Goal: Task Accomplishment & Management: Use online tool/utility

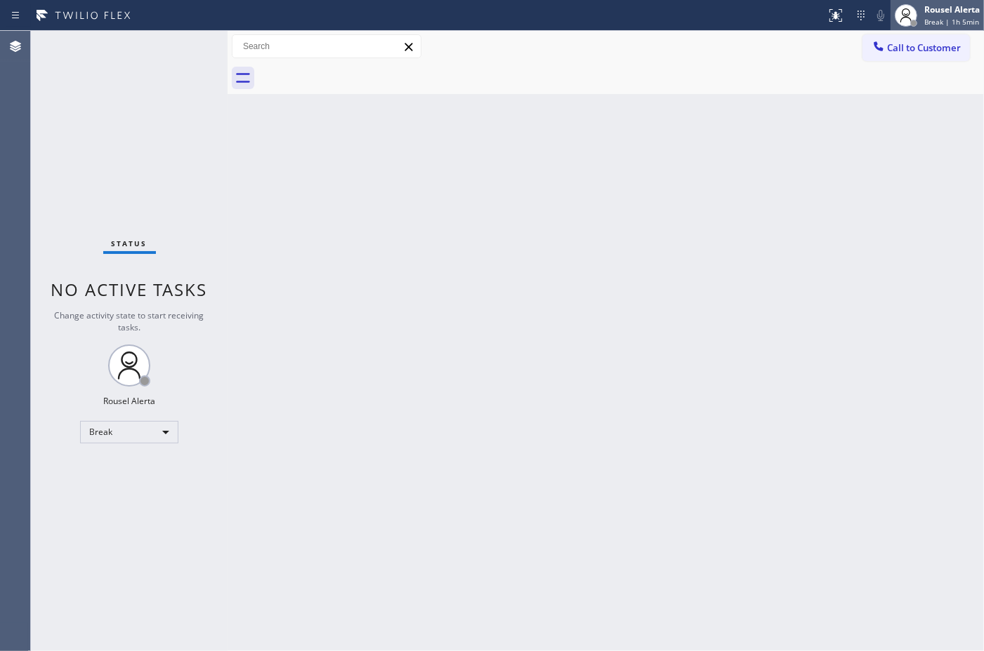
click at [929, 11] on div "Rousel Alerta" at bounding box center [951, 10] width 55 height 12
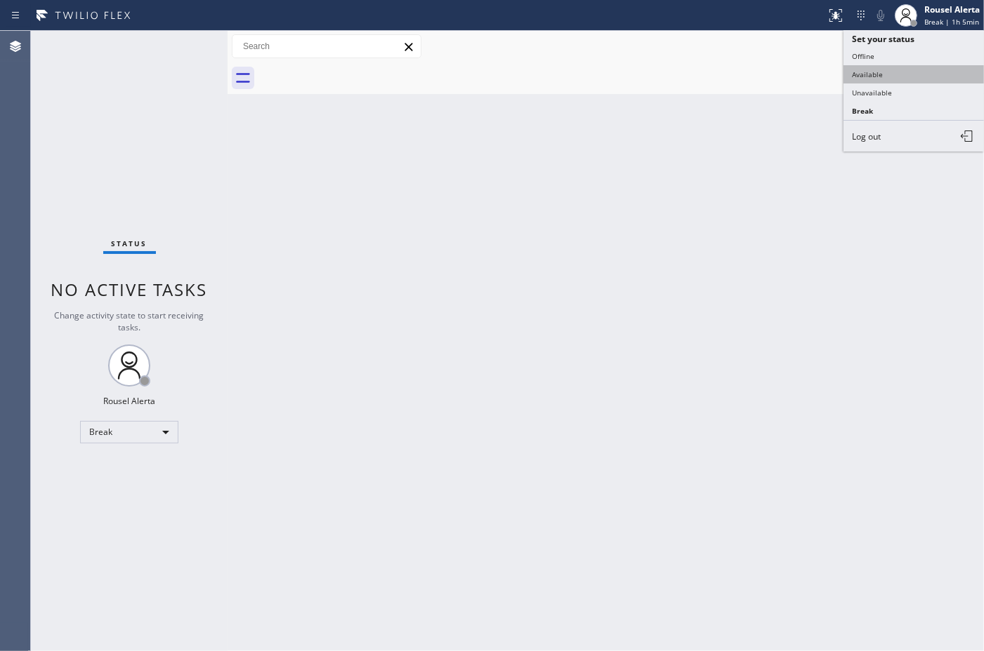
click at [907, 74] on button "Available" at bounding box center [913, 74] width 140 height 18
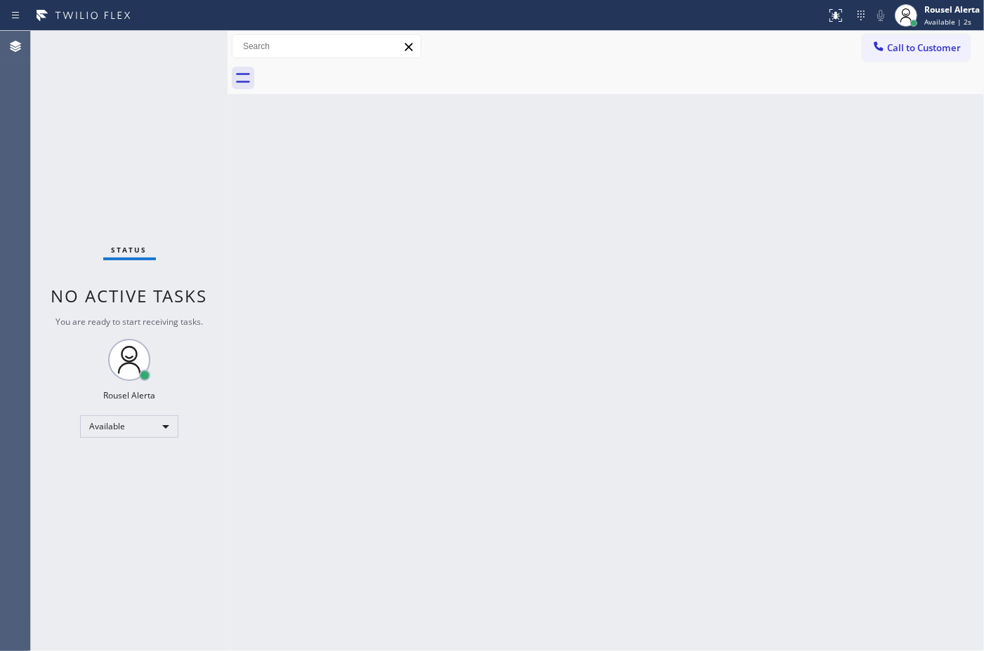
click at [183, 61] on div "Status No active tasks You are ready to start receiving tasks. Rousel Alerta Av…" at bounding box center [129, 341] width 197 height 621
click at [759, 491] on div "Back to Dashboard Change Sender ID Customers Technicians Select a contact Outbo…" at bounding box center [605, 341] width 756 height 621
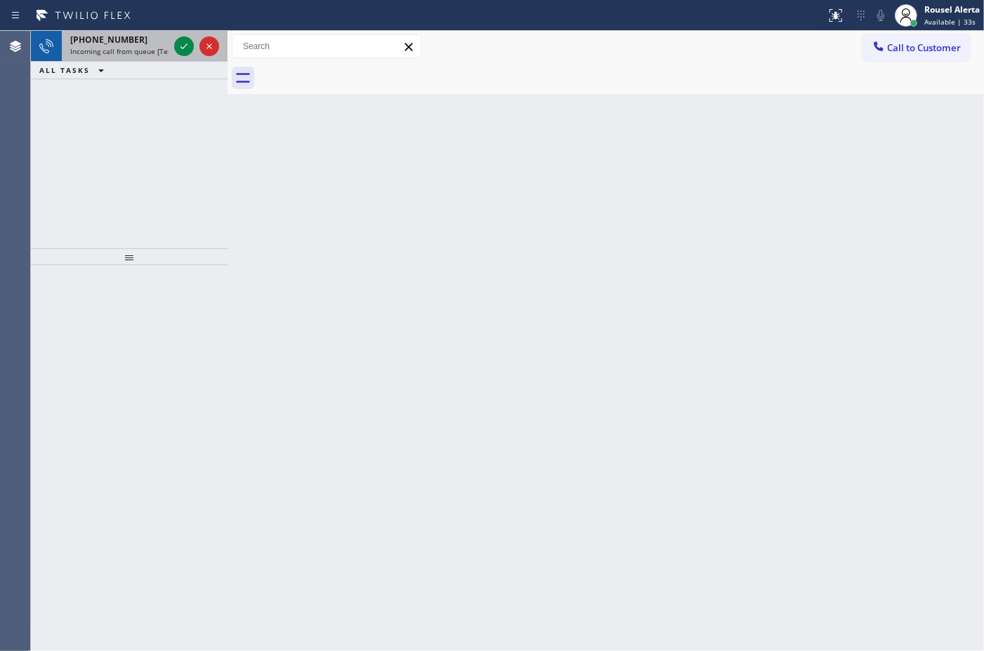
click at [150, 47] on span "Incoming call from queue [Test] All" at bounding box center [128, 51] width 117 height 10
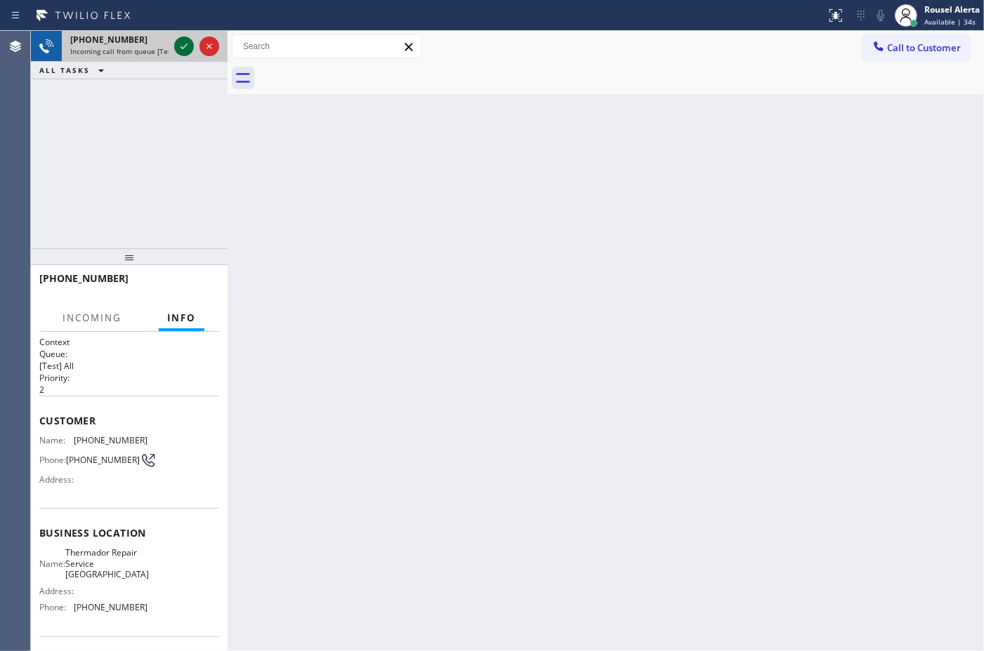
click at [174, 51] on div at bounding box center [184, 46] width 20 height 17
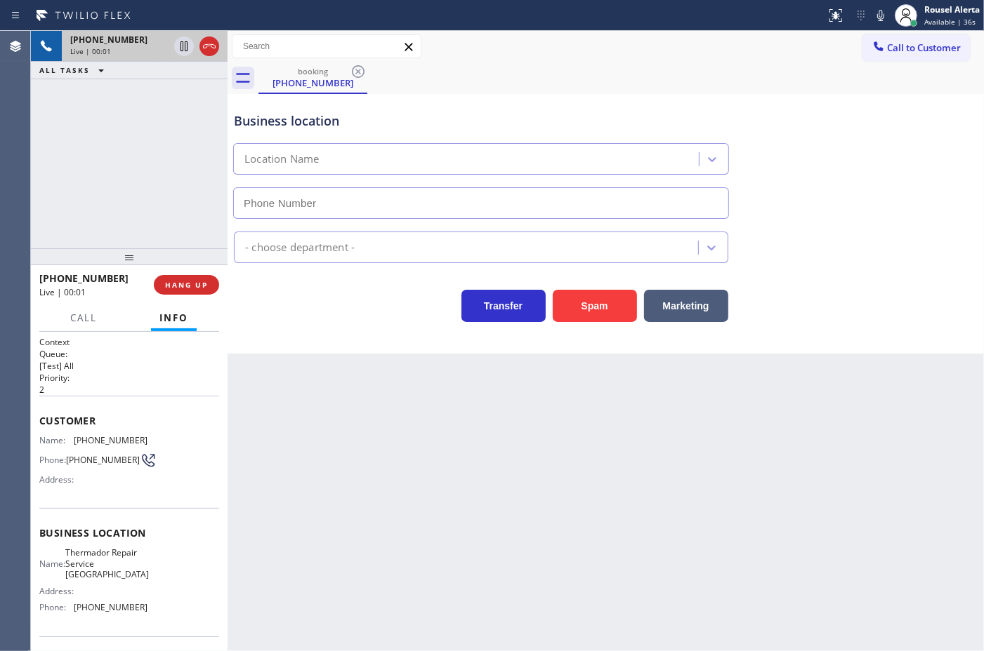
type input "(267) 656-6848"
click at [587, 313] on button "Spam" at bounding box center [594, 306] width 84 height 32
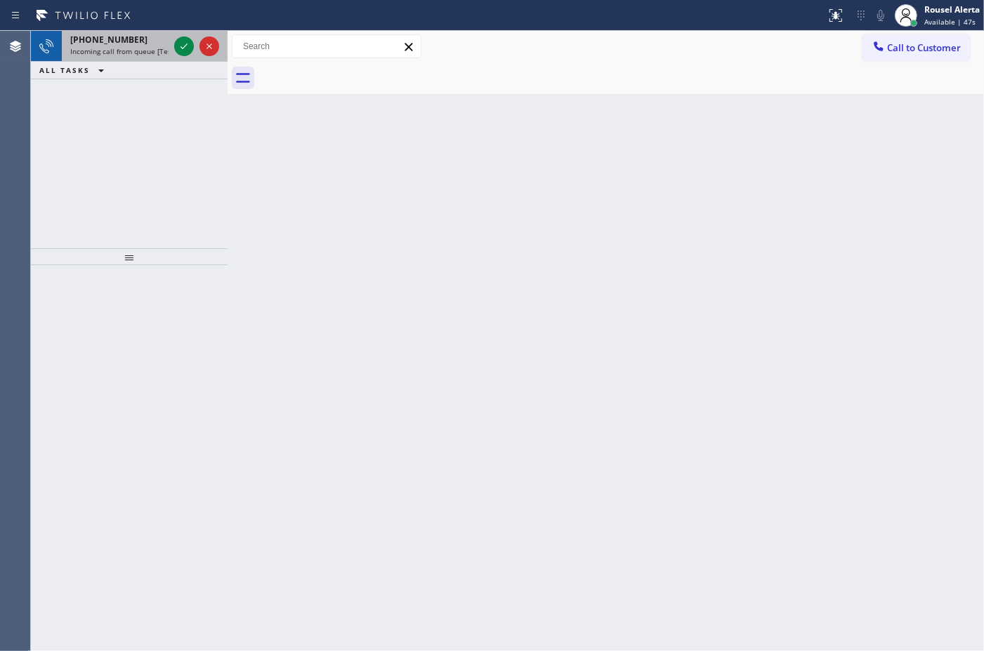
drag, startPoint x: 145, startPoint y: 37, endPoint x: 163, endPoint y: 39, distance: 17.7
click at [145, 37] on div "+19179242495" at bounding box center [119, 40] width 98 height 12
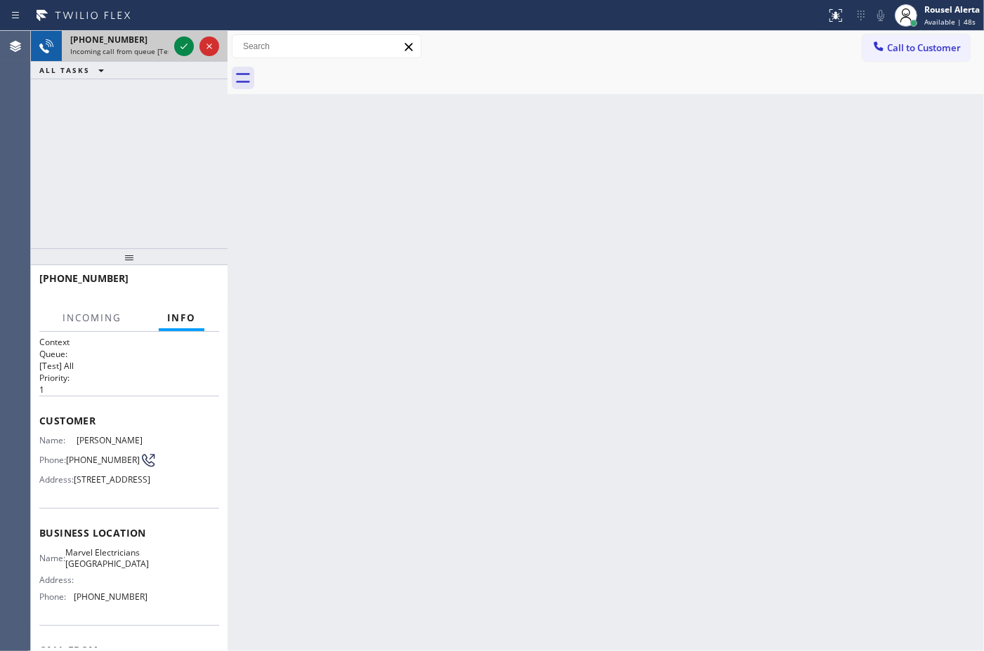
click at [168, 39] on div "+19179242495" at bounding box center [119, 40] width 98 height 12
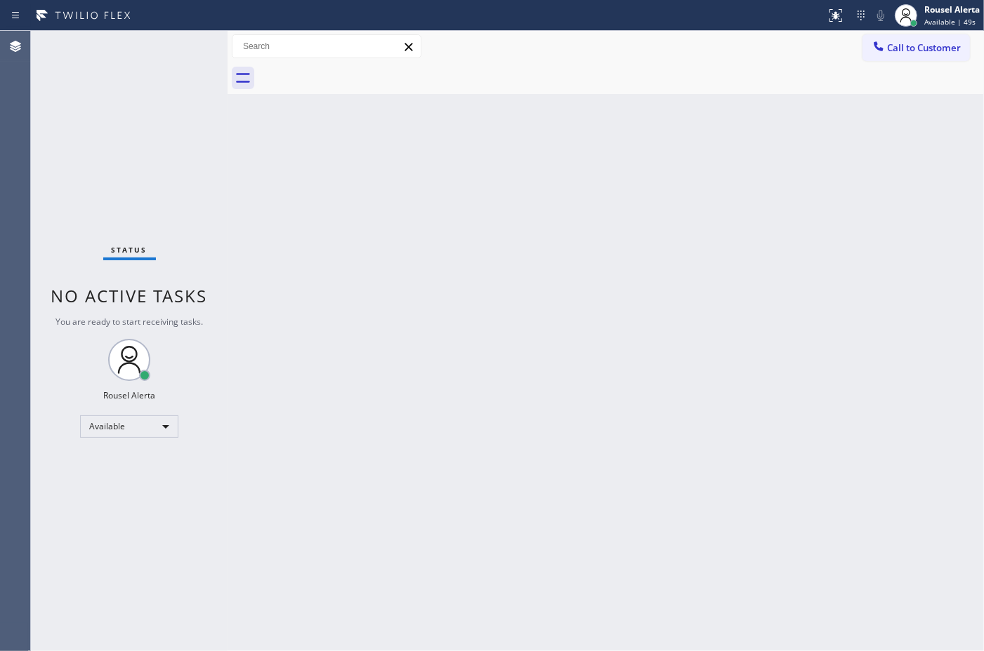
click at [168, 39] on div "Status No active tasks You are ready to start receiving tasks. Rousel Alerta Av…" at bounding box center [129, 341] width 197 height 621
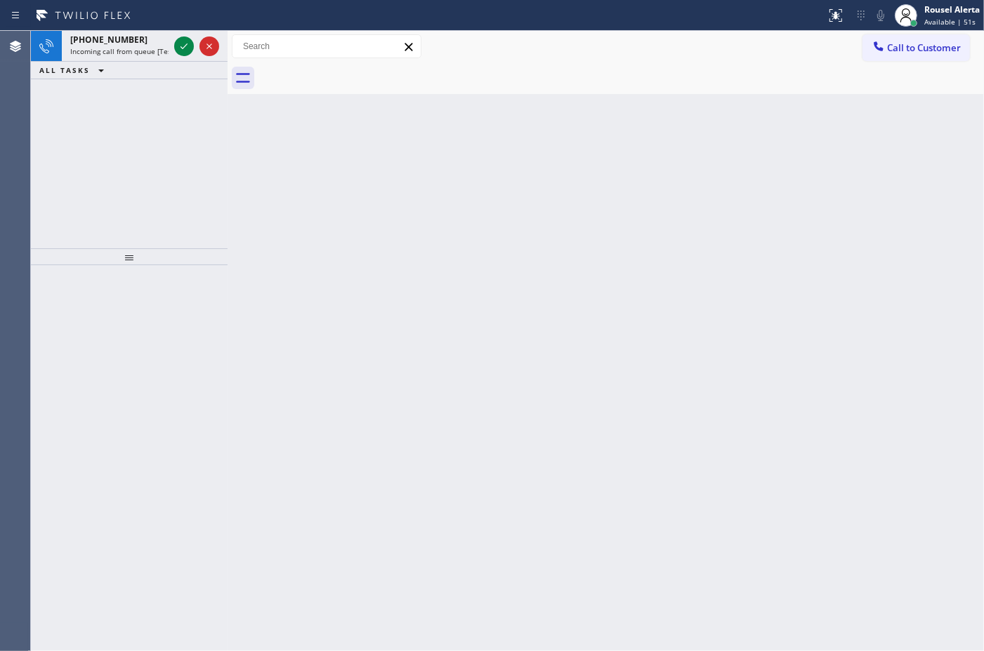
click at [741, 342] on div "Back to Dashboard Change Sender ID Customers Technicians Select a contact Outbo…" at bounding box center [605, 341] width 756 height 621
click at [152, 39] on div "[PHONE_NUMBER]" at bounding box center [119, 40] width 98 height 12
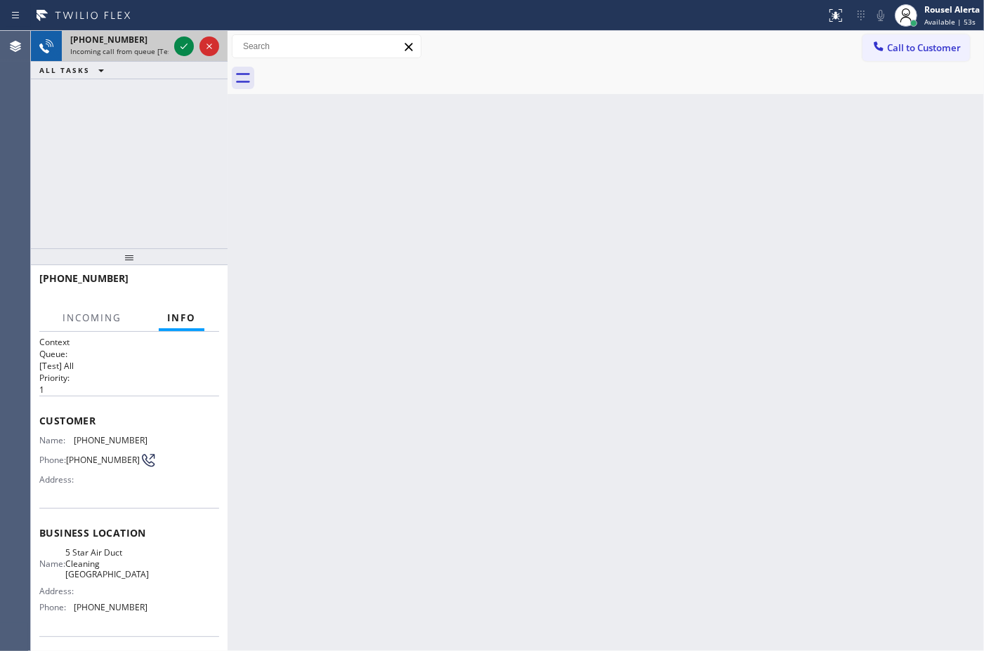
click at [170, 42] on div "+13233387372 Incoming call from queue [Test] All" at bounding box center [117, 46] width 110 height 31
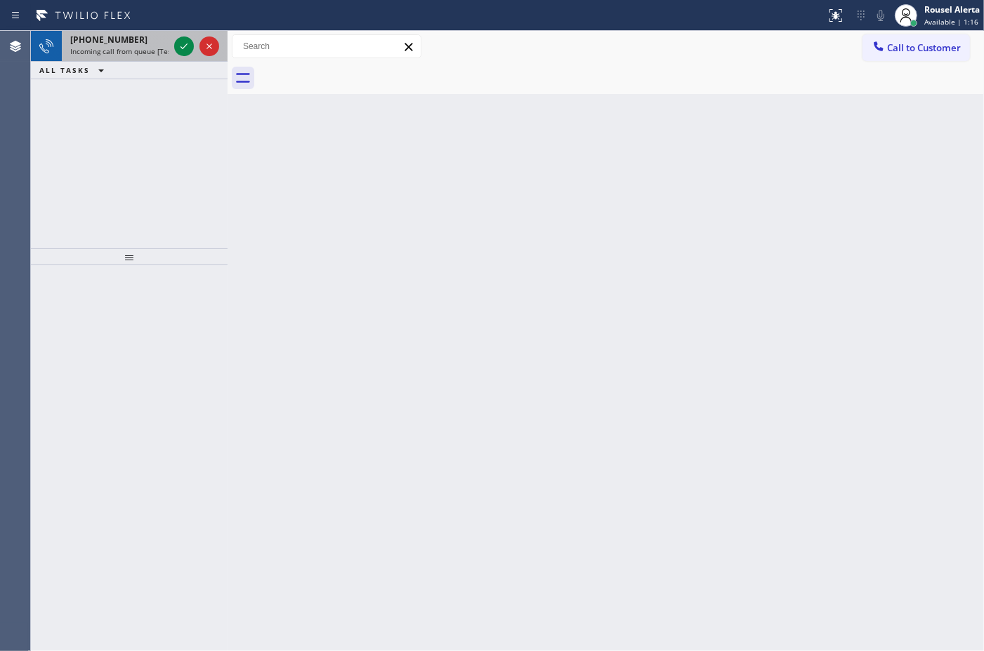
click at [128, 50] on span "Incoming call from queue [Test] All" at bounding box center [128, 51] width 117 height 10
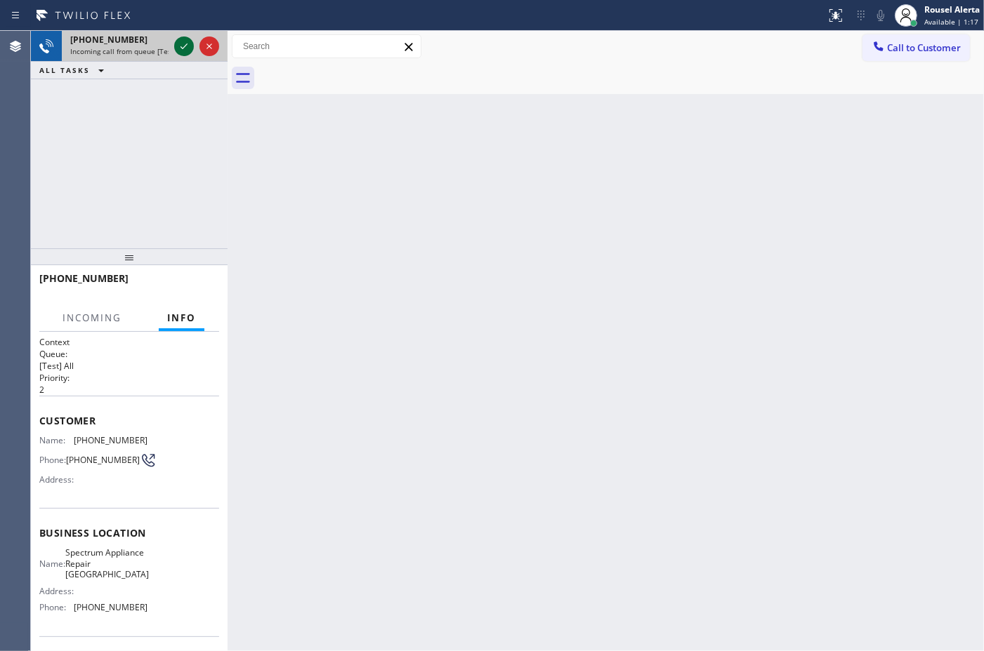
click at [174, 46] on div at bounding box center [184, 46] width 20 height 17
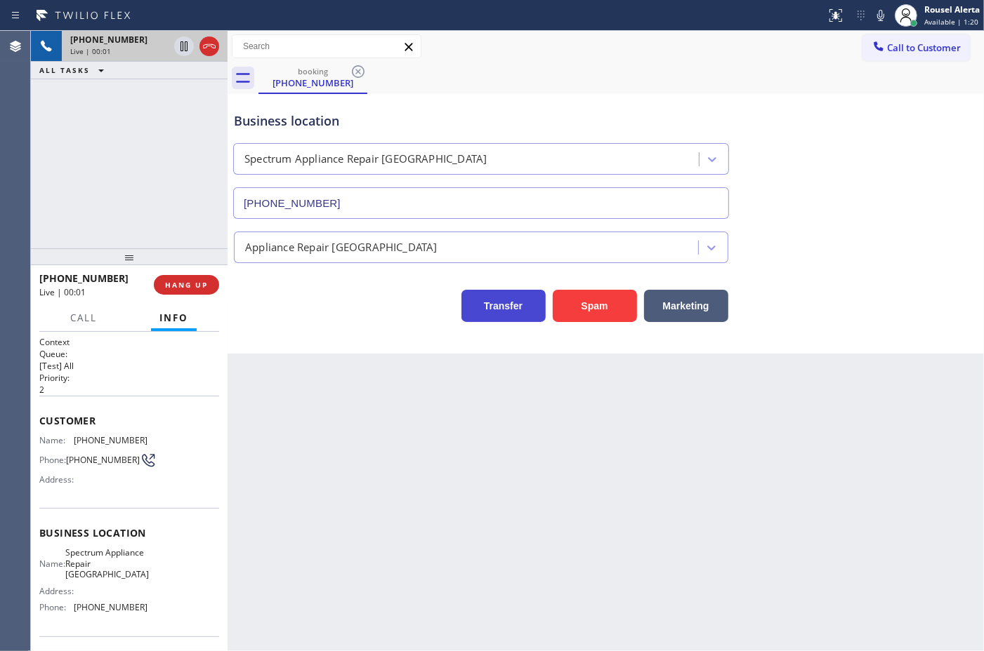
type input "(510) 822-8070"
click at [192, 275] on button "HANG UP" at bounding box center [186, 285] width 65 height 20
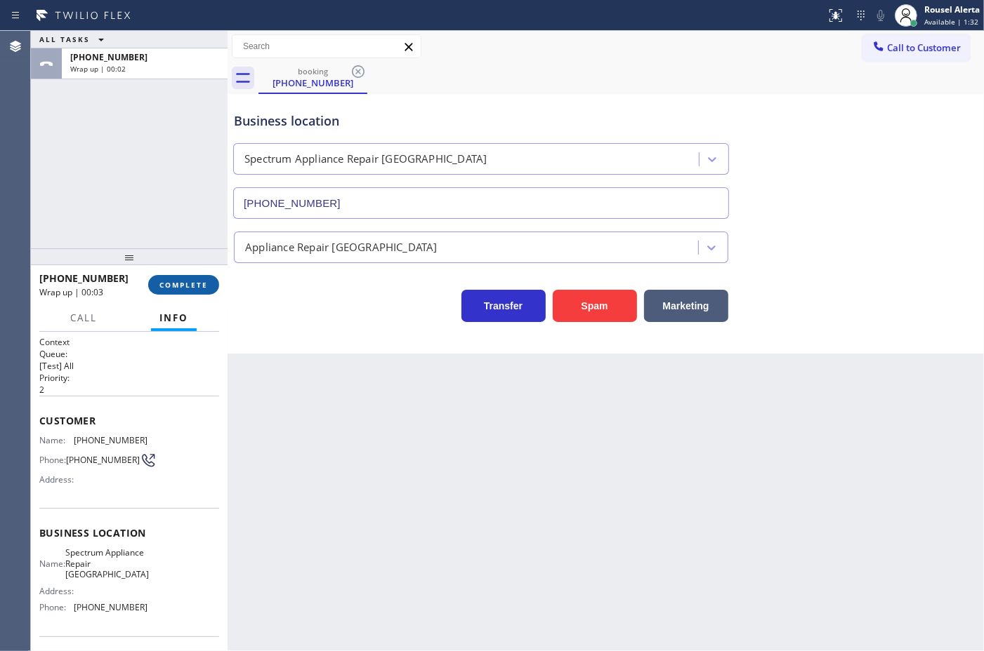
click at [183, 281] on span "COMPLETE" at bounding box center [183, 285] width 48 height 10
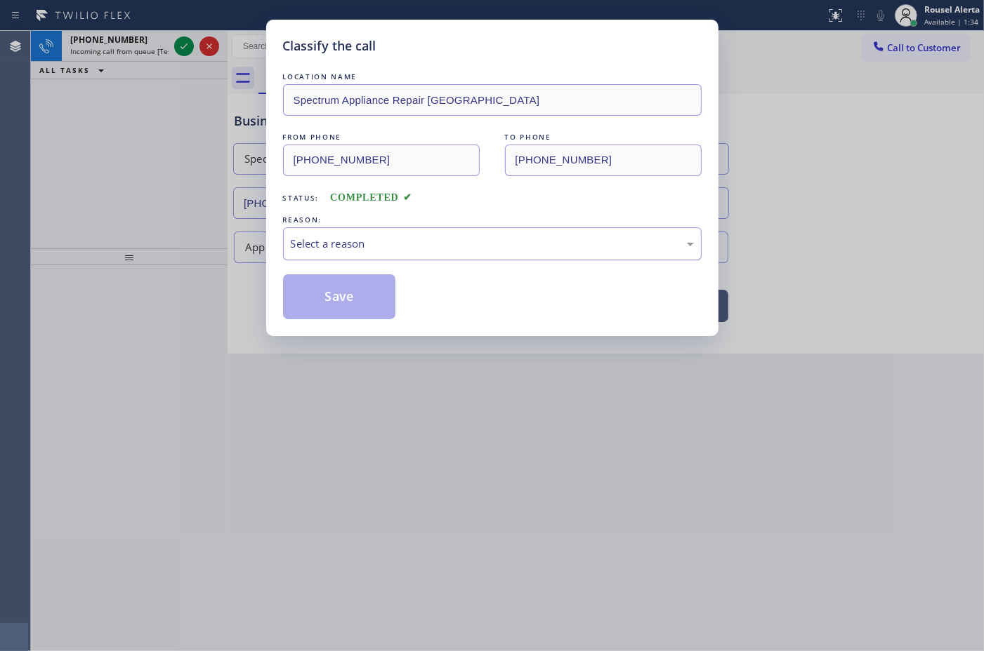
click at [371, 252] on div "Select a reason" at bounding box center [492, 244] width 403 height 16
click at [356, 282] on button "Save" at bounding box center [339, 296] width 113 height 45
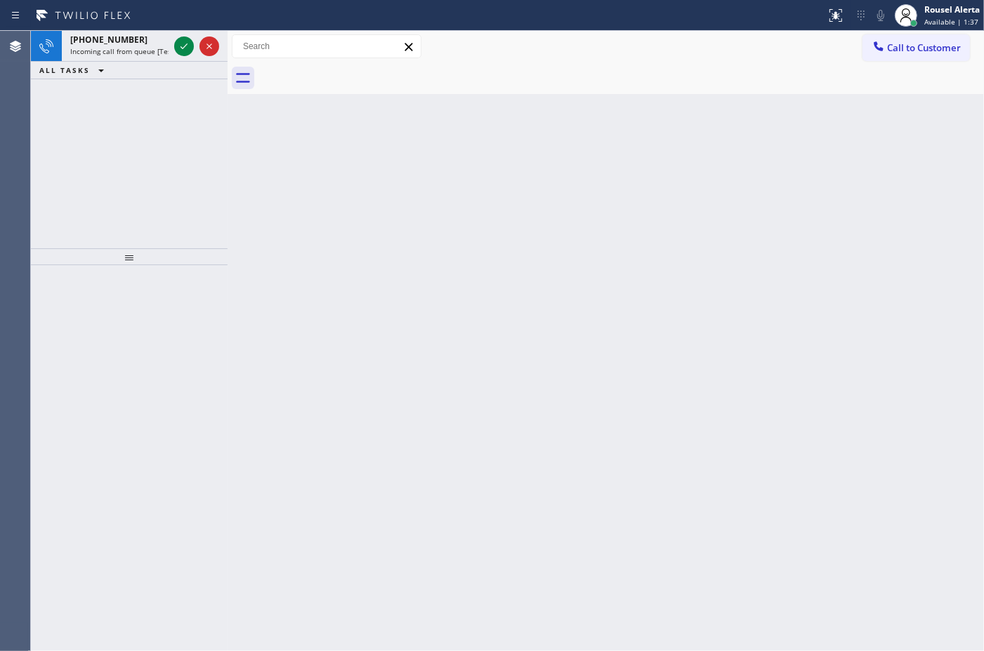
drag, startPoint x: 121, startPoint y: 51, endPoint x: 138, endPoint y: 47, distance: 16.5
click at [121, 49] on span "Incoming call from queue [Test] All" at bounding box center [128, 51] width 117 height 10
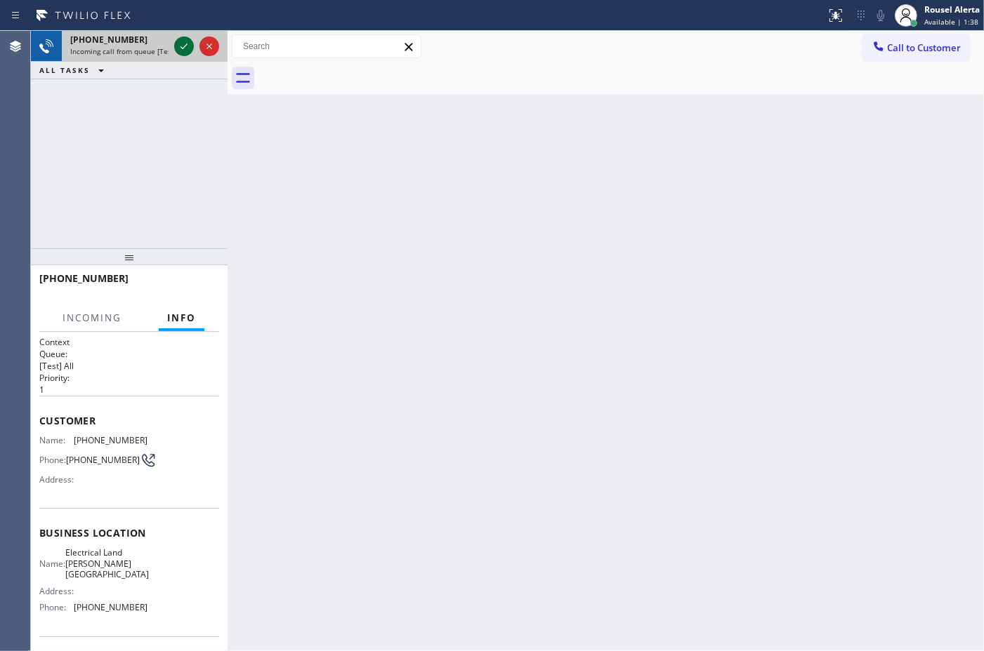
click at [181, 51] on icon at bounding box center [184, 46] width 17 height 17
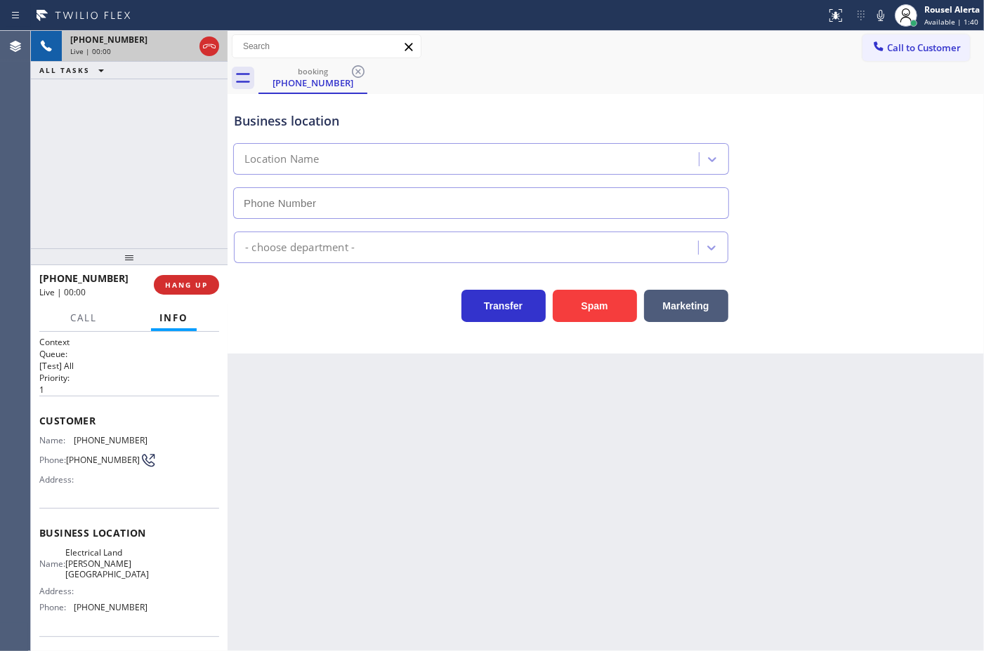
type input "(818) 423-4024"
click at [98, 77] on icon at bounding box center [101, 70] width 17 height 17
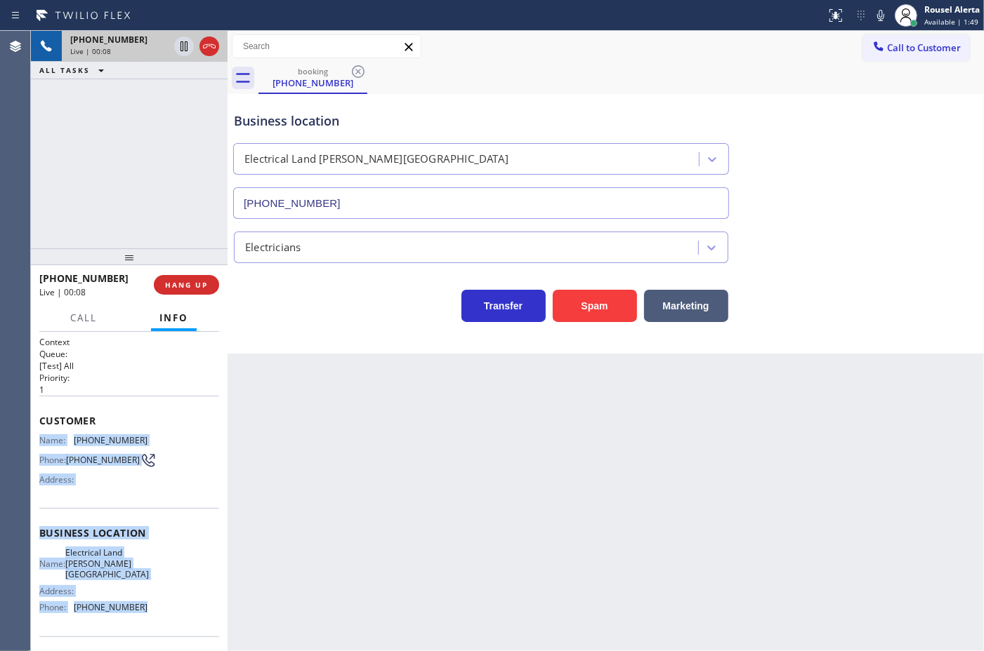
drag, startPoint x: 37, startPoint y: 439, endPoint x: 147, endPoint y: 593, distance: 190.2
click at [147, 593] on div "Context Queue: [Test] All Priority: 1 Customer Name: (805) 280-1943 Phone: (805…" at bounding box center [129, 491] width 197 height 319
copy div "Name: (805) 280-1943 Phone: (805) 280-1943 Address: Business location Name: Ele…"
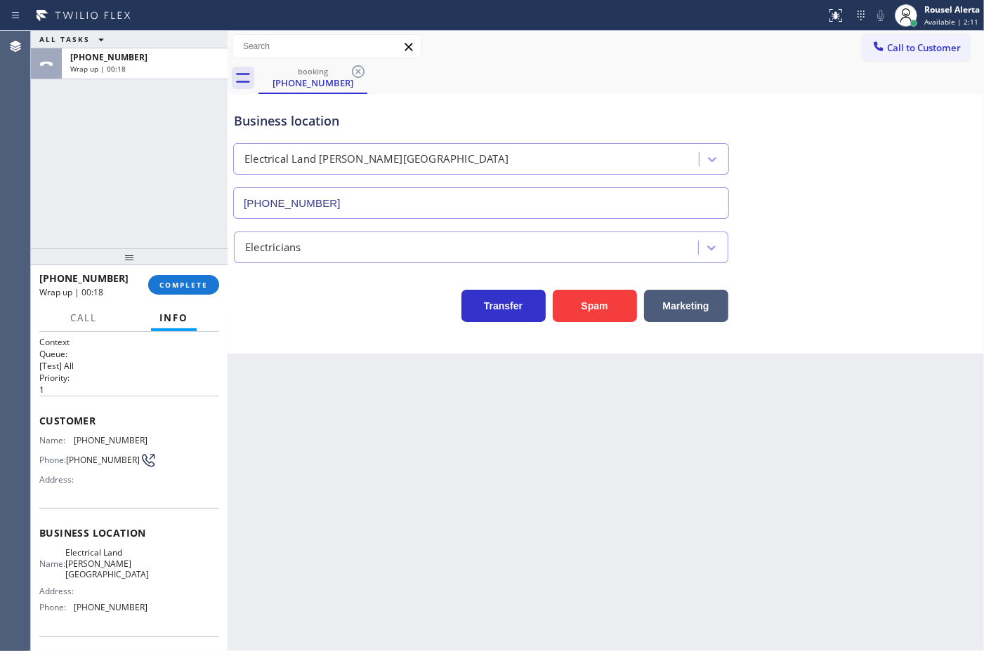
click at [623, 450] on div "Back to Dashboard Change Sender ID Customers Technicians Select a contact Outbo…" at bounding box center [605, 341] width 756 height 621
click at [180, 291] on button "COMPLETE" at bounding box center [183, 285] width 71 height 20
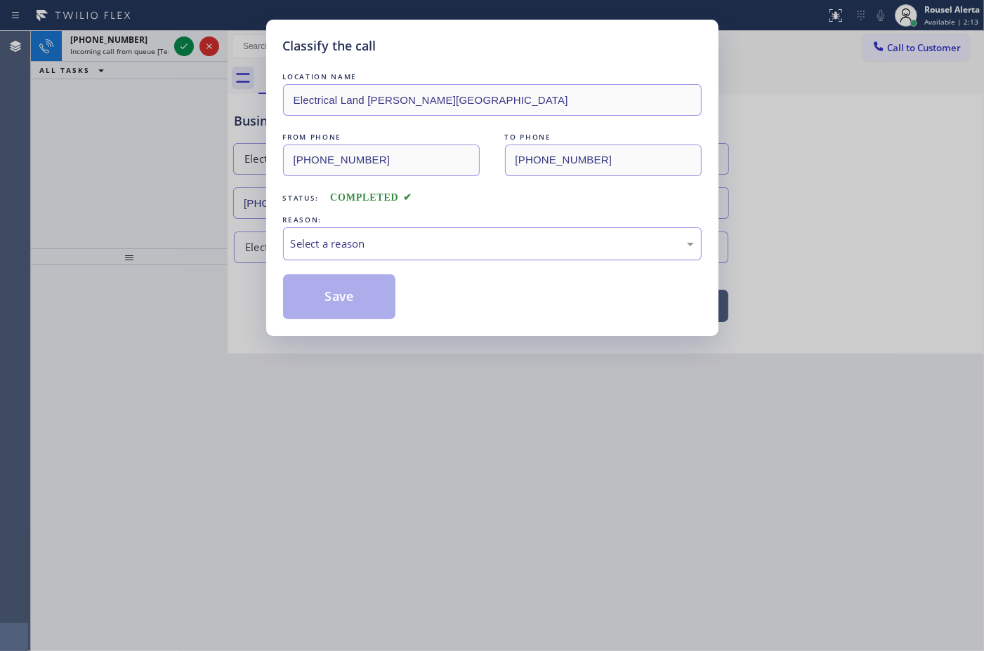
click at [399, 249] on div "Select a reason" at bounding box center [492, 244] width 403 height 16
drag, startPoint x: 352, startPoint y: 278, endPoint x: 331, endPoint y: 274, distance: 20.7
click at [350, 278] on button "Save" at bounding box center [339, 296] width 113 height 45
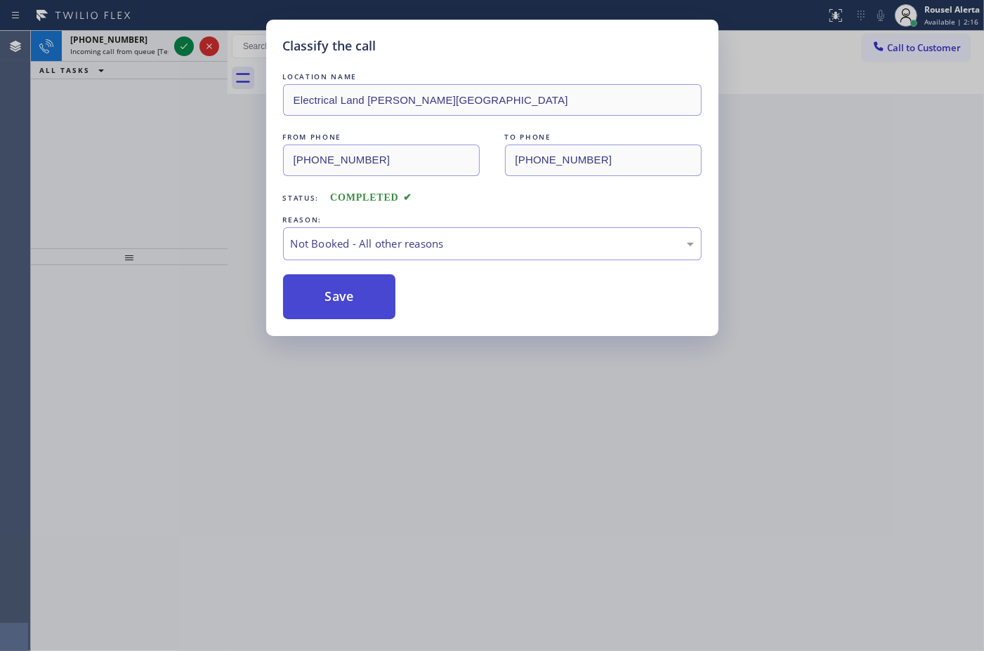
click at [324, 284] on button "Save" at bounding box center [339, 296] width 113 height 45
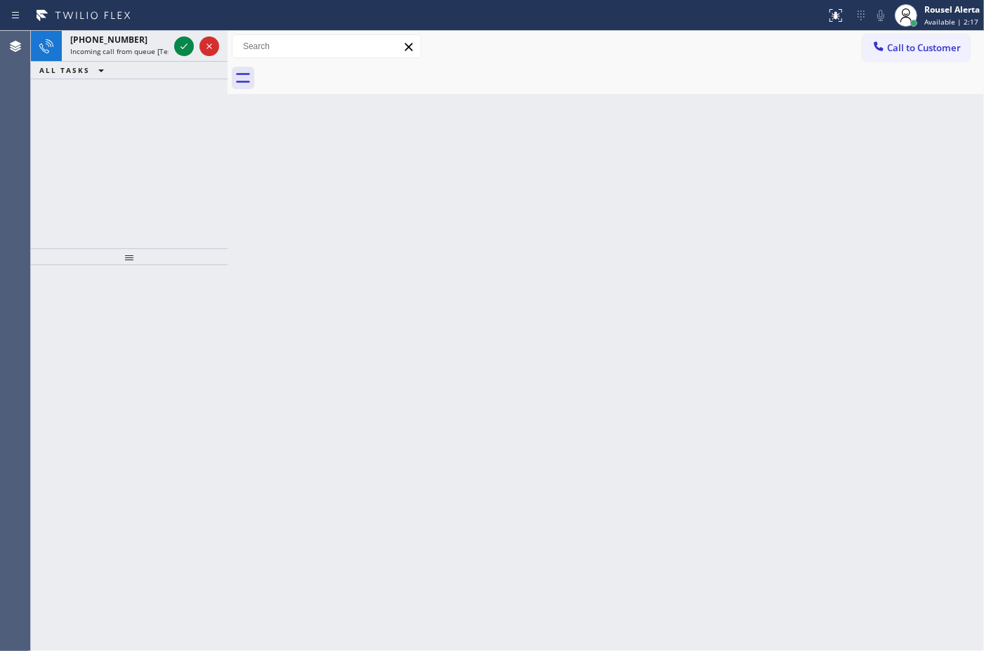
click at [130, 29] on div "Status report No issues detected If you experience an issue, please download th…" at bounding box center [492, 15] width 984 height 31
click at [130, 31] on div "+19548039927 Incoming call from queue [Test] All" at bounding box center [117, 46] width 110 height 31
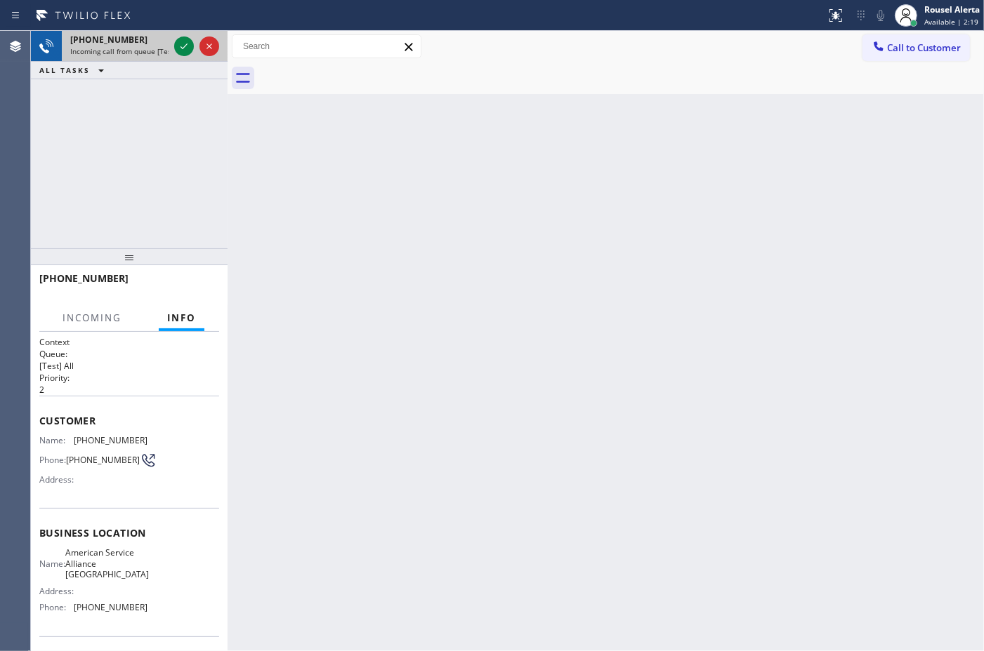
click at [170, 55] on div "+19548039927 Incoming call from queue [Test] All" at bounding box center [117, 46] width 110 height 31
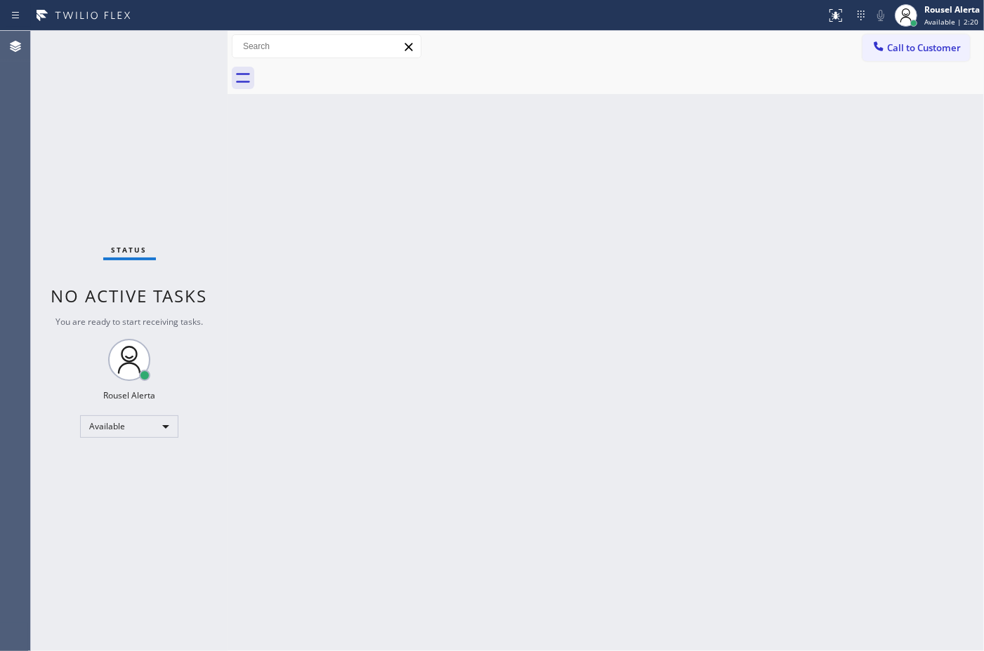
click at [170, 55] on div "Status No active tasks You are ready to start receiving tasks. Rousel Alerta Av…" at bounding box center [129, 341] width 197 height 621
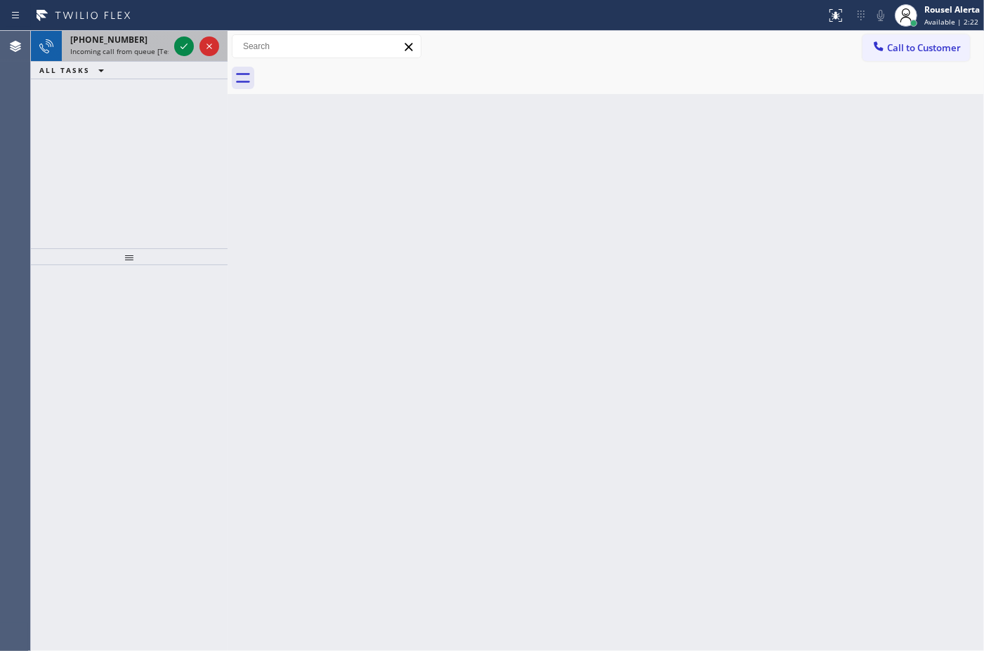
drag, startPoint x: 156, startPoint y: 46, endPoint x: 166, endPoint y: 47, distance: 10.6
click at [158, 46] on span "Incoming call from queue [Test] All" at bounding box center [128, 51] width 117 height 10
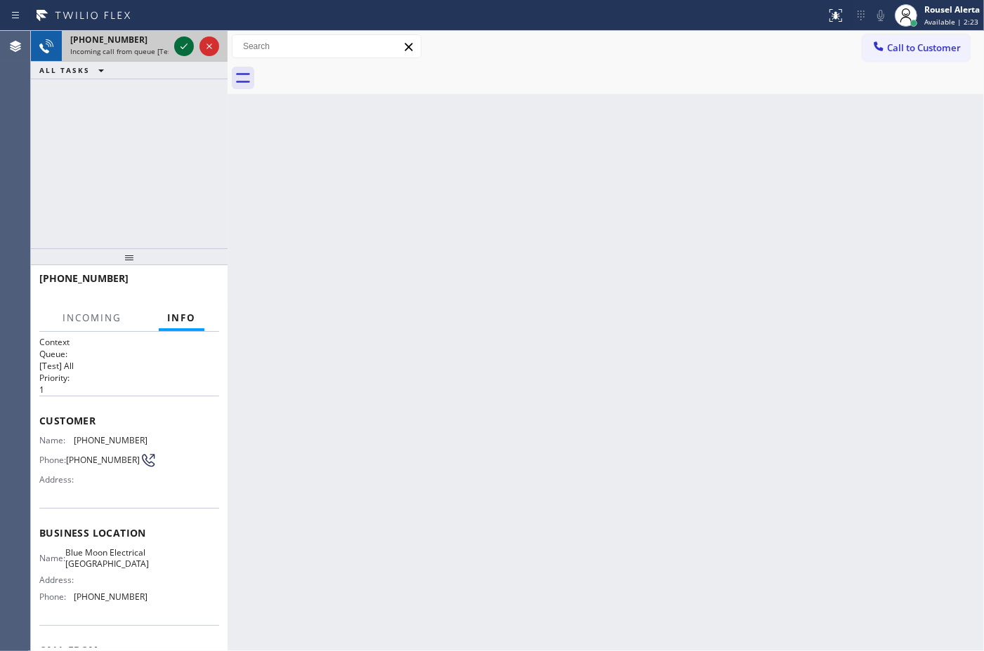
click at [177, 49] on icon at bounding box center [184, 46] width 17 height 17
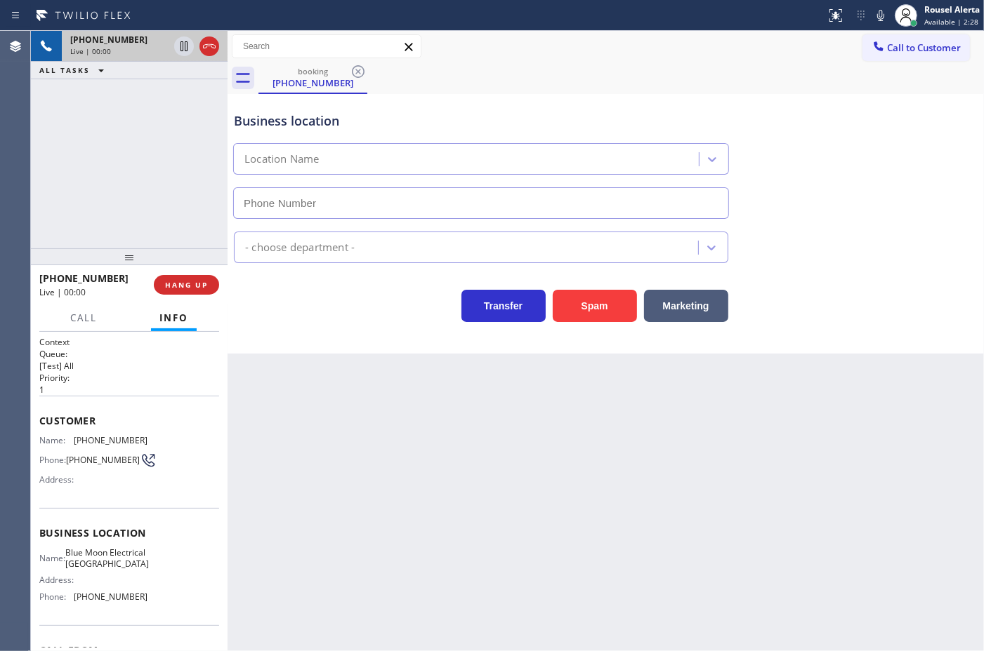
type input "(714) 559-3379"
click at [555, 432] on div "Back to Dashboard Change Sender ID Customers Technicians Select a contact Outbo…" at bounding box center [605, 341] width 756 height 621
click at [171, 275] on button "HANG UP" at bounding box center [186, 285] width 65 height 20
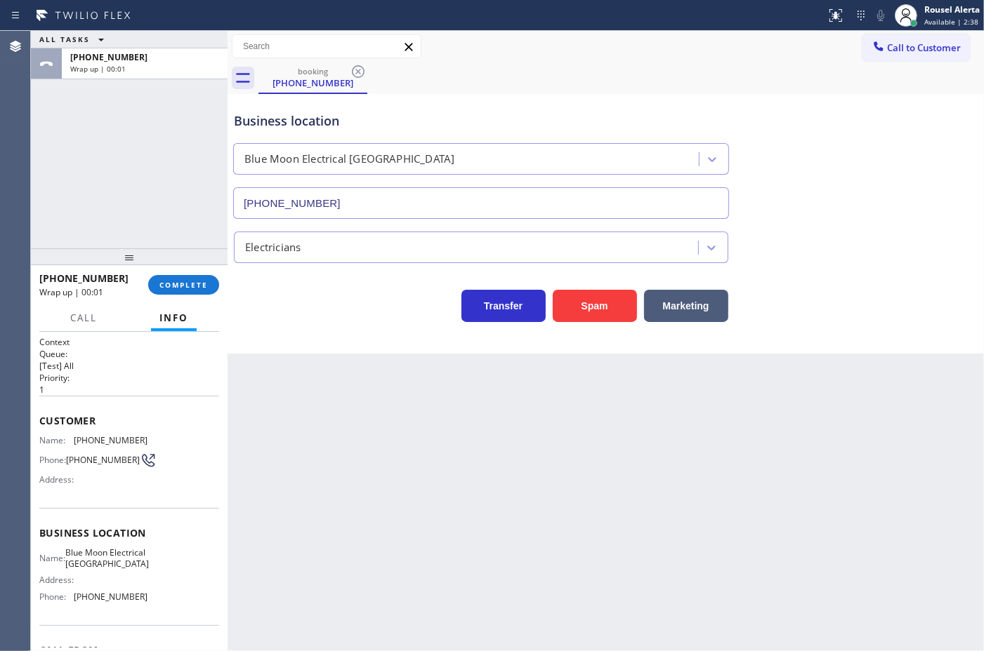
click at [380, 465] on div "Back to Dashboard Change Sender ID Customers Technicians Select a contact Outbo…" at bounding box center [605, 341] width 756 height 621
click at [195, 293] on button "COMPLETE" at bounding box center [183, 285] width 71 height 20
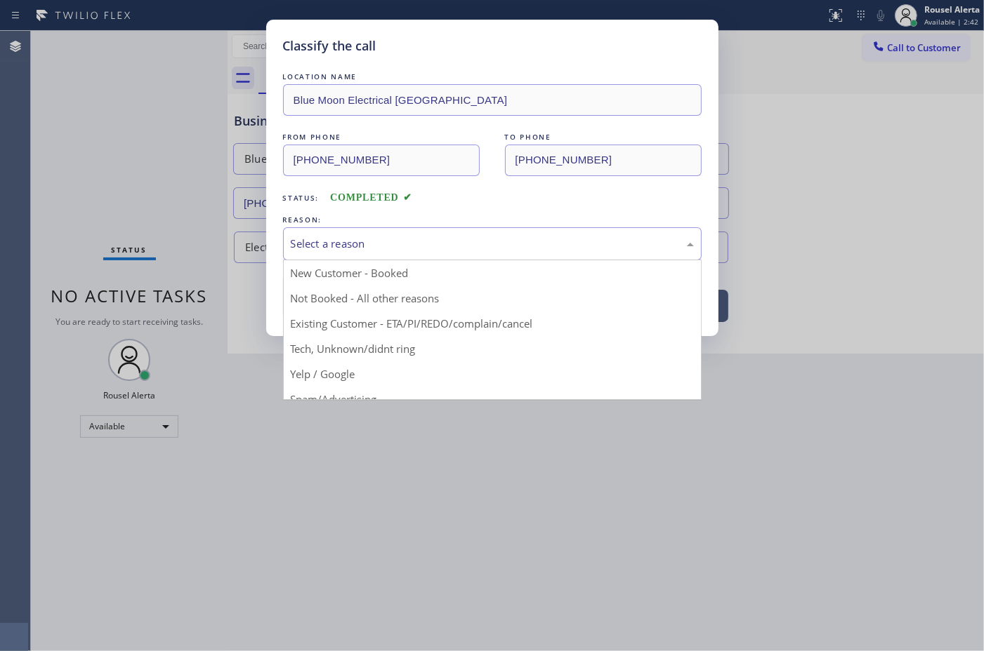
click at [397, 250] on div "Select a reason" at bounding box center [492, 244] width 403 height 16
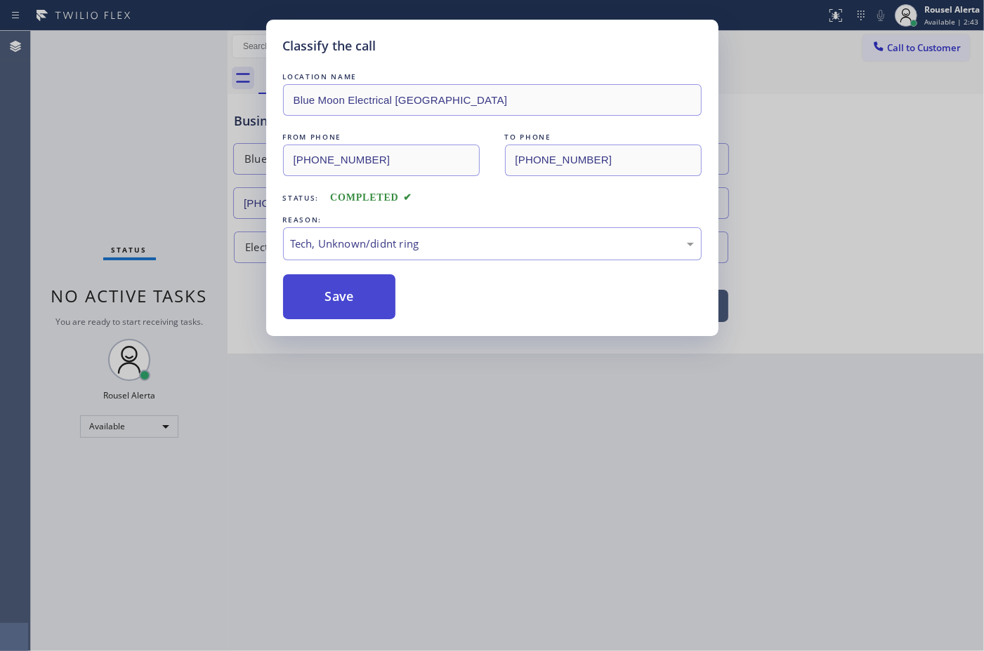
click at [343, 283] on button "Save" at bounding box center [339, 296] width 113 height 45
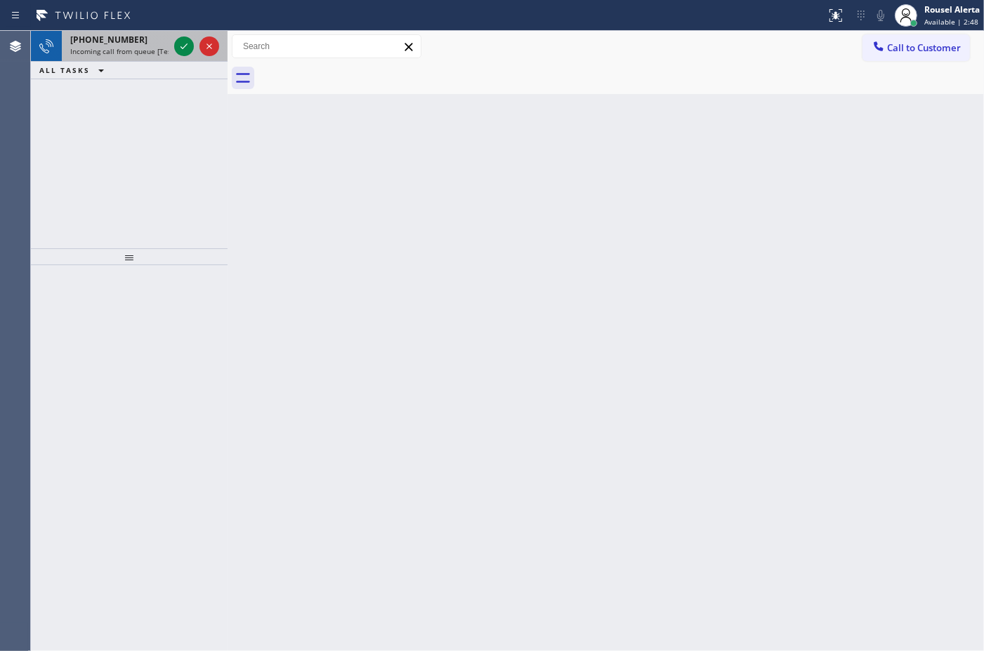
click at [160, 44] on div "+19089027721" at bounding box center [119, 40] width 98 height 12
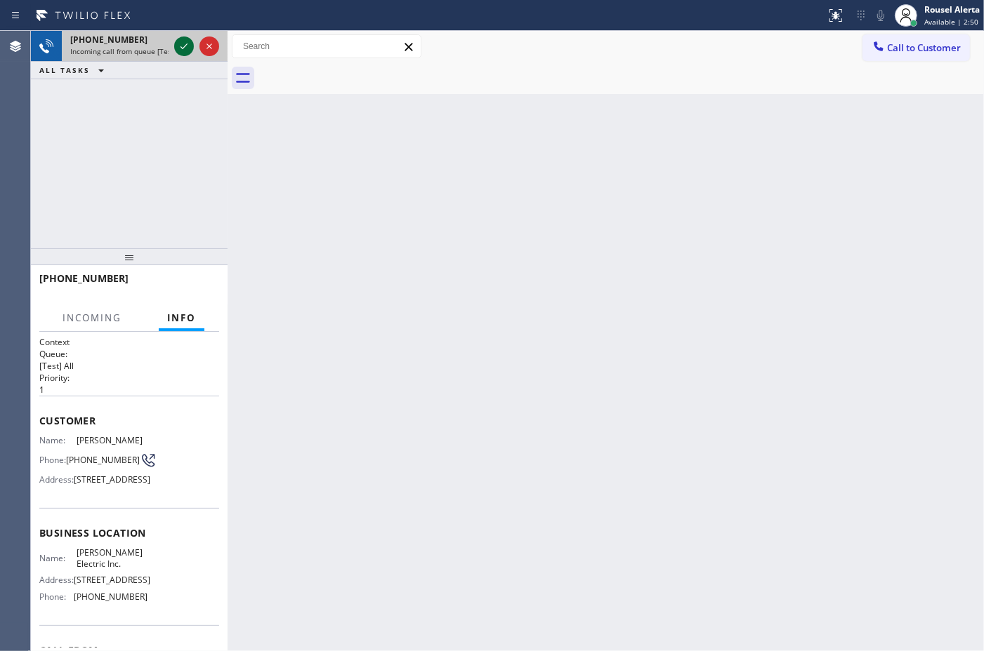
click at [176, 43] on icon at bounding box center [184, 46] width 17 height 17
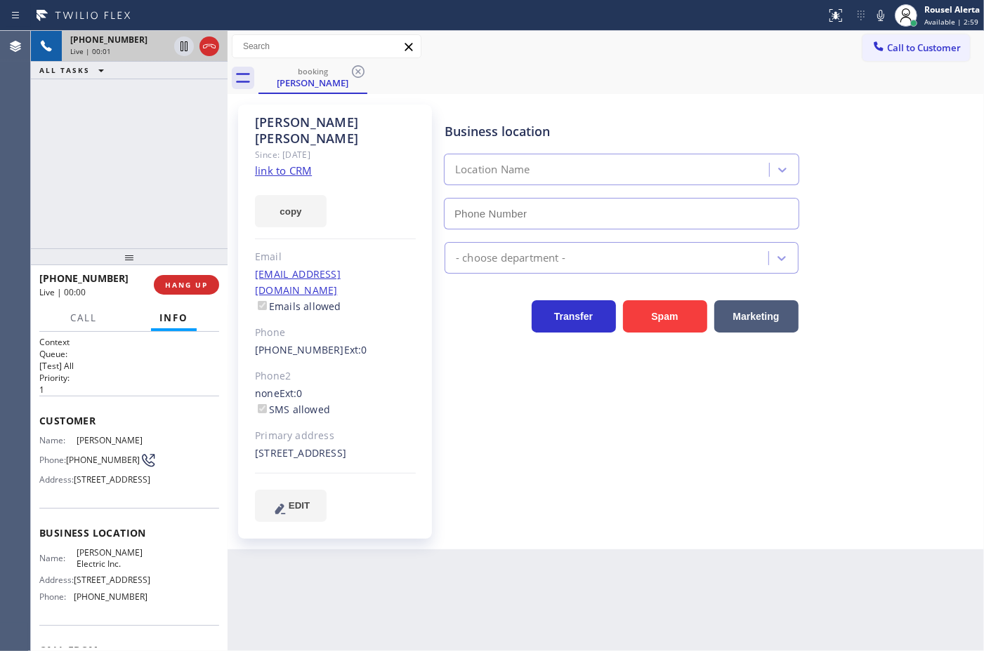
type input "(848) 343-2256"
click at [289, 164] on link "link to CRM" at bounding box center [283, 171] width 57 height 14
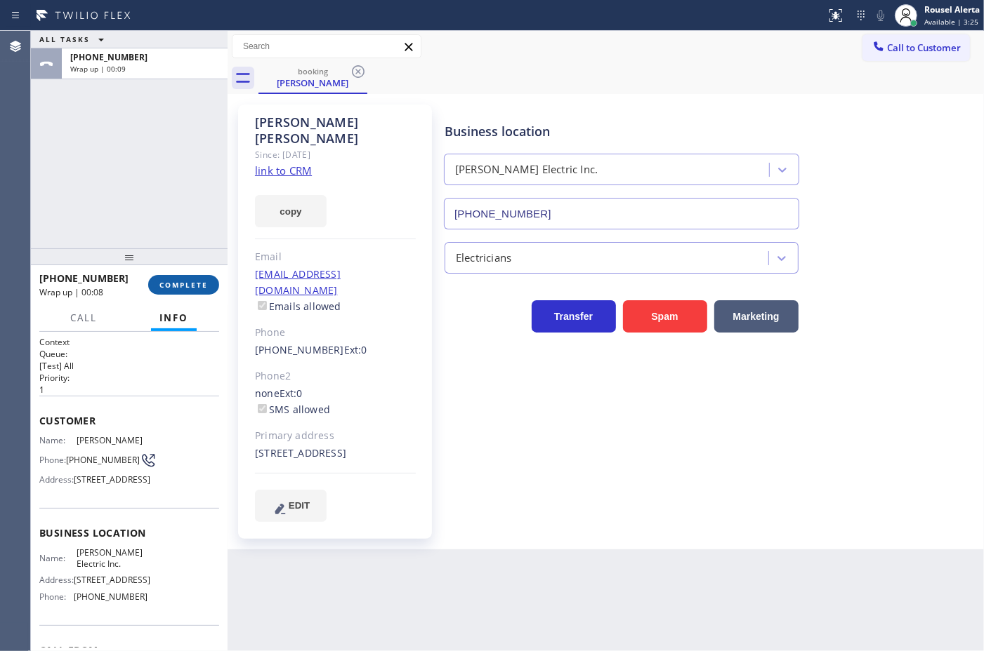
click at [183, 286] on span "COMPLETE" at bounding box center [183, 285] width 48 height 10
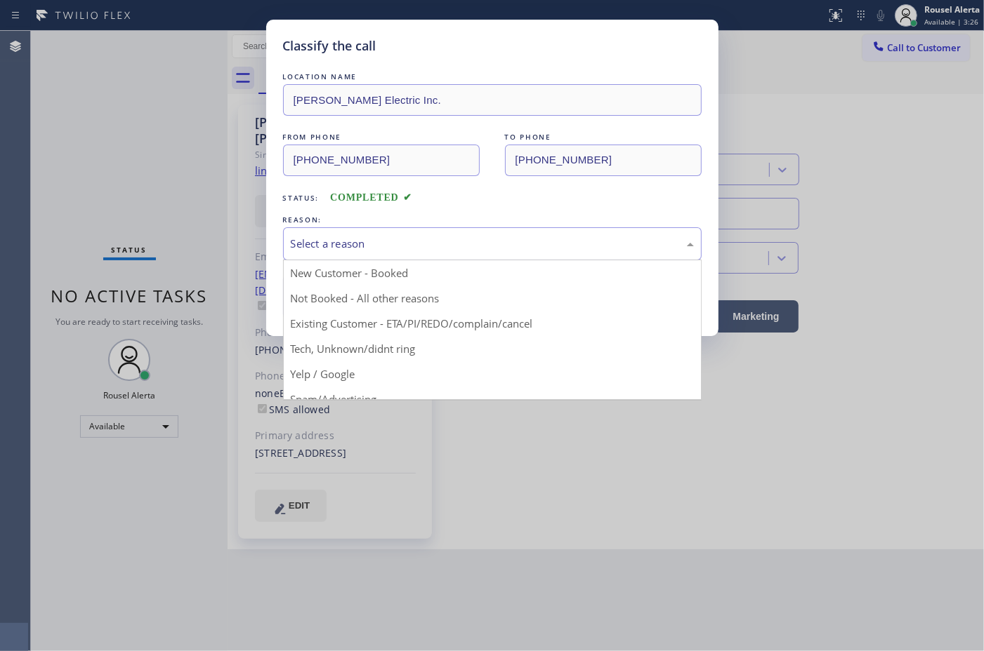
click at [371, 258] on div "Select a reason" at bounding box center [492, 243] width 418 height 33
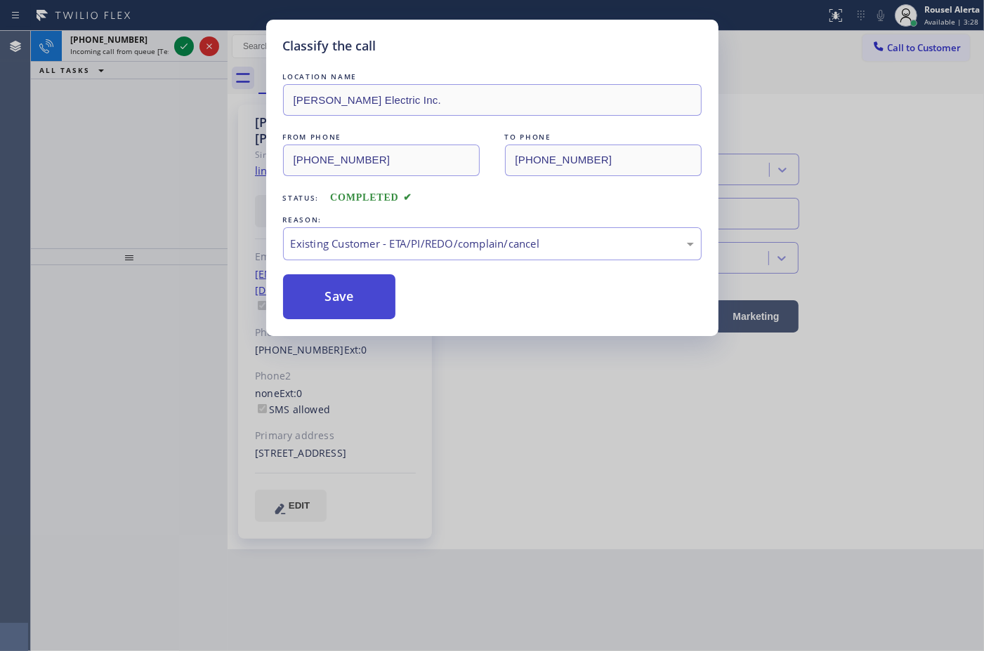
click at [352, 310] on button "Save" at bounding box center [339, 296] width 113 height 45
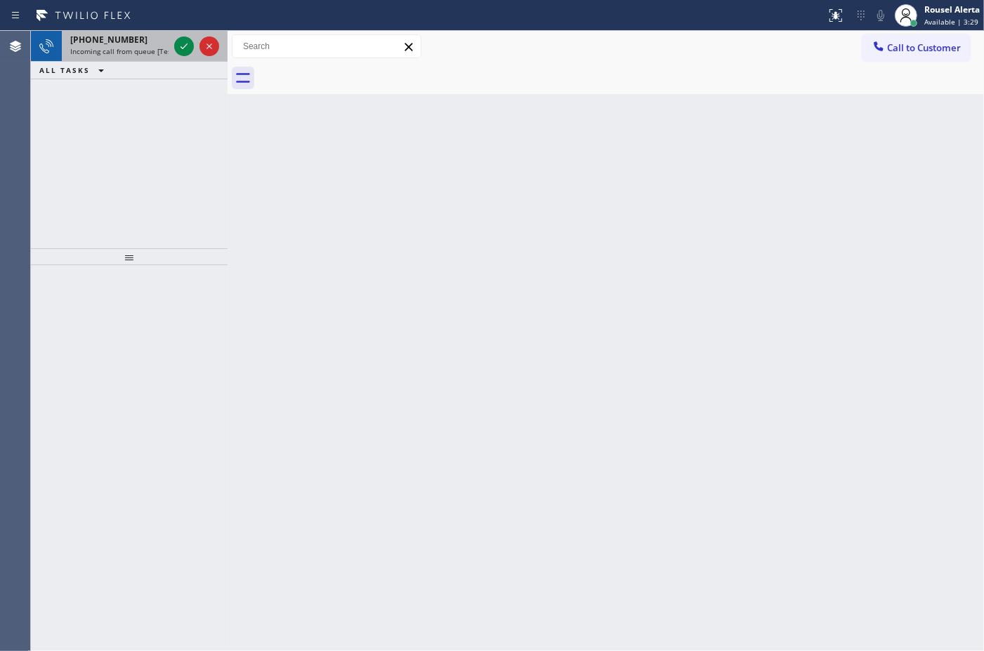
click at [151, 44] on div "+19089027721" at bounding box center [119, 40] width 98 height 12
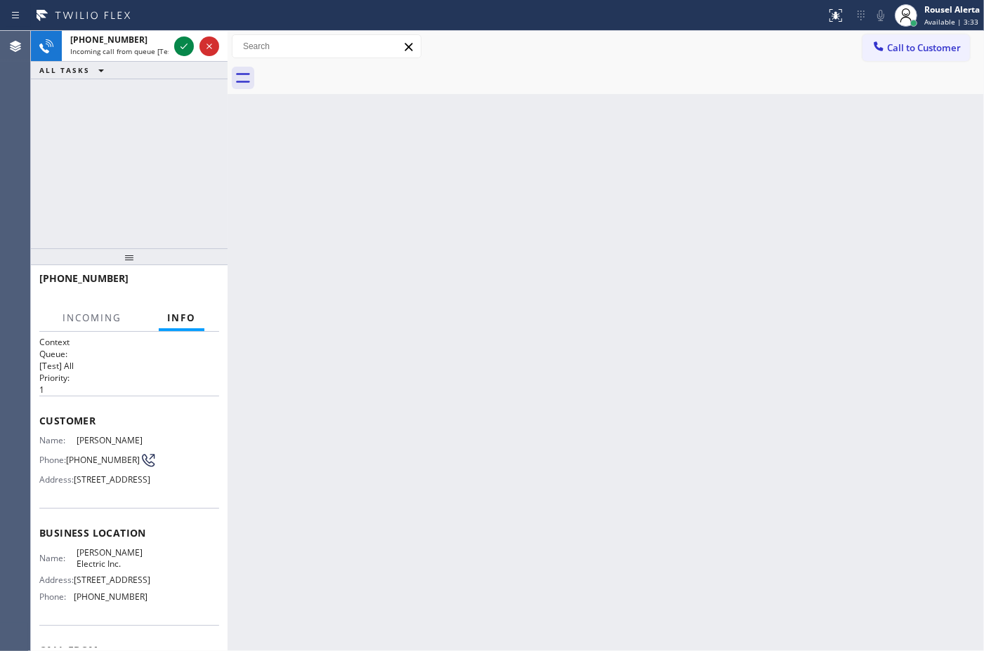
click at [239, 195] on div "Back to Dashboard Change Sender ID Customers Technicians Select a contact Outbo…" at bounding box center [605, 341] width 756 height 621
click at [128, 53] on span "Incoming call from queue [Test] All" at bounding box center [128, 51] width 117 height 10
click at [290, 166] on div "Back to Dashboard Change Sender ID Customers Technicians Select a contact Outbo…" at bounding box center [605, 341] width 756 height 621
click at [152, 51] on span "Incoming call from queue [Test] All" at bounding box center [128, 51] width 117 height 10
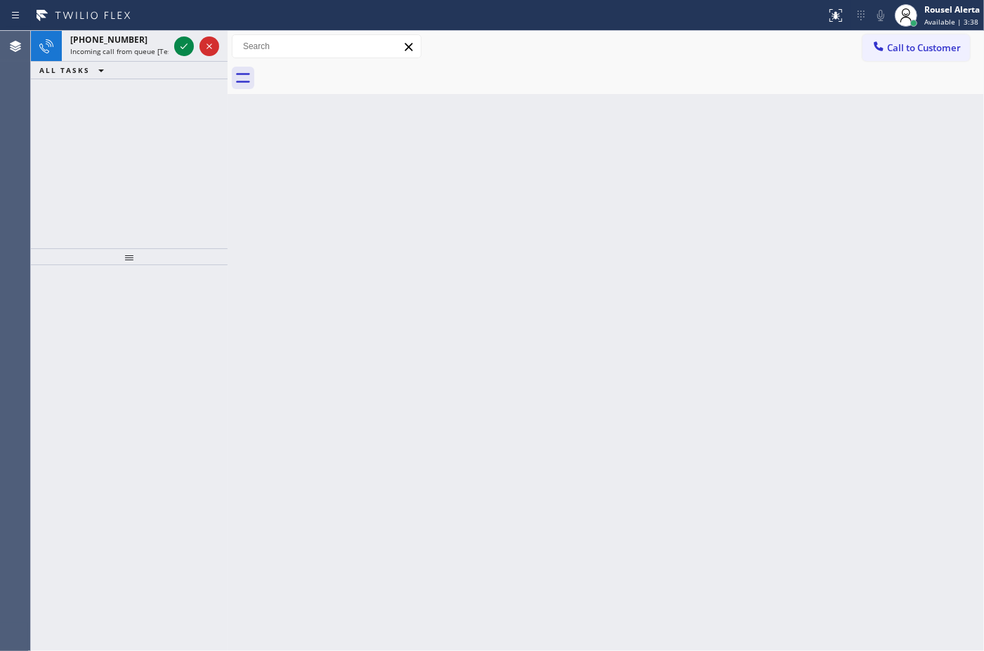
click at [152, 51] on span "Incoming call from queue [Test] All" at bounding box center [128, 51] width 117 height 10
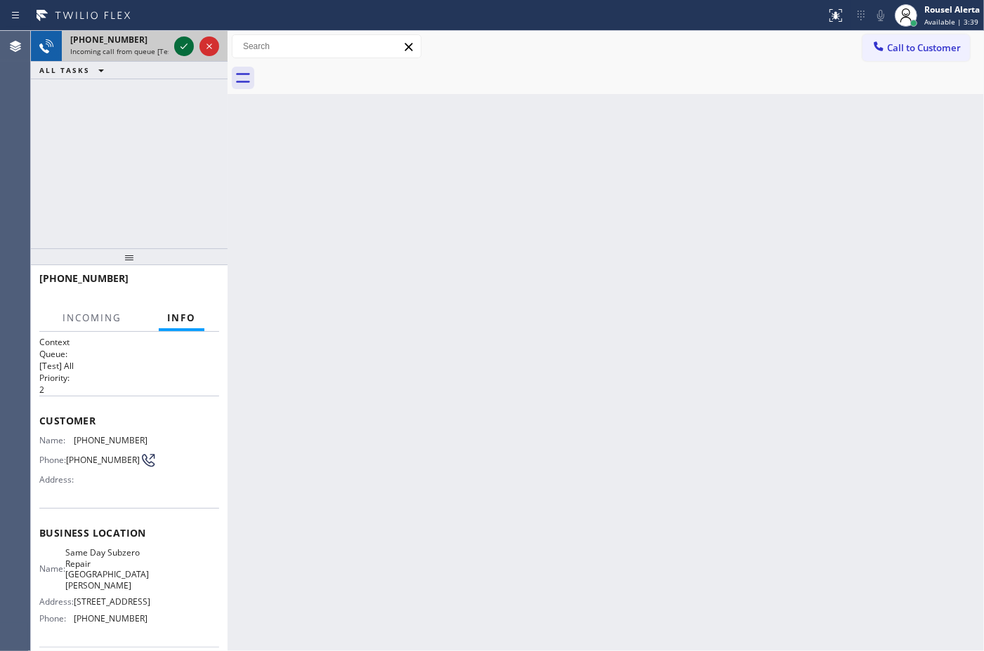
click at [183, 44] on icon at bounding box center [184, 46] width 17 height 17
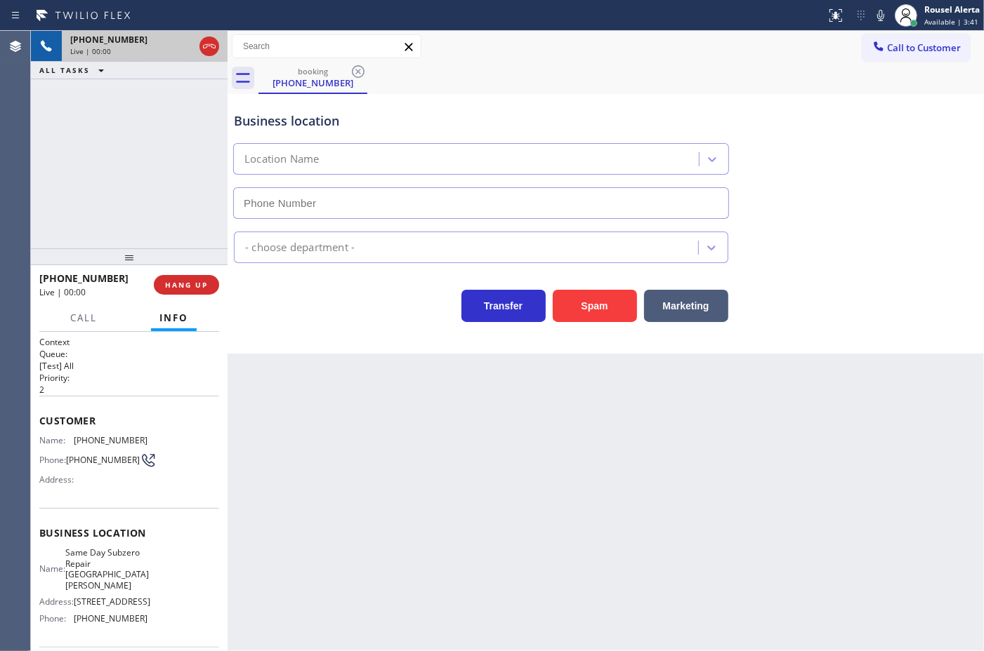
type input "(805) 608-3599"
click at [583, 314] on button "Spam" at bounding box center [594, 306] width 84 height 32
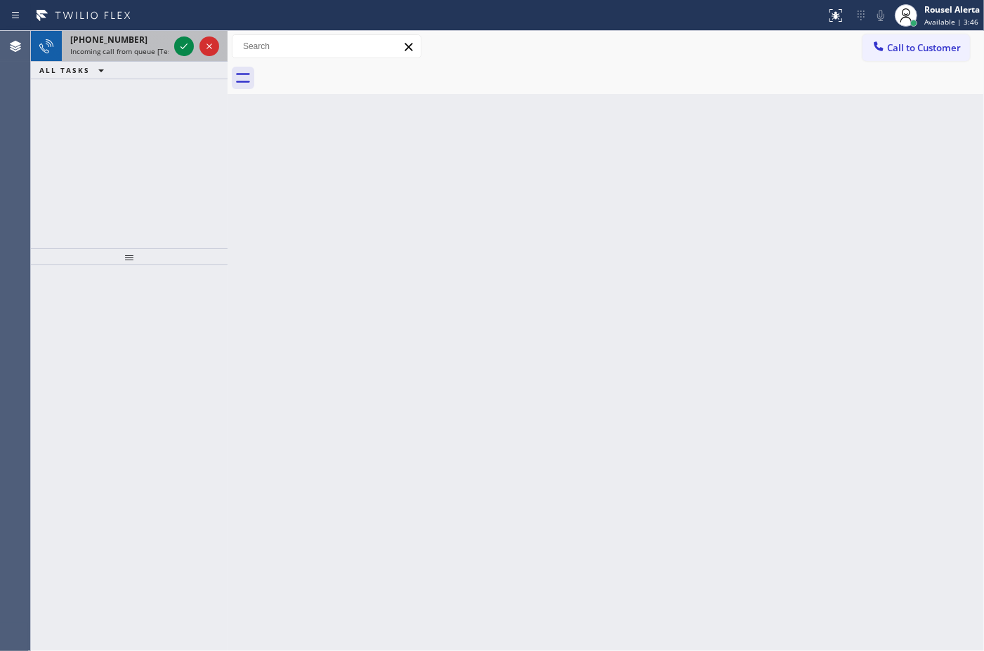
click at [132, 39] on div "+19089027721" at bounding box center [119, 40] width 98 height 12
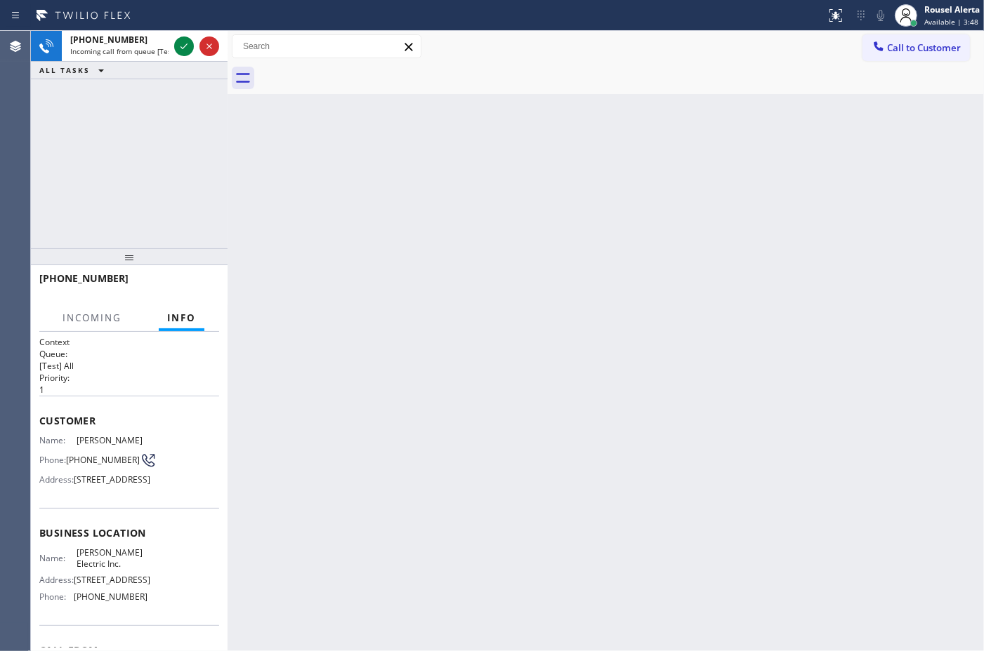
click at [432, 283] on div "Back to Dashboard Change Sender ID Customers Technicians Select a contact Outbo…" at bounding box center [605, 341] width 756 height 621
click at [176, 51] on icon at bounding box center [184, 46] width 17 height 17
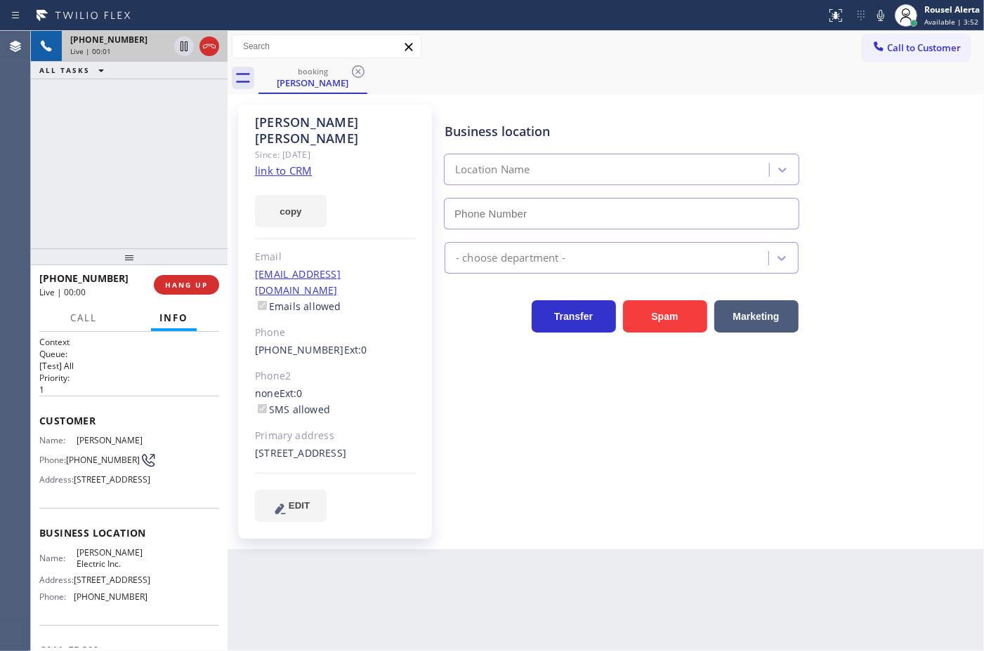
type input "(848) 343-2256"
click at [284, 164] on link "link to CRM" at bounding box center [283, 171] width 57 height 14
click at [359, 602] on div "Back to Dashboard Change Sender ID Customers Technicians Select a contact Outbo…" at bounding box center [605, 341] width 756 height 621
click at [132, 225] on div "+19089027721 Live | 00:12 ALL TASKS ALL TASKS ACTIVE TASKS TASKS IN WRAP UP" at bounding box center [129, 140] width 197 height 218
click at [190, 289] on span "HANG UP" at bounding box center [186, 285] width 43 height 10
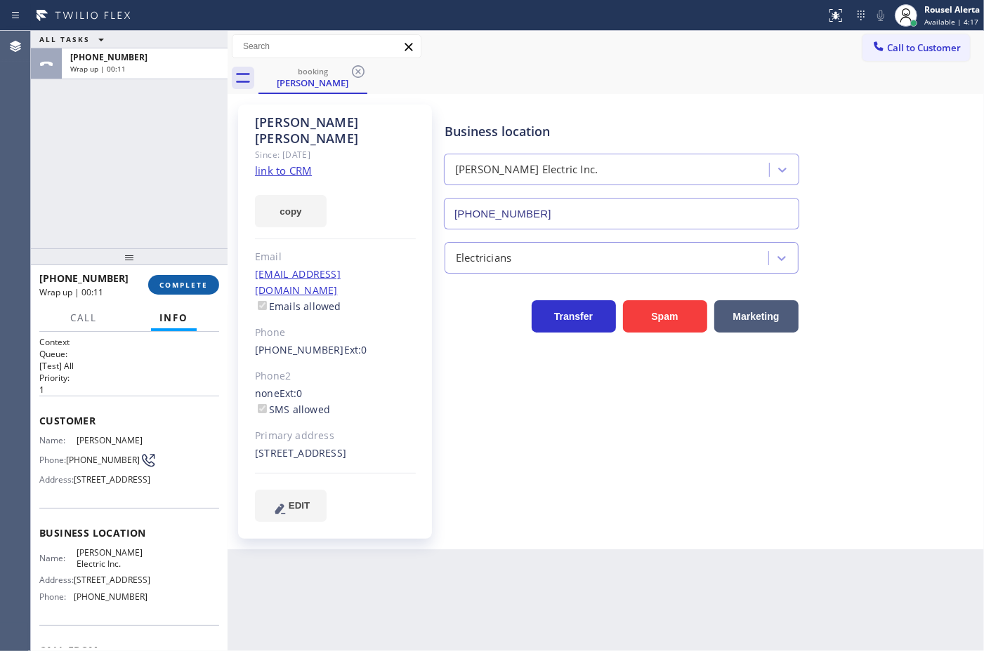
click at [184, 283] on span "COMPLETE" at bounding box center [183, 285] width 48 height 10
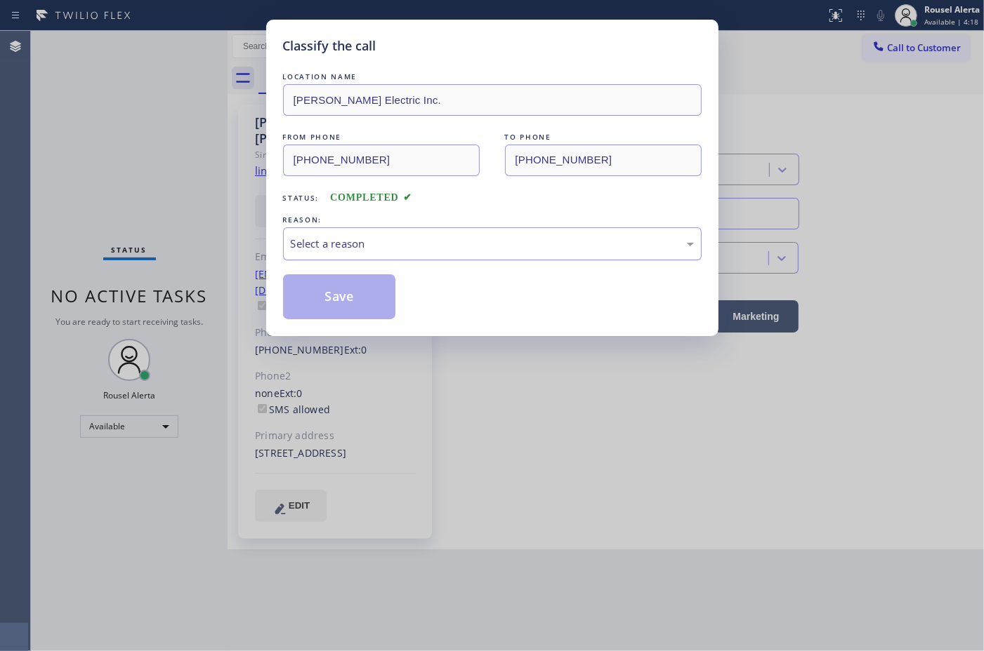
click at [425, 230] on div "Select a reason" at bounding box center [492, 243] width 418 height 33
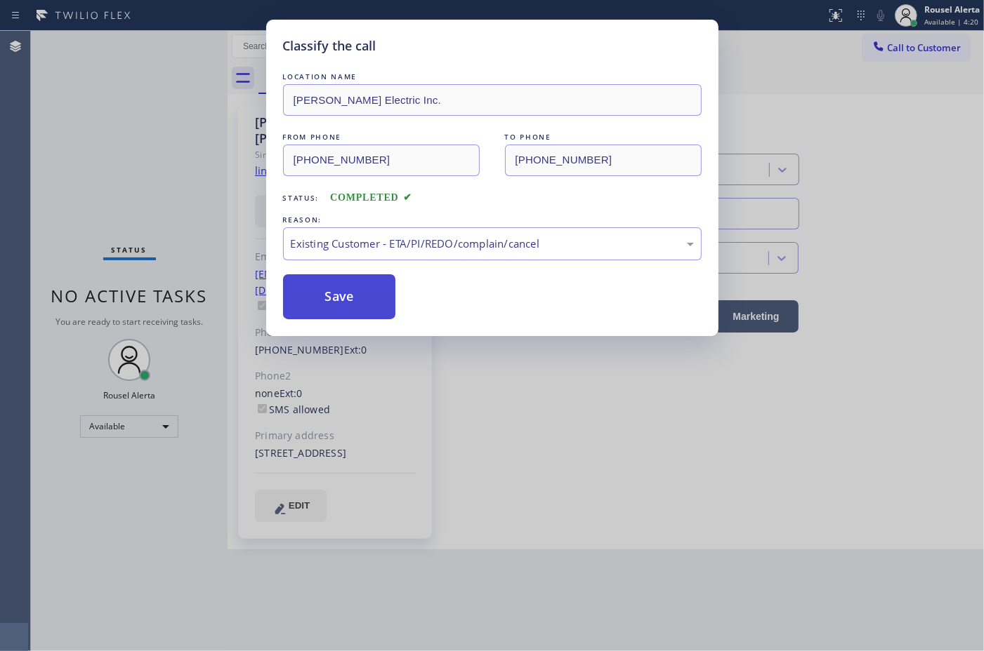
click at [393, 307] on button "Save" at bounding box center [339, 296] width 113 height 45
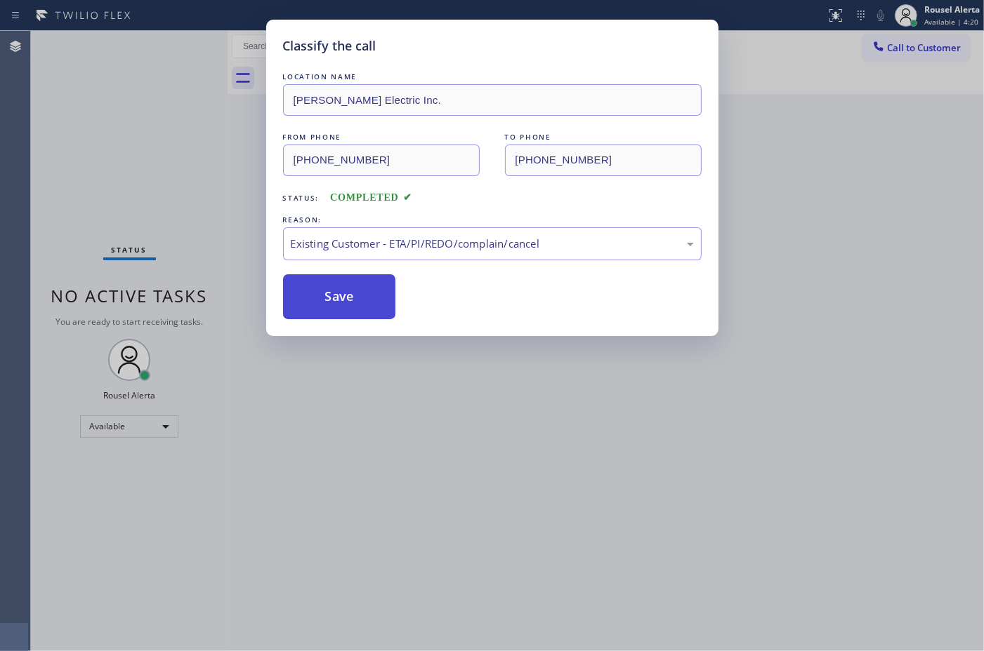
click at [369, 307] on button "Save" at bounding box center [339, 296] width 113 height 45
click at [486, 448] on div "Classify the call LOCATION NAME American Service Alliance Calumet City FROM PHO…" at bounding box center [507, 341] width 953 height 621
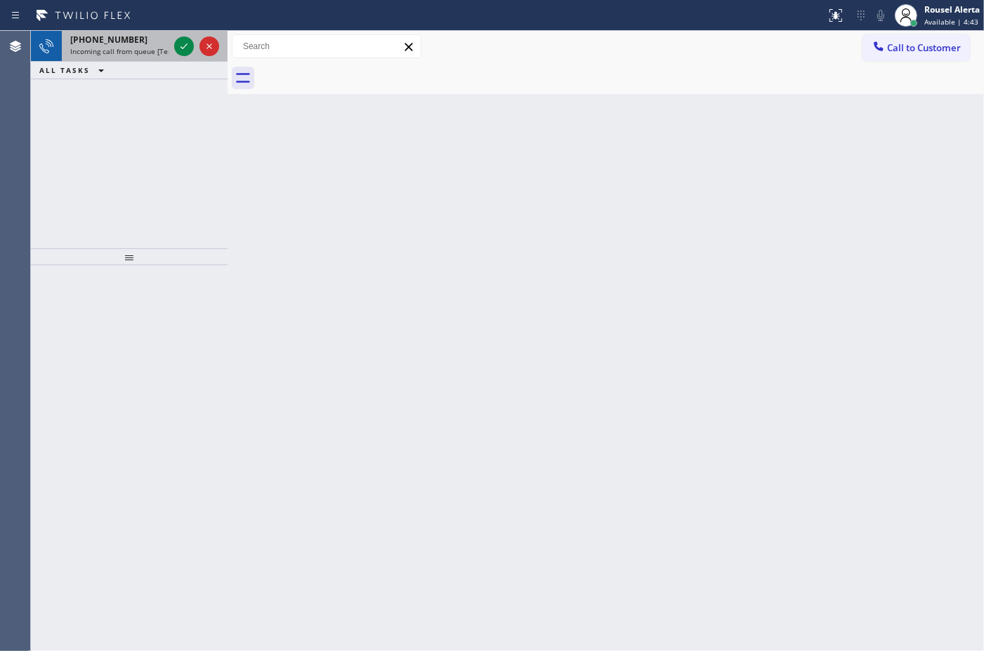
click at [160, 48] on span "Incoming call from queue [Test] All" at bounding box center [128, 51] width 117 height 10
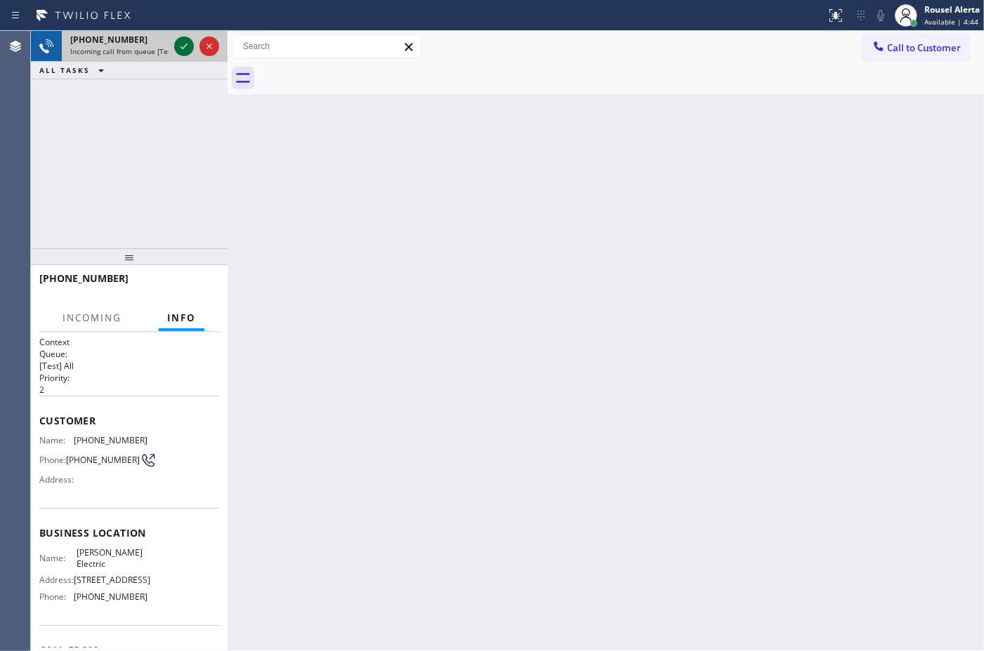
click at [176, 51] on icon at bounding box center [184, 46] width 17 height 17
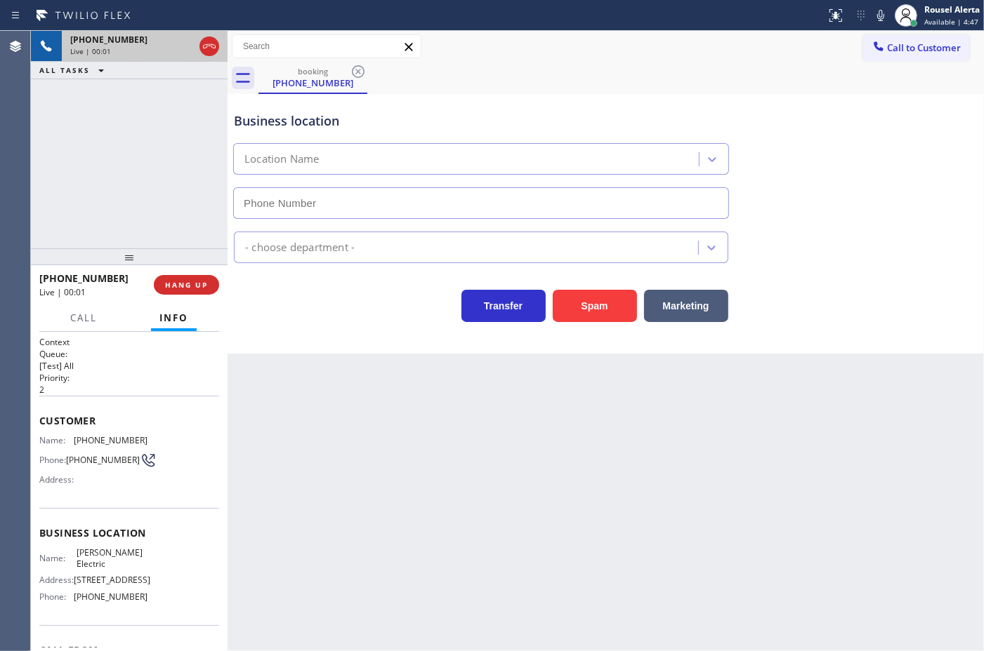
type input "(954) 738-7814"
drag, startPoint x: 119, startPoint y: 92, endPoint x: 145, endPoint y: 143, distance: 56.8
click at [119, 92] on div "+19546684095 Live | 00:05 ALL TASKS ALL TASKS ACTIVE TASKS TASKS IN WRAP UP" at bounding box center [129, 140] width 197 height 218
click at [352, 418] on div "Back to Dashboard Change Sender ID Customers Technicians Select a contact Outbo…" at bounding box center [605, 341] width 756 height 621
click at [199, 284] on span "HANG UP" at bounding box center [186, 285] width 43 height 10
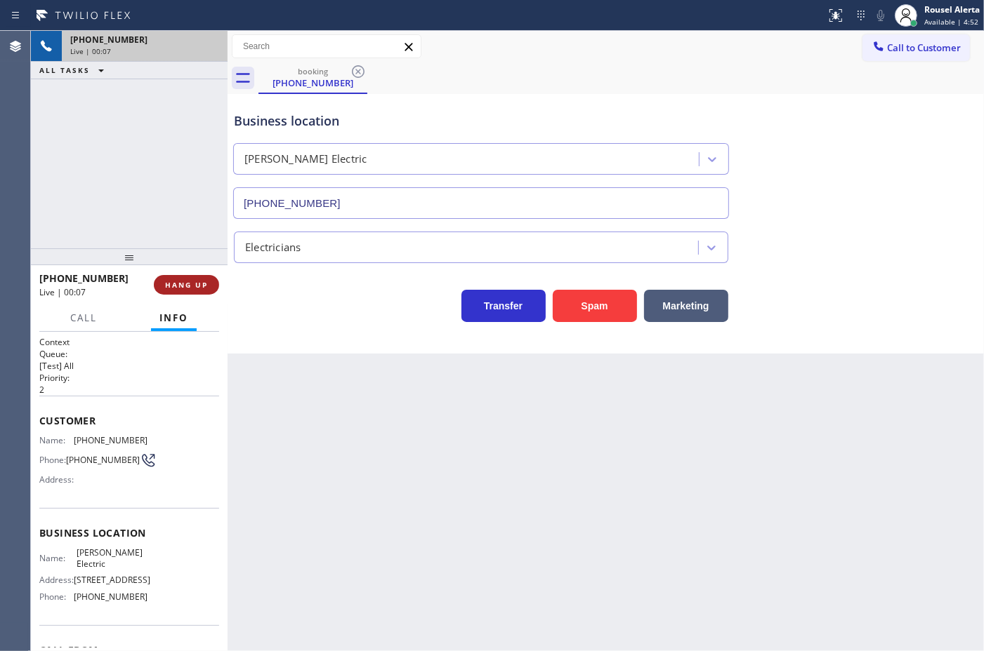
click at [199, 284] on span "HANG UP" at bounding box center [186, 285] width 43 height 10
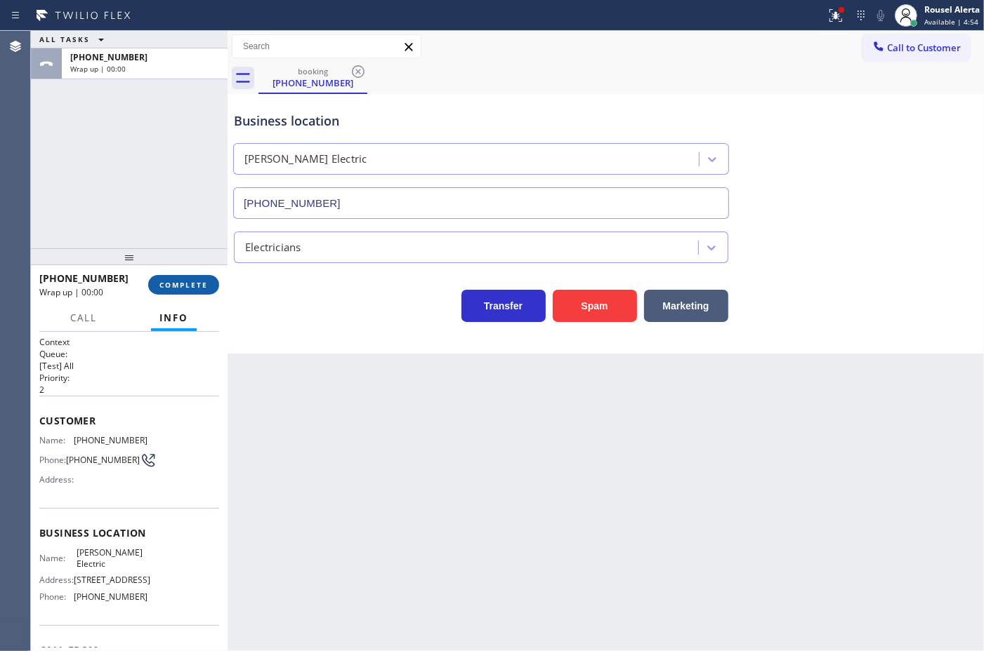
click at [201, 278] on button "COMPLETE" at bounding box center [183, 285] width 71 height 20
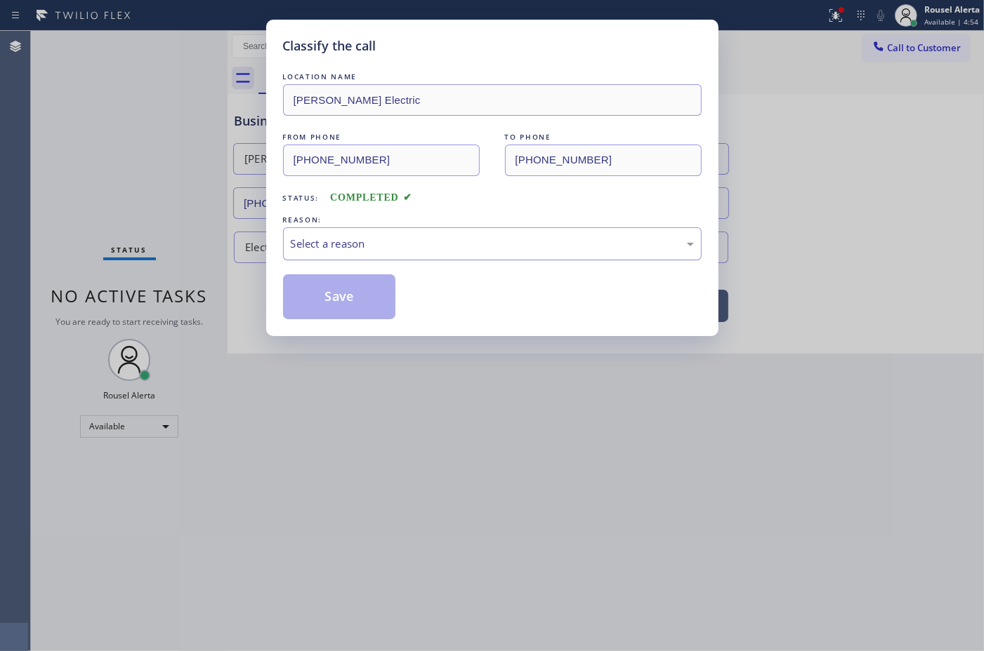
click at [286, 244] on div "Select a reason" at bounding box center [492, 243] width 418 height 33
click at [357, 332] on div "Classify the call LOCATION NAME Meisner Electric FROM PHONE (954) 668-4095 TO P…" at bounding box center [492, 178] width 452 height 317
click at [352, 300] on button "Save" at bounding box center [339, 296] width 113 height 45
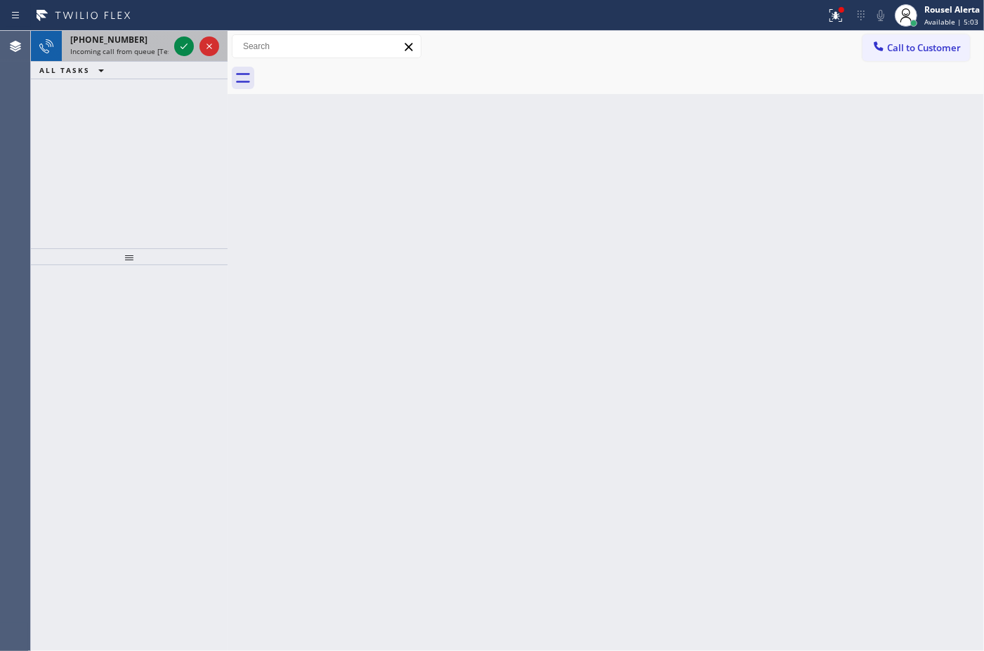
click at [138, 48] on span "Incoming call from queue [Test] All" at bounding box center [128, 51] width 117 height 10
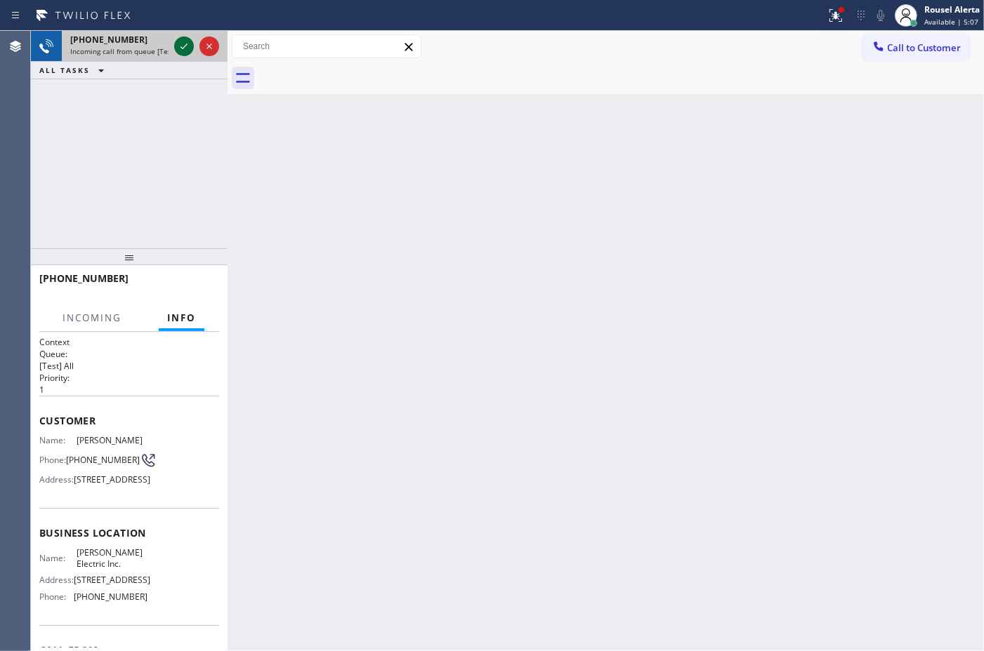
click at [176, 47] on icon at bounding box center [184, 46] width 17 height 17
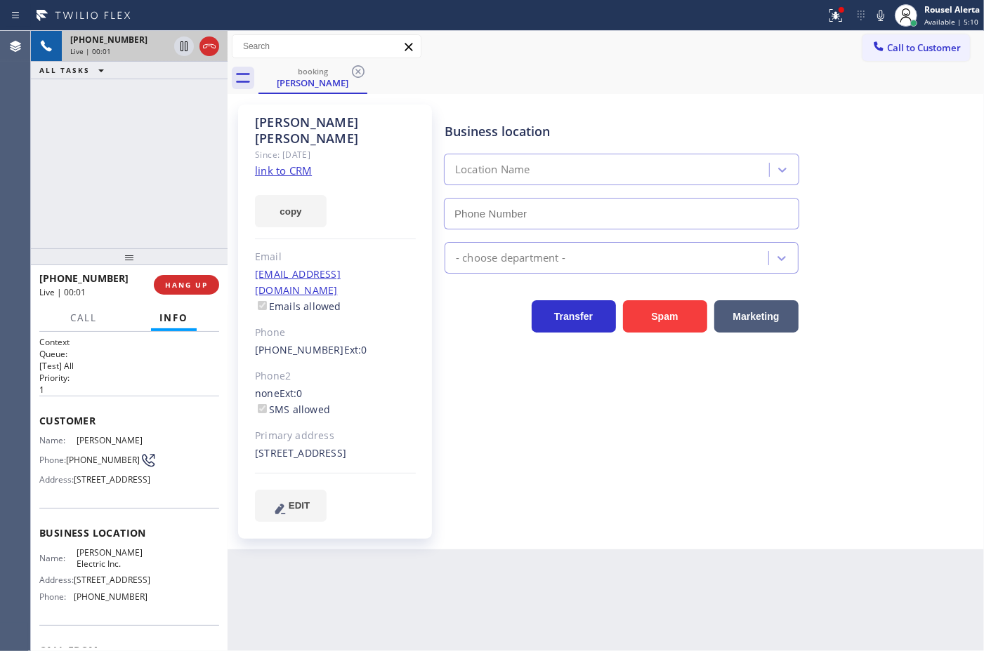
type input "(848) 343-2256"
click at [146, 114] on div "+19089027721 Live | 00:03 ALL TASKS ALL TASKS ACTIVE TASKS TASKS IN WRAP UP" at bounding box center [129, 140] width 197 height 218
click at [555, 566] on div "Back to Dashboard Change Sender ID Customers Technicians Select a contact Outbo…" at bounding box center [605, 341] width 756 height 621
drag, startPoint x: 158, startPoint y: 197, endPoint x: 332, endPoint y: 523, distance: 370.0
click at [164, 199] on div "+19089027721 Live | 00:15 ALL TASKS ALL TASKS ACTIVE TASKS TASKS IN WRAP UP" at bounding box center [129, 140] width 197 height 218
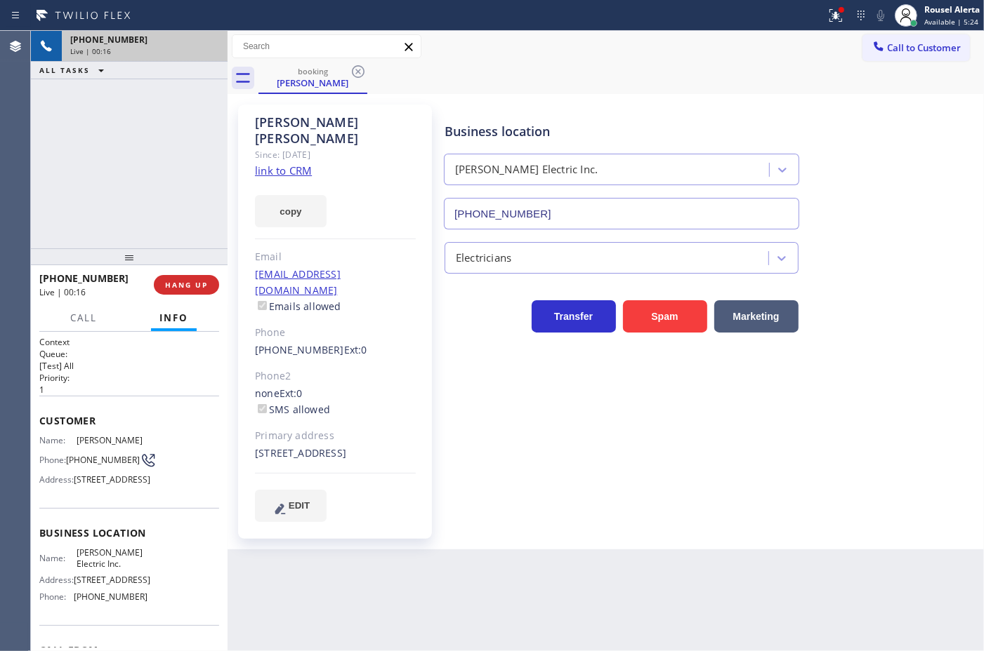
click at [413, 621] on div "Back to Dashboard Change Sender ID Customers Technicians Select a contact Outbo…" at bounding box center [605, 341] width 756 height 621
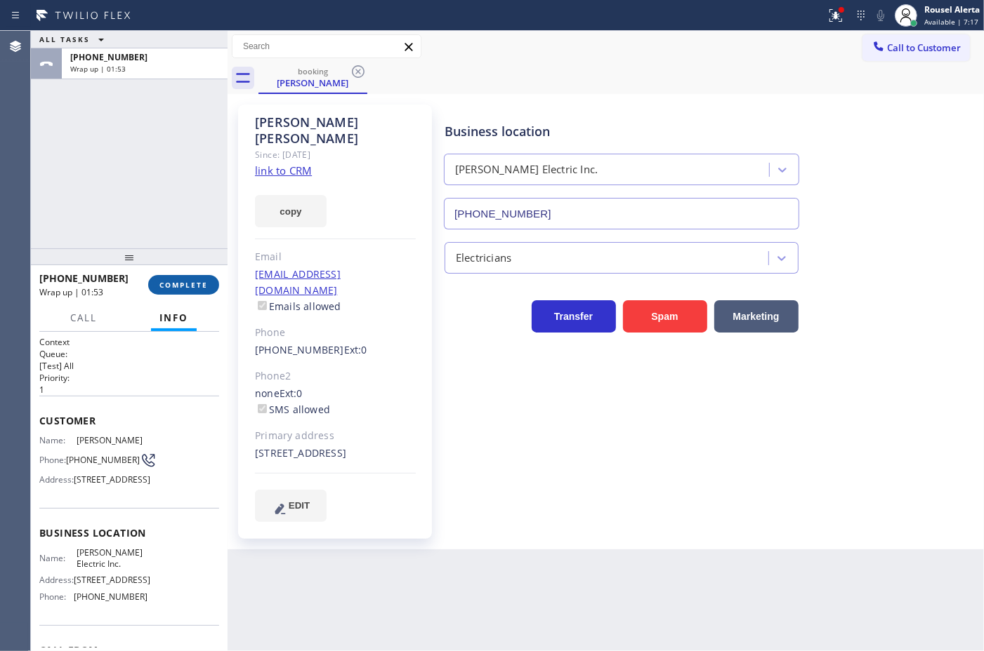
click at [161, 275] on button "COMPLETE" at bounding box center [183, 285] width 71 height 20
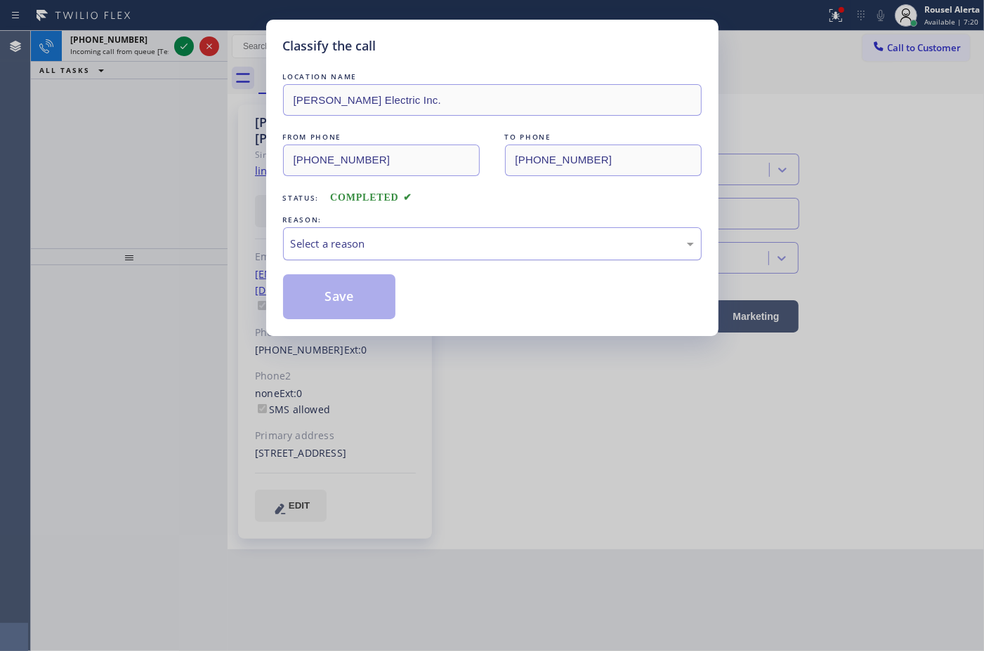
click at [376, 246] on div "Select a reason" at bounding box center [492, 244] width 403 height 16
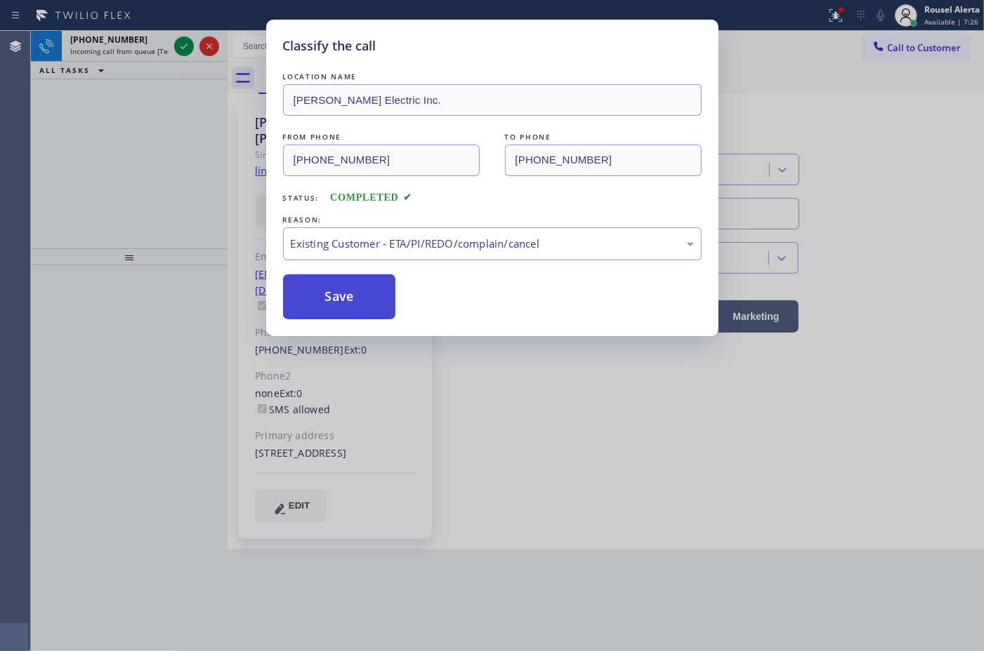
click at [362, 300] on button "Save" at bounding box center [339, 296] width 113 height 45
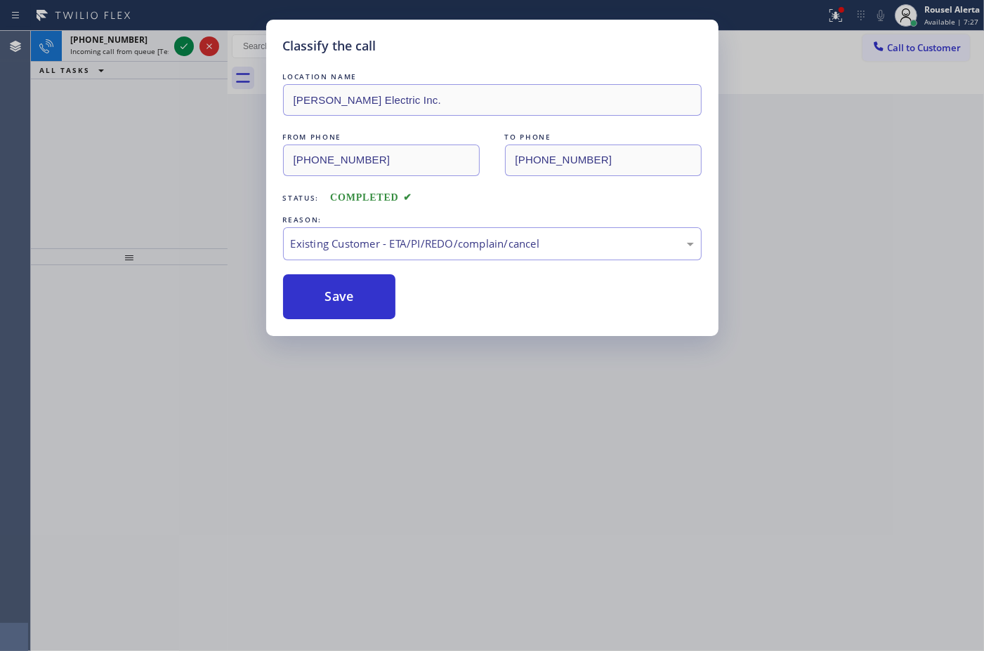
click at [127, 46] on div "Classify the call LOCATION NAME Sudia Electric Inc. FROM PHONE (908) 902-7721 T…" at bounding box center [492, 325] width 984 height 651
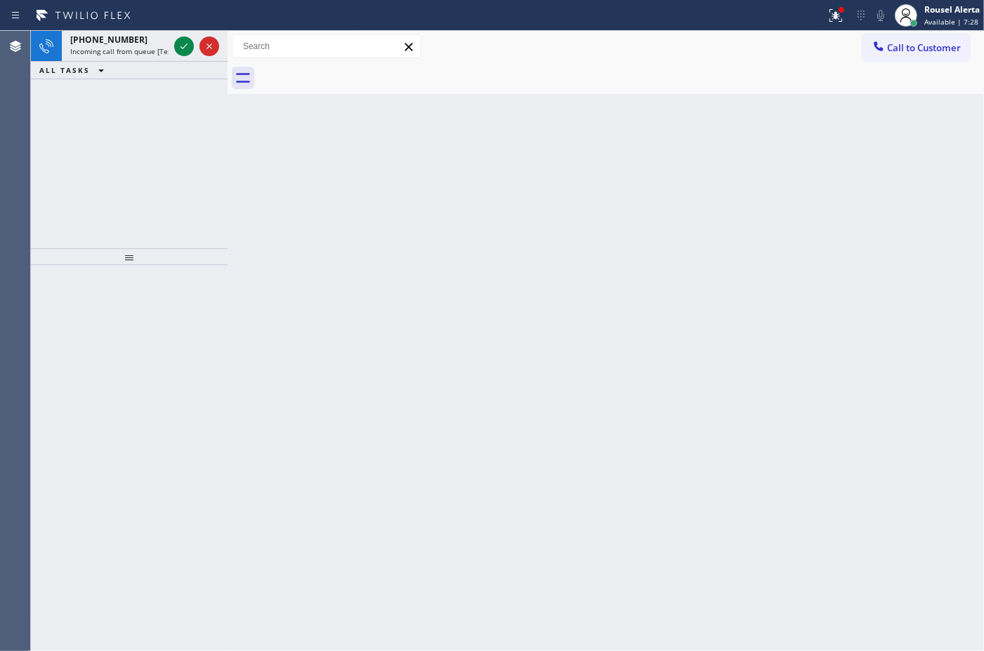
click at [127, 46] on span "Incoming call from queue [Test] All" at bounding box center [128, 51] width 117 height 10
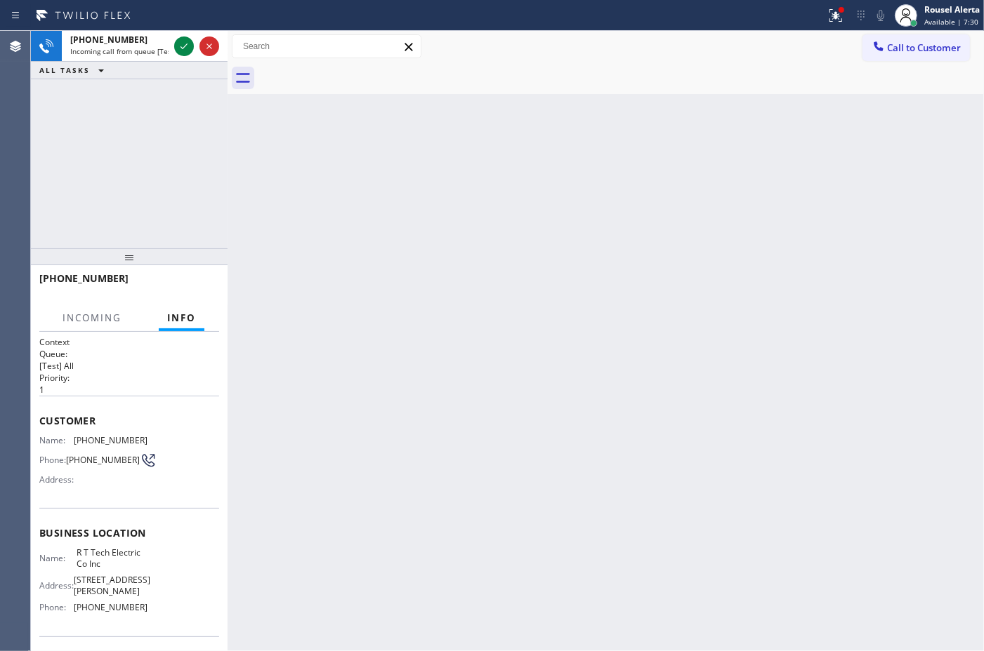
click at [127, 46] on span "Incoming call from queue [Test] All" at bounding box center [128, 51] width 117 height 10
click at [365, 241] on div "Back to Dashboard Change Sender ID Customers Technicians Select a contact Outbo…" at bounding box center [605, 341] width 756 height 621
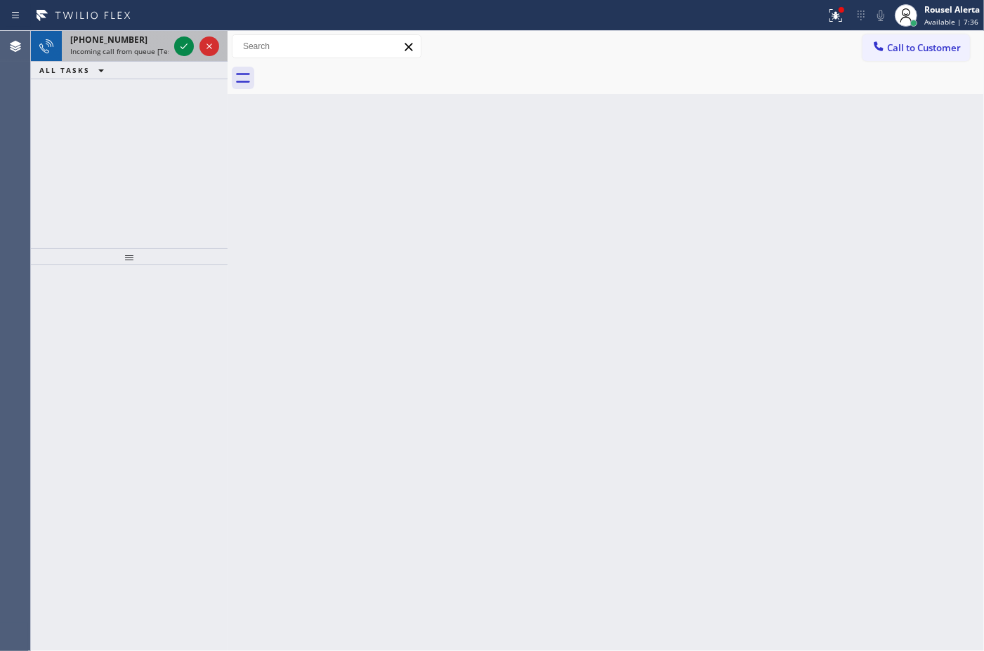
click at [171, 42] on div at bounding box center [196, 46] width 51 height 31
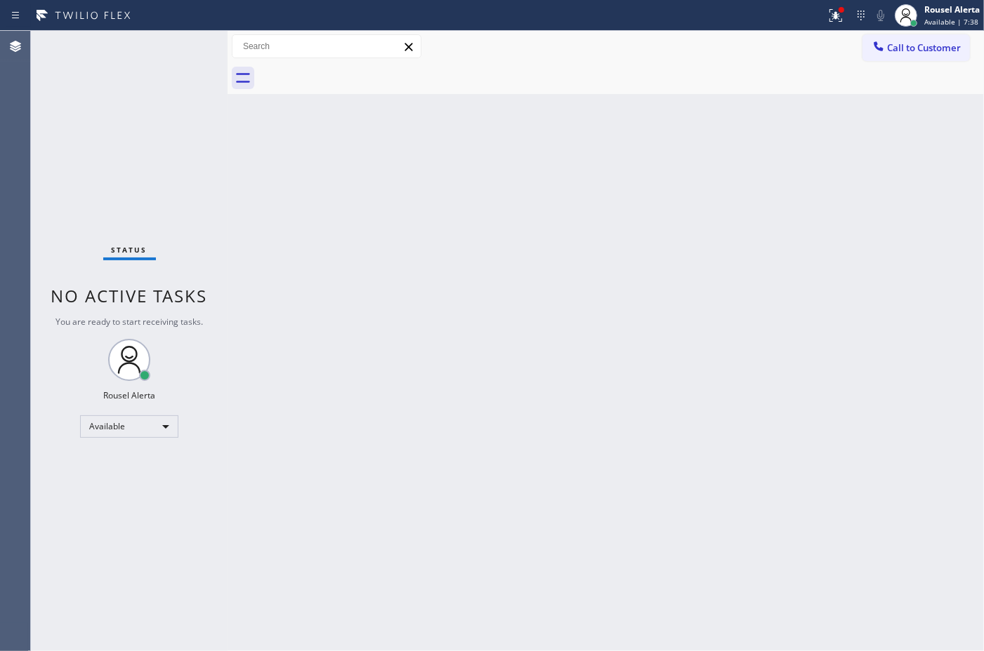
click at [174, 42] on div "Status No active tasks You are ready to start receiving tasks. Rousel Alerta Av…" at bounding box center [129, 341] width 197 height 621
click at [827, 9] on icon at bounding box center [835, 15] width 17 height 17
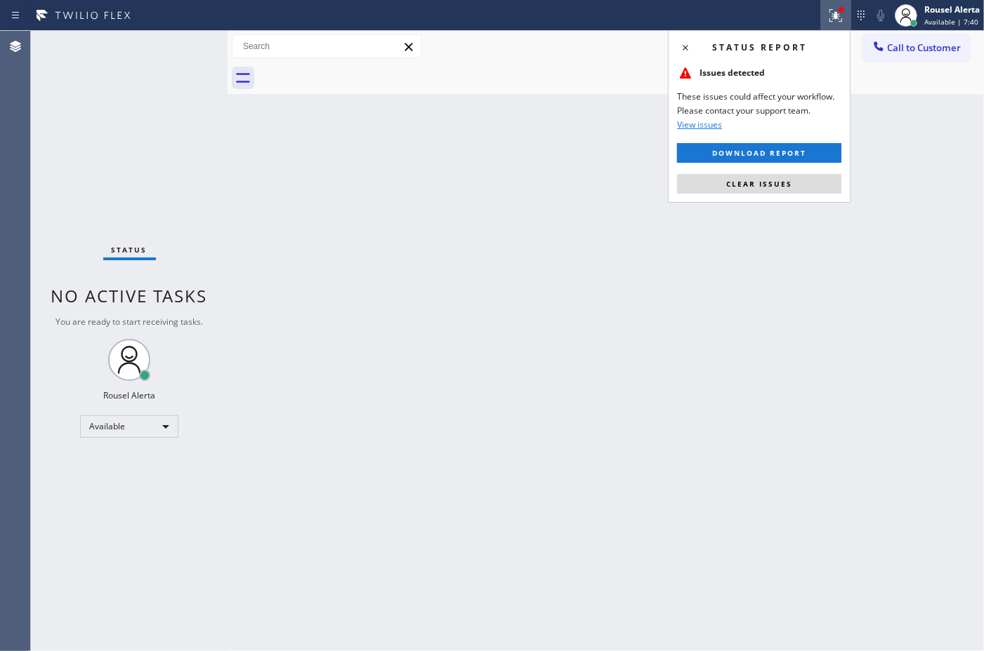
click at [792, 198] on div "Status report Issues detected These issues could affect your workflow. Please c…" at bounding box center [759, 116] width 183 height 173
click at [792, 187] on button "Clear issues" at bounding box center [759, 184] width 164 height 20
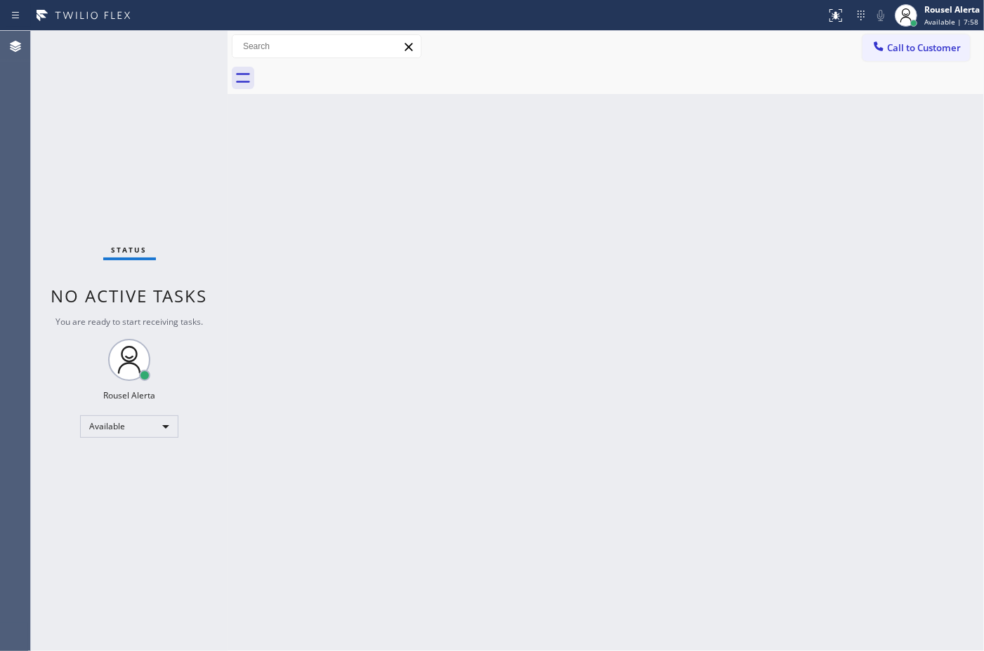
click at [157, 50] on div "Status No active tasks You are ready to start receiving tasks. Rousel Alerta Av…" at bounding box center [129, 341] width 197 height 621
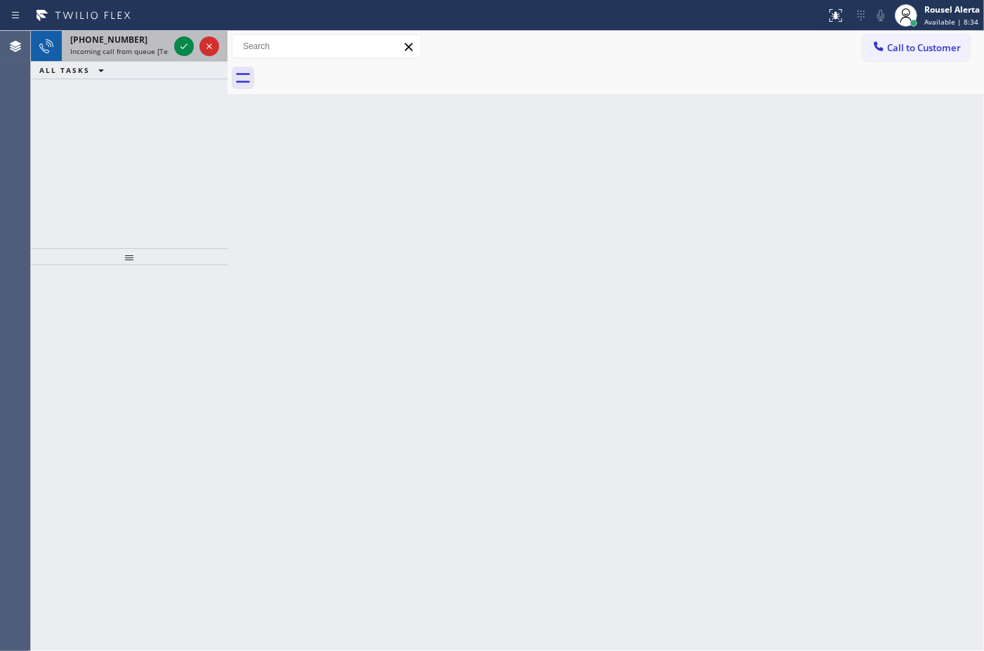
click at [128, 39] on div "+14154050927" at bounding box center [119, 40] width 98 height 12
click at [180, 48] on icon at bounding box center [184, 46] width 17 height 17
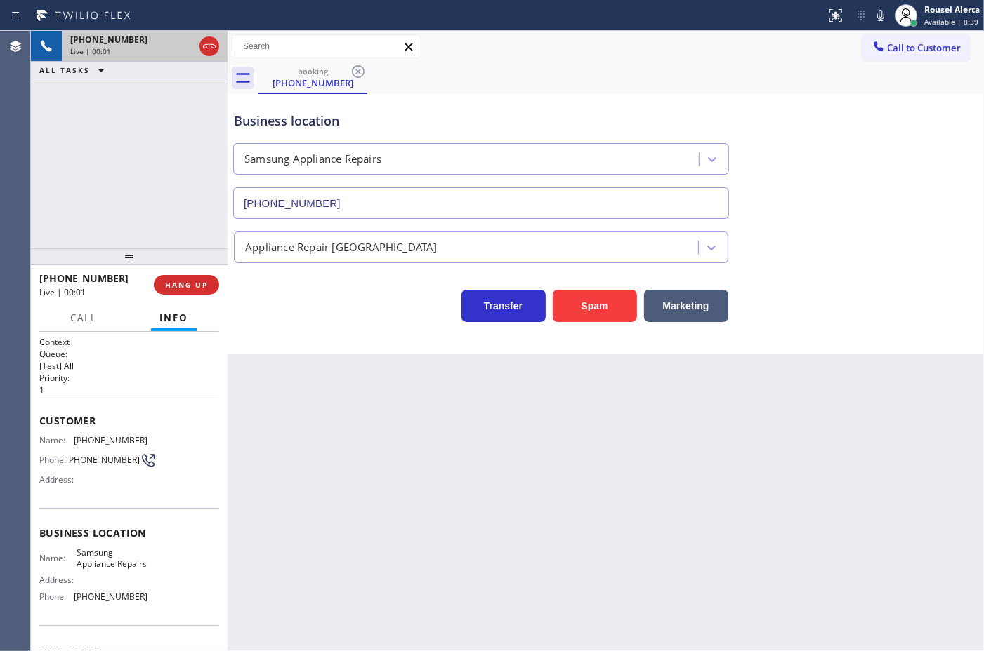
type input "(855) 976-5118"
click at [202, 282] on span "HANG UP" at bounding box center [186, 285] width 43 height 10
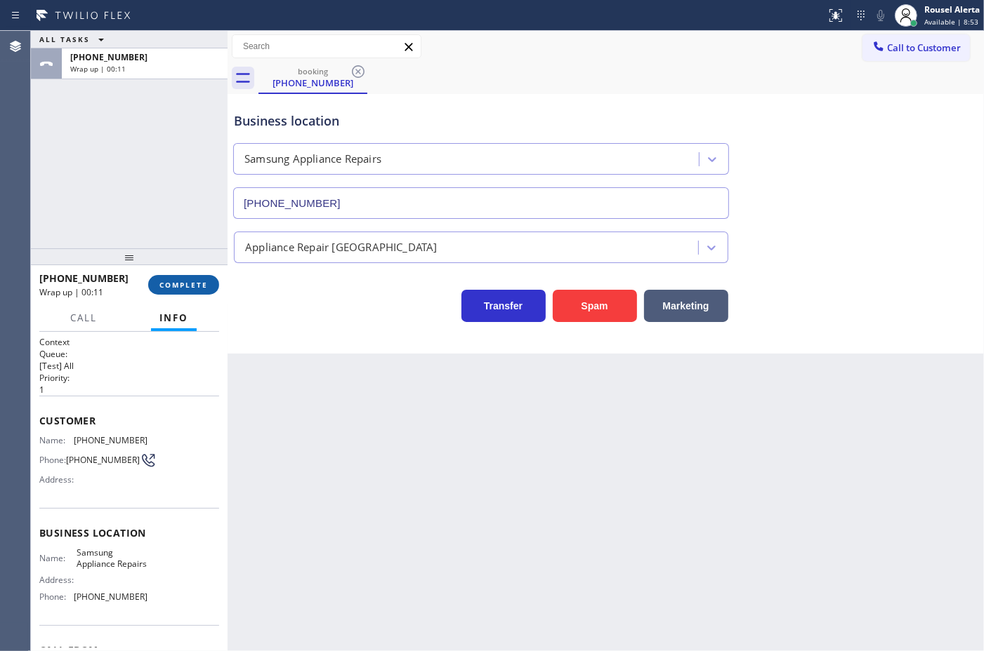
click at [188, 286] on span "COMPLETE" at bounding box center [183, 285] width 48 height 10
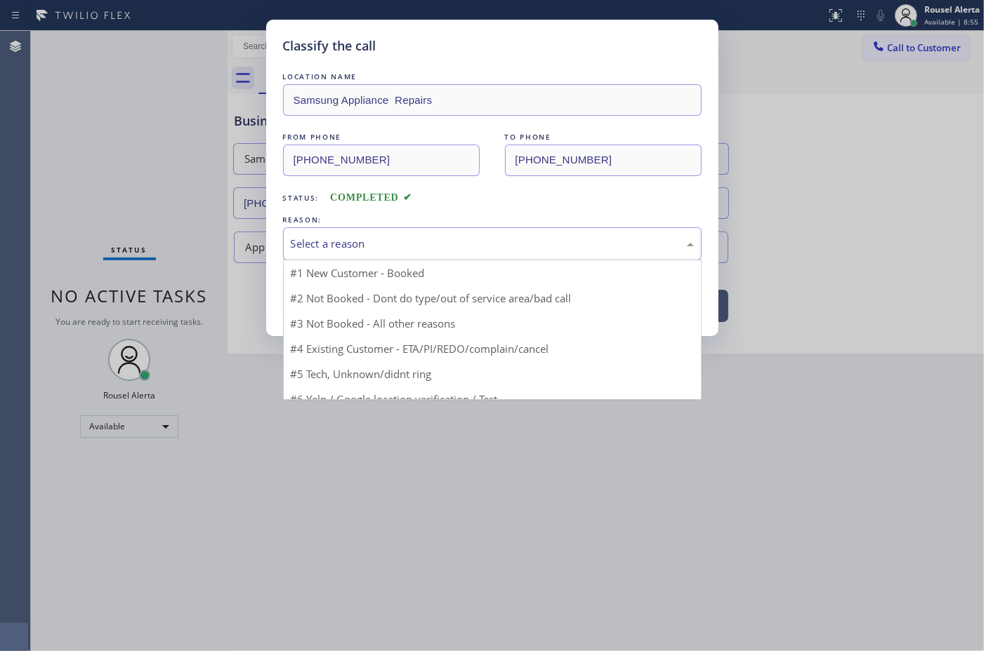
click at [468, 242] on div "Select a reason" at bounding box center [492, 244] width 403 height 16
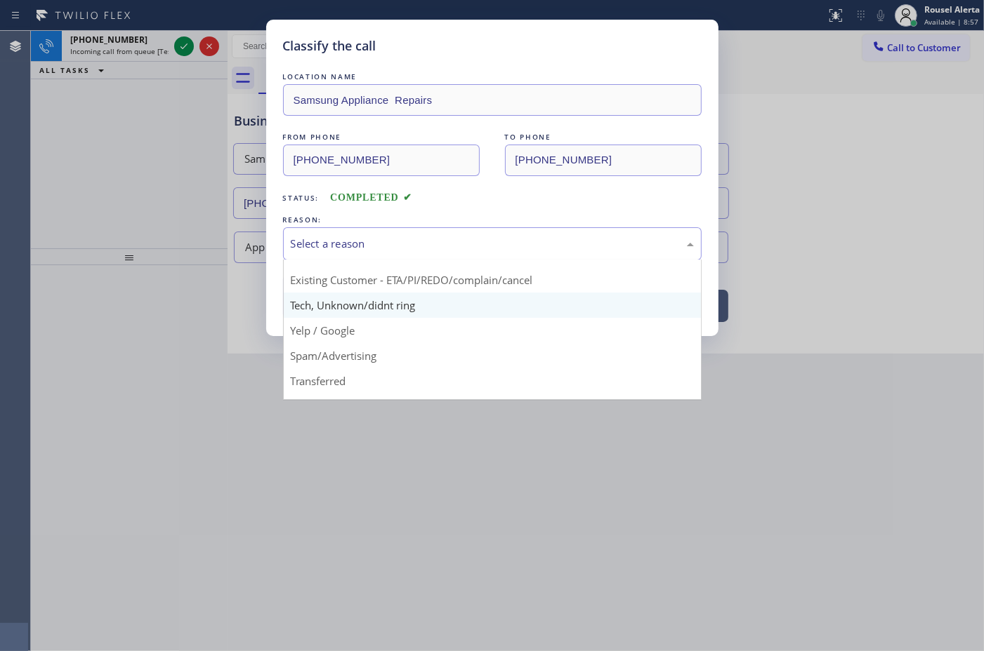
scroll to position [88, 0]
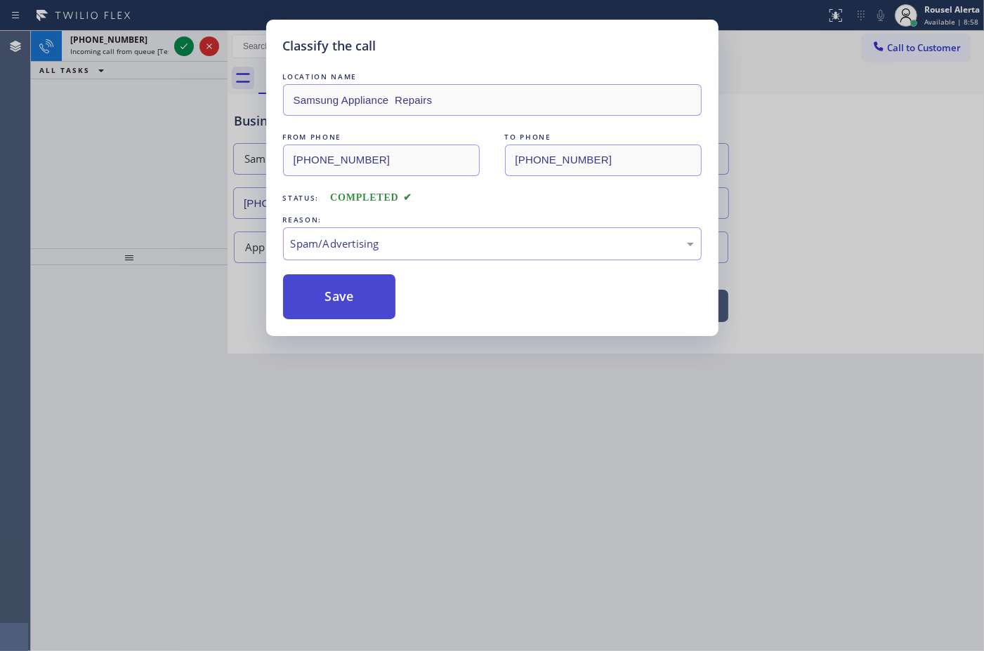
click at [356, 313] on button "Save" at bounding box center [339, 296] width 113 height 45
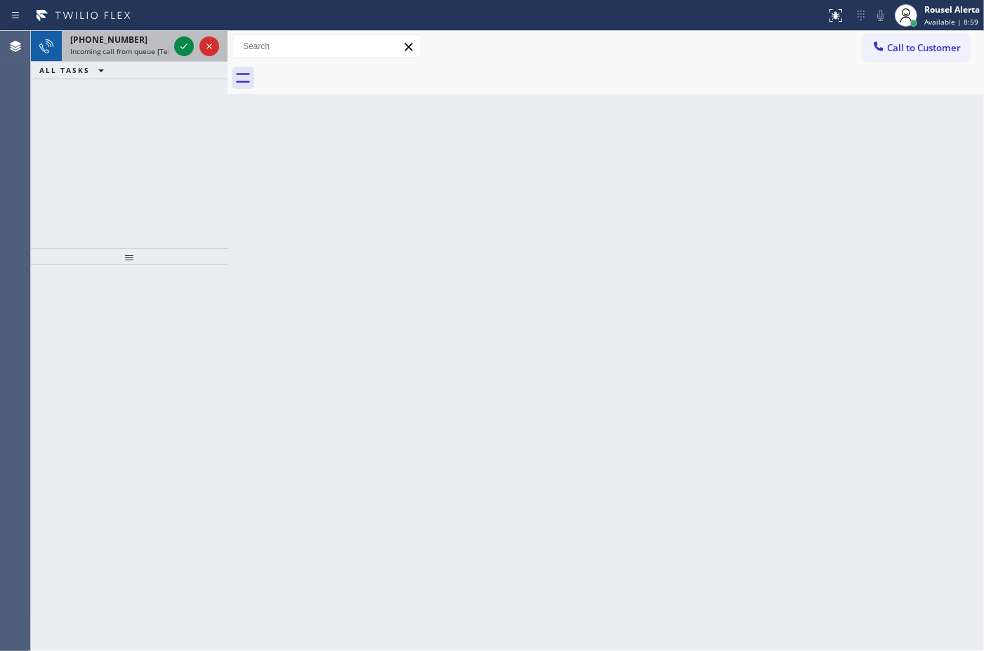
click at [153, 46] on span "Incoming call from queue [Test] All" at bounding box center [128, 51] width 117 height 10
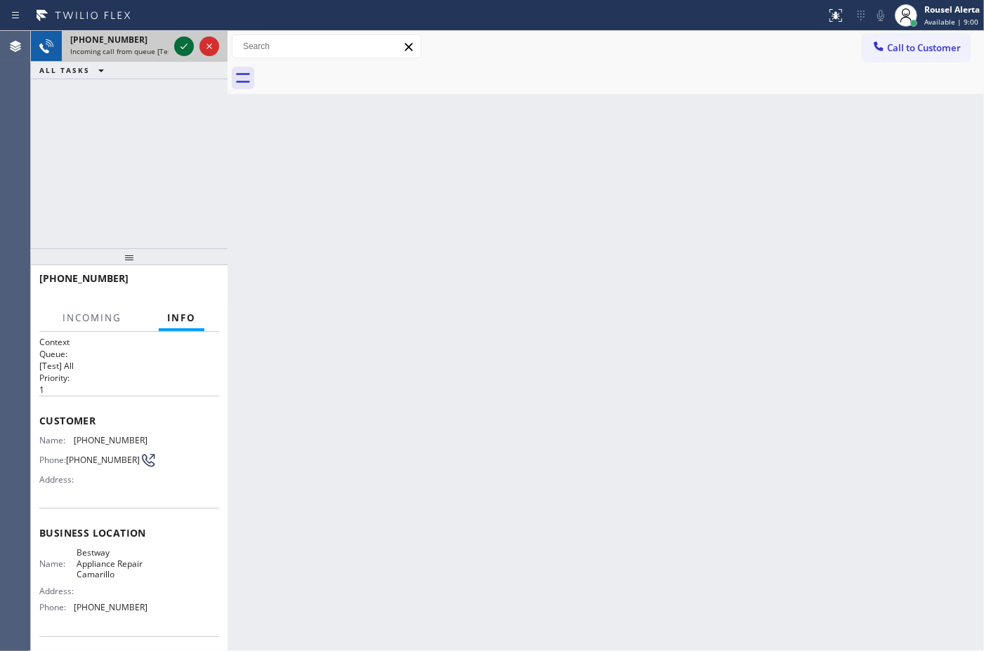
click at [177, 47] on icon at bounding box center [184, 46] width 17 height 17
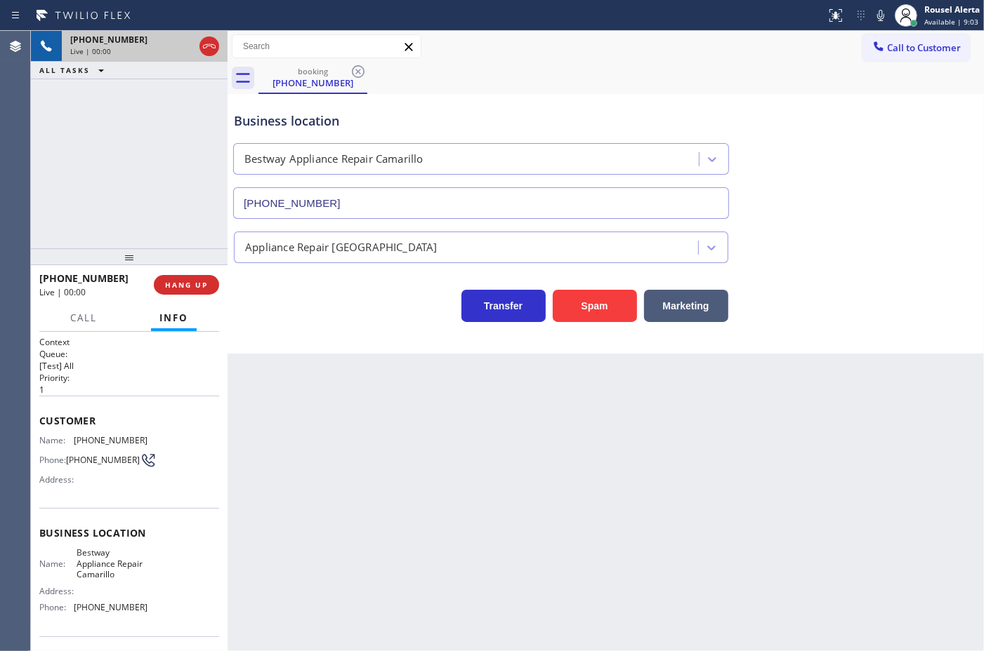
type input "(805) 600-5049"
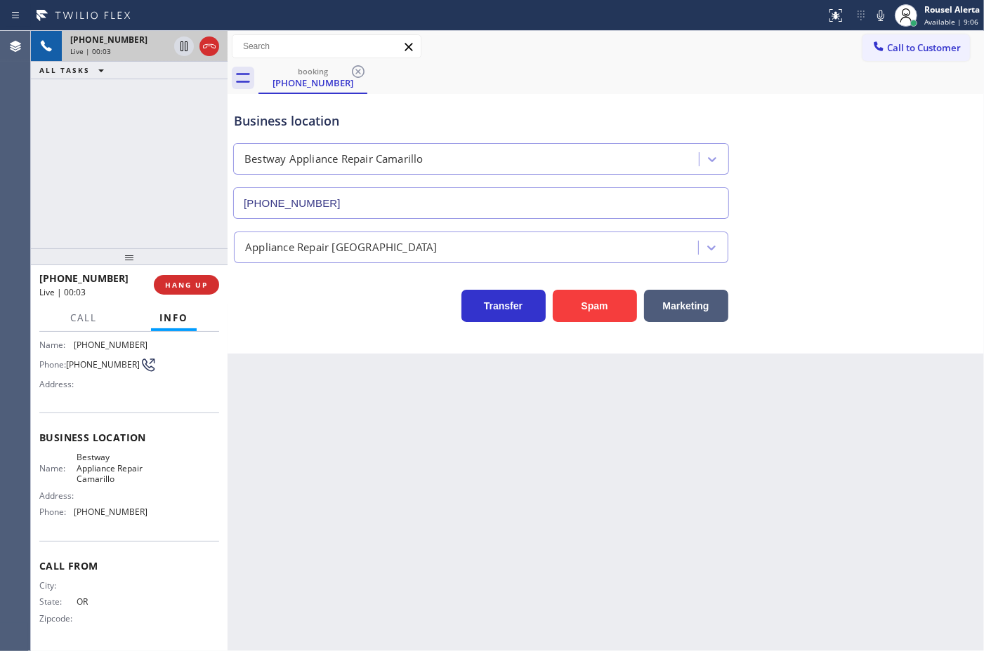
scroll to position [1, 0]
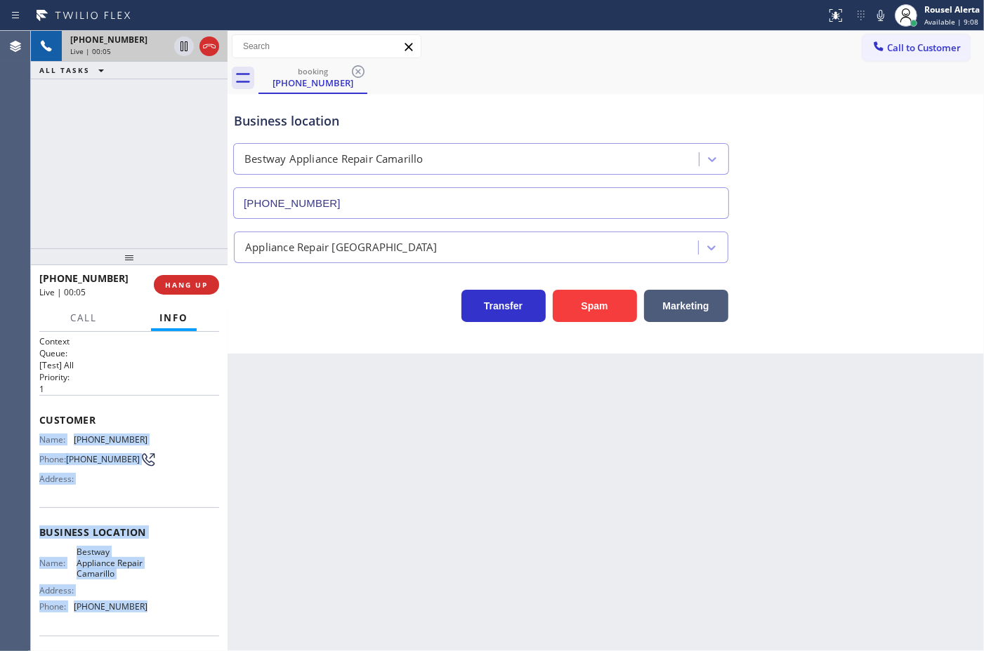
drag, startPoint x: 39, startPoint y: 432, endPoint x: 152, endPoint y: 608, distance: 208.8
click at [152, 608] on div "Context Queue: [Test] All Priority: 1 Customer Name: (971) 335-6515 Phone: (971…" at bounding box center [129, 539] width 180 height 406
copy div "Name: (971) 335-6515 Phone: (971) 335-6515 Address: Business location Name: Bes…"
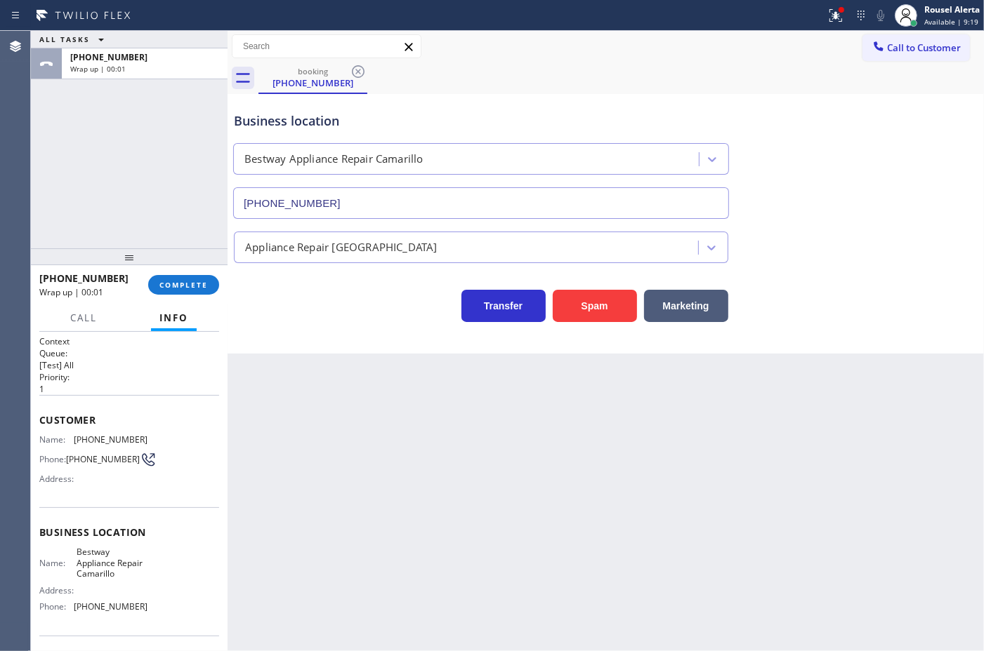
click at [577, 518] on div "Back to Dashboard Change Sender ID Customers Technicians Select a contact Outbo…" at bounding box center [605, 341] width 756 height 621
click at [925, 22] on span "Available | 9:20" at bounding box center [951, 22] width 54 height 10
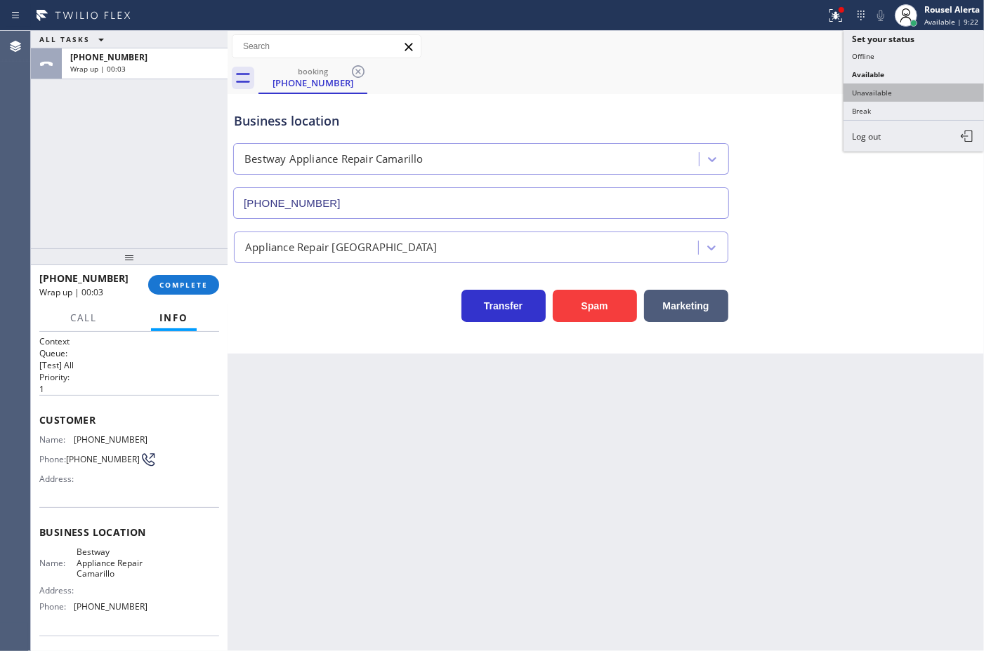
click at [918, 96] on button "Unavailable" at bounding box center [913, 93] width 140 height 18
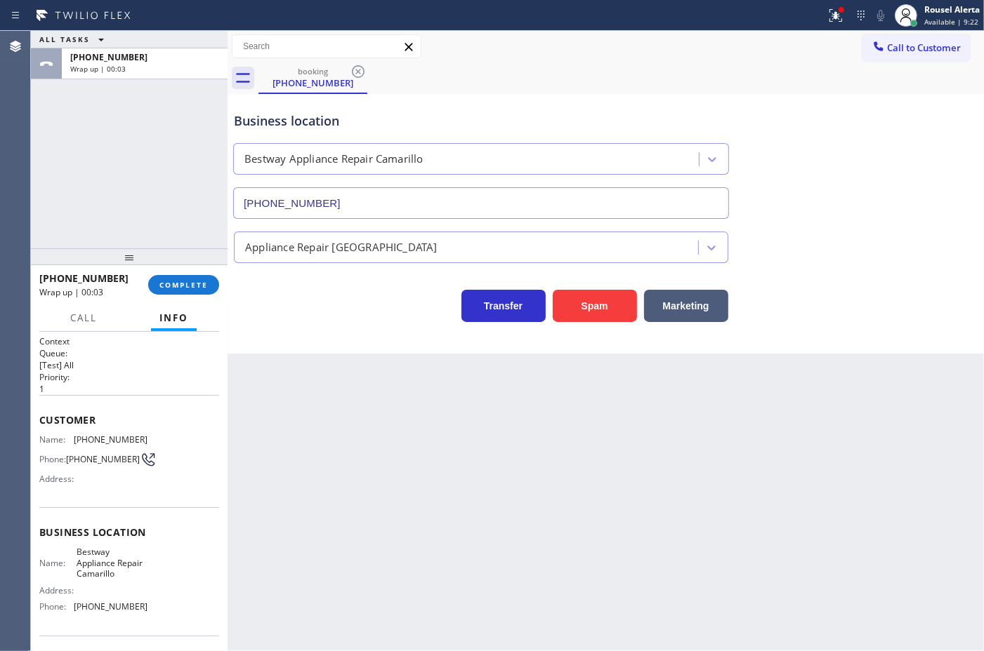
click at [871, 143] on div "Business location Bestway Appliance Repair Camarillo (805) 600-5049" at bounding box center [605, 155] width 749 height 127
click at [180, 286] on span "COMPLETE" at bounding box center [183, 285] width 48 height 10
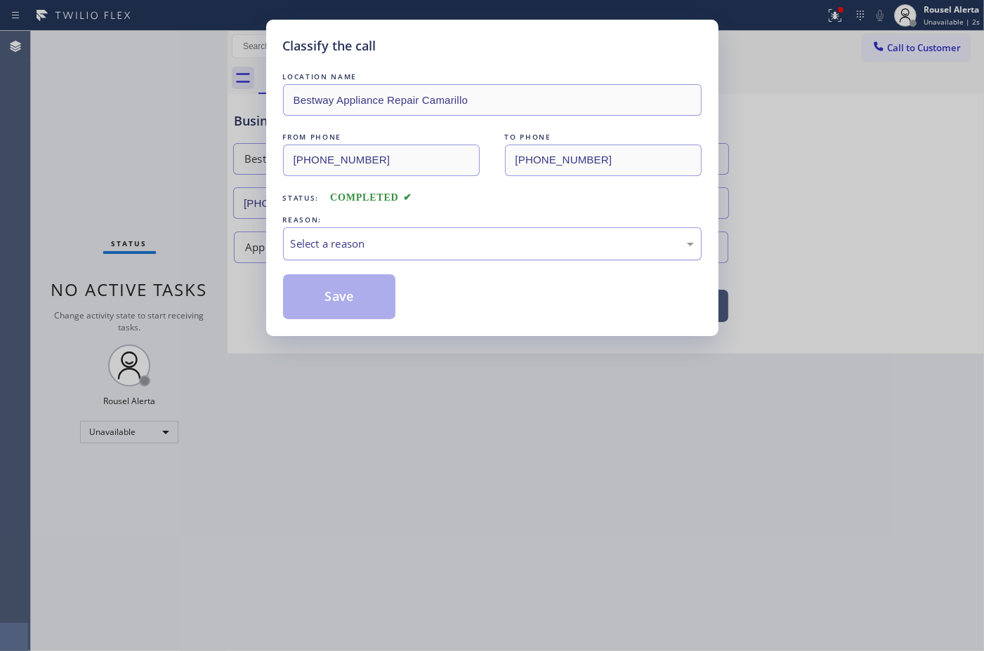
click at [370, 246] on div "Select a reason" at bounding box center [492, 244] width 403 height 16
click at [357, 297] on button "Save" at bounding box center [339, 296] width 113 height 45
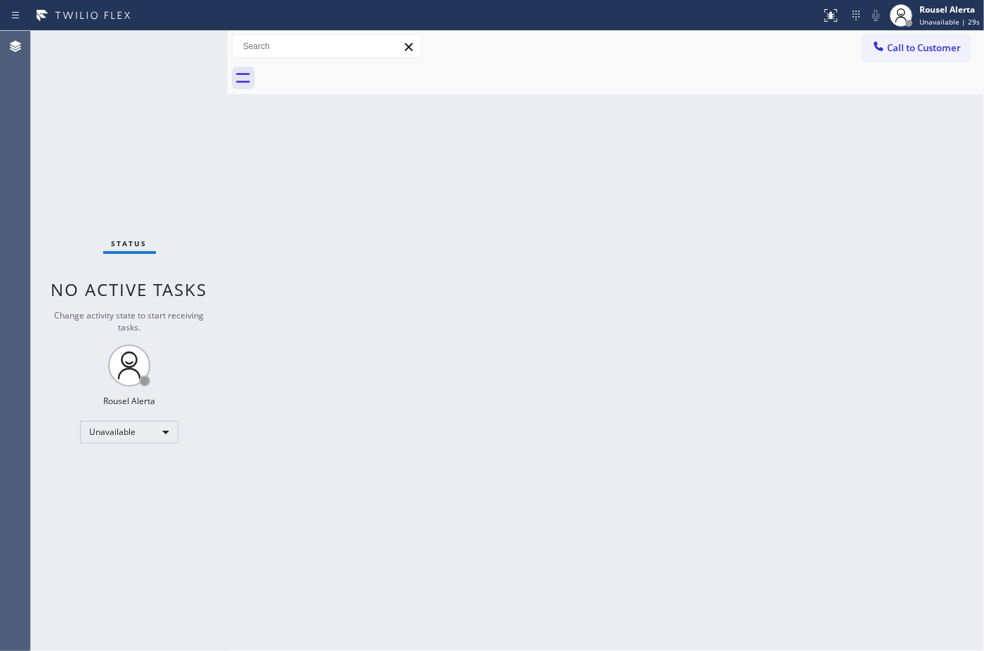
click at [615, 362] on div "Back to Dashboard Change Sender ID Customers Technicians Select a contact Outbo…" at bounding box center [605, 341] width 756 height 621
click at [585, 333] on div "Back to Dashboard Change Sender ID Customers Technicians Select a contact Outbo…" at bounding box center [605, 341] width 756 height 621
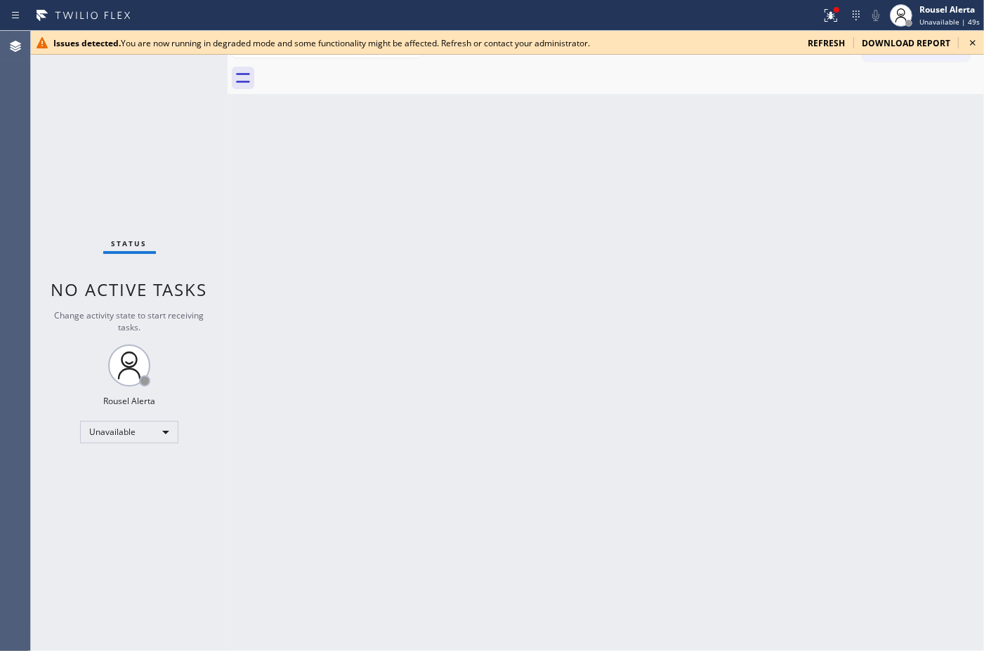
click at [670, 227] on div "Back to Dashboard Change Sender ID Customers Technicians Select a contact Outbo…" at bounding box center [605, 341] width 756 height 621
click at [816, 42] on span "refresh" at bounding box center [825, 43] width 37 height 12
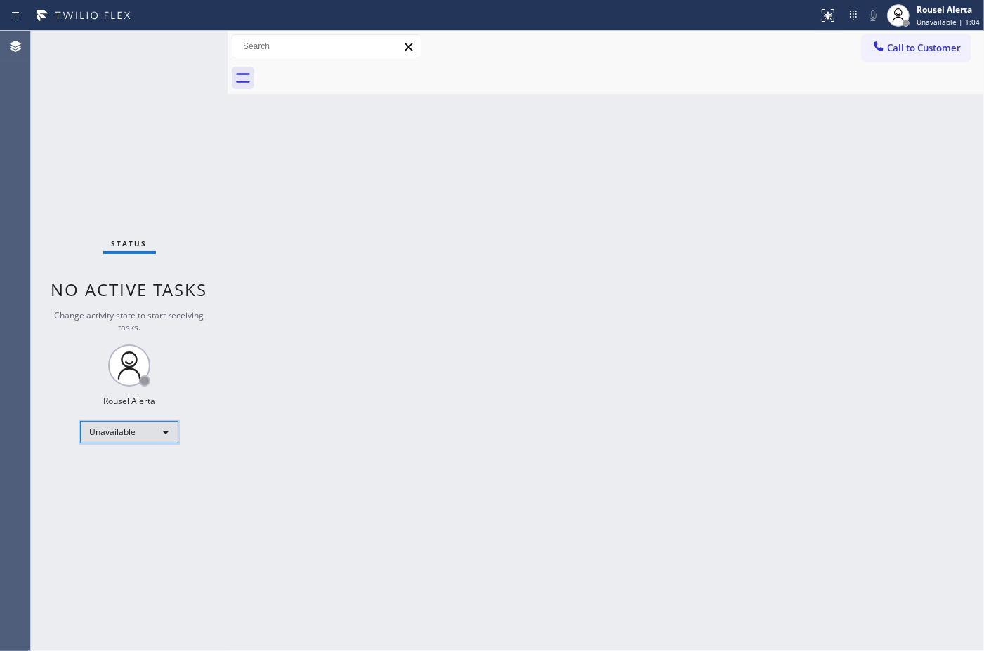
click at [138, 430] on div "Unavailable" at bounding box center [129, 432] width 98 height 22
click at [123, 472] on li "Available" at bounding box center [128, 469] width 95 height 17
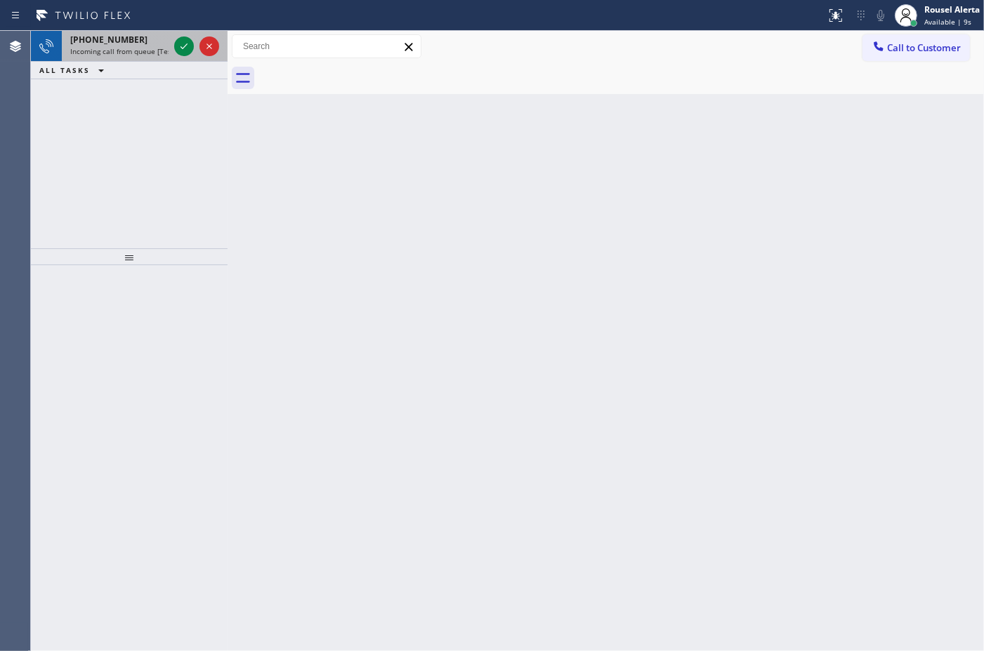
click at [158, 41] on div "[PHONE_NUMBER]" at bounding box center [119, 40] width 98 height 12
click at [187, 299] on div at bounding box center [129, 458] width 197 height 387
click at [158, 47] on span "Incoming call from queue [Test] All" at bounding box center [128, 51] width 117 height 10
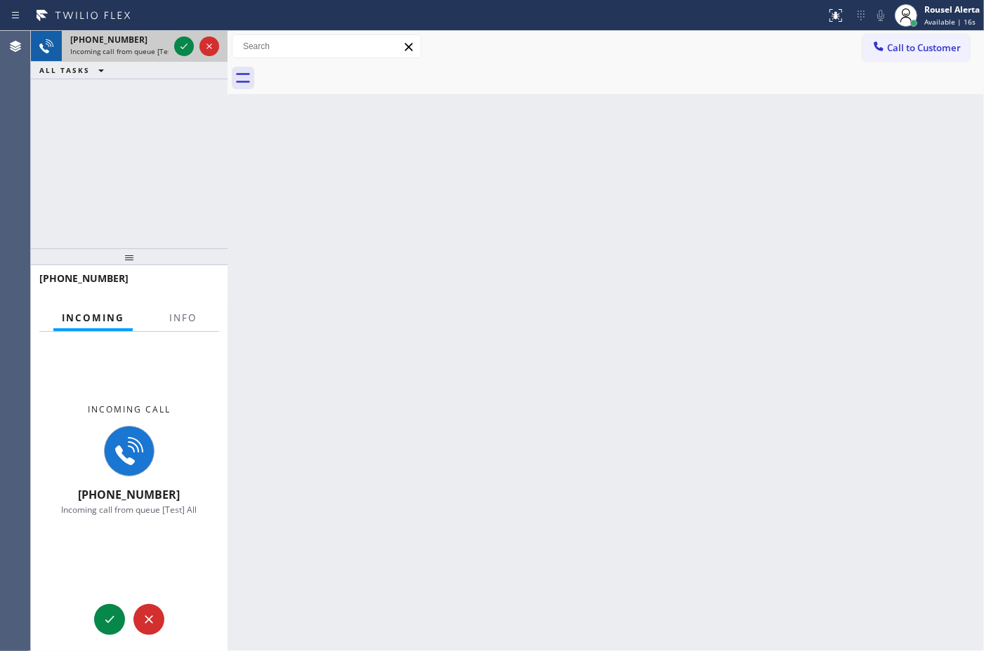
click at [173, 46] on div at bounding box center [196, 46] width 51 height 31
click at [172, 319] on span "Info" at bounding box center [182, 318] width 27 height 13
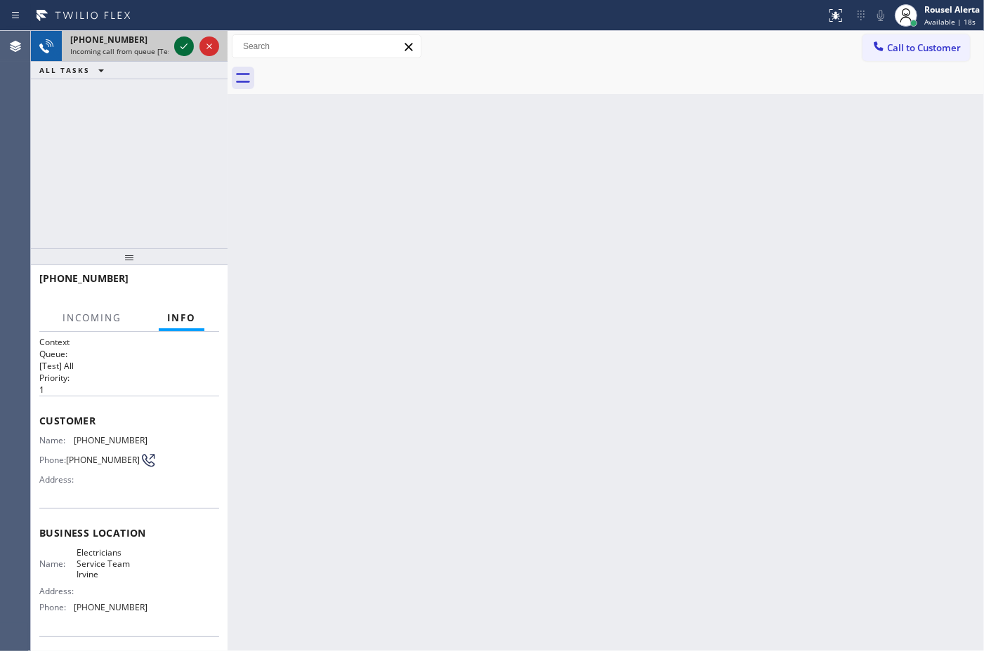
click at [174, 41] on div at bounding box center [184, 46] width 20 height 17
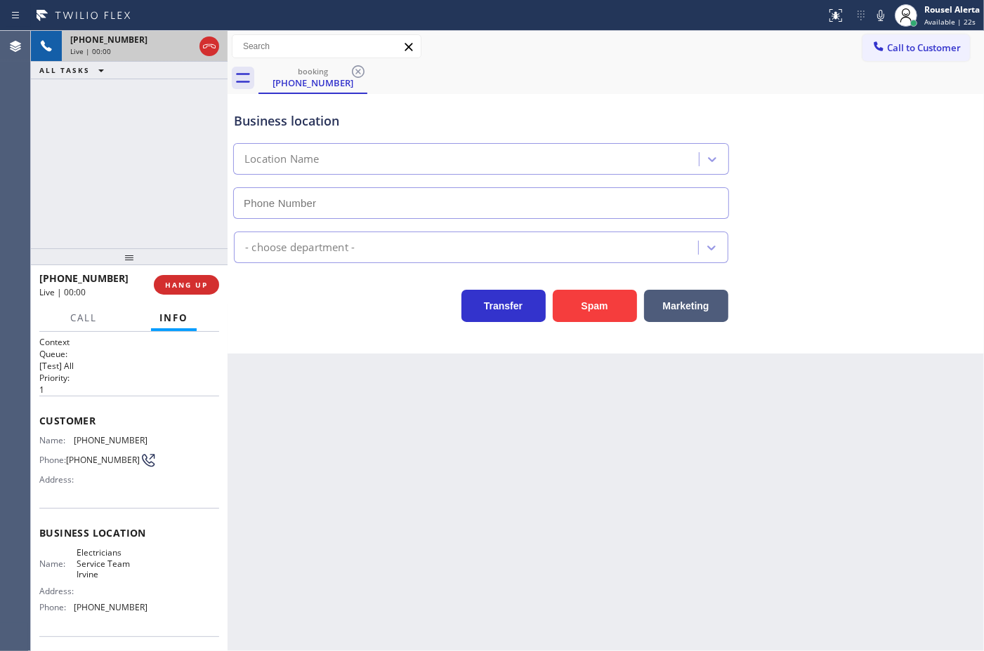
type input "[PHONE_NUMBER]"
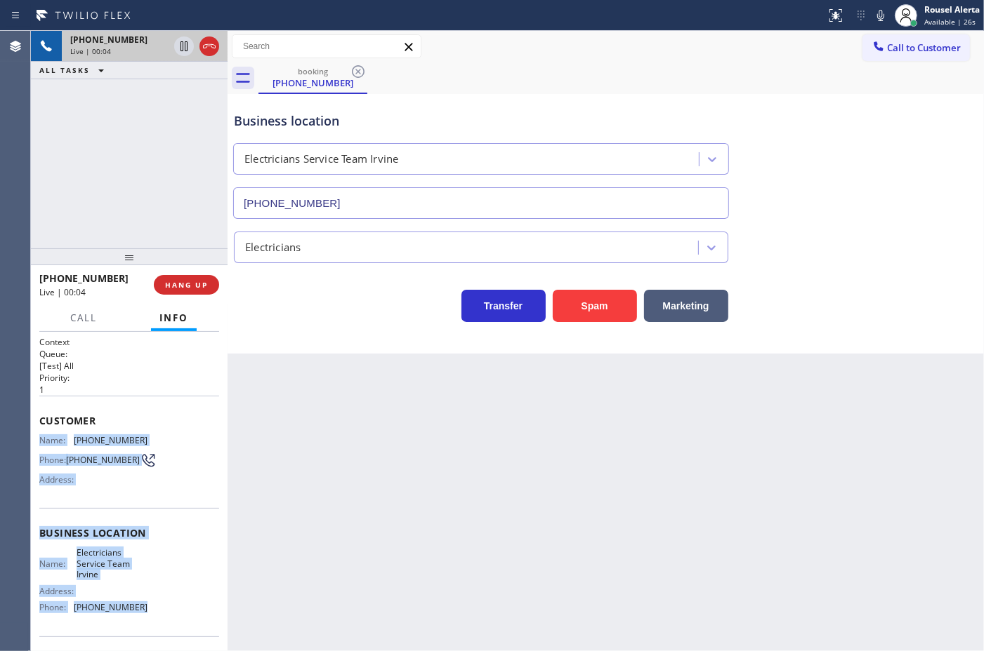
drag, startPoint x: 39, startPoint y: 439, endPoint x: 141, endPoint y: 612, distance: 201.4
click at [141, 612] on div "Context Queue: [Test] All Priority: 1 Customer Name: [PHONE_NUMBER] Phone: [PHO…" at bounding box center [129, 544] width 180 height 417
copy div "Name: [PHONE_NUMBER] Phone: [PHONE_NUMBER] Address: Business location Name: Ele…"
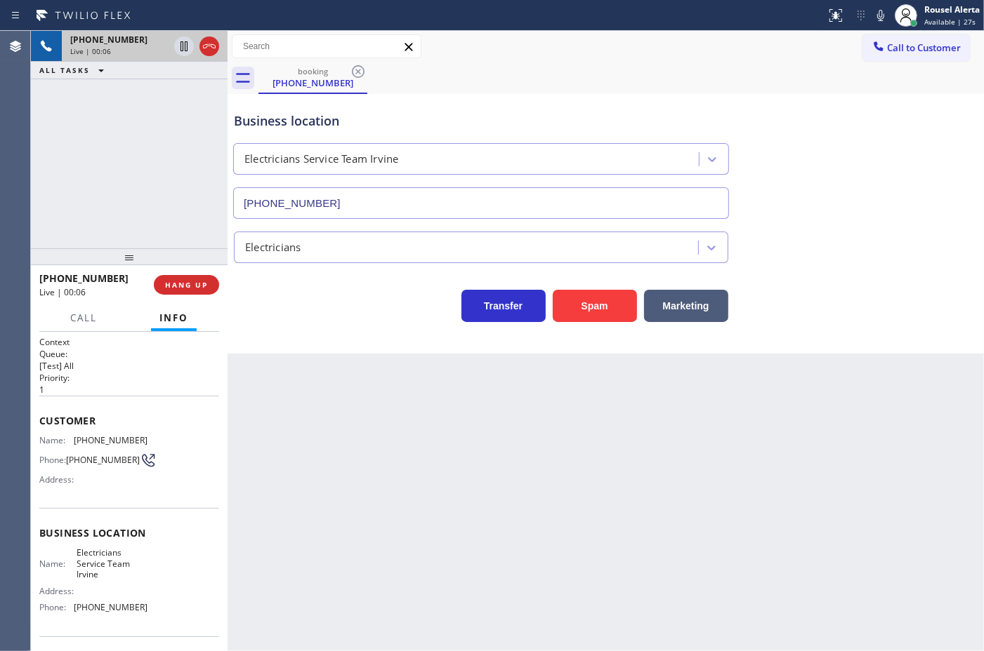
click at [973, 46] on div "Call to Customer Outbound call Location Search location Your caller id phone nu…" at bounding box center [922, 46] width 121 height 25
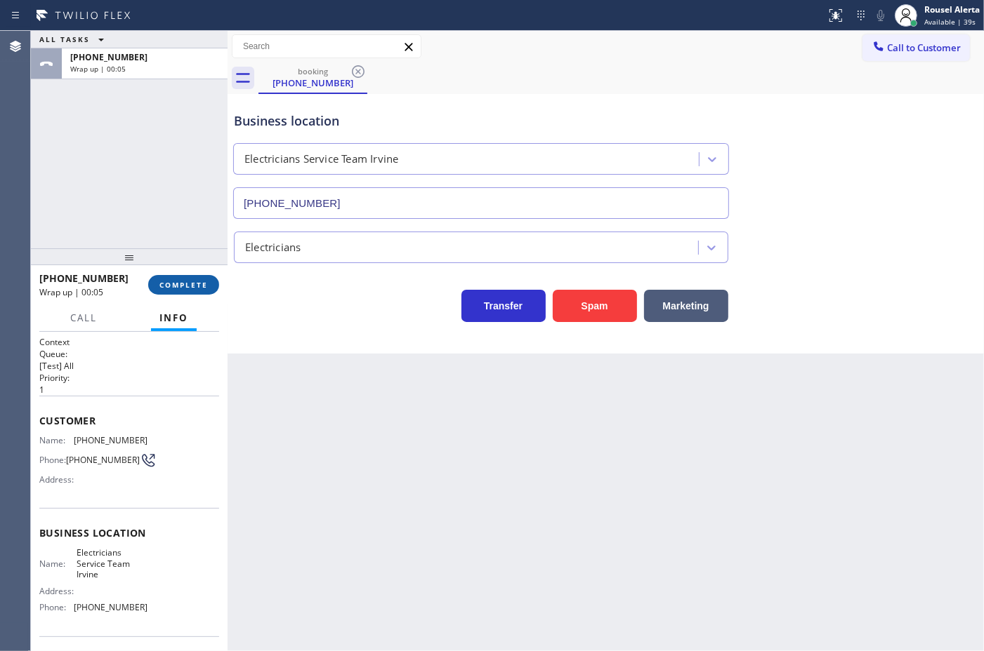
click at [202, 286] on span "COMPLETE" at bounding box center [183, 285] width 48 height 10
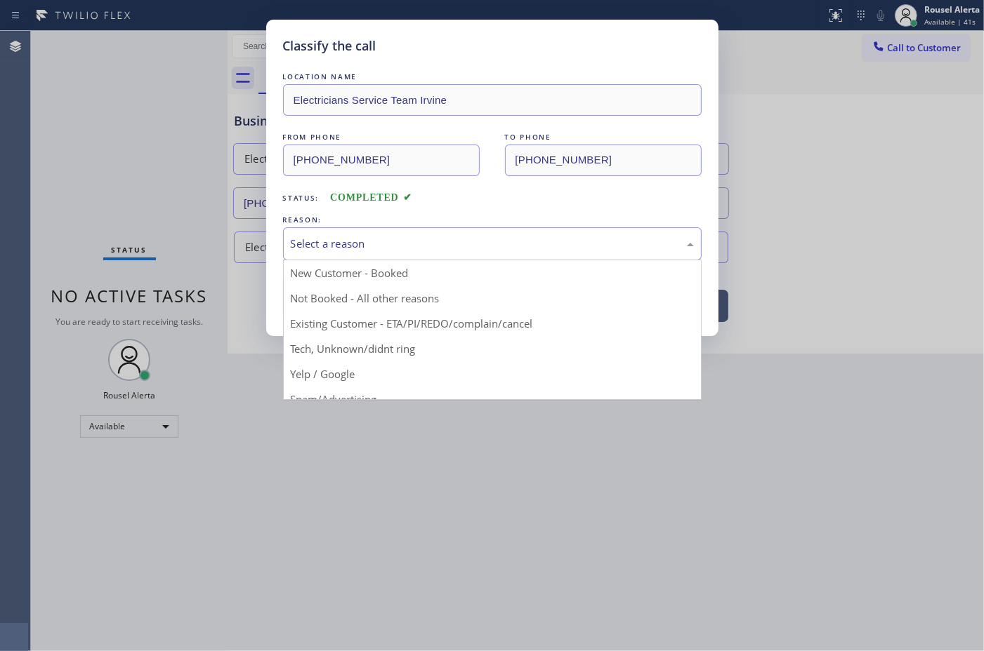
click at [416, 243] on div "Select a reason" at bounding box center [492, 244] width 403 height 16
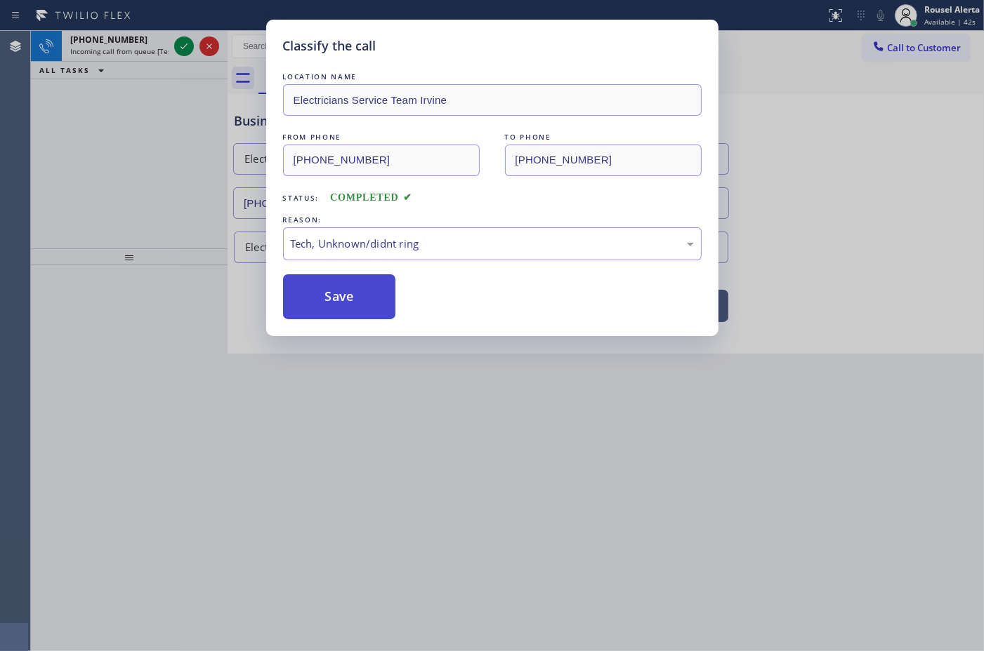
click at [380, 307] on button "Save" at bounding box center [339, 296] width 113 height 45
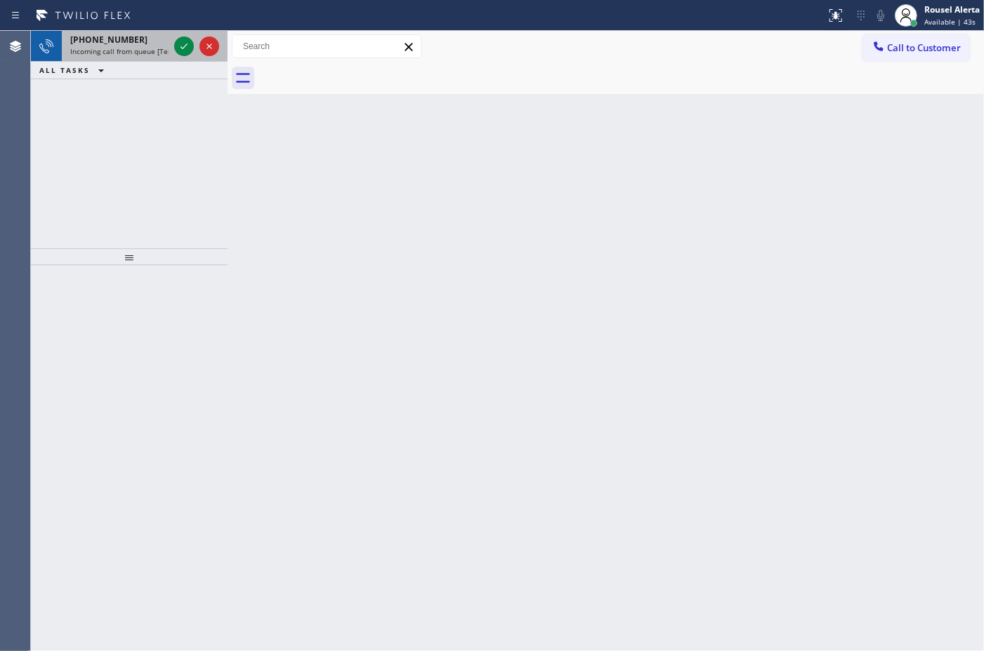
click at [151, 37] on div "[PHONE_NUMBER]" at bounding box center [119, 40] width 98 height 12
click at [180, 41] on icon at bounding box center [184, 46] width 17 height 17
click at [161, 44] on div "[PHONE_NUMBER]" at bounding box center [119, 40] width 98 height 12
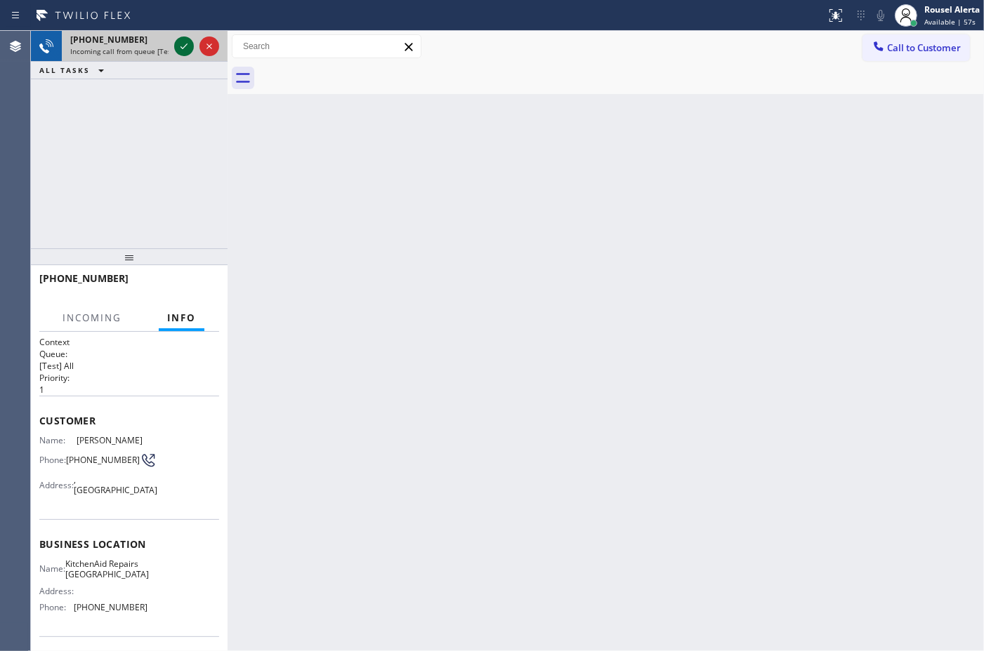
click at [176, 43] on icon at bounding box center [184, 46] width 17 height 17
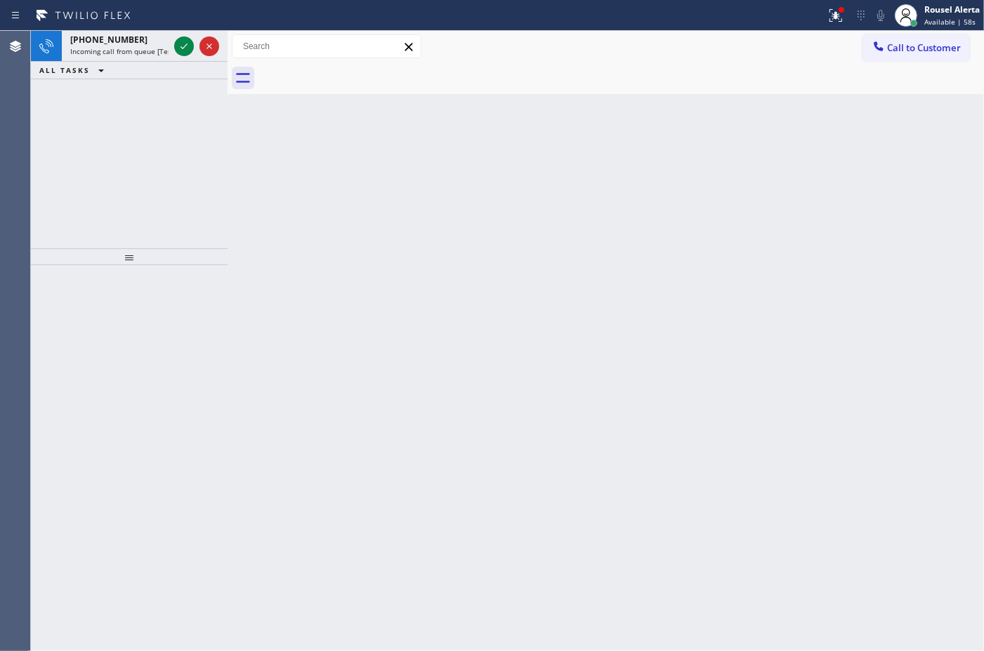
click at [176, 43] on icon at bounding box center [184, 46] width 17 height 17
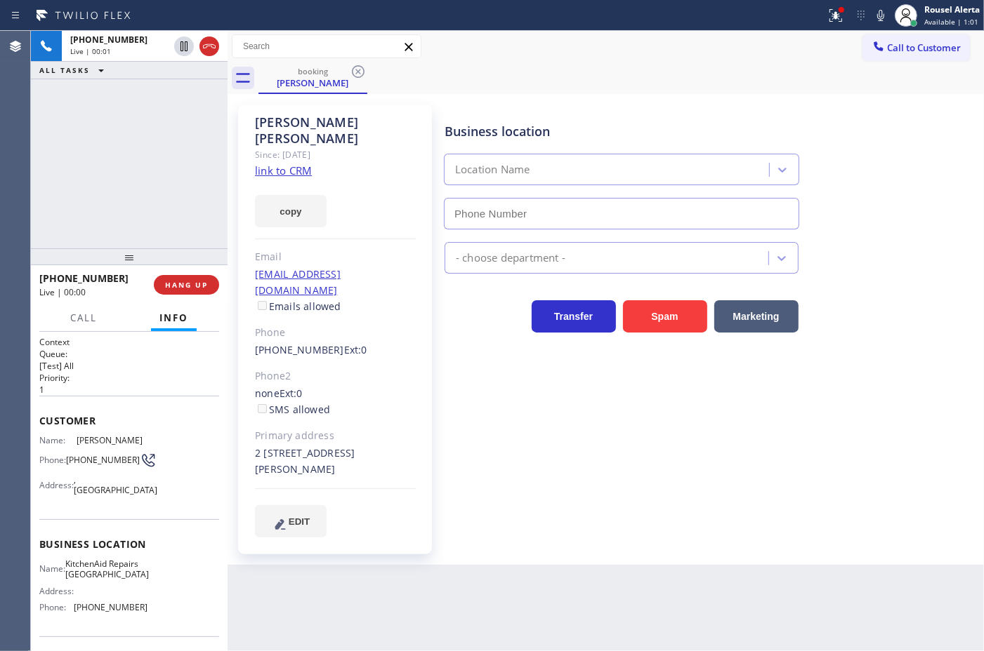
type input "[PHONE_NUMBER]"
click at [306, 164] on link "link to CRM" at bounding box center [283, 171] width 57 height 14
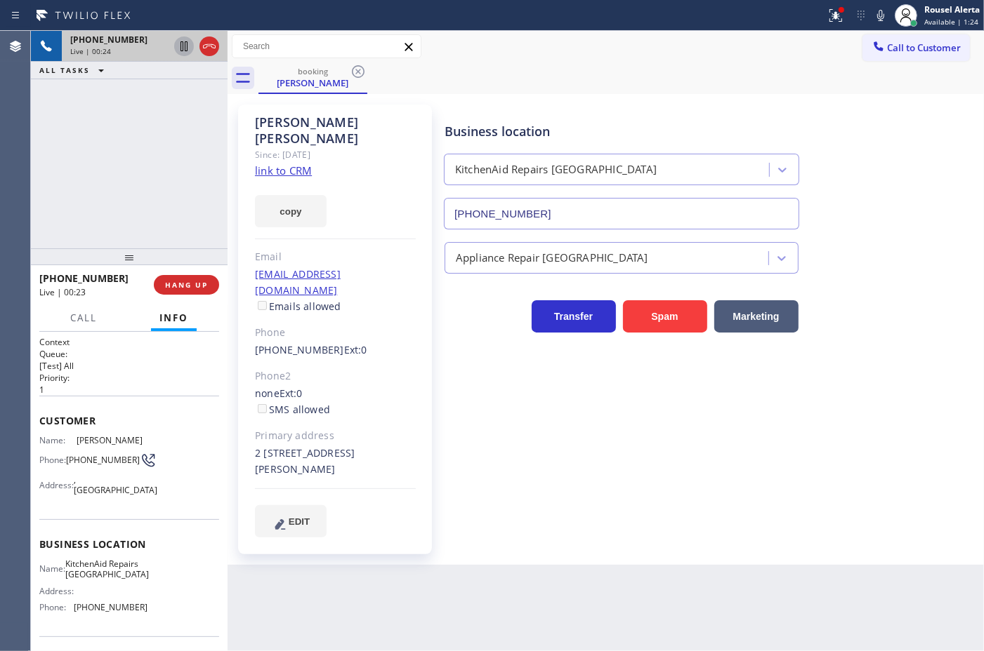
click at [179, 51] on icon at bounding box center [184, 46] width 17 height 17
click at [882, 15] on icon at bounding box center [880, 15] width 17 height 17
click at [170, 120] on div "[PHONE_NUMBER] Live | 00:42 ALL TASKS ALL TASKS ACTIVE TASKS TASKS IN WRAP UP" at bounding box center [129, 140] width 197 height 218
click at [97, 307] on button "Call" at bounding box center [84, 318] width 44 height 27
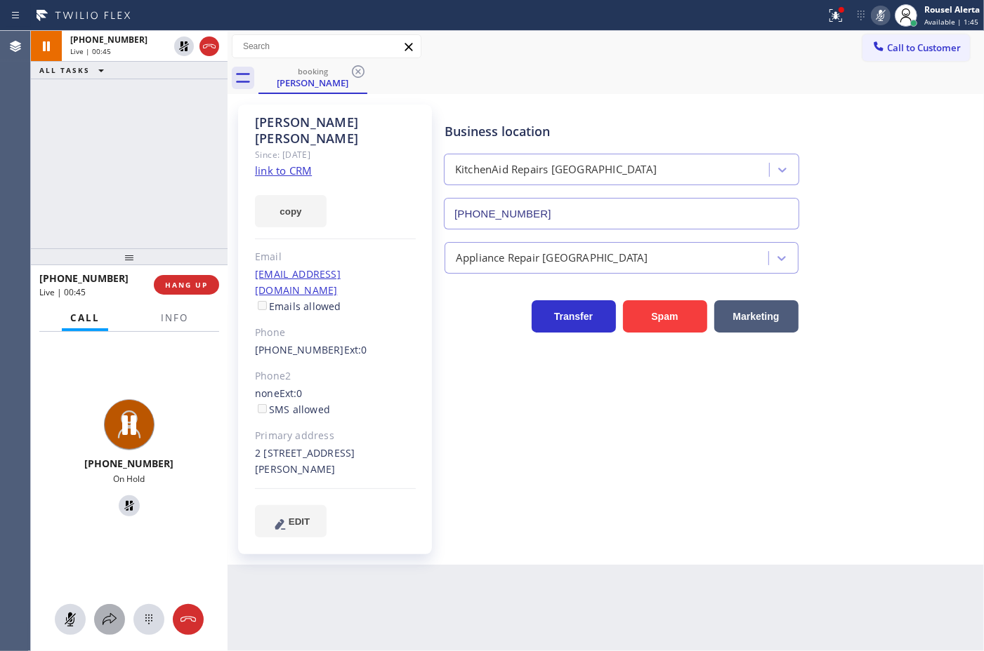
click at [110, 615] on icon at bounding box center [109, 620] width 14 height 12
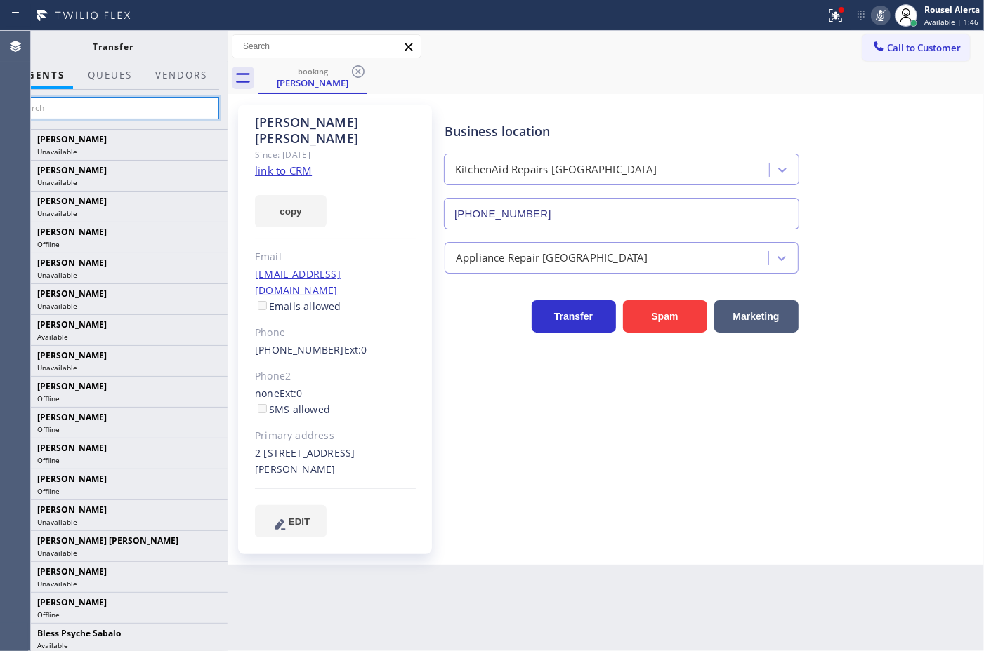
click at [149, 110] on input "text" at bounding box center [113, 108] width 211 height 22
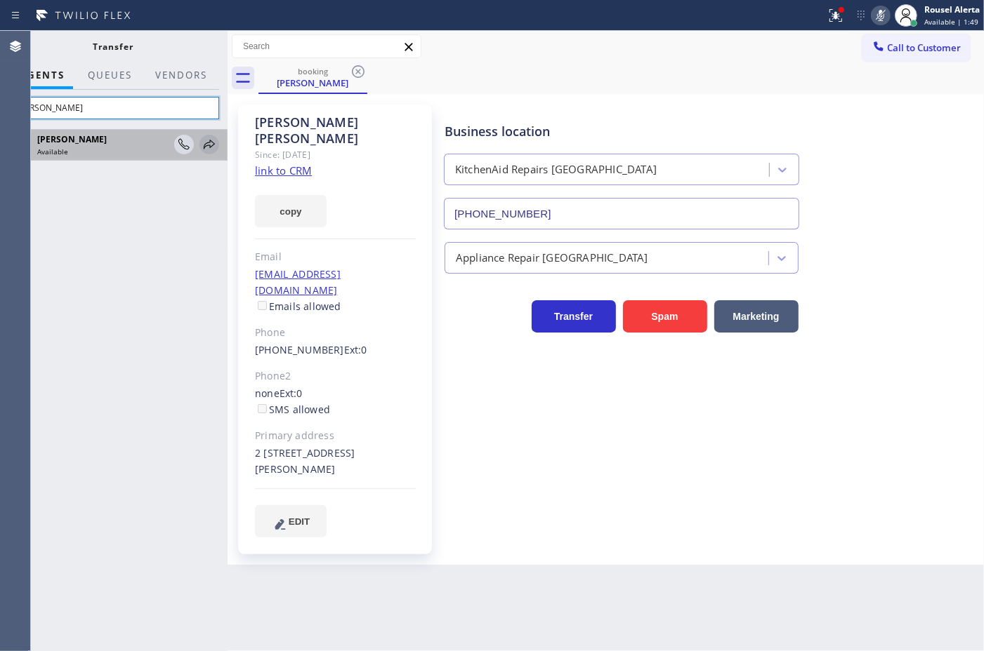
type input "[PERSON_NAME]"
click at [211, 138] on icon at bounding box center [209, 144] width 17 height 17
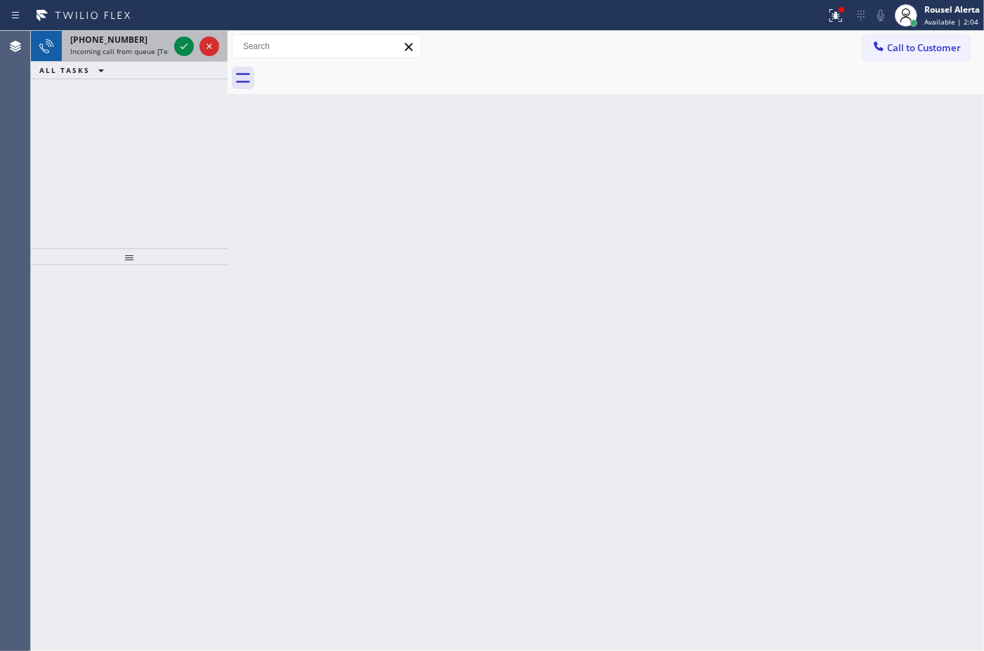
click at [138, 41] on div "[PHONE_NUMBER]" at bounding box center [119, 40] width 98 height 12
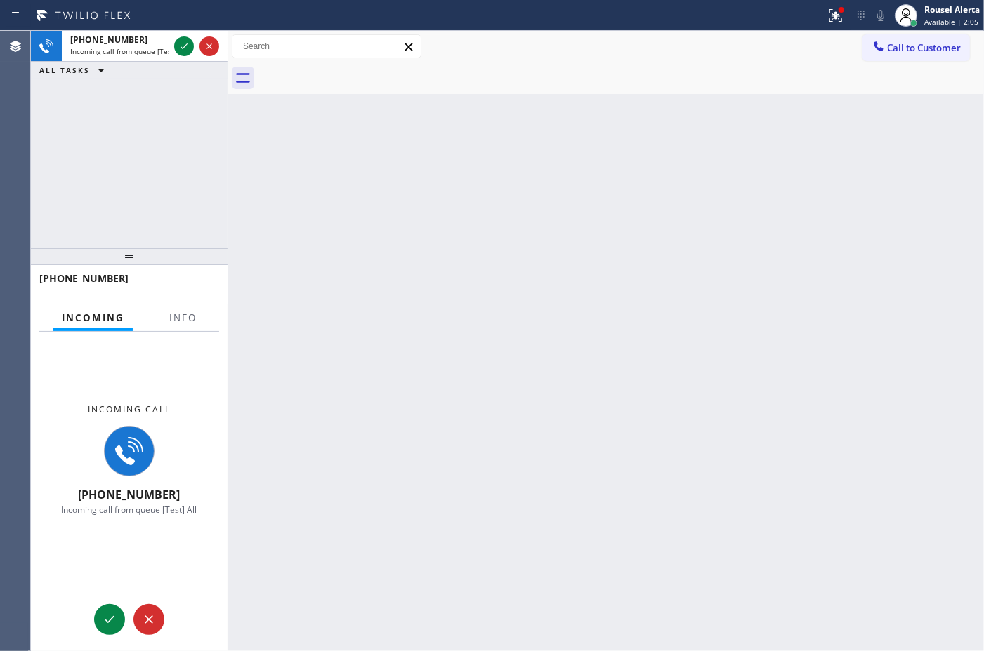
click at [179, 330] on div at bounding box center [183, 330] width 44 height 3
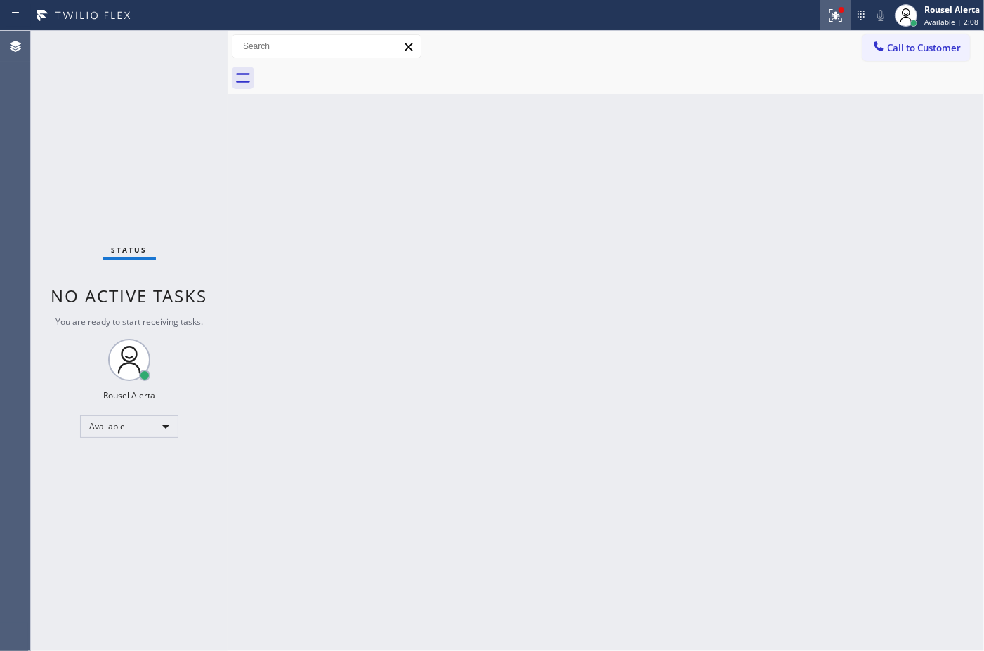
click at [830, 20] on icon at bounding box center [835, 15] width 17 height 17
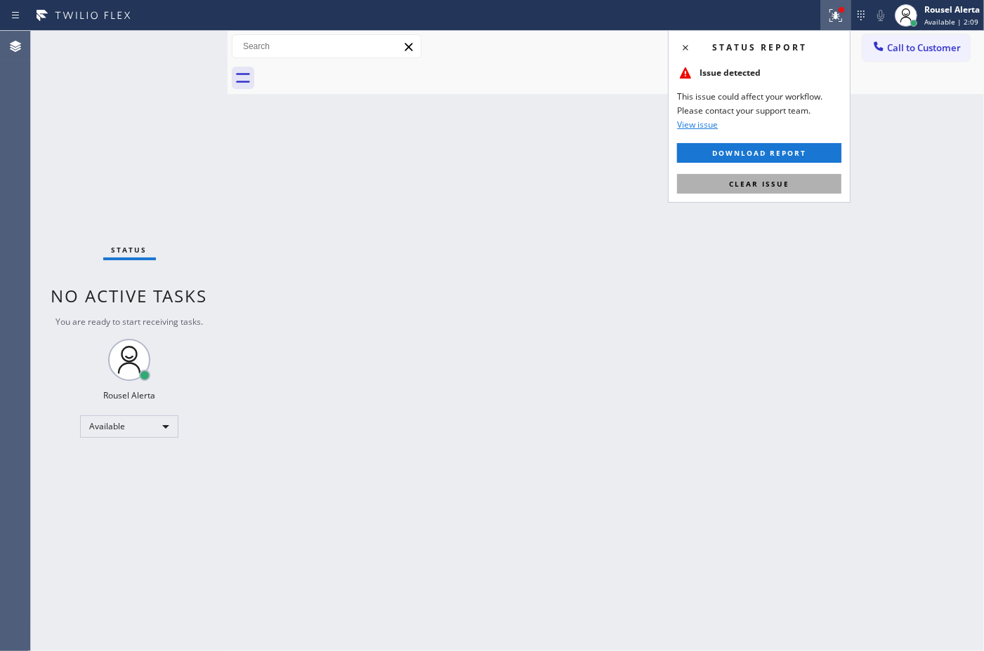
click at [795, 176] on button "Clear issue" at bounding box center [759, 184] width 164 height 20
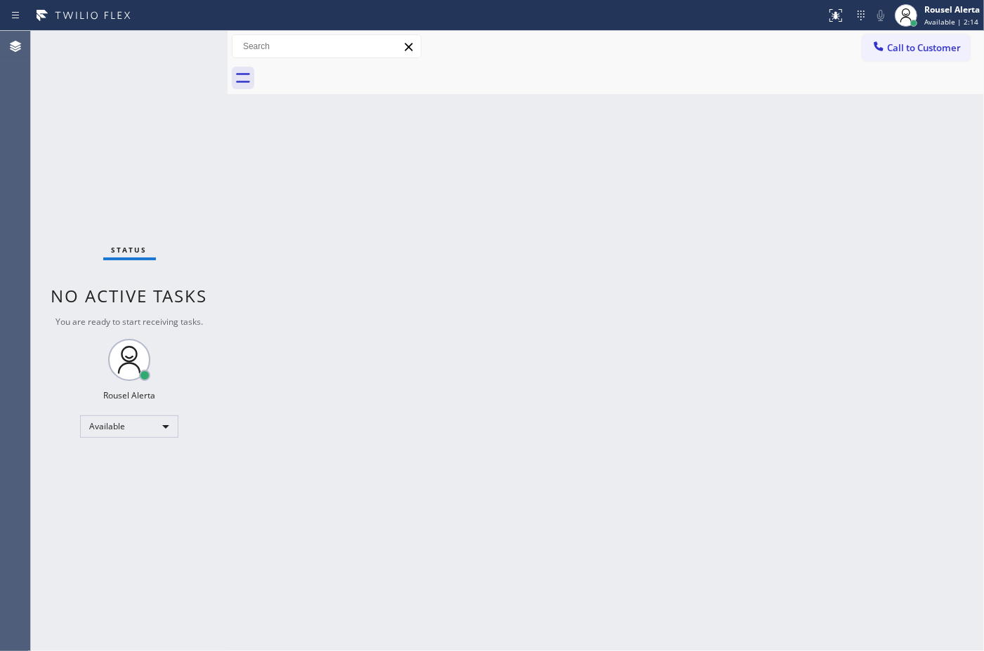
drag, startPoint x: 569, startPoint y: 290, endPoint x: 571, endPoint y: 299, distance: 9.4
click at [569, 292] on div "Back to Dashboard Change Sender ID Customers Technicians Select a contact Outbo…" at bounding box center [605, 341] width 756 height 621
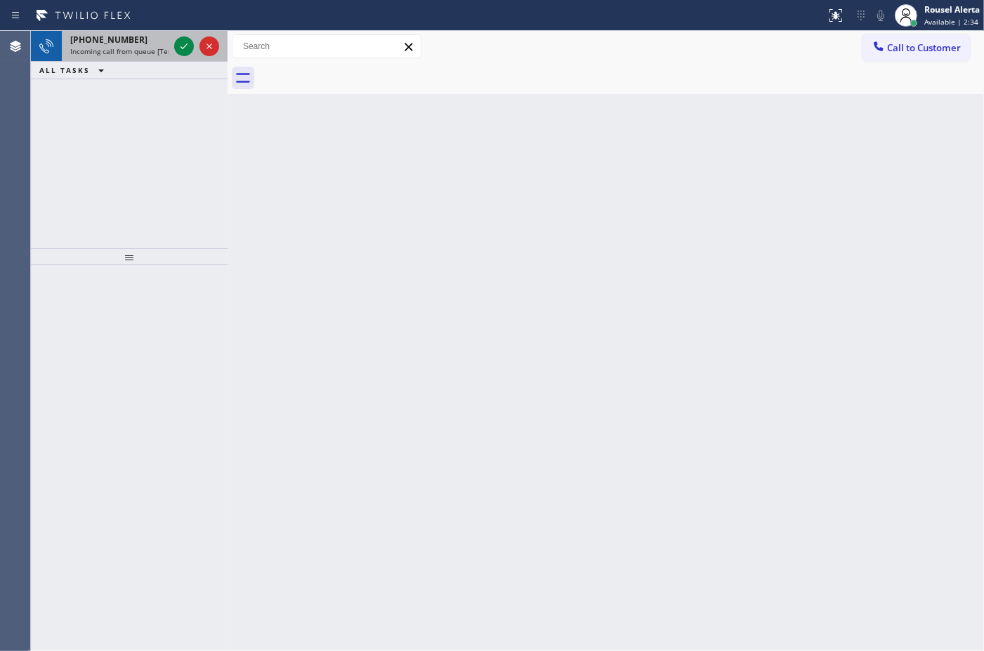
click at [158, 44] on div "[PHONE_NUMBER]" at bounding box center [119, 40] width 98 height 12
drag, startPoint x: 138, startPoint y: 46, endPoint x: 165, endPoint y: 51, distance: 27.8
click at [141, 46] on span "Incoming call from queue [Test] All" at bounding box center [128, 51] width 117 height 10
click at [144, 36] on div "[PHONE_NUMBER]" at bounding box center [119, 40] width 98 height 12
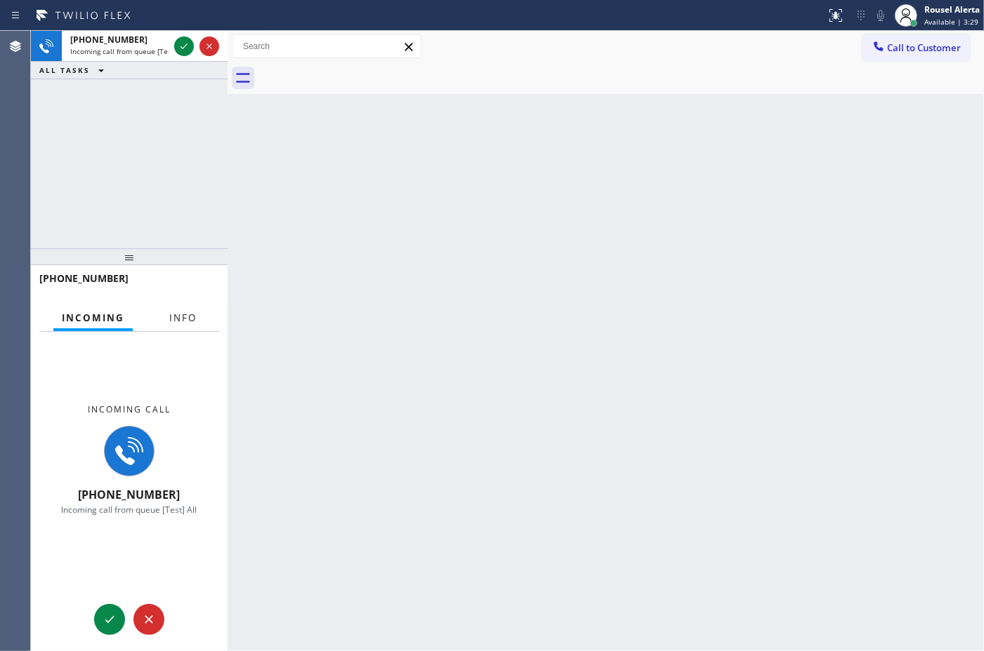
drag, startPoint x: 187, startPoint y: 318, endPoint x: 176, endPoint y: 251, distance: 68.4
click at [187, 318] on span "Info" at bounding box center [182, 318] width 27 height 13
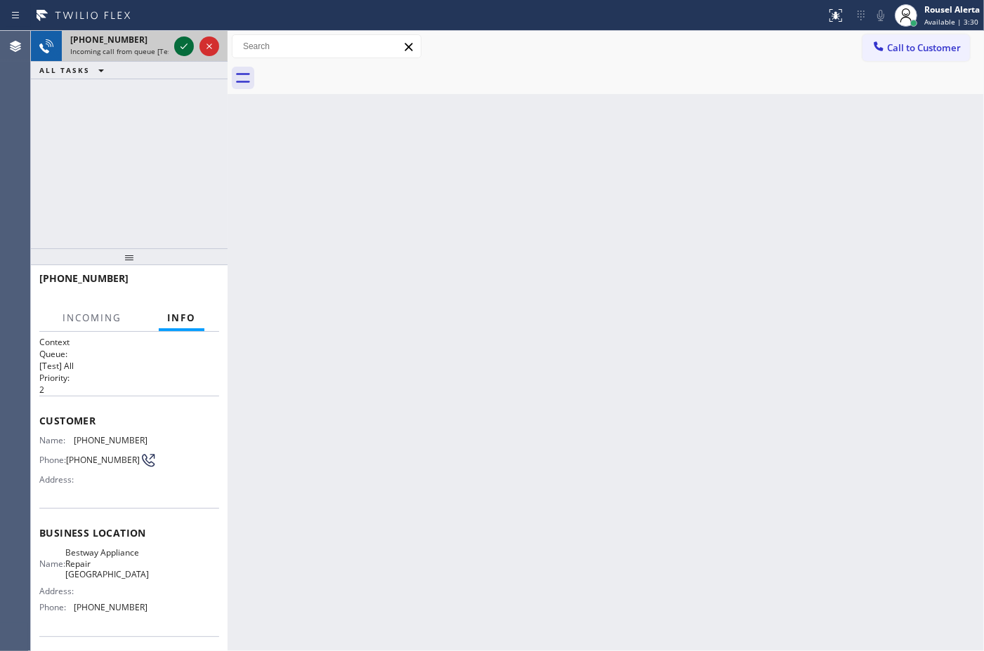
click at [178, 47] on icon at bounding box center [184, 46] width 17 height 17
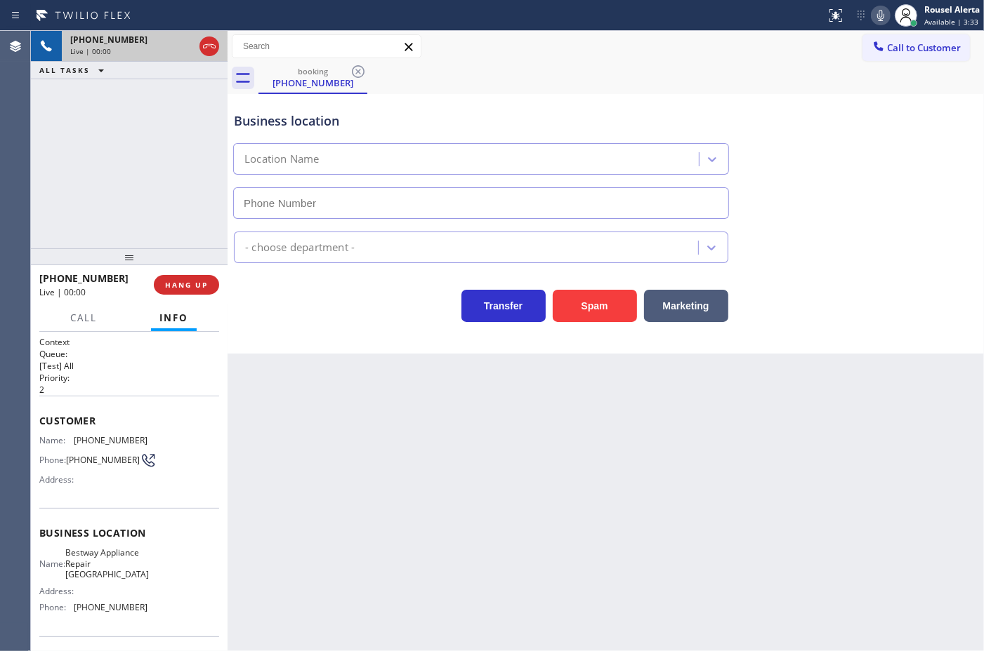
type input "[PHONE_NUMBER]"
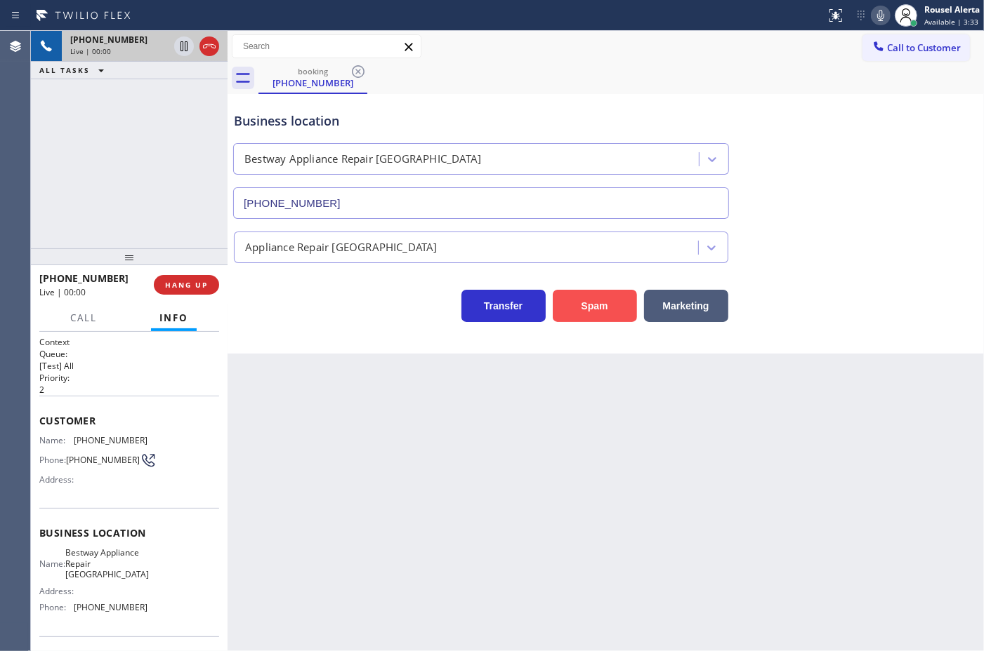
click at [578, 307] on button "Spam" at bounding box center [594, 306] width 84 height 32
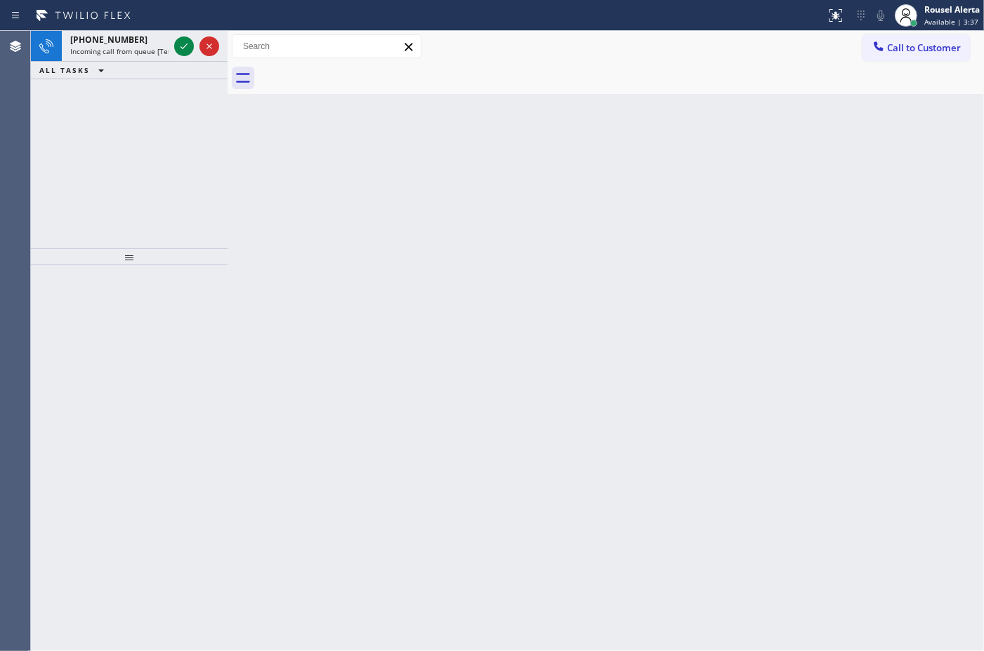
click at [161, 44] on div "[PHONE_NUMBER]" at bounding box center [119, 40] width 98 height 12
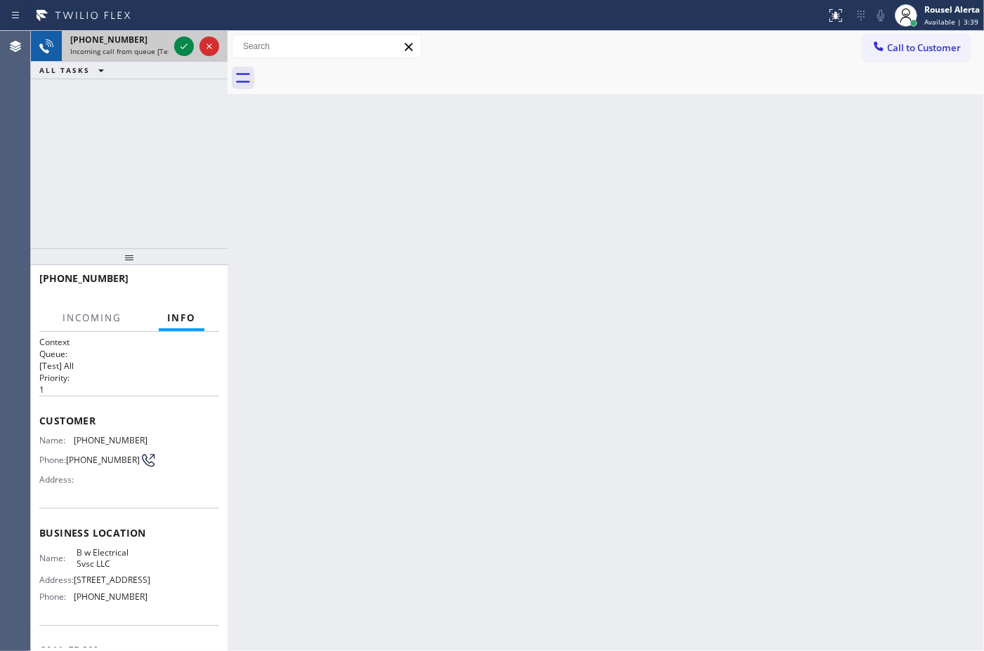
click at [170, 42] on div "[PHONE_NUMBER] Incoming call from queue [Test] All" at bounding box center [117, 46] width 110 height 31
click at [171, 43] on div at bounding box center [196, 46] width 51 height 31
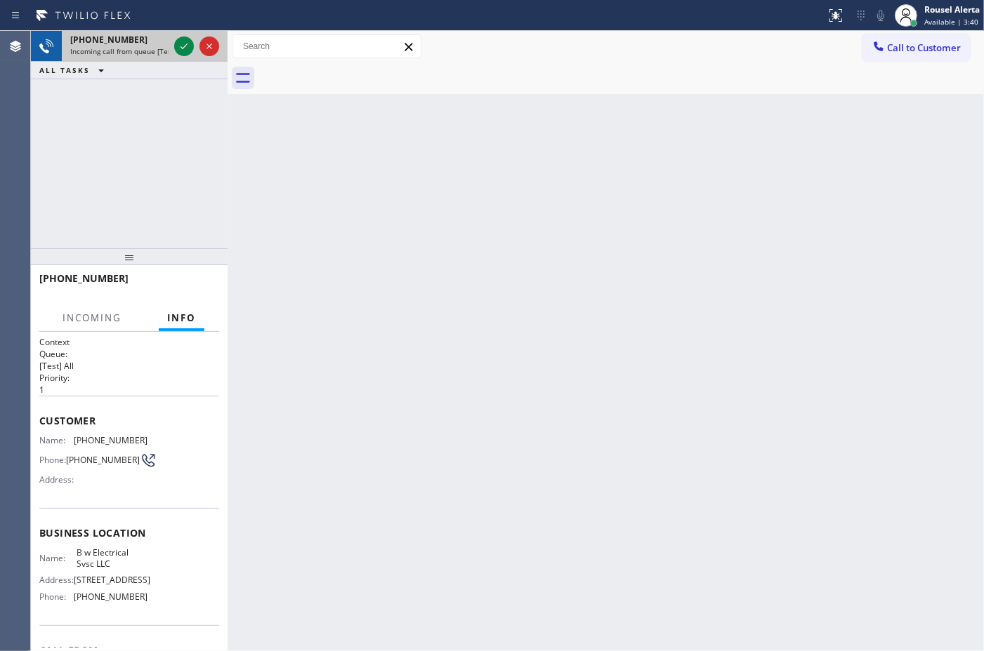
click at [171, 43] on div at bounding box center [196, 46] width 51 height 31
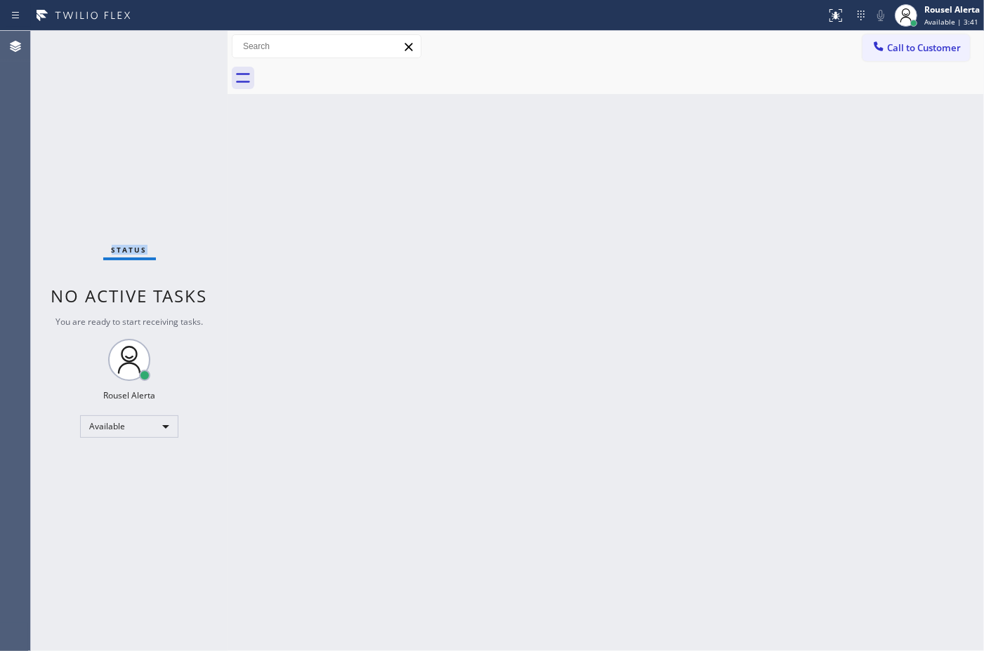
click at [171, 43] on div "Status No active tasks You are ready to start receiving tasks. Rousel Alerta Av…" at bounding box center [129, 341] width 197 height 621
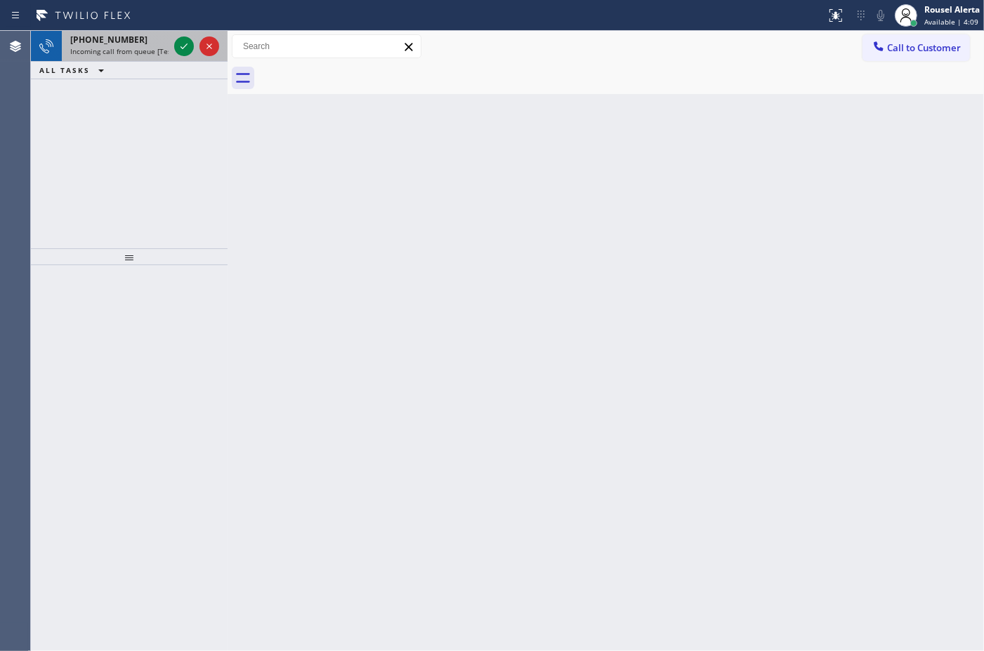
click at [139, 44] on div "[PHONE_NUMBER]" at bounding box center [119, 40] width 98 height 12
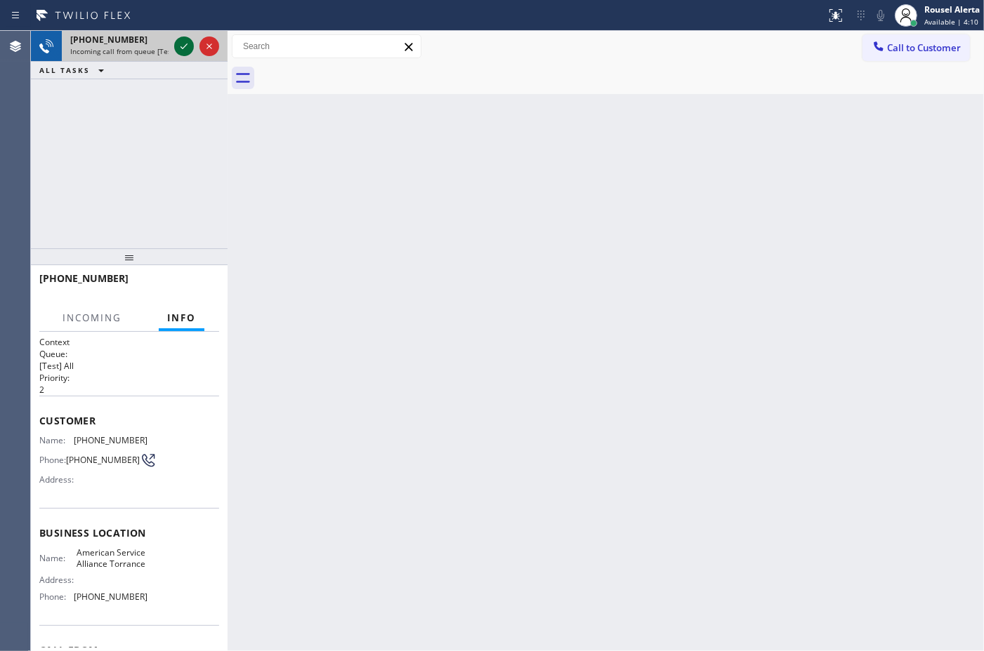
click at [176, 51] on icon at bounding box center [184, 46] width 17 height 17
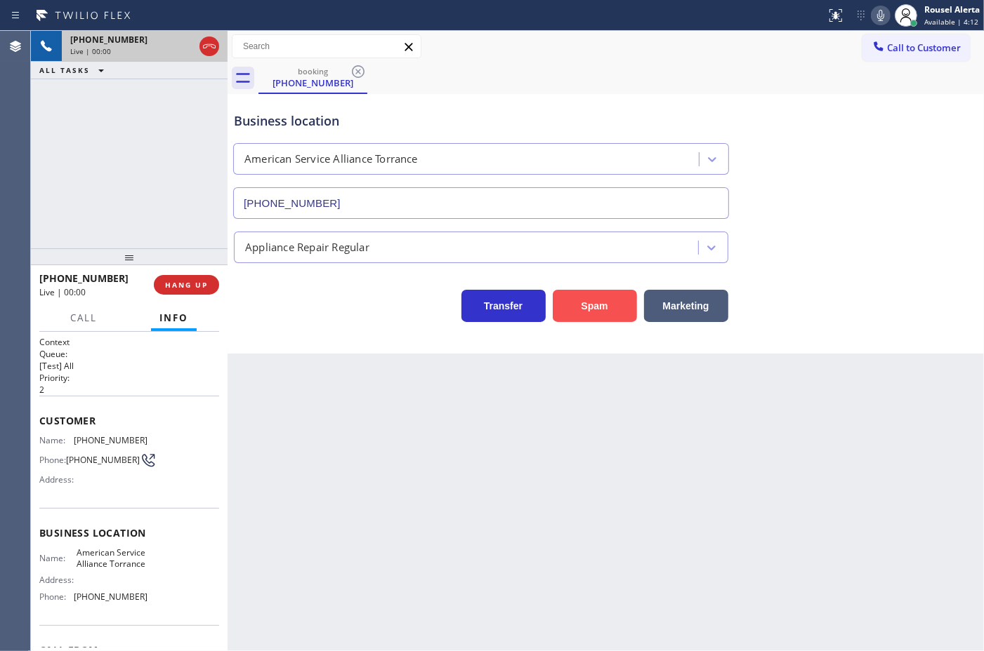
type input "[PHONE_NUMBER]"
click at [576, 304] on button "Spam" at bounding box center [594, 306] width 84 height 32
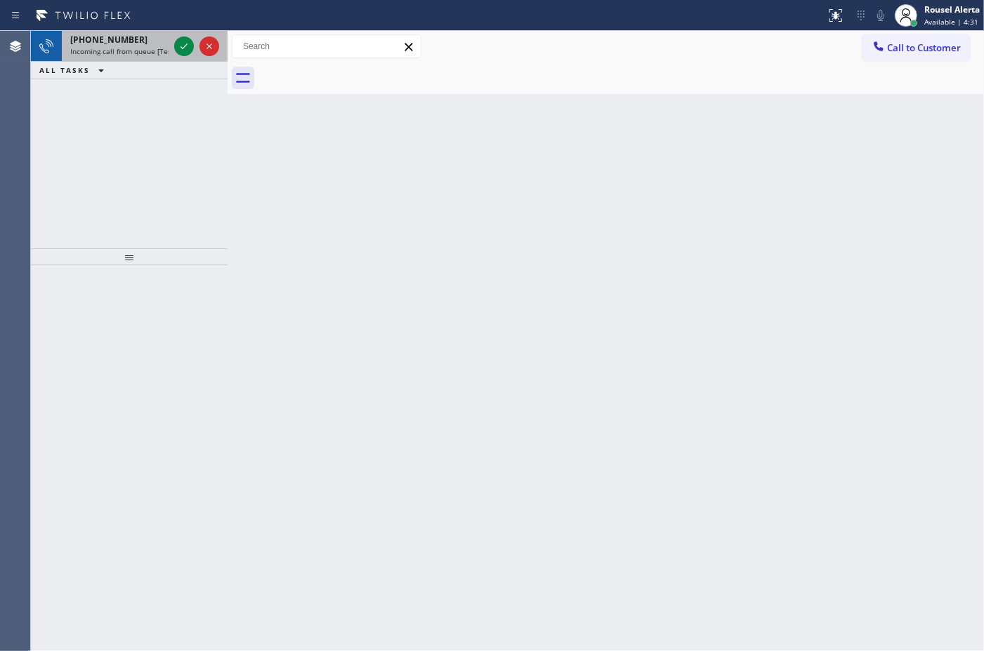
click at [153, 53] on span "Incoming call from queue [Test] All" at bounding box center [128, 51] width 117 height 10
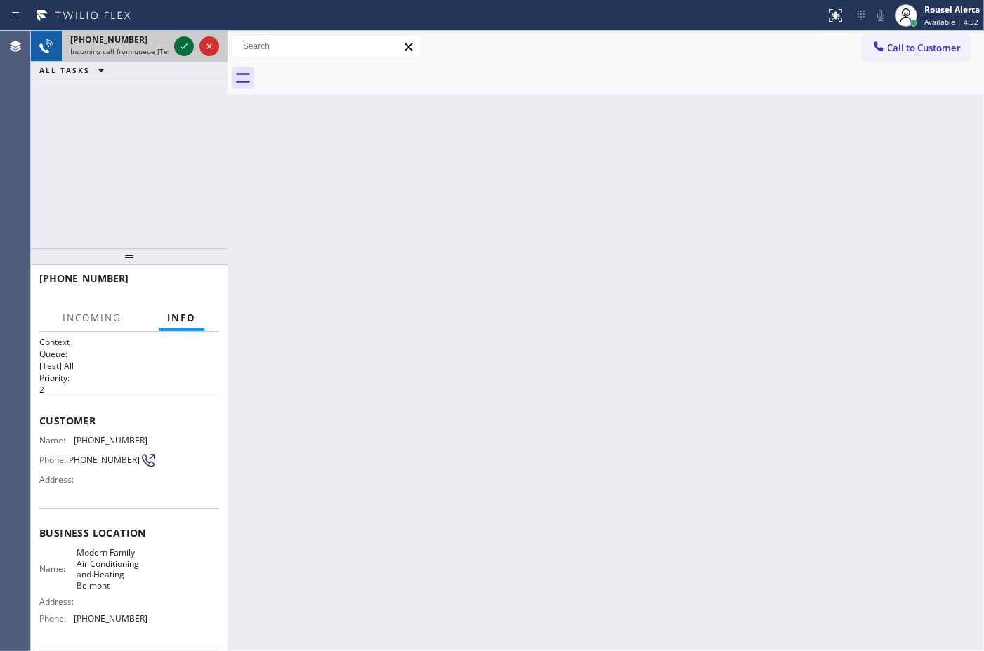
click at [174, 51] on div at bounding box center [184, 46] width 20 height 17
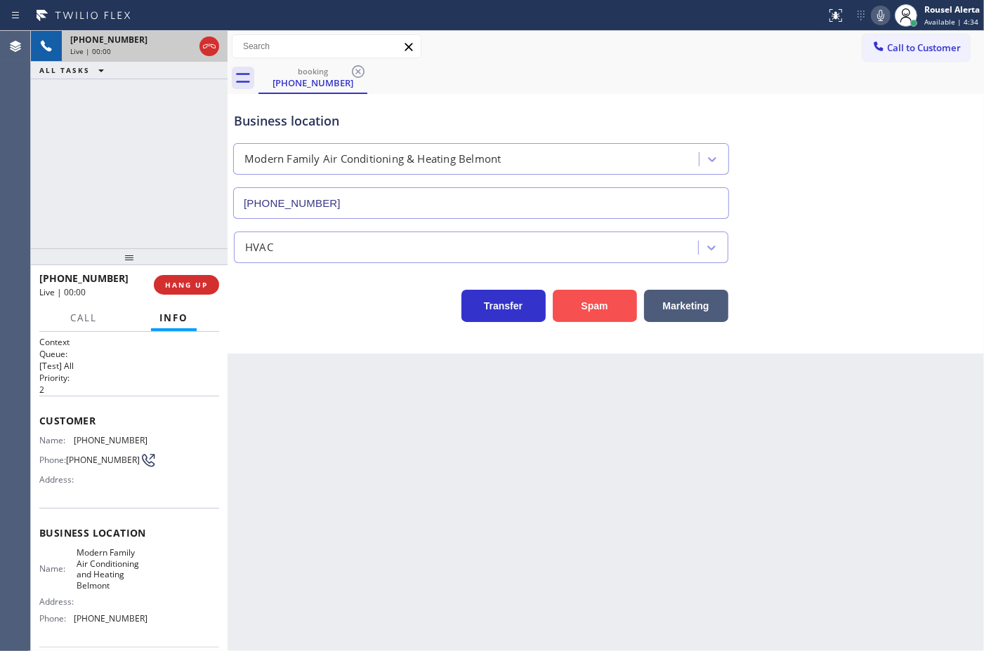
type input "[PHONE_NUMBER]"
click at [588, 307] on button "Spam" at bounding box center [594, 306] width 84 height 32
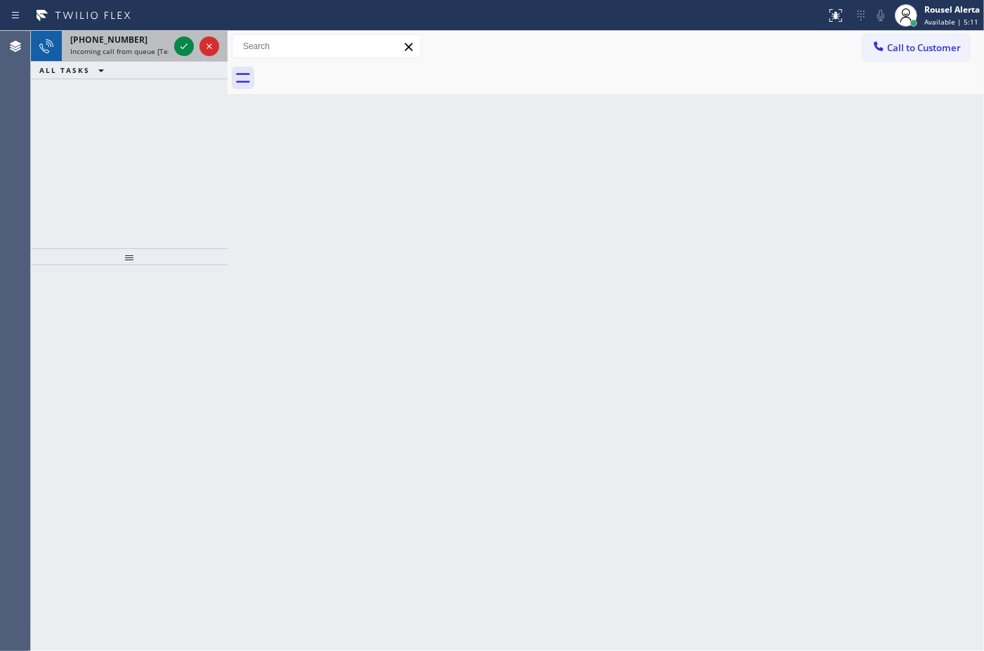
click at [177, 58] on div at bounding box center [196, 46] width 51 height 31
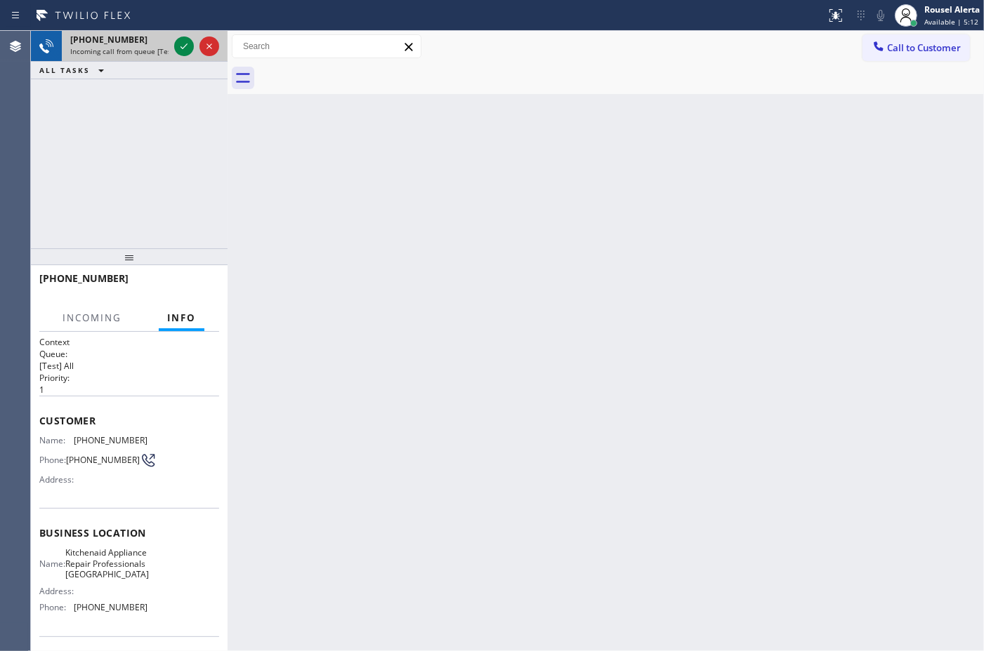
click at [179, 56] on div at bounding box center [196, 46] width 51 height 31
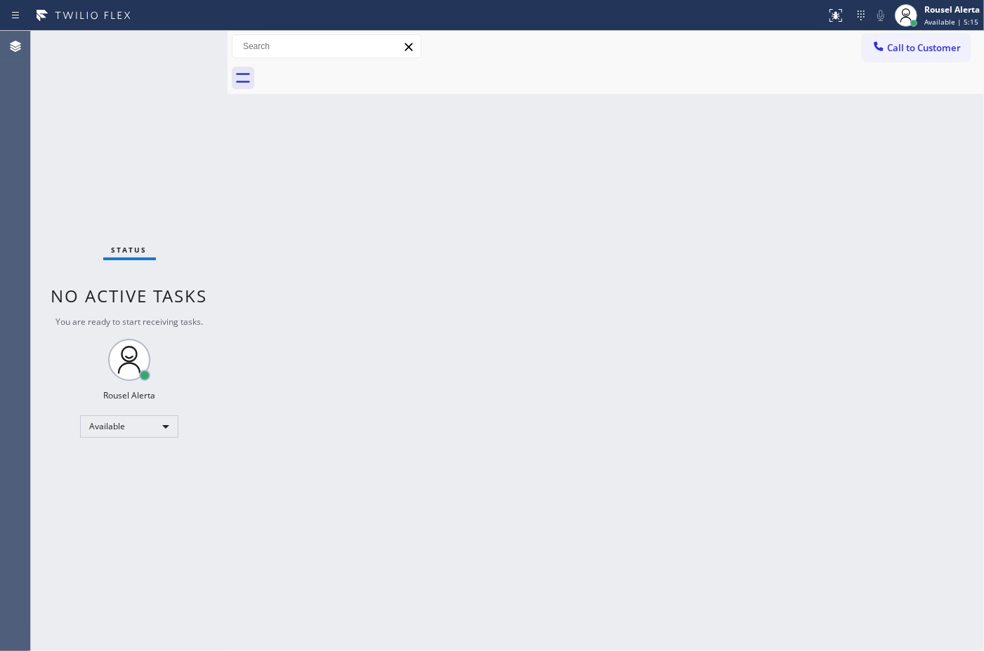
click at [181, 46] on div "Status No active tasks You are ready to start receiving tasks. Rousel Alerta Av…" at bounding box center [129, 341] width 197 height 621
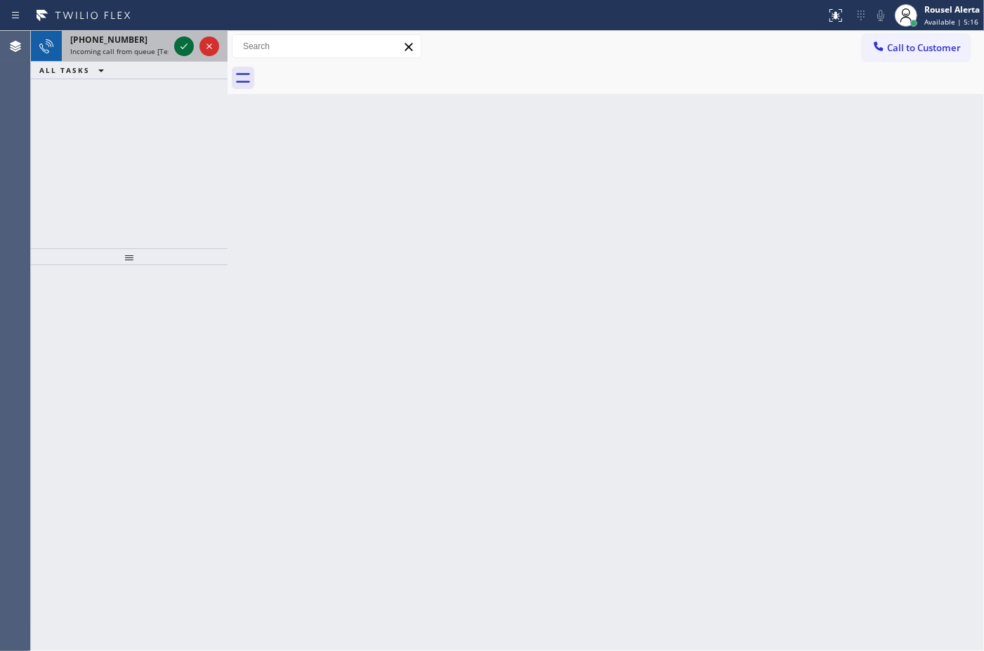
click at [183, 44] on icon at bounding box center [184, 46] width 17 height 17
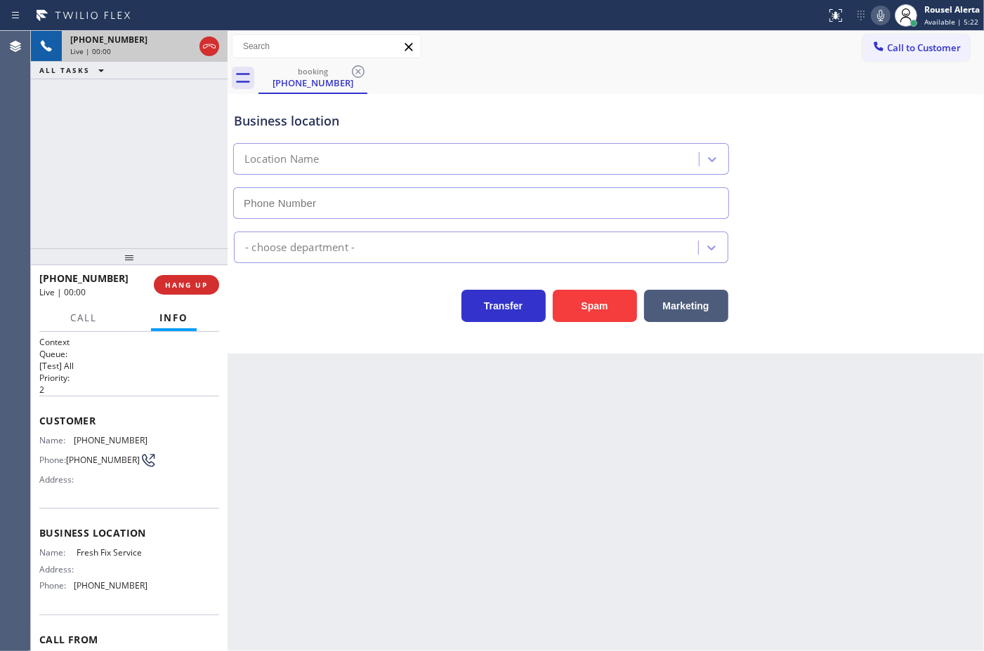
type input "[PHONE_NUMBER]"
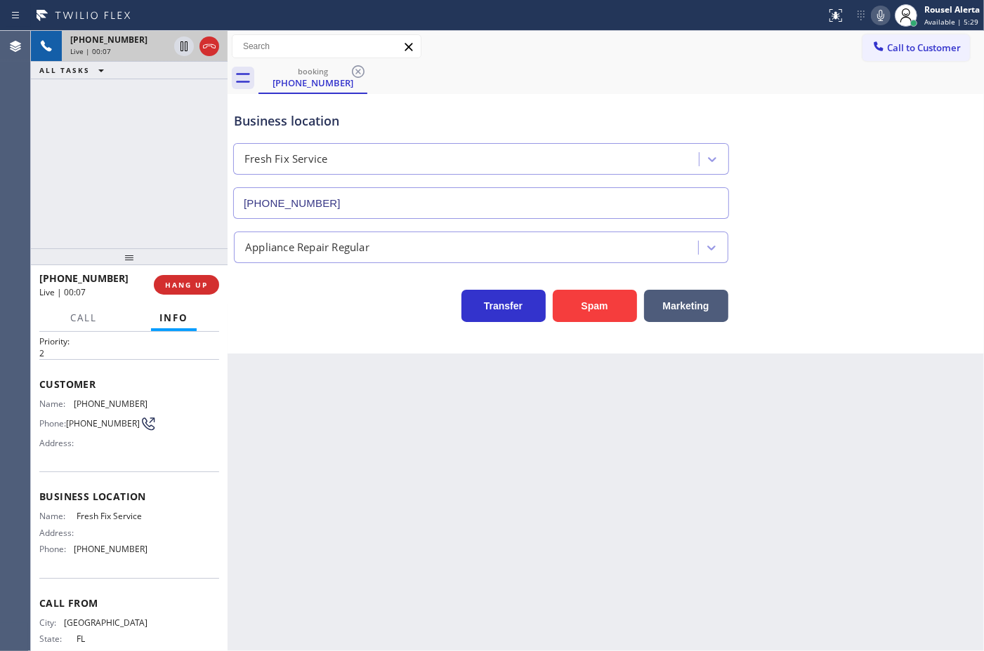
scroll to position [35, 0]
click at [305, 421] on div "Back to Dashboard Change Sender ID Customers Technicians Select a contact Outbo…" at bounding box center [605, 341] width 756 height 621
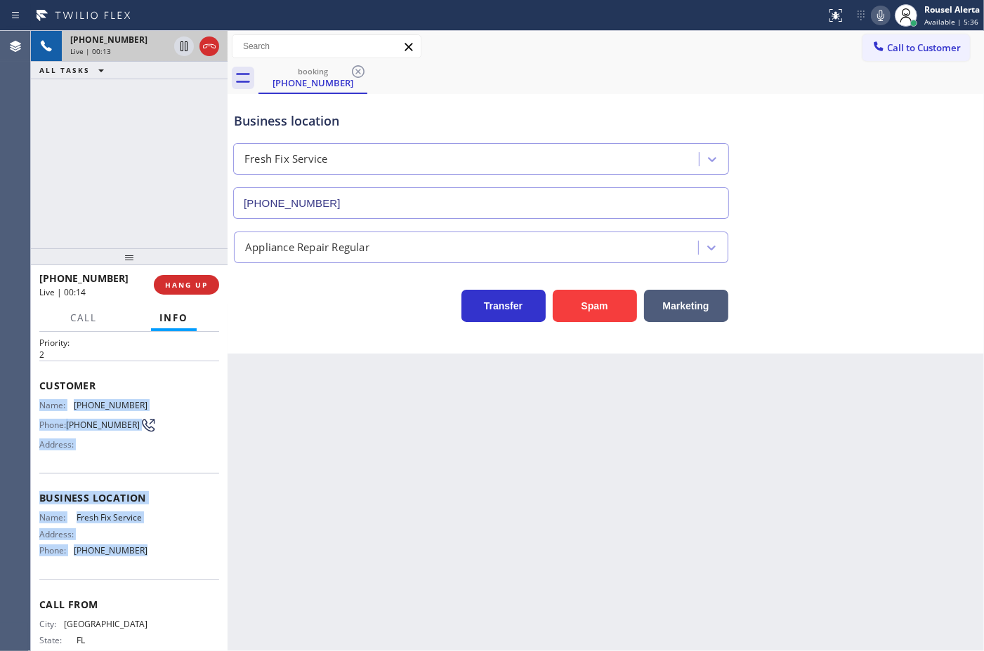
drag, startPoint x: 37, startPoint y: 397, endPoint x: 144, endPoint y: 545, distance: 183.0
click at [144, 545] on div "Context Queue: [Test] All Priority: 2 Customer Name: [PHONE_NUMBER] Phone: [PHO…" at bounding box center [129, 491] width 197 height 319
copy div "Name: [PHONE_NUMBER] Phone: [PHONE_NUMBER] Address: Business location Name: Fre…"
click at [180, 43] on icon at bounding box center [183, 46] width 7 height 10
click at [882, 16] on icon at bounding box center [880, 15] width 7 height 11
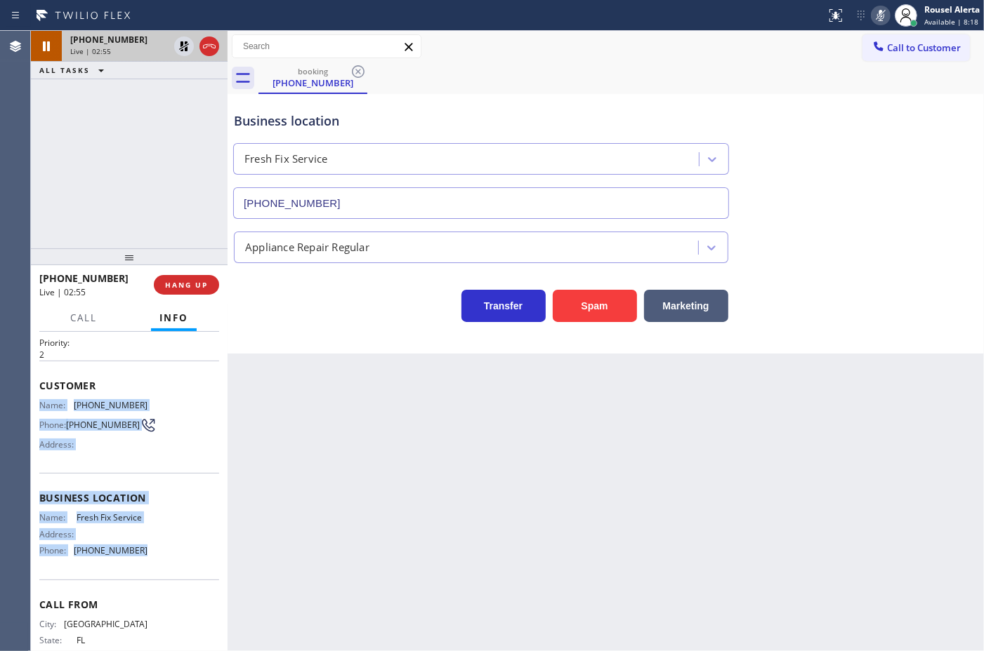
drag, startPoint x: 183, startPoint y: 47, endPoint x: 220, endPoint y: 44, distance: 36.7
click at [183, 47] on icon at bounding box center [184, 46] width 17 height 17
drag, startPoint x: 878, startPoint y: 13, endPoint x: 888, endPoint y: 36, distance: 25.2
click at [878, 13] on icon at bounding box center [880, 15] width 7 height 11
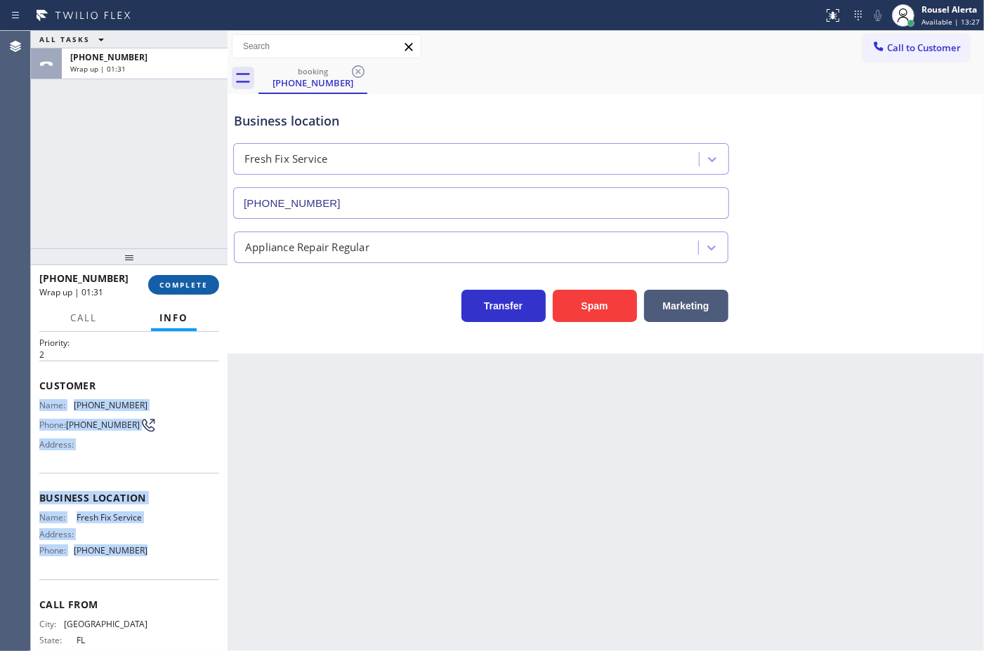
click at [180, 282] on span "COMPLETE" at bounding box center [183, 285] width 48 height 10
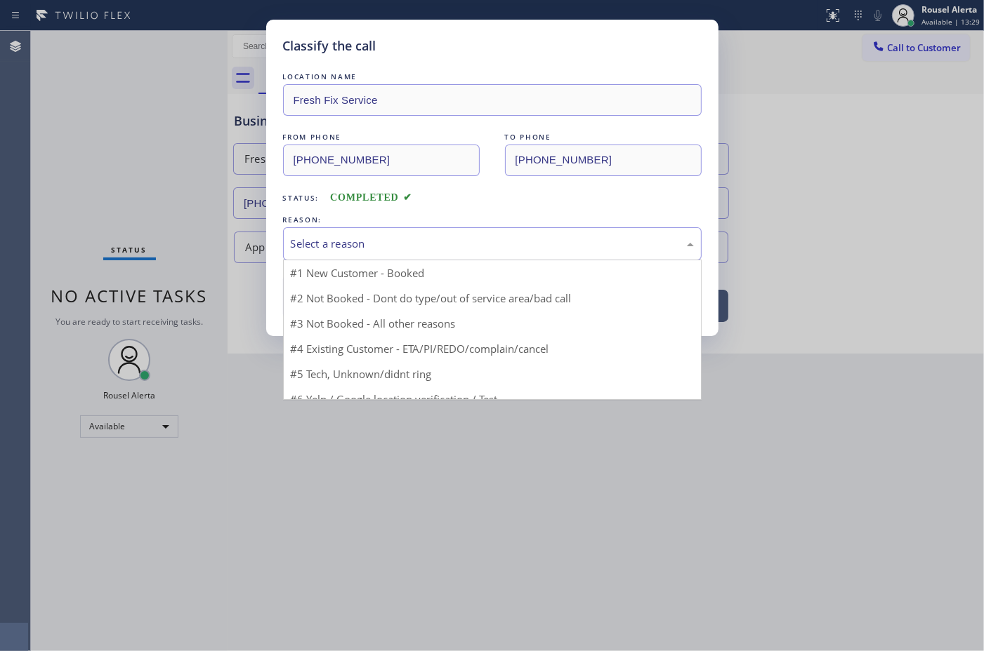
click at [339, 243] on div "Select a reason" at bounding box center [492, 244] width 403 height 16
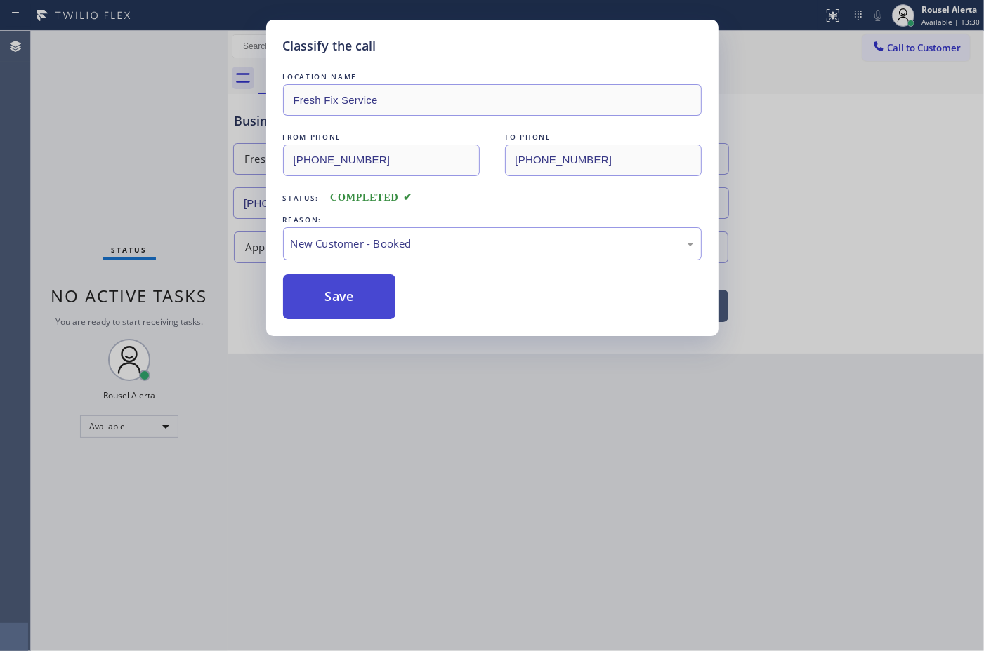
click at [358, 300] on button "Save" at bounding box center [339, 296] width 113 height 45
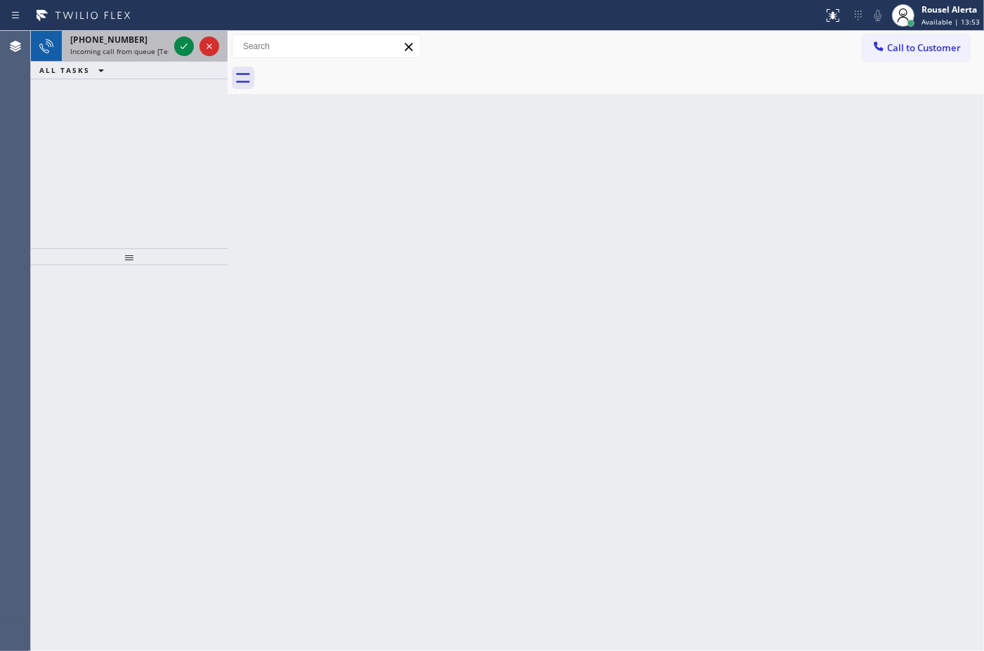
click at [151, 43] on div "[PHONE_NUMBER]" at bounding box center [119, 40] width 98 height 12
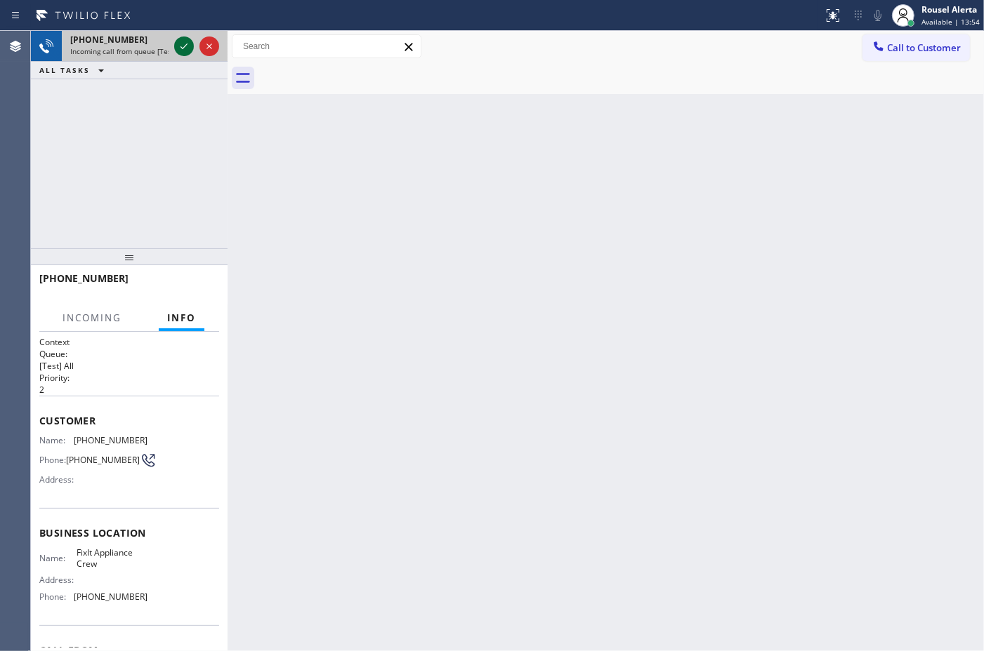
click at [176, 48] on icon at bounding box center [184, 46] width 17 height 17
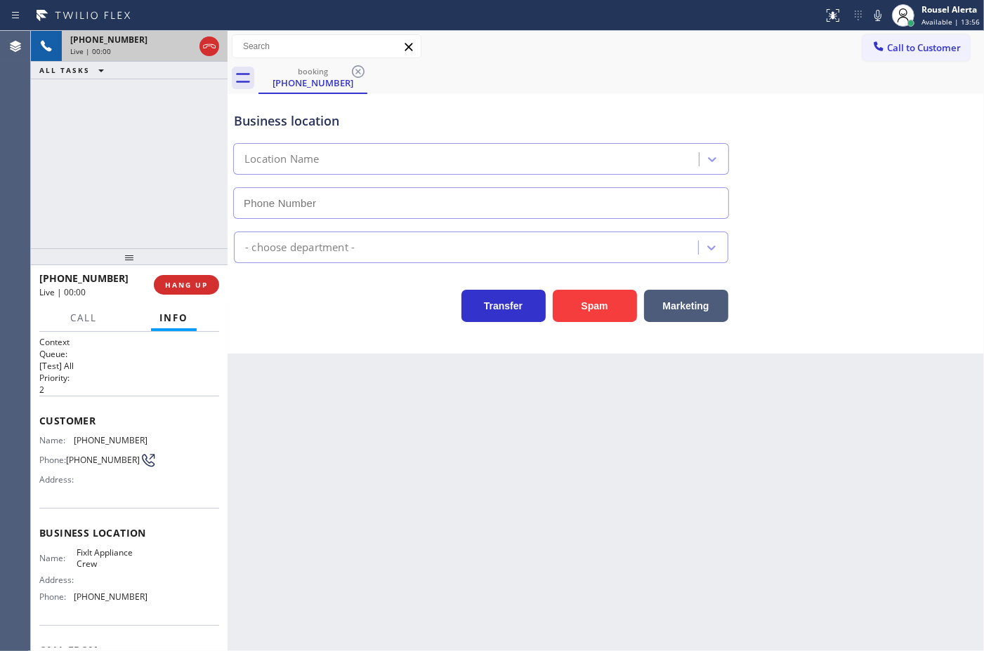
type input "[PHONE_NUMBER]"
click at [693, 502] on div "Back to Dashboard Change Sender ID Customers Technicians Select a contact Outbo…" at bounding box center [605, 341] width 756 height 621
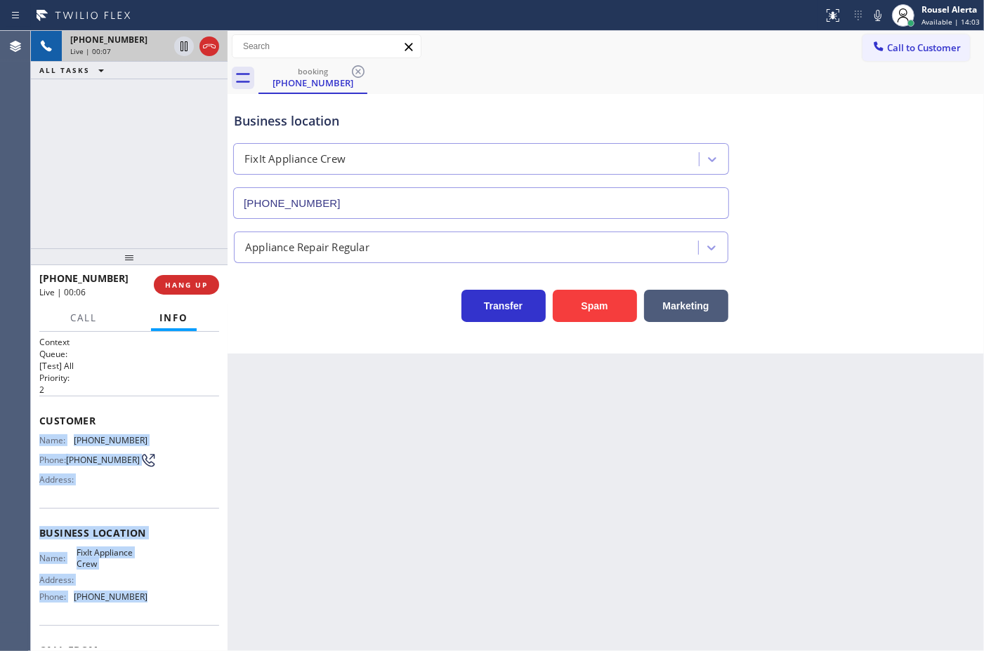
drag, startPoint x: 39, startPoint y: 437, endPoint x: 159, endPoint y: 611, distance: 212.1
click at [159, 611] on div "Context Queue: [Test] All Priority: 2 Customer Name: [PHONE_NUMBER] Phone: [PHO…" at bounding box center [129, 533] width 180 height 395
copy div "Name: [PHONE_NUMBER] Phone: [PHONE_NUMBER] Address: Business location Name: Fix…"
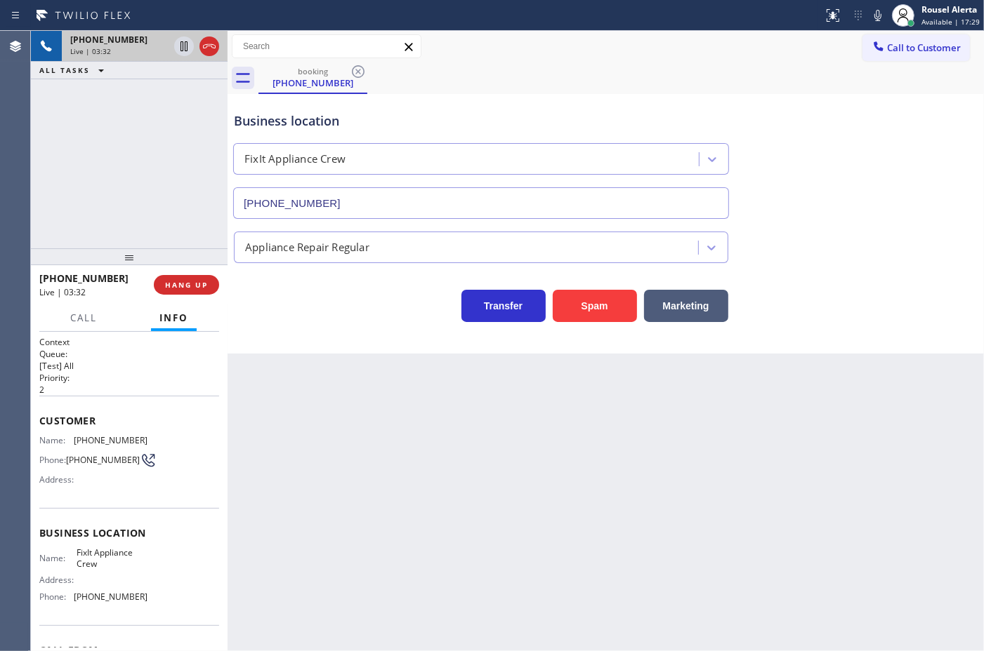
click at [491, 496] on div "Back to Dashboard Change Sender ID Customers Technicians Select a contact Outbo…" at bounding box center [605, 341] width 756 height 621
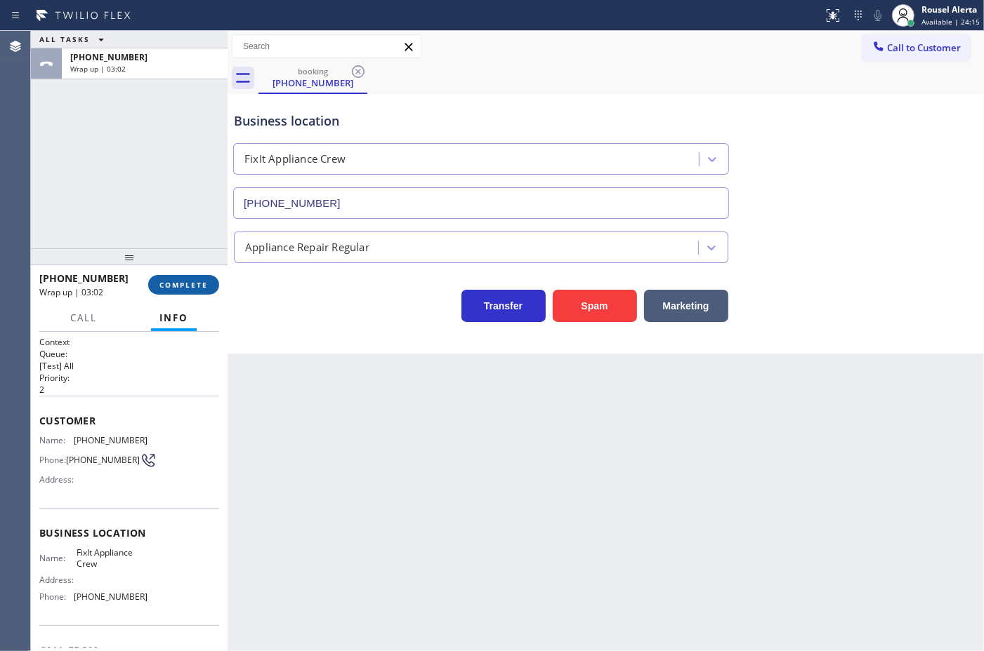
click at [190, 278] on button "COMPLETE" at bounding box center [183, 285] width 71 height 20
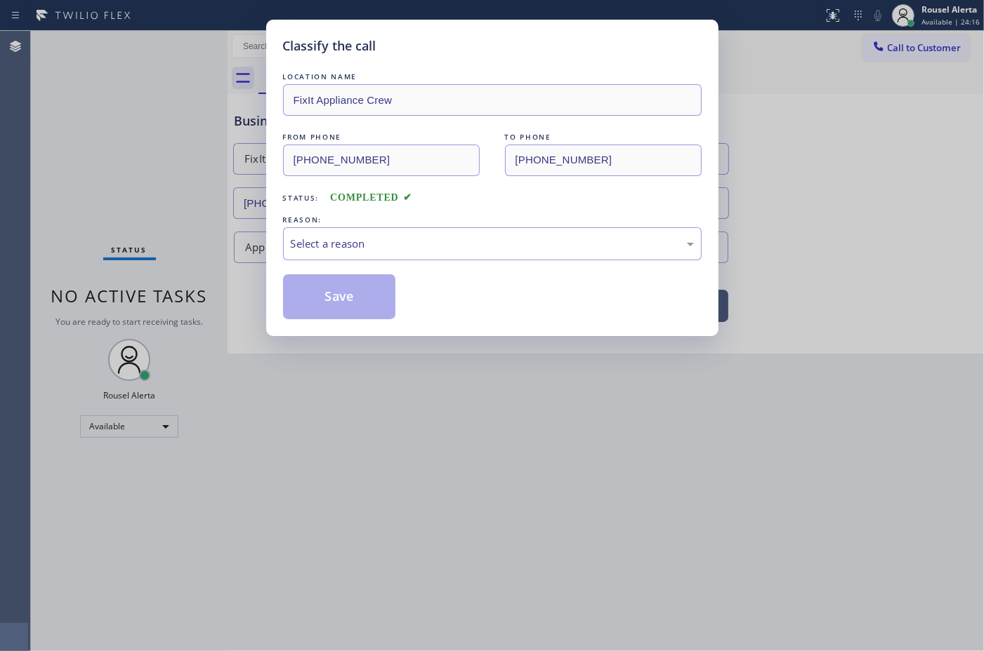
click at [430, 246] on div "Select a reason" at bounding box center [492, 244] width 403 height 16
click at [319, 297] on button "Save" at bounding box center [339, 296] width 113 height 45
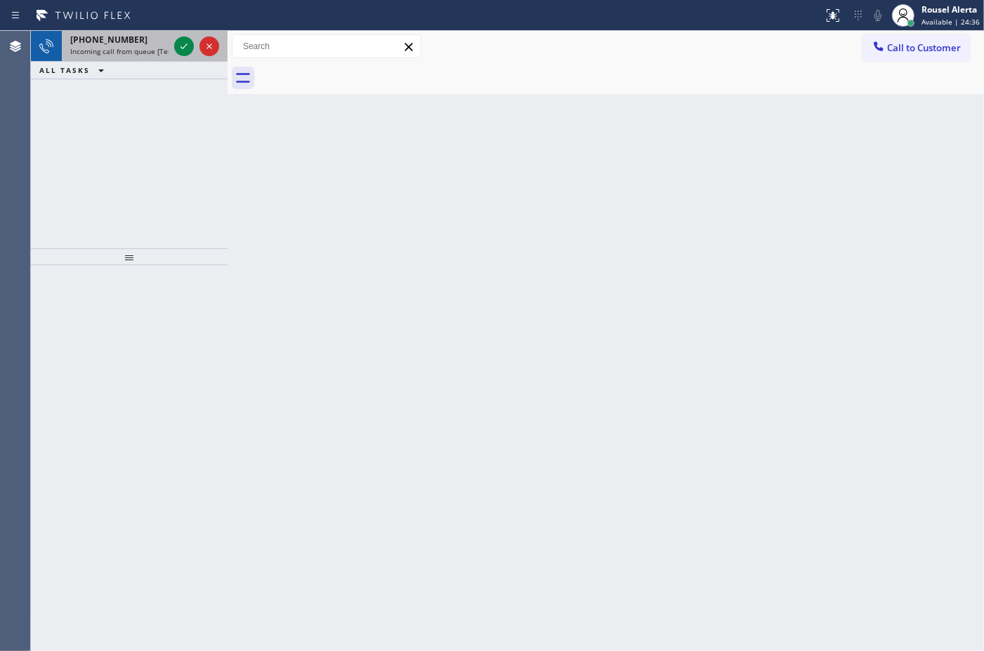
click at [150, 51] on span "Incoming call from queue [Test] All" at bounding box center [128, 51] width 117 height 10
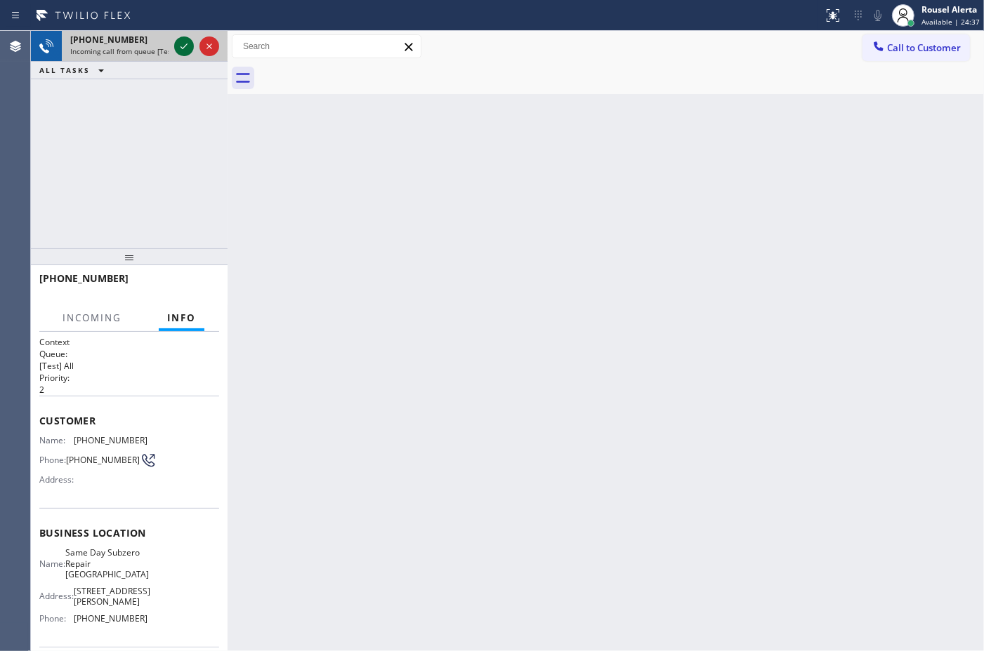
click at [179, 51] on icon at bounding box center [184, 46] width 17 height 17
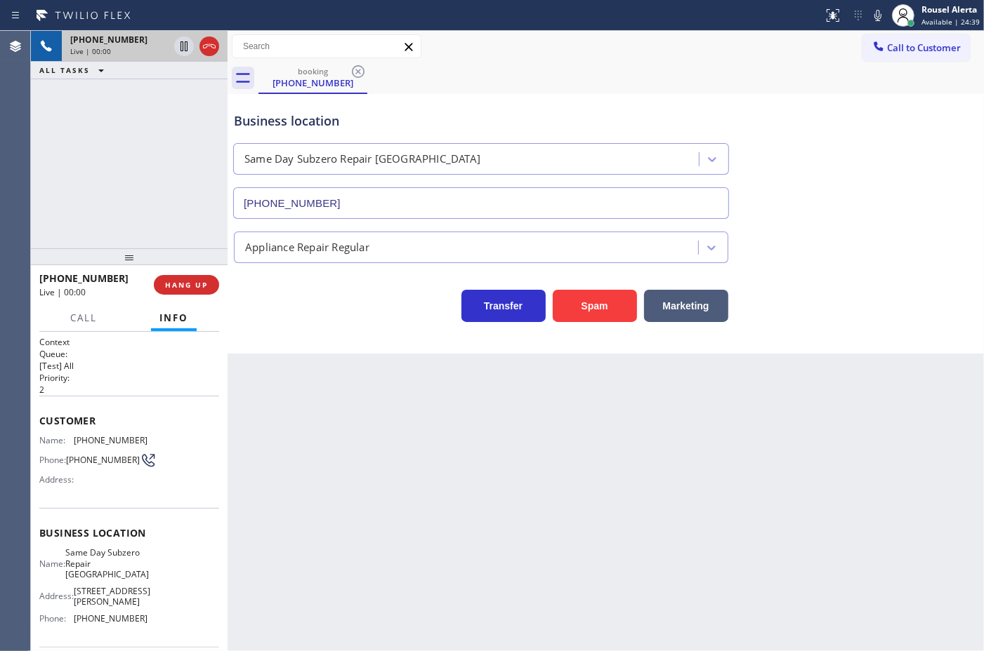
type input "[PHONE_NUMBER]"
click at [113, 173] on div "[PHONE_NUMBER] Live | 00:07 ALL TASKS ALL TASKS ACTIVE TASKS TASKS IN WRAP UP" at bounding box center [129, 140] width 197 height 218
click at [362, 469] on div "Back to Dashboard Change Sender ID Customers Technicians Select a contact Outbo…" at bounding box center [605, 341] width 756 height 621
click at [188, 278] on button "HANG UP" at bounding box center [186, 285] width 65 height 20
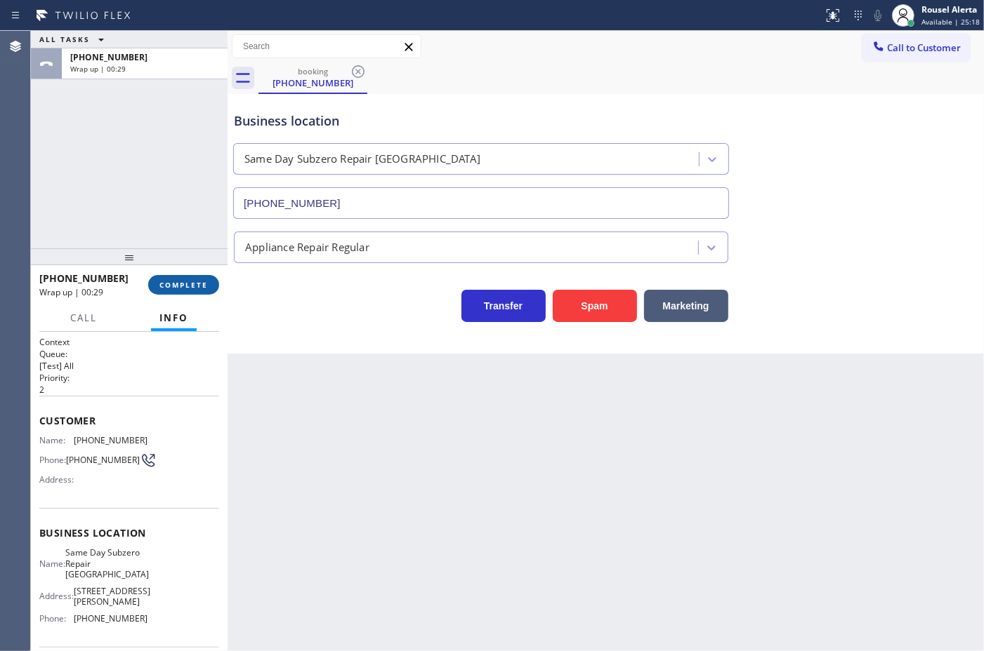
click at [190, 278] on button "COMPLETE" at bounding box center [183, 285] width 71 height 20
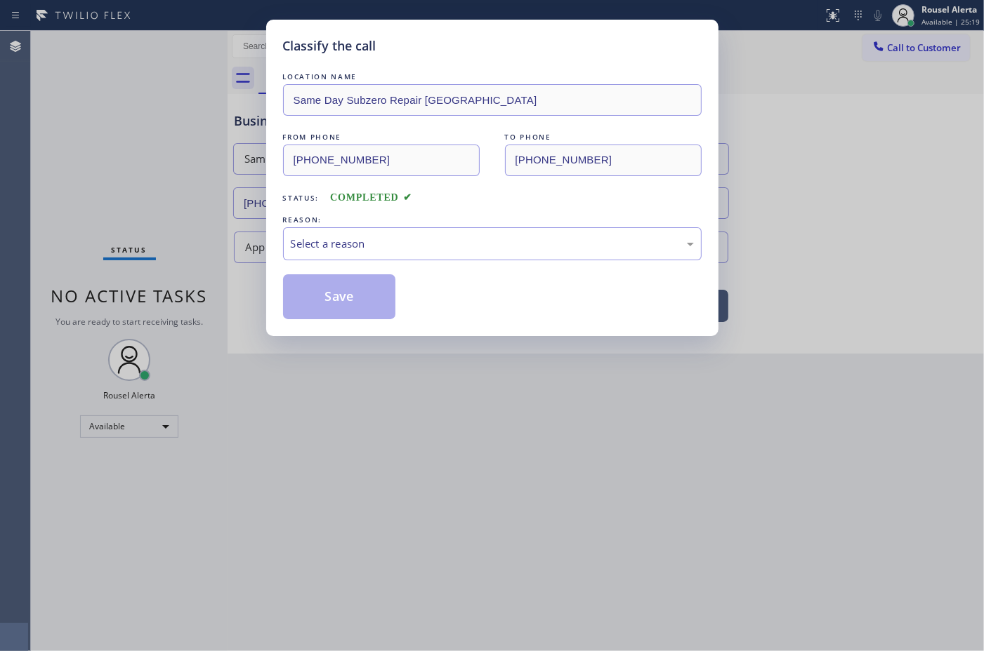
click at [362, 244] on div "Select a reason" at bounding box center [492, 244] width 403 height 16
click at [324, 307] on button "Save" at bounding box center [339, 296] width 113 height 45
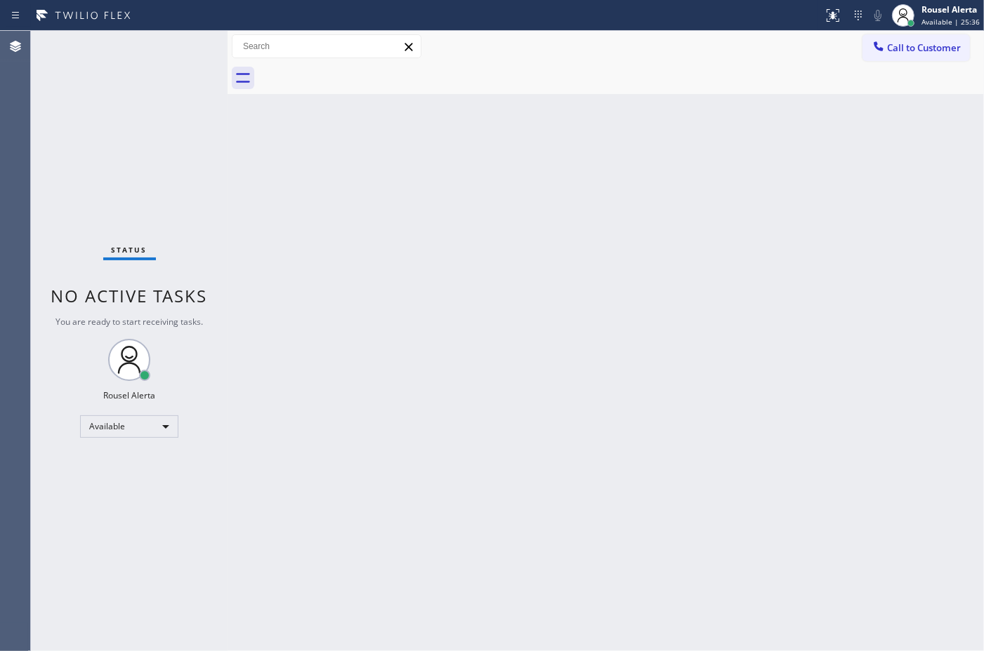
click at [268, 234] on div "Back to Dashboard Change Sender ID Customers Technicians Select a contact Outbo…" at bounding box center [605, 341] width 756 height 621
click at [130, 81] on div "Status No active tasks You are ready to start receiving tasks. Rousel Alerta Av…" at bounding box center [129, 341] width 197 height 621
click at [366, 296] on div "Back to Dashboard Change Sender ID Customers Technicians Select a contact Outbo…" at bounding box center [605, 341] width 756 height 621
click at [143, 107] on div "Status No active tasks You are ready to start receiving tasks. Rousel Alerta Av…" at bounding box center [129, 341] width 197 height 621
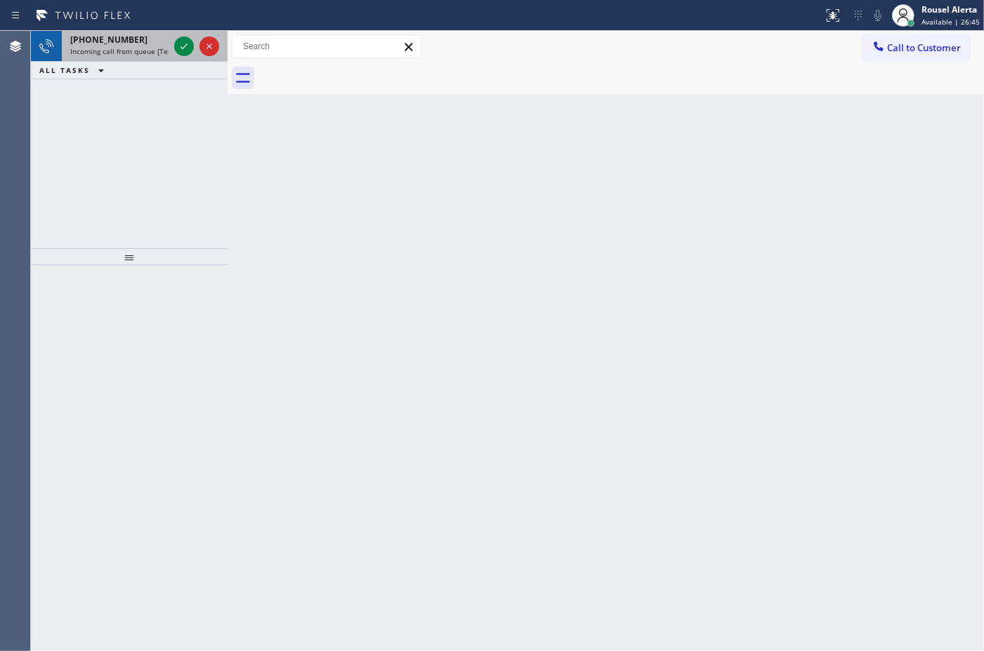
click at [147, 42] on div "[PHONE_NUMBER]" at bounding box center [119, 40] width 98 height 12
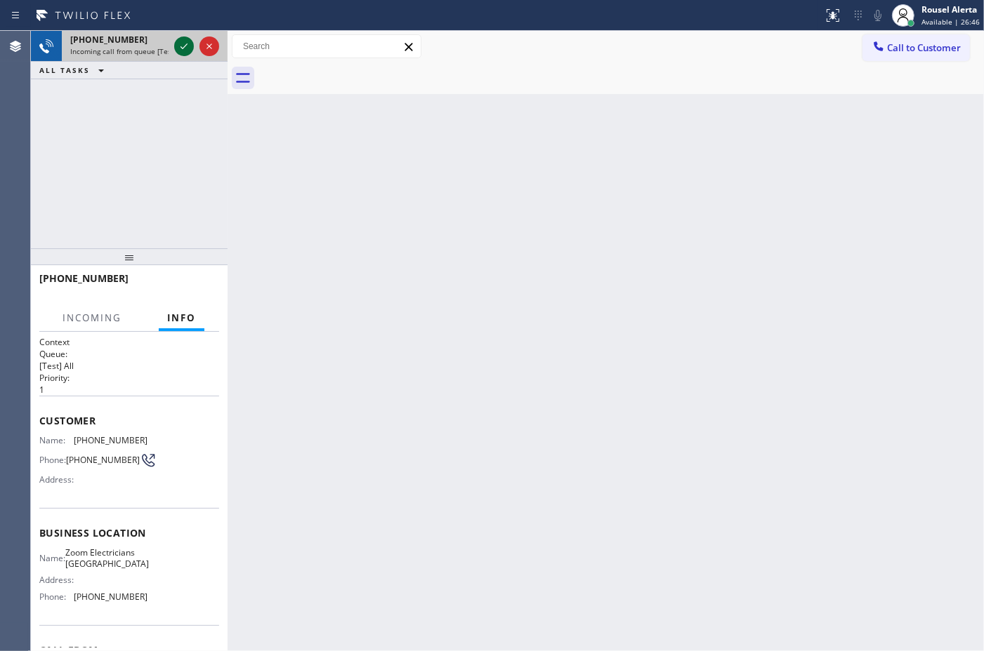
click at [179, 46] on icon at bounding box center [184, 46] width 17 height 17
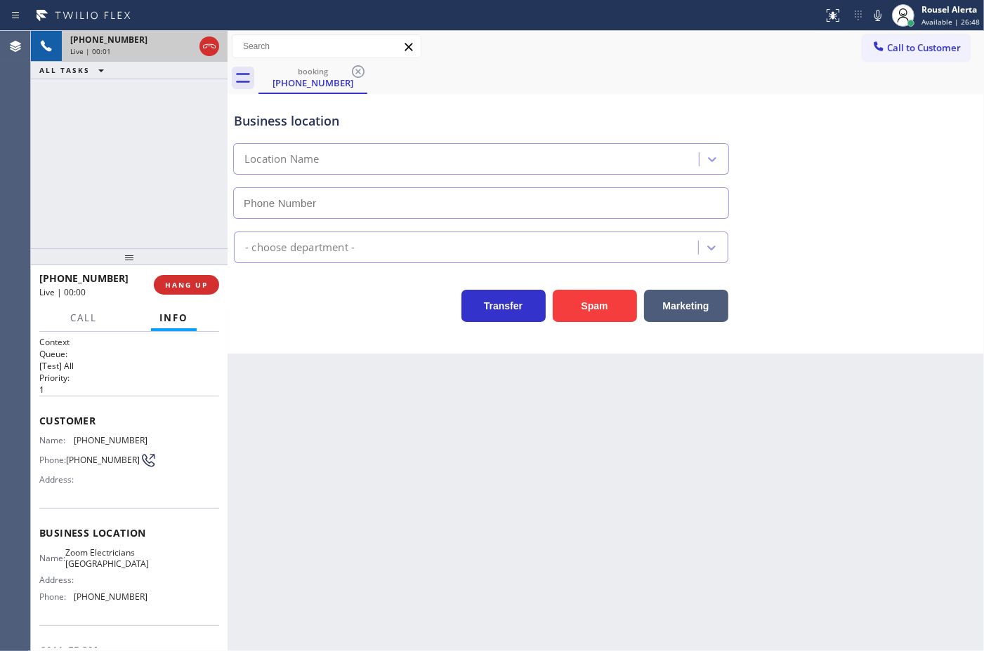
type input "[PHONE_NUMBER]"
click at [590, 317] on button "Spam" at bounding box center [594, 306] width 84 height 32
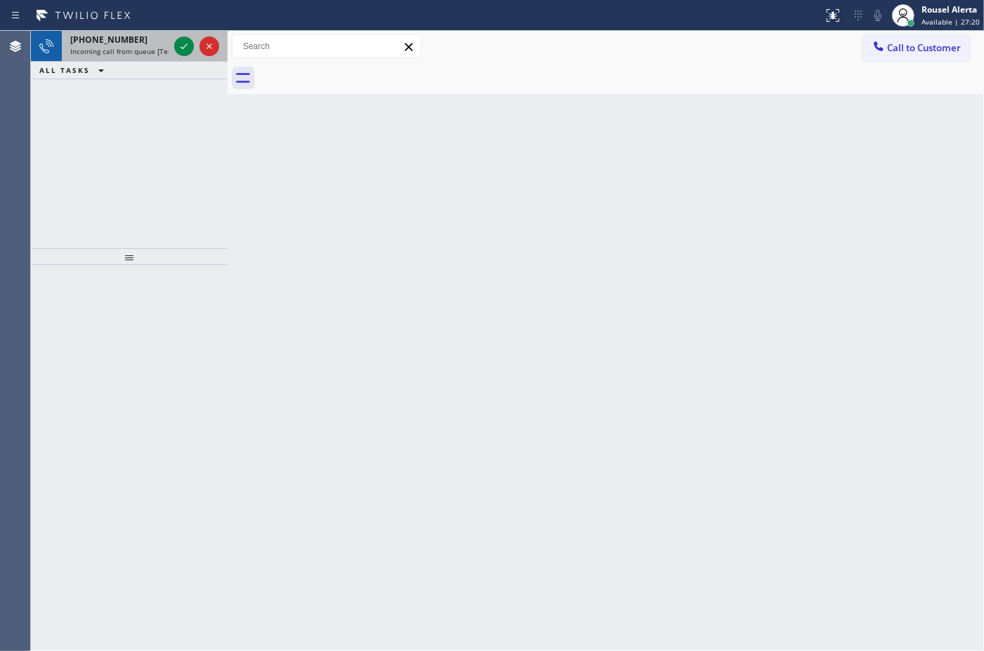
click at [159, 60] on div "[PHONE_NUMBER] Incoming call from queue [Test] All" at bounding box center [117, 46] width 110 height 31
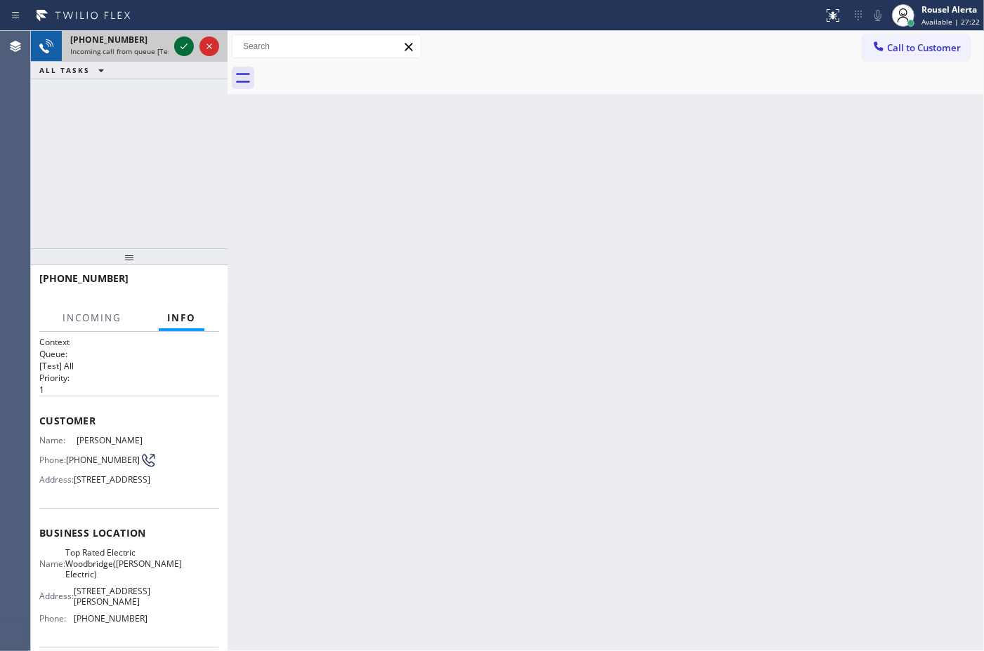
click at [180, 53] on icon at bounding box center [184, 46] width 17 height 17
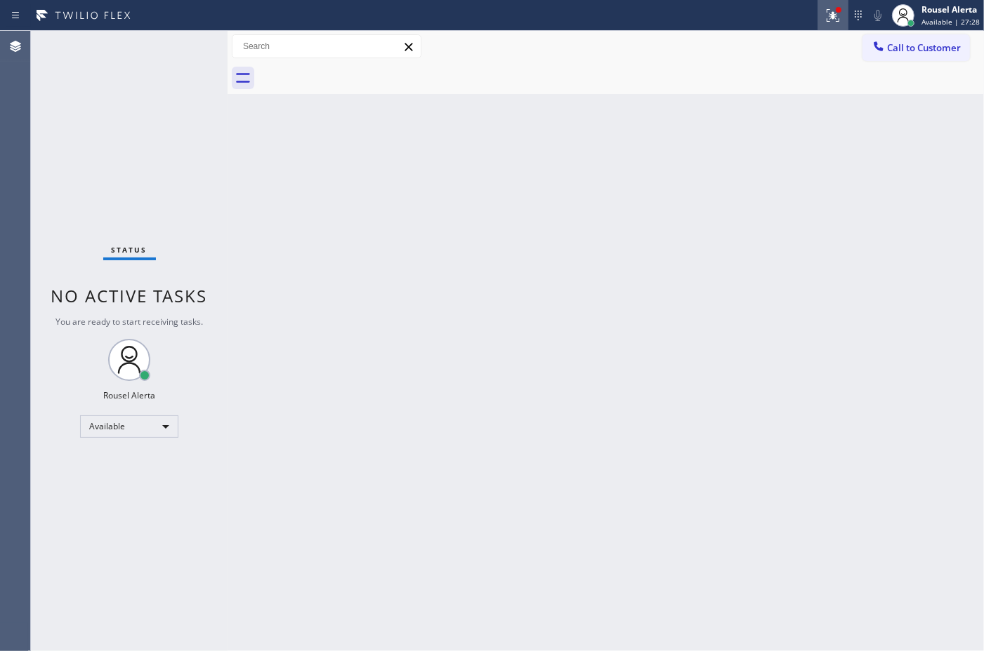
click at [836, 18] on icon at bounding box center [832, 15] width 13 height 13
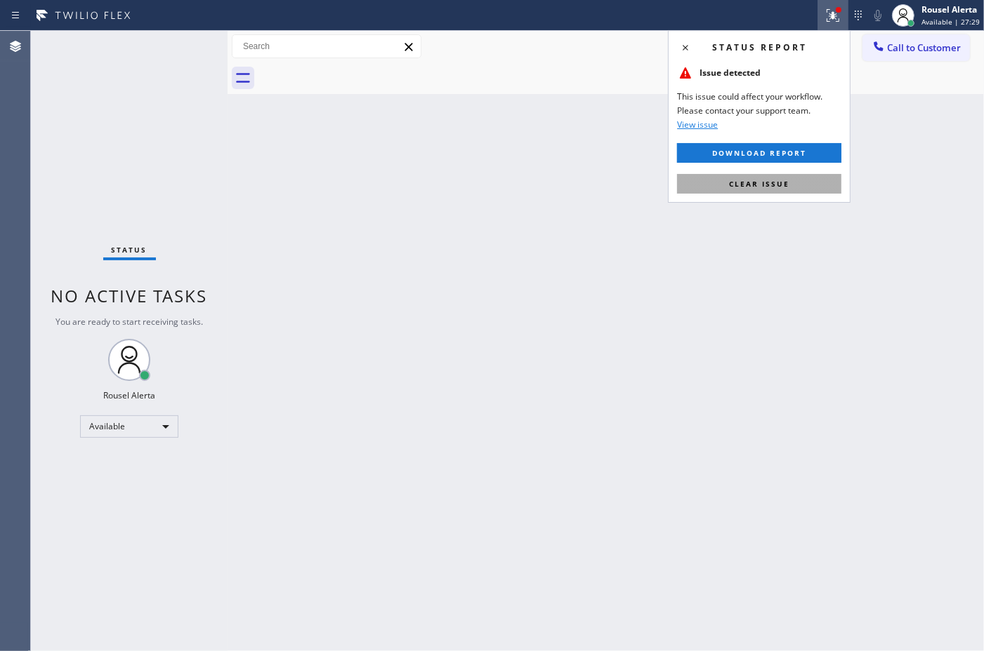
click at [802, 194] on button "Clear issue" at bounding box center [759, 184] width 164 height 20
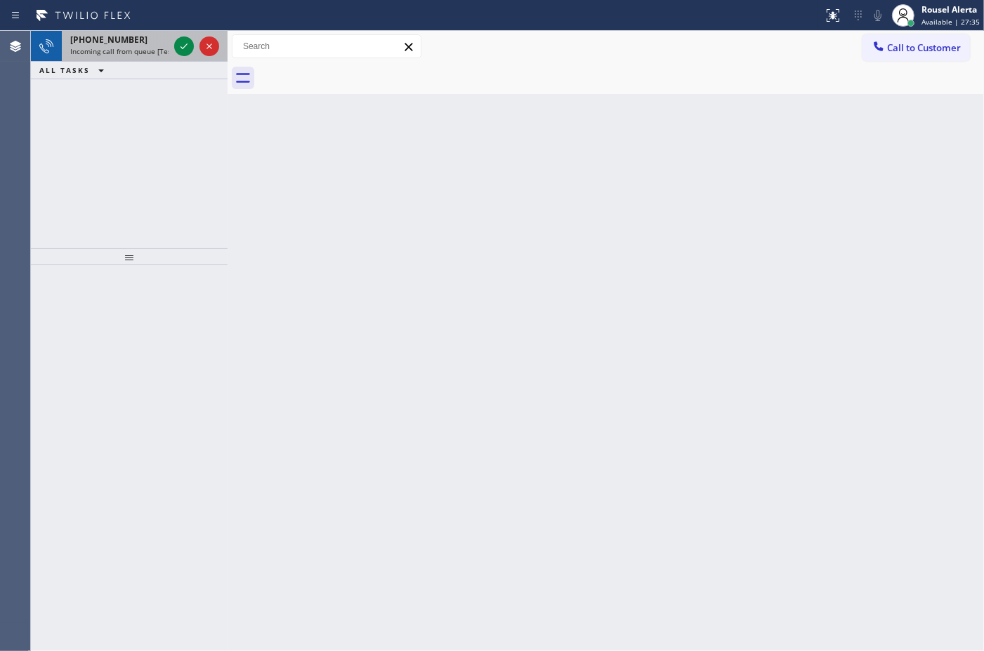
click at [157, 51] on span "Incoming call from queue [Test] All" at bounding box center [128, 51] width 117 height 10
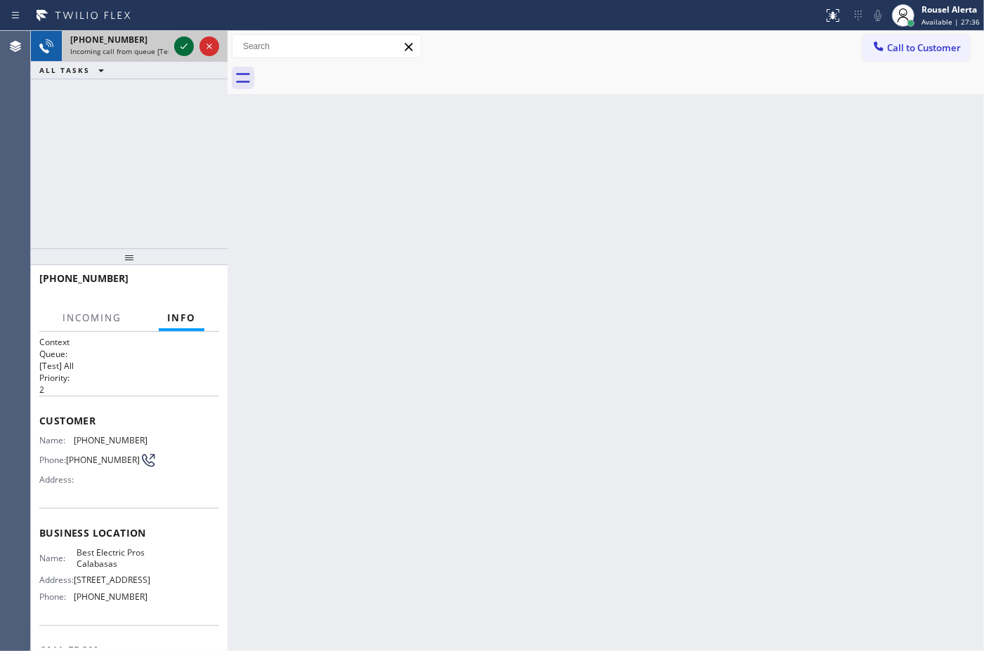
click at [177, 54] on icon at bounding box center [184, 46] width 17 height 17
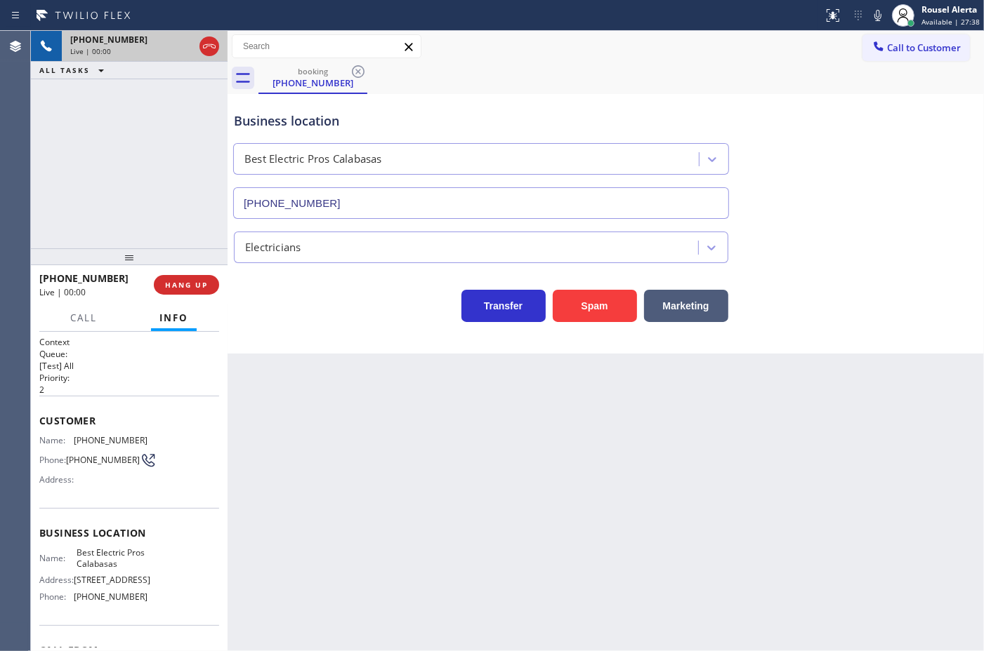
type input "[PHONE_NUMBER]"
click at [302, 395] on div "Back to Dashboard Change Sender ID Customers Technicians Select a contact Outbo…" at bounding box center [605, 341] width 756 height 621
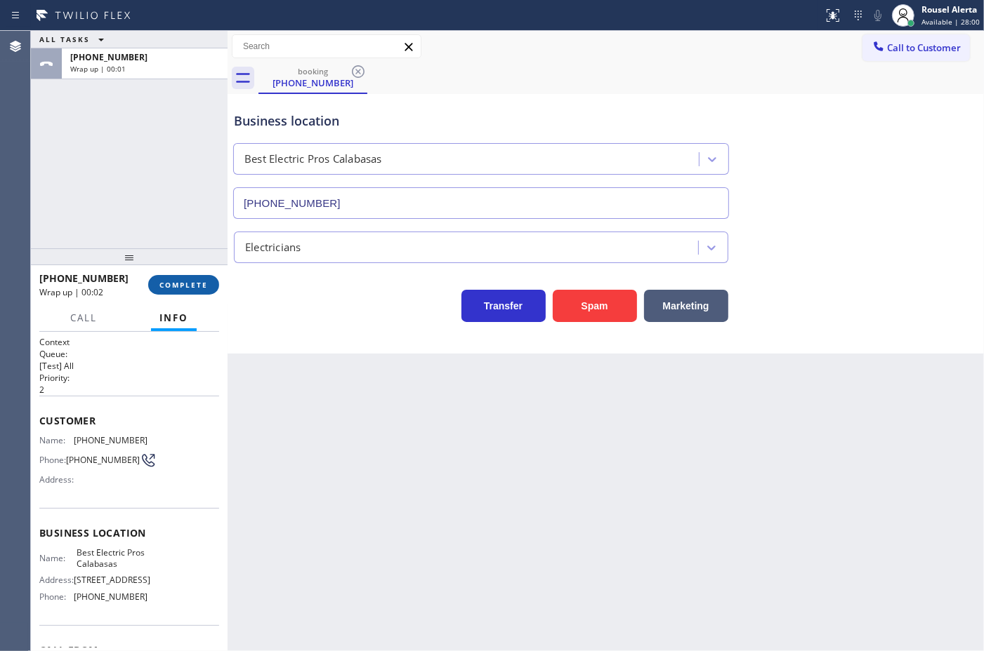
click at [173, 275] on button "COMPLETE" at bounding box center [183, 285] width 71 height 20
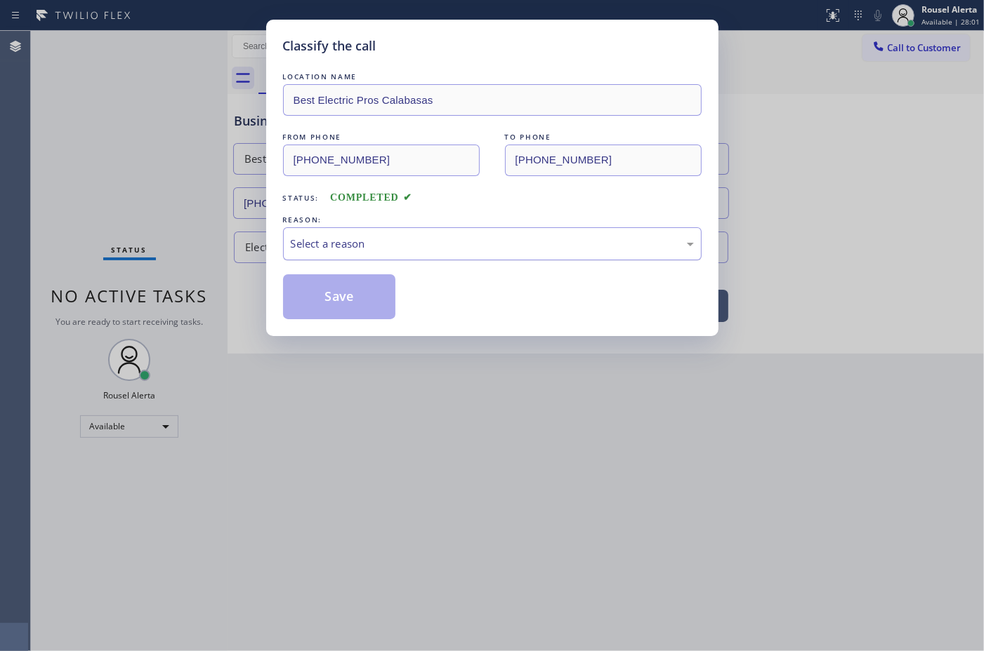
click at [341, 247] on div "Select a reason" at bounding box center [492, 244] width 403 height 16
click at [366, 297] on button "Save" at bounding box center [339, 296] width 113 height 45
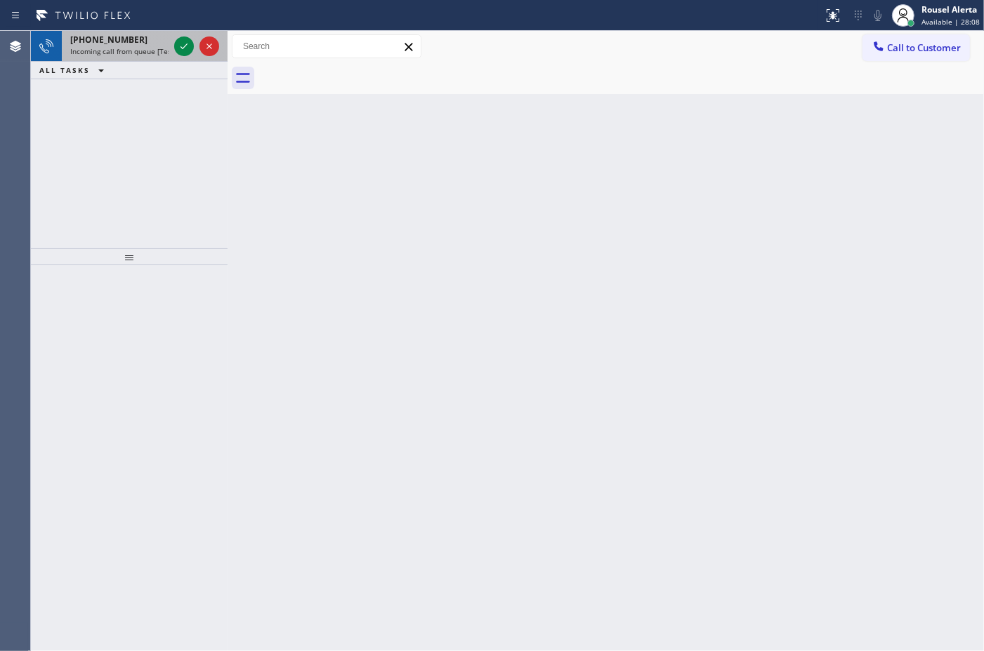
click at [138, 46] on span "Incoming call from queue [Test] All" at bounding box center [128, 51] width 117 height 10
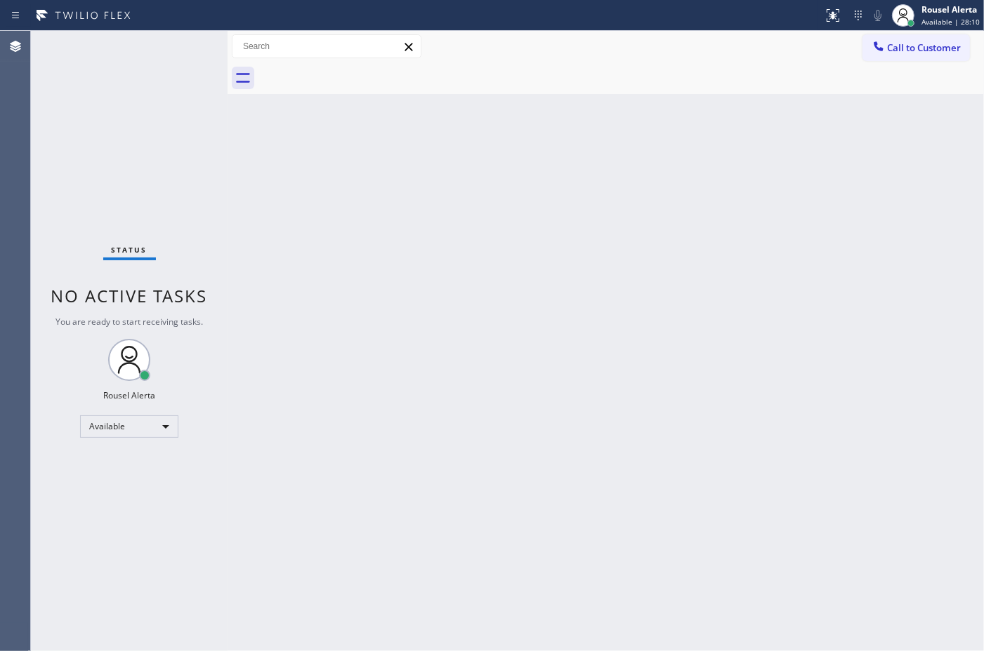
click at [173, 47] on div "Status No active tasks You are ready to start receiving tasks. Rousel Alerta Av…" at bounding box center [129, 341] width 197 height 621
click at [151, 47] on div "Status No active tasks You are ready to start receiving tasks. Rousel Alerta Av…" at bounding box center [129, 341] width 197 height 621
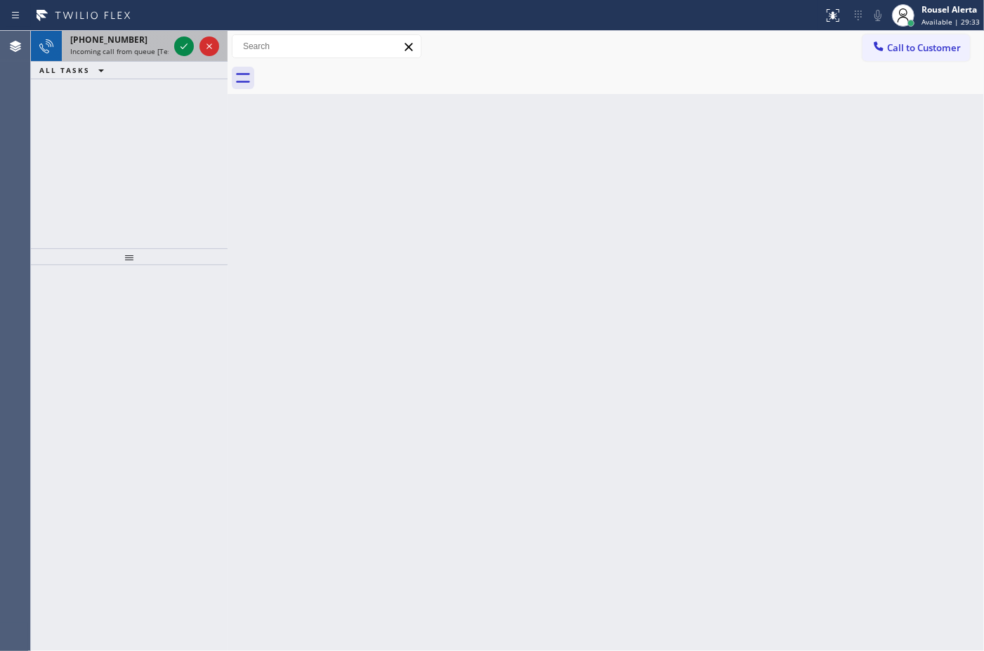
click at [157, 53] on span "Incoming call from queue [Test] All" at bounding box center [128, 51] width 117 height 10
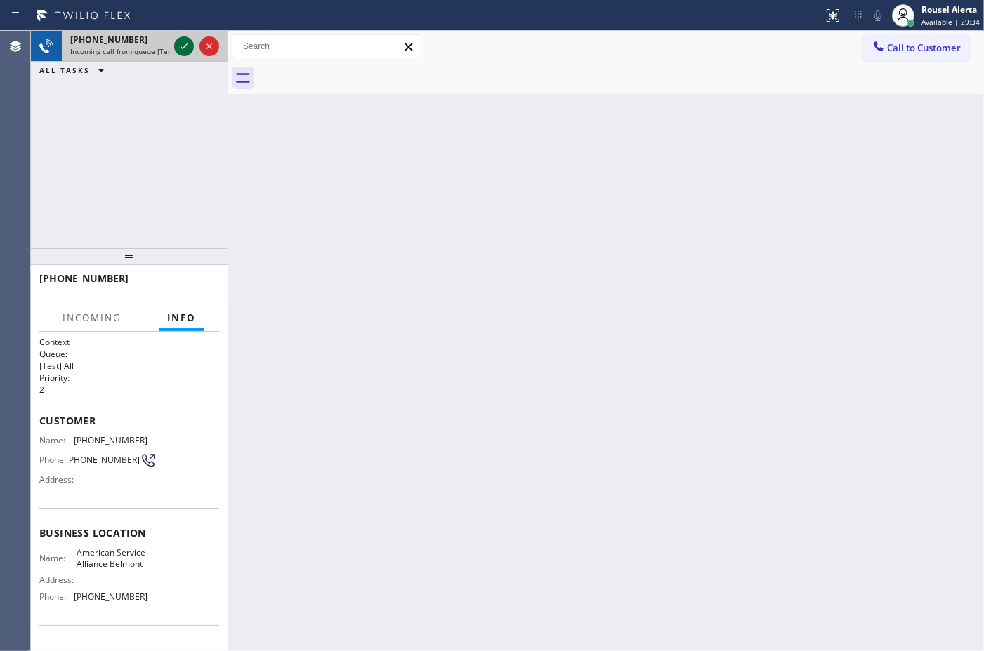
click at [180, 43] on icon at bounding box center [184, 46] width 17 height 17
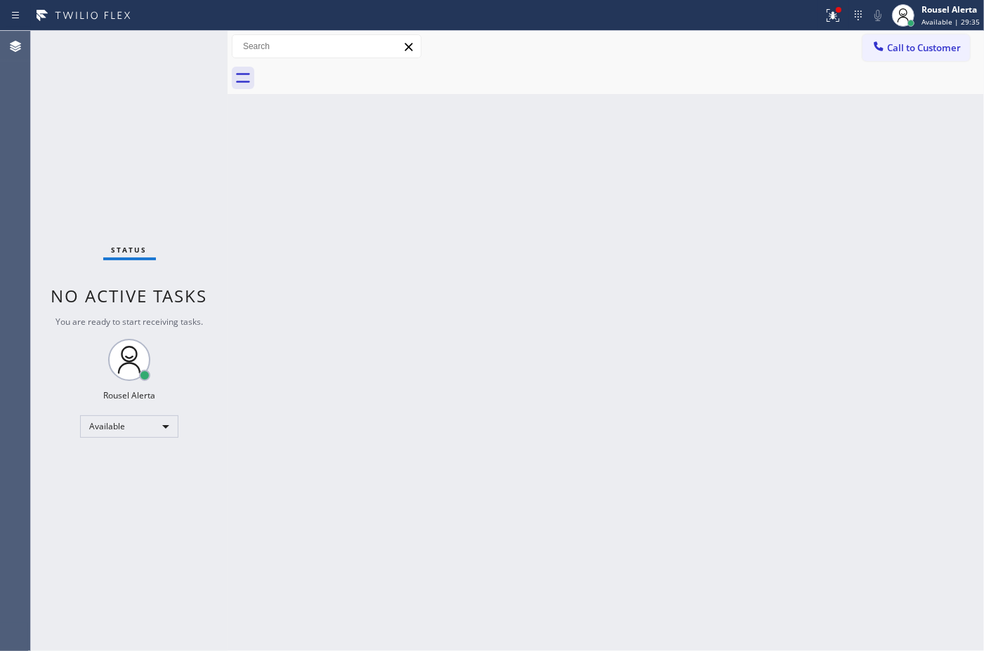
click at [181, 54] on div "Status No active tasks You are ready to start receiving tasks. Rousel Alerta Av…" at bounding box center [129, 341] width 197 height 621
click at [190, 50] on div "Status No active tasks You are ready to start receiving tasks. Rousel Alerta Av…" at bounding box center [129, 341] width 197 height 621
click at [838, 18] on icon at bounding box center [832, 15] width 17 height 17
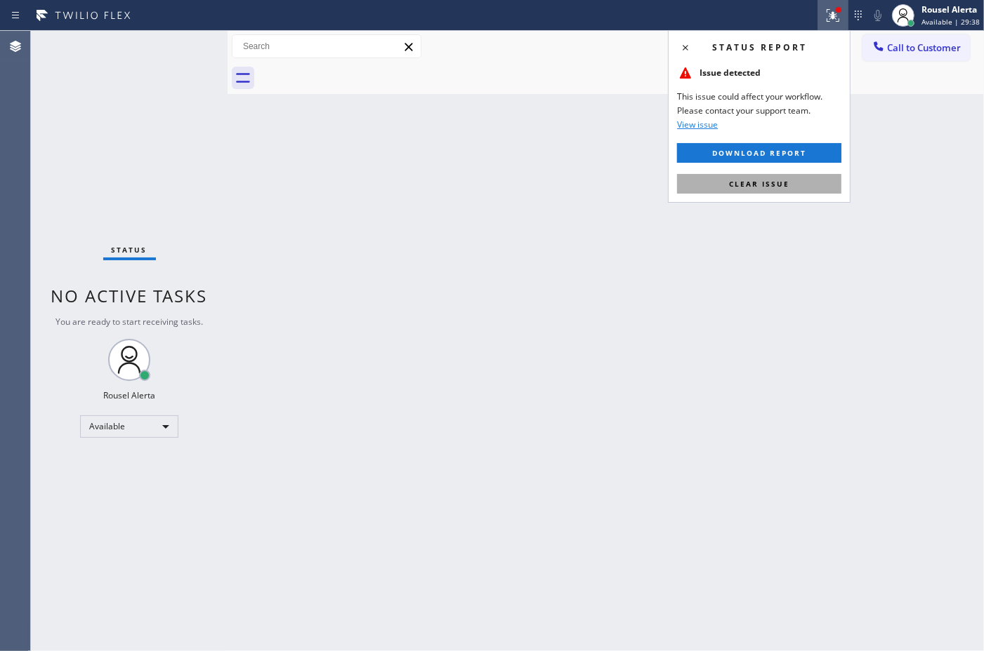
click at [778, 187] on span "Clear issue" at bounding box center [759, 184] width 60 height 10
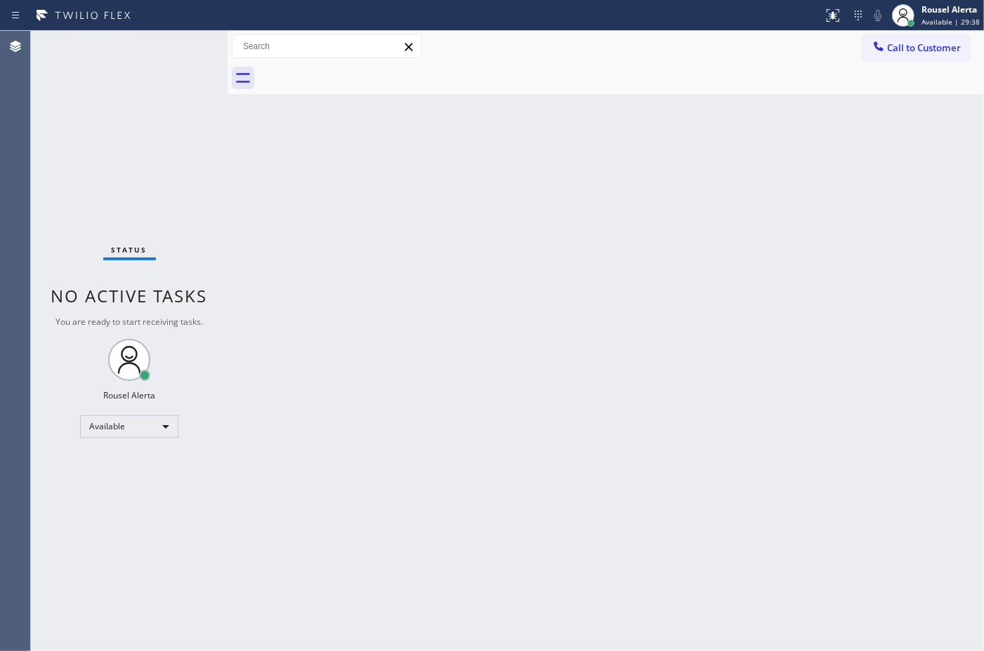
click at [746, 282] on div "Back to Dashboard Change Sender ID Customers Technicians Select a contact Outbo…" at bounding box center [605, 341] width 756 height 621
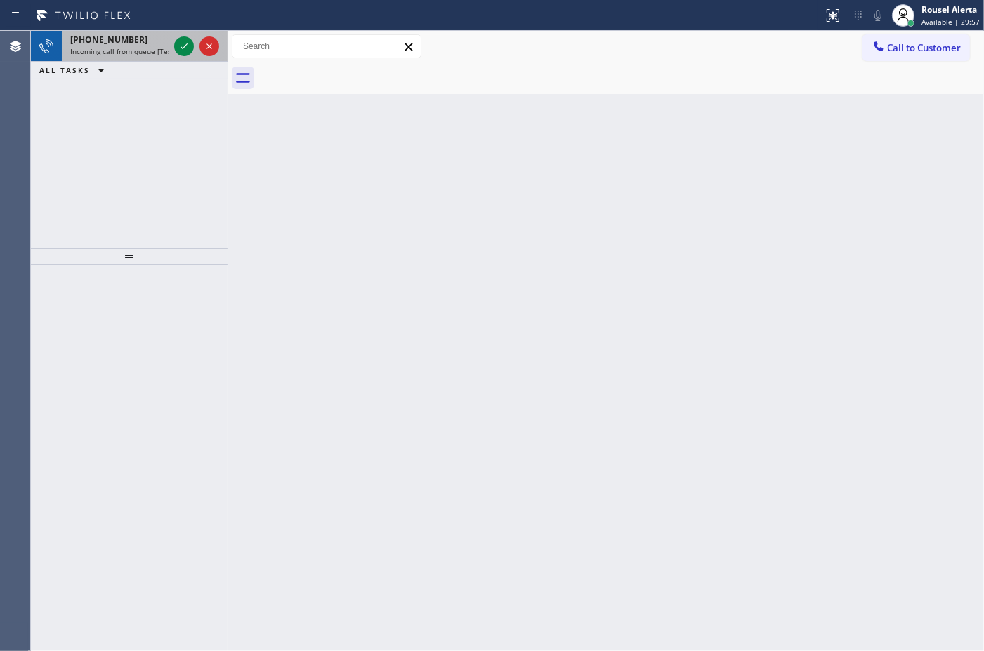
drag, startPoint x: 159, startPoint y: 67, endPoint x: 150, endPoint y: 54, distance: 16.6
click at [150, 54] on span "Incoming call from queue [Test] All" at bounding box center [128, 51] width 117 height 10
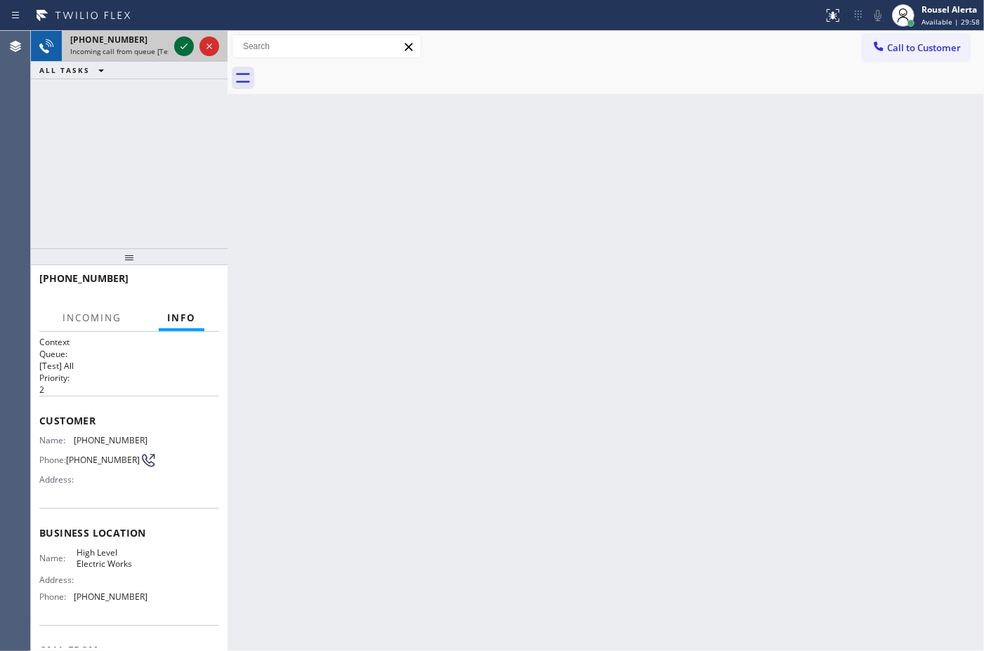
click at [180, 48] on icon at bounding box center [184, 46] width 17 height 17
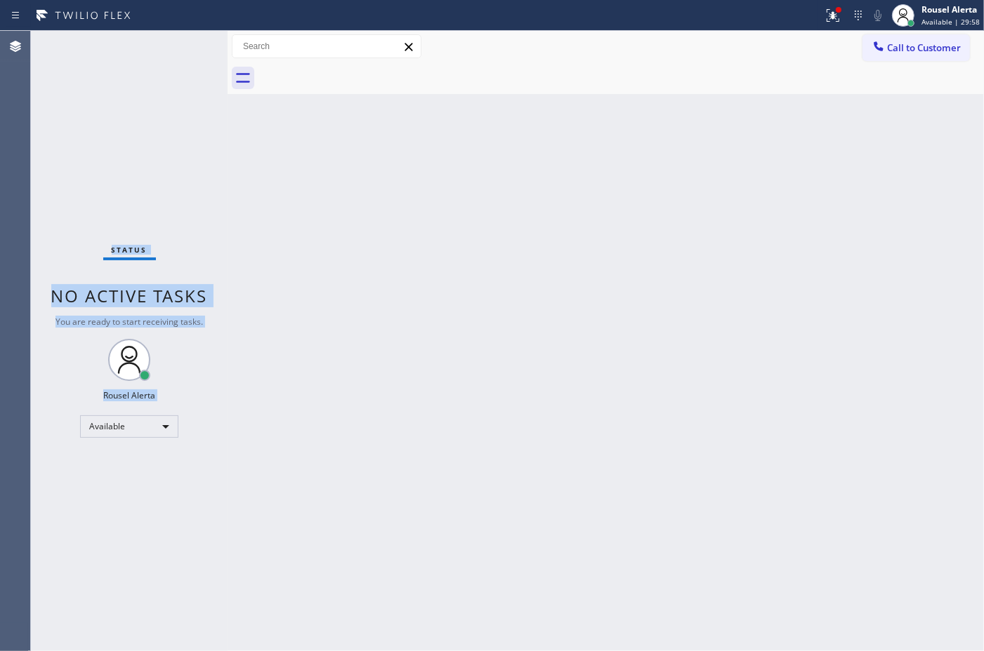
click at [180, 48] on div "Status No active tasks You are ready to start receiving tasks. Rousel Alerta Av…" at bounding box center [129, 341] width 197 height 621
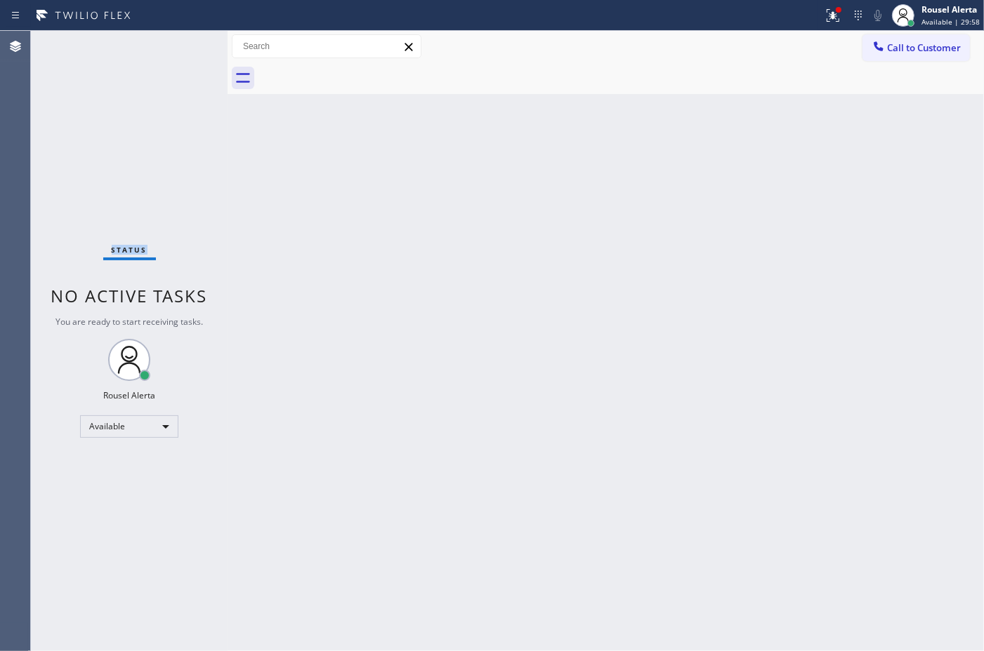
click at [180, 48] on div "Status No active tasks You are ready to start receiving tasks. Rousel Alerta Av…" at bounding box center [129, 341] width 197 height 621
drag, startPoint x: 180, startPoint y: 48, endPoint x: 190, endPoint y: 53, distance: 11.3
click at [183, 48] on div "Status No active tasks You are ready to start receiving tasks. Rousel Alerta Av…" at bounding box center [129, 341] width 197 height 621
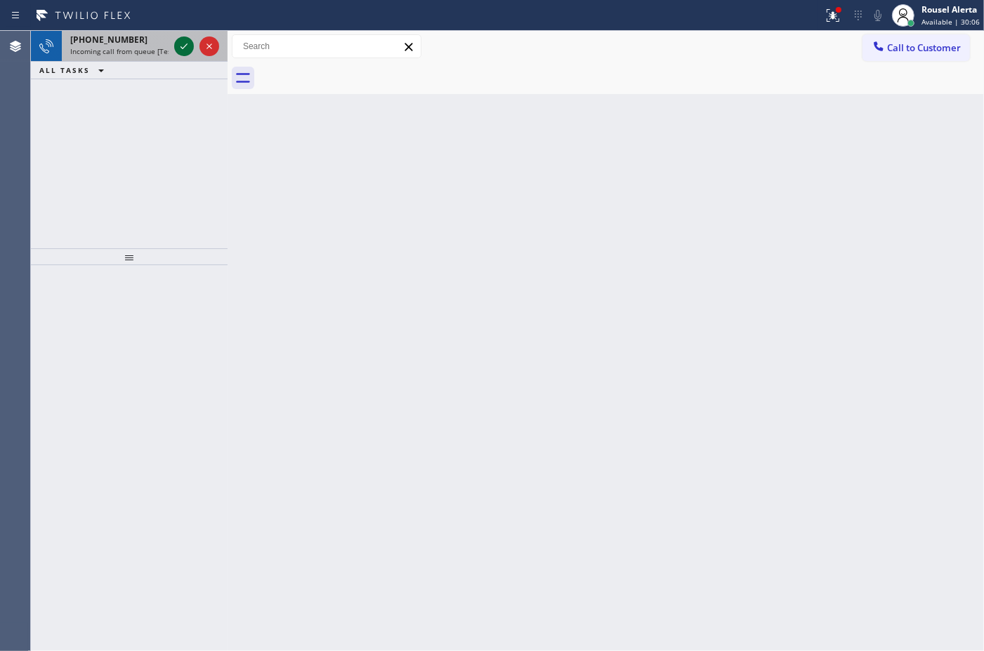
click at [183, 51] on icon at bounding box center [184, 46] width 17 height 17
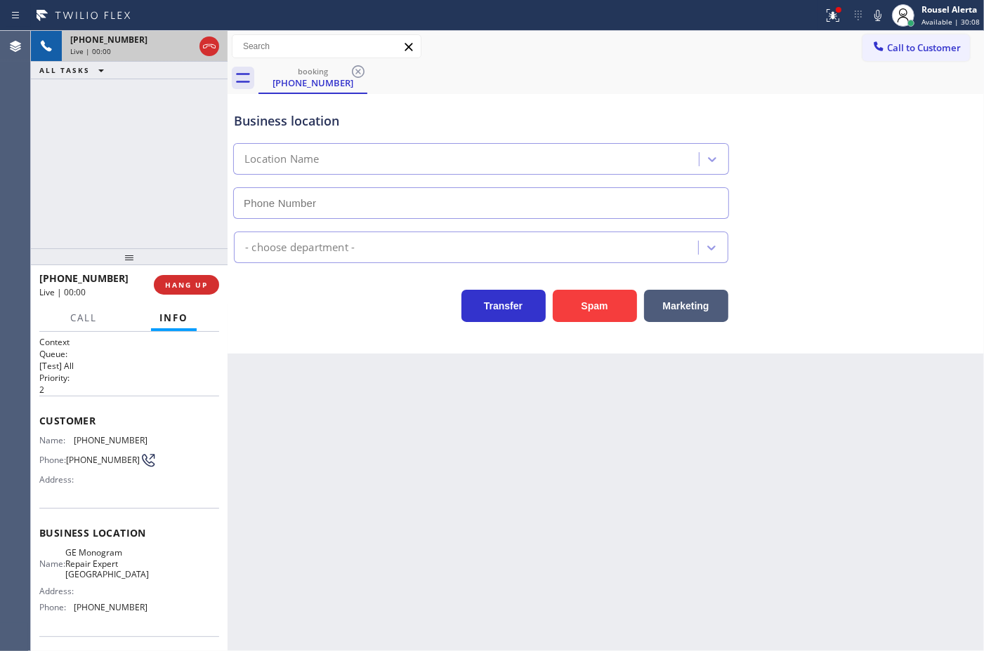
type input "[PHONE_NUMBER]"
click at [177, 110] on div "[PHONE_NUMBER] Live | 00:08 ALL TASKS ALL TASKS ACTIVE TASKS TASKS IN WRAP UP" at bounding box center [129, 140] width 197 height 218
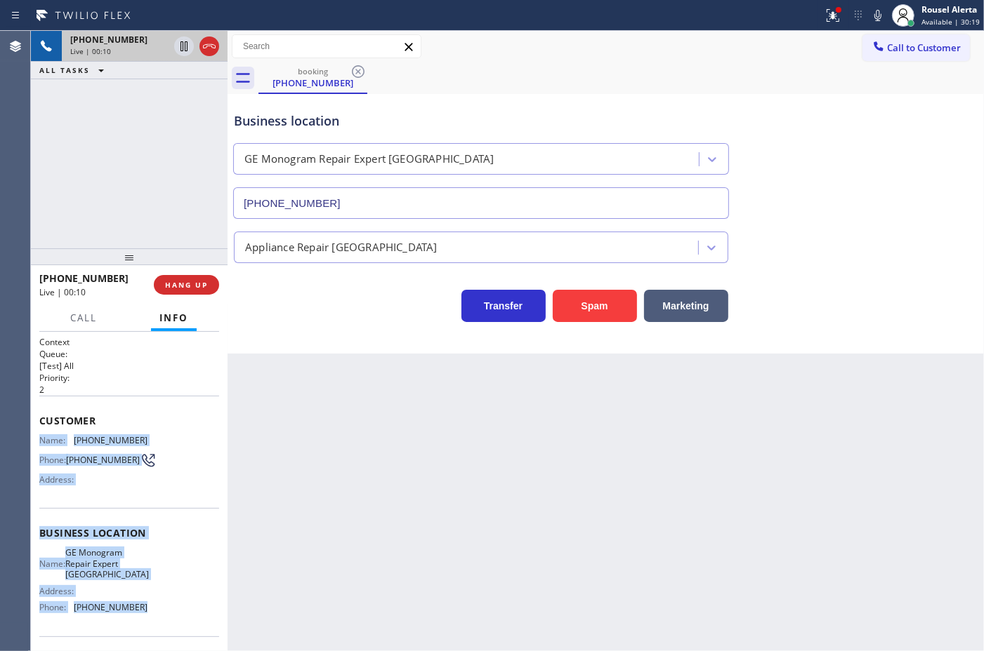
drag, startPoint x: 39, startPoint y: 436, endPoint x: 138, endPoint y: 602, distance: 194.0
click at [138, 602] on div "Context Queue: [Test] All Priority: 2 Customer Name: [PHONE_NUMBER] Phone: [PHO…" at bounding box center [129, 539] width 180 height 406
copy div "Name: [PHONE_NUMBER] Phone: [PHONE_NUMBER] Address: Business location Name: GE …"
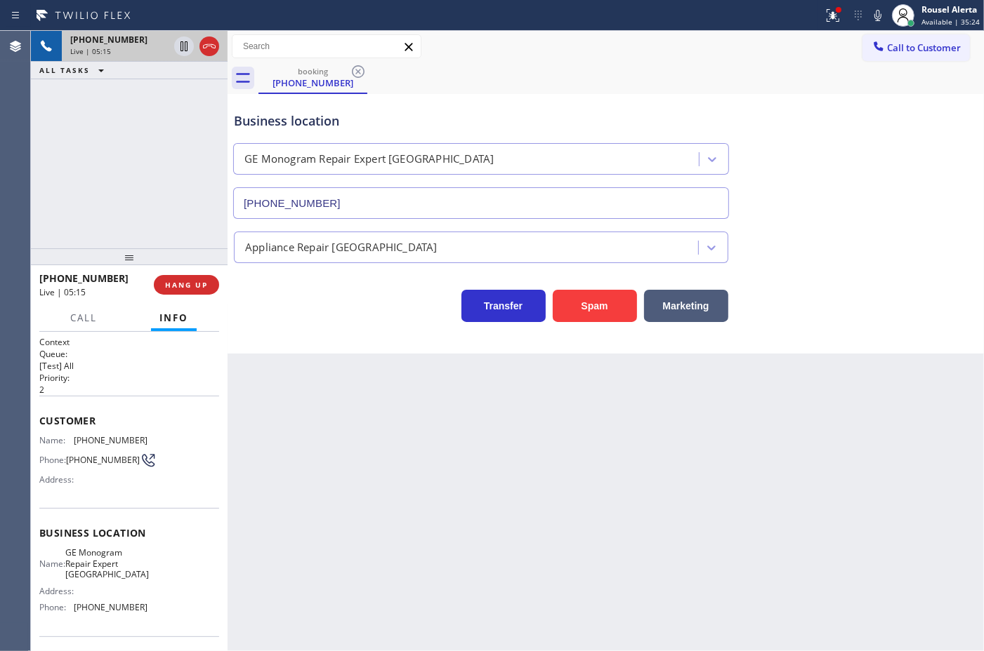
click at [124, 123] on div "[PHONE_NUMBER] Live | 05:15 ALL TASKS ALL TASKS ACTIVE TASKS TASKS IN WRAP UP" at bounding box center [129, 140] width 197 height 218
click at [180, 51] on icon at bounding box center [183, 46] width 7 height 10
click at [878, 19] on icon at bounding box center [877, 15] width 17 height 17
click at [530, 479] on div "Back to Dashboard Change Sender ID Customers Technicians Select a contact Outbo…" at bounding box center [605, 341] width 756 height 621
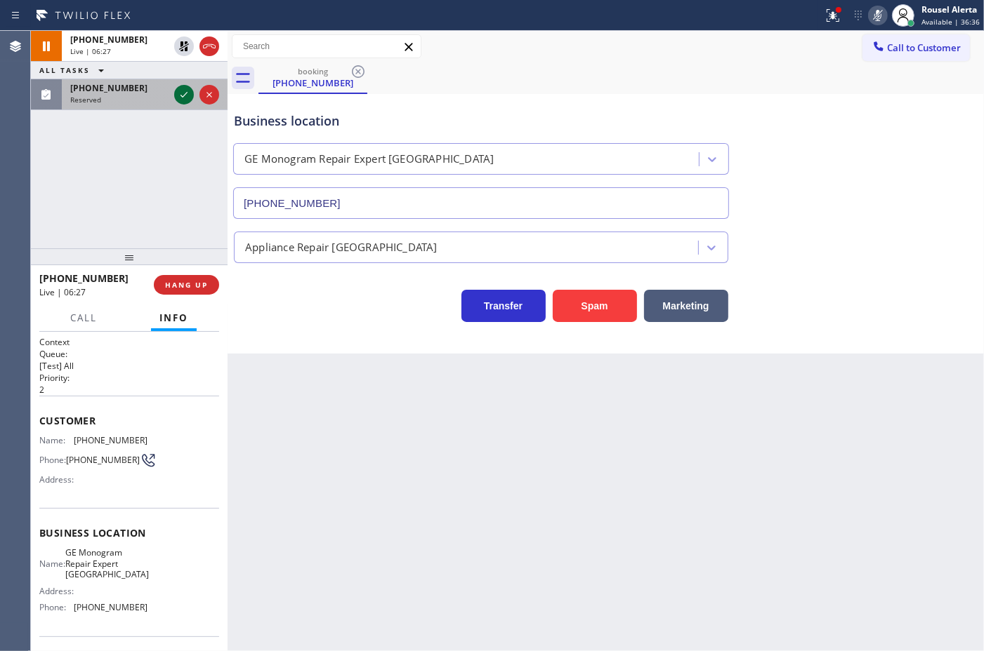
click at [186, 97] on icon at bounding box center [184, 94] width 17 height 17
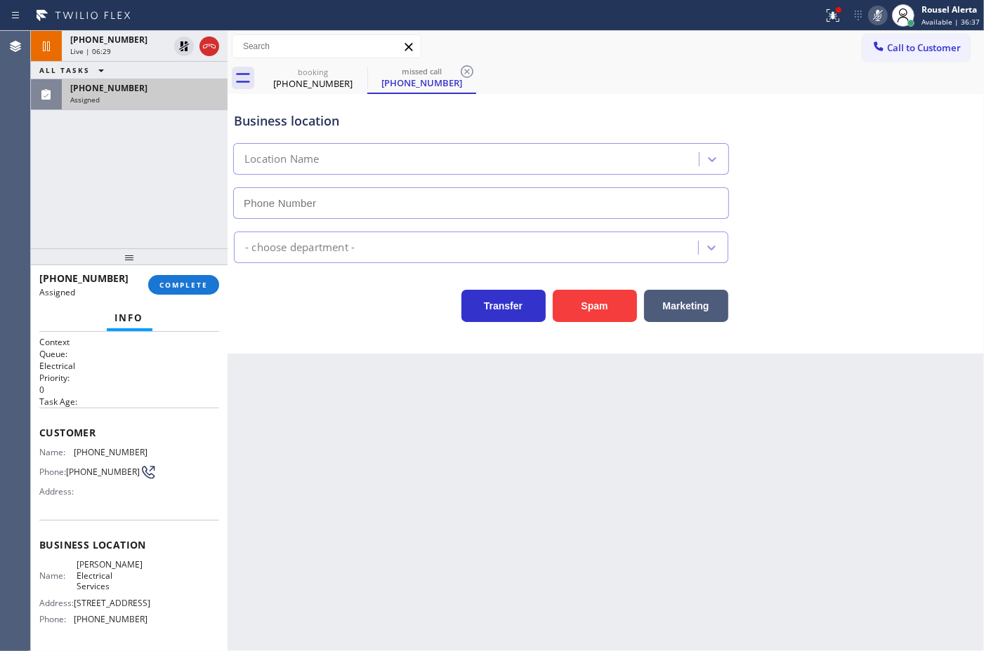
type input "[PHONE_NUMBER]"
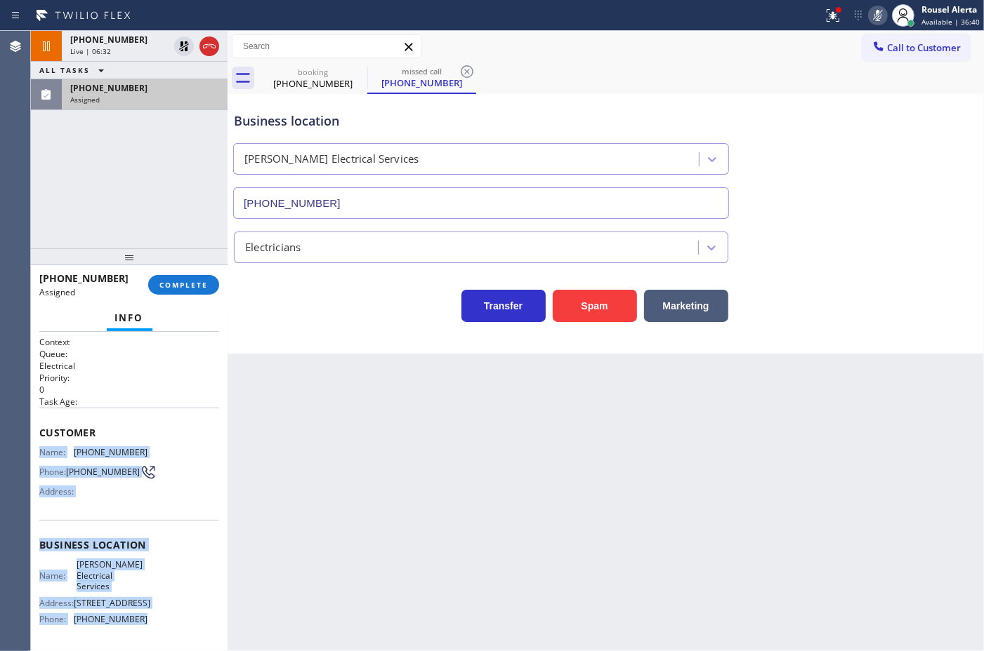
drag, startPoint x: 37, startPoint y: 451, endPoint x: 150, endPoint y: 614, distance: 197.8
click at [150, 614] on div "Context Queue: Electrical Priority: 0 Task Age: Customer Name: [PHONE_NUMBER] P…" at bounding box center [129, 491] width 197 height 319
copy div "Name: [PHONE_NUMBER] Phone: [PHONE_NUMBER] Address: Business location Name: [PE…"
click at [176, 86] on div "[PHONE_NUMBER]" at bounding box center [144, 88] width 149 height 12
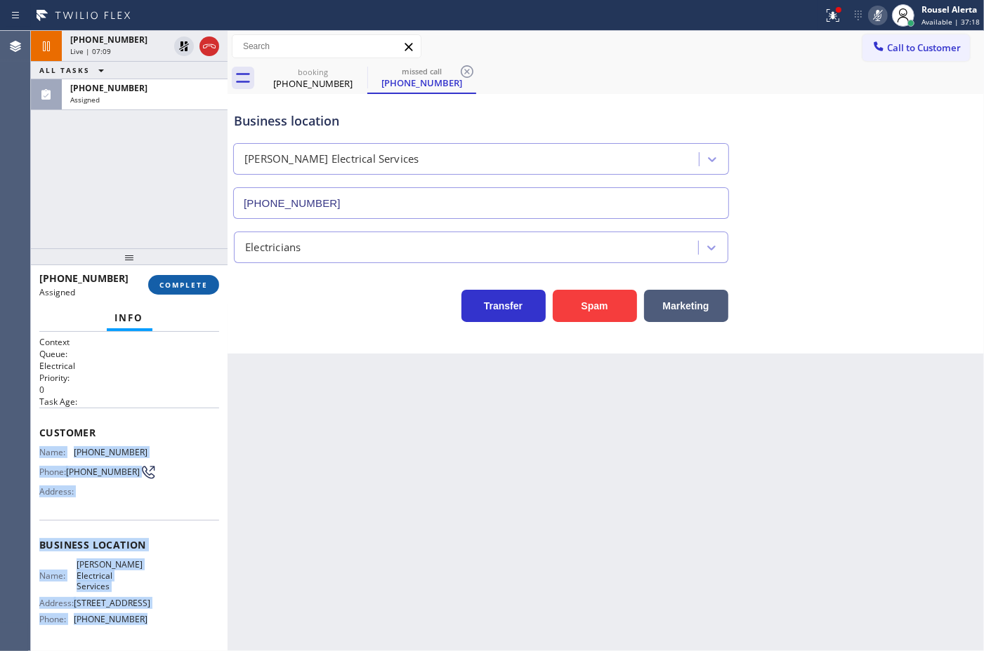
click at [168, 277] on button "COMPLETE" at bounding box center [183, 285] width 71 height 20
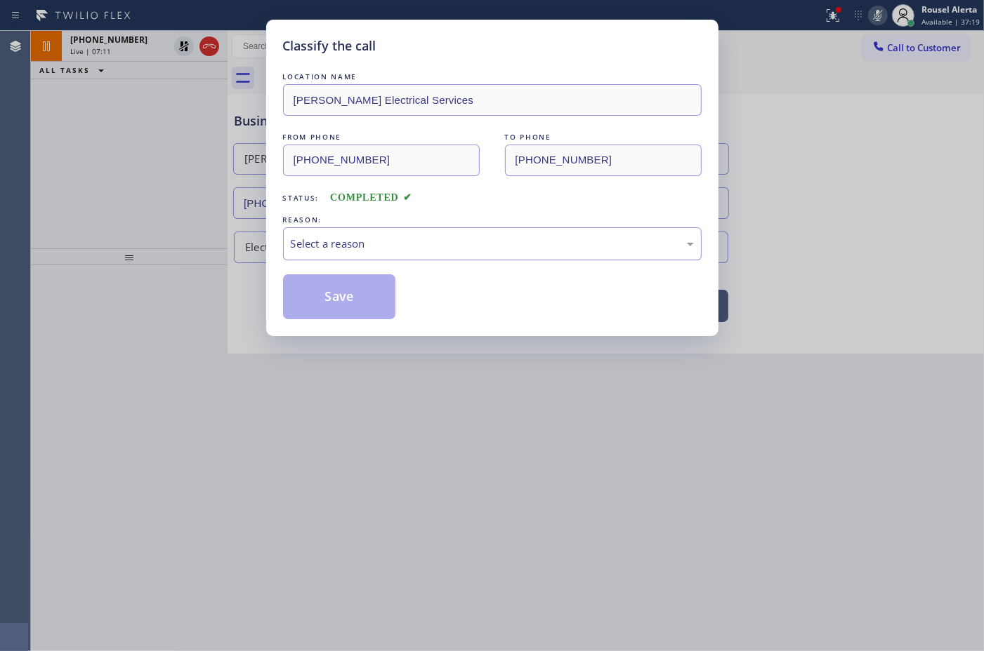
click at [411, 249] on div "Select a reason" at bounding box center [492, 244] width 403 height 16
drag, startPoint x: 345, startPoint y: 300, endPoint x: 456, endPoint y: 451, distance: 187.3
click at [345, 300] on button "Save" at bounding box center [339, 296] width 113 height 45
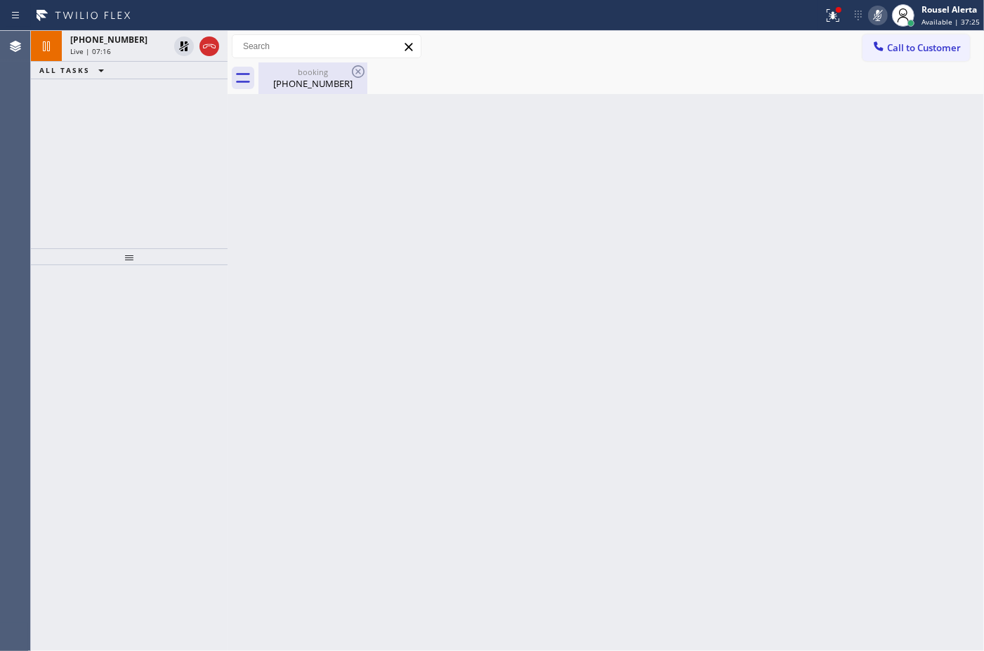
click at [286, 88] on div "[PHONE_NUMBER]" at bounding box center [313, 83] width 106 height 13
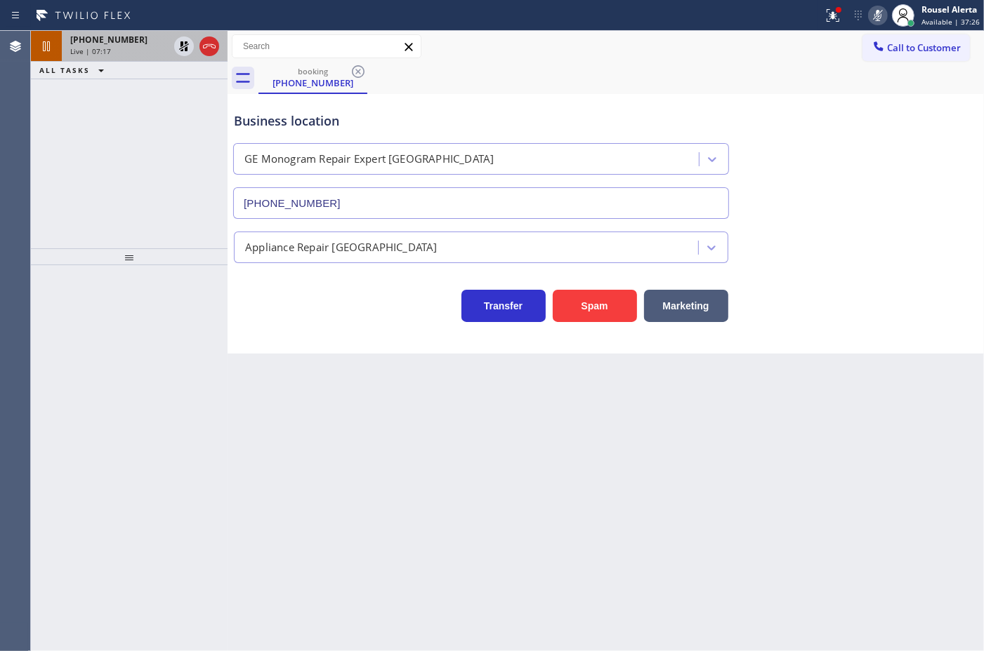
click at [110, 51] on div "Live | 07:17" at bounding box center [119, 51] width 98 height 10
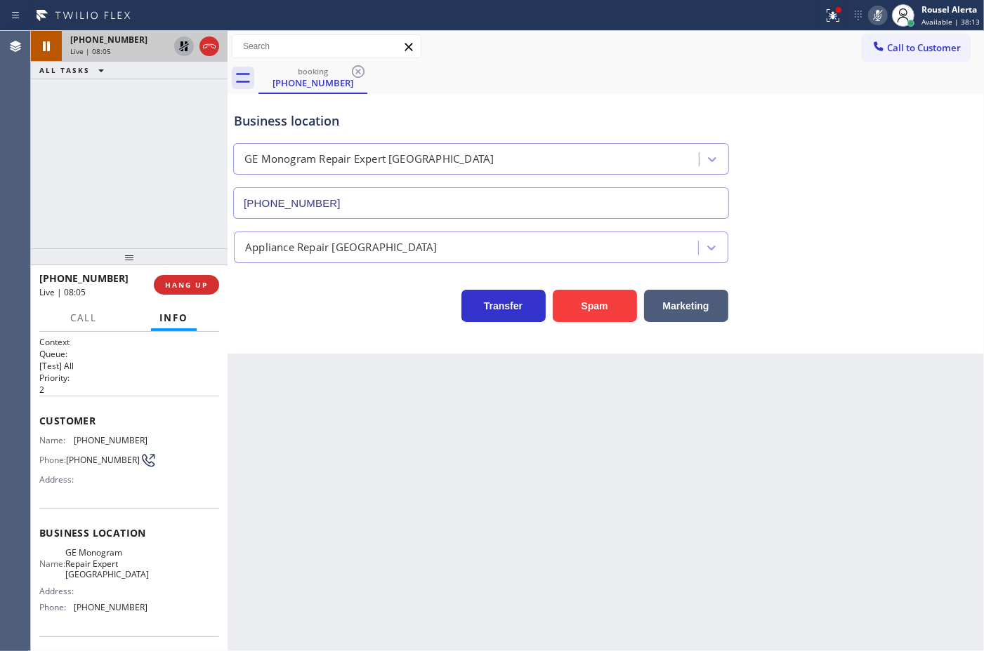
click at [177, 48] on icon at bounding box center [184, 46] width 17 height 17
click at [871, 14] on icon at bounding box center [877, 15] width 17 height 17
drag, startPoint x: 430, startPoint y: 451, endPoint x: 416, endPoint y: 430, distance: 25.3
click at [430, 451] on div "Back to Dashboard Change Sender ID Customers Technicians Select a contact Outbo…" at bounding box center [605, 341] width 756 height 621
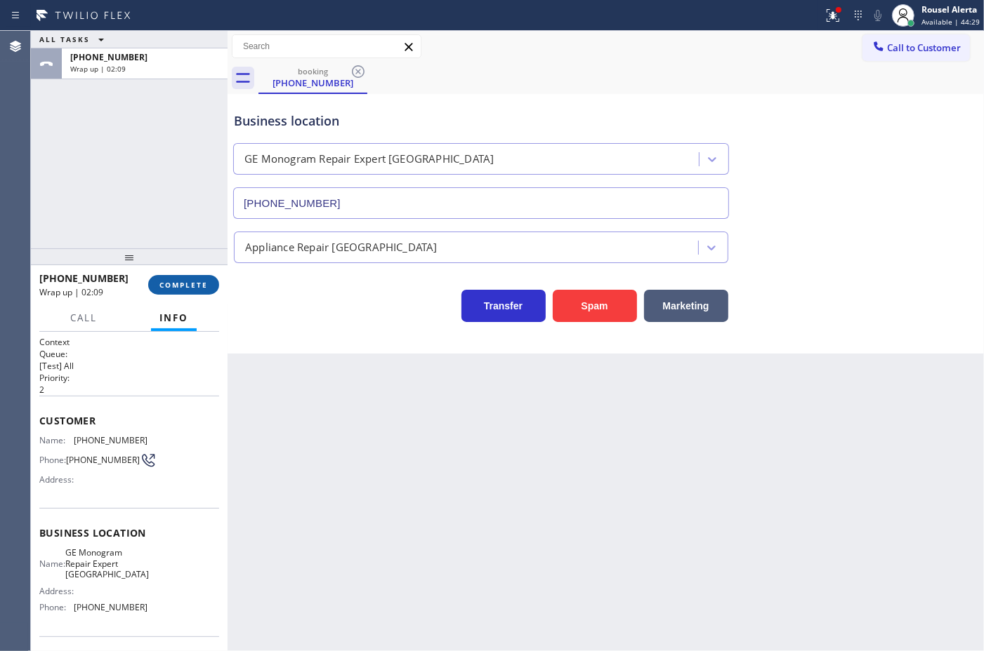
click at [183, 293] on button "COMPLETE" at bounding box center [183, 285] width 71 height 20
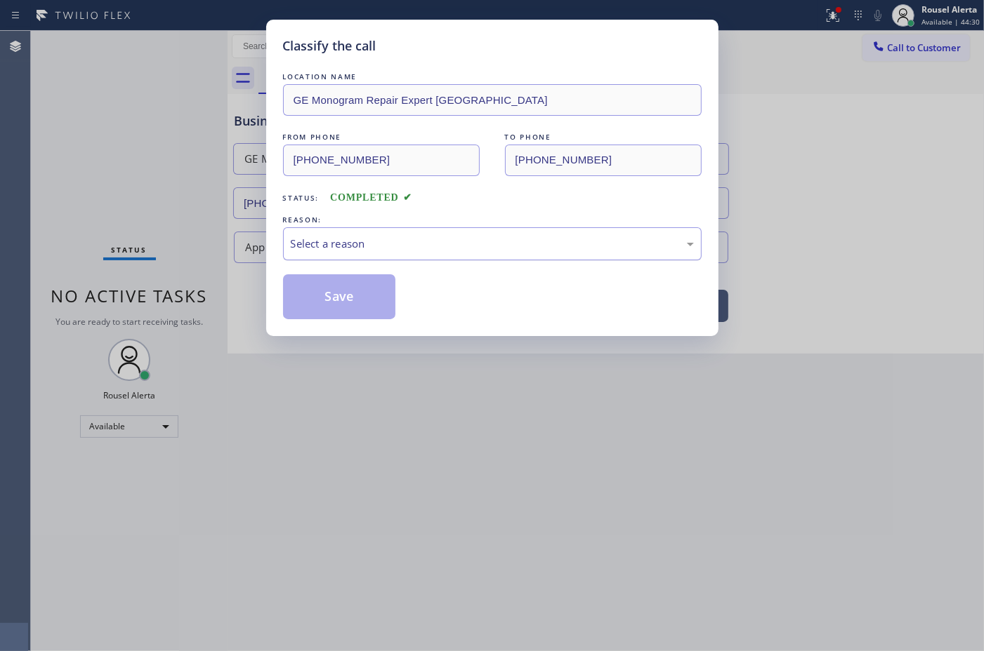
click at [298, 248] on div "Select a reason" at bounding box center [492, 244] width 403 height 16
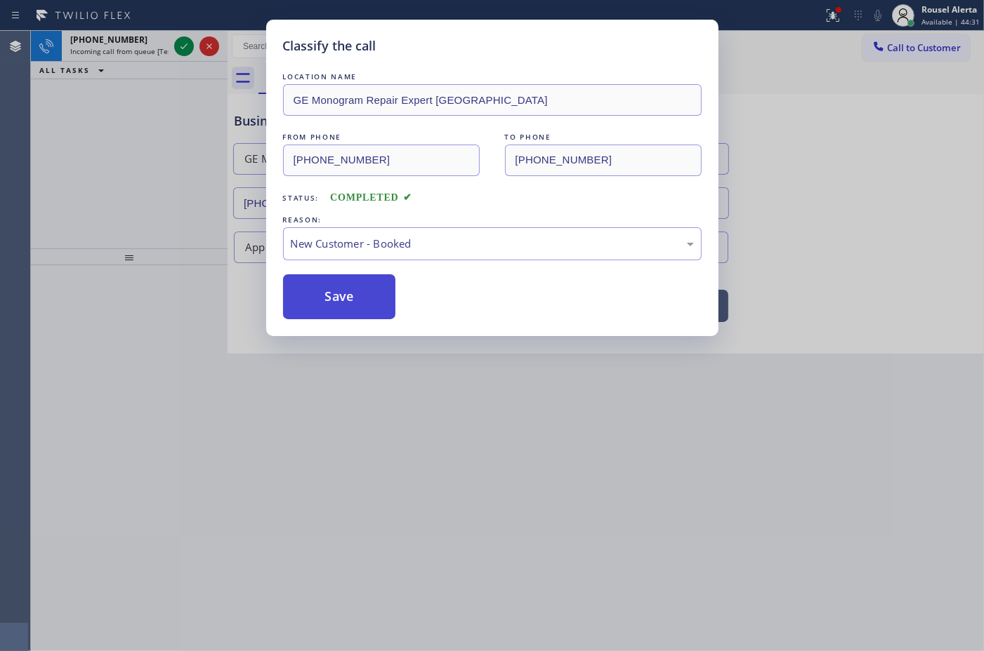
click at [327, 296] on button "Save" at bounding box center [339, 296] width 113 height 45
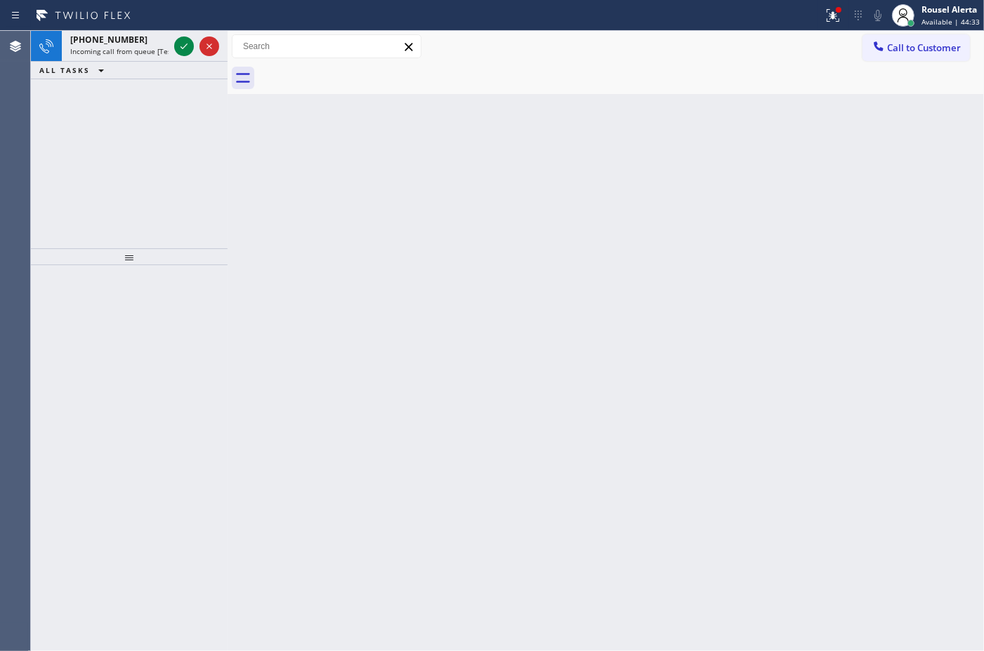
click at [146, 49] on span "Incoming call from queue [Test] All" at bounding box center [128, 51] width 117 height 10
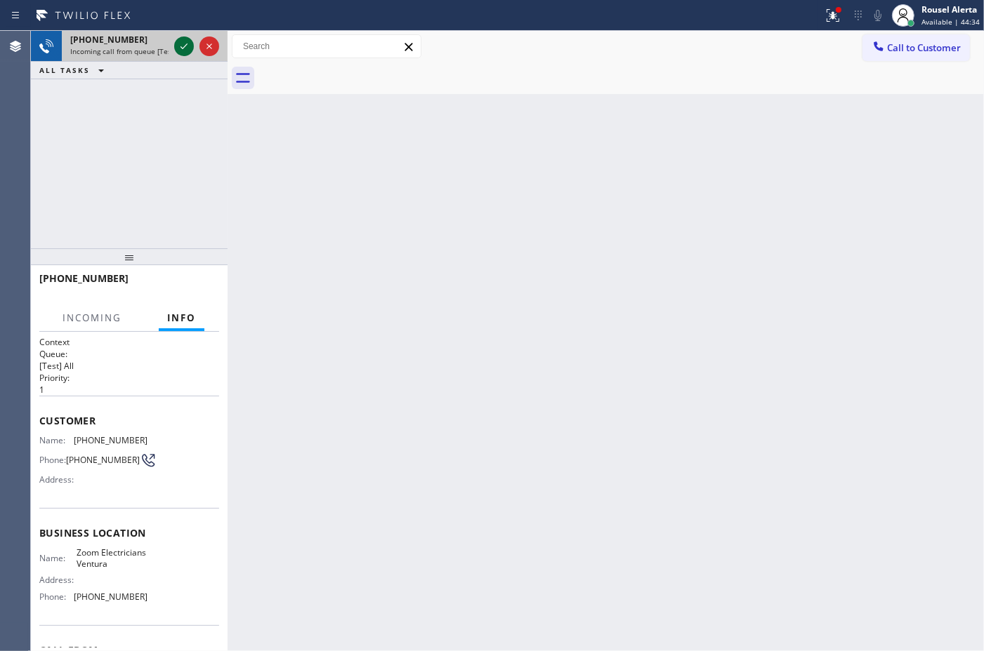
click at [178, 42] on icon at bounding box center [184, 46] width 17 height 17
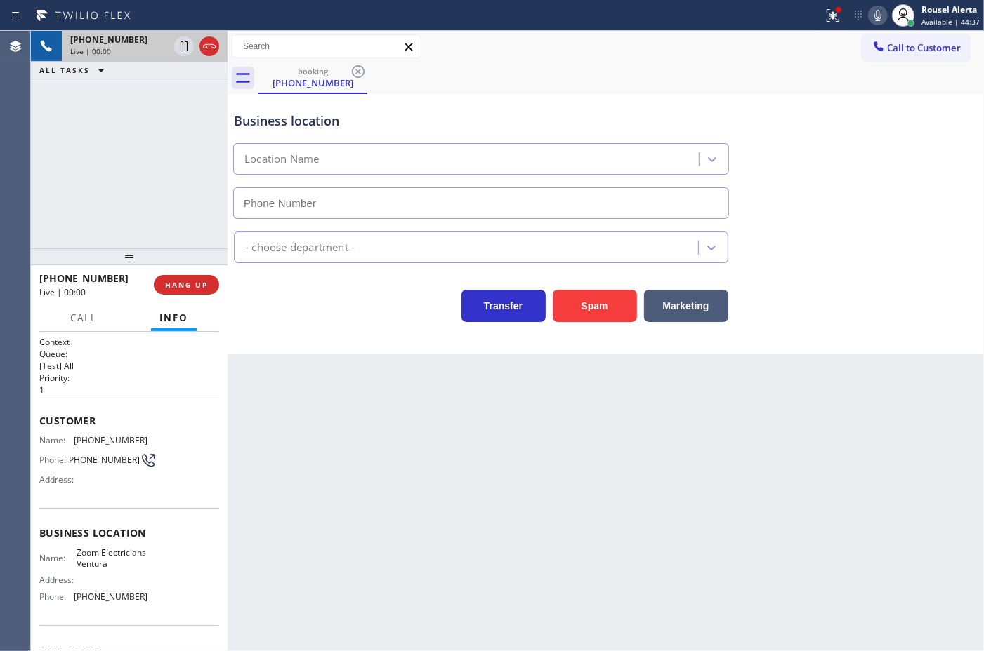
type input "[PHONE_NUMBER]"
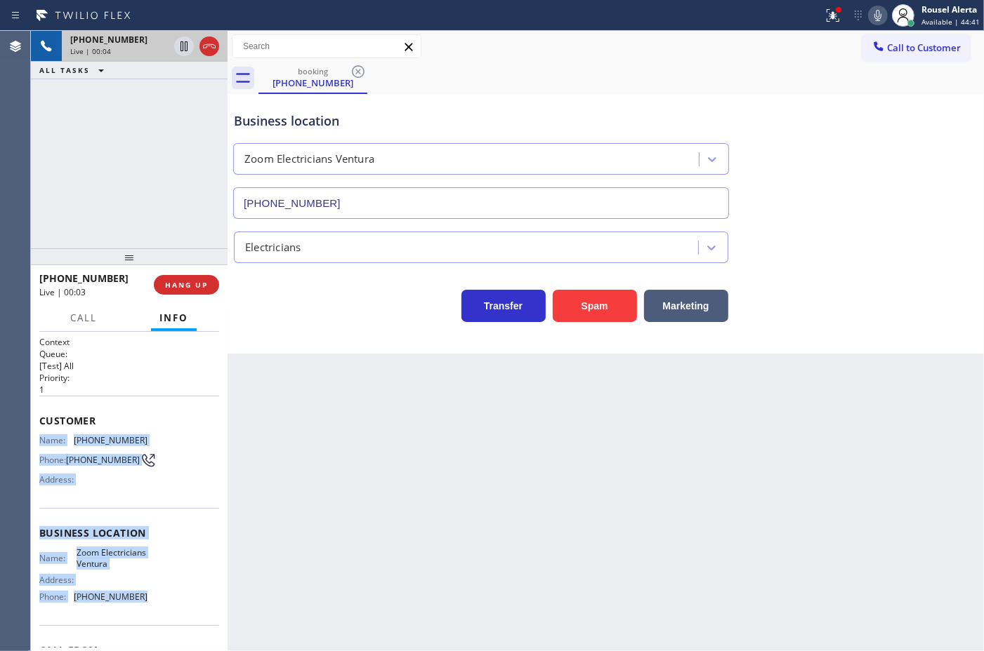
drag, startPoint x: 37, startPoint y: 442, endPoint x: 135, endPoint y: 620, distance: 203.0
click at [135, 620] on div "Context Queue: [Test] All Priority: 1 Customer Name: [PHONE_NUMBER] Phone: [PHO…" at bounding box center [129, 491] width 197 height 319
copy div "Name: [PHONE_NUMBER] Phone: [PHONE_NUMBER] Address: Business location Name: Zoo…"
click at [176, 288] on span "HANG UP" at bounding box center [186, 285] width 43 height 10
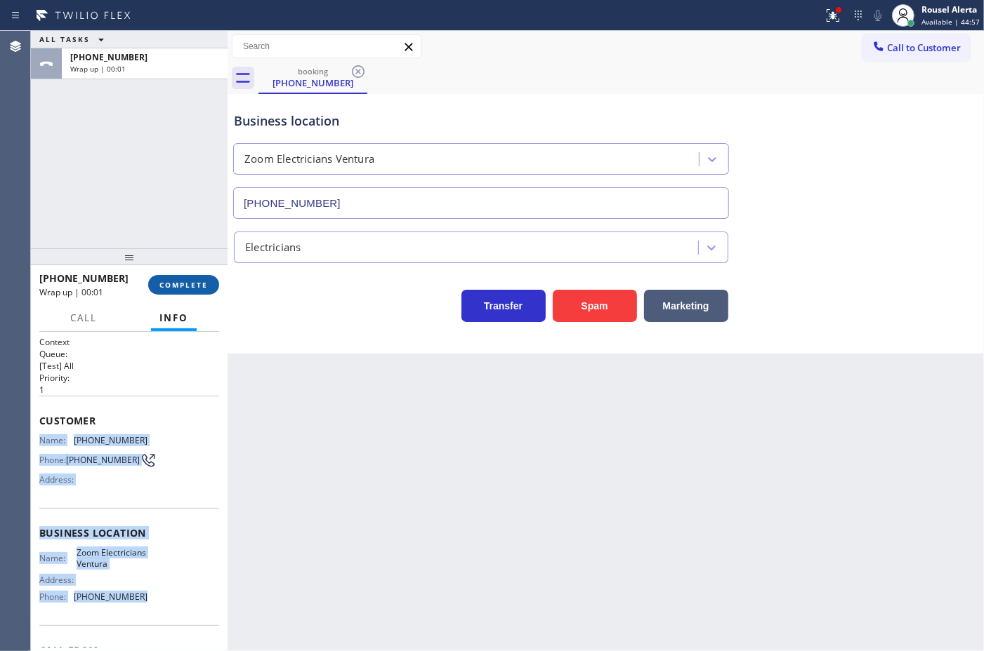
click at [181, 286] on span "COMPLETE" at bounding box center [183, 285] width 48 height 10
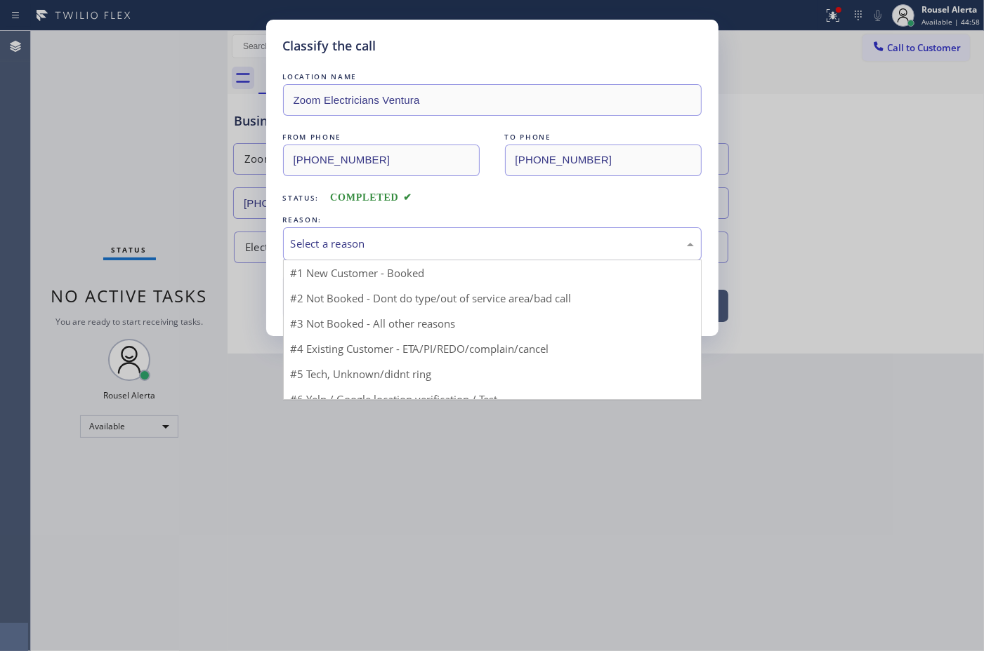
click at [364, 247] on div "Select a reason" at bounding box center [492, 244] width 403 height 16
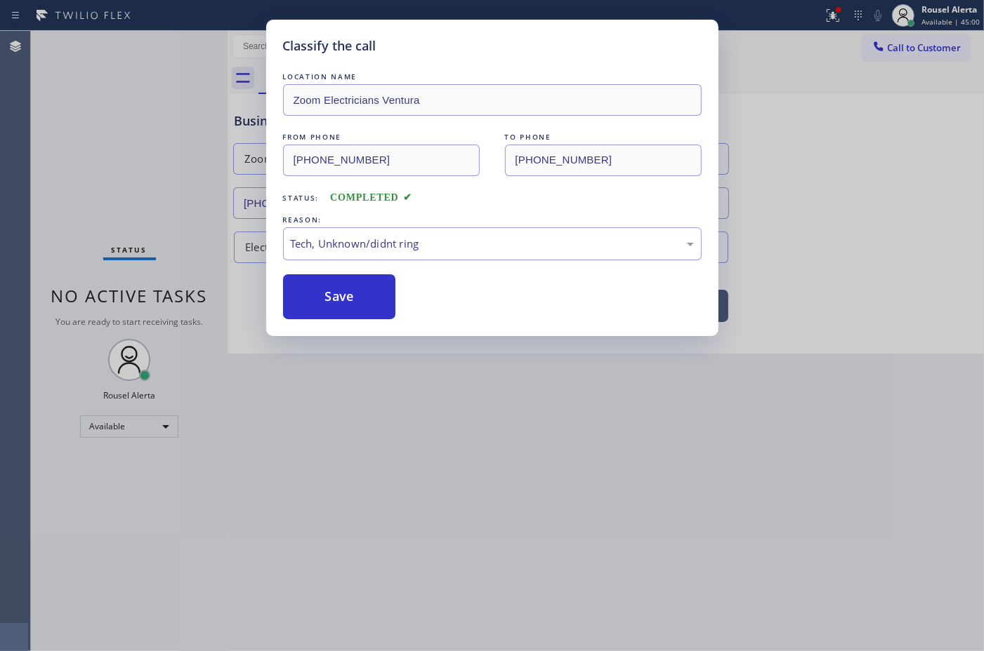
click at [310, 309] on button "Save" at bounding box center [339, 296] width 113 height 45
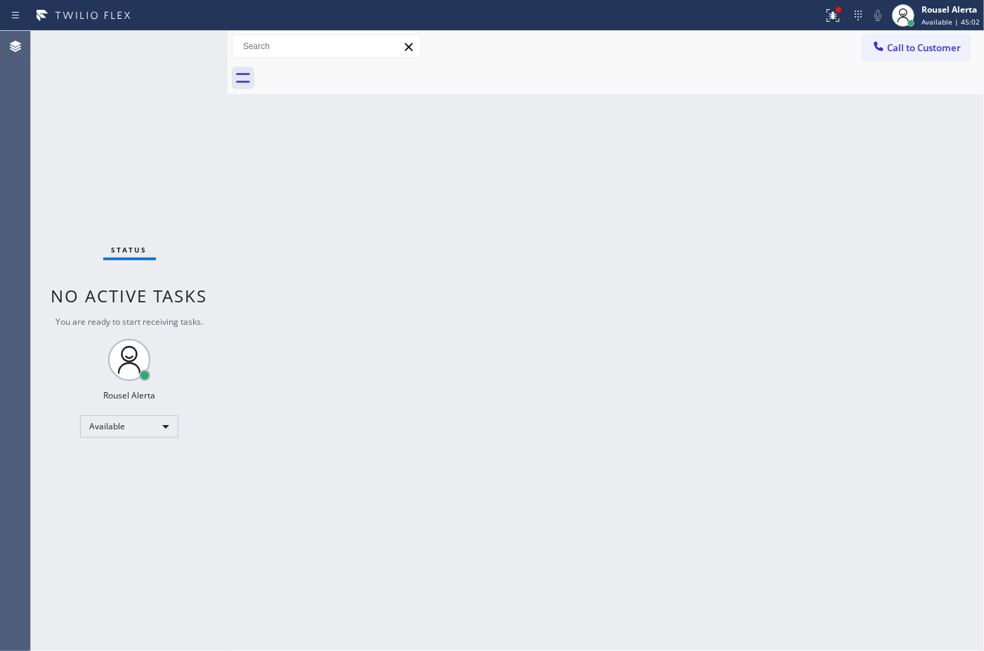
click at [444, 286] on div "Back to Dashboard Change Sender ID Customers Technicians Select a contact Outbo…" at bounding box center [605, 341] width 756 height 621
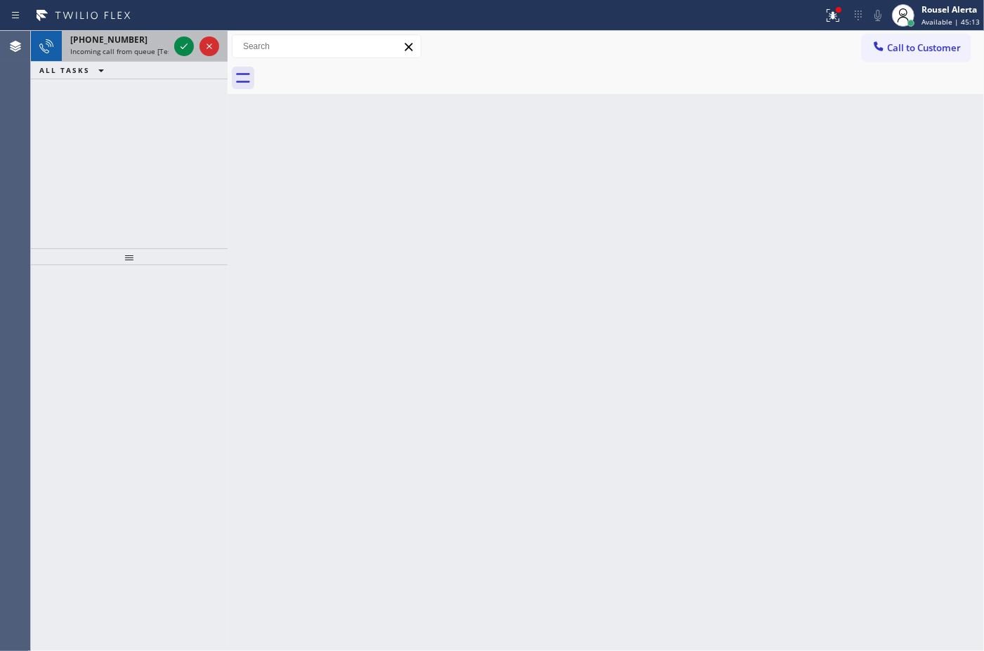
drag, startPoint x: 149, startPoint y: 47, endPoint x: 165, endPoint y: 50, distance: 16.4
click at [150, 47] on span "Incoming call from queue [Test] All" at bounding box center [128, 51] width 117 height 10
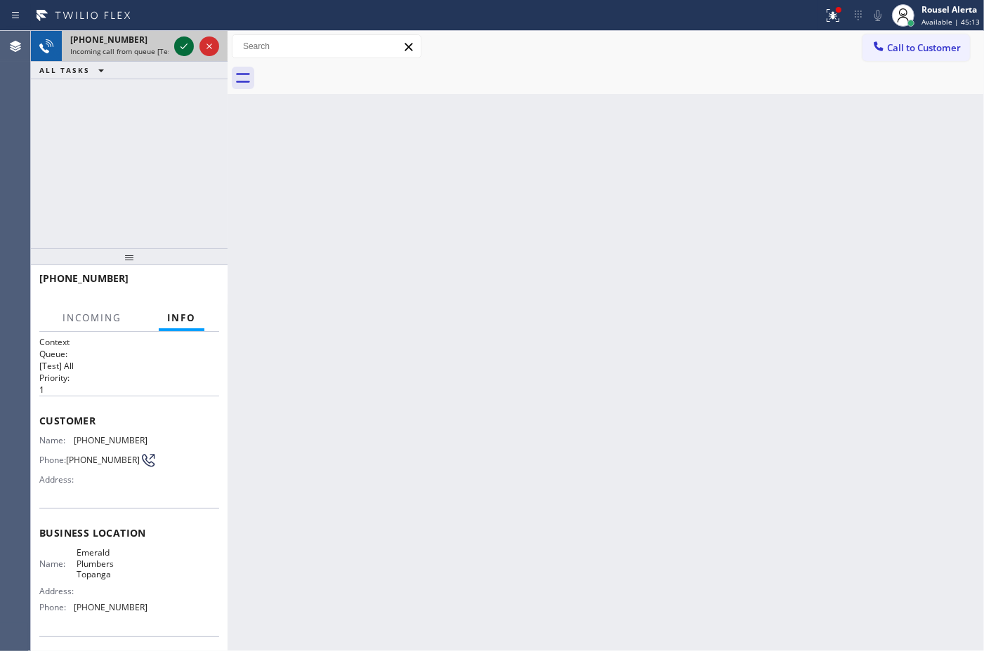
click at [177, 46] on icon at bounding box center [184, 46] width 17 height 17
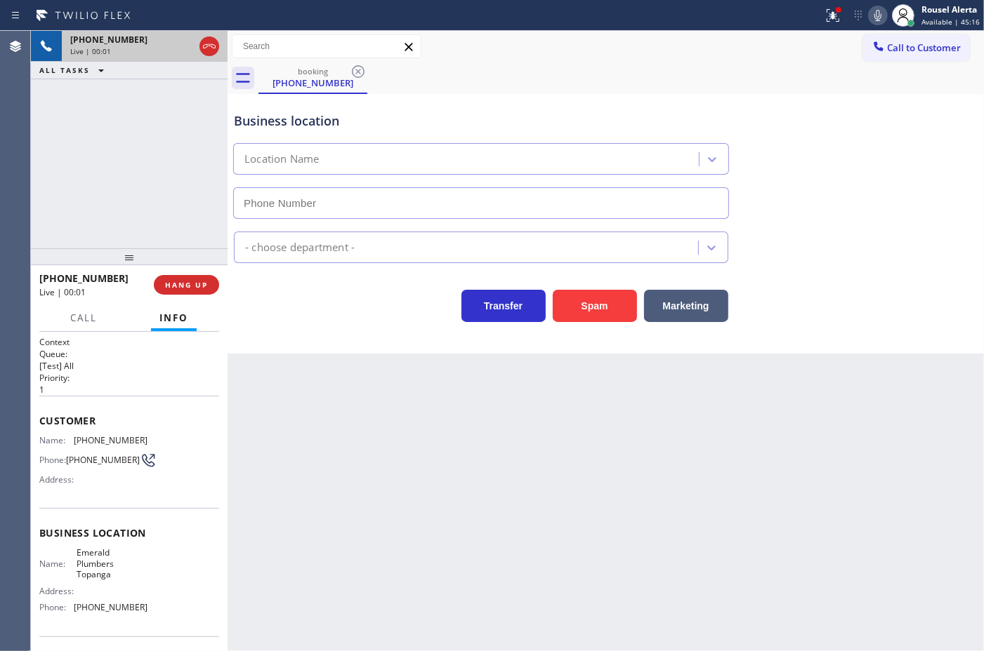
type input "[PHONE_NUMBER]"
click at [520, 465] on div "Back to Dashboard Change Sender ID Customers Technicians Select a contact Outbo…" at bounding box center [605, 341] width 756 height 621
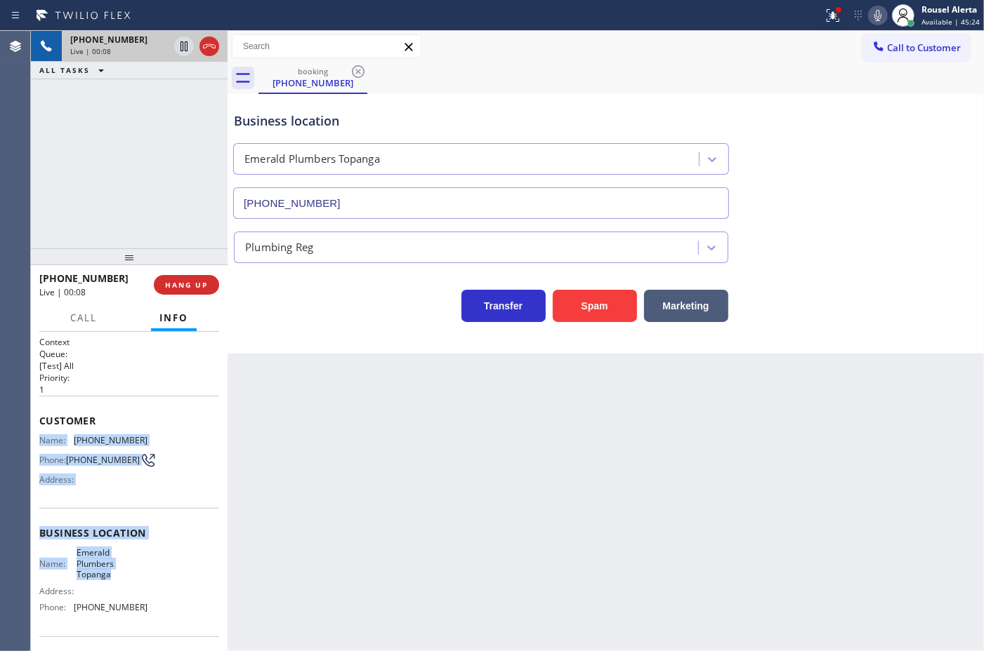
drag, startPoint x: 34, startPoint y: 439, endPoint x: 143, endPoint y: 578, distance: 176.0
click at [123, 576] on div "Context Queue: [Test] All Priority: 1 Customer Name: [PHONE_NUMBER] Phone: [PHO…" at bounding box center [129, 491] width 197 height 319
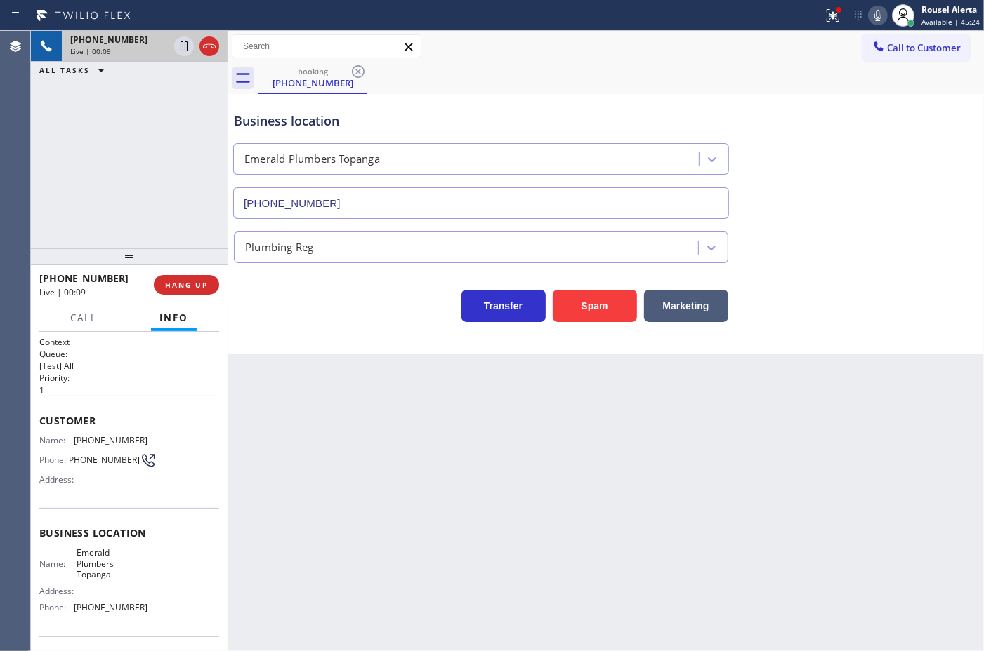
click at [425, 522] on div "Back to Dashboard Change Sender ID Customers Technicians Select a contact Outbo…" at bounding box center [605, 341] width 756 height 621
click at [720, 79] on div "booking [PHONE_NUMBER]" at bounding box center [620, 78] width 725 height 32
click at [826, 16] on icon at bounding box center [832, 15] width 17 height 17
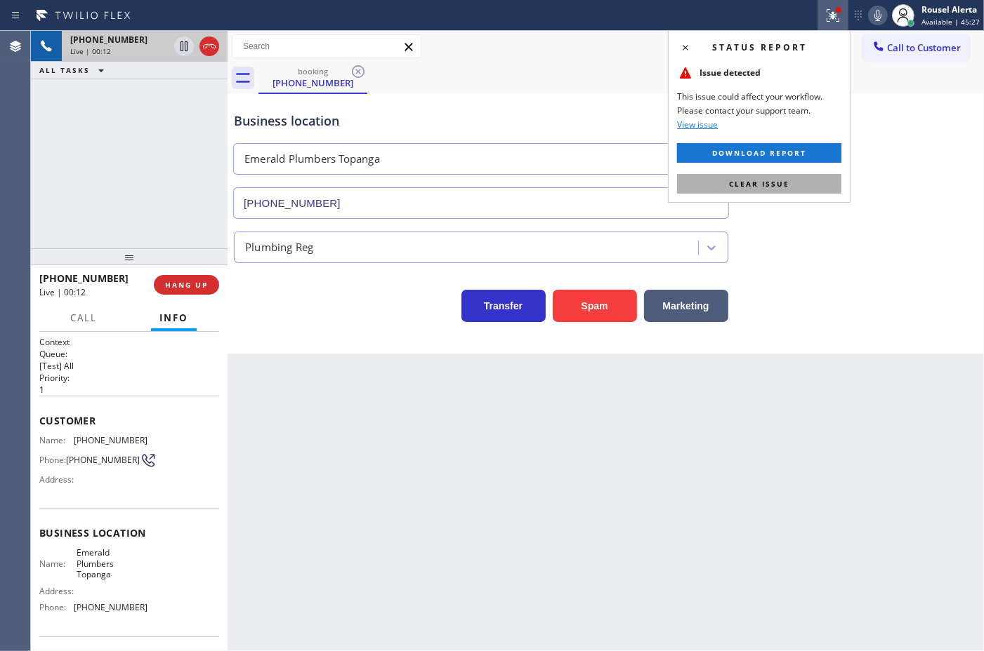
drag, startPoint x: 790, startPoint y: 180, endPoint x: 858, endPoint y: 174, distance: 68.4
click at [791, 181] on button "Clear issue" at bounding box center [759, 184] width 164 height 20
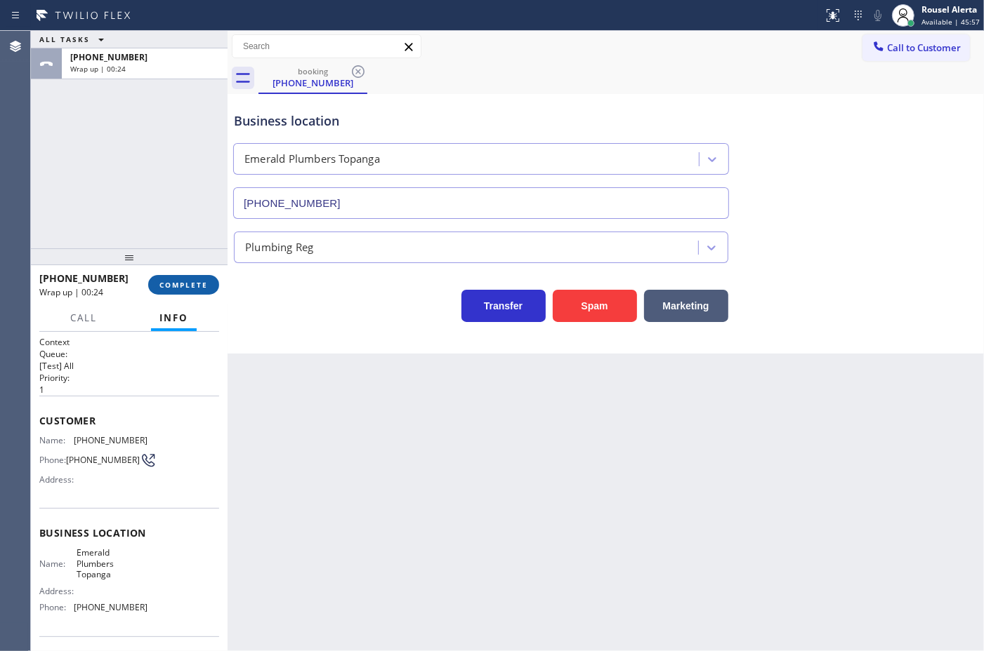
click at [193, 282] on span "COMPLETE" at bounding box center [183, 285] width 48 height 10
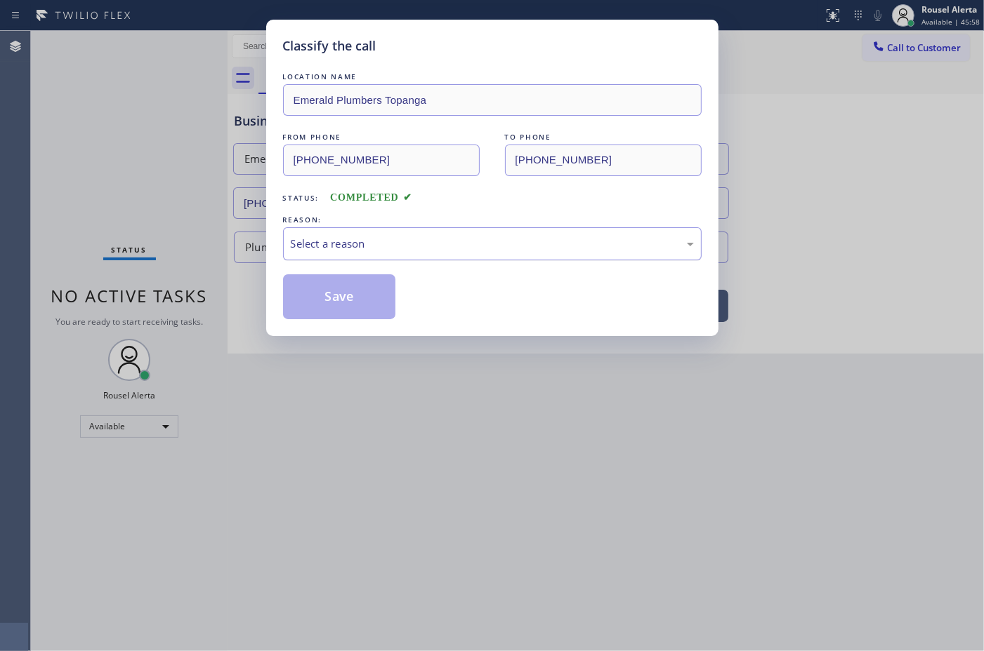
click at [371, 228] on div "Select a reason" at bounding box center [492, 243] width 418 height 33
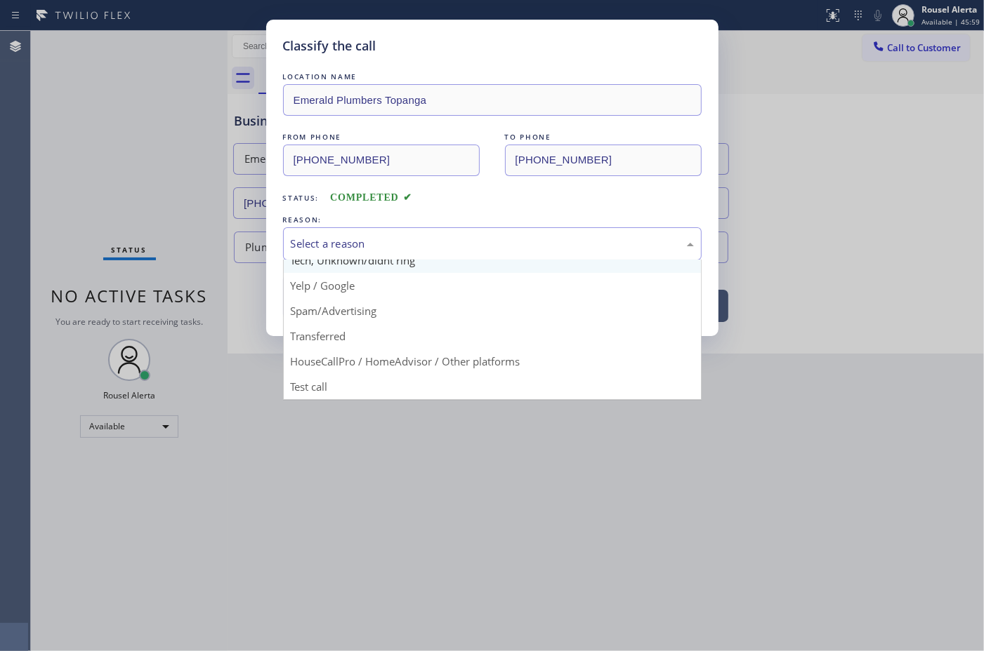
scroll to position [96, 0]
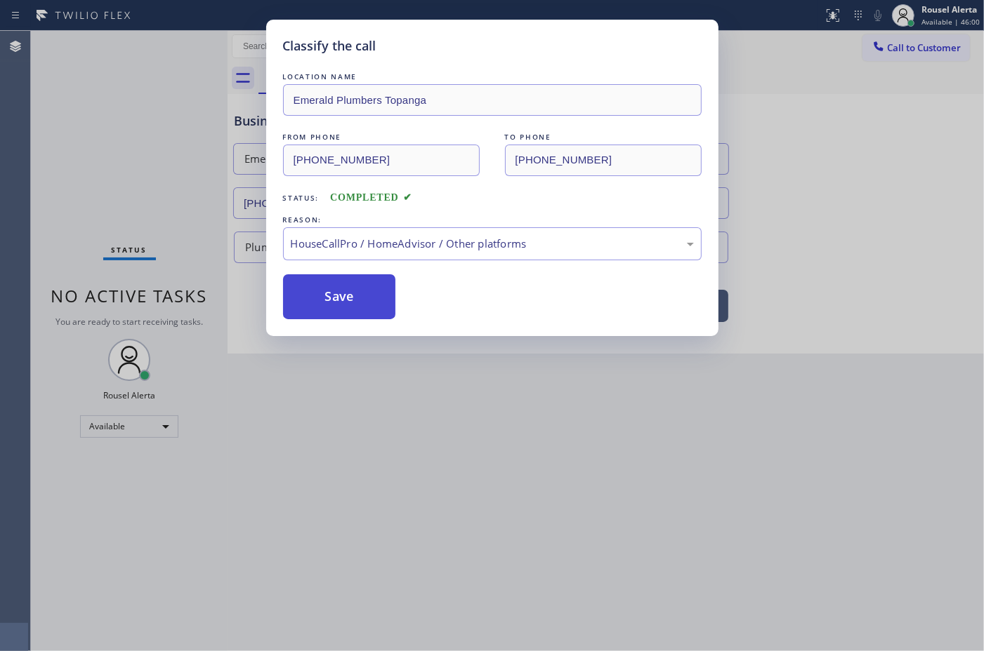
click at [352, 304] on button "Save" at bounding box center [339, 296] width 113 height 45
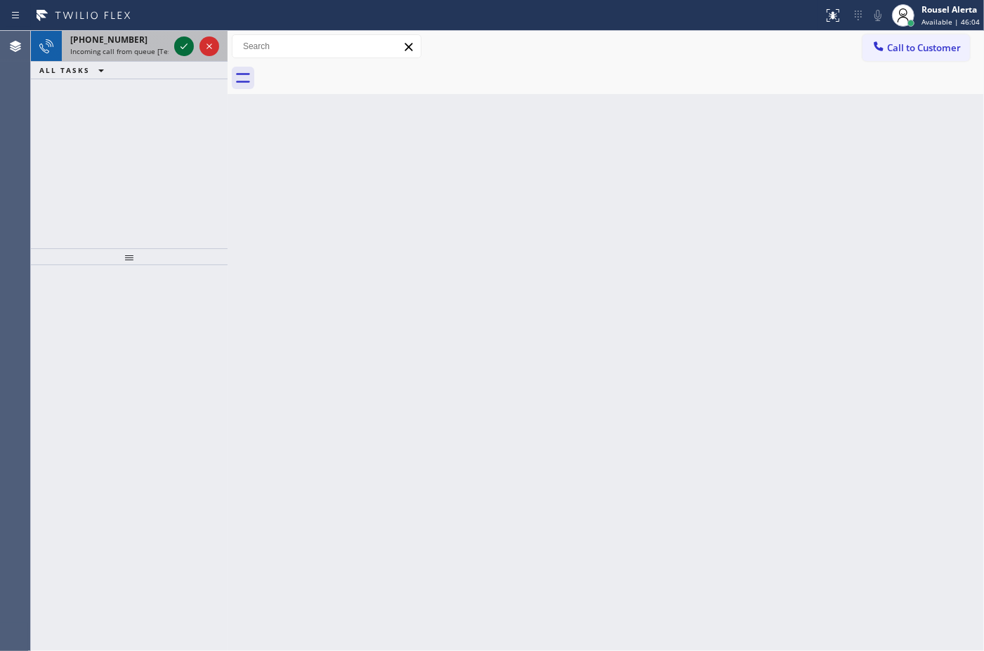
click at [180, 53] on icon at bounding box center [184, 46] width 17 height 17
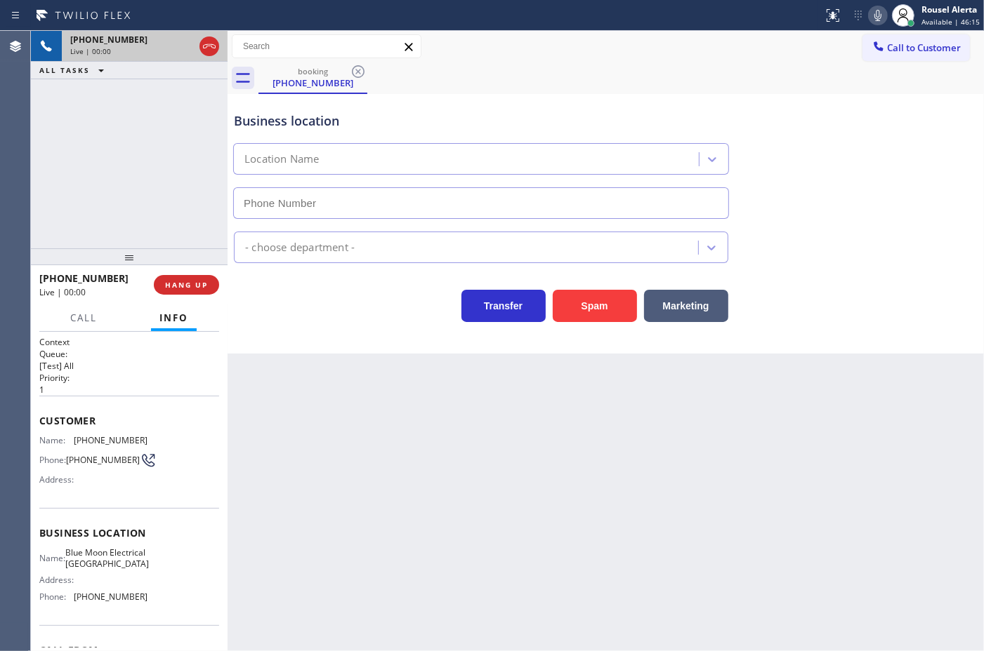
type input "[PHONE_NUMBER]"
drag, startPoint x: 660, startPoint y: 497, endPoint x: 637, endPoint y: 501, distance: 22.7
click at [656, 497] on div "Back to Dashboard Change Sender ID Customers Technicians Select a contact Outbo…" at bounding box center [605, 341] width 756 height 621
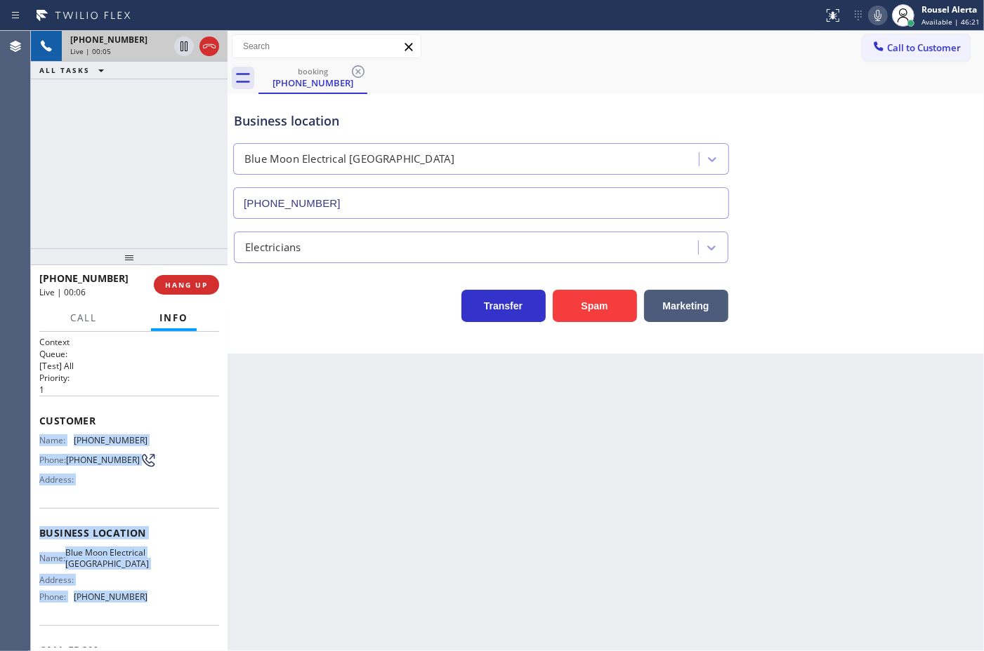
drag, startPoint x: 34, startPoint y: 433, endPoint x: 151, endPoint y: 620, distance: 220.5
click at [151, 620] on div "Context Queue: [Test] All Priority: 1 Customer Name: [PHONE_NUMBER] Phone: [PHO…" at bounding box center [129, 491] width 197 height 319
copy div "Name: [PHONE_NUMBER] Phone: [PHONE_NUMBER] Address: Business location Name: Blu…"
click at [178, 44] on icon at bounding box center [184, 46] width 17 height 17
click at [881, 15] on icon at bounding box center [877, 15] width 7 height 11
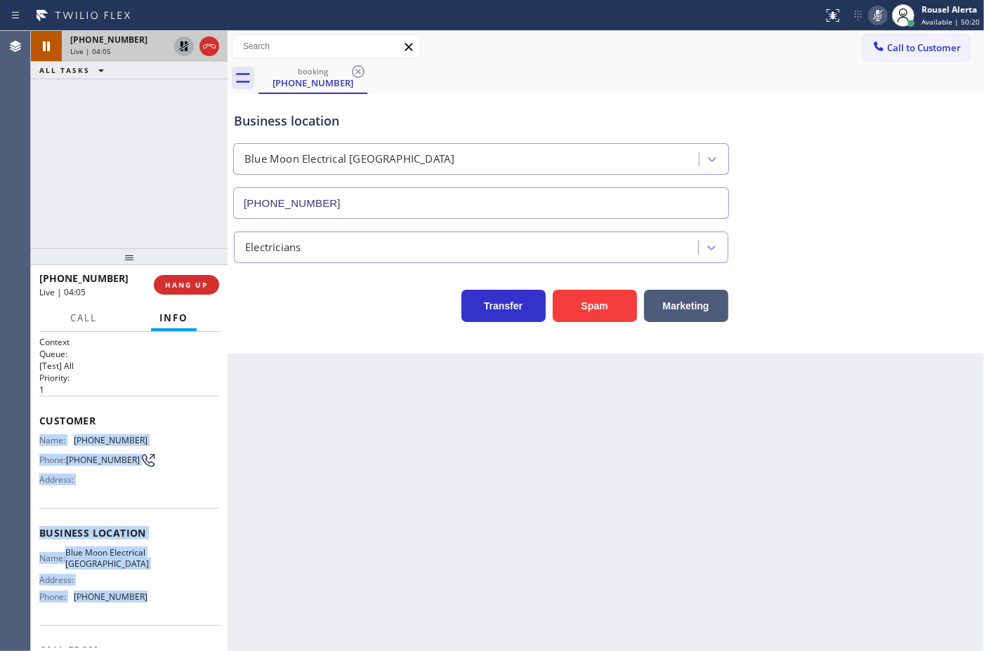
click at [179, 42] on icon at bounding box center [184, 46] width 17 height 17
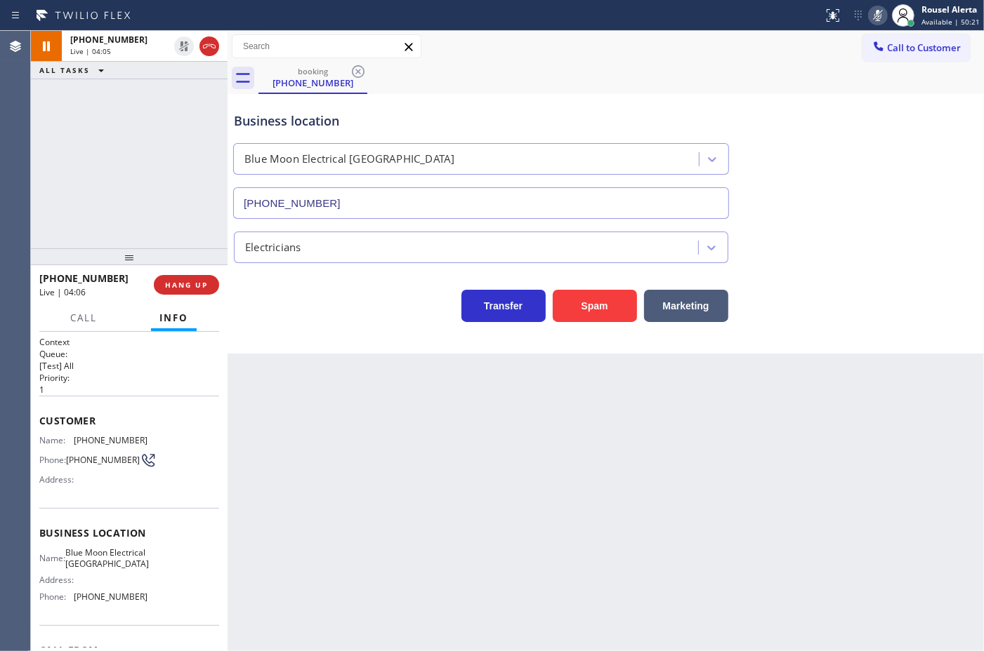
click at [868, 7] on div "Status report No issues detected If you experience an issue, please download th…" at bounding box center [900, 15] width 166 height 31
click at [881, 13] on rect at bounding box center [878, 14] width 10 height 10
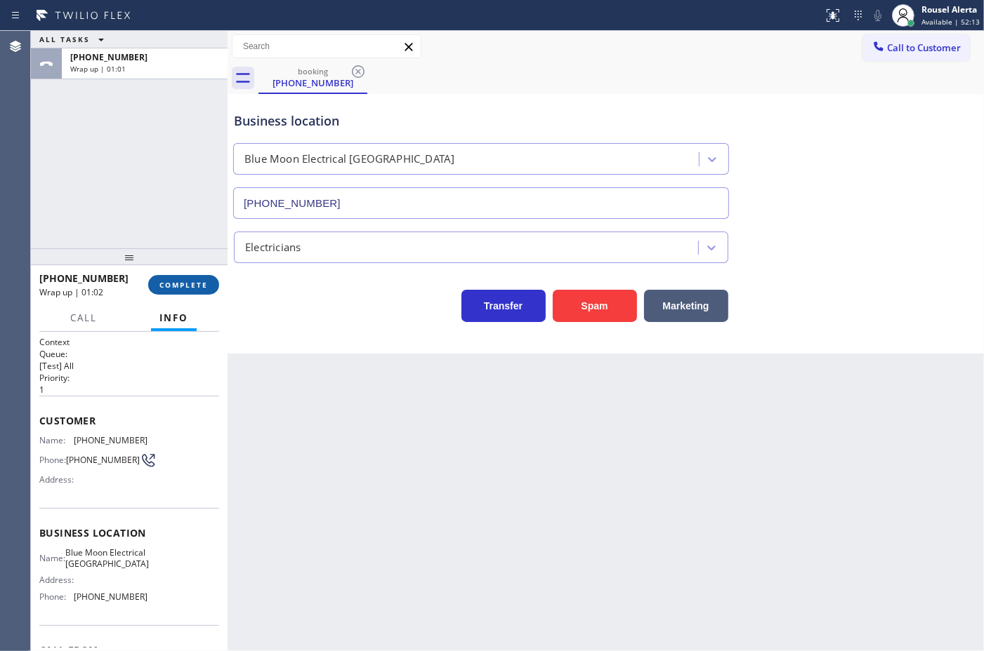
click at [176, 276] on button "COMPLETE" at bounding box center [183, 285] width 71 height 20
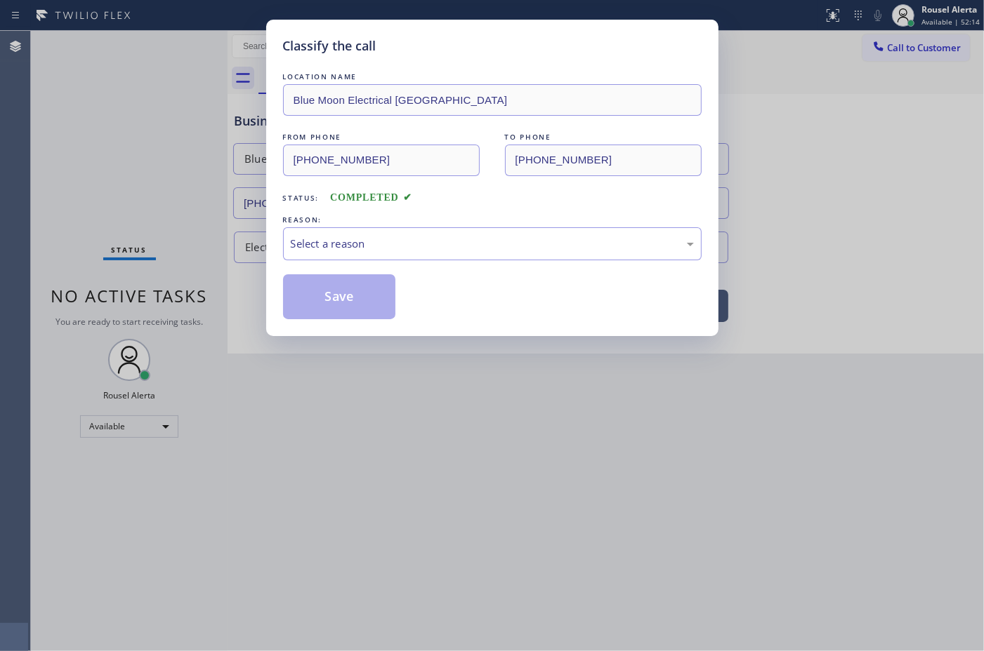
click at [332, 246] on div "Select a reason" at bounding box center [492, 244] width 403 height 16
drag, startPoint x: 350, startPoint y: 295, endPoint x: 505, endPoint y: 475, distance: 238.4
click at [349, 295] on button "Save" at bounding box center [339, 296] width 113 height 45
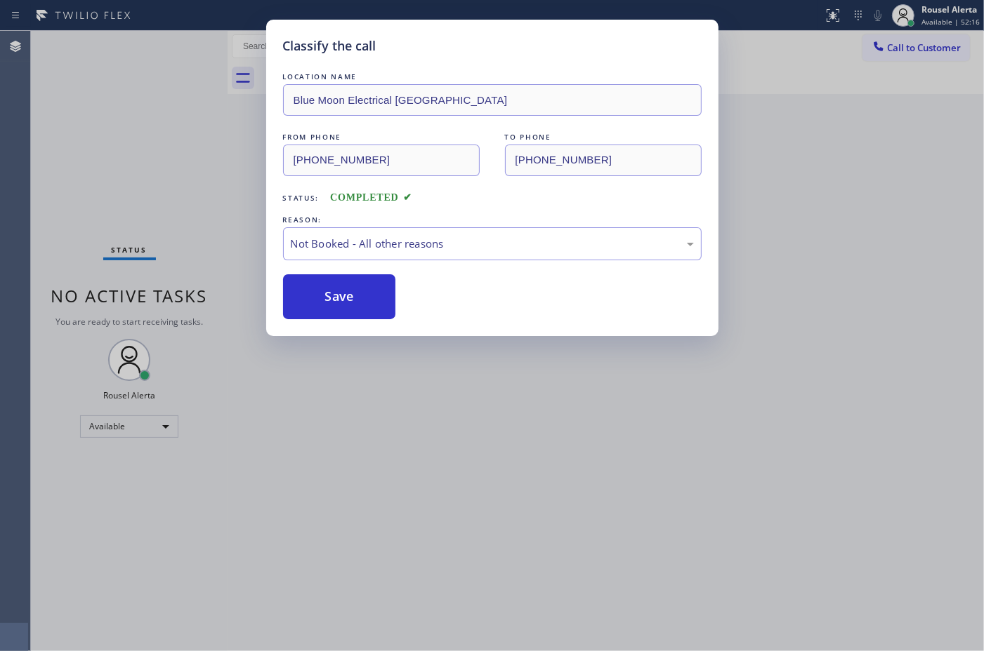
click at [534, 496] on div "Classify the call LOCATION NAME Blue Moon Electrical Palm Desert FROM PHONE [PH…" at bounding box center [492, 325] width 984 height 651
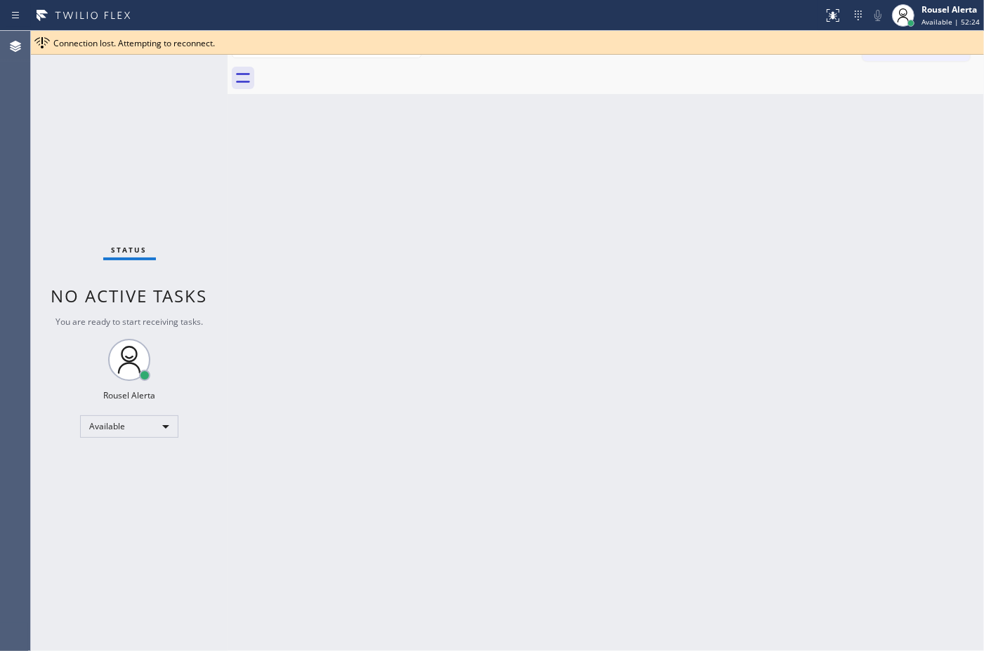
drag, startPoint x: 173, startPoint y: 30, endPoint x: 158, endPoint y: 44, distance: 20.4
click at [158, 44] on span "Connection lost. Attempting to reconnect." at bounding box center [133, 43] width 161 height 12
drag, startPoint x: 685, startPoint y: 153, endPoint x: 689, endPoint y: 166, distance: 13.1
click at [689, 168] on div "Back to Dashboard Change Sender ID Customers Technicians Select a contact Outbo…" at bounding box center [605, 341] width 756 height 621
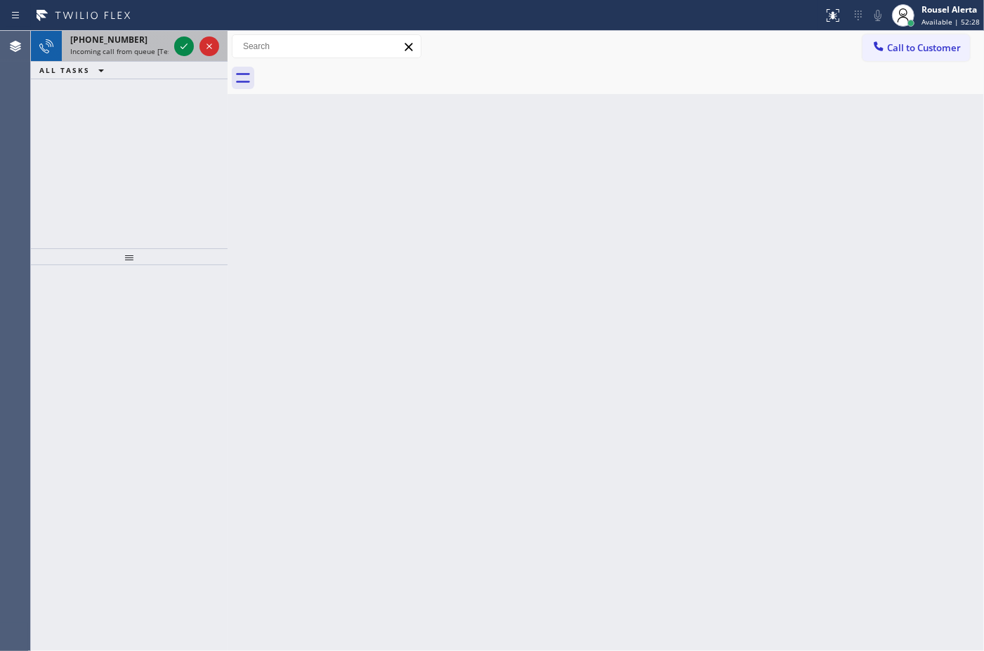
click at [147, 54] on span "Incoming call from queue [Test] All" at bounding box center [128, 51] width 117 height 10
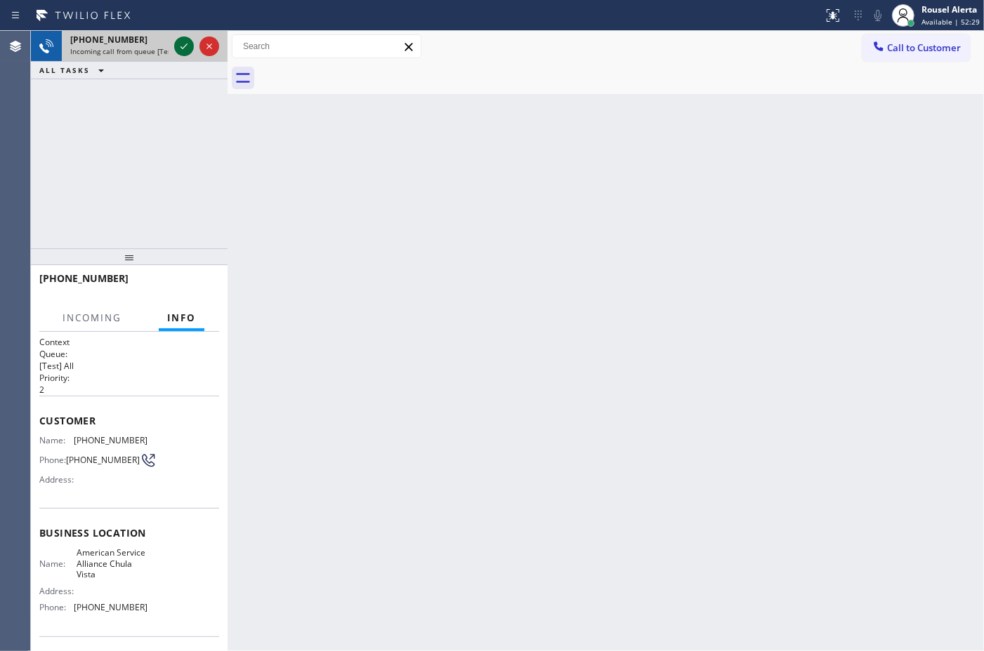
click at [192, 42] on icon at bounding box center [184, 46] width 17 height 17
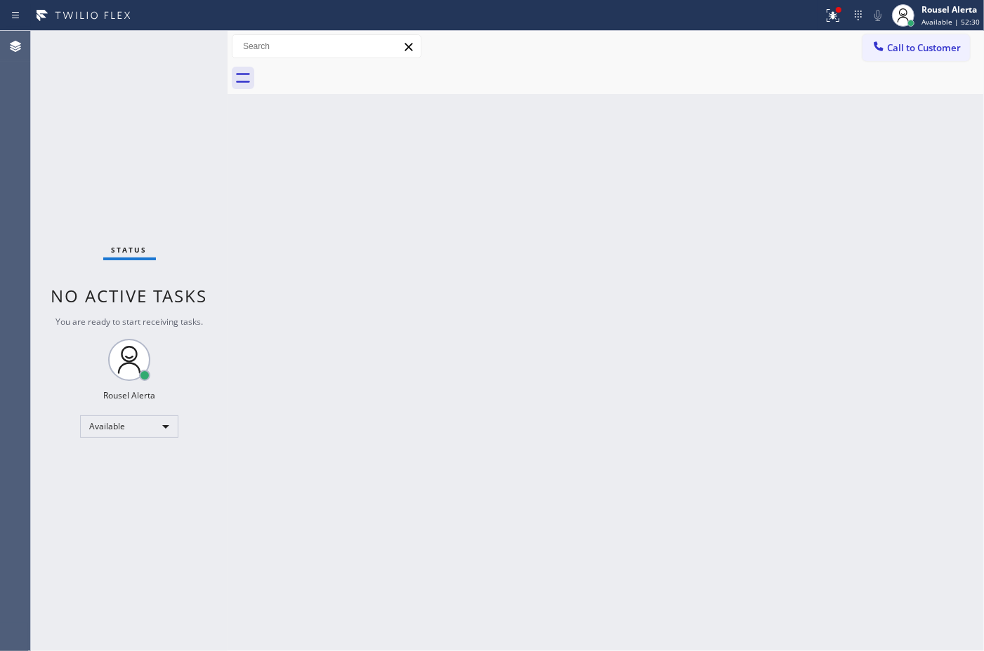
drag, startPoint x: 178, startPoint y: 43, endPoint x: 147, endPoint y: 77, distance: 45.8
click at [183, 41] on div "Status No active tasks You are ready to start receiving tasks. Rousel Alerta Av…" at bounding box center [129, 341] width 197 height 621
click at [141, 46] on div "Status No active tasks You are ready to start receiving tasks. Rousel Alerta Av…" at bounding box center [129, 341] width 197 height 621
click at [833, 25] on button at bounding box center [832, 15] width 31 height 31
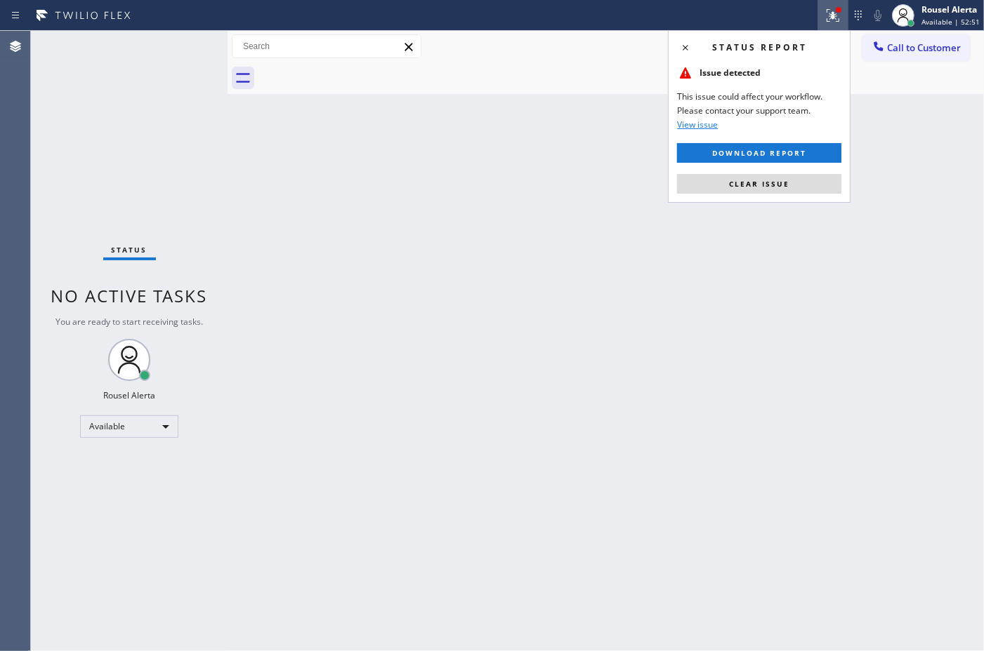
click at [787, 188] on span "Clear issue" at bounding box center [759, 184] width 60 height 10
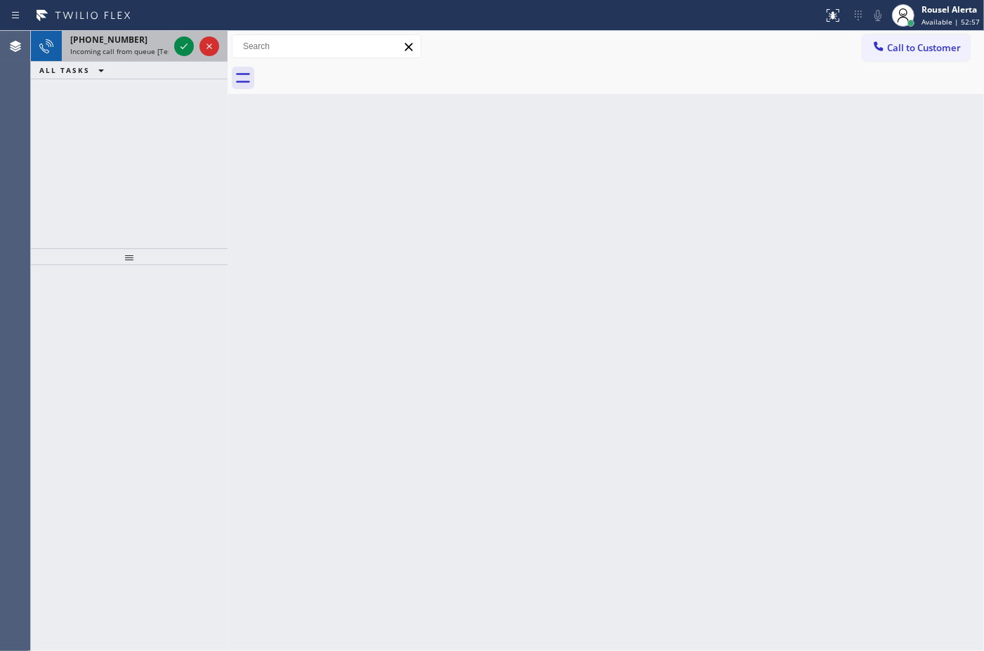
click at [142, 39] on div "[PHONE_NUMBER]" at bounding box center [119, 40] width 98 height 12
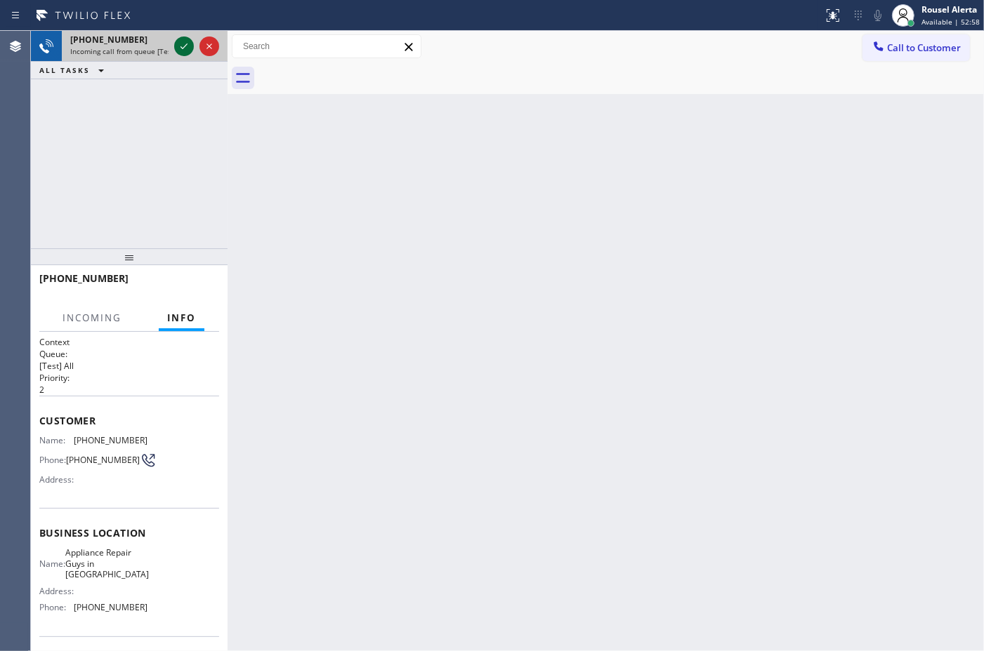
click at [174, 44] on div at bounding box center [184, 46] width 20 height 17
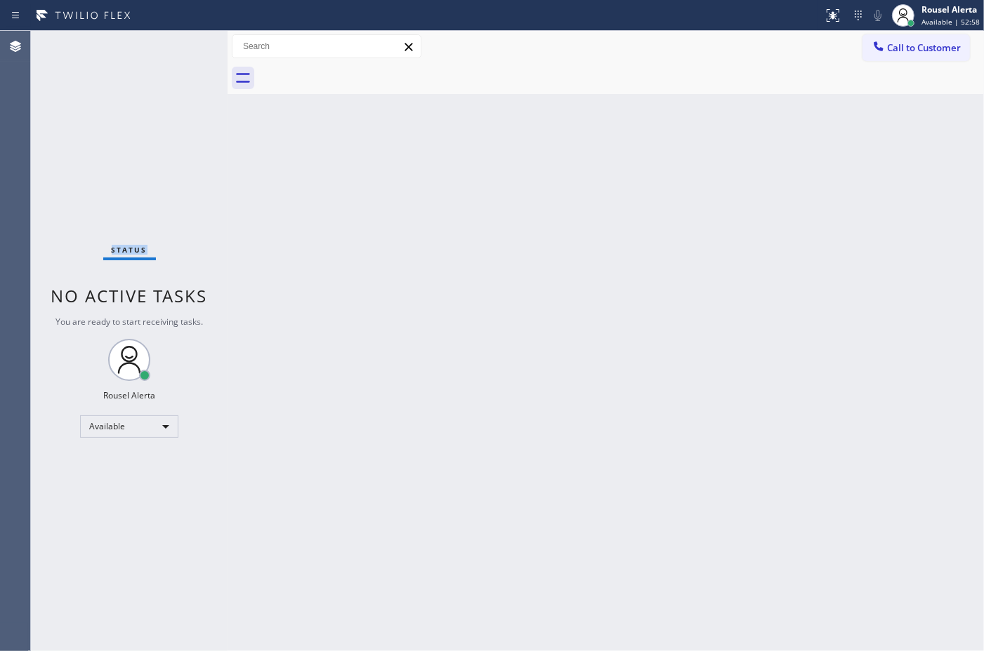
click at [174, 44] on div "Status No active tasks You are ready to start receiving tasks. Rousel Alerta Av…" at bounding box center [129, 341] width 197 height 621
click at [254, 156] on div "Back to Dashboard Change Sender ID Customers Technicians Select a contact Outbo…" at bounding box center [605, 341] width 756 height 621
click at [467, 355] on div "Back to Dashboard Change Sender ID Customers Technicians Select a contact Outbo…" at bounding box center [605, 341] width 756 height 621
click at [828, 8] on icon at bounding box center [832, 15] width 17 height 17
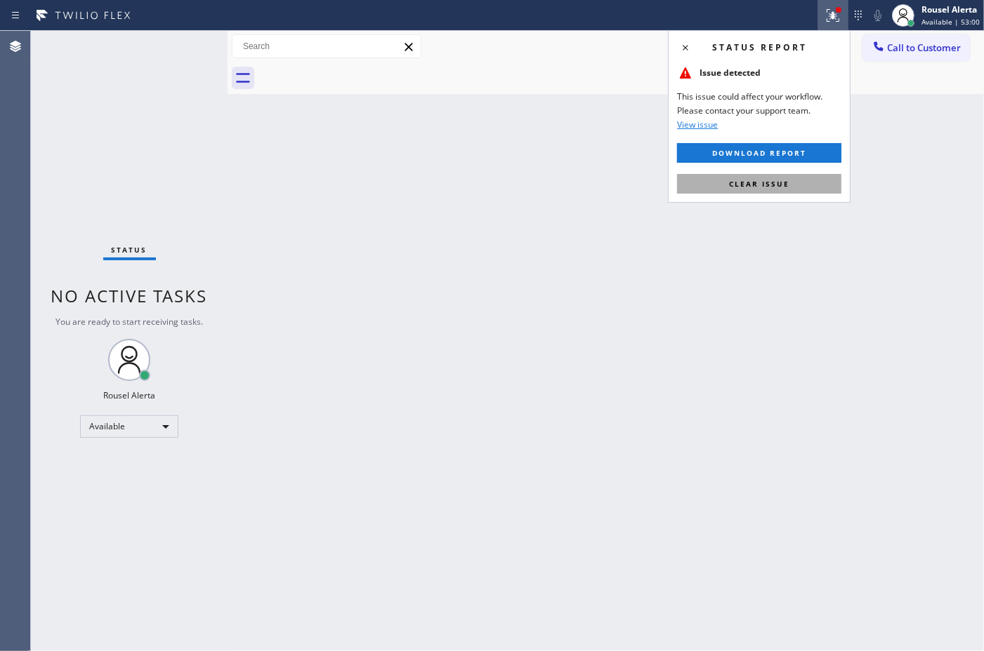
click at [769, 176] on button "Clear issue" at bounding box center [759, 184] width 164 height 20
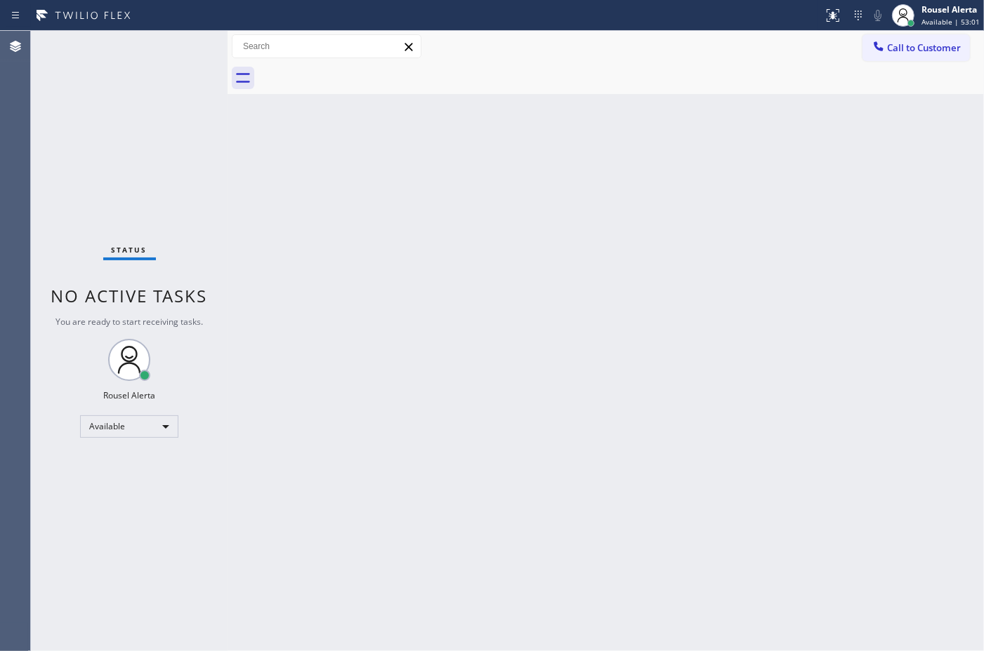
click at [774, 303] on div "Back to Dashboard Change Sender ID Customers Technicians Select a contact Outbo…" at bounding box center [605, 341] width 756 height 621
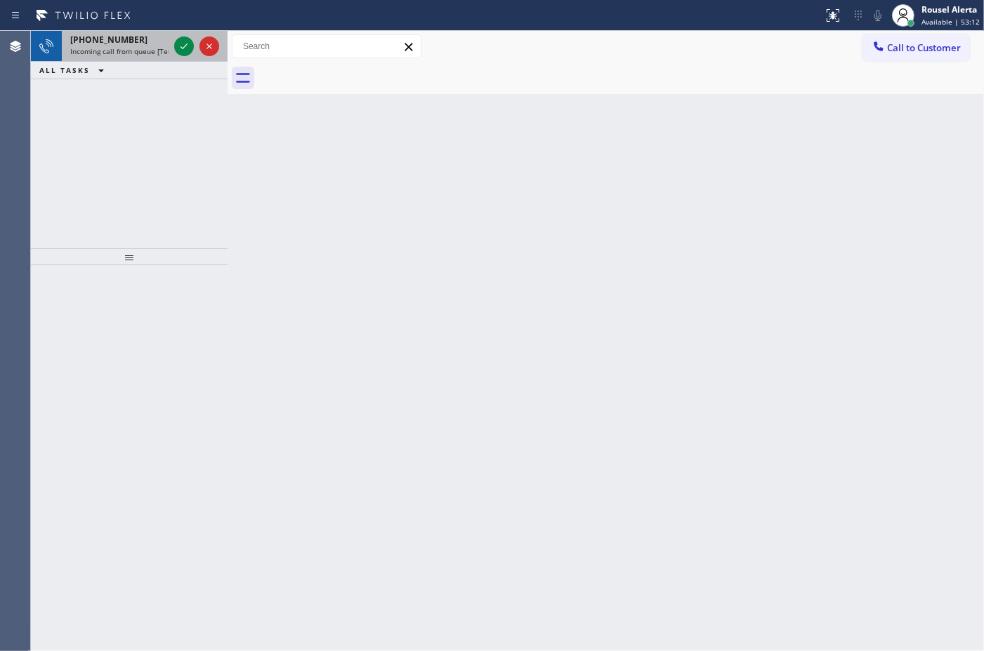
click at [152, 37] on div "[PHONE_NUMBER]" at bounding box center [119, 40] width 98 height 12
click at [173, 44] on div at bounding box center [196, 46] width 51 height 31
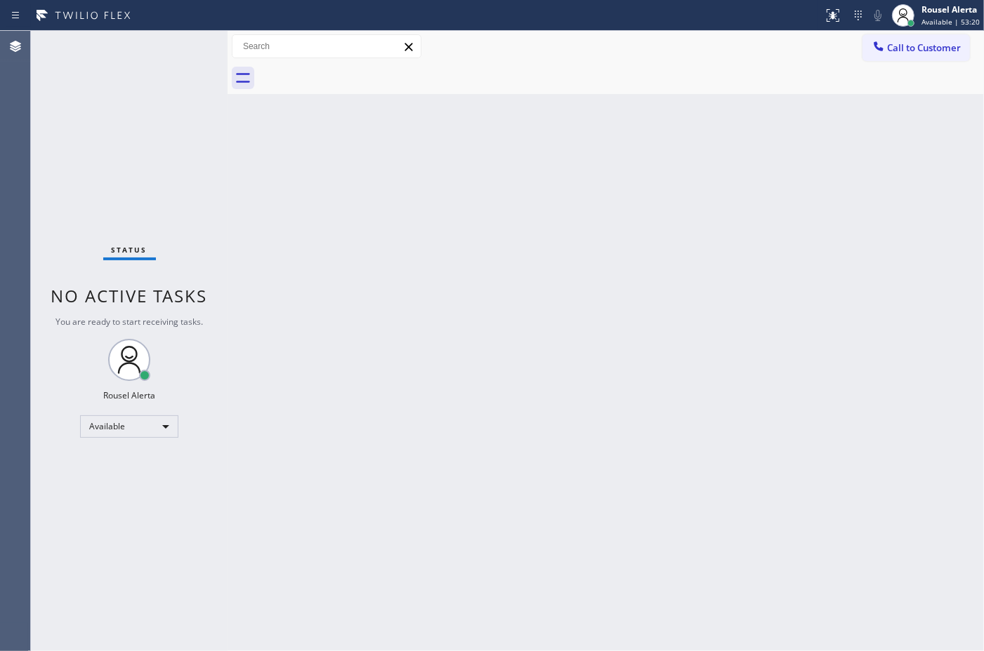
click at [502, 241] on div "Back to Dashboard Change Sender ID Customers Technicians Select a contact Outbo…" at bounding box center [605, 341] width 756 height 621
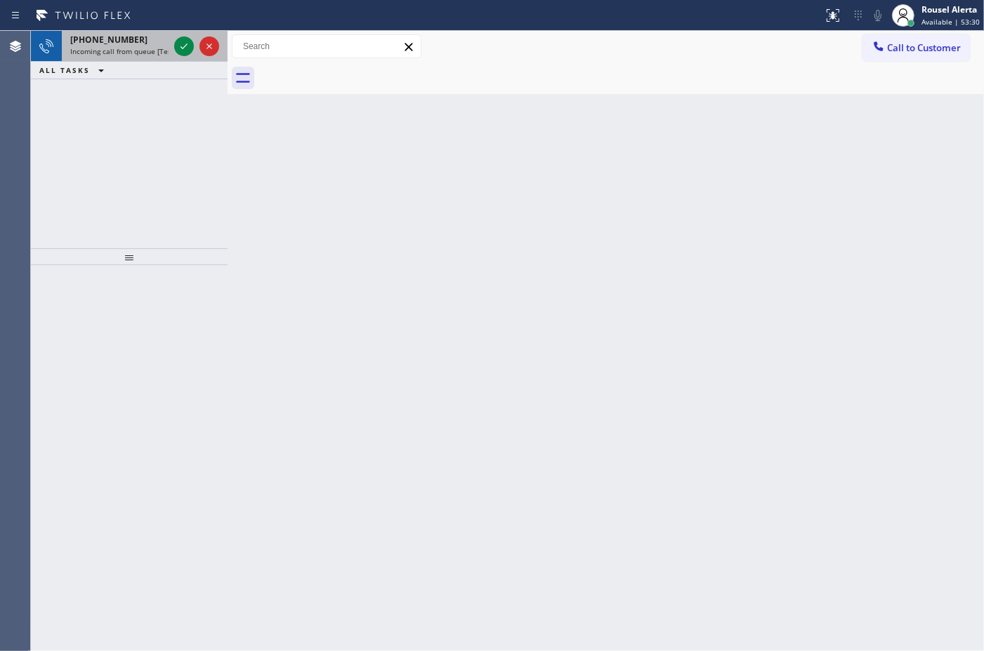
click at [128, 51] on span "Incoming call from queue [Test] All" at bounding box center [128, 51] width 117 height 10
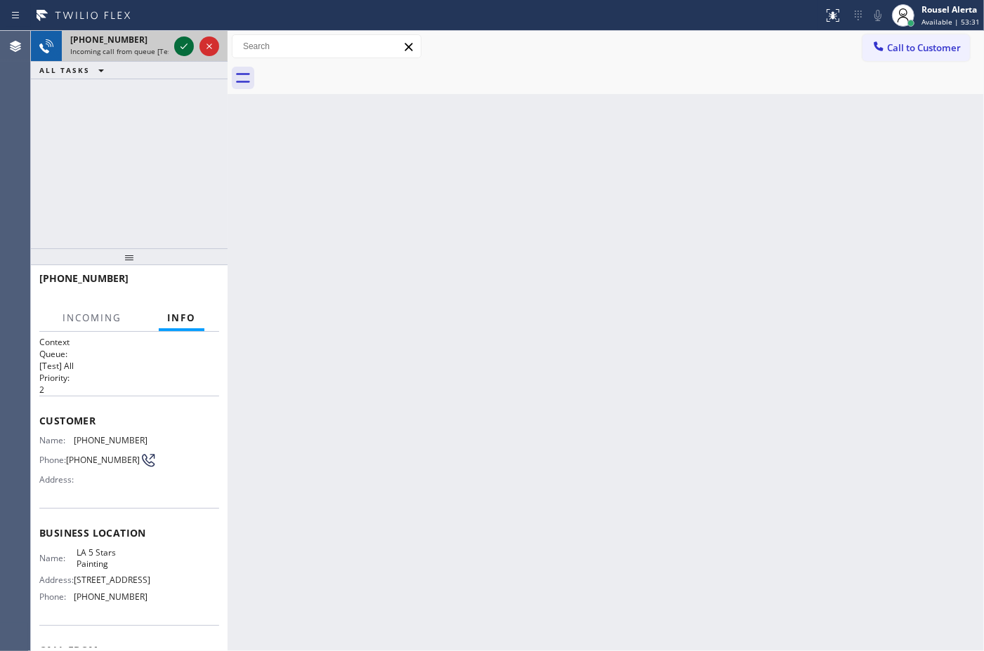
click at [176, 46] on icon at bounding box center [184, 46] width 17 height 17
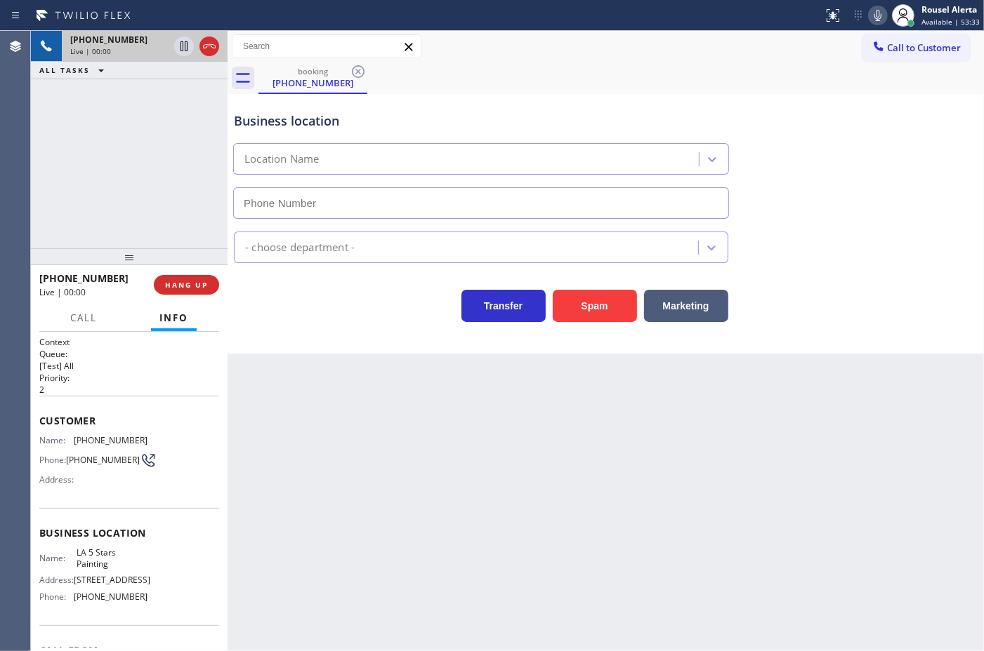
type input "[PHONE_NUMBER]"
click at [640, 507] on div "Back to Dashboard Change Sender ID Customers Technicians Select a contact Outbo…" at bounding box center [605, 341] width 756 height 621
click at [109, 183] on div "[PHONE_NUMBER] Live | 00:07 ALL TASKS ALL TASKS ACTIVE TASKS TASKS IN WRAP UP" at bounding box center [129, 140] width 197 height 218
click at [183, 288] on span "HANG UP" at bounding box center [186, 285] width 43 height 10
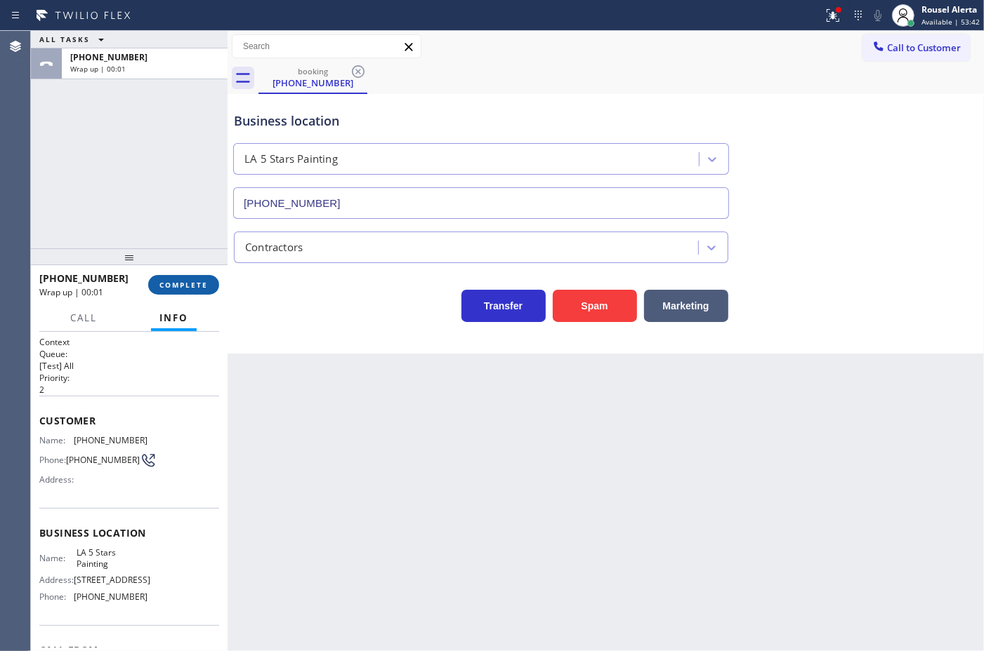
click at [197, 293] on button "COMPLETE" at bounding box center [183, 285] width 71 height 20
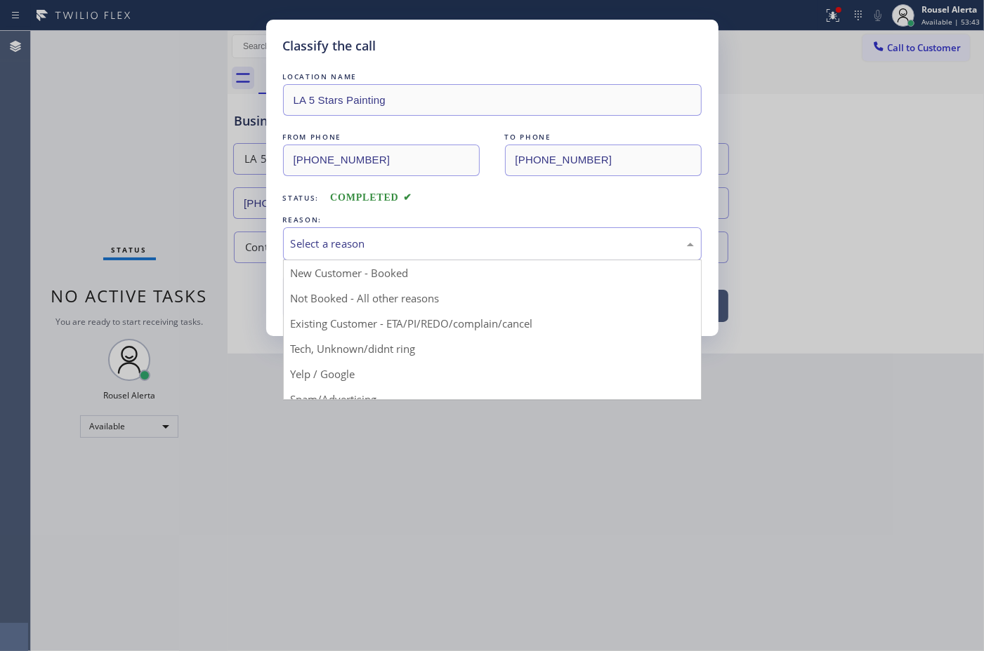
click at [356, 230] on div "Select a reason" at bounding box center [492, 243] width 418 height 33
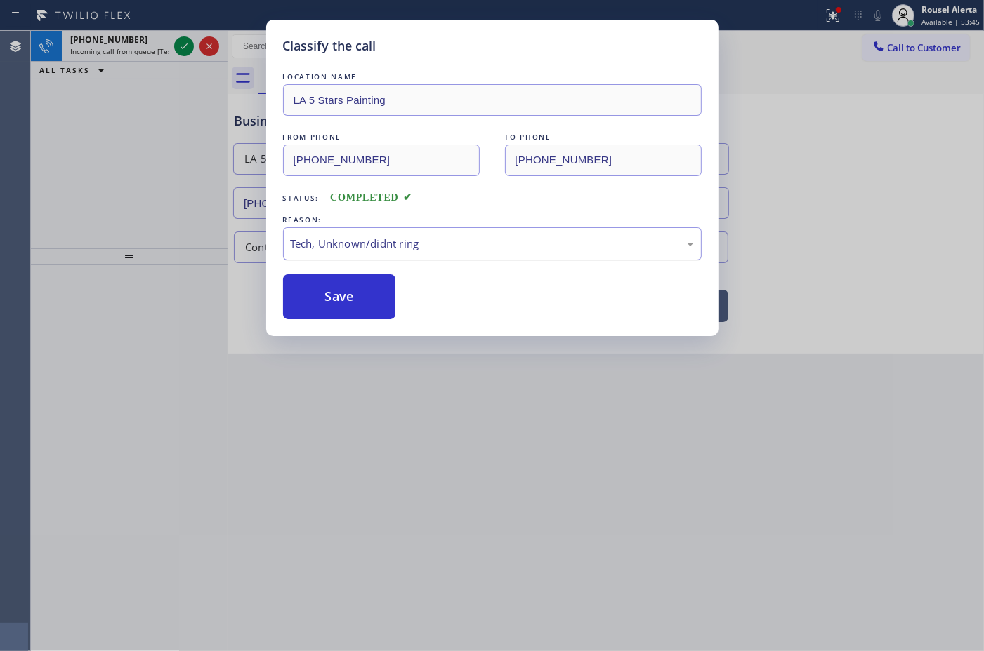
click at [341, 312] on button "Save" at bounding box center [339, 296] width 113 height 45
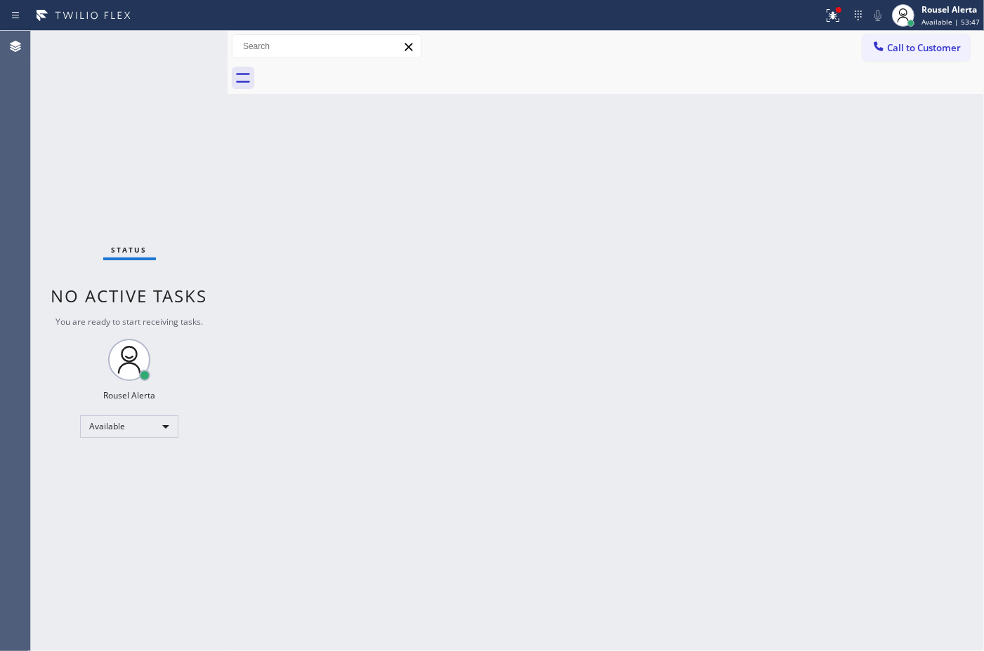
click at [153, 48] on div "Status No active tasks You are ready to start receiving tasks. Rousel Alerta Av…" at bounding box center [129, 341] width 197 height 621
click at [416, 235] on div "Back to Dashboard Change Sender ID Customers Technicians Select a contact Outbo…" at bounding box center [605, 341] width 756 height 621
click at [829, 21] on icon at bounding box center [832, 15] width 13 height 13
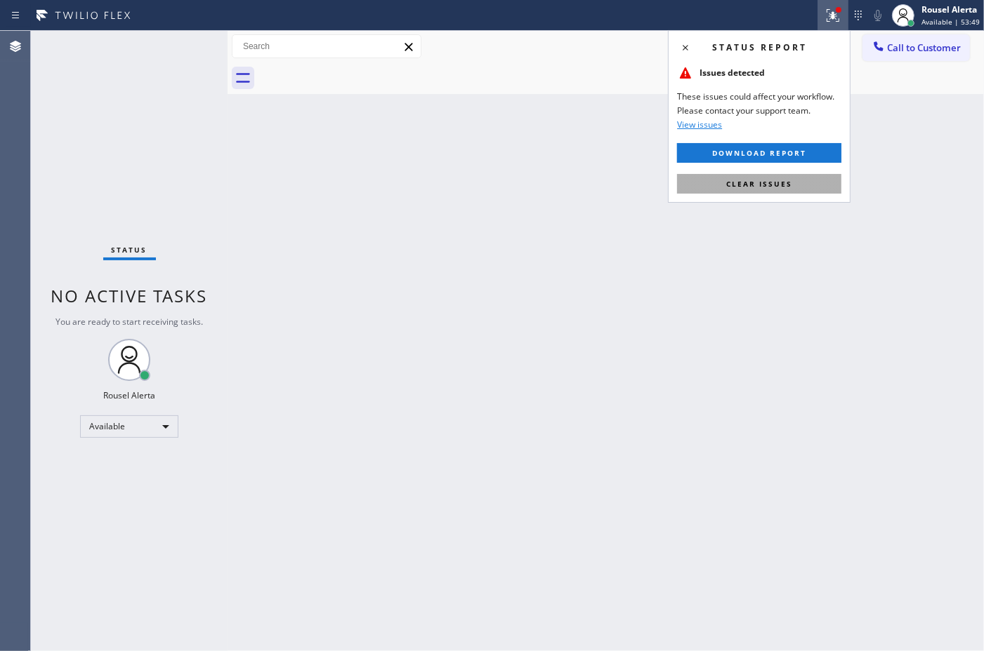
click at [770, 188] on span "Clear issues" at bounding box center [759, 184] width 66 height 10
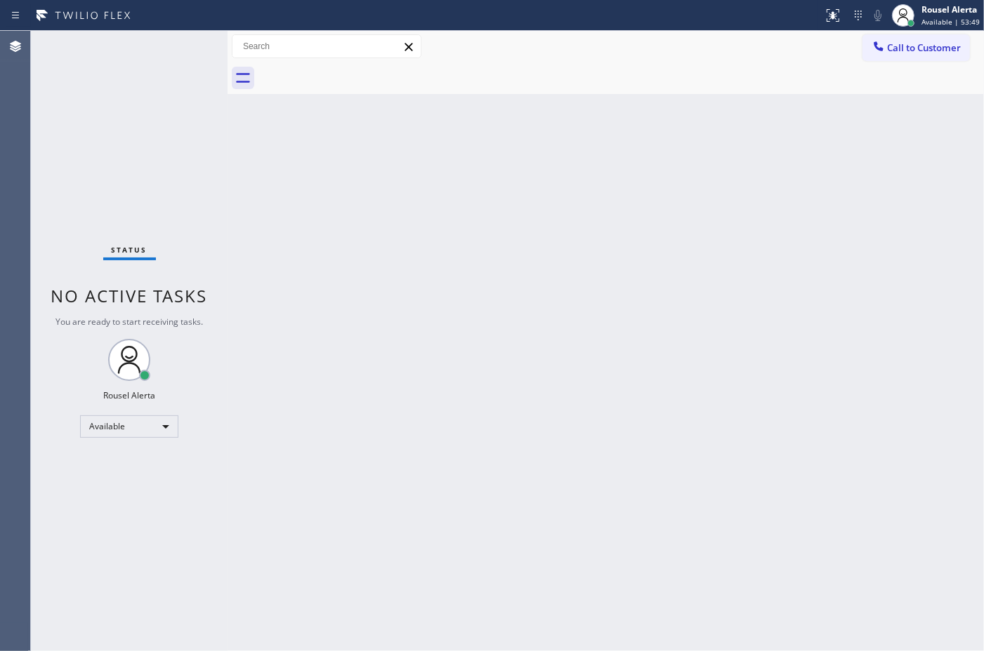
click at [800, 268] on div "Back to Dashboard Change Sender ID Customers Technicians Select a contact Outbo…" at bounding box center [605, 341] width 756 height 621
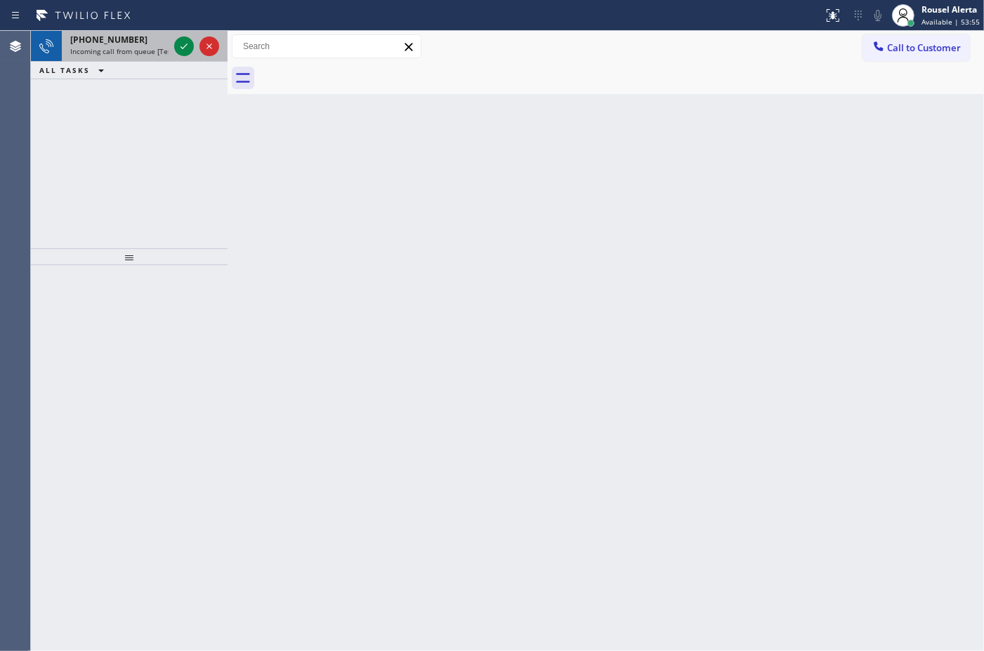
click at [163, 48] on span "Incoming call from queue [Test] All" at bounding box center [128, 51] width 117 height 10
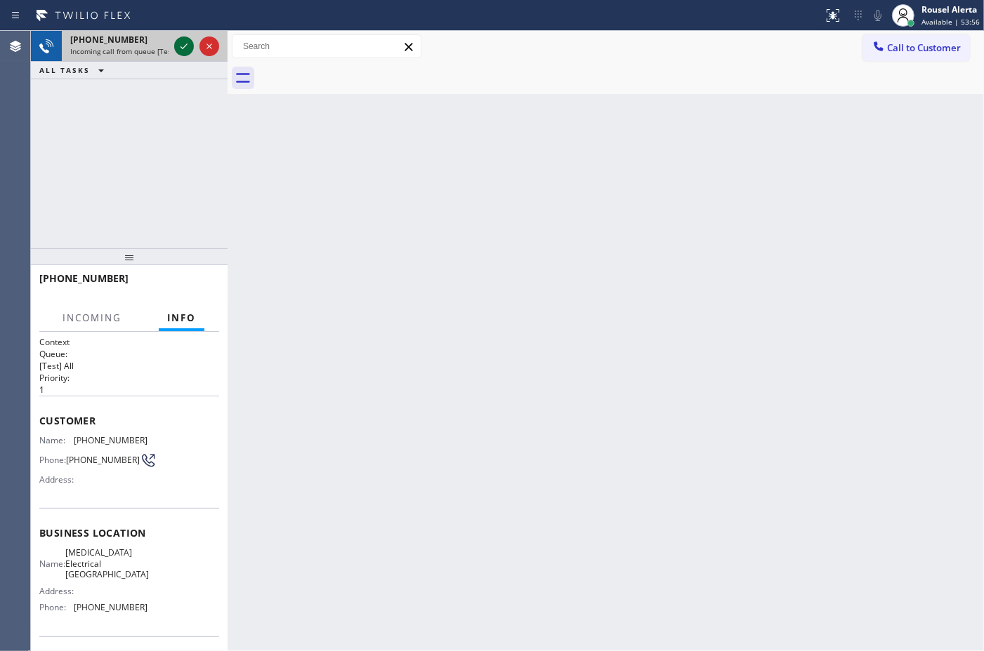
click at [174, 48] on div at bounding box center [184, 46] width 20 height 17
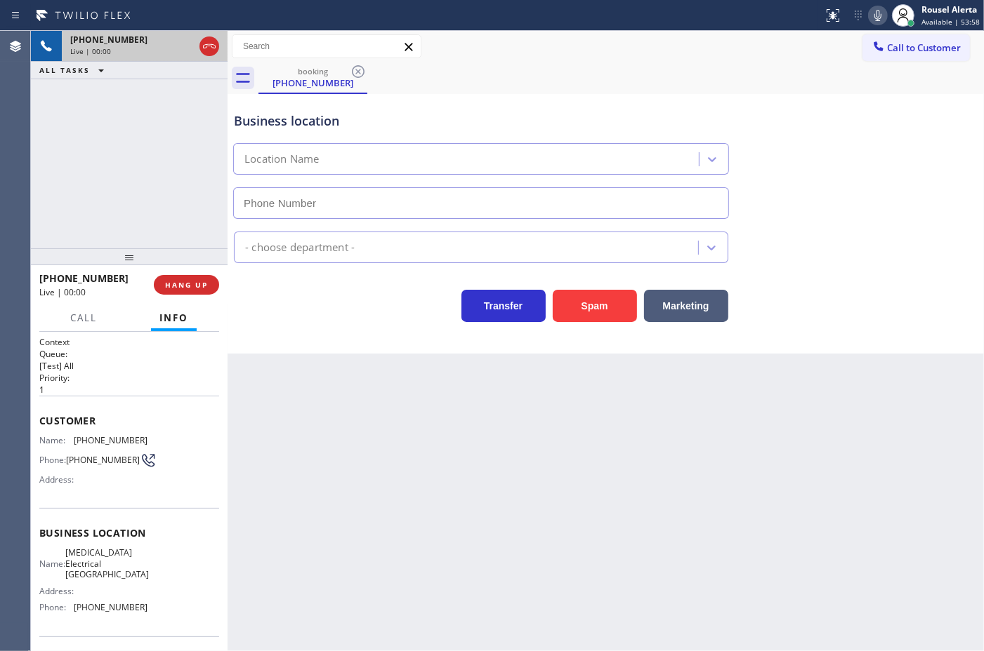
type input "[PHONE_NUMBER]"
click at [434, 522] on div "Back to Dashboard Change Sender ID Customers Technicians Select a contact Outbo…" at bounding box center [605, 341] width 756 height 621
drag, startPoint x: 659, startPoint y: 416, endPoint x: 651, endPoint y: 423, distance: 10.4
click at [659, 416] on div "Back to Dashboard Change Sender ID Customers Technicians Select a contact Outbo…" at bounding box center [605, 341] width 756 height 621
click at [168, 289] on button "HANG UP" at bounding box center [186, 285] width 65 height 20
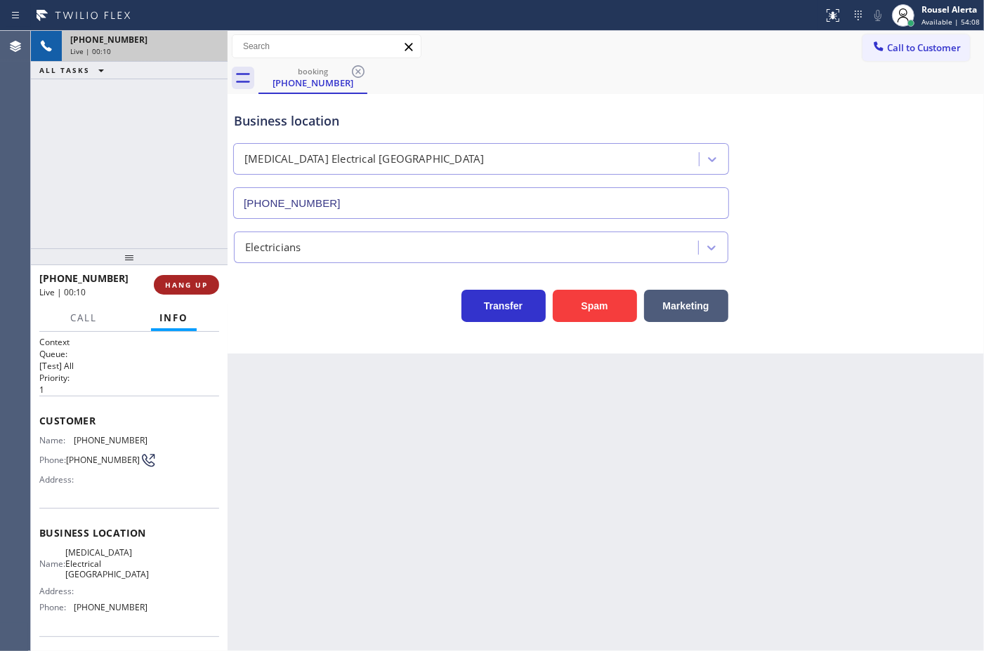
click at [168, 289] on button "HANG UP" at bounding box center [186, 285] width 65 height 20
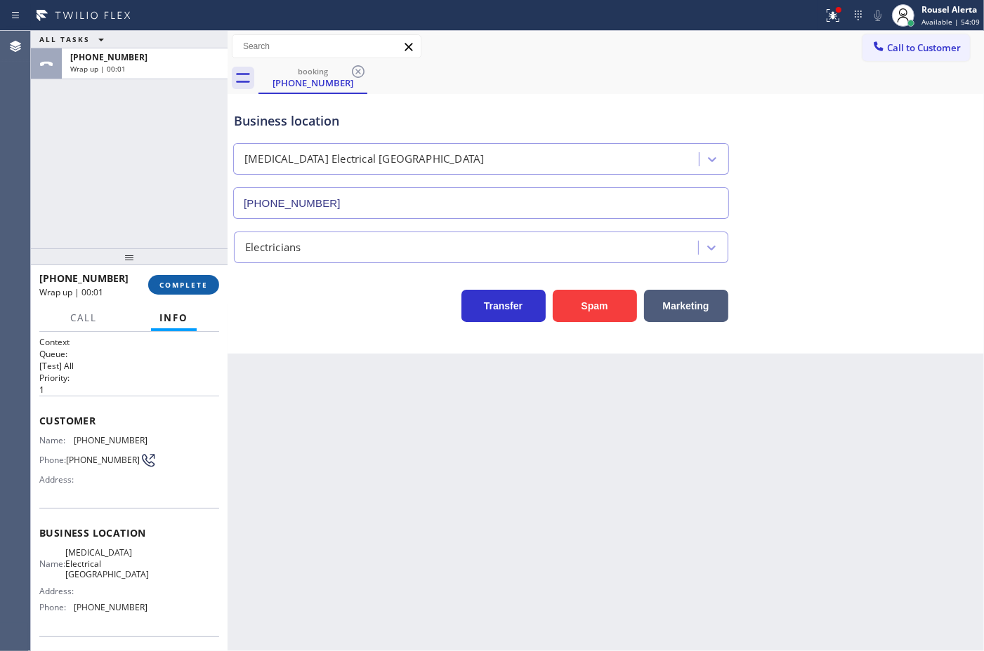
click at [172, 288] on span "COMPLETE" at bounding box center [183, 285] width 48 height 10
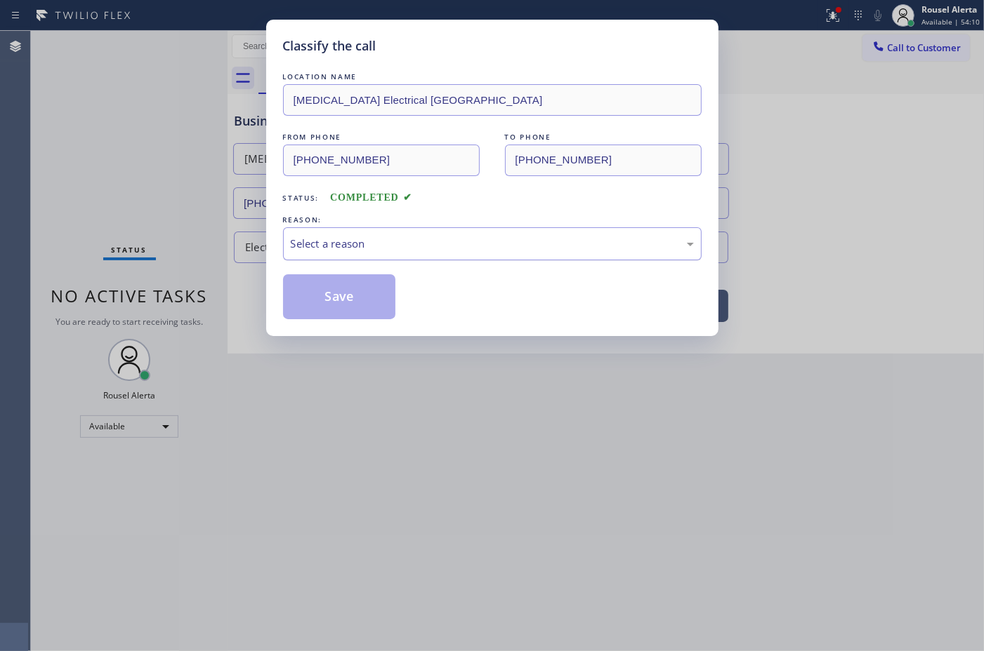
click at [328, 247] on div "Select a reason" at bounding box center [492, 244] width 403 height 16
click at [348, 307] on button "Save" at bounding box center [339, 296] width 113 height 45
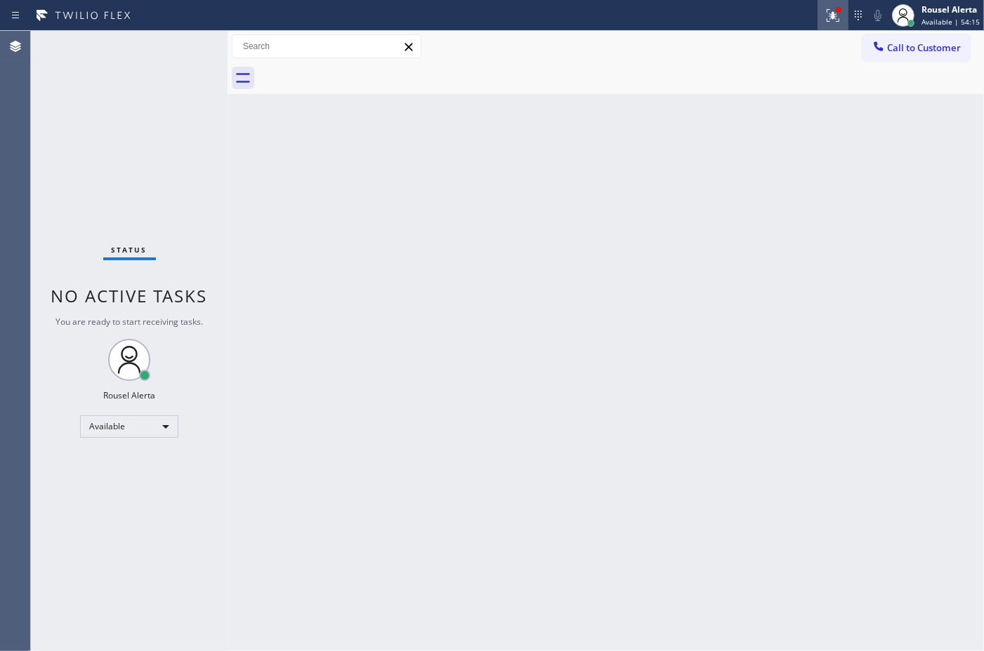
click at [830, 23] on button at bounding box center [832, 15] width 31 height 31
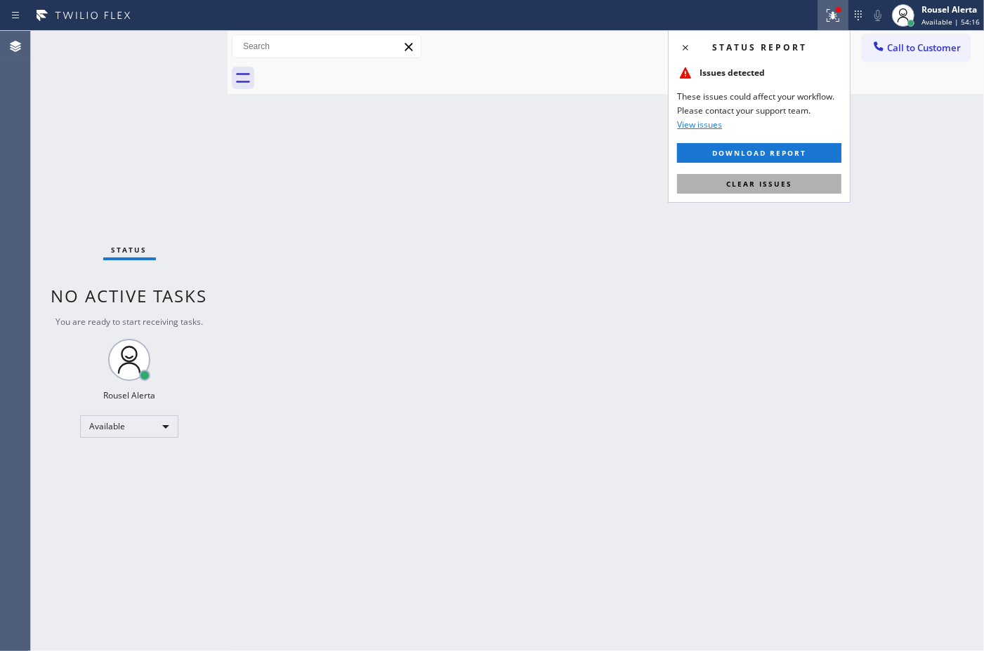
click at [791, 184] on button "Clear issues" at bounding box center [759, 184] width 164 height 20
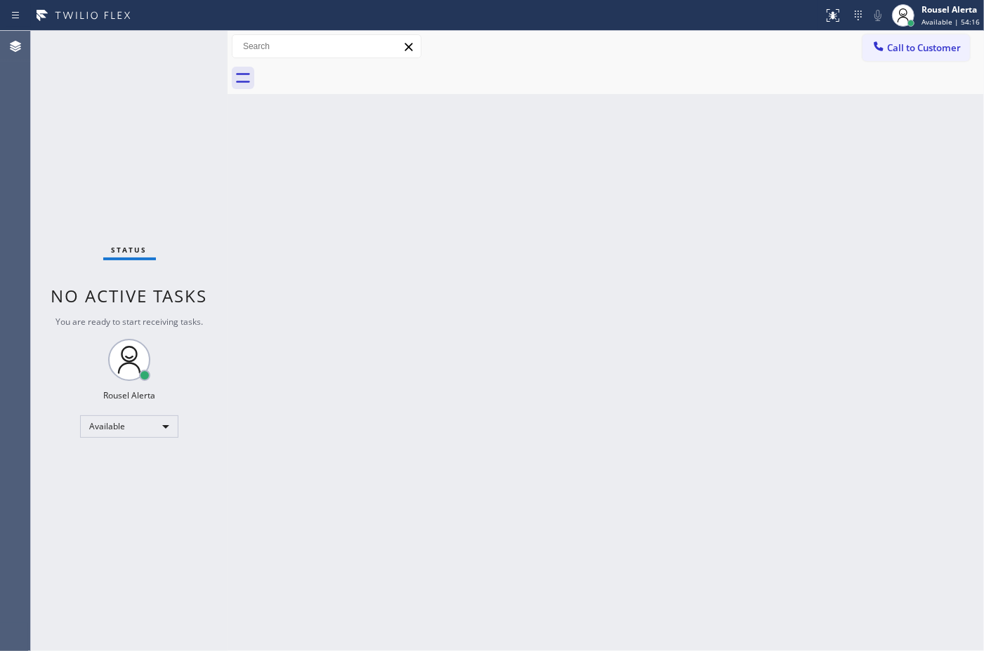
click at [822, 256] on div "Back to Dashboard Change Sender ID Customers Technicians Select a contact Outbo…" at bounding box center [605, 341] width 756 height 621
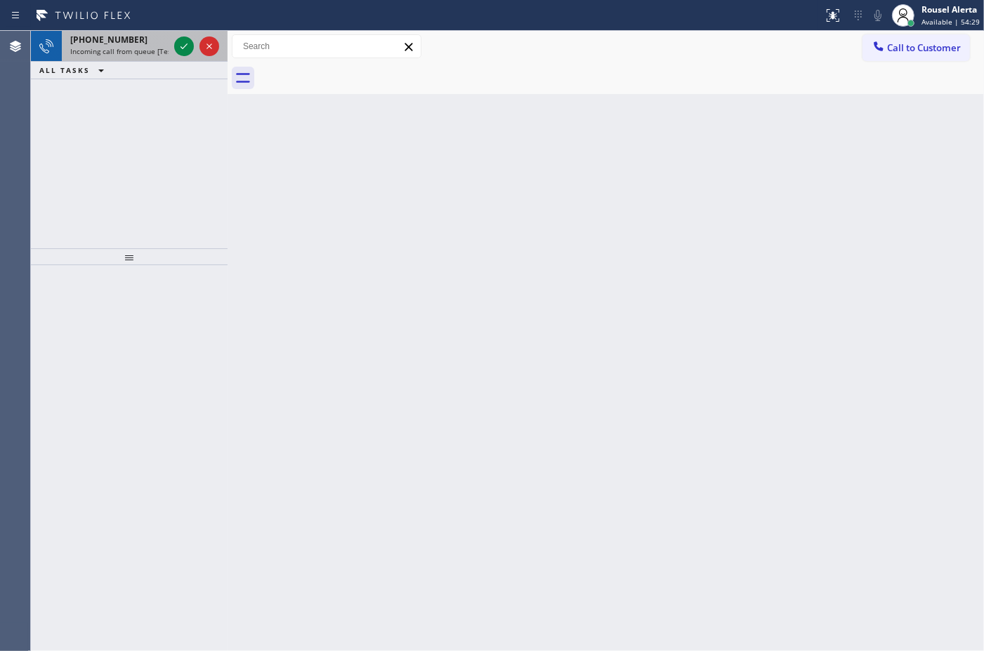
click at [143, 54] on span "Incoming call from queue [Test] All" at bounding box center [128, 51] width 117 height 10
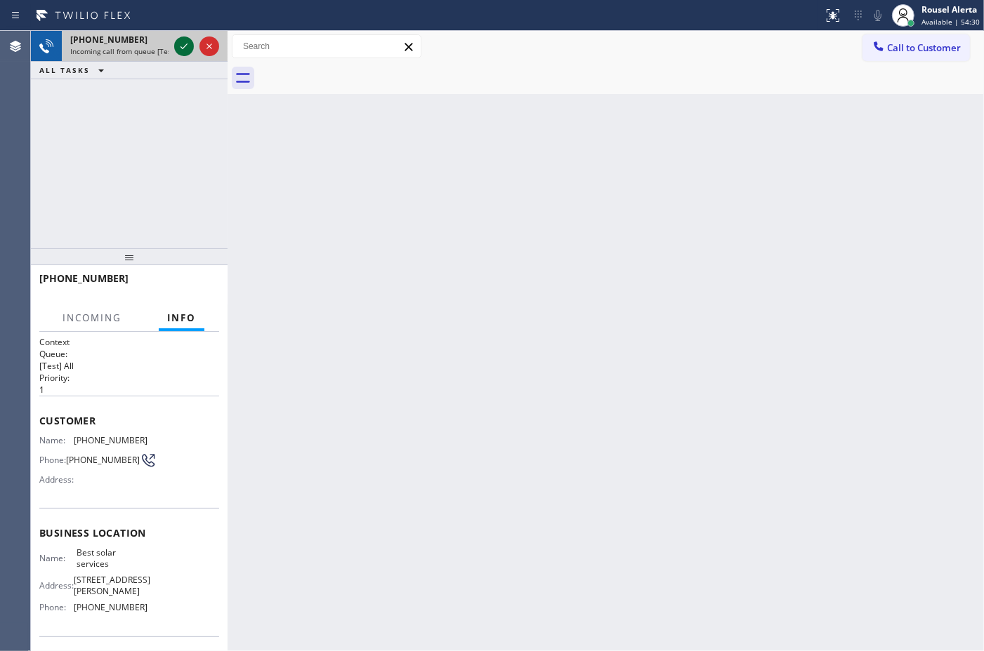
click at [177, 51] on icon at bounding box center [184, 46] width 17 height 17
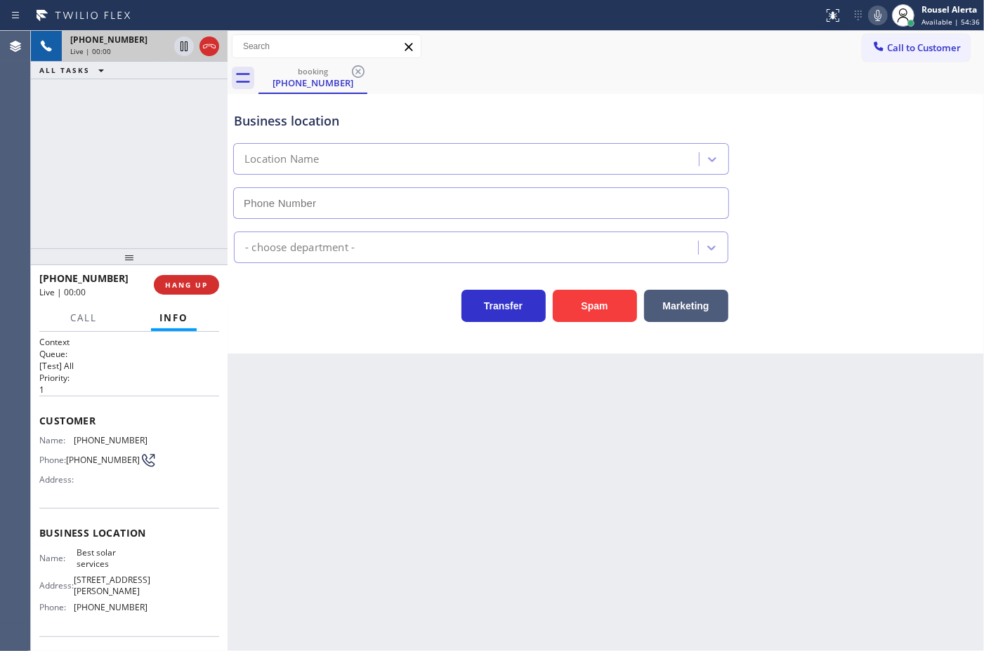
type input "[PHONE_NUMBER]"
click at [623, 95] on div "Business location Best solar services [PHONE_NUMBER]" at bounding box center [605, 155] width 749 height 127
click at [202, 278] on button "HANG UP" at bounding box center [186, 285] width 65 height 20
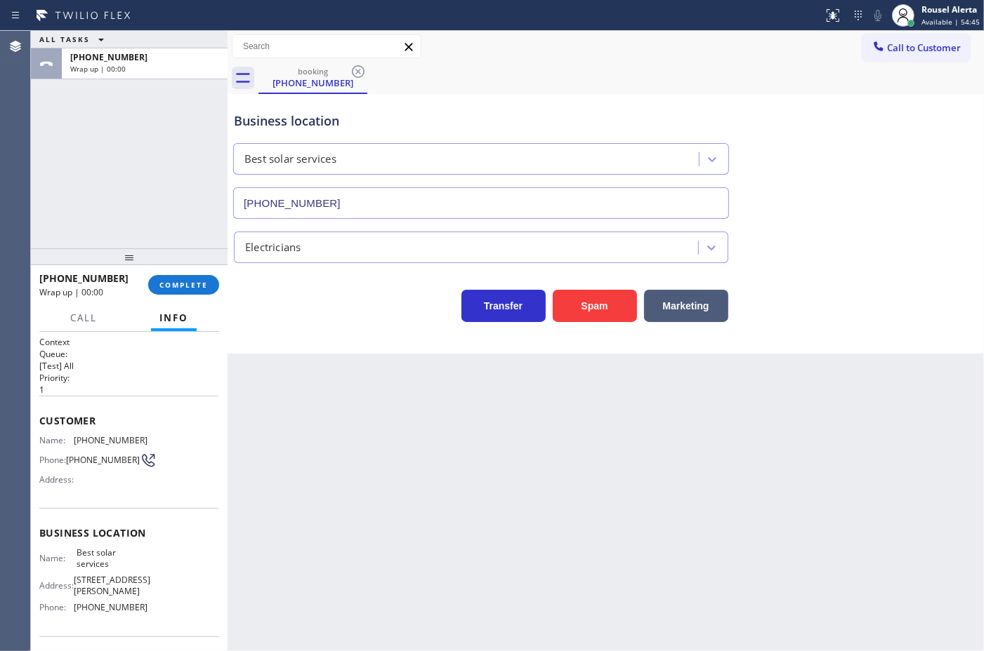
click at [364, 251] on div "Electricians" at bounding box center [468, 247] width 460 height 25
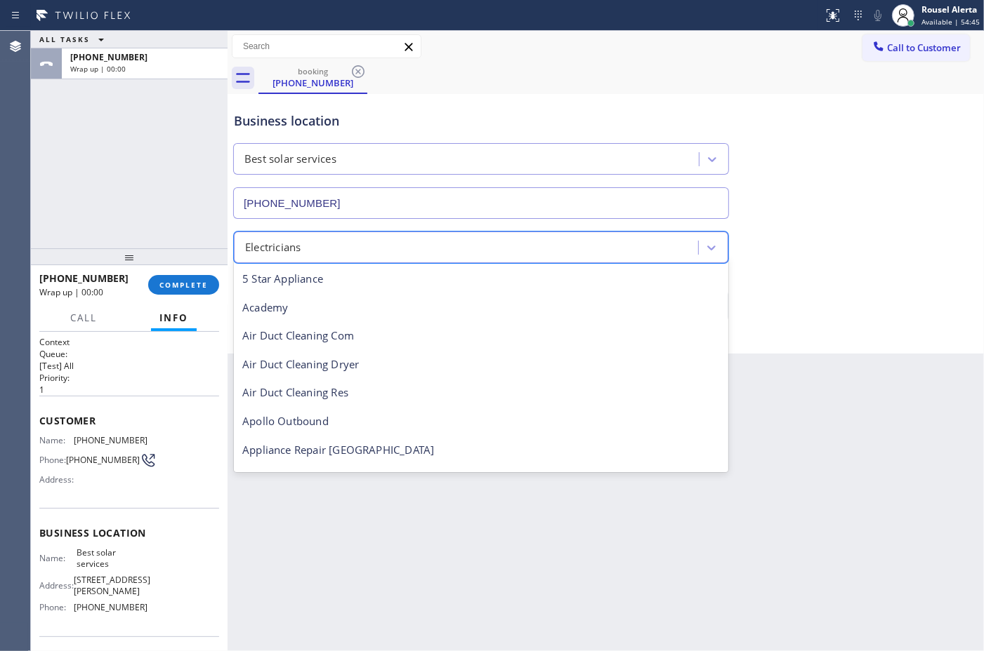
scroll to position [144, 0]
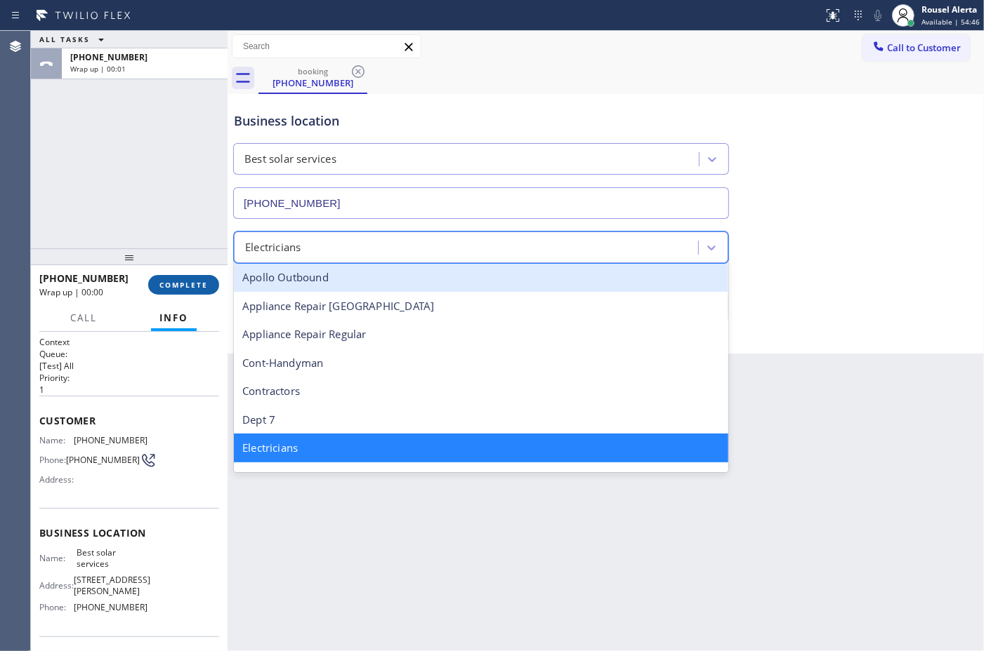
click at [204, 289] on span "COMPLETE" at bounding box center [183, 285] width 48 height 10
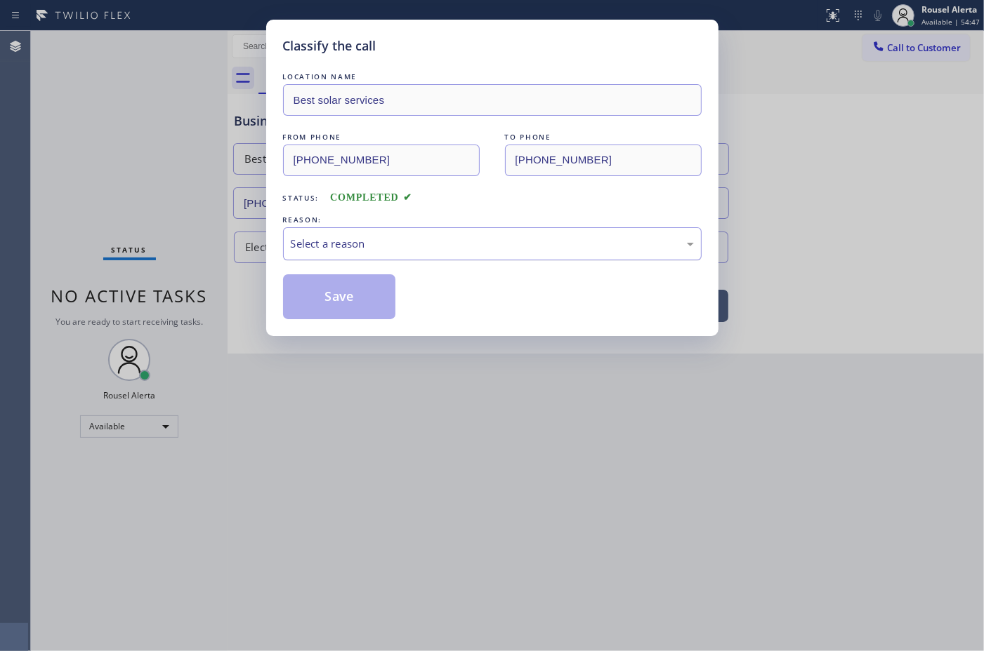
drag, startPoint x: 318, startPoint y: 248, endPoint x: 325, endPoint y: 251, distance: 7.6
click at [319, 248] on div "Select a reason" at bounding box center [492, 244] width 403 height 16
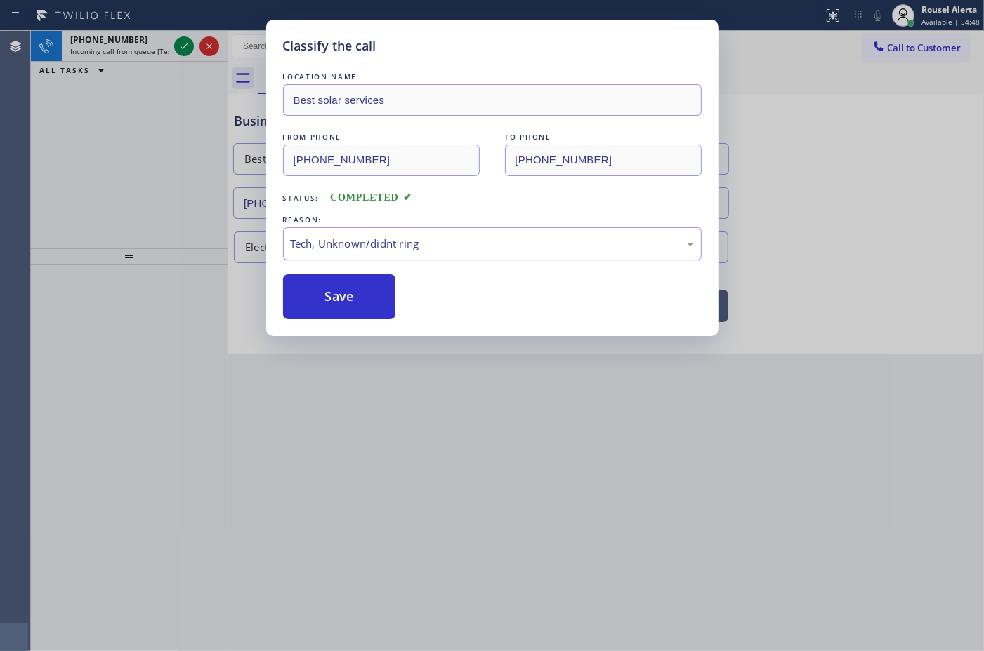
drag, startPoint x: 345, startPoint y: 307, endPoint x: 300, endPoint y: 242, distance: 79.7
click at [345, 307] on button "Save" at bounding box center [339, 296] width 113 height 45
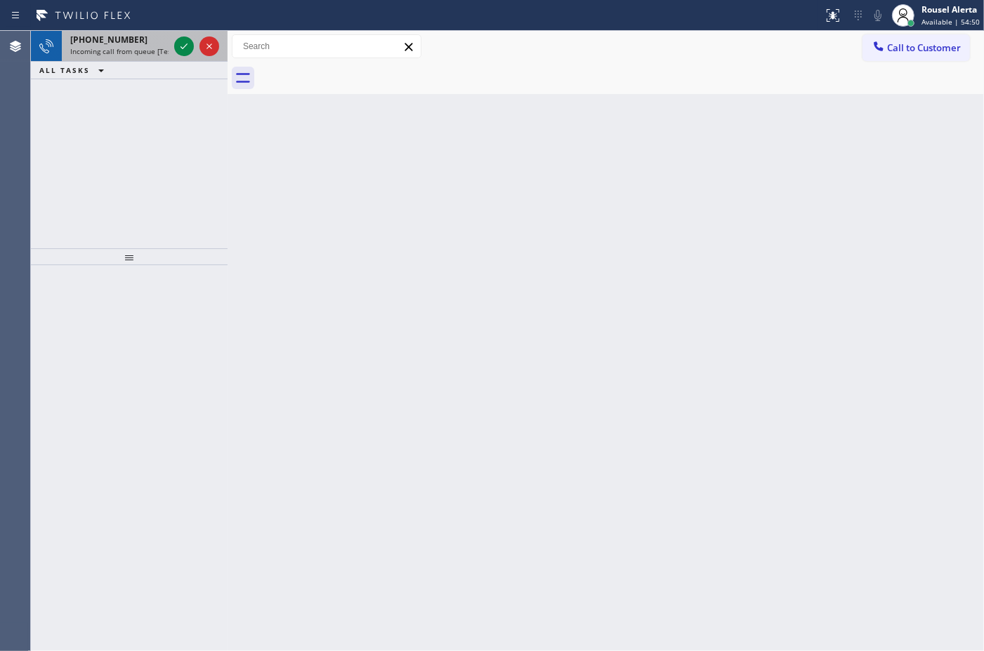
drag, startPoint x: 151, startPoint y: 46, endPoint x: 163, endPoint y: 47, distance: 12.0
click at [152, 46] on span "Incoming call from queue [Test] All" at bounding box center [128, 51] width 117 height 10
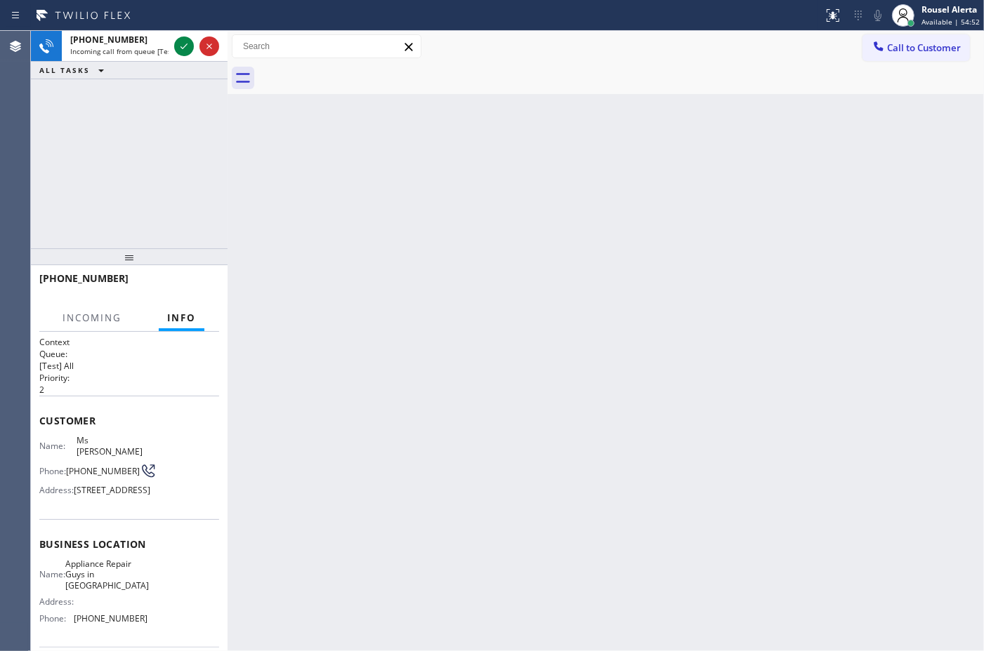
click at [475, 435] on div "Back to Dashboard Change Sender ID Customers Technicians Select a contact Outbo…" at bounding box center [605, 341] width 756 height 621
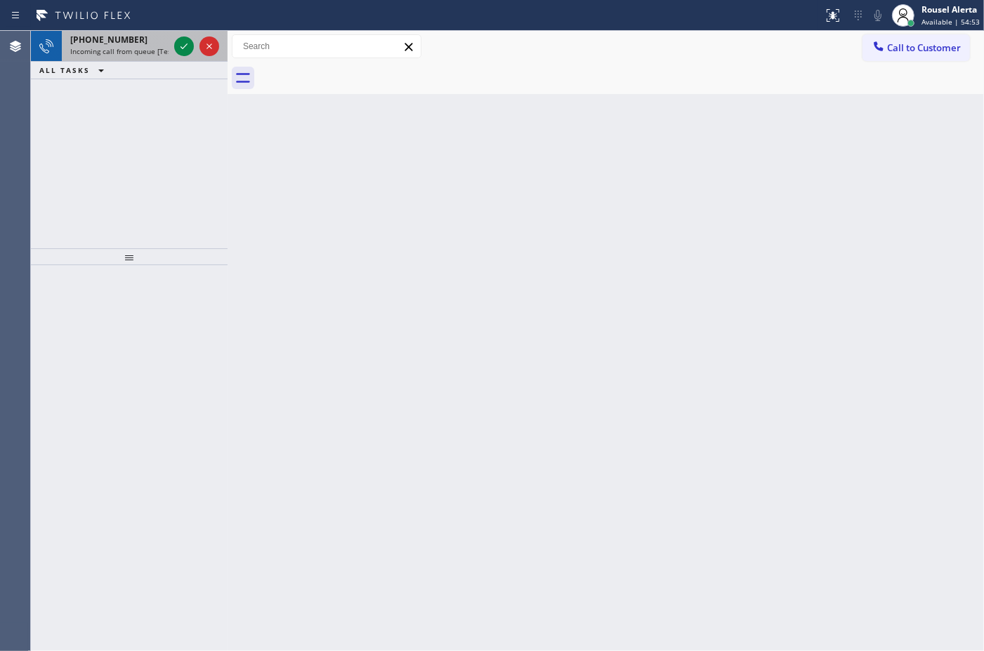
click at [137, 44] on div "[PHONE_NUMBER]" at bounding box center [119, 40] width 98 height 12
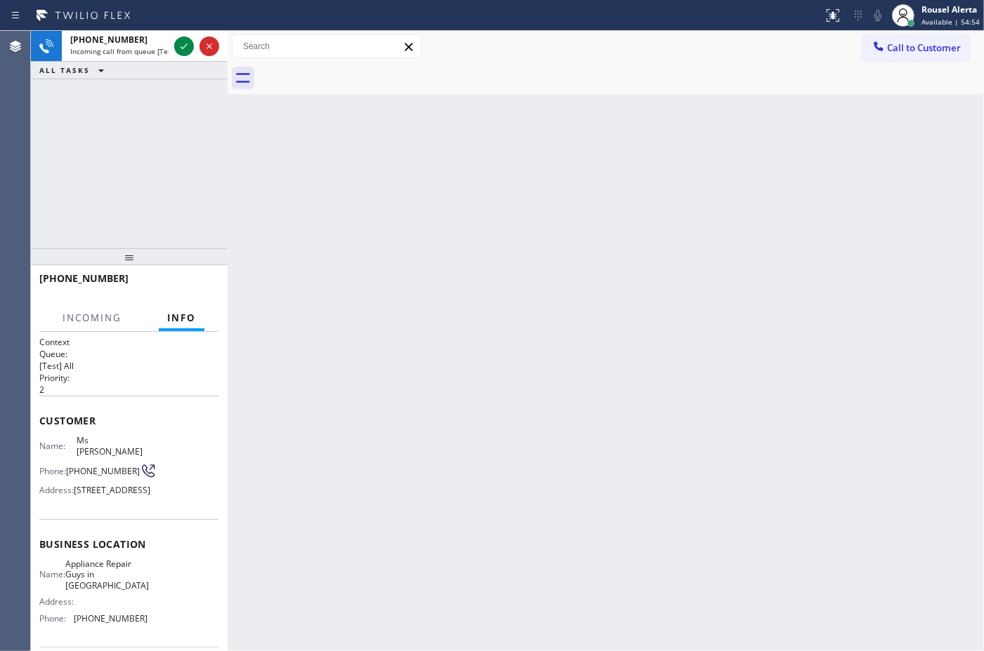
click at [340, 232] on div "Back to Dashboard Change Sender ID Customers Technicians Select a contact Outbo…" at bounding box center [605, 341] width 756 height 621
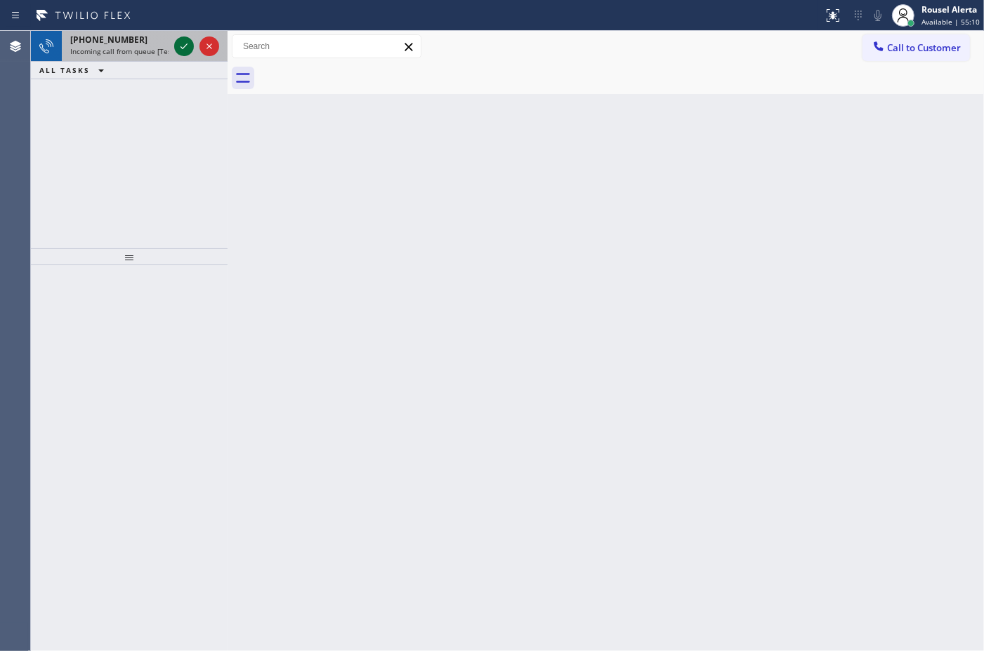
click at [181, 44] on icon at bounding box center [184, 46] width 17 height 17
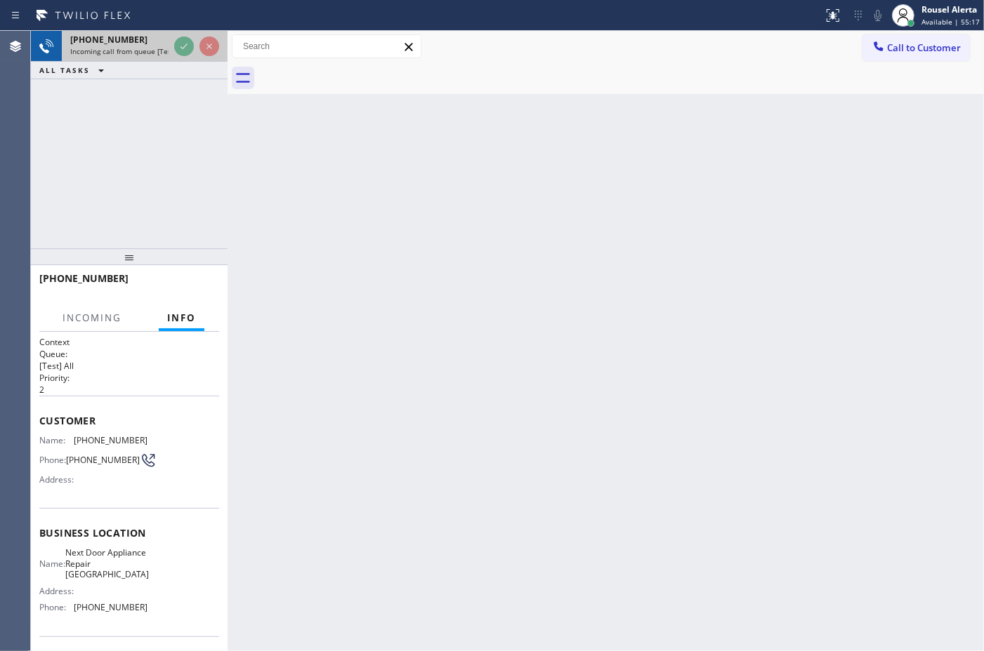
click at [148, 42] on div "[PHONE_NUMBER]" at bounding box center [119, 40] width 98 height 12
click at [170, 44] on div "[PHONE_NUMBER] Incoming call from queue [Test] All" at bounding box center [117, 46] width 110 height 31
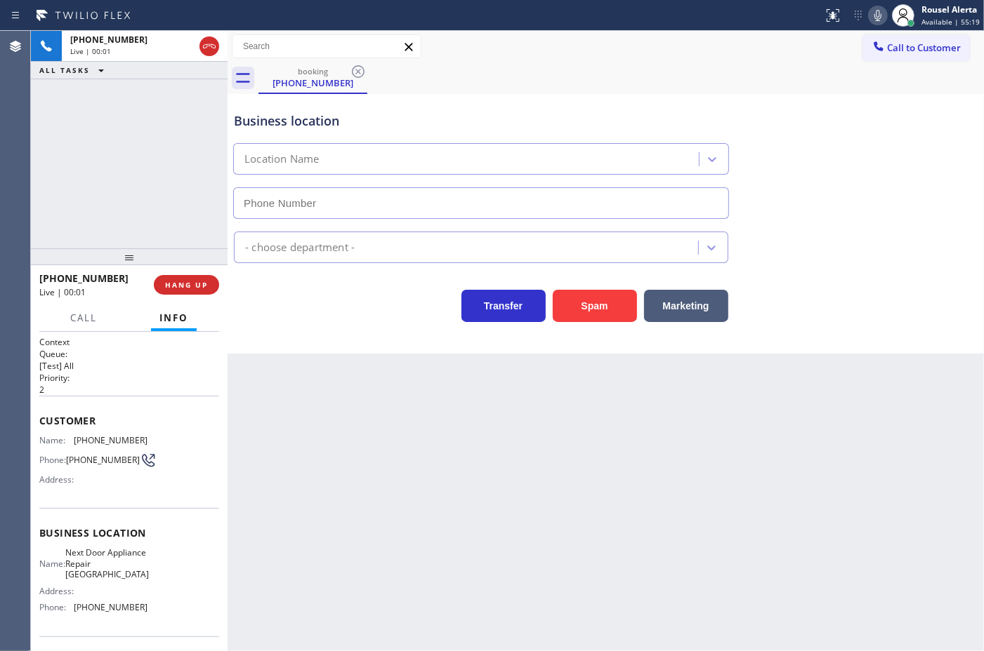
type input "[PHONE_NUMBER]"
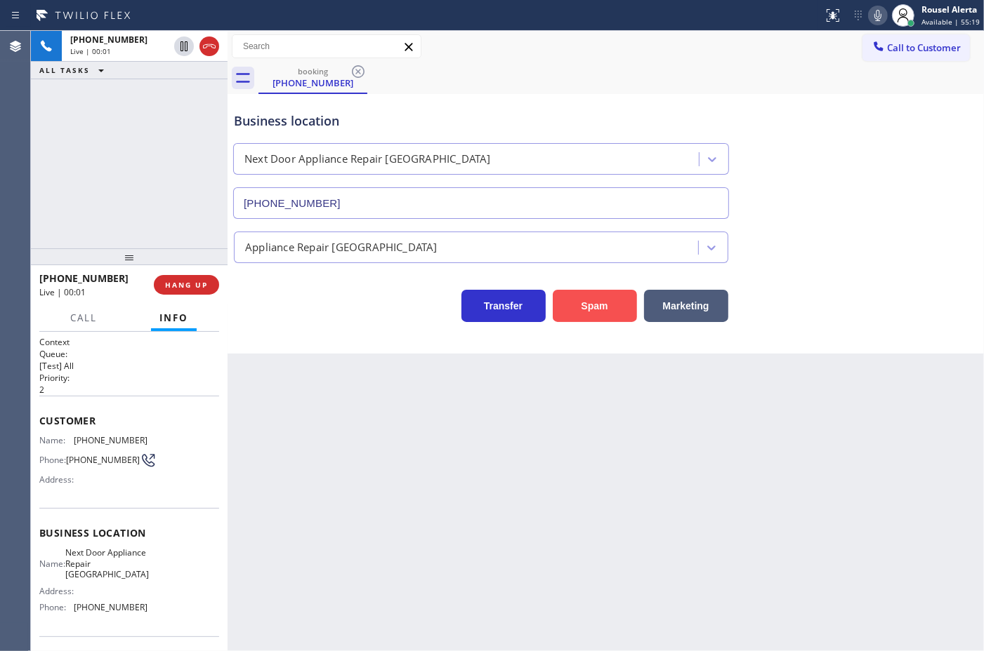
click at [578, 310] on button "Spam" at bounding box center [594, 306] width 84 height 32
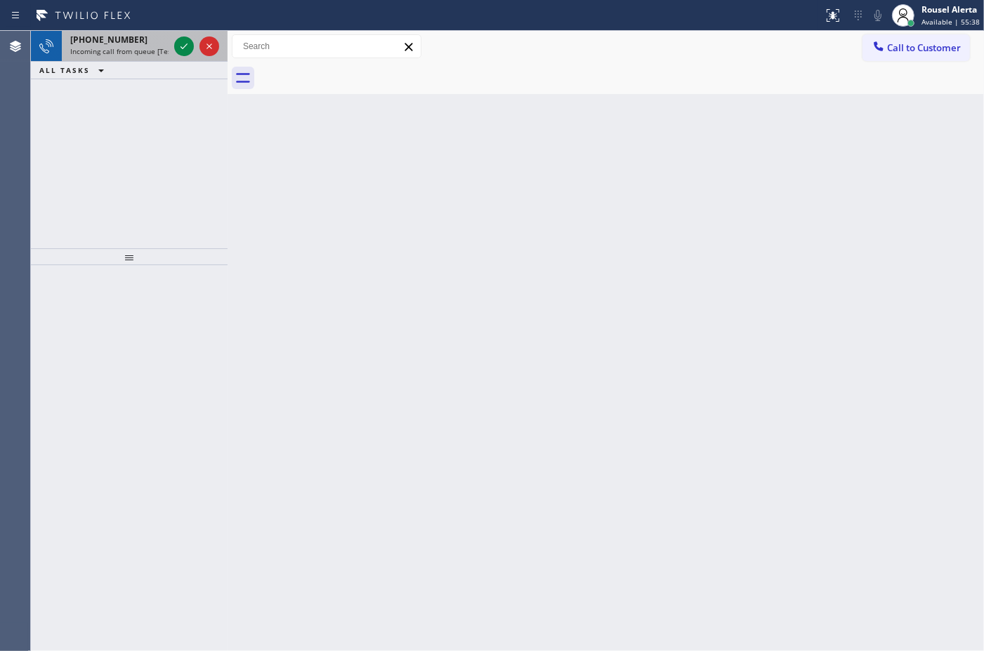
click at [145, 44] on div "[PHONE_NUMBER]" at bounding box center [119, 40] width 98 height 12
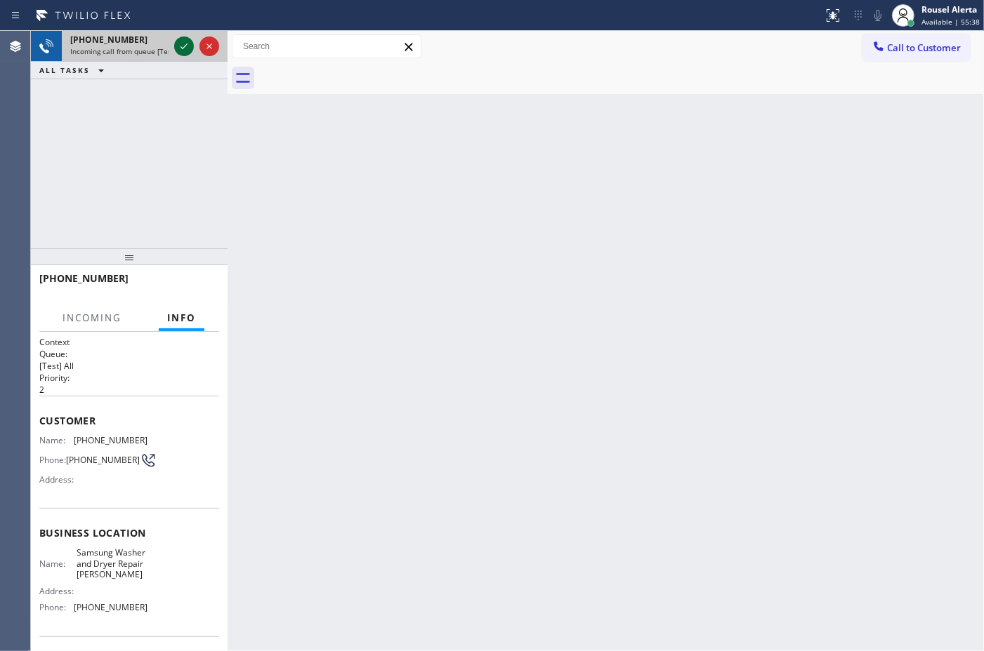
click at [180, 44] on icon at bounding box center [184, 46] width 17 height 17
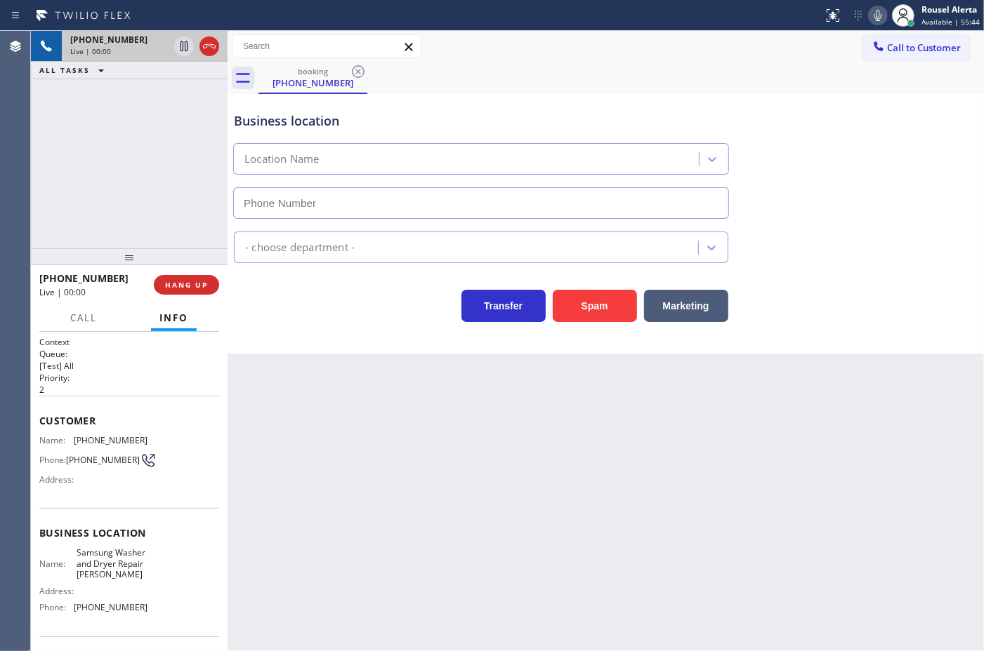
type input "[PHONE_NUMBER]"
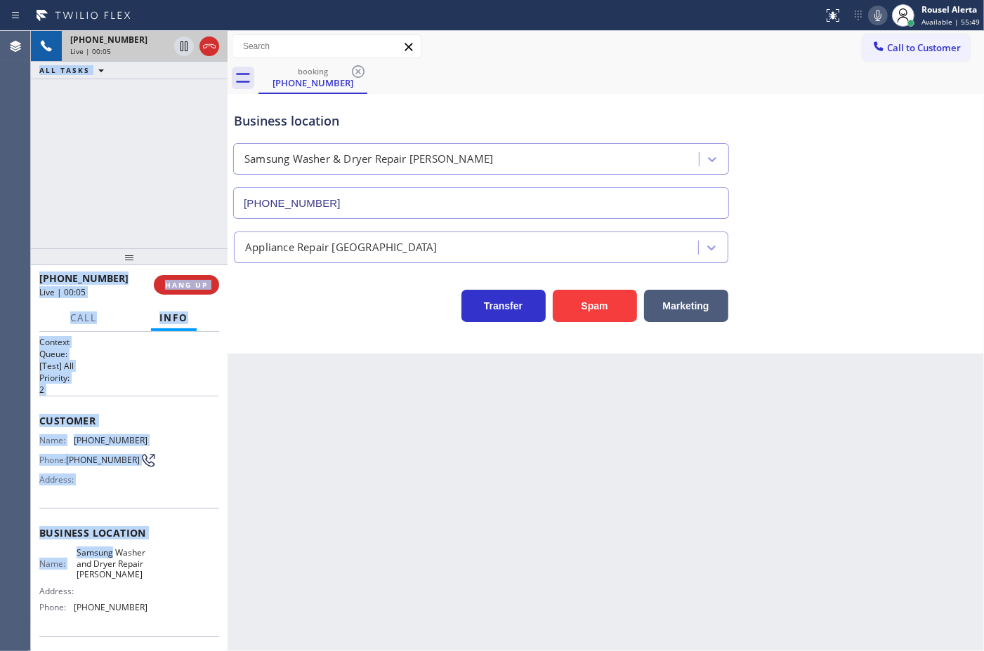
drag, startPoint x: 44, startPoint y: 453, endPoint x: 139, endPoint y: 549, distance: 135.5
click at [121, 560] on div "Agent Desktop Classify the call LOCATION NAME Electricians Service Team Irvine …" at bounding box center [492, 341] width 984 height 621
drag, startPoint x: 147, startPoint y: 548, endPoint x: 130, endPoint y: 517, distance: 34.9
click at [148, 546] on div "Business location Name: Samsung Washer and Dryer Repair [PERSON_NAME] Address: …" at bounding box center [129, 572] width 180 height 128
drag, startPoint x: 68, startPoint y: 437, endPoint x: 51, endPoint y: 430, distance: 18.7
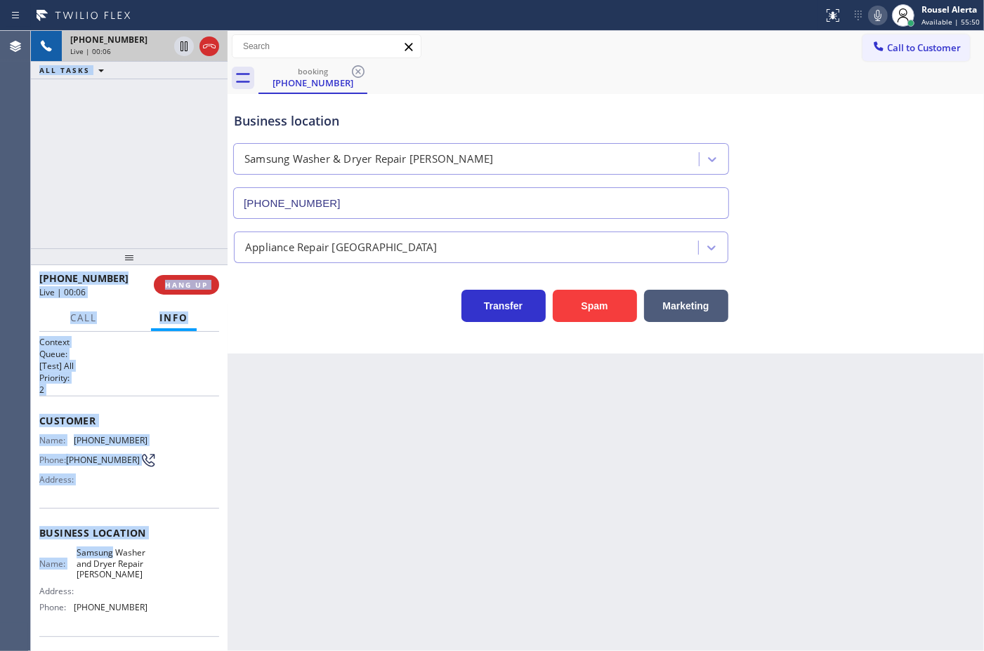
click at [68, 435] on span "Name:" at bounding box center [56, 440] width 34 height 11
click at [47, 435] on span "Name:" at bounding box center [56, 440] width 34 height 11
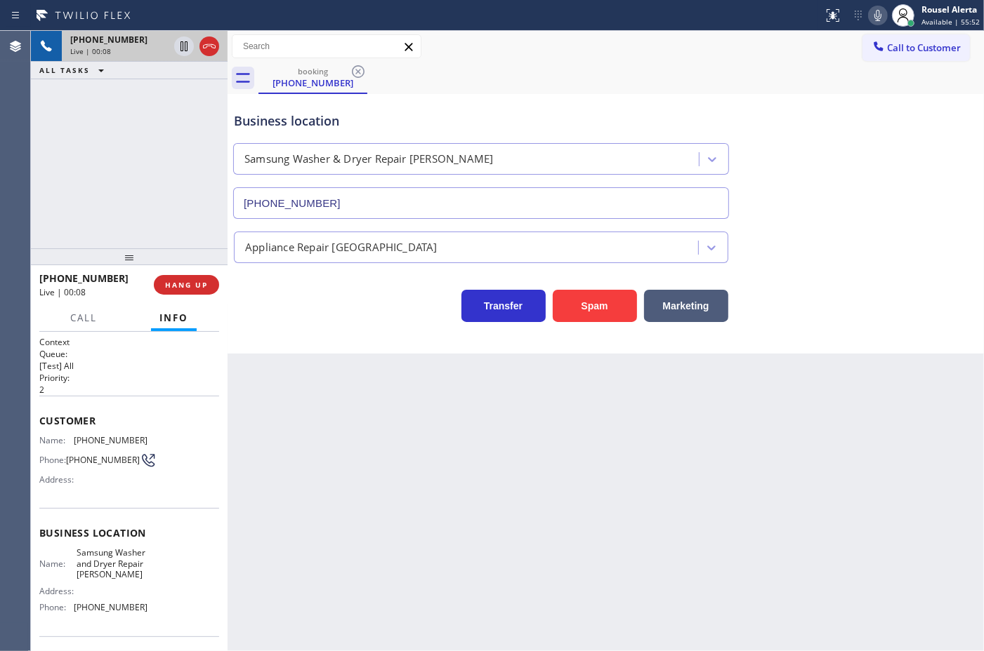
drag, startPoint x: 44, startPoint y: 435, endPoint x: 46, endPoint y: 443, distance: 8.0
click at [46, 443] on span "Name:" at bounding box center [56, 440] width 34 height 11
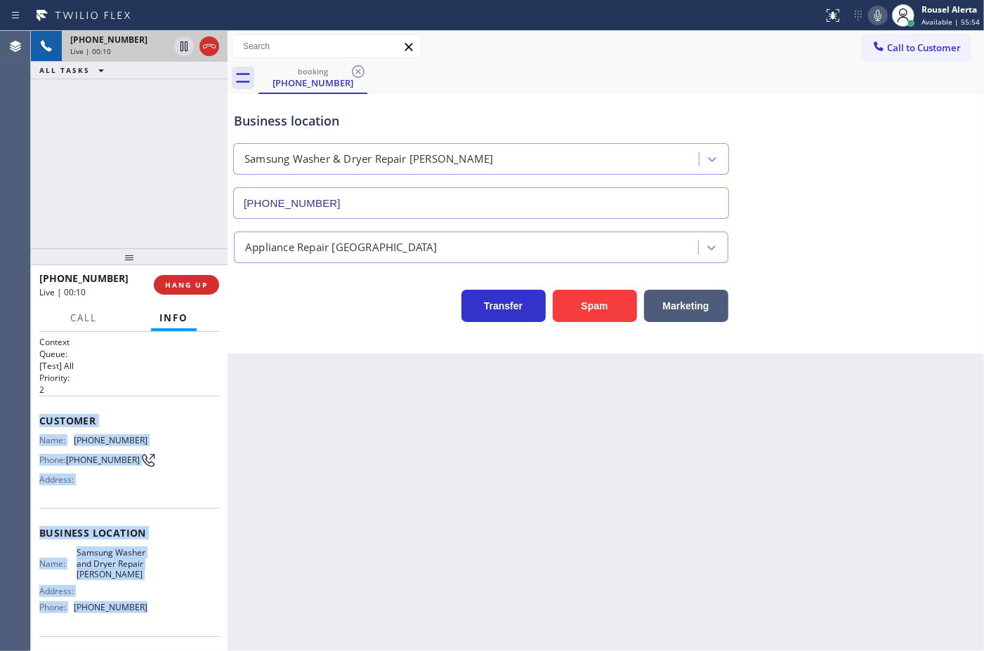
drag, startPoint x: 36, startPoint y: 423, endPoint x: 152, endPoint y: 621, distance: 229.7
click at [152, 621] on div "Context Queue: [Test] All Priority: 2 Customer Name: [PHONE_NUMBER] Phone: [PHO…" at bounding box center [129, 491] width 197 height 319
copy div "Customer Name: [PHONE_NUMBER] Phone: [PHONE_NUMBER] Address: Business location …"
click at [179, 51] on icon at bounding box center [184, 46] width 17 height 17
click at [876, 15] on icon at bounding box center [877, 15] width 7 height 11
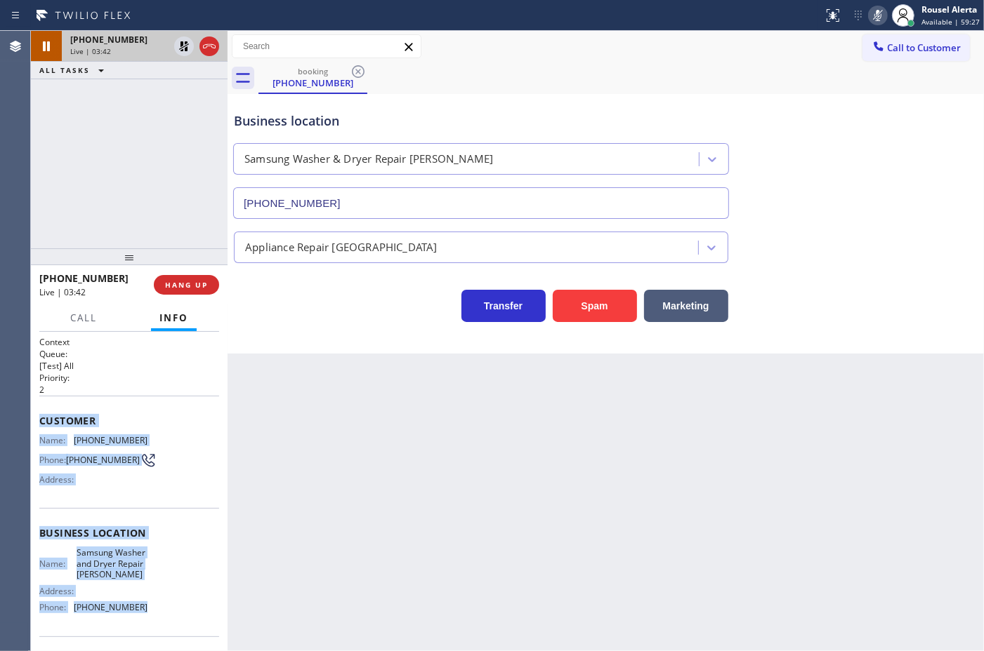
drag, startPoint x: 176, startPoint y: 44, endPoint x: 195, endPoint y: 37, distance: 20.0
click at [176, 44] on icon at bounding box center [184, 46] width 17 height 17
click at [885, 12] on icon at bounding box center [877, 15] width 17 height 17
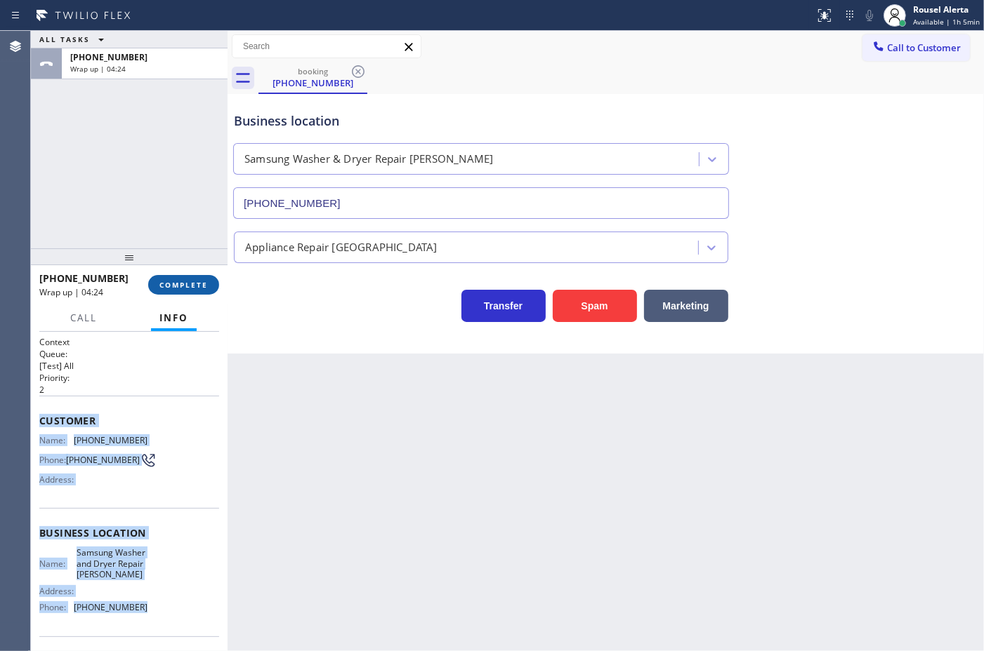
click at [168, 291] on button "COMPLETE" at bounding box center [183, 285] width 71 height 20
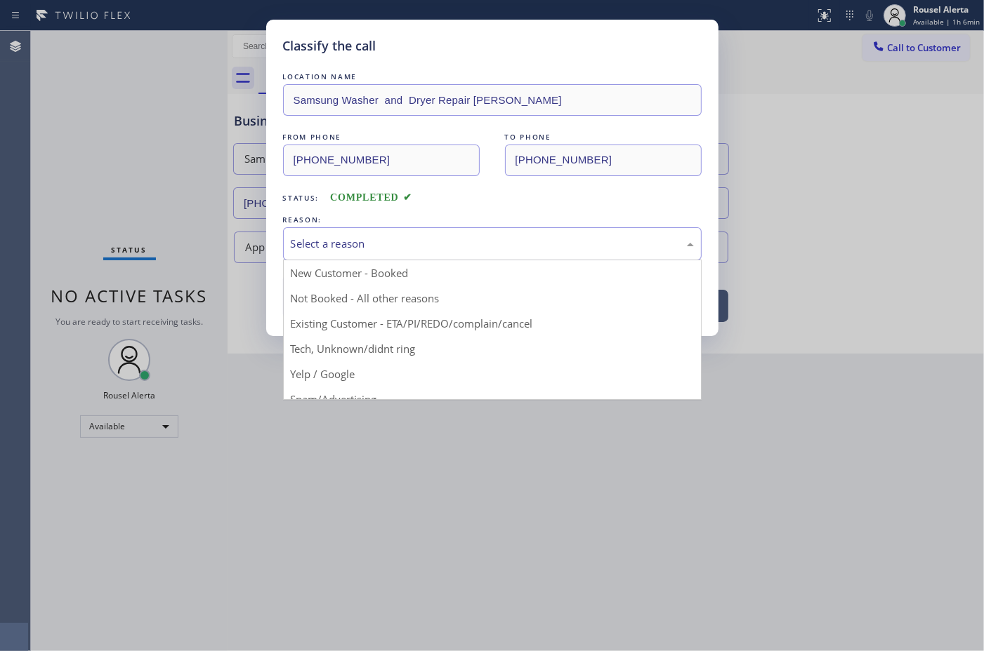
click at [546, 239] on div "Select a reason" at bounding box center [492, 244] width 403 height 16
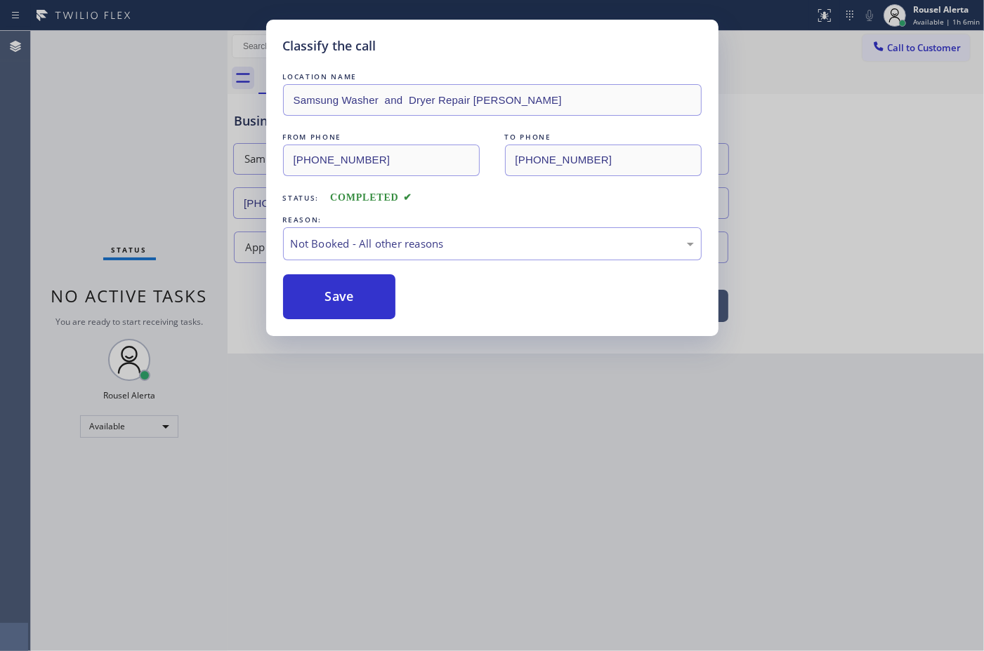
drag, startPoint x: 352, startPoint y: 289, endPoint x: 517, endPoint y: 451, distance: 231.8
click at [351, 289] on button "Save" at bounding box center [339, 296] width 113 height 45
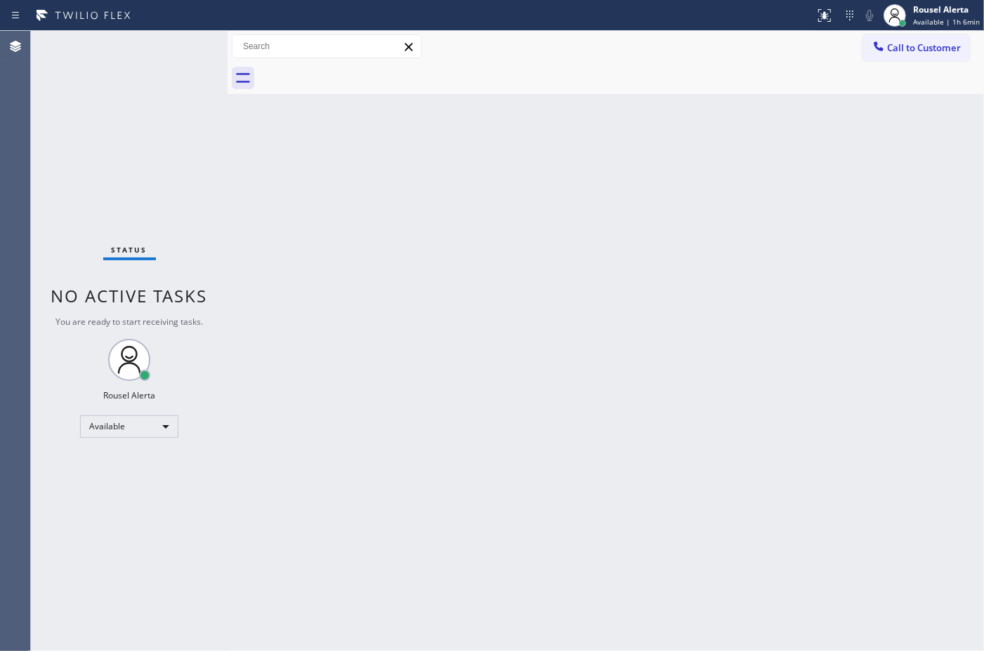
click at [549, 481] on div "Back to Dashboard Change Sender ID Customers Technicians Select a contact Outbo…" at bounding box center [605, 341] width 756 height 621
drag, startPoint x: 571, startPoint y: 383, endPoint x: 588, endPoint y: 383, distance: 16.8
click at [583, 383] on div "Back to Dashboard Change Sender ID Customers Technicians Select a contact Outbo…" at bounding box center [605, 341] width 756 height 621
click at [685, 253] on div "Back to Dashboard Change Sender ID Customers Technicians Select a contact Outbo…" at bounding box center [605, 341] width 756 height 621
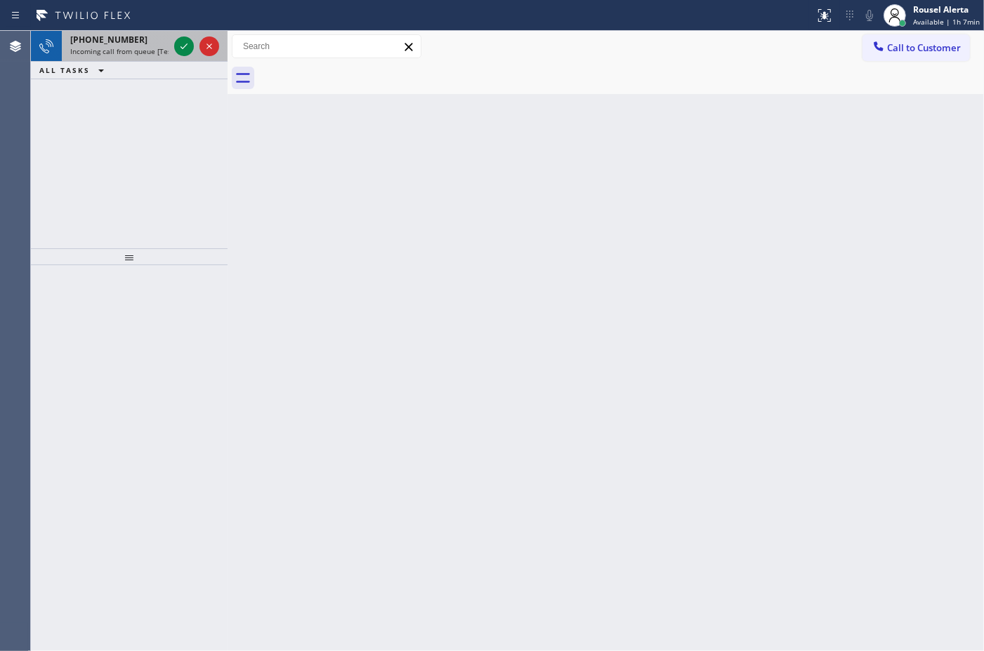
click at [152, 53] on span "Incoming call from queue [Test] All" at bounding box center [128, 51] width 117 height 10
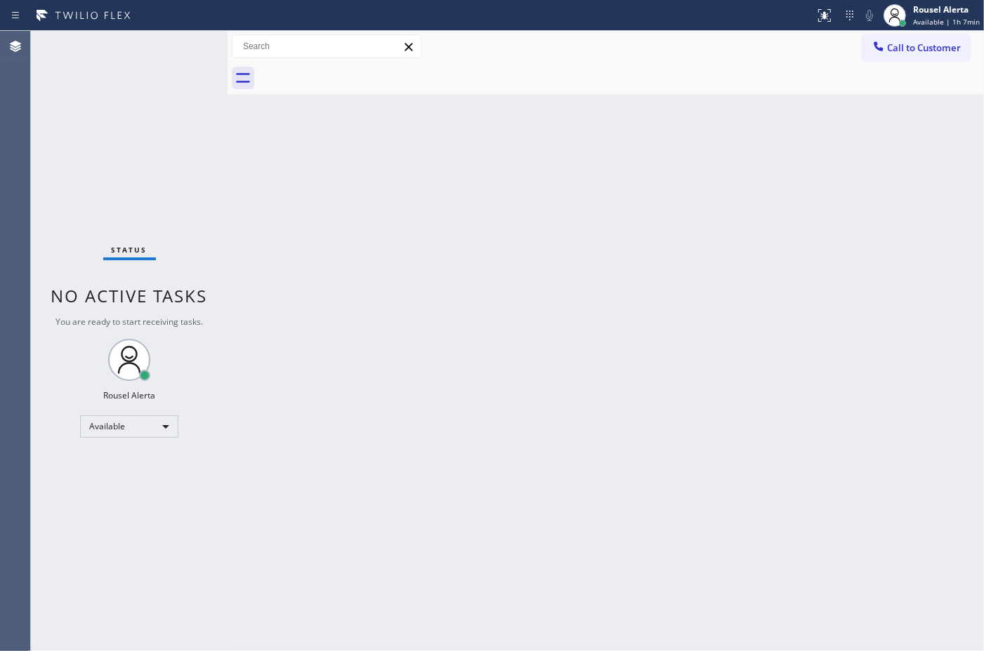
click at [362, 256] on div "Back to Dashboard Change Sender ID Customers Technicians Select a contact Outbo…" at bounding box center [605, 341] width 756 height 621
click at [134, 49] on div "Status No active tasks You are ready to start receiving tasks. Rousel Alerta Av…" at bounding box center [129, 341] width 197 height 621
click at [428, 225] on div "Back to Dashboard Change Sender ID Customers Technicians Select a contact Outbo…" at bounding box center [605, 341] width 756 height 621
click at [440, 239] on div "Back to Dashboard Change Sender ID Customers Technicians Select a contact Outbo…" at bounding box center [605, 341] width 756 height 621
click at [336, 275] on div "Back to Dashboard Change Sender ID Customers Technicians Select a contact Outbo…" at bounding box center [605, 341] width 756 height 621
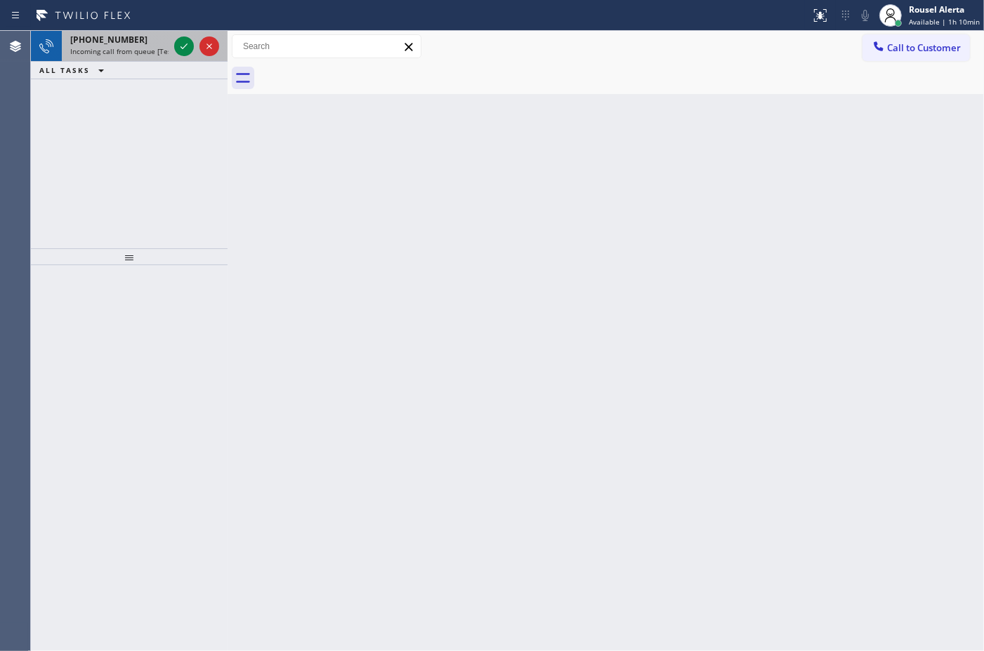
click at [137, 51] on span "Incoming call from queue [Test] All" at bounding box center [128, 51] width 117 height 10
click at [121, 53] on span "Incoming call from queue [Test] All" at bounding box center [128, 51] width 117 height 10
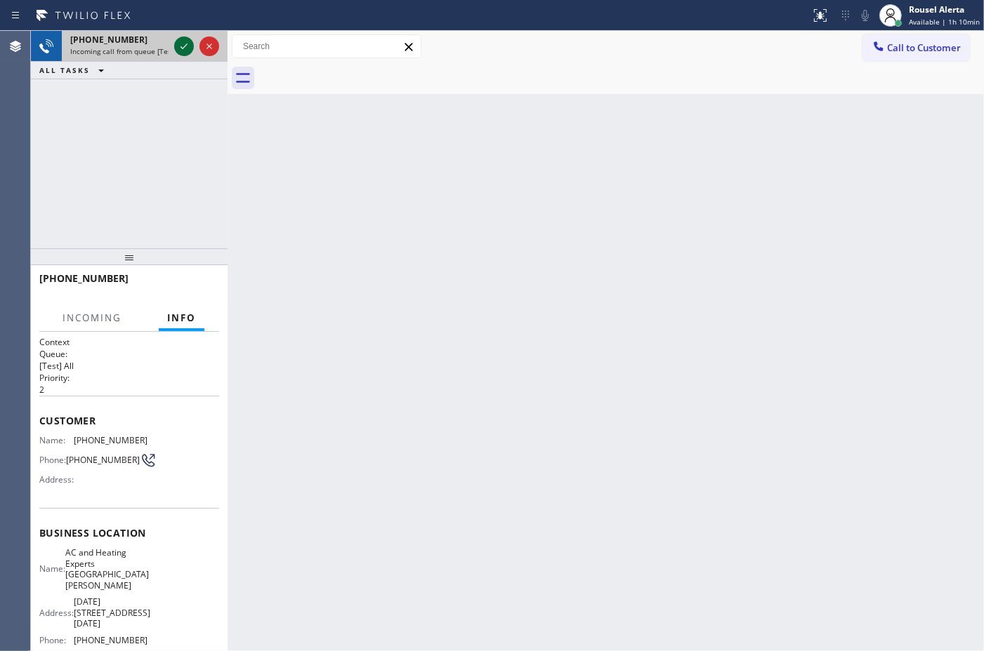
click at [183, 46] on icon at bounding box center [184, 46] width 17 height 17
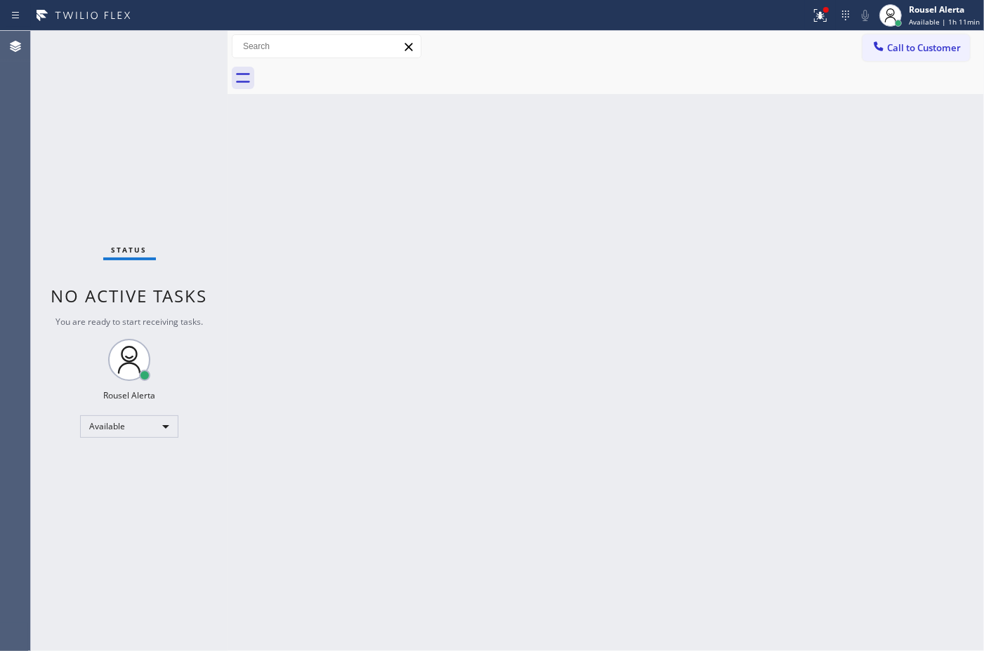
click at [426, 324] on div "Back to Dashboard Change Sender ID Customers Technicians Select a contact Outbo…" at bounding box center [605, 341] width 756 height 621
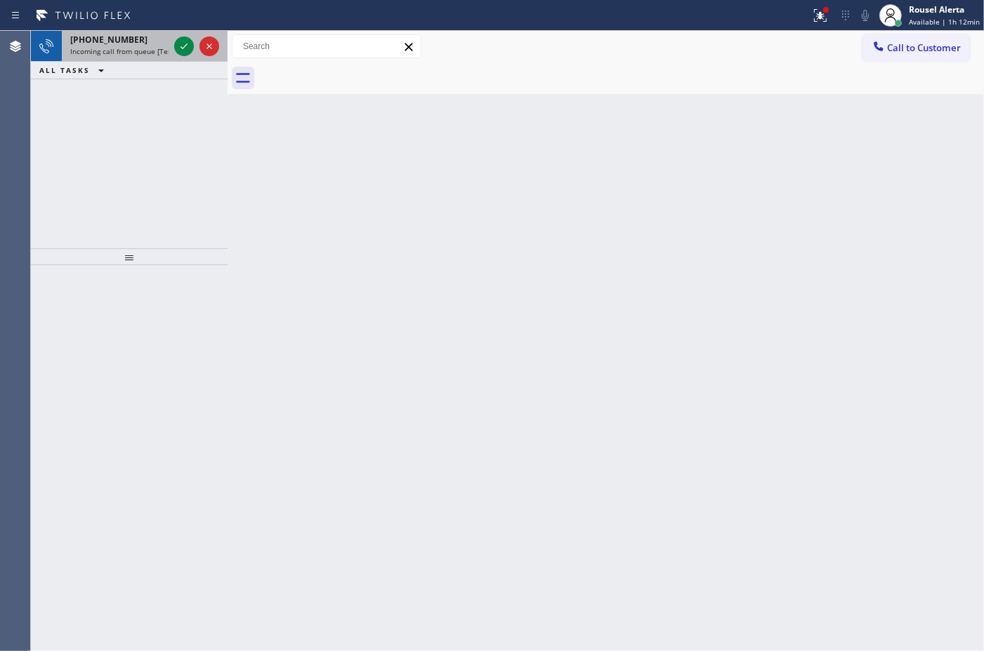
click at [153, 42] on div "[PHONE_NUMBER]" at bounding box center [119, 40] width 98 height 12
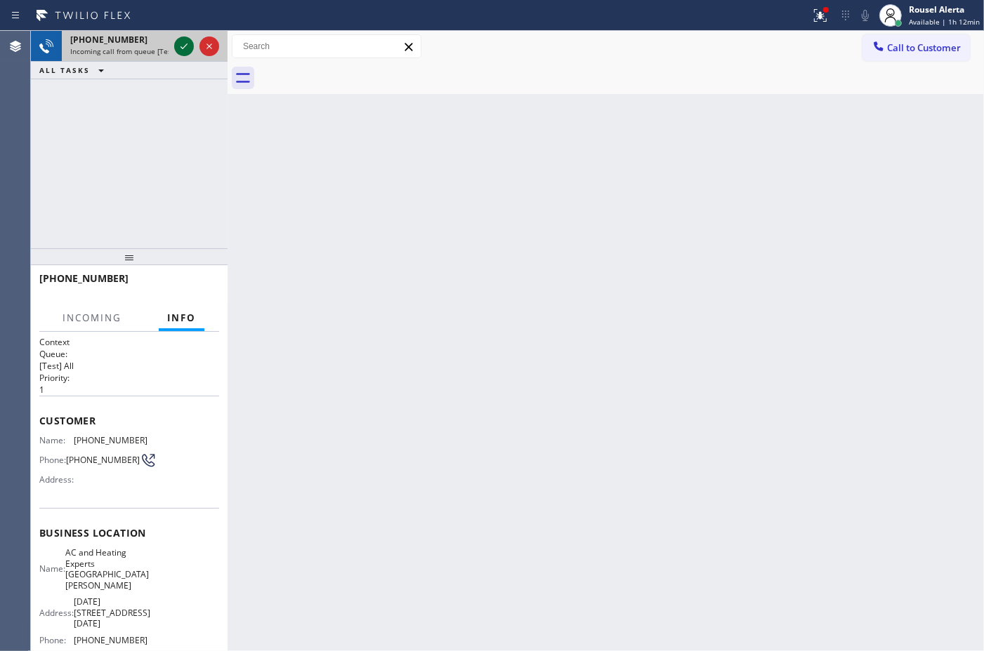
click at [183, 44] on icon at bounding box center [184, 46] width 17 height 17
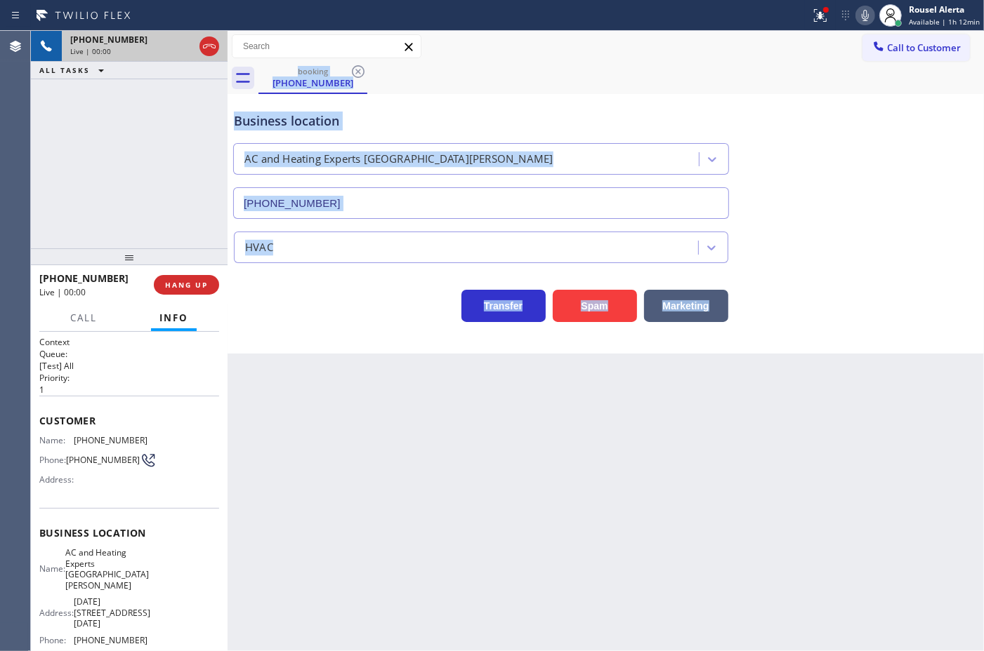
type input "[PHONE_NUMBER]"
click at [292, 465] on div "Back to Dashboard Change Sender ID Customers Technicians Select a contact Outbo…" at bounding box center [605, 341] width 756 height 621
click at [289, 300] on div "Transfer Spam Marketing" at bounding box center [481, 302] width 500 height 39
click at [296, 282] on div "Transfer Spam Marketing" at bounding box center [605, 299] width 749 height 45
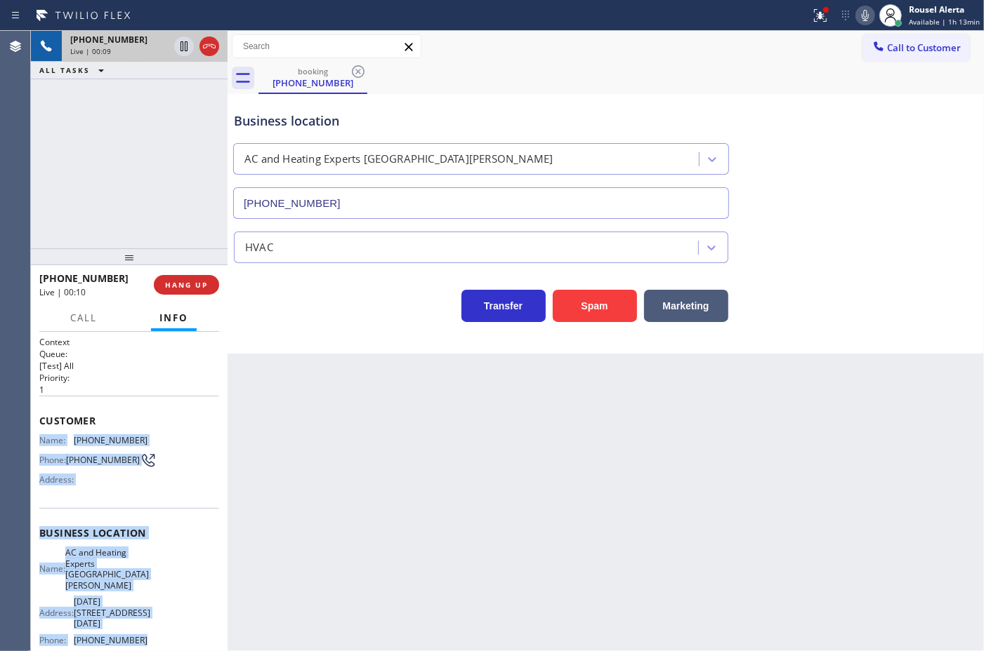
drag, startPoint x: 37, startPoint y: 439, endPoint x: 166, endPoint y: 626, distance: 226.5
click at [166, 626] on div "Context Queue: [Test] All Priority: 1 Customer Name: [PHONE_NUMBER] Phone: [PHO…" at bounding box center [129, 491] width 197 height 319
copy div "Name: [PHONE_NUMBER] Phone: [PHONE_NUMBER] Address: Business location Name: AC …"
click at [180, 51] on icon at bounding box center [183, 46] width 7 height 10
click at [864, 18] on icon at bounding box center [864, 15] width 17 height 17
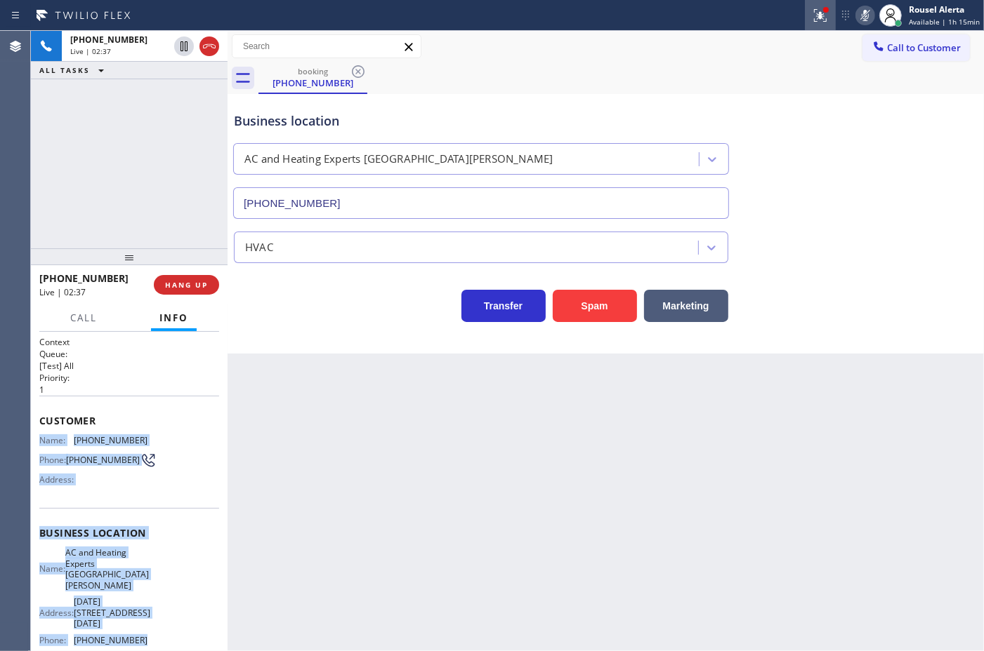
click at [820, 22] on icon at bounding box center [820, 15] width 17 height 17
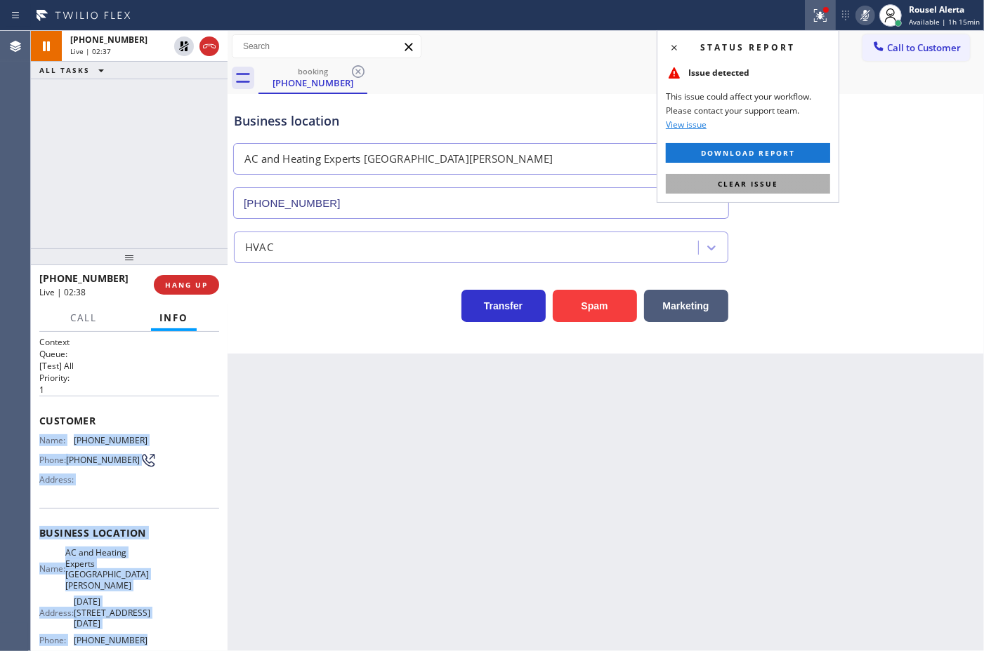
click at [797, 176] on button "Clear issue" at bounding box center [748, 184] width 164 height 20
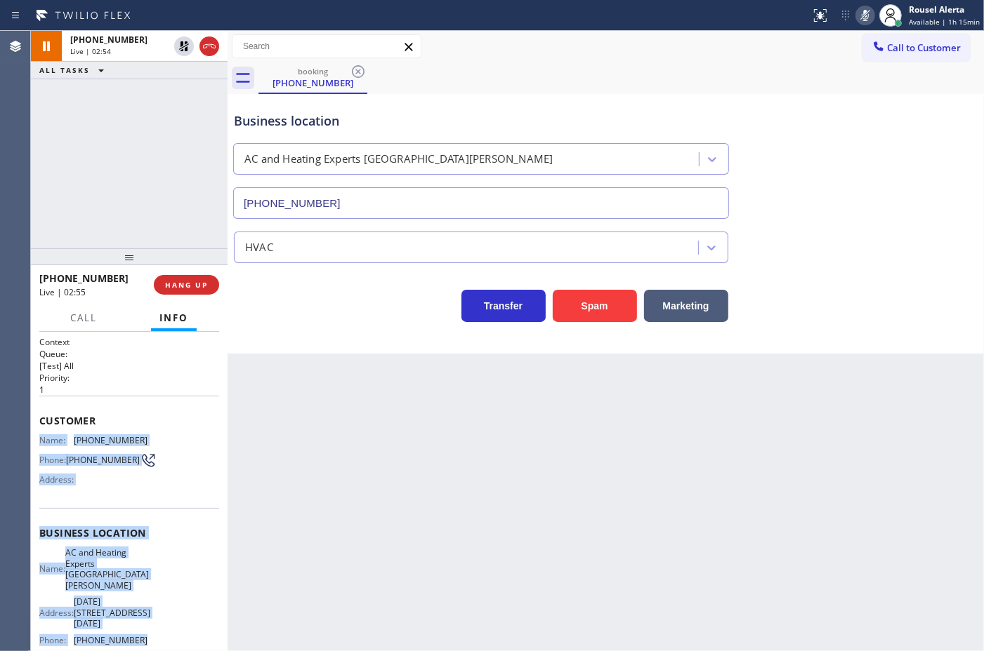
click at [734, 53] on div "Call to Customer Outbound call Location Search location Your caller id phone nu…" at bounding box center [605, 46] width 756 height 25
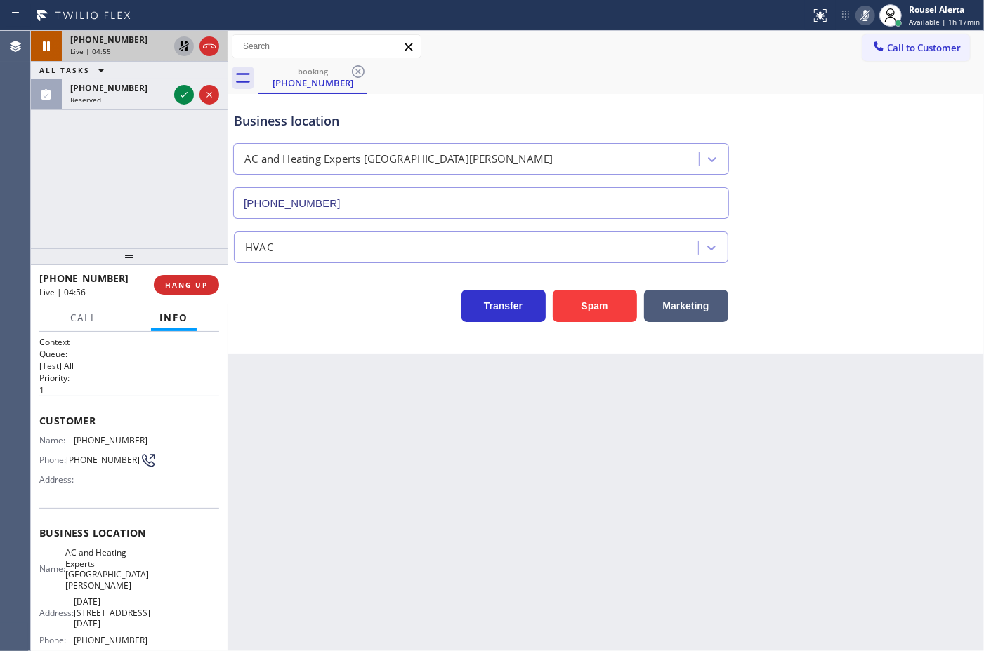
click at [183, 49] on icon at bounding box center [184, 46] width 17 height 17
click at [873, 18] on icon at bounding box center [864, 15] width 17 height 17
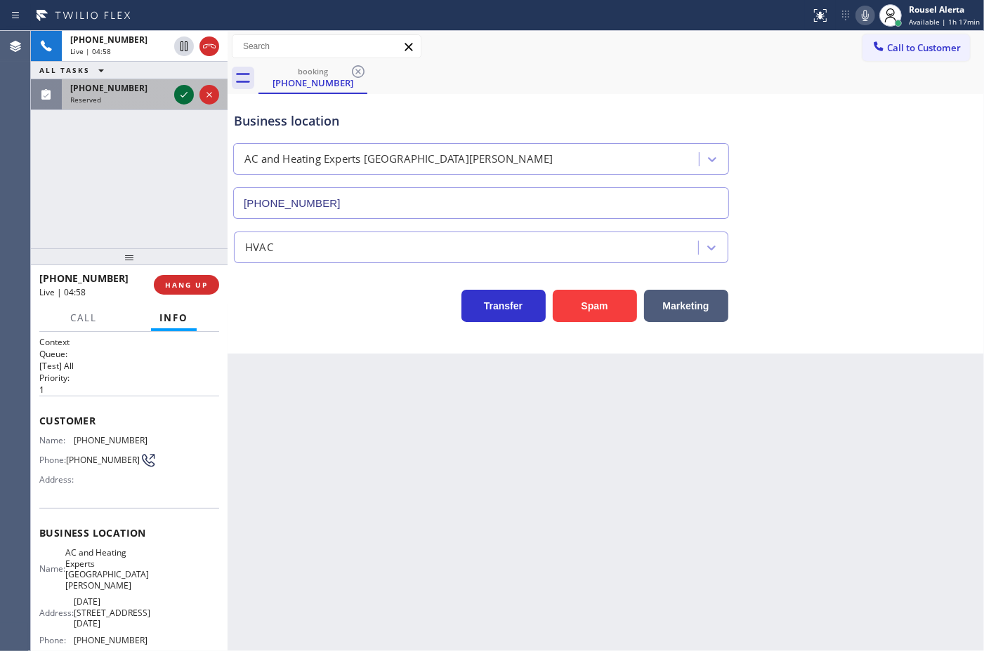
click at [179, 86] on icon at bounding box center [184, 94] width 17 height 17
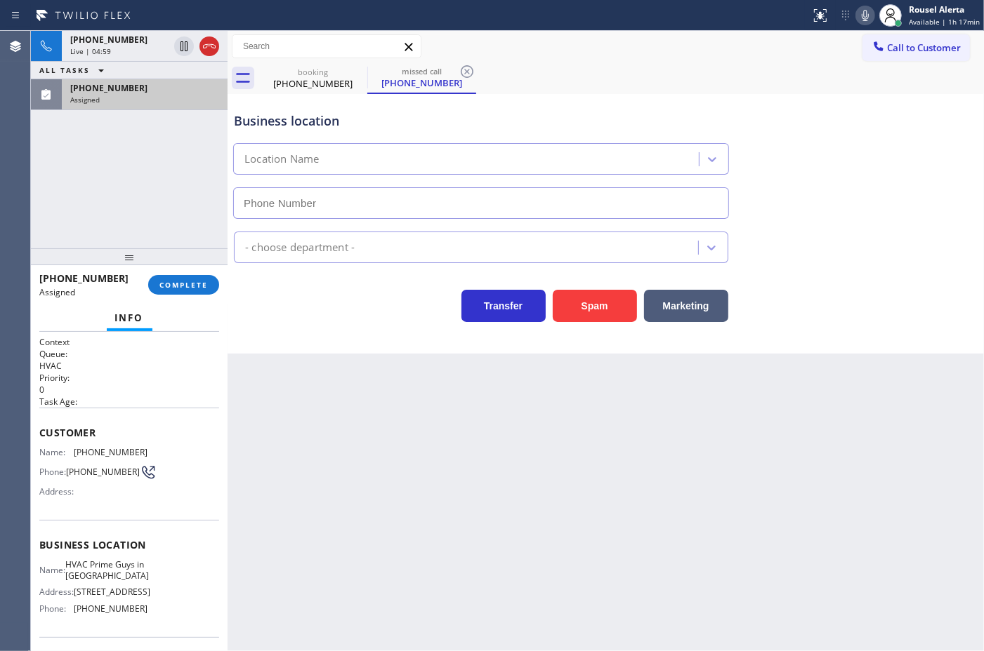
type input "[PHONE_NUMBER]"
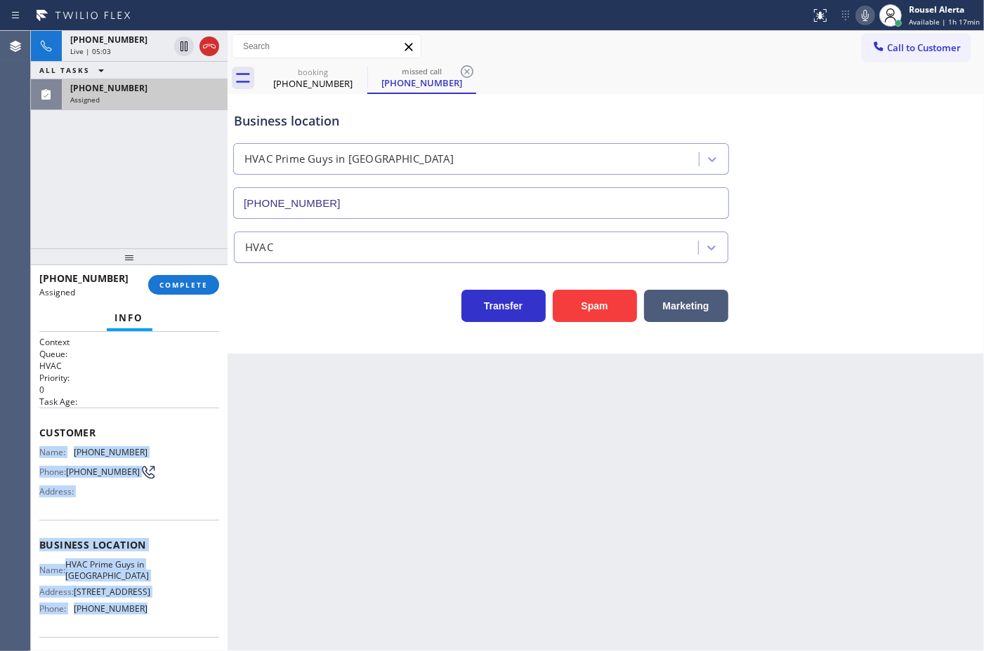
drag, startPoint x: 40, startPoint y: 451, endPoint x: 138, endPoint y: 618, distance: 193.5
click at [138, 618] on div "Context Queue: HVAC Priority: 0 Task Age: Customer Name: [PHONE_NUMBER] Phone: …" at bounding box center [129, 539] width 180 height 407
copy div "Name: [PHONE_NUMBER] Phone: [PHONE_NUMBER] Address: Business location Name: HVA…"
click at [166, 102] on div "Assigned" at bounding box center [144, 100] width 149 height 10
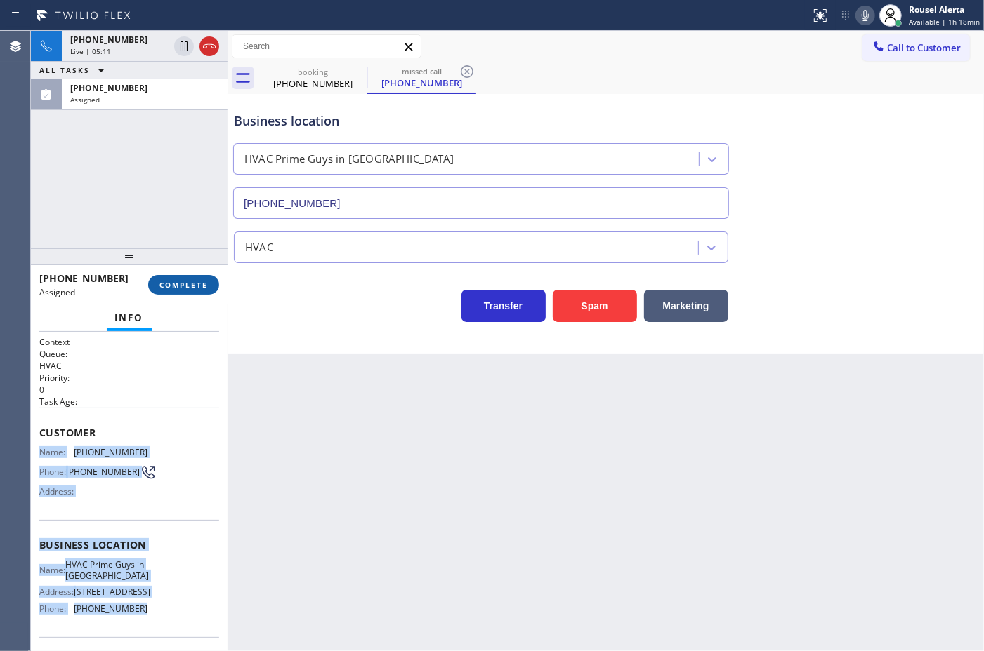
click at [180, 284] on span "COMPLETE" at bounding box center [183, 285] width 48 height 10
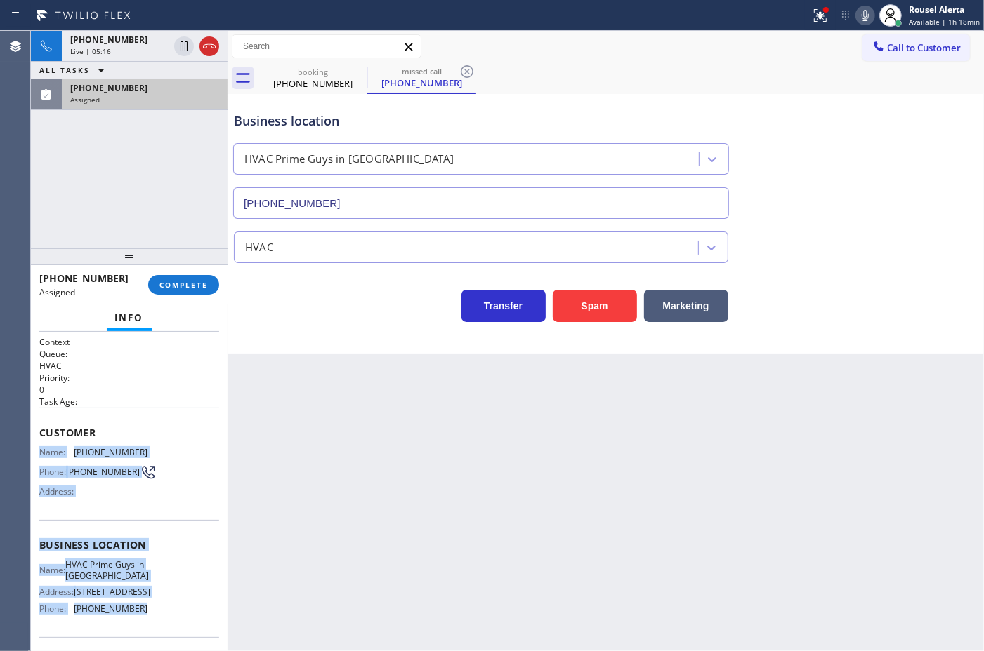
click at [165, 106] on div "[PHONE_NUMBER] Assigned" at bounding box center [142, 94] width 160 height 31
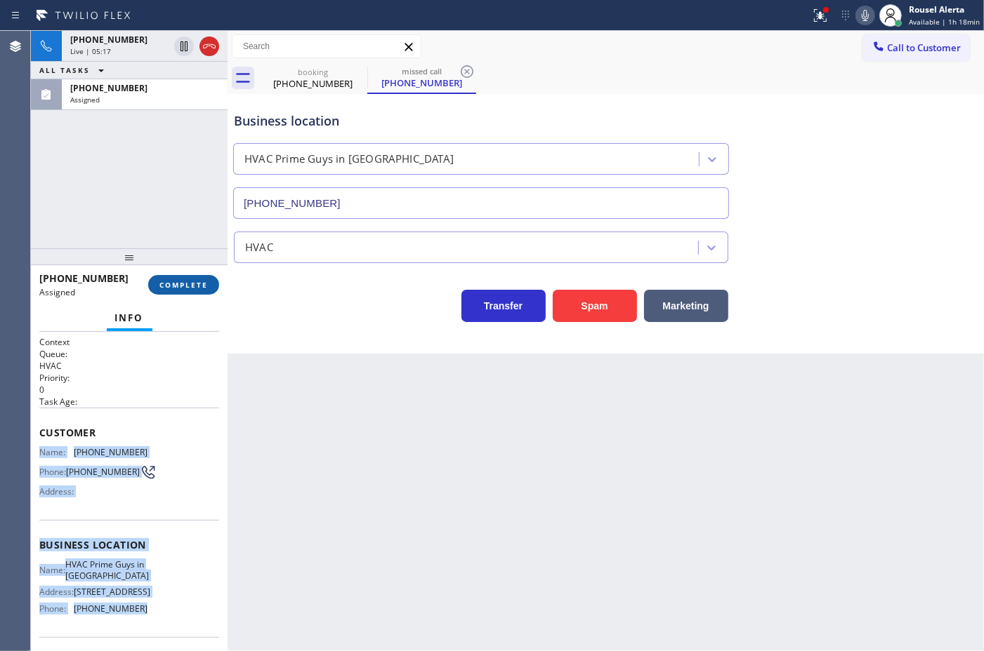
click at [187, 280] on span "COMPLETE" at bounding box center [183, 285] width 48 height 10
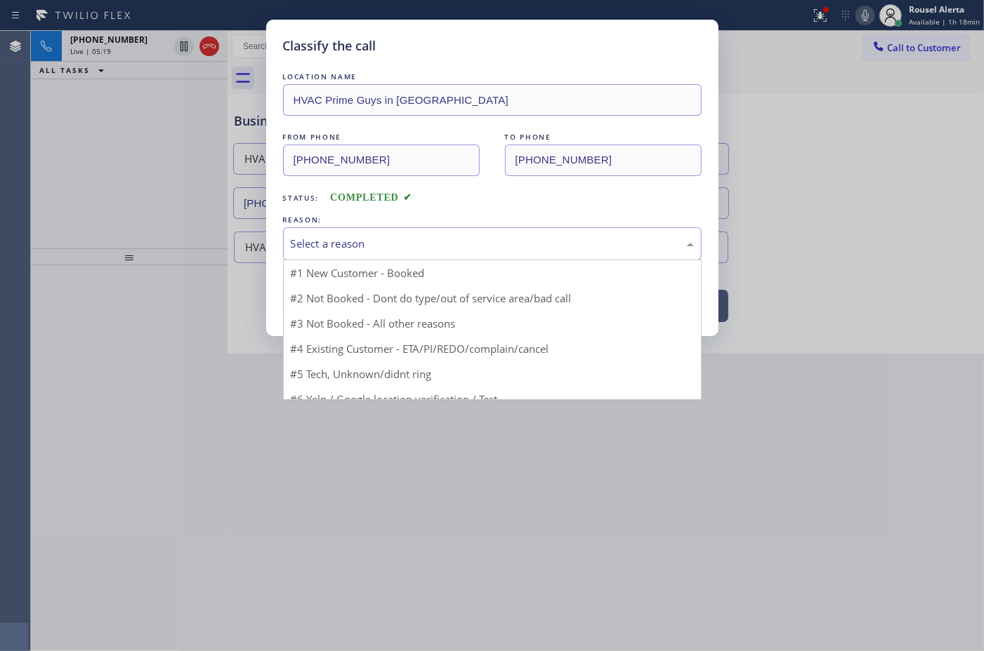
click at [369, 253] on div "Select a reason" at bounding box center [492, 243] width 418 height 33
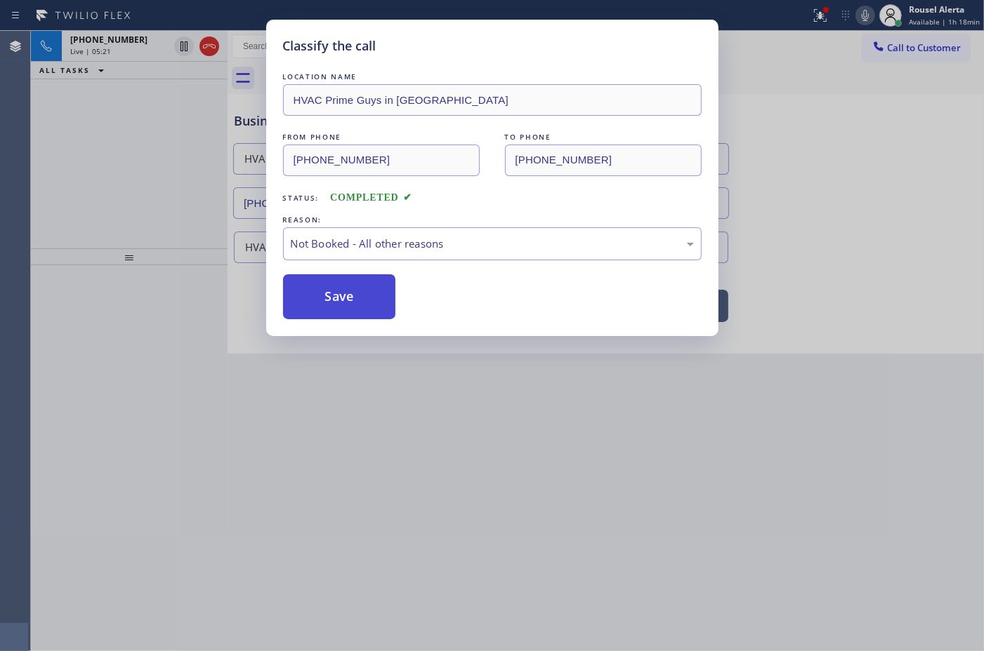
click at [341, 296] on button "Save" at bounding box center [339, 296] width 113 height 45
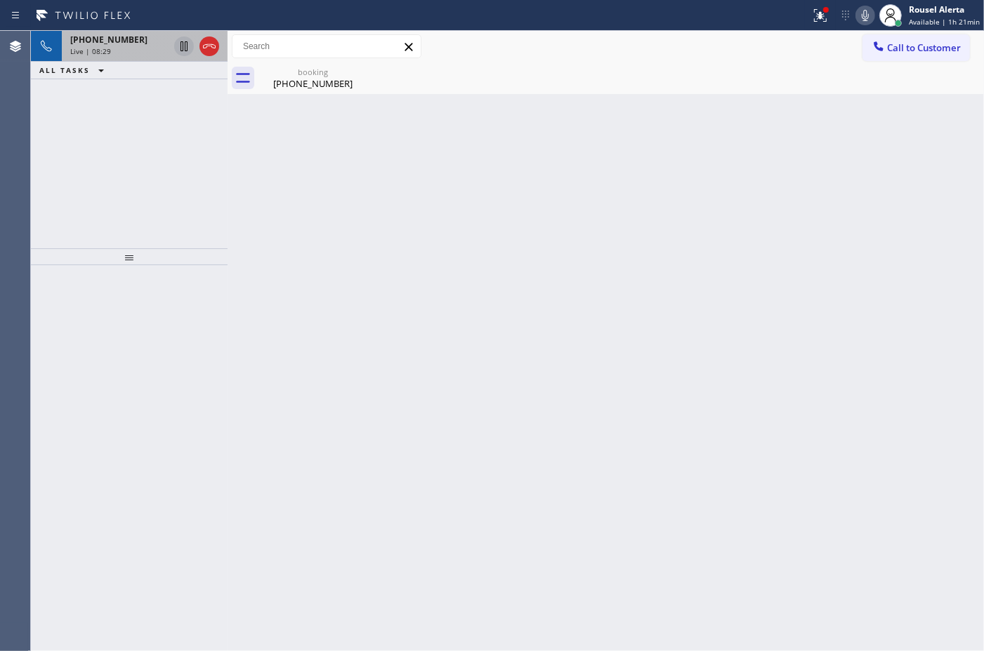
click at [180, 53] on icon at bounding box center [184, 46] width 17 height 17
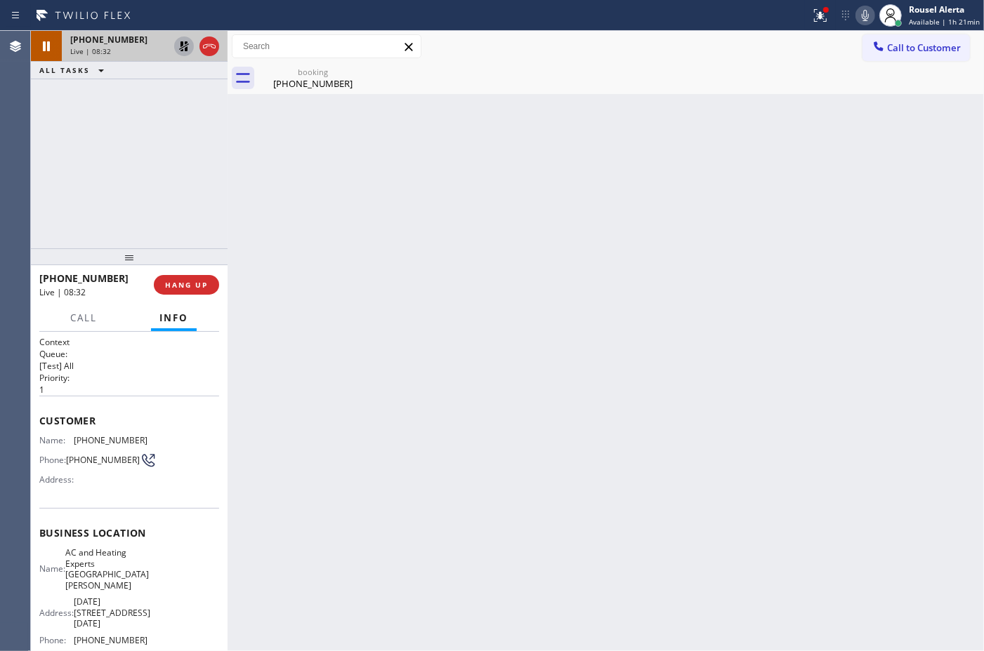
click at [868, 20] on icon at bounding box center [864, 15] width 7 height 11
click at [179, 47] on icon at bounding box center [184, 46] width 17 height 17
click at [868, 8] on icon at bounding box center [864, 15] width 17 height 17
click at [180, 43] on icon at bounding box center [184, 46] width 17 height 17
click at [871, 18] on icon at bounding box center [864, 15] width 17 height 17
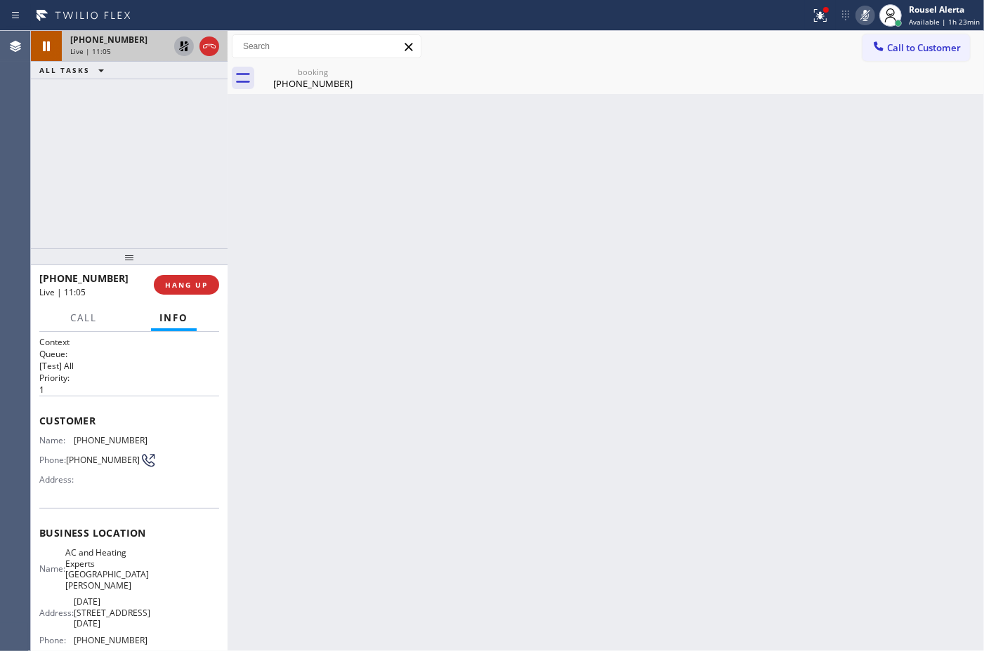
click at [183, 49] on icon at bounding box center [184, 46] width 17 height 17
click at [868, 11] on icon at bounding box center [864, 15] width 7 height 11
click at [478, 104] on div "Back to Dashboard Change Sender ID Customers Technicians Select a contact Outbo…" at bounding box center [605, 341] width 756 height 621
click at [201, 284] on span "HANG UP" at bounding box center [186, 285] width 43 height 10
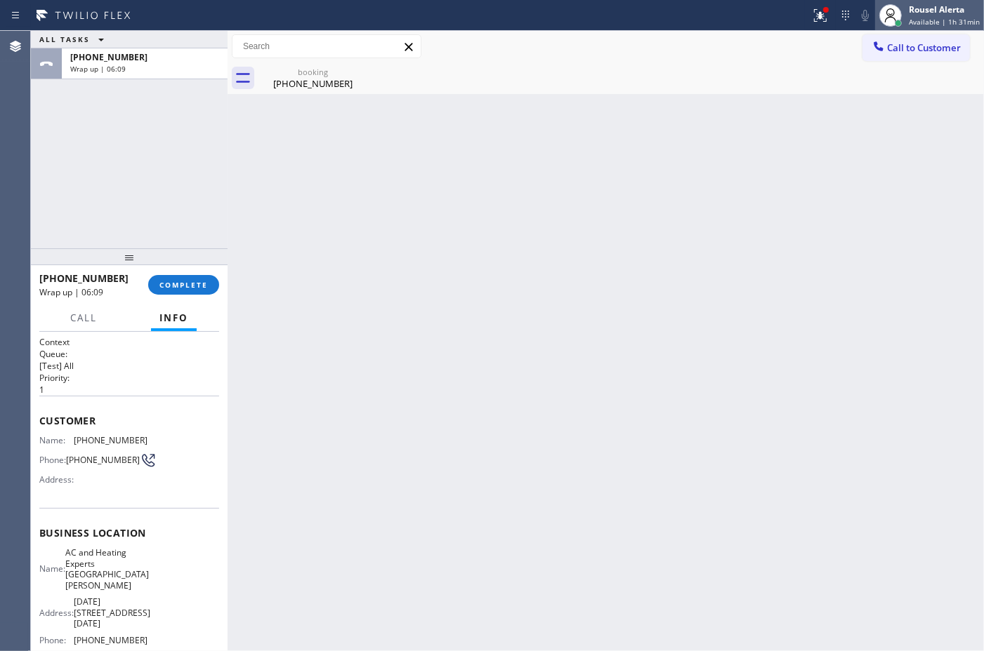
click at [943, 23] on span "Available | 1h 31min" at bounding box center [943, 22] width 71 height 10
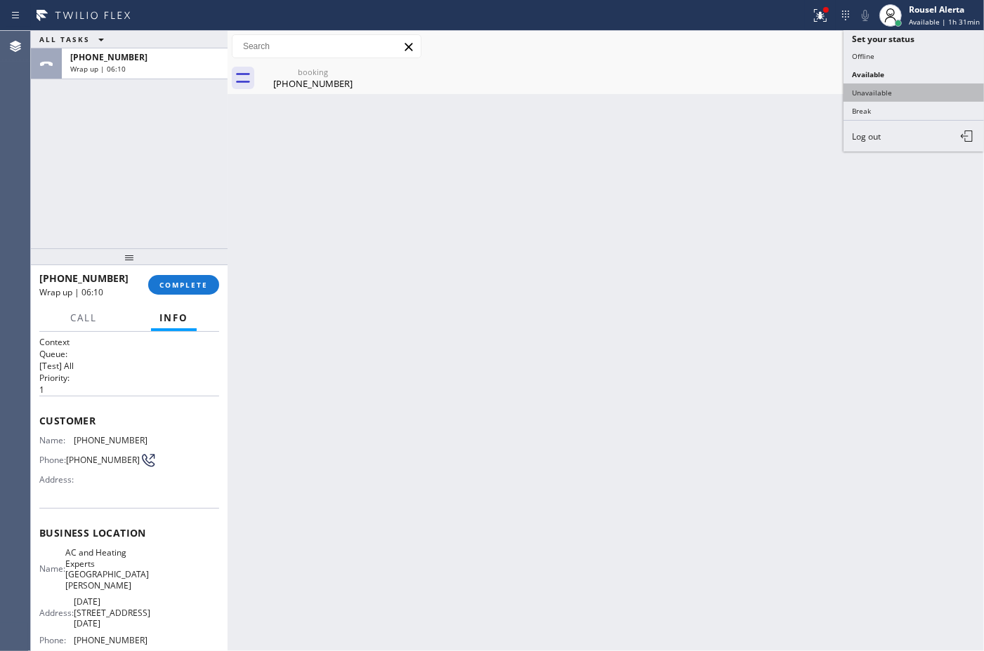
click at [913, 86] on button "Unavailable" at bounding box center [913, 93] width 140 height 18
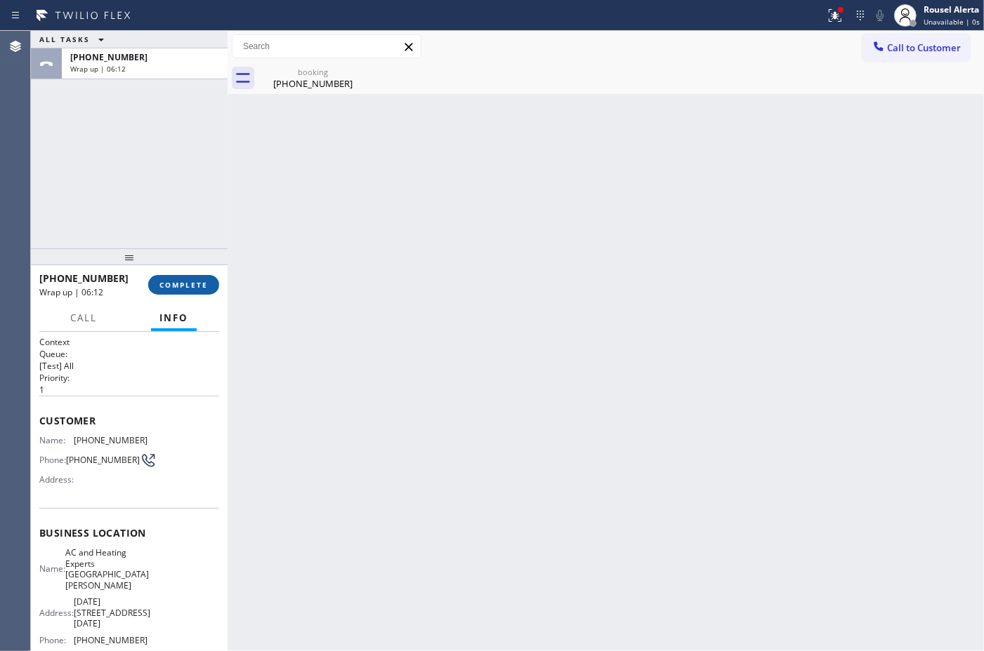
click at [180, 290] on button "COMPLETE" at bounding box center [183, 285] width 71 height 20
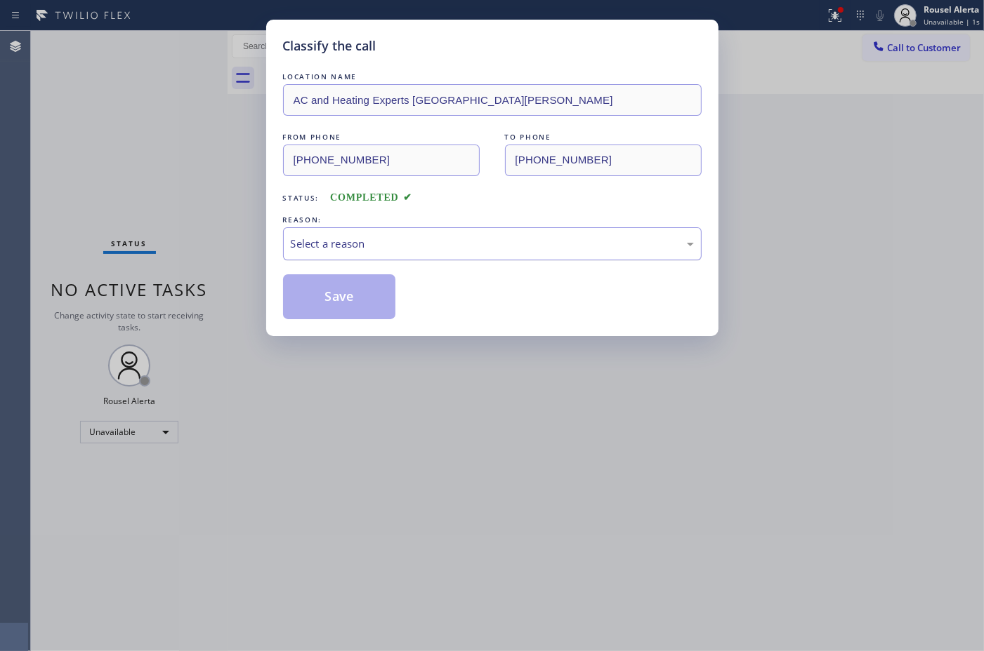
click at [458, 241] on div "Select a reason" at bounding box center [492, 244] width 403 height 16
click at [349, 299] on button "Save" at bounding box center [339, 296] width 113 height 45
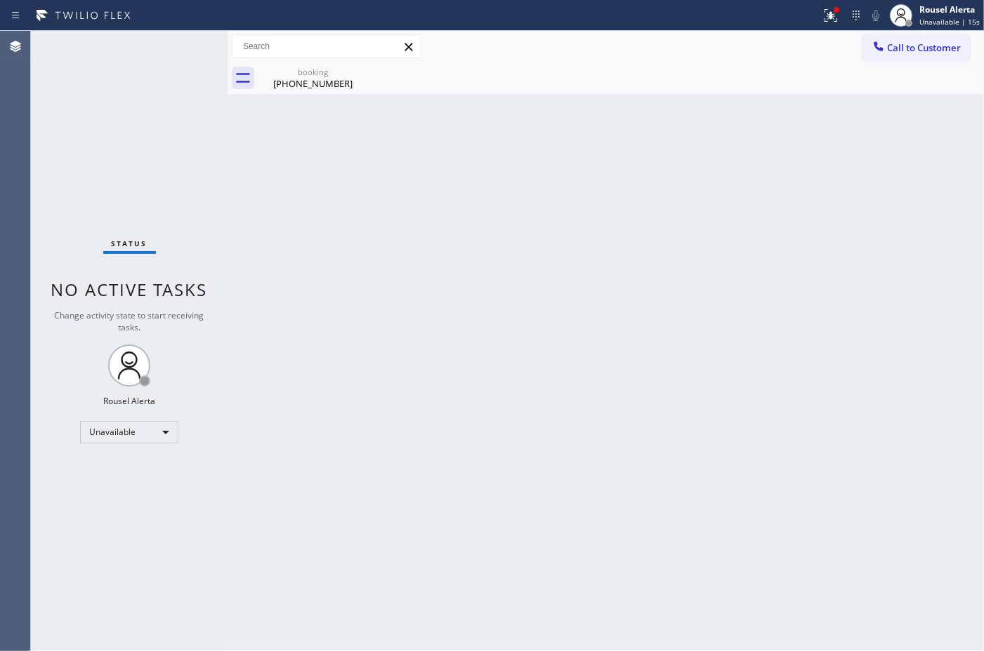
click at [100, 76] on div "Status No active tasks Change activity state to start receiving tasks. Rousel A…" at bounding box center [129, 341] width 197 height 621
click at [169, 432] on div "Unavailable" at bounding box center [129, 432] width 98 height 22
click at [154, 462] on li "Available" at bounding box center [128, 469] width 95 height 17
drag, startPoint x: 528, startPoint y: 423, endPoint x: 549, endPoint y: 434, distance: 23.9
click at [528, 423] on div "Back to Dashboard Change Sender ID Customers Technicians Select a contact Outbo…" at bounding box center [605, 341] width 756 height 621
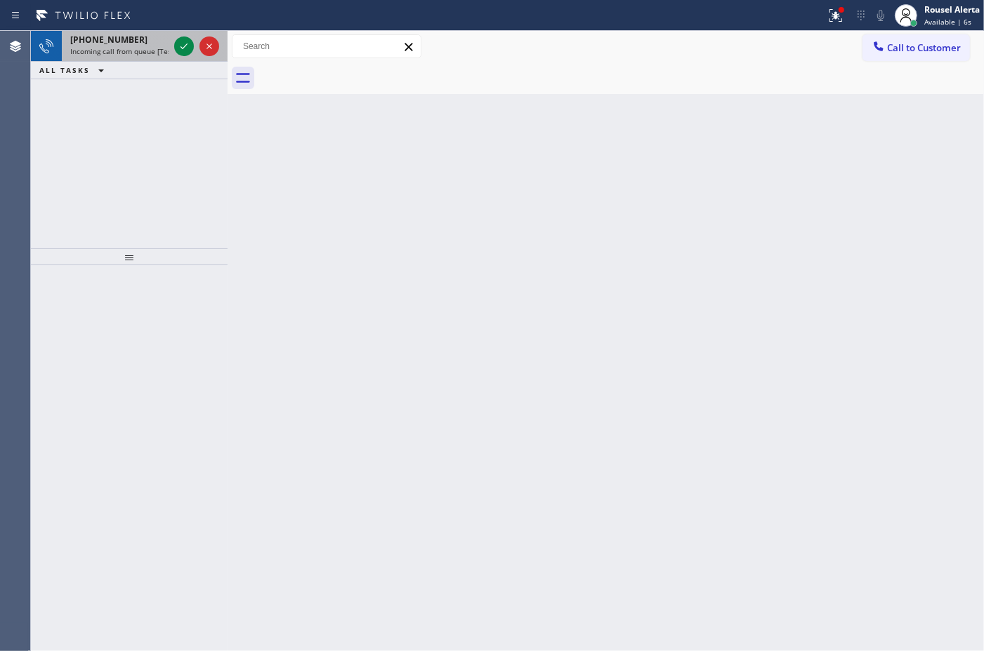
click at [130, 39] on div "[PHONE_NUMBER]" at bounding box center [119, 40] width 98 height 12
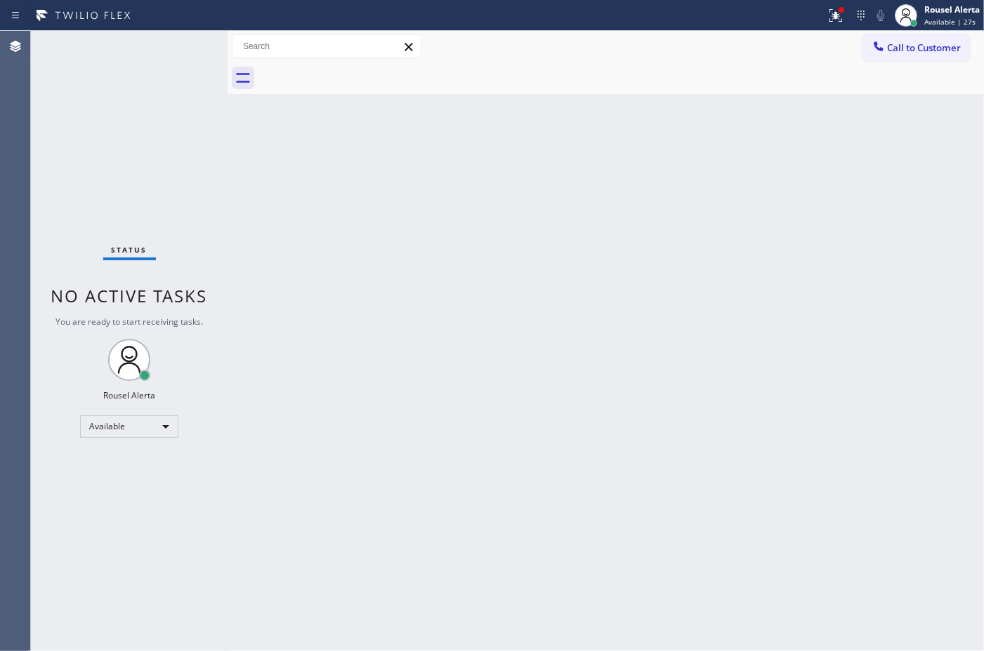
click at [154, 64] on div "Status No active tasks You are ready to start receiving tasks. Rousel Alerta Av…" at bounding box center [129, 341] width 197 height 621
click at [289, 292] on div "Back to Dashboard Change Sender ID Customers Technicians Select a contact Outbo…" at bounding box center [605, 341] width 756 height 621
click at [935, 12] on div "Rousel Alerta" at bounding box center [951, 10] width 55 height 12
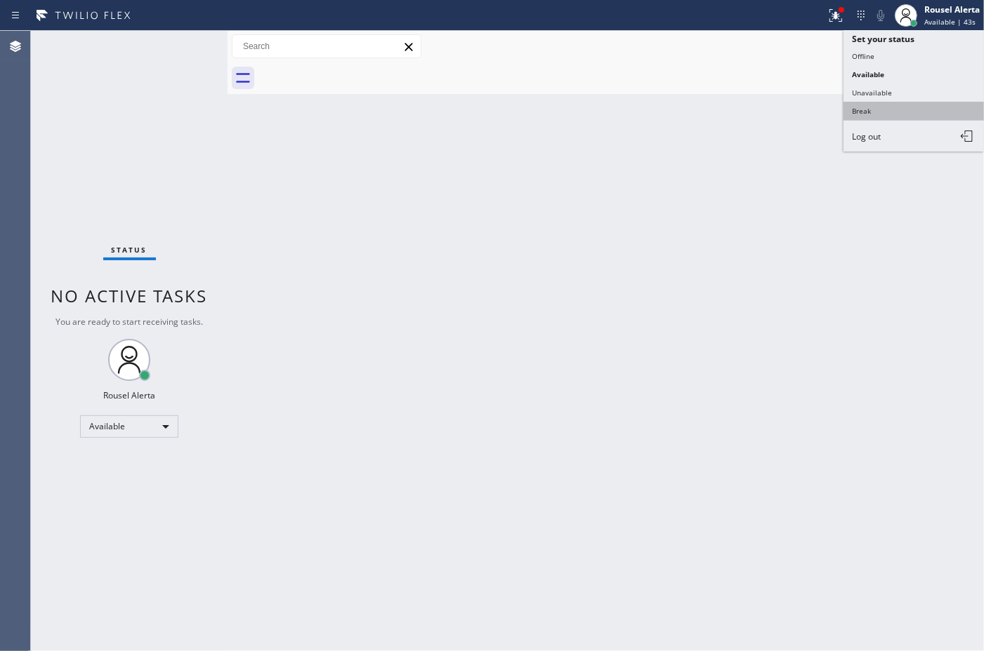
click at [913, 102] on button "Break" at bounding box center [913, 111] width 140 height 18
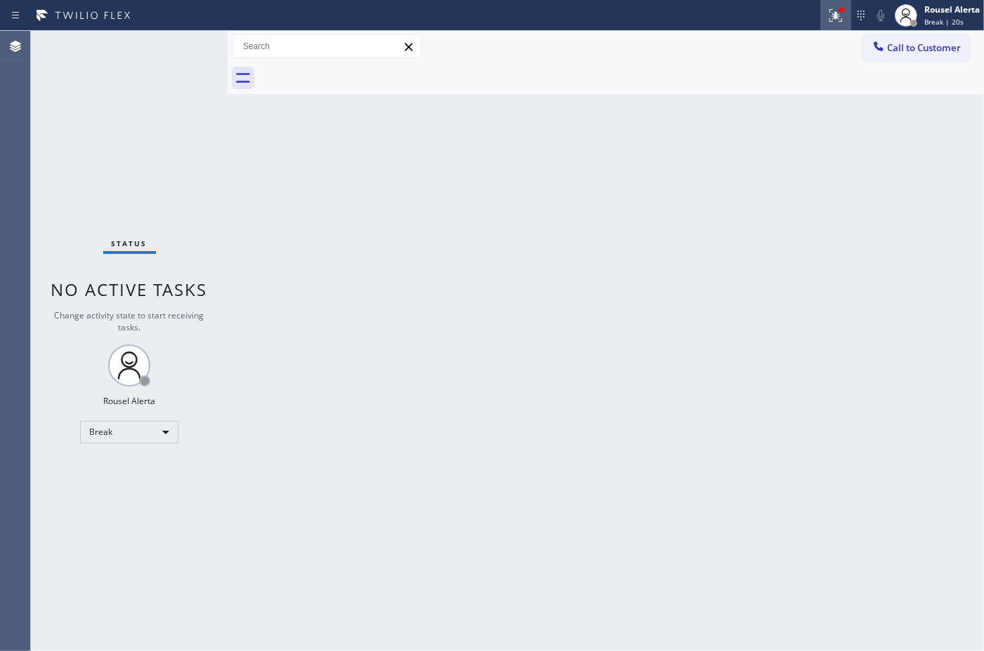
click at [835, 11] on icon at bounding box center [835, 15] width 17 height 17
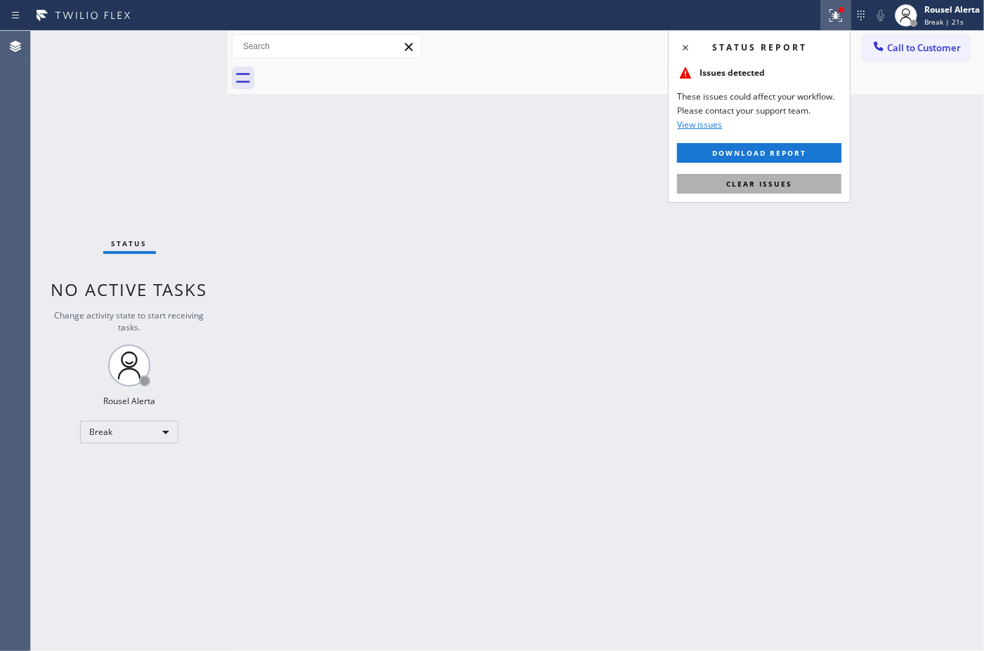
click at [794, 188] on button "Clear issues" at bounding box center [759, 184] width 164 height 20
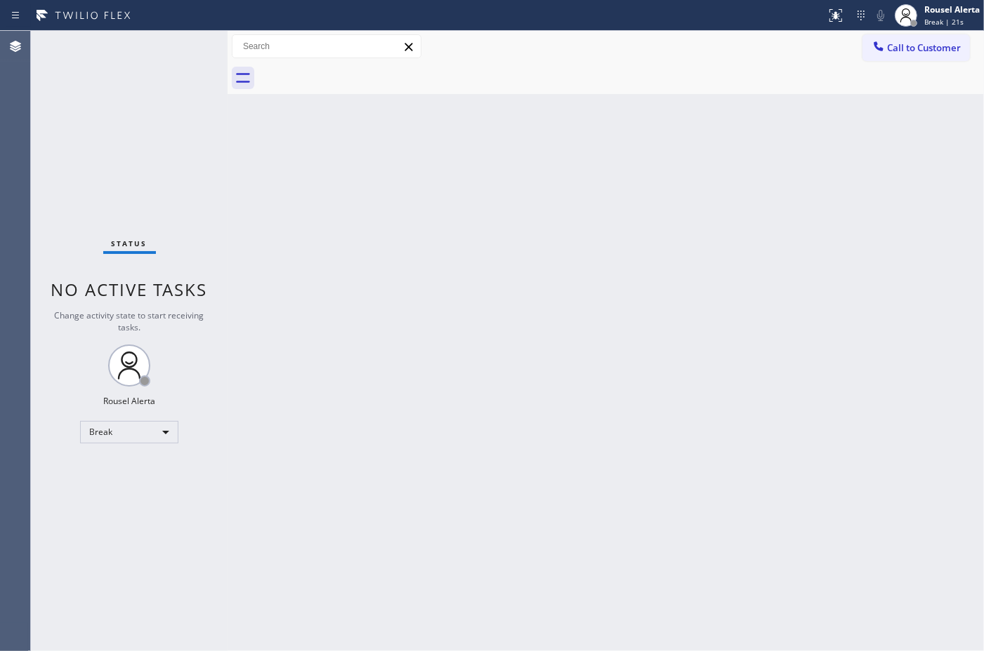
click at [772, 258] on div "Back to Dashboard Change Sender ID Customers Technicians Select a contact Outbo…" at bounding box center [605, 341] width 756 height 621
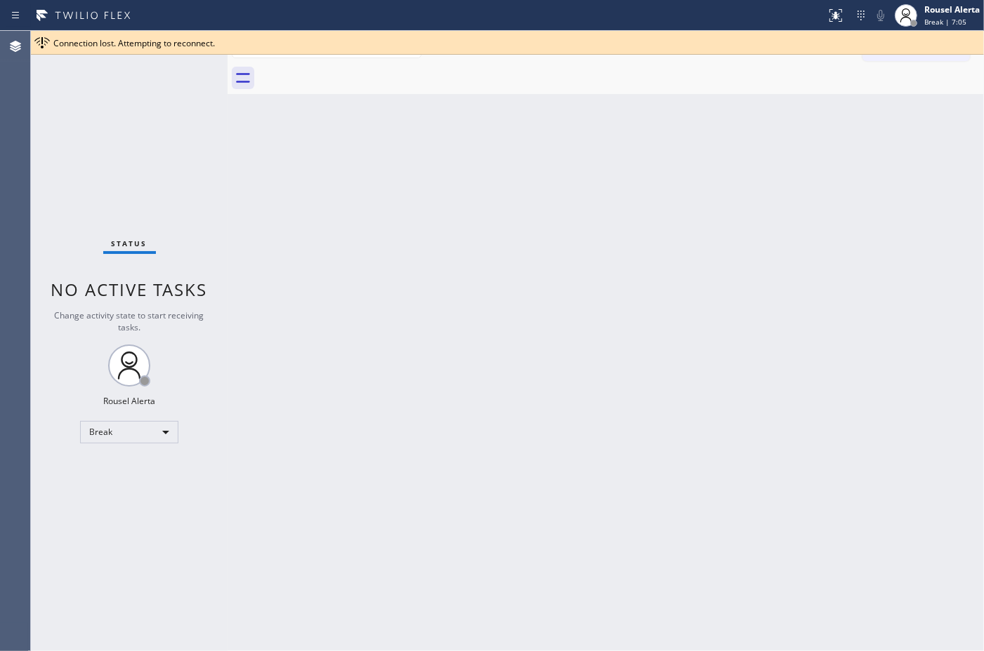
click at [332, 220] on div "Back to Dashboard Change Sender ID Customers Technicians Select a contact Outbo…" at bounding box center [605, 341] width 756 height 621
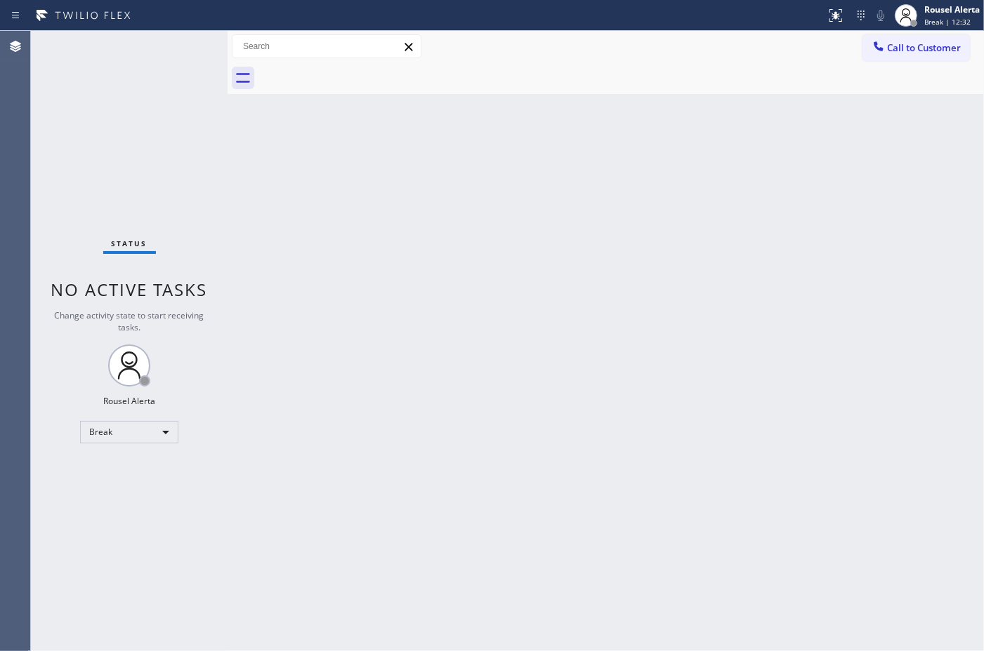
click at [398, 278] on div "Back to Dashboard Change Sender ID Customers Technicians Select a contact Outbo…" at bounding box center [605, 341] width 756 height 621
click at [302, 279] on div "Back to Dashboard Change Sender ID Customers Technicians Select a contact Outbo…" at bounding box center [605, 341] width 756 height 621
click at [383, 324] on div "Back to Dashboard Change Sender ID Customers Technicians Select a contact Outbo…" at bounding box center [605, 341] width 756 height 621
click at [385, 324] on div "Back to Dashboard Change Sender ID Customers Technicians Select a contact Outbo…" at bounding box center [605, 341] width 756 height 621
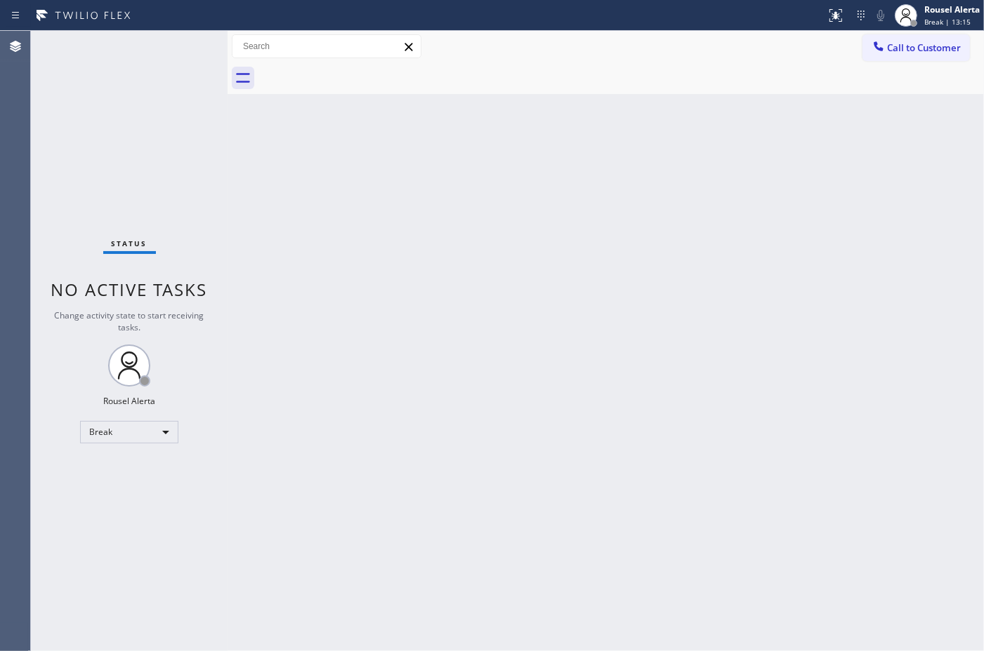
click at [385, 324] on div "Back to Dashboard Change Sender ID Customers Technicians Select a contact Outbo…" at bounding box center [605, 341] width 756 height 621
click at [140, 67] on div "Status No active tasks Change activity state to start receiving tasks. Rousel A…" at bounding box center [129, 341] width 197 height 621
click at [920, 16] on div at bounding box center [905, 15] width 31 height 31
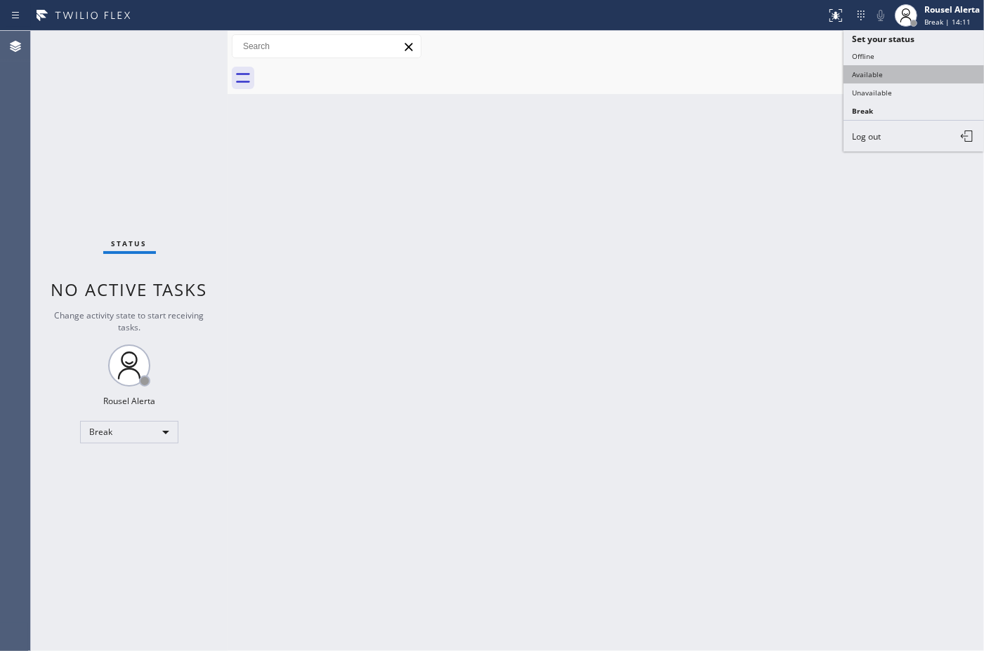
click at [932, 65] on button "Available" at bounding box center [913, 74] width 140 height 18
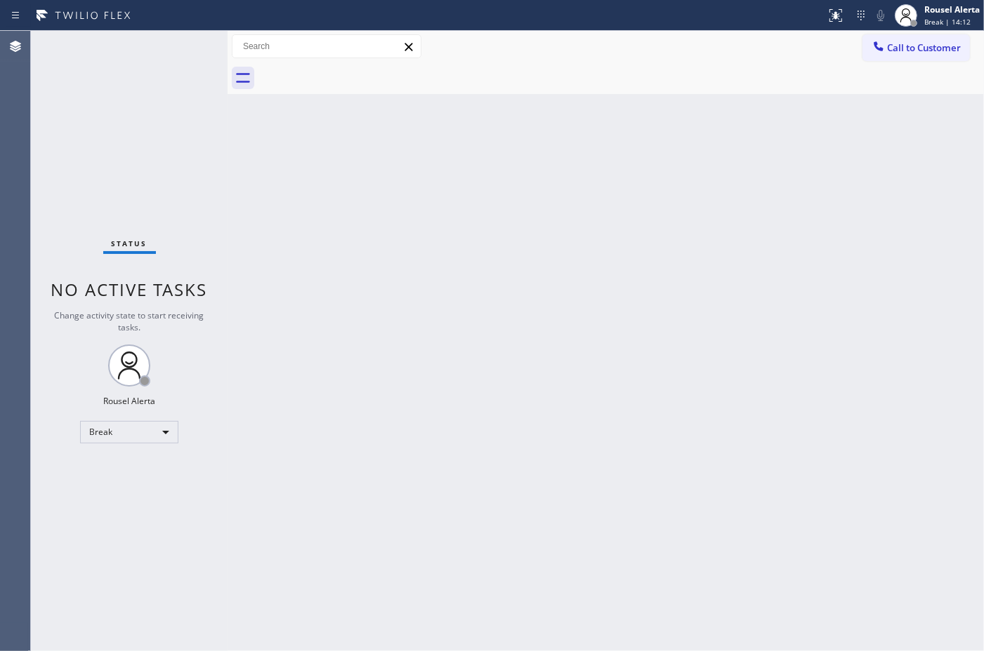
click at [787, 223] on div "Back to Dashboard Change Sender ID Customers Technicians Select a contact Outbo…" at bounding box center [605, 341] width 756 height 621
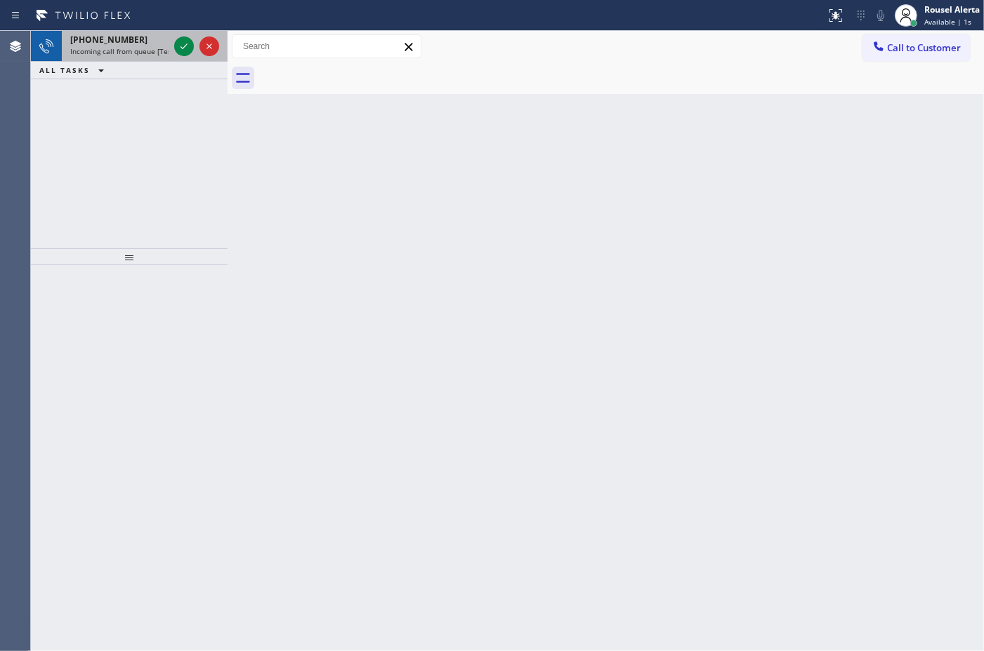
click at [118, 53] on span "Incoming call from queue [Test] All" at bounding box center [128, 51] width 117 height 10
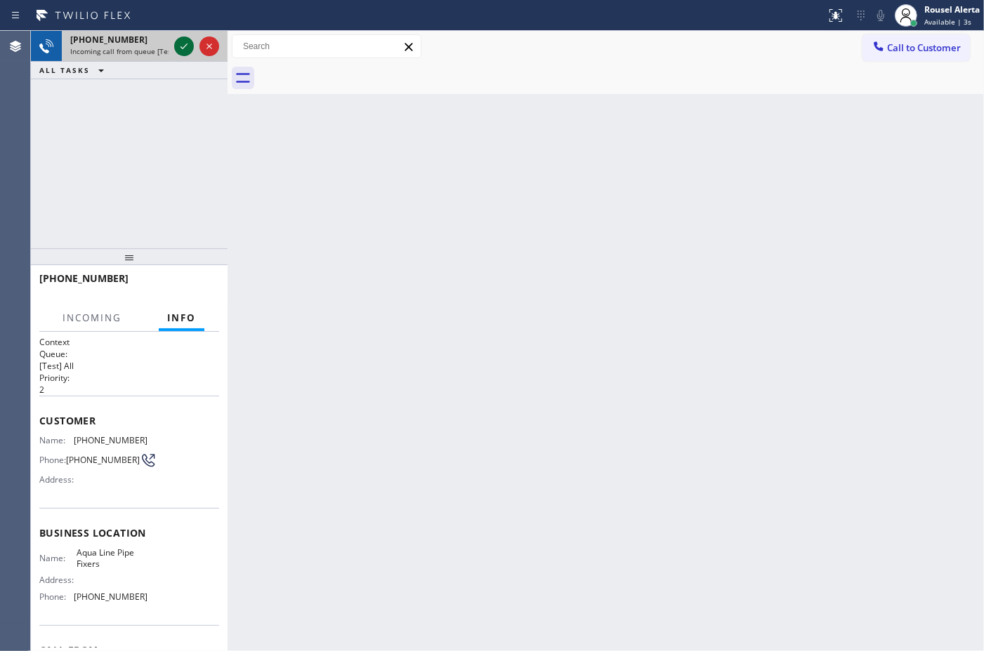
click at [185, 49] on icon at bounding box center [184, 46] width 17 height 17
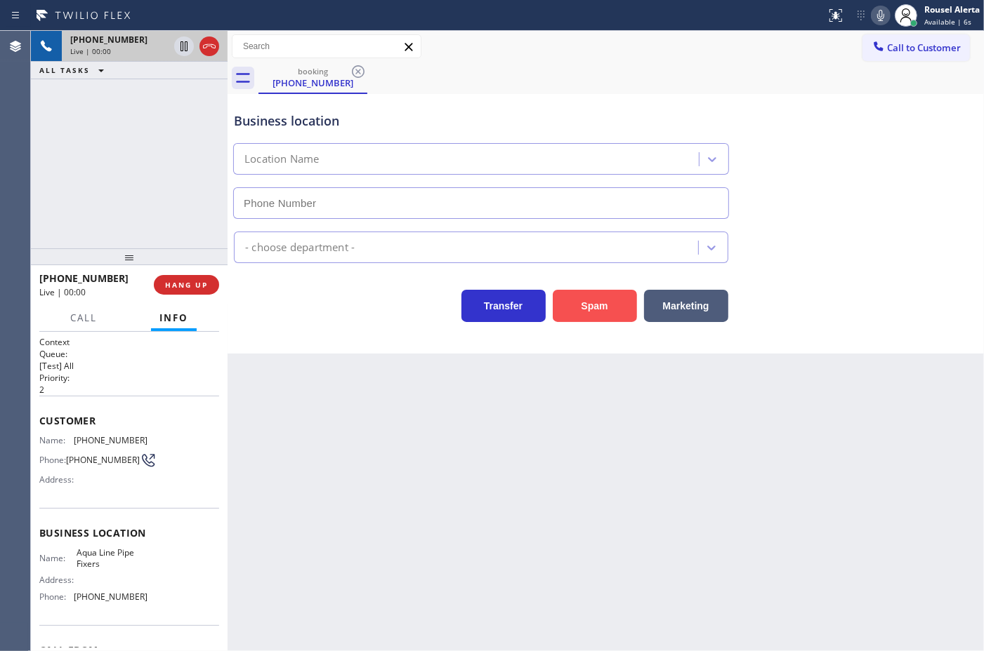
type input "[PHONE_NUMBER]"
click at [208, 285] on button "HANG UP" at bounding box center [186, 285] width 65 height 20
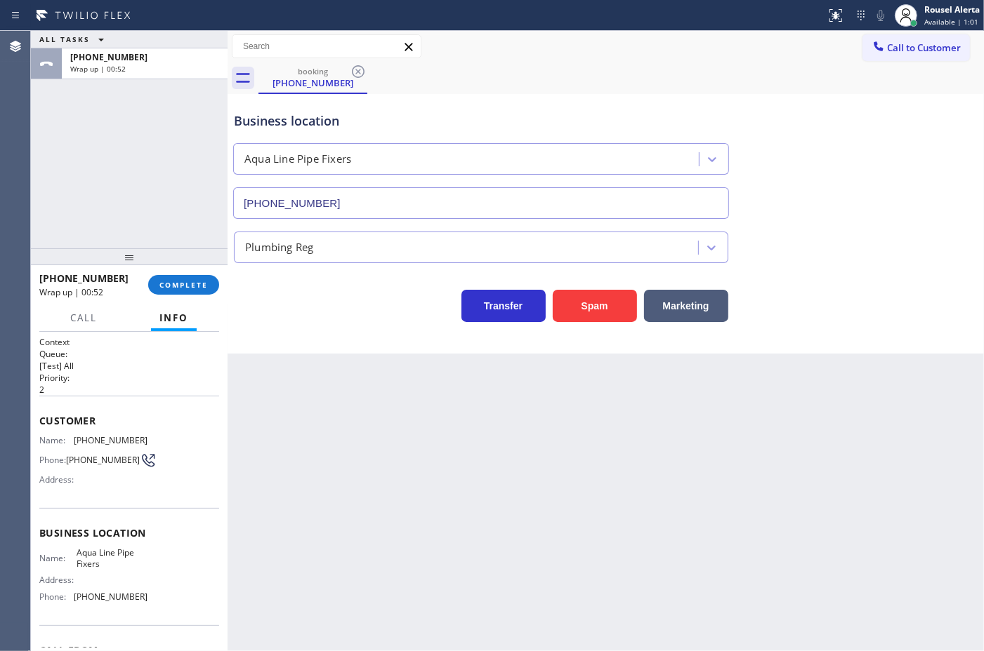
click at [192, 303] on div "[PHONE_NUMBER] Wrap up | 00:52 COMPLETE" at bounding box center [129, 285] width 180 height 37
click at [194, 293] on button "COMPLETE" at bounding box center [183, 285] width 71 height 20
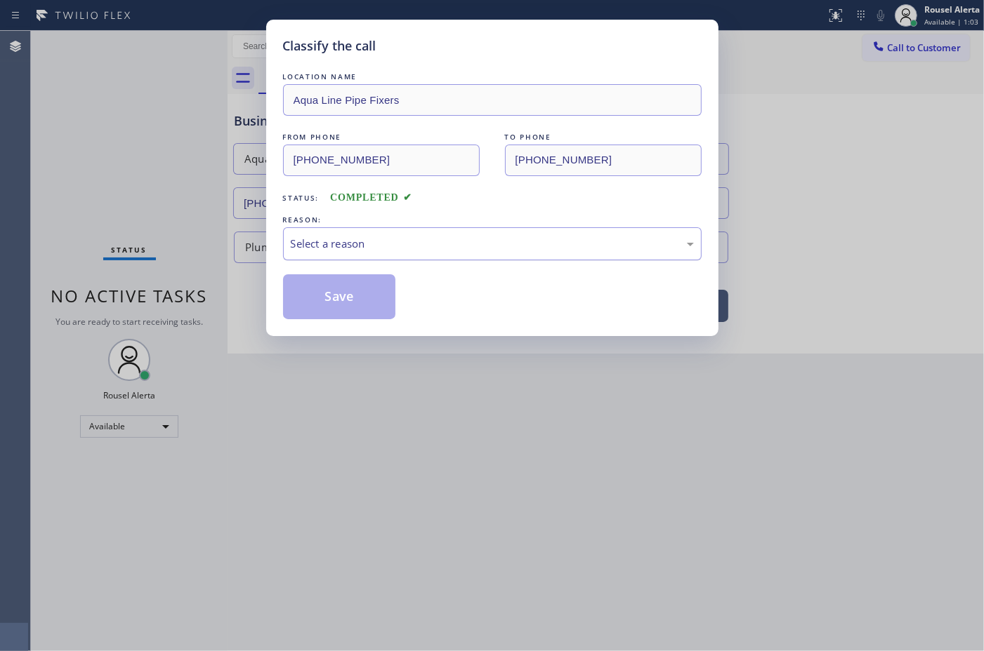
click at [388, 254] on div "Select a reason" at bounding box center [492, 243] width 418 height 33
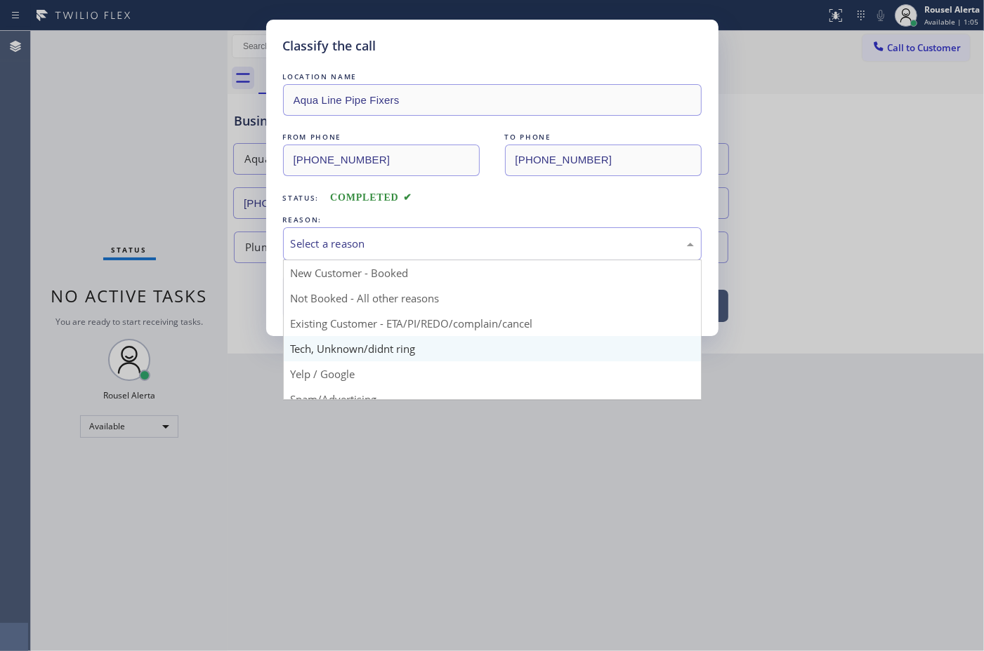
scroll to position [88, 0]
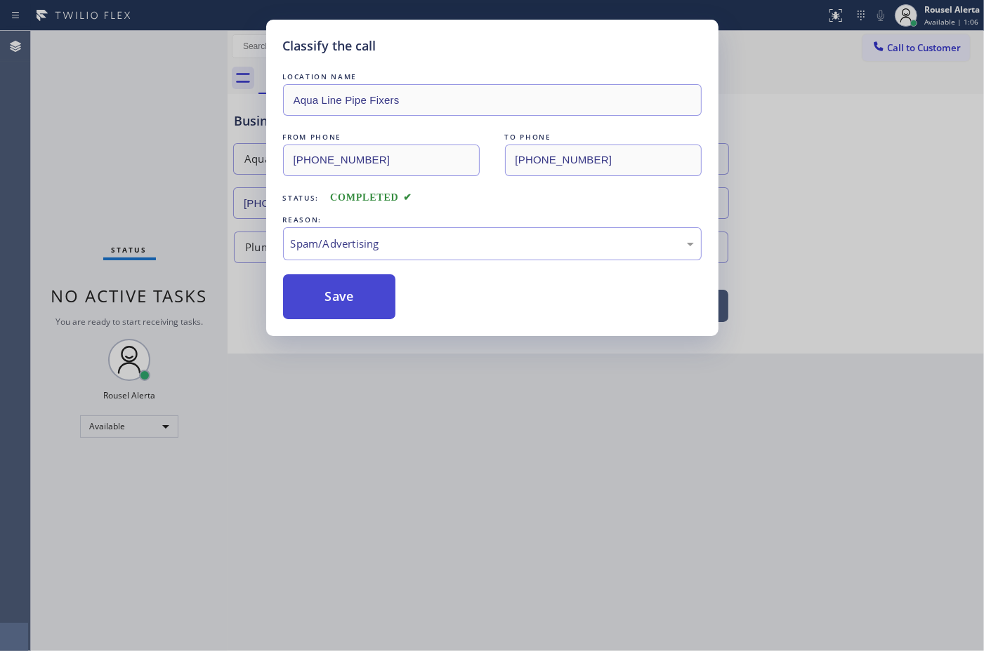
click at [362, 300] on button "Save" at bounding box center [339, 296] width 113 height 45
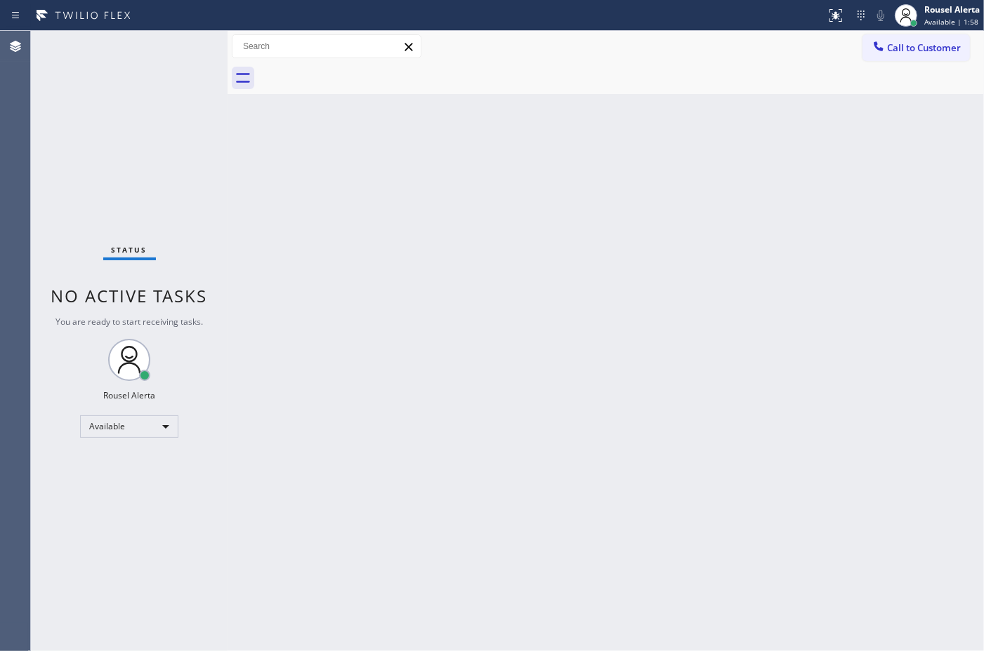
click at [160, 58] on div "Status No active tasks You are ready to start receiving tasks. Rousel Alerta Av…" at bounding box center [129, 341] width 197 height 621
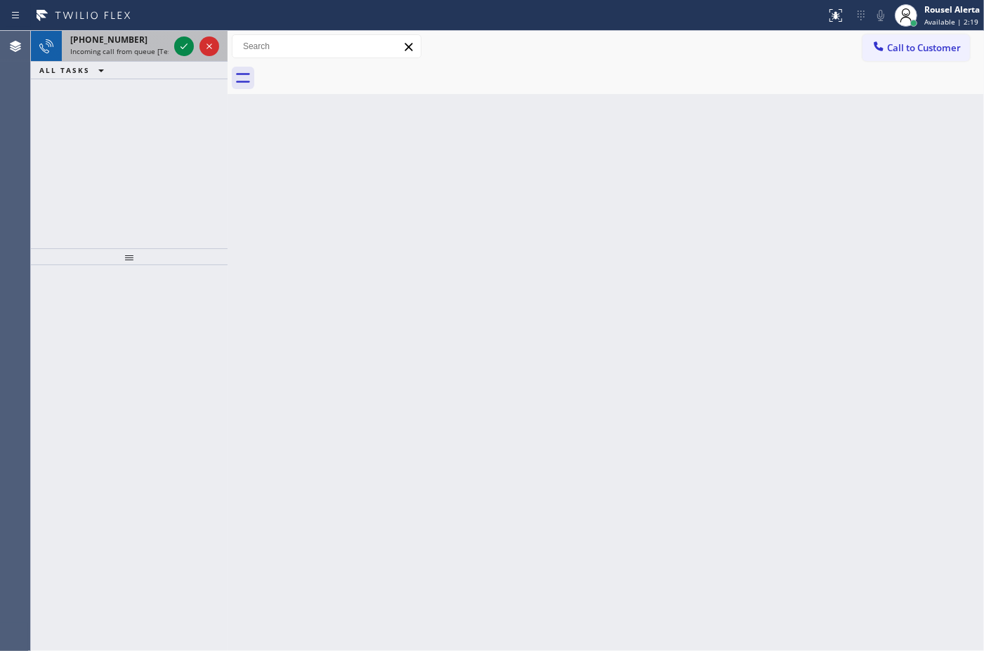
drag, startPoint x: 151, startPoint y: 51, endPoint x: 173, endPoint y: 56, distance: 22.3
click at [152, 53] on span "Incoming call from queue [Test] All" at bounding box center [128, 51] width 117 height 10
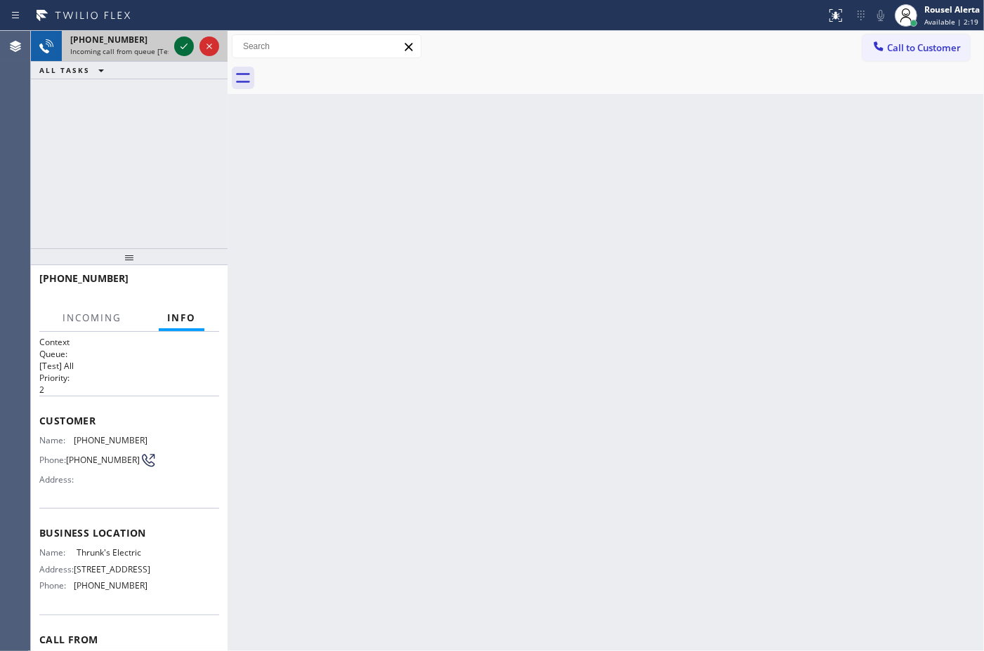
click at [180, 46] on icon at bounding box center [183, 47] width 7 height 6
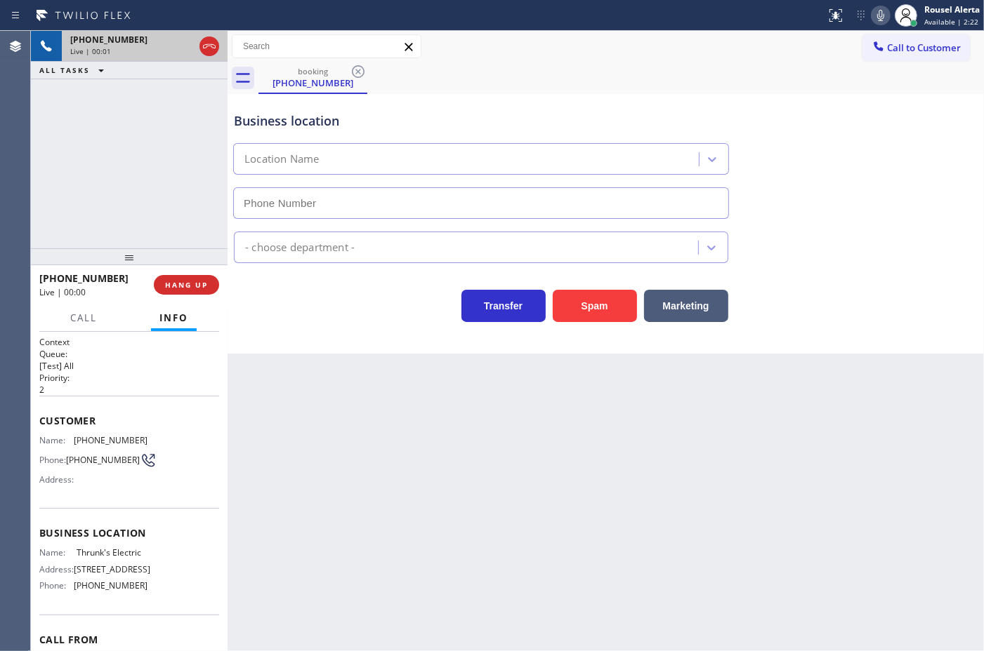
type input "[PHONE_NUMBER]"
click at [563, 296] on button "Spam" at bounding box center [594, 306] width 84 height 32
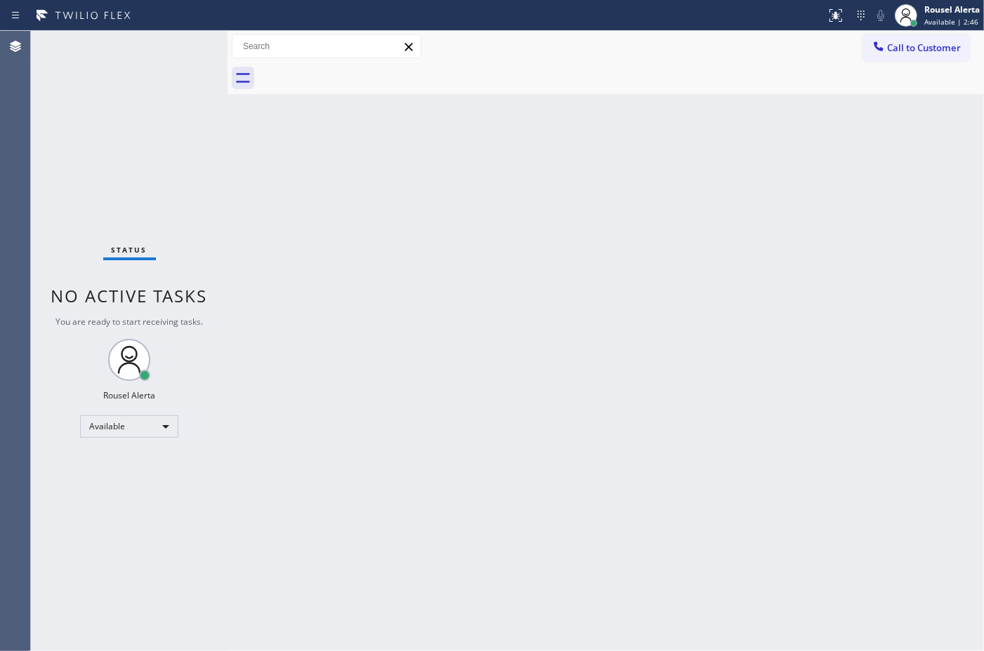
click at [148, 47] on div "Status No active tasks You are ready to start receiving tasks. Rousel Alerta Av…" at bounding box center [129, 341] width 197 height 621
click at [173, 53] on div "Status No active tasks You are ready to start receiving tasks. Rousel Alerta Av…" at bounding box center [129, 341] width 197 height 621
click at [170, 47] on div "Status No active tasks You are ready to start receiving tasks. Rousel Alerta Av…" at bounding box center [129, 341] width 197 height 621
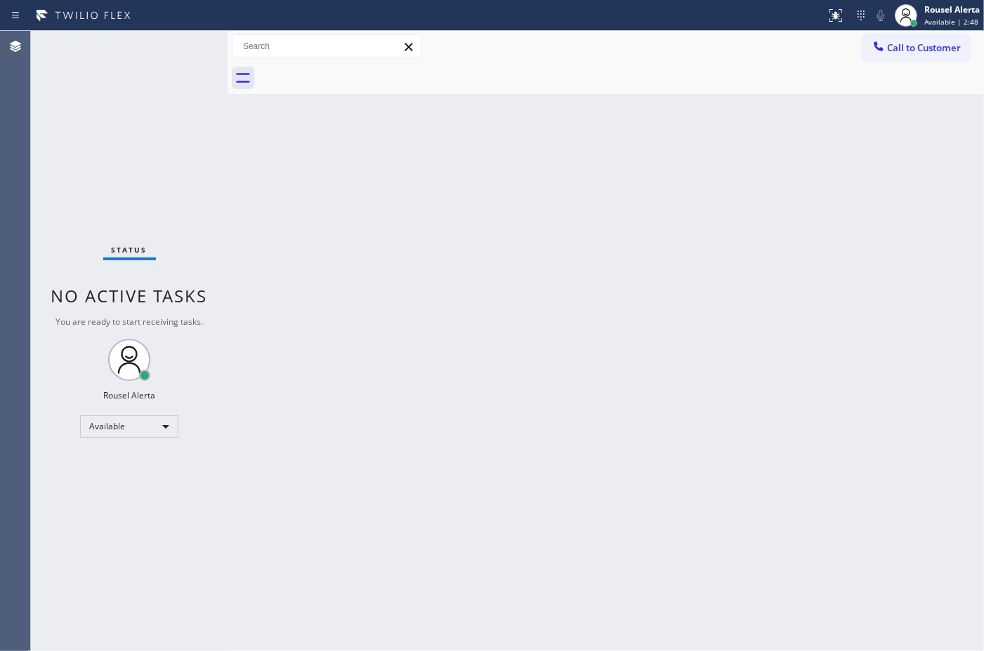
click at [469, 317] on div "Back to Dashboard Change Sender ID Customers Technicians Select a contact Outbo…" at bounding box center [605, 341] width 756 height 621
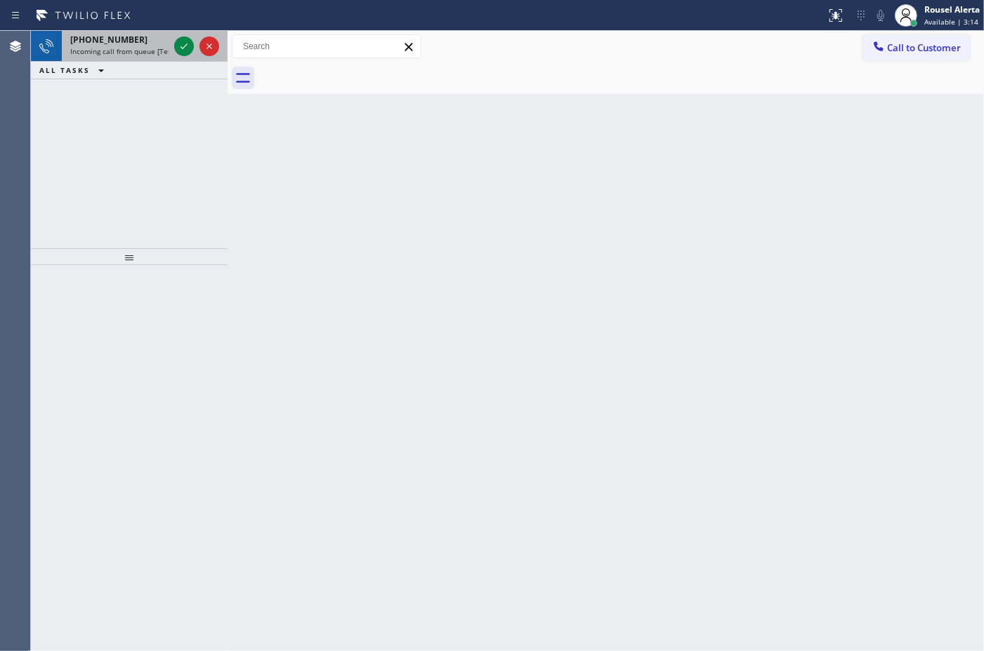
click at [173, 39] on div at bounding box center [196, 46] width 51 height 31
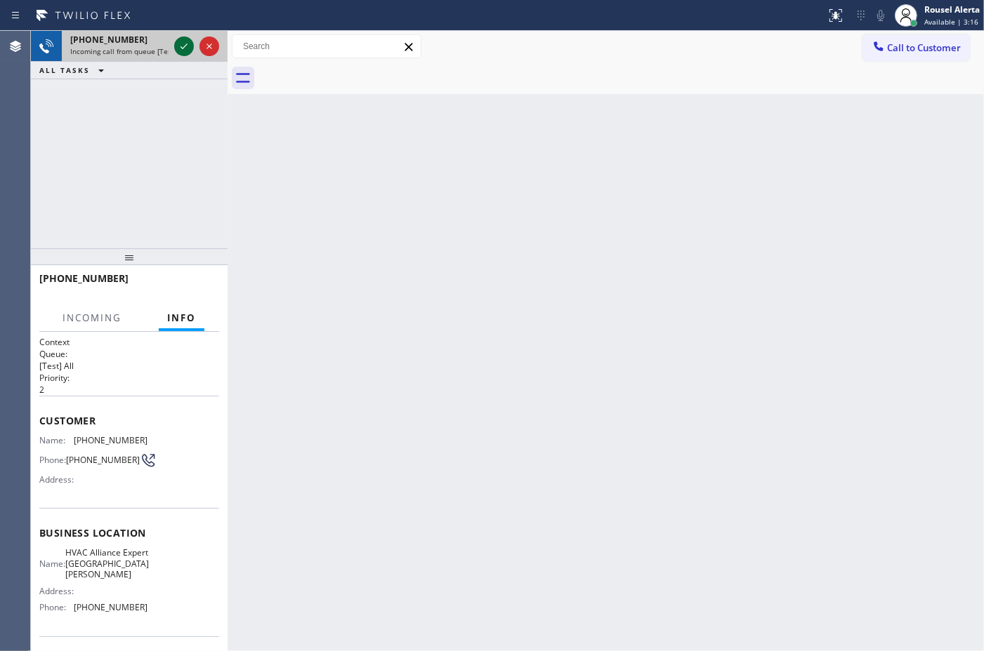
click at [180, 43] on icon at bounding box center [184, 46] width 17 height 17
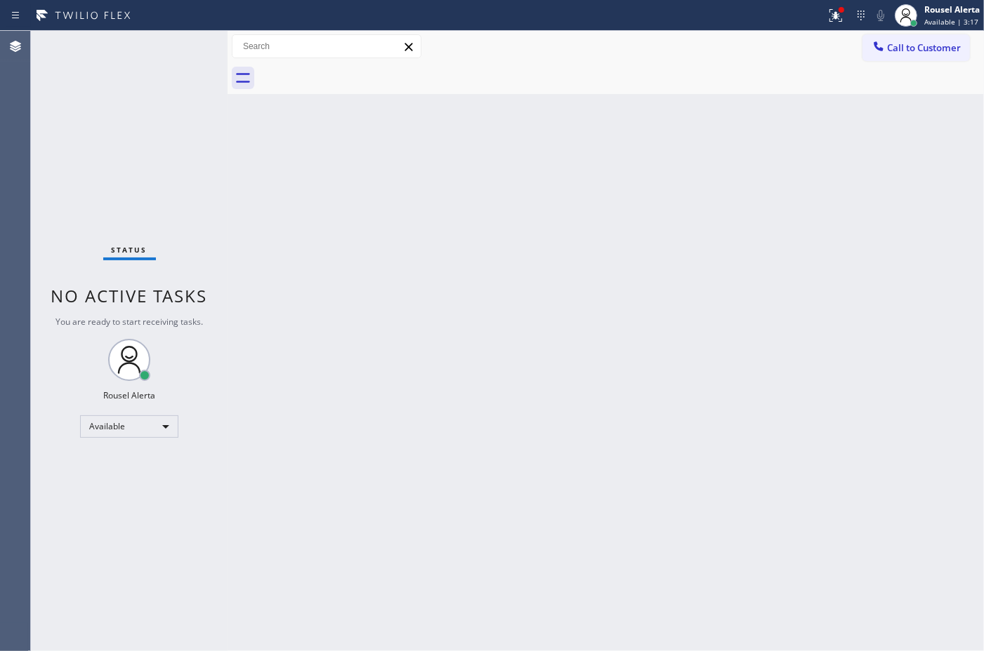
drag, startPoint x: 184, startPoint y: 44, endPoint x: 216, endPoint y: 21, distance: 38.8
click at [209, 29] on div "Status report Issue detected This issue could affect your workflow. Please cont…" at bounding box center [492, 325] width 984 height 651
click at [838, 20] on icon at bounding box center [835, 15] width 17 height 17
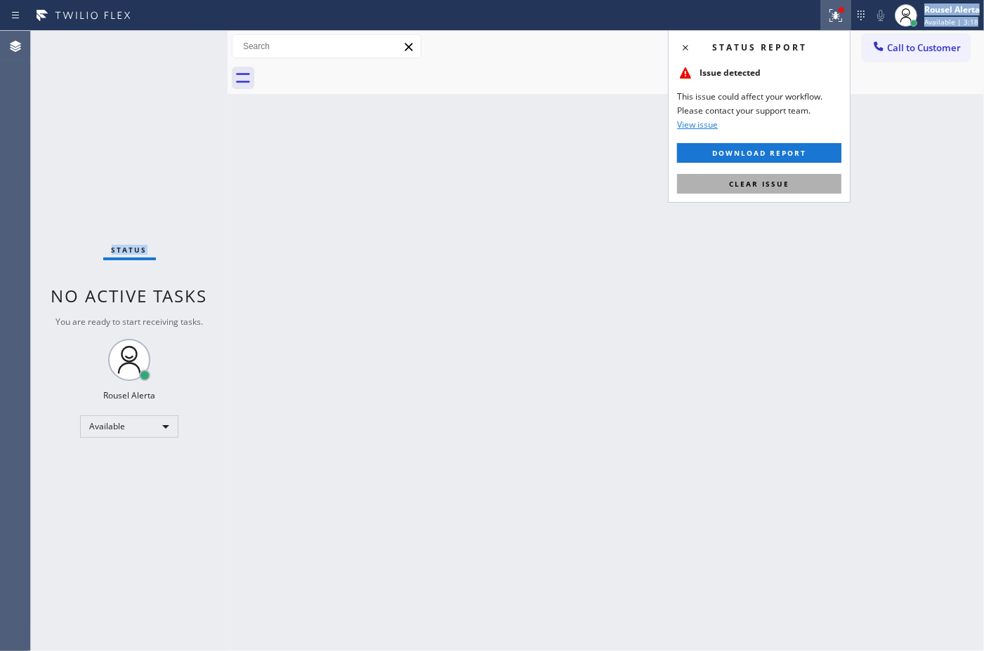
click at [821, 183] on button "Clear issue" at bounding box center [759, 184] width 164 height 20
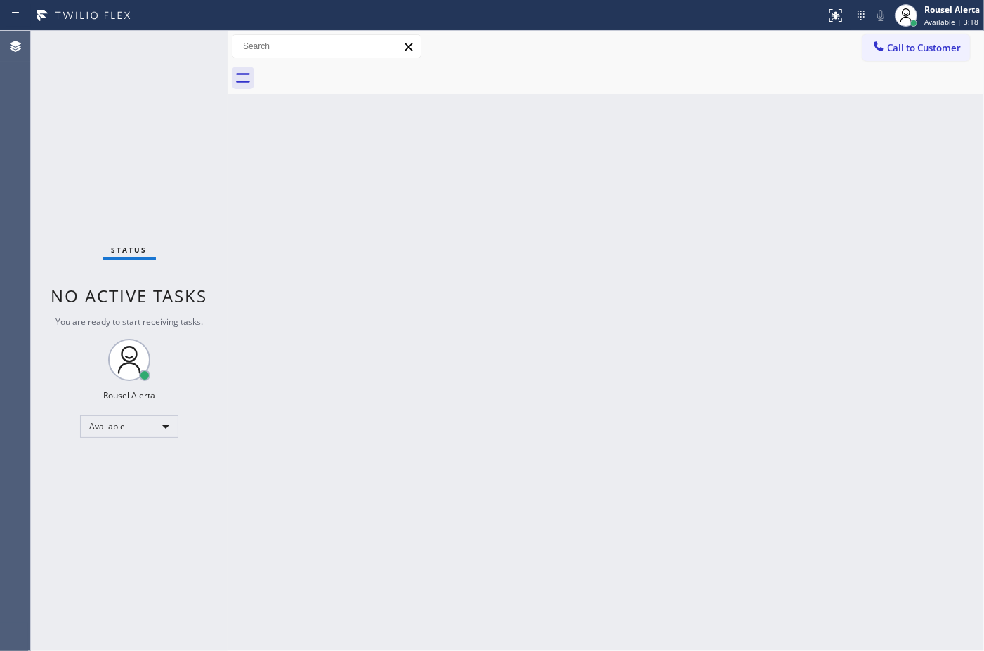
click at [838, 235] on div "Back to Dashboard Change Sender ID Customers Technicians Select a contact Outbo…" at bounding box center [605, 341] width 756 height 621
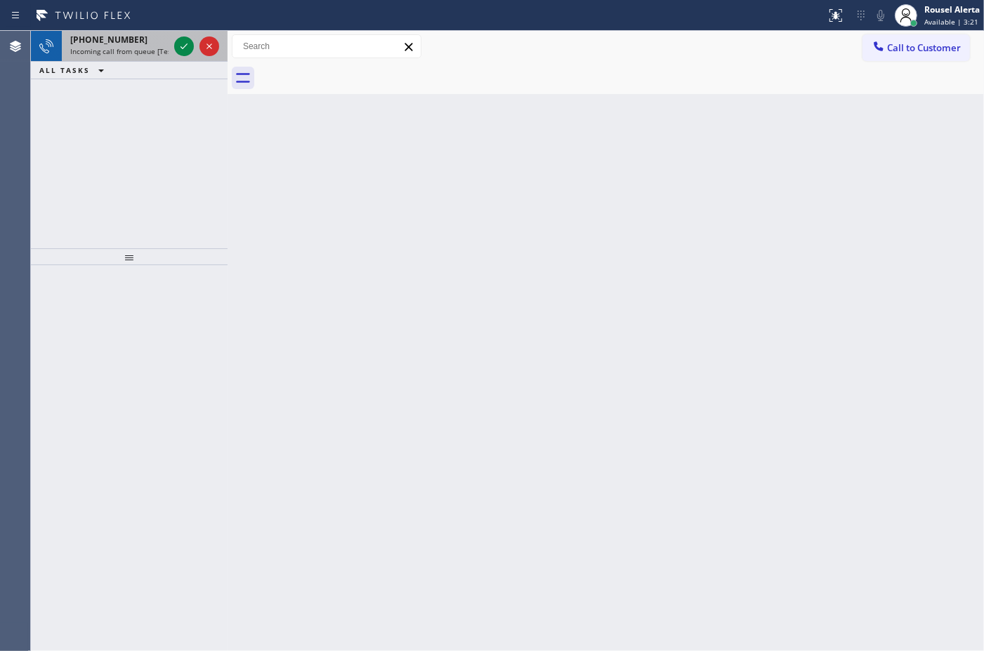
click at [150, 56] on div "[PHONE_NUMBER] Incoming call from queue [Test] All" at bounding box center [117, 46] width 110 height 31
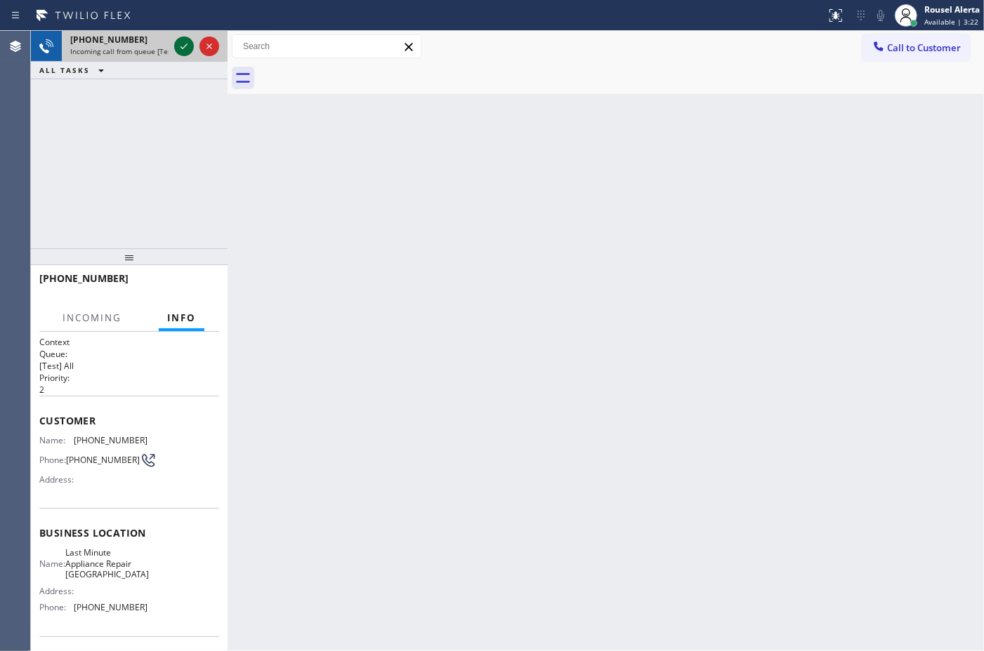
click at [178, 53] on icon at bounding box center [184, 46] width 17 height 17
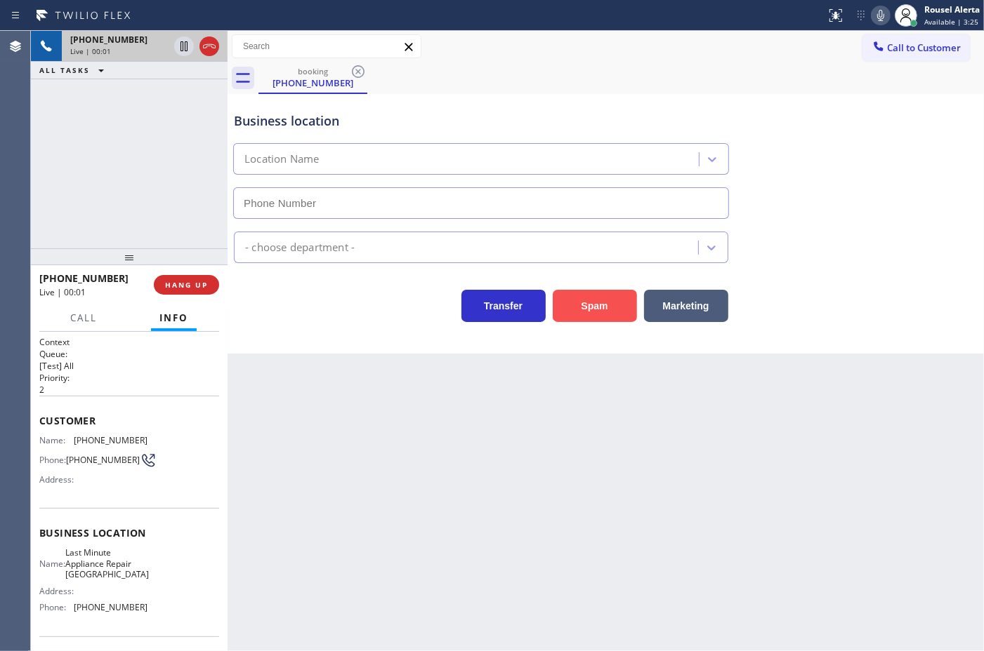
type input "[PHONE_NUMBER]"
click at [570, 313] on button "Spam" at bounding box center [594, 306] width 84 height 32
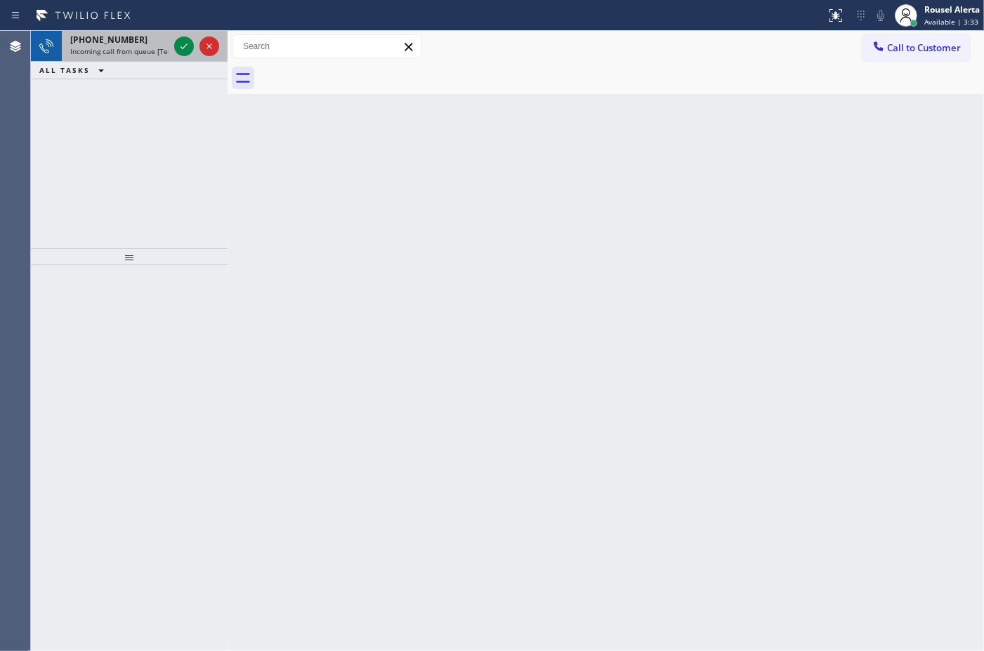
click at [164, 43] on div "[PHONE_NUMBER]" at bounding box center [119, 40] width 98 height 12
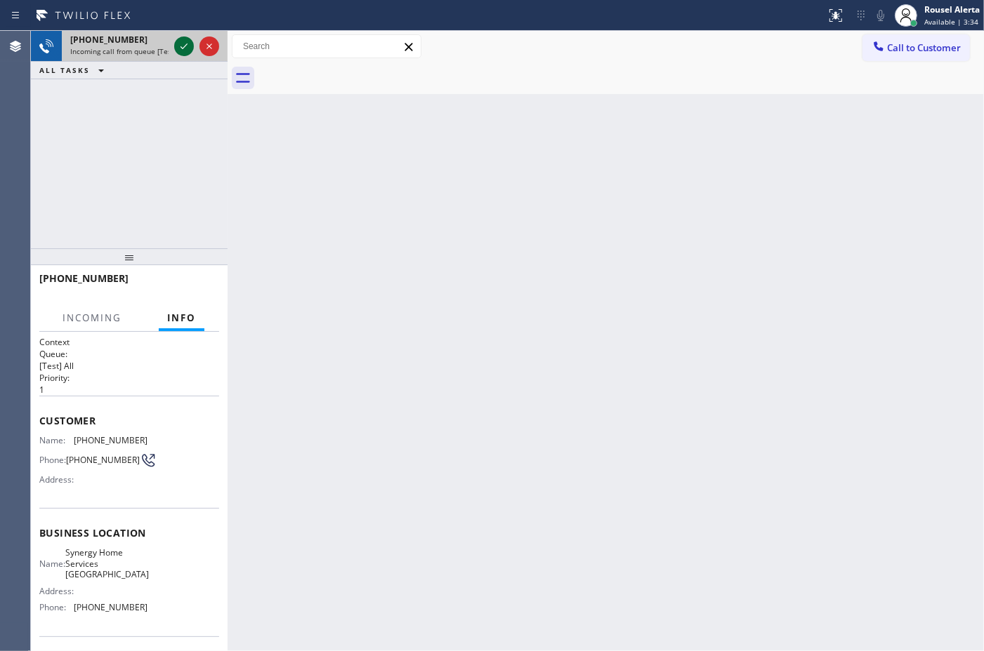
click at [180, 49] on icon at bounding box center [184, 46] width 17 height 17
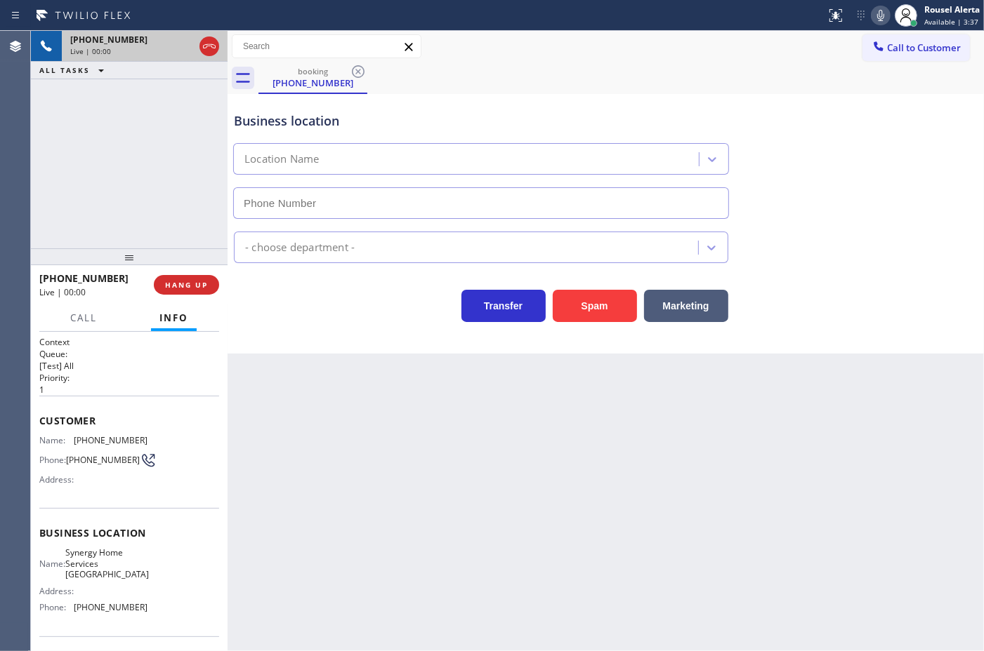
type input "[PHONE_NUMBER]"
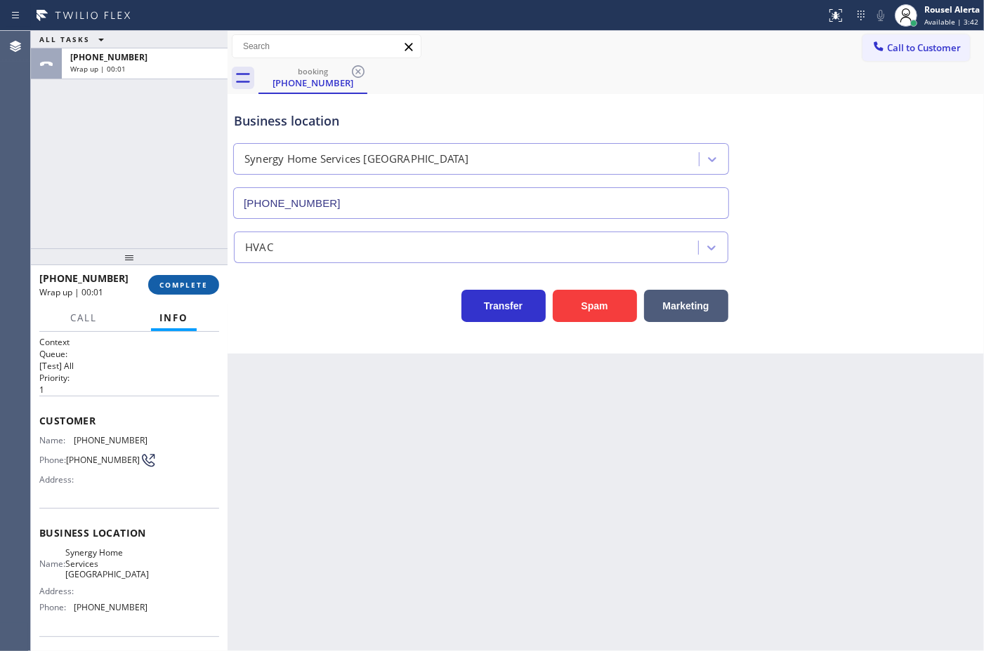
click at [184, 285] on span "COMPLETE" at bounding box center [183, 285] width 48 height 10
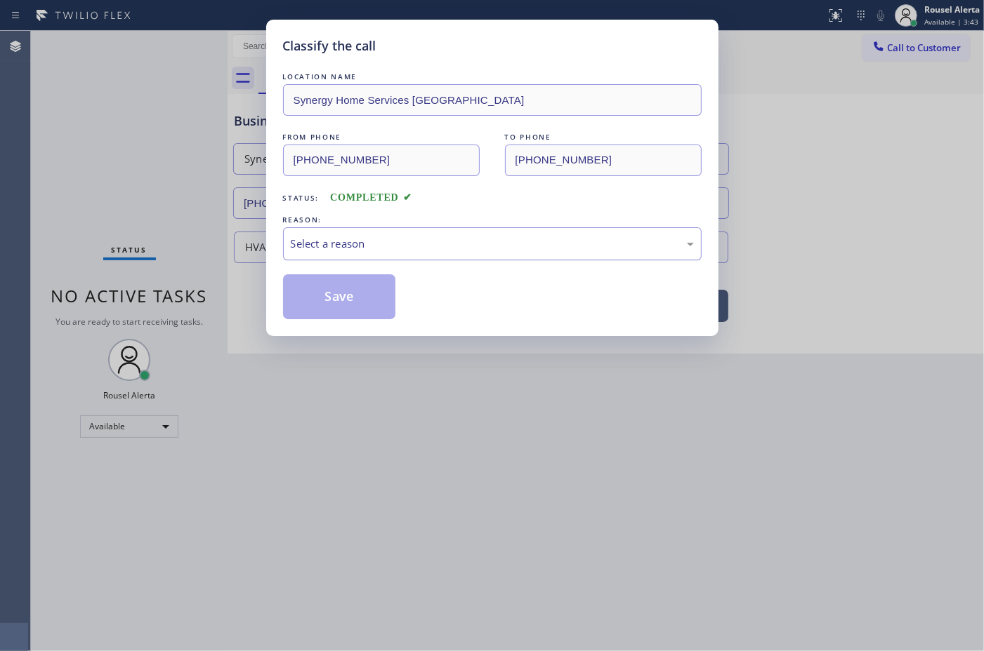
click at [369, 251] on div "Select a reason" at bounding box center [492, 244] width 403 height 16
click at [364, 306] on button "Save" at bounding box center [339, 296] width 113 height 45
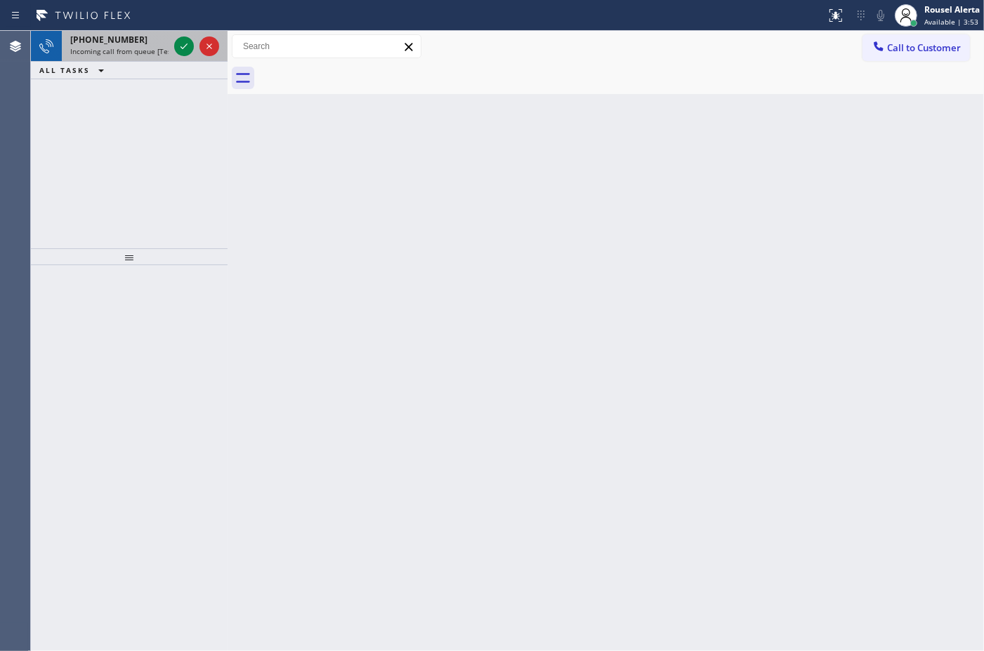
click at [135, 51] on span "Incoming call from queue [Test] All" at bounding box center [128, 51] width 117 height 10
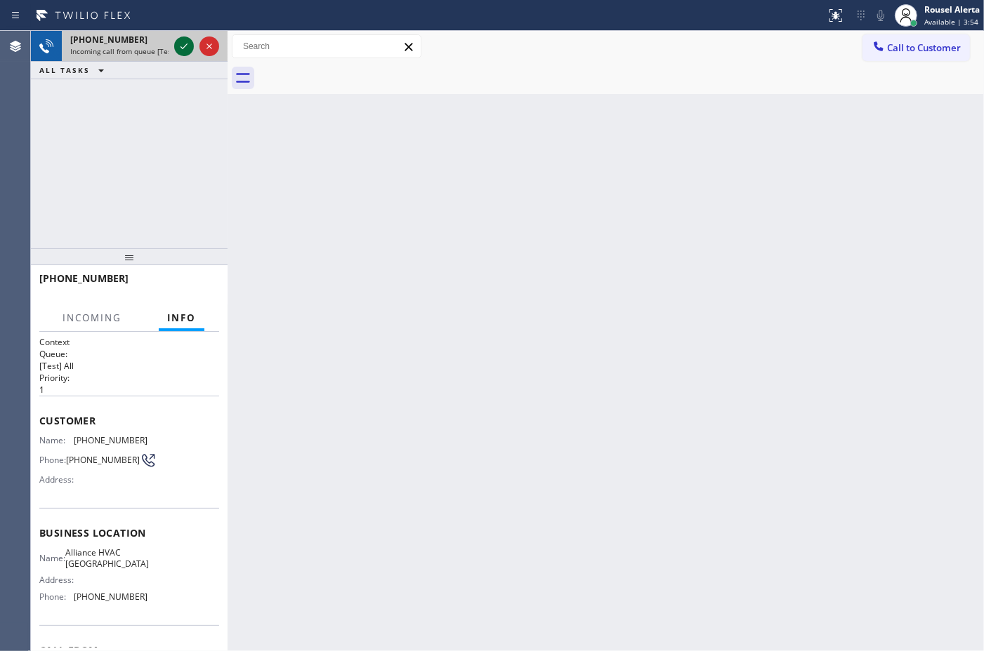
click at [177, 48] on icon at bounding box center [184, 46] width 17 height 17
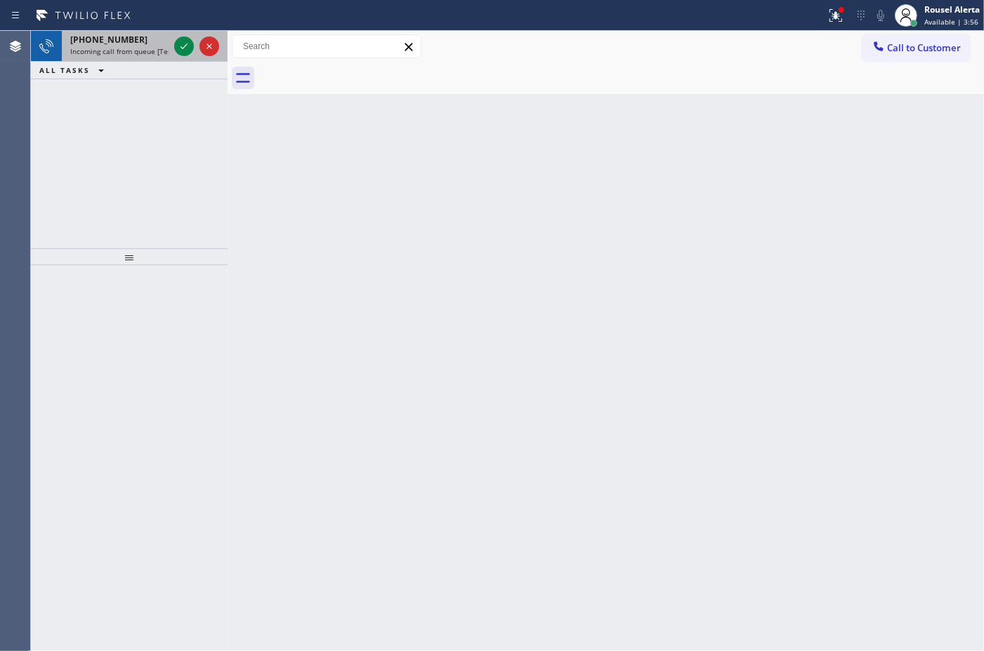
click at [157, 48] on span "Incoming call from queue [Test] All" at bounding box center [128, 51] width 117 height 10
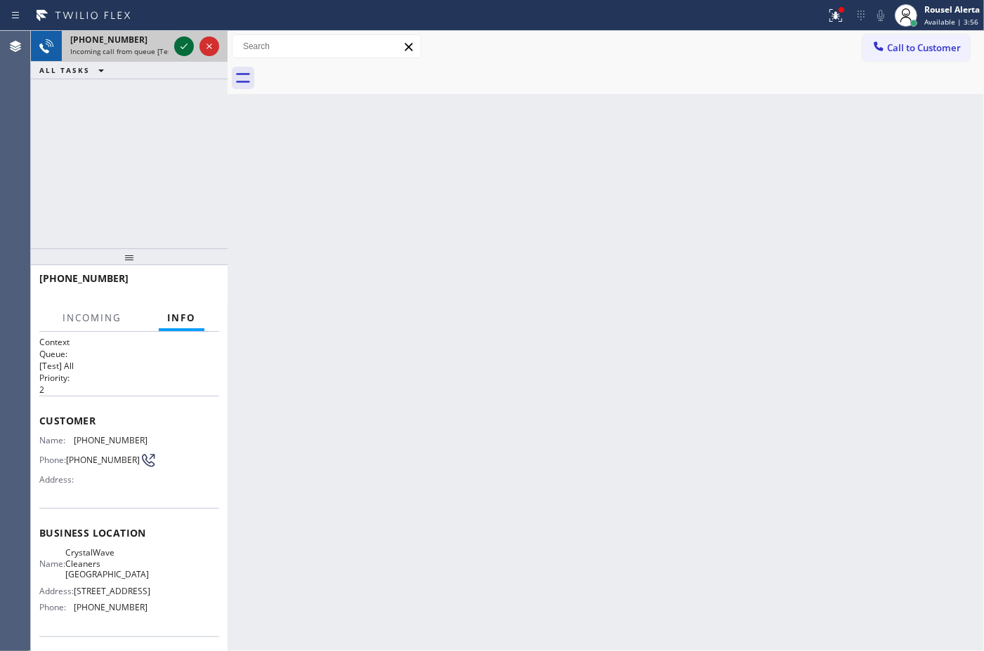
click at [183, 48] on icon at bounding box center [183, 47] width 7 height 6
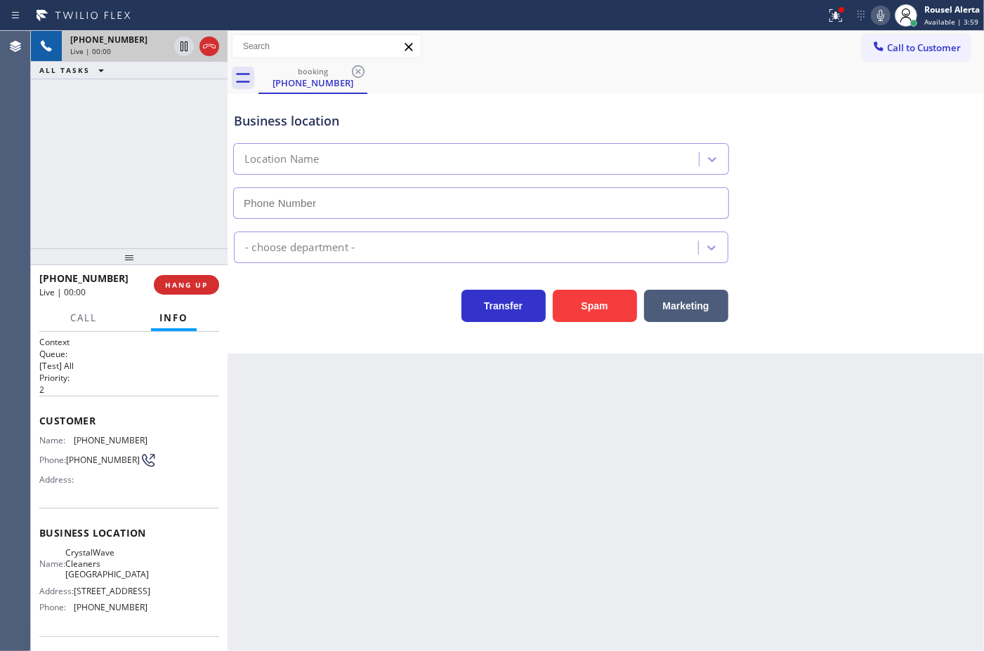
type input "[PHONE_NUMBER]"
click at [305, 415] on div "Back to Dashboard Change Sender ID Customers Technicians Select a contact Outbo…" at bounding box center [605, 341] width 756 height 621
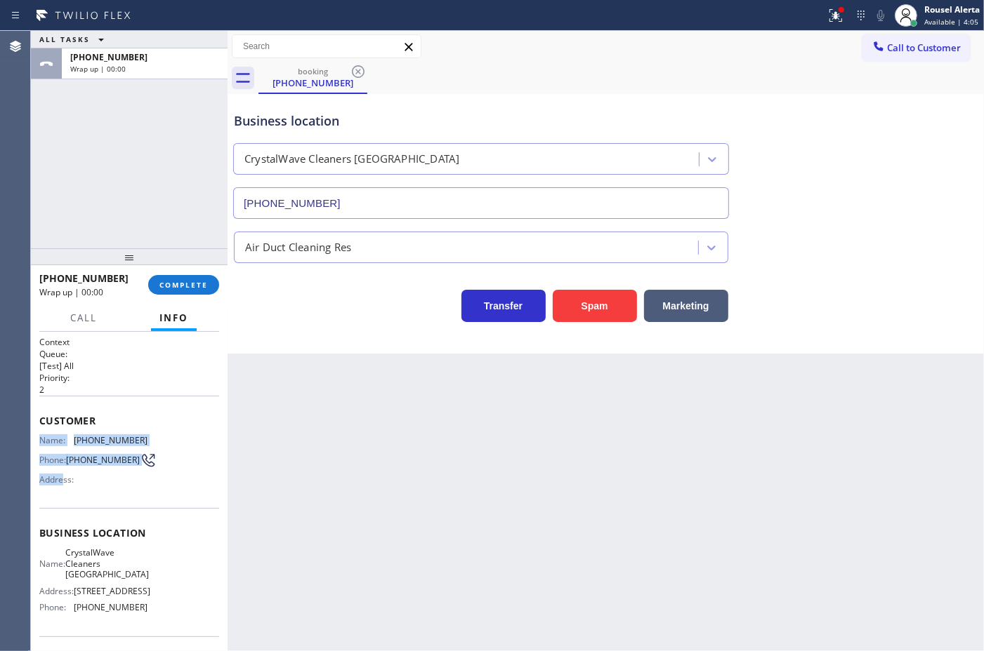
drag, startPoint x: 36, startPoint y: 440, endPoint x: 98, endPoint y: 471, distance: 69.7
click at [65, 487] on div "Context Queue: [Test] All Priority: 2 Customer Name: [PHONE_NUMBER] Phone: [PHO…" at bounding box center [129, 491] width 197 height 319
click at [180, 290] on button "COMPLETE" at bounding box center [183, 285] width 71 height 20
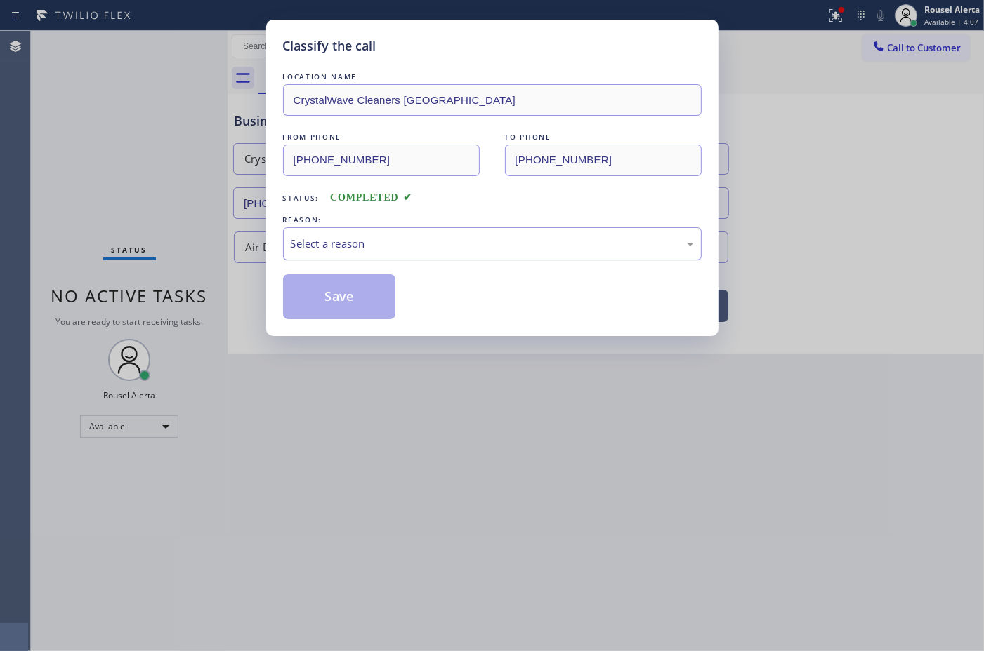
click at [566, 237] on div "Select a reason" at bounding box center [492, 244] width 403 height 16
drag, startPoint x: 348, startPoint y: 297, endPoint x: 379, endPoint y: 336, distance: 49.4
click at [348, 298] on button "Save" at bounding box center [339, 296] width 113 height 45
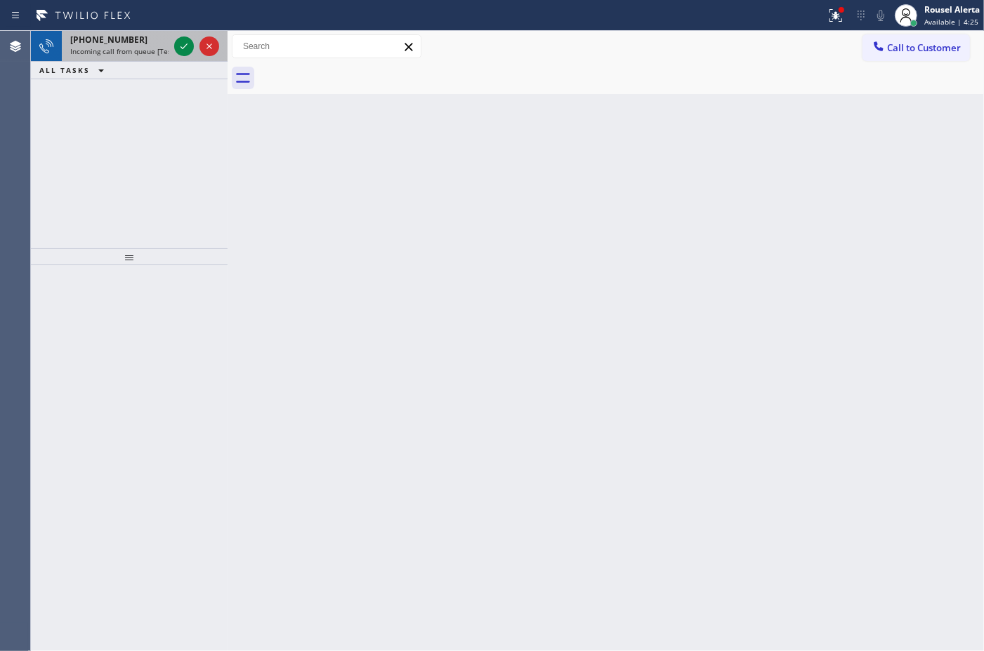
drag, startPoint x: 147, startPoint y: 53, endPoint x: 166, endPoint y: 49, distance: 19.4
click at [147, 53] on span "Incoming call from queue [Test] All" at bounding box center [128, 51] width 117 height 10
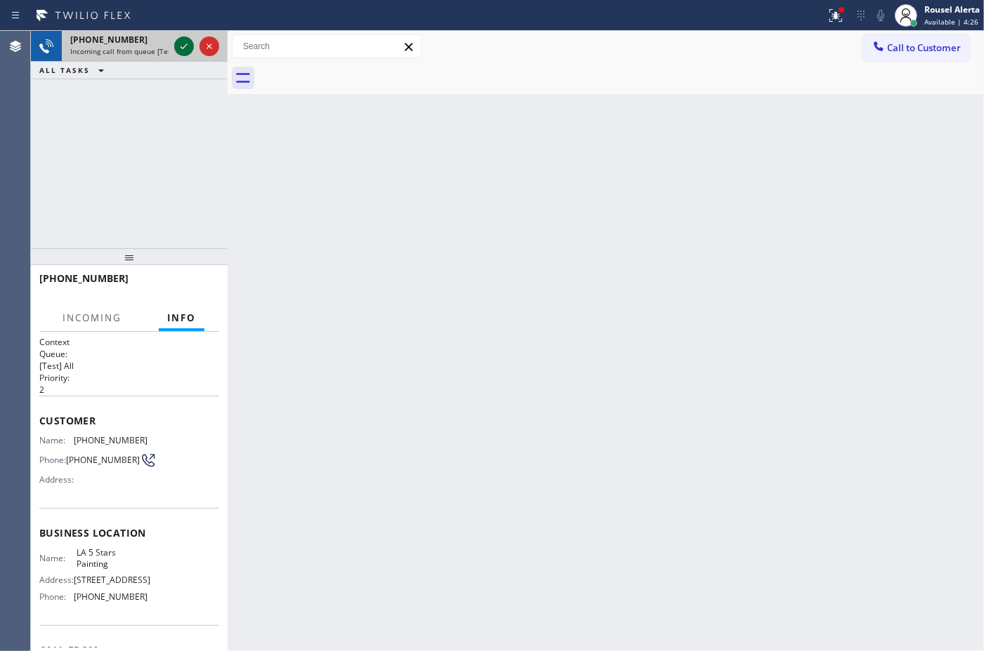
click at [181, 47] on icon at bounding box center [183, 47] width 7 height 6
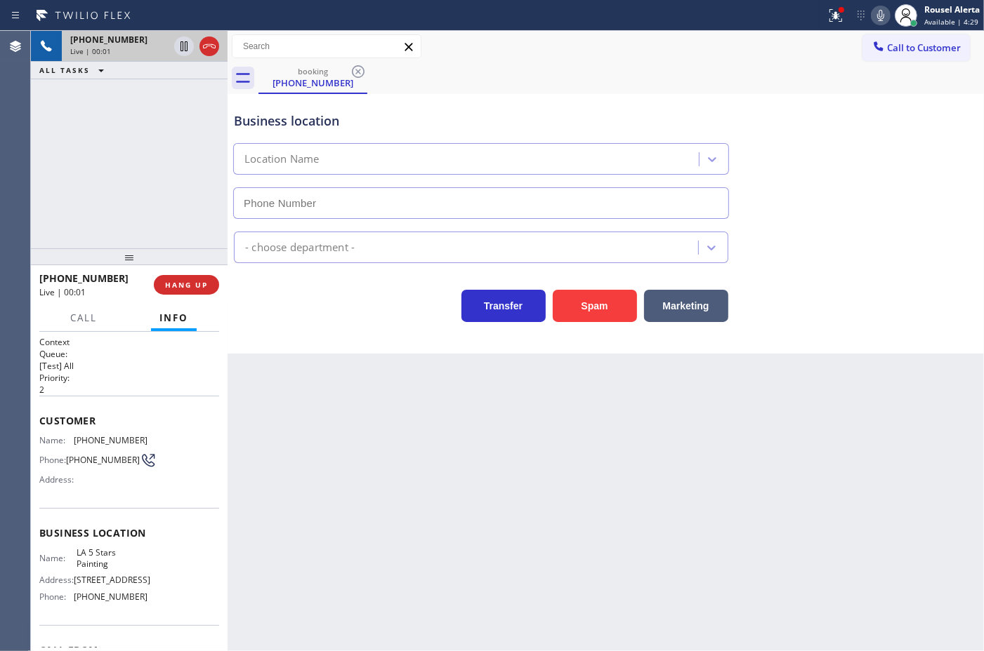
type input "[PHONE_NUMBER]"
click at [621, 545] on div "Back to Dashboard Change Sender ID Customers Technicians Select a contact Outbo…" at bounding box center [605, 341] width 756 height 621
click at [128, 178] on div "[PHONE_NUMBER] Live | 00:03 ALL TASKS ALL TASKS ACTIVE TASKS TASKS IN WRAP UP" at bounding box center [129, 140] width 197 height 218
click at [367, 400] on div "Back to Dashboard Change Sender ID Customers Technicians Select a contact Outbo…" at bounding box center [605, 341] width 756 height 621
click at [204, 211] on div "[PHONE_NUMBER] Live | 00:04 ALL TASKS ALL TASKS ACTIVE TASKS TASKS IN WRAP UP" at bounding box center [129, 140] width 197 height 218
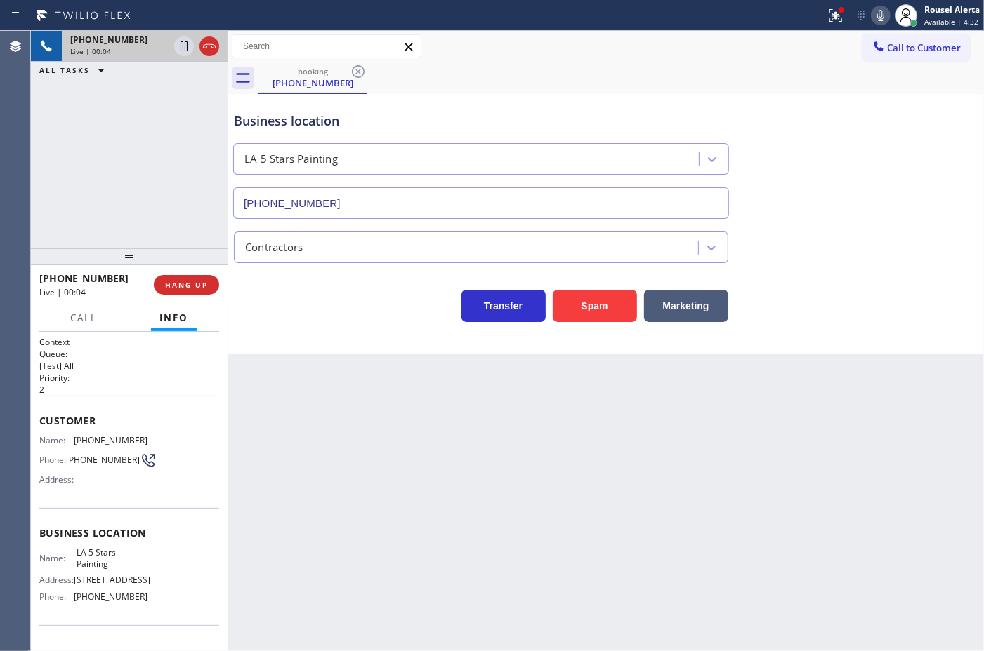
click at [338, 416] on div "Back to Dashboard Change Sender ID Customers Technicians Select a contact Outbo…" at bounding box center [605, 341] width 756 height 621
click at [128, 170] on div "[PHONE_NUMBER] Live | 00:05 ALL TASKS ALL TASKS ACTIVE TASKS TASKS IN WRAP UP" at bounding box center [129, 140] width 197 height 218
click at [338, 433] on div "Back to Dashboard Change Sender ID Customers Technicians Select a contact Outbo…" at bounding box center [605, 341] width 756 height 621
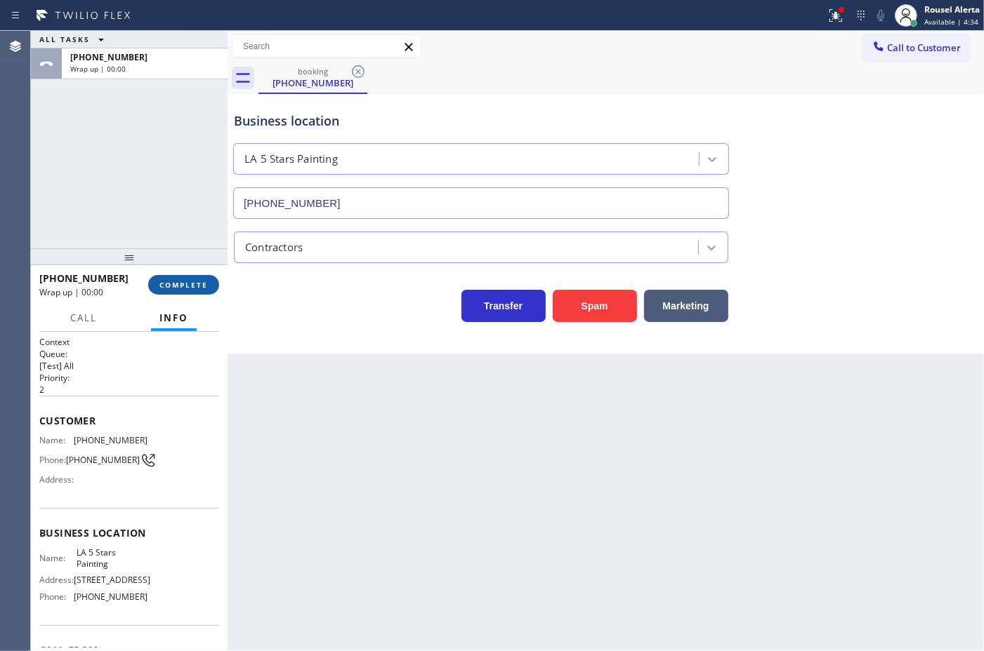
click at [183, 286] on span "COMPLETE" at bounding box center [183, 285] width 48 height 10
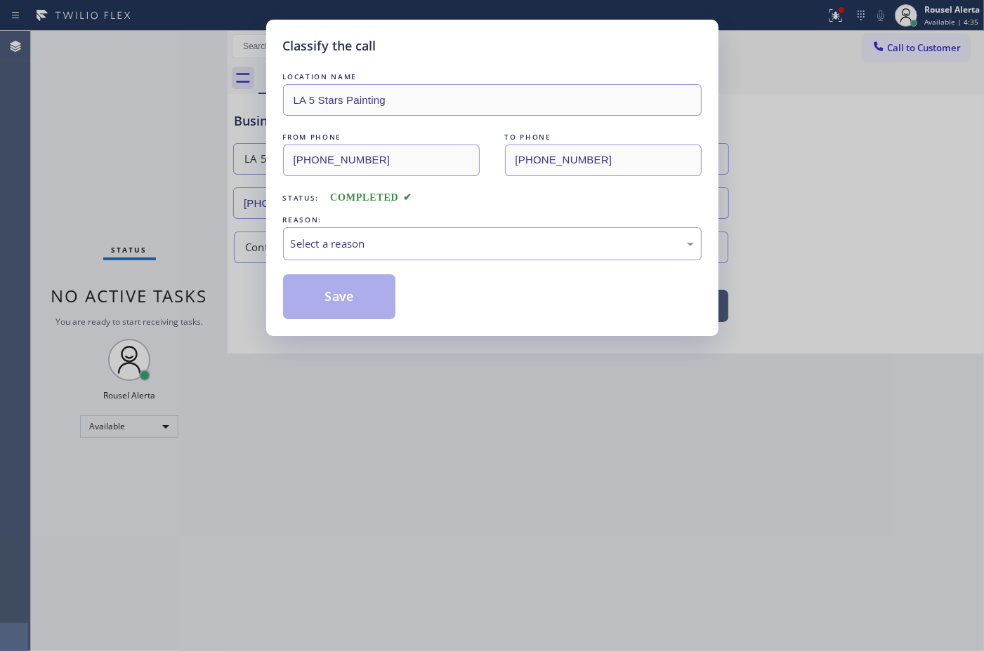
click at [405, 225] on div "REASON:" at bounding box center [492, 220] width 418 height 15
click at [415, 258] on div "Select a reason" at bounding box center [492, 243] width 418 height 33
click at [359, 296] on button "Save" at bounding box center [339, 296] width 113 height 45
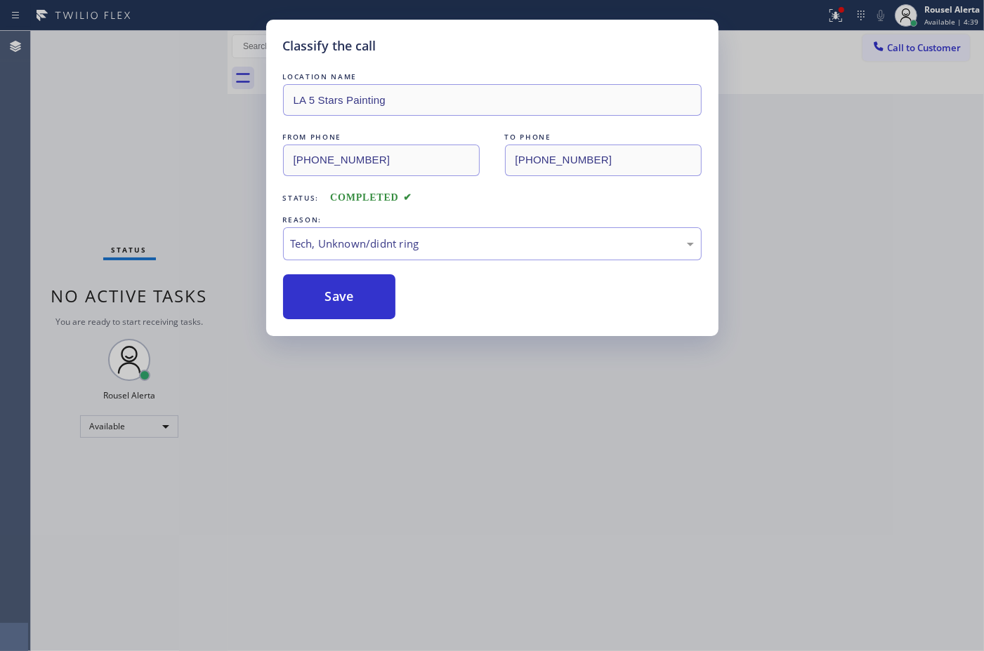
click at [600, 574] on div "Classify the call LOCATION NAME LA 5 Stars Painting FROM PHONE [PHONE_NUMBER] T…" at bounding box center [492, 325] width 984 height 651
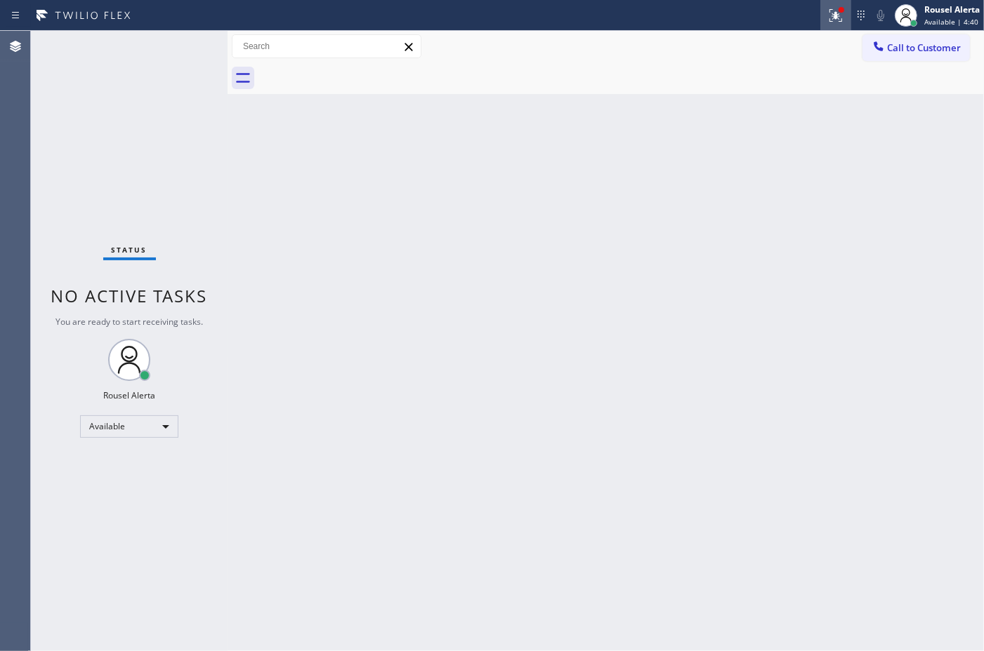
click at [833, 7] on icon at bounding box center [835, 15] width 17 height 17
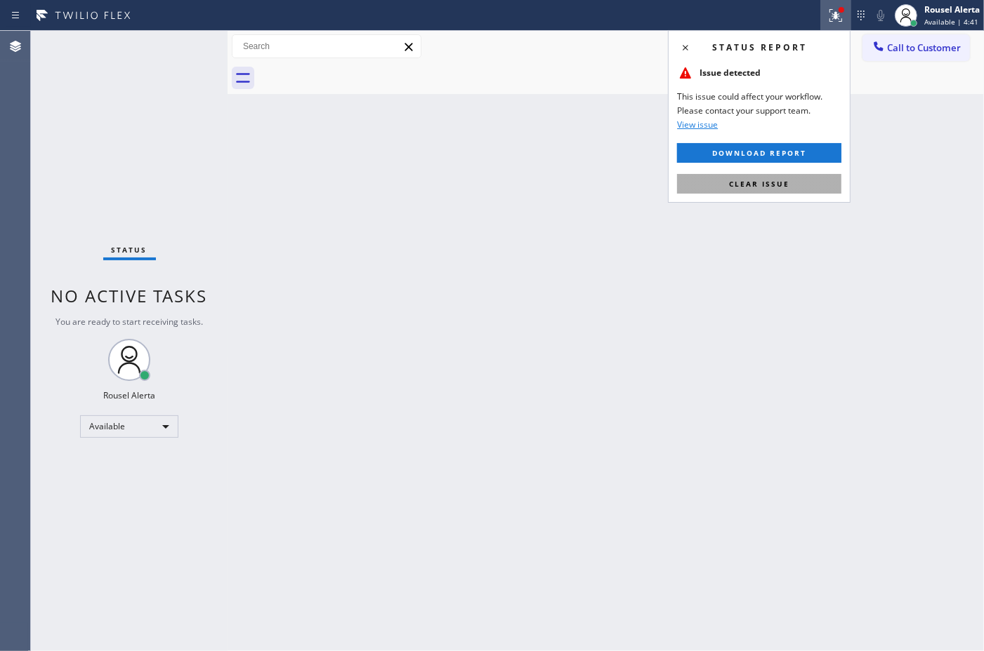
click at [788, 184] on button "Clear issue" at bounding box center [759, 184] width 164 height 20
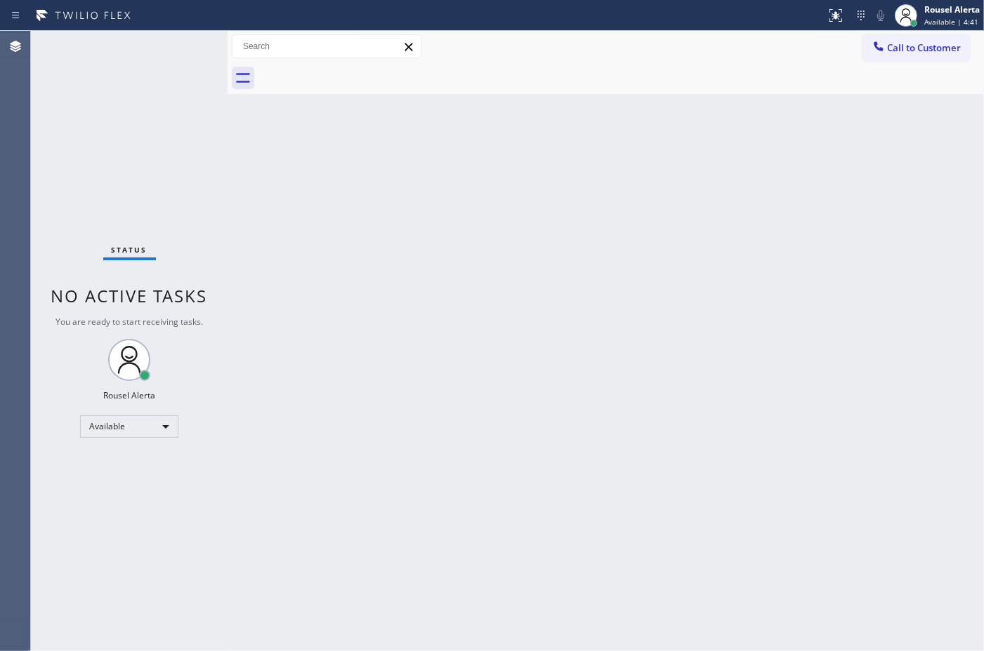
click at [787, 323] on div "Back to Dashboard Change Sender ID Customers Technicians Select a contact Outbo…" at bounding box center [605, 341] width 756 height 621
click at [411, 283] on div "Back to Dashboard Change Sender ID Customers Technicians Select a contact Outbo…" at bounding box center [605, 341] width 756 height 621
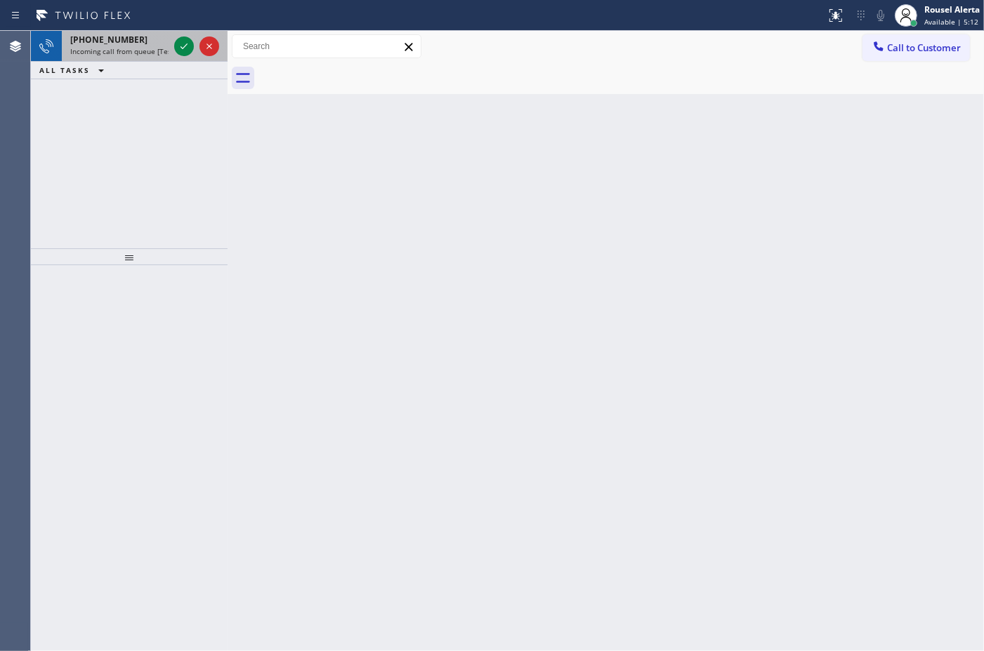
click at [148, 46] on span "Incoming call from queue [Test] All" at bounding box center [128, 51] width 117 height 10
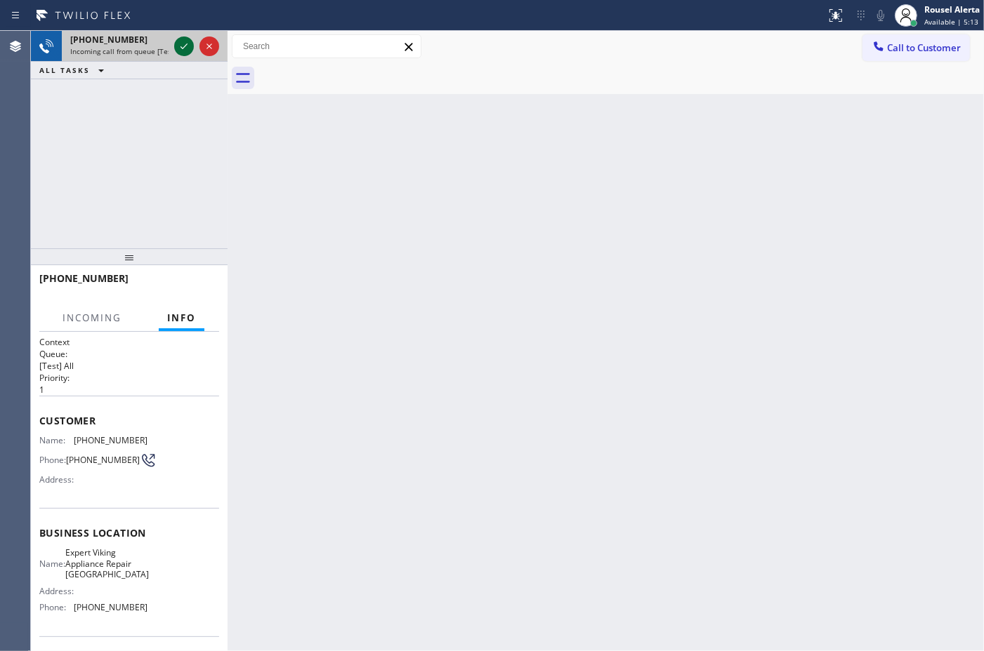
click at [183, 51] on icon at bounding box center [184, 46] width 17 height 17
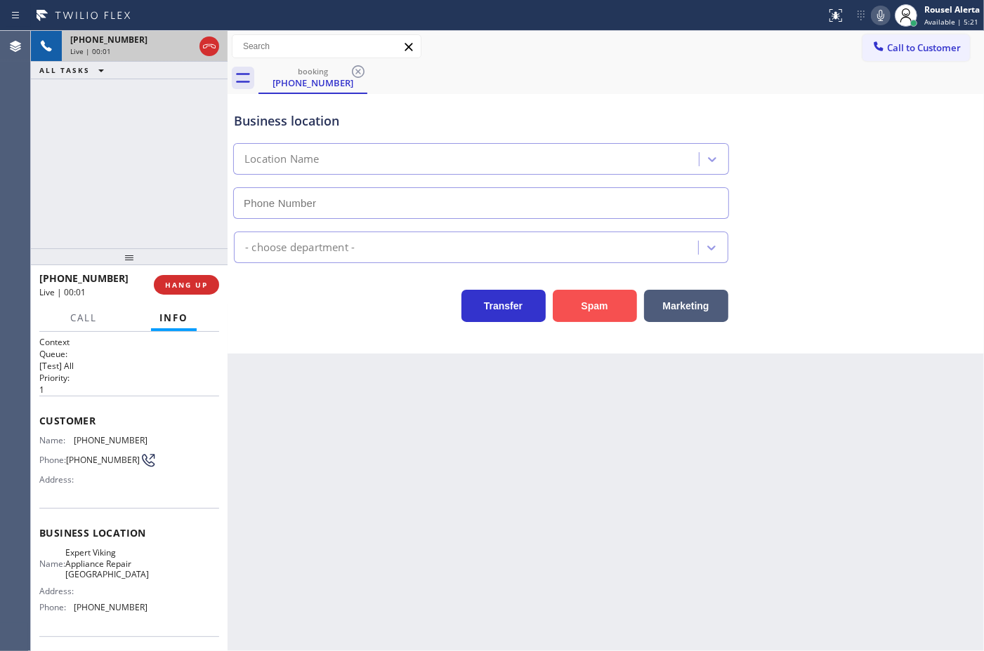
type input "[PHONE_NUMBER]"
click at [600, 297] on button "Spam" at bounding box center [594, 306] width 84 height 32
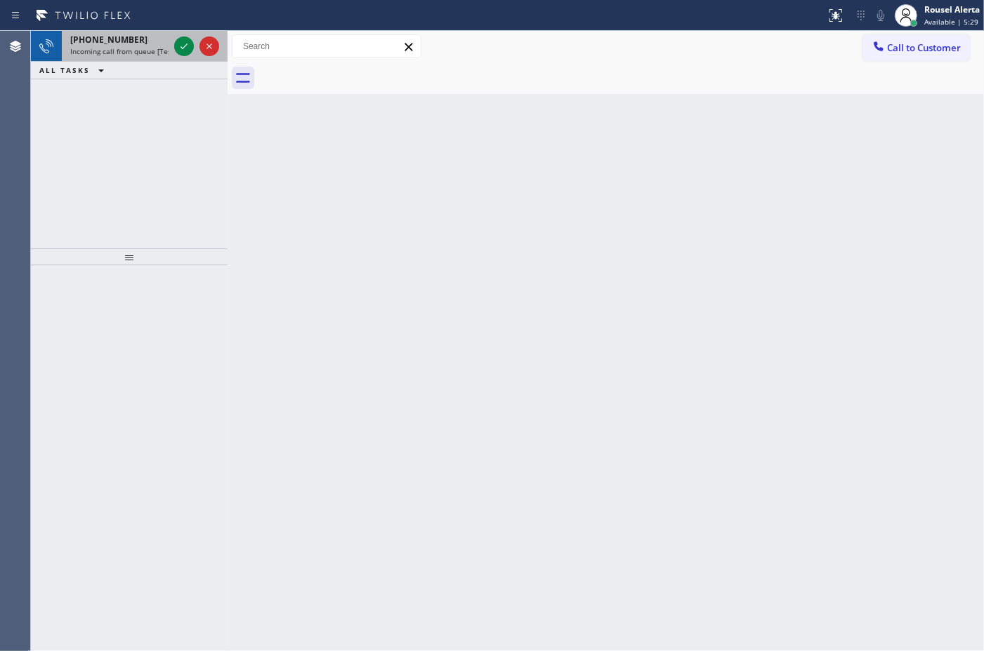
click at [155, 40] on div "[PHONE_NUMBER]" at bounding box center [119, 40] width 98 height 12
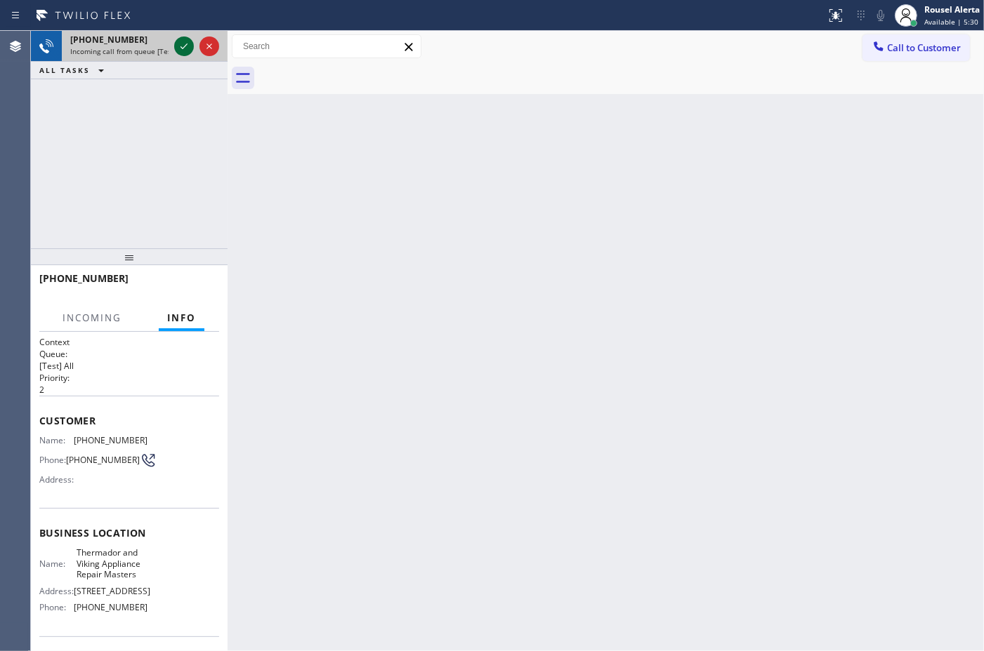
click at [180, 49] on icon at bounding box center [184, 46] width 17 height 17
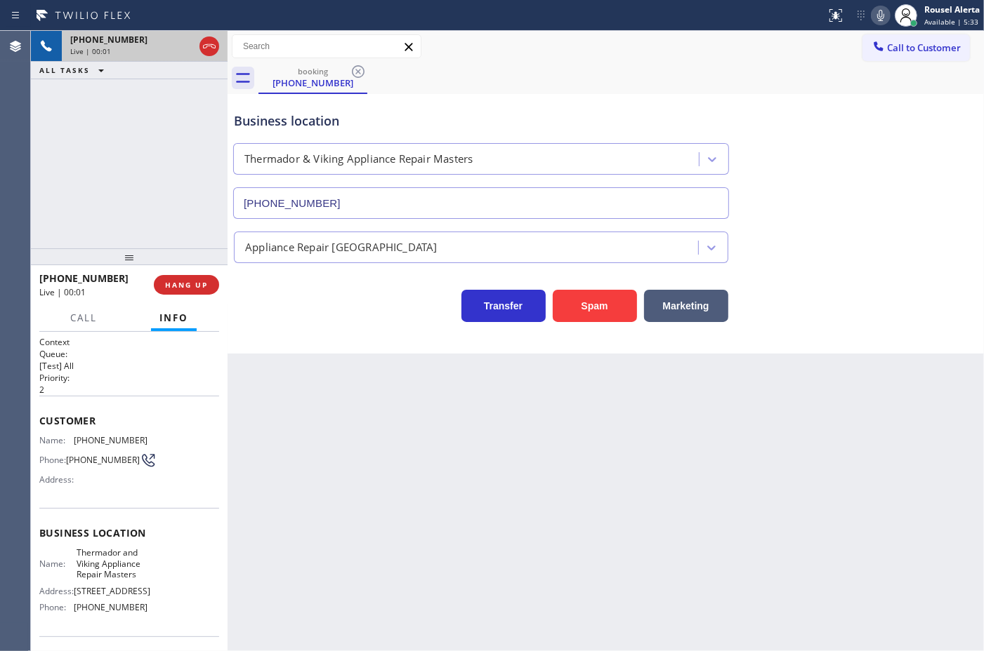
type input "[PHONE_NUMBER]"
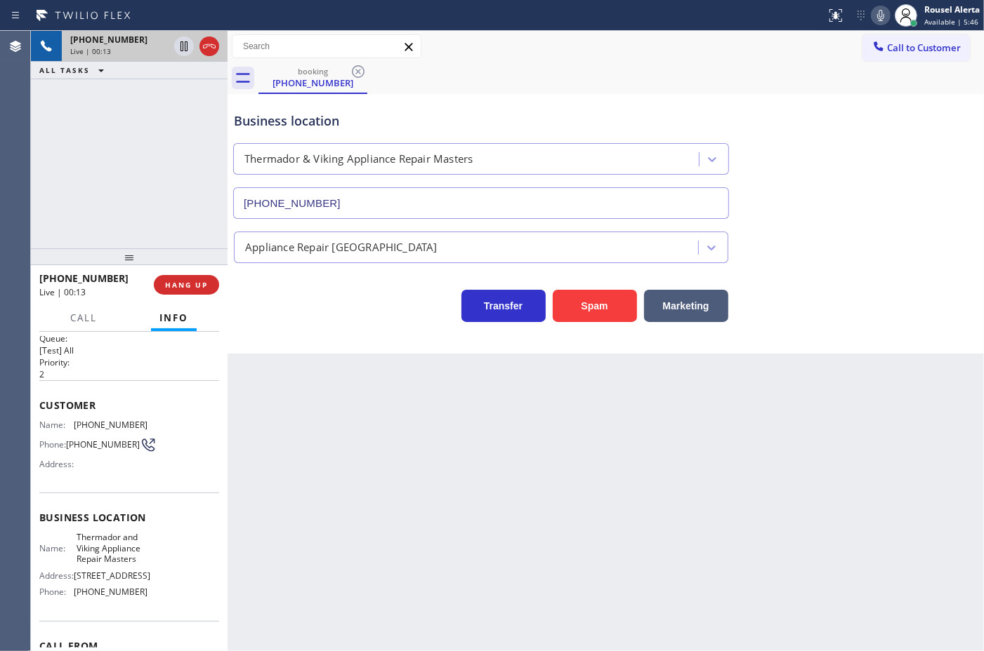
scroll to position [4, 0]
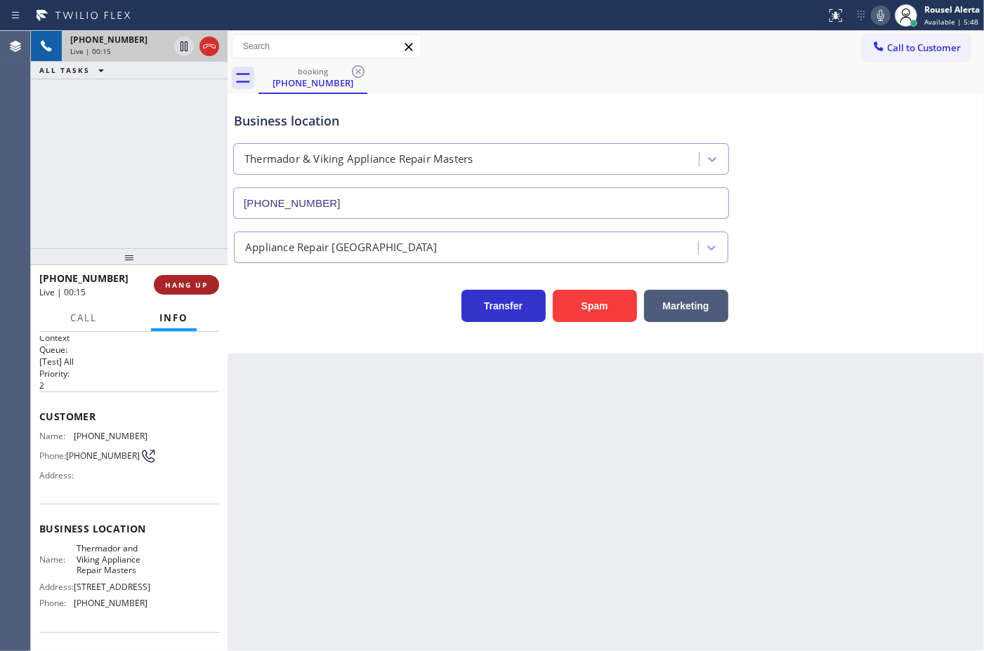
click at [197, 293] on button "HANG UP" at bounding box center [186, 285] width 65 height 20
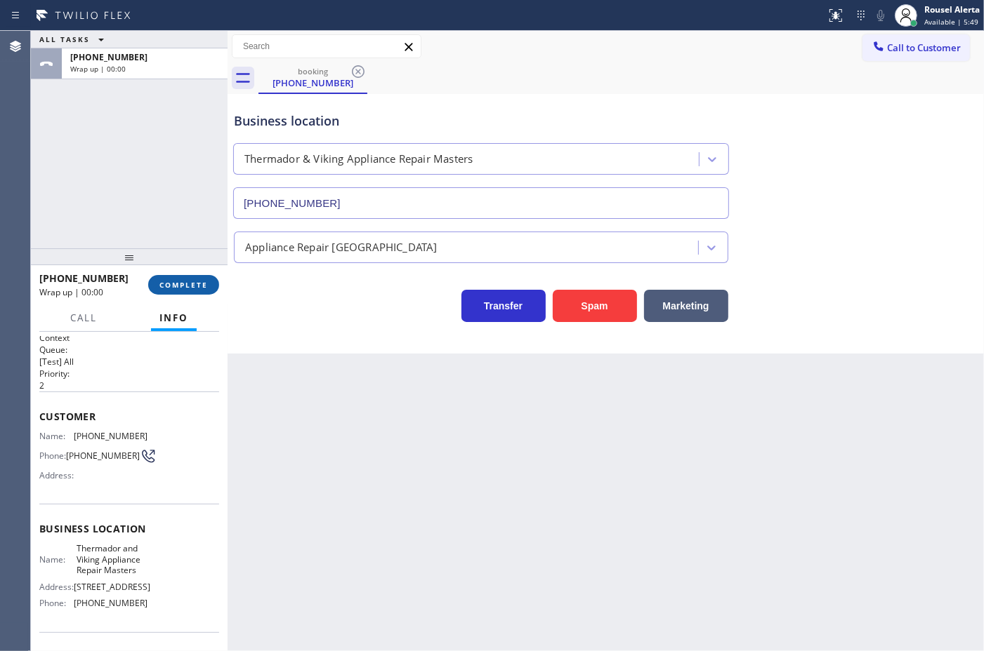
click at [197, 293] on button "COMPLETE" at bounding box center [183, 285] width 71 height 20
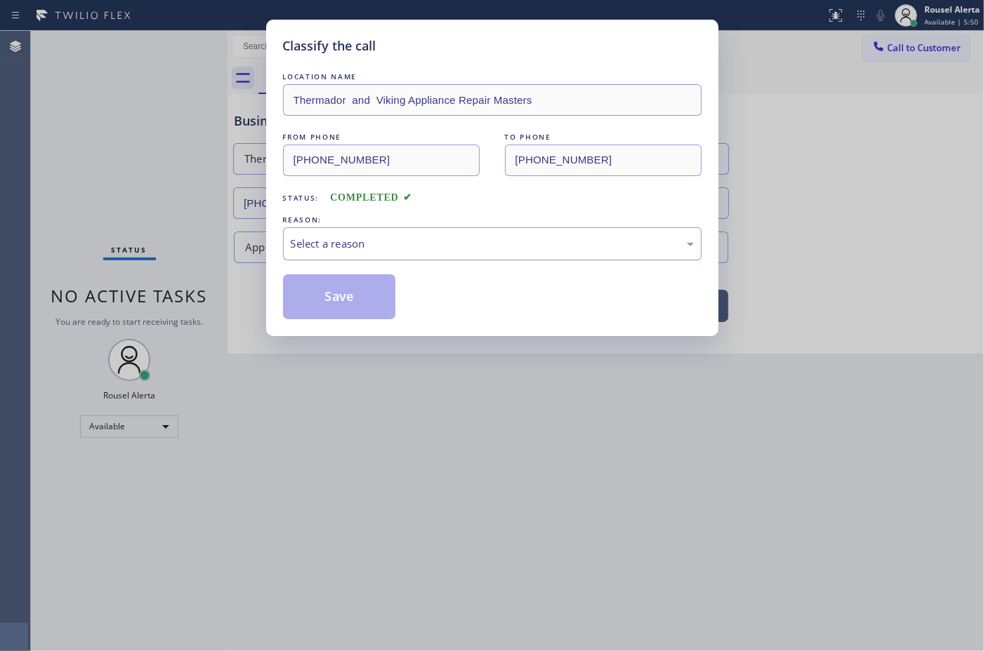
click at [326, 251] on div "Select a reason" at bounding box center [492, 244] width 403 height 16
click at [341, 304] on button "Save" at bounding box center [339, 296] width 113 height 45
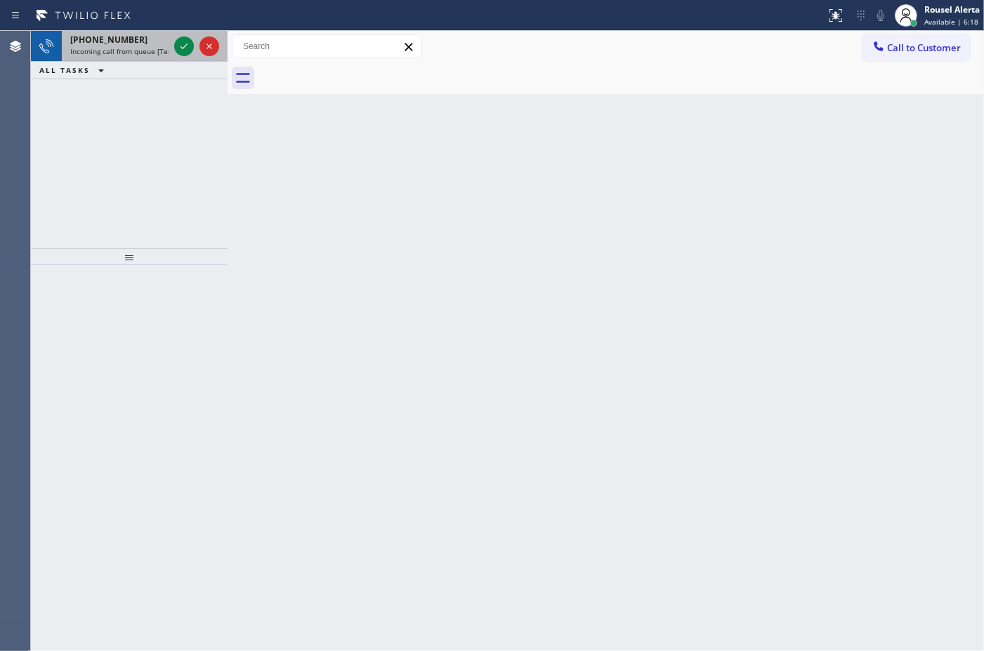
drag, startPoint x: 155, startPoint y: 51, endPoint x: 183, endPoint y: 58, distance: 28.3
click at [159, 51] on span "Incoming call from queue [Test] All" at bounding box center [128, 51] width 117 height 10
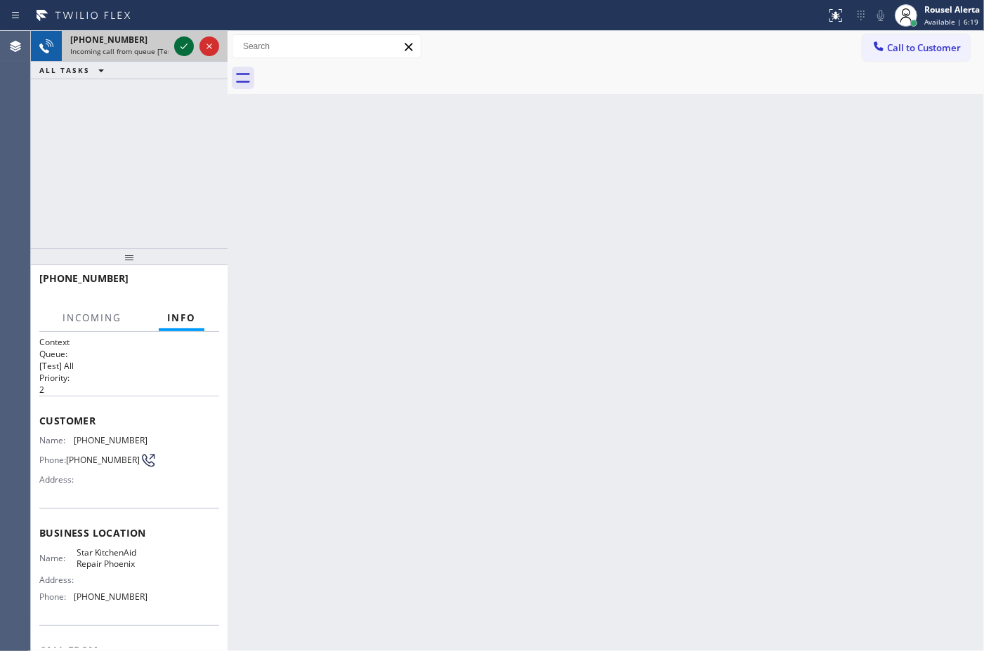
click at [179, 46] on icon at bounding box center [184, 46] width 17 height 17
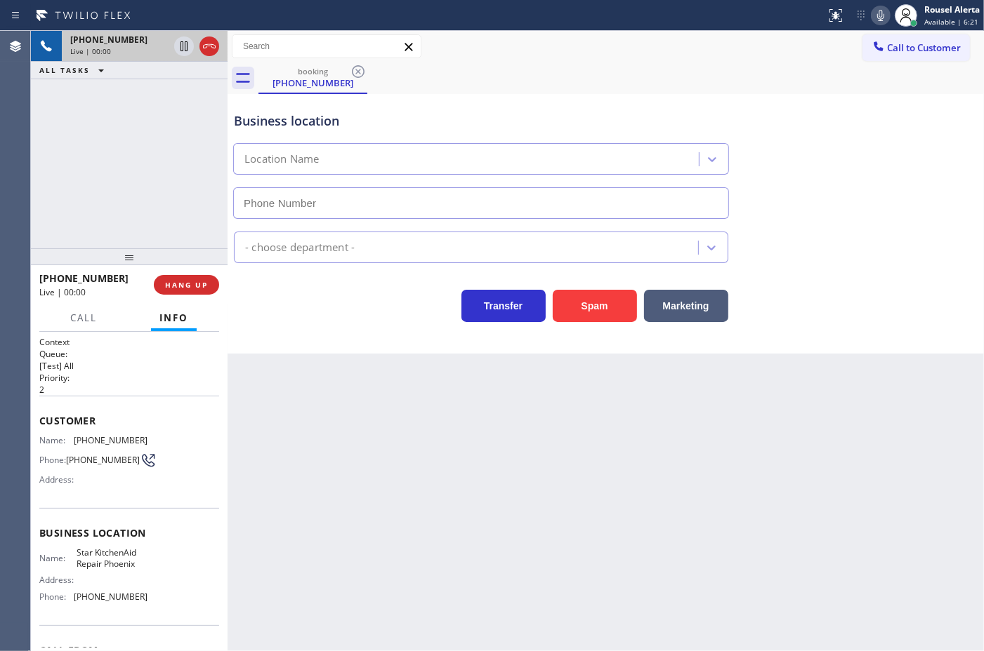
type input "[PHONE_NUMBER]"
click at [597, 299] on button "Spam" at bounding box center [594, 306] width 84 height 32
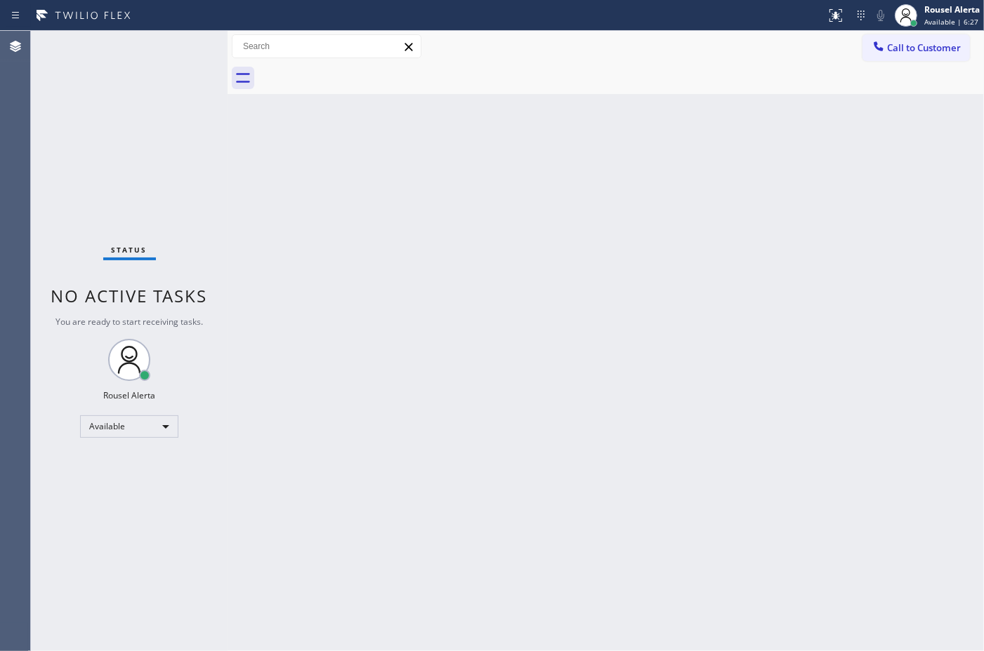
click at [143, 54] on div "Status No active tasks You are ready to start receiving tasks. Rousel Alerta Av…" at bounding box center [129, 341] width 197 height 621
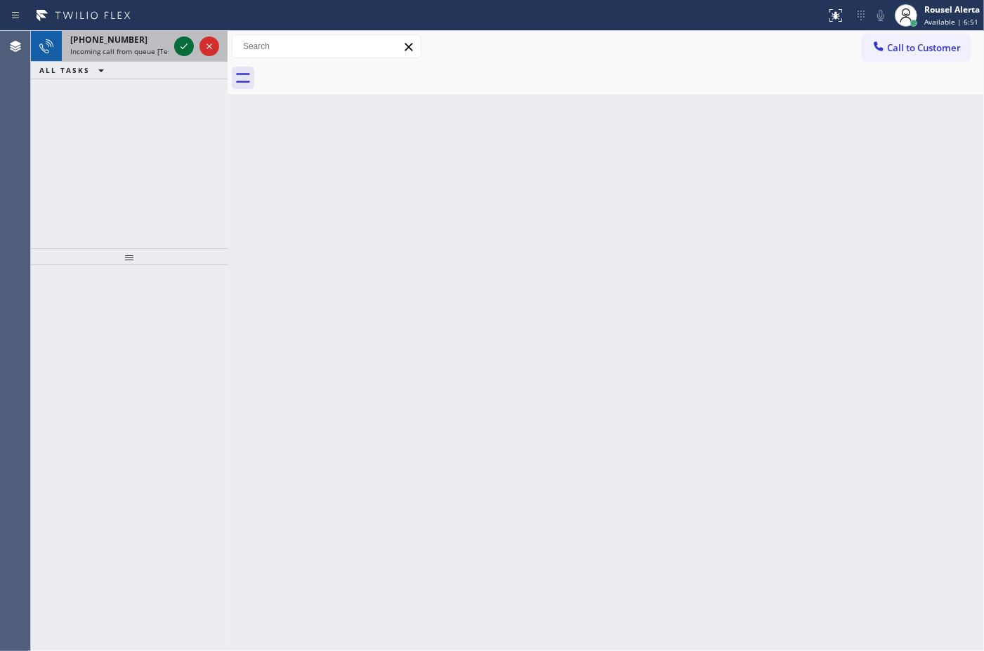
click at [174, 53] on div at bounding box center [184, 46] width 20 height 17
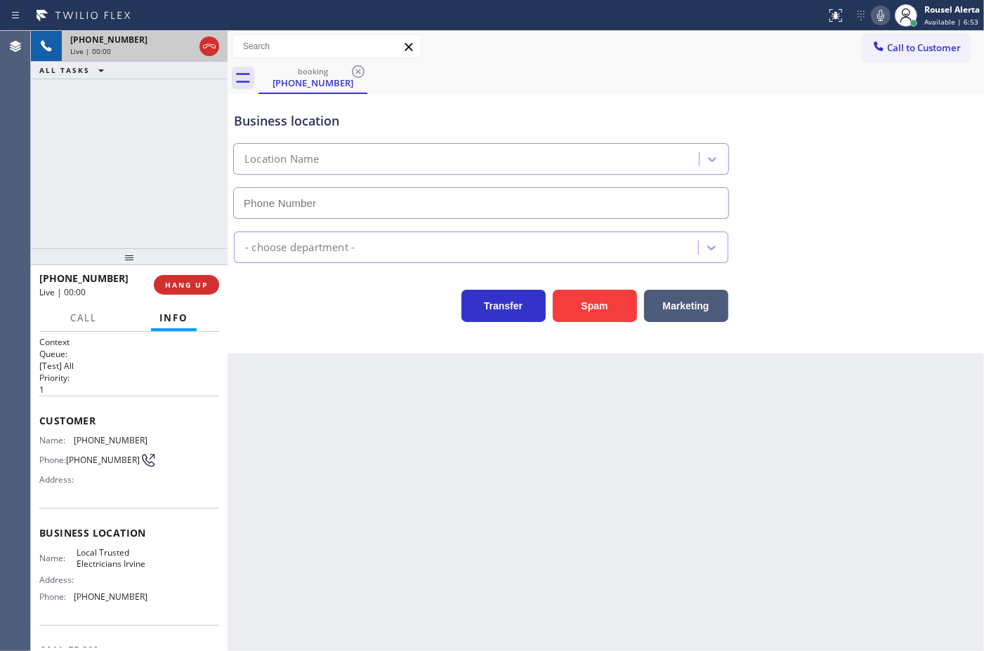
type input "[PHONE_NUMBER]"
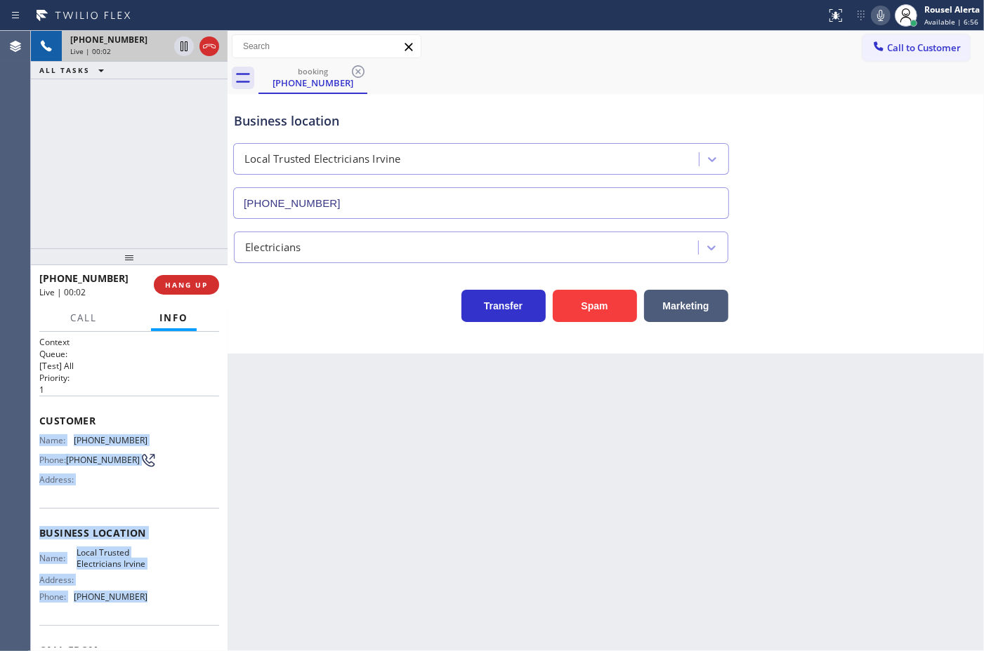
drag, startPoint x: 37, startPoint y: 439, endPoint x: 146, endPoint y: 616, distance: 208.3
click at [146, 616] on div "Context Queue: [Test] All Priority: 1 Customer Name: [PHONE_NUMBER] Phone: [PHO…" at bounding box center [129, 491] width 197 height 319
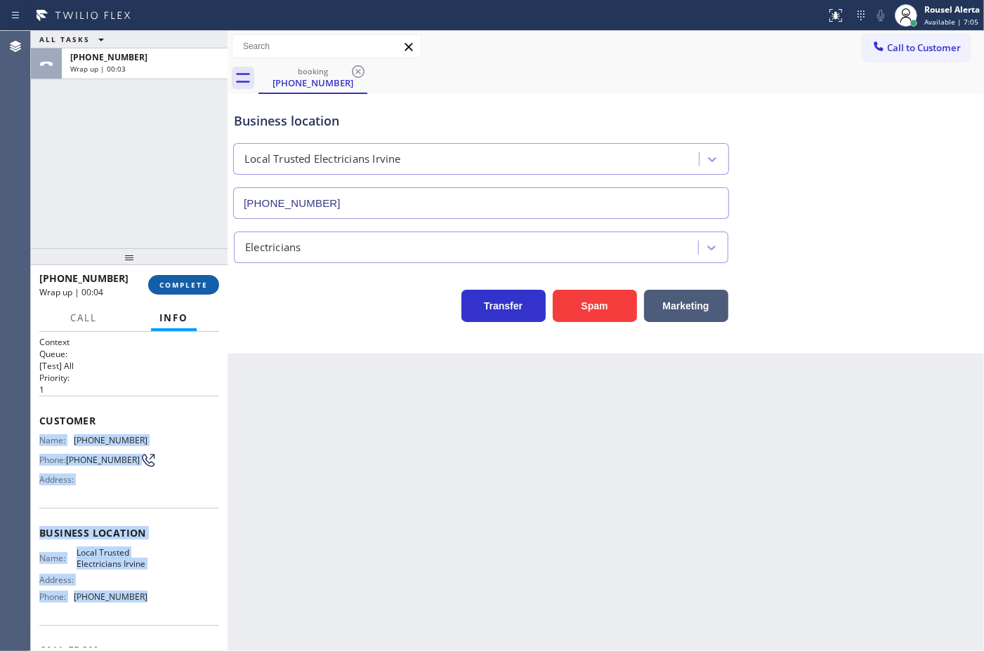
click at [183, 282] on span "COMPLETE" at bounding box center [183, 285] width 48 height 10
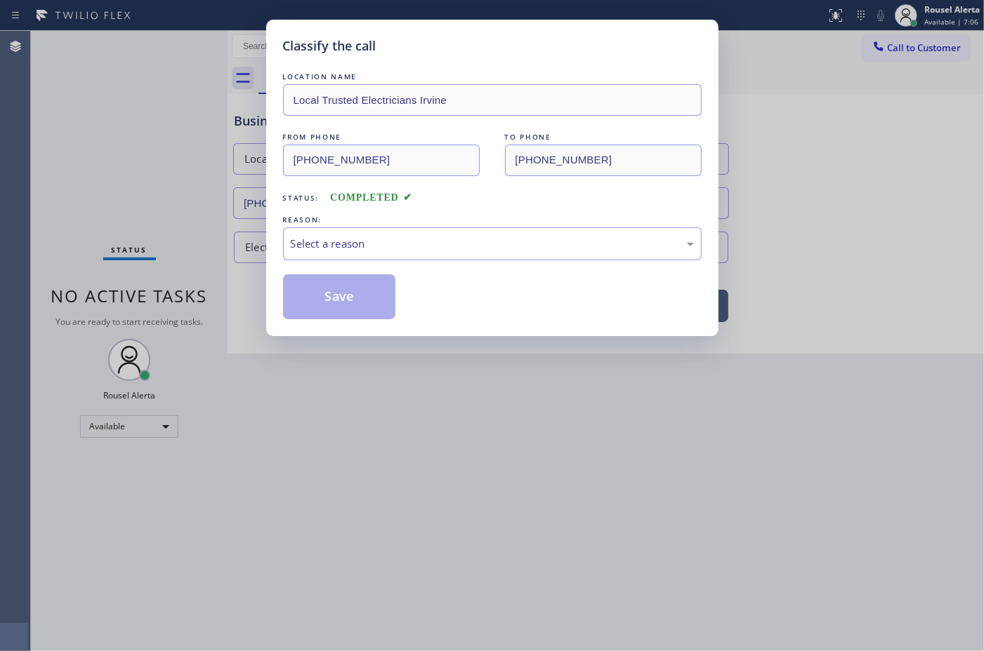
click at [432, 222] on div "REASON:" at bounding box center [492, 220] width 418 height 15
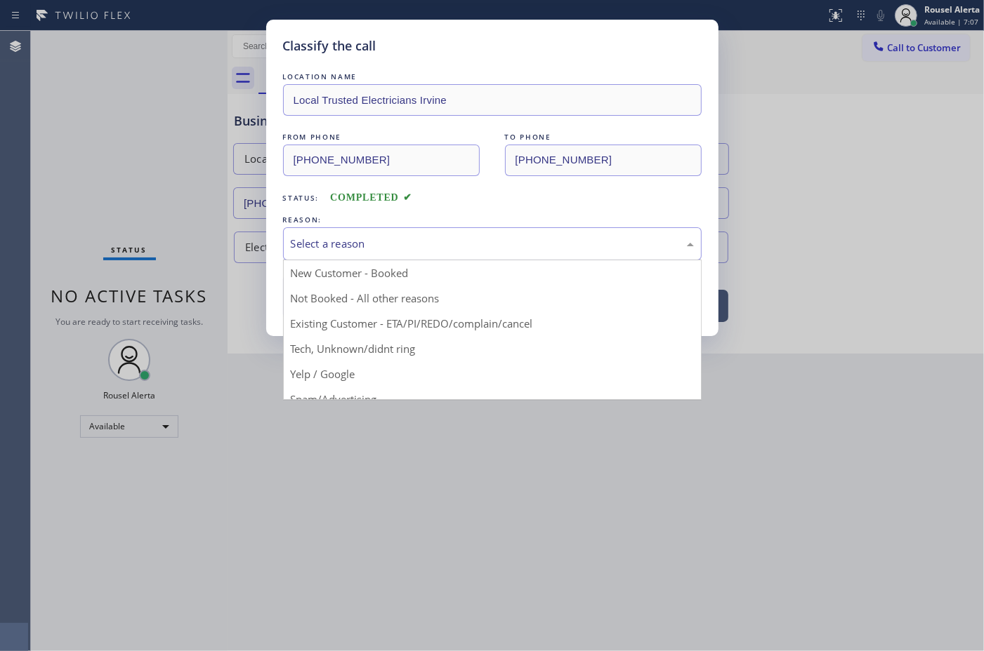
click at [434, 235] on div "Select a reason" at bounding box center [492, 243] width 418 height 33
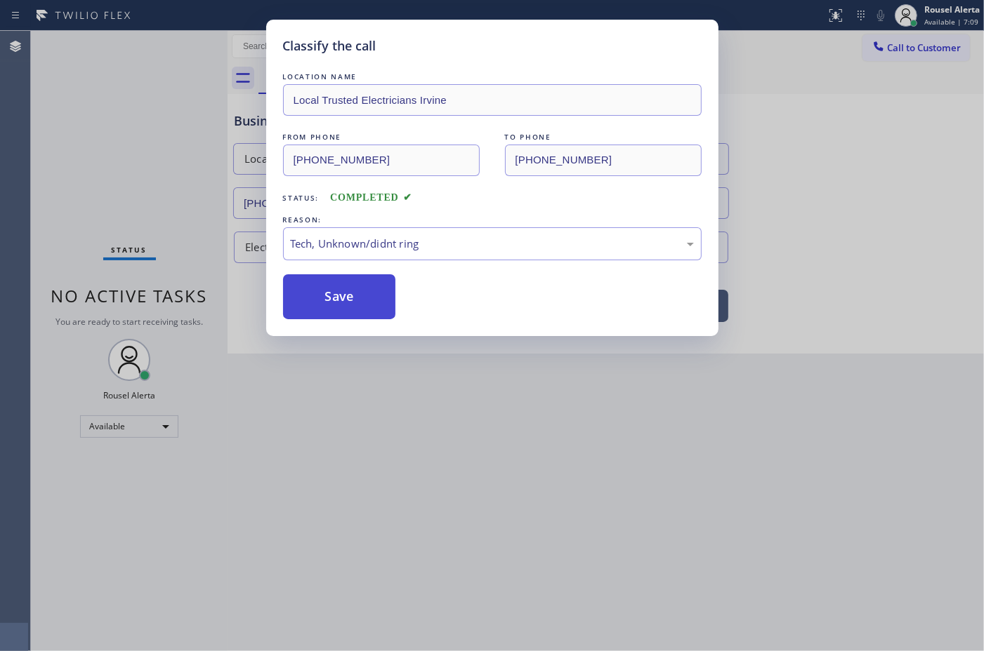
click at [349, 310] on button "Save" at bounding box center [339, 296] width 113 height 45
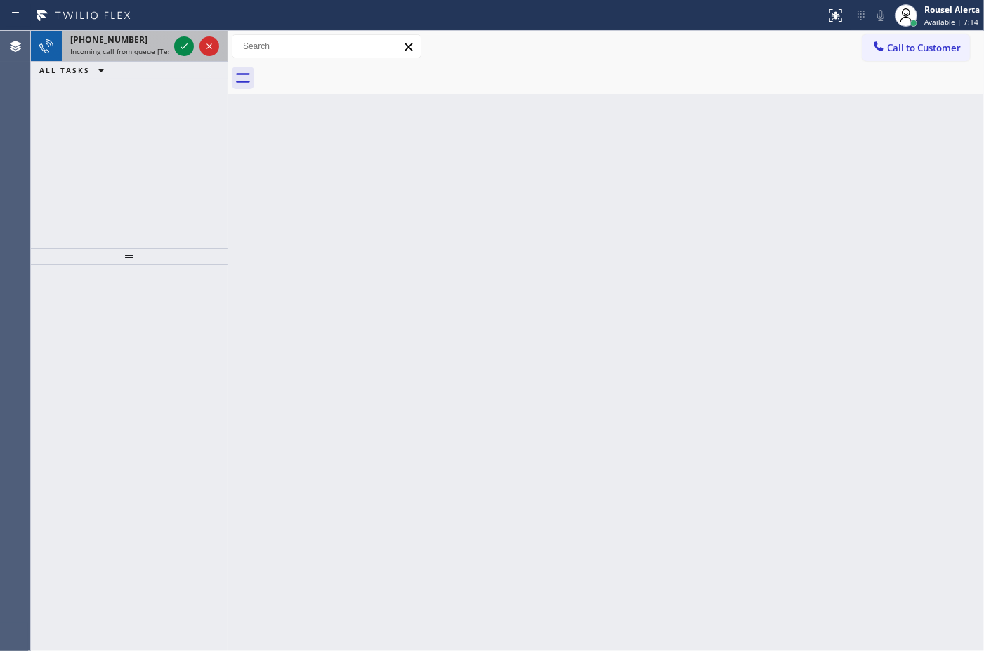
click at [159, 60] on div "[PHONE_NUMBER] Incoming call from queue [Test] All" at bounding box center [117, 46] width 110 height 31
drag, startPoint x: 143, startPoint y: 46, endPoint x: 174, endPoint y: 47, distance: 31.6
click at [145, 46] on span "Incoming call from queue [Test] All" at bounding box center [128, 51] width 117 height 10
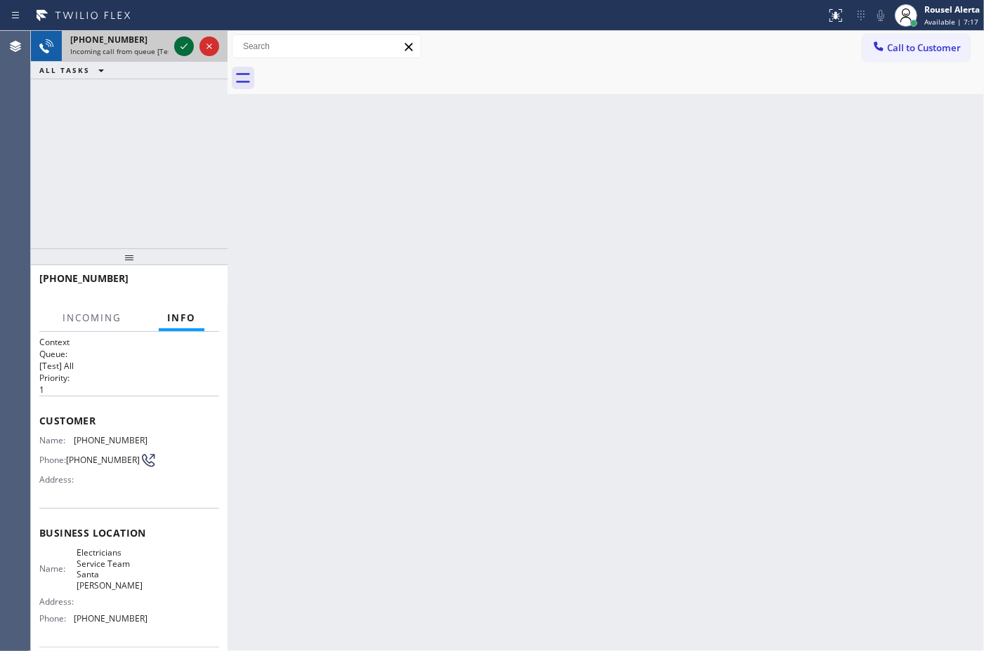
click at [180, 46] on icon at bounding box center [184, 46] width 17 height 17
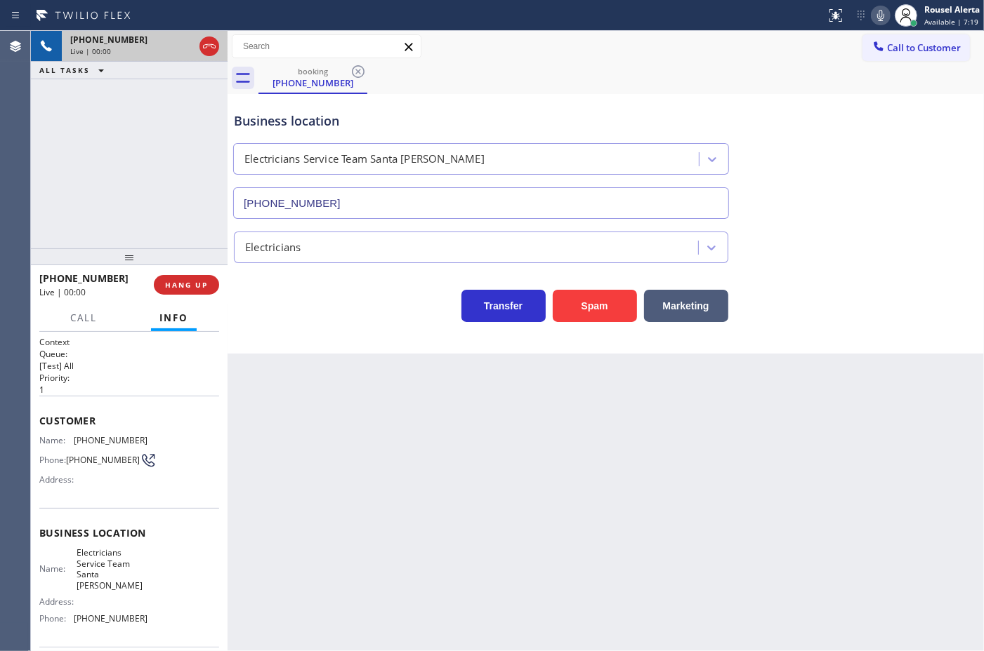
type input "[PHONE_NUMBER]"
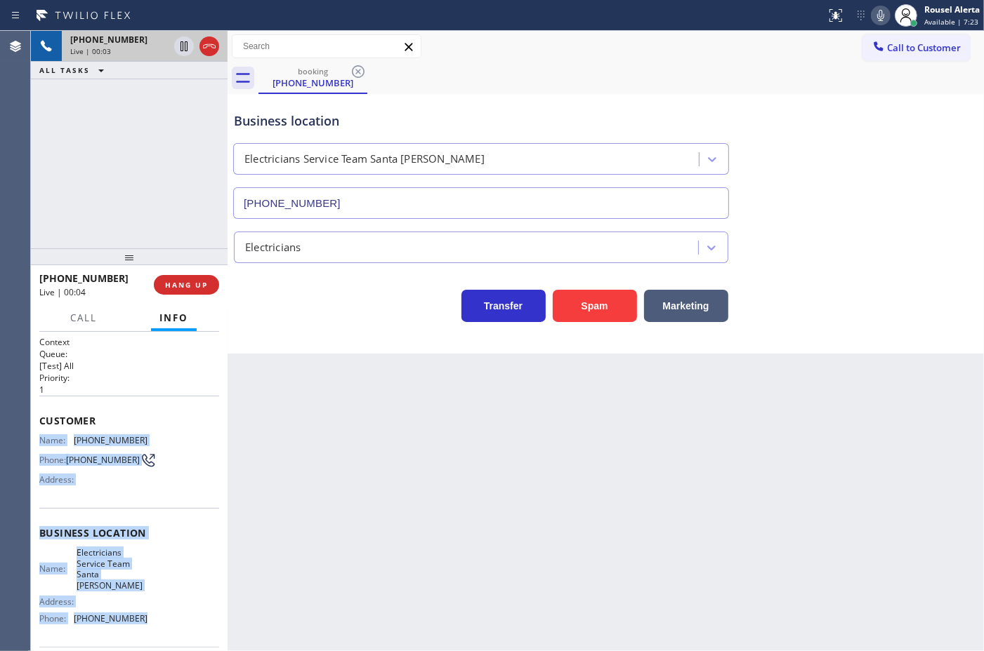
drag, startPoint x: 34, startPoint y: 435, endPoint x: 139, endPoint y: 615, distance: 208.3
click at [139, 615] on div "Context Queue: [Test] All Priority: 1 Customer Name: [PHONE_NUMBER] Phone: [PHO…" at bounding box center [129, 491] width 197 height 319
click at [209, 283] on button "HANG UP" at bounding box center [186, 285] width 65 height 20
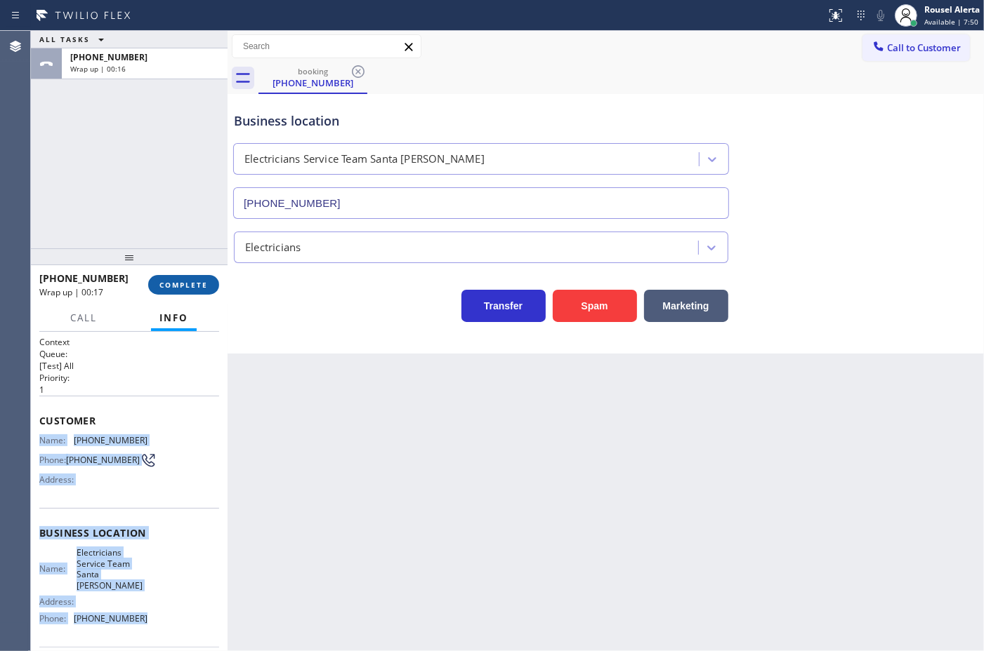
click at [201, 289] on span "COMPLETE" at bounding box center [183, 285] width 48 height 10
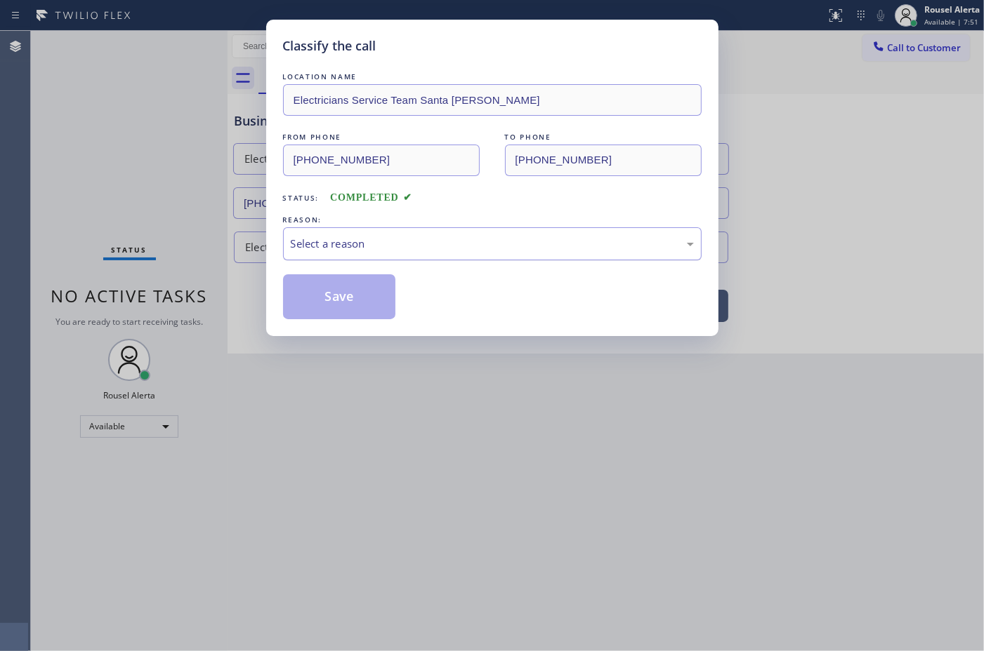
click at [503, 256] on div "Select a reason" at bounding box center [492, 243] width 418 height 33
click at [348, 310] on button "Save" at bounding box center [339, 296] width 113 height 45
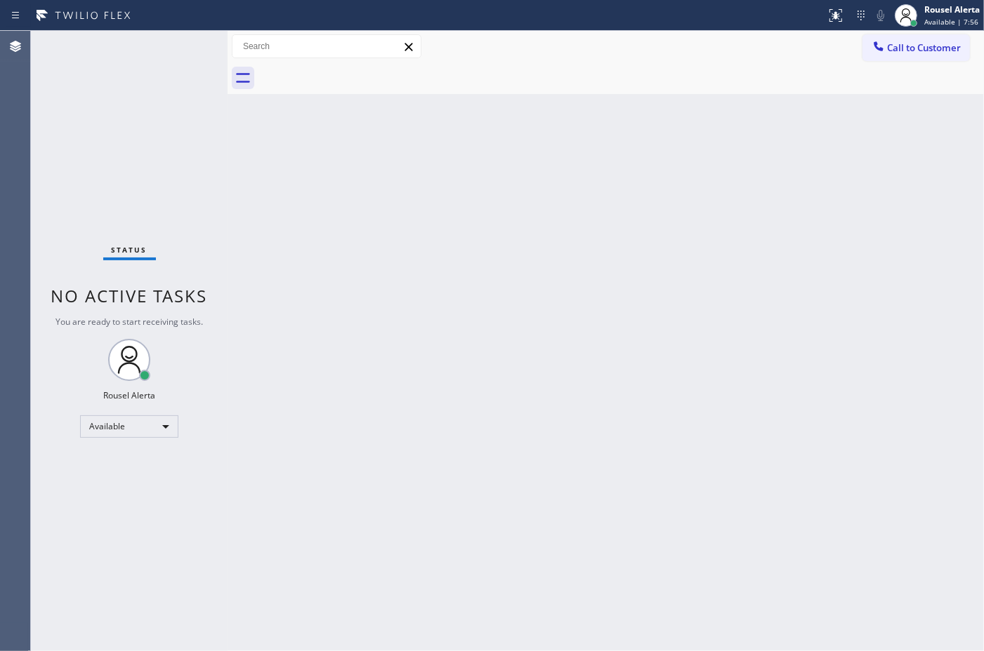
click at [472, 430] on div "Back to Dashboard Change Sender ID Customers Technicians Select a contact Outbo…" at bounding box center [605, 341] width 756 height 621
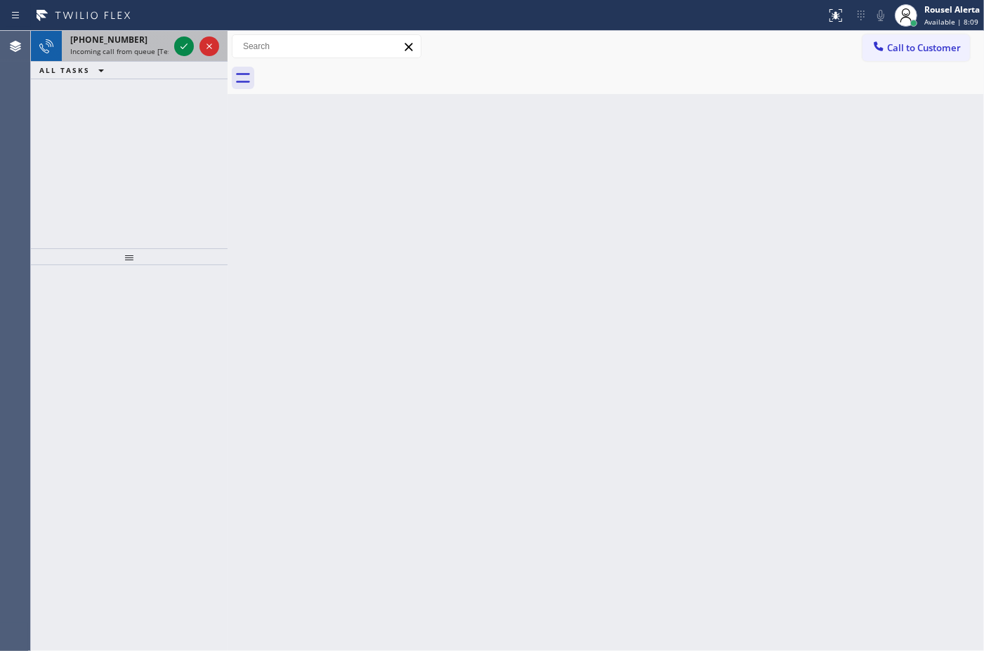
click at [131, 53] on span "Incoming call from queue [Test] All" at bounding box center [128, 51] width 117 height 10
click at [143, 40] on div "[PHONE_NUMBER]" at bounding box center [119, 40] width 98 height 12
click at [158, 48] on span "Incoming call from queue [Test] All" at bounding box center [128, 51] width 117 height 10
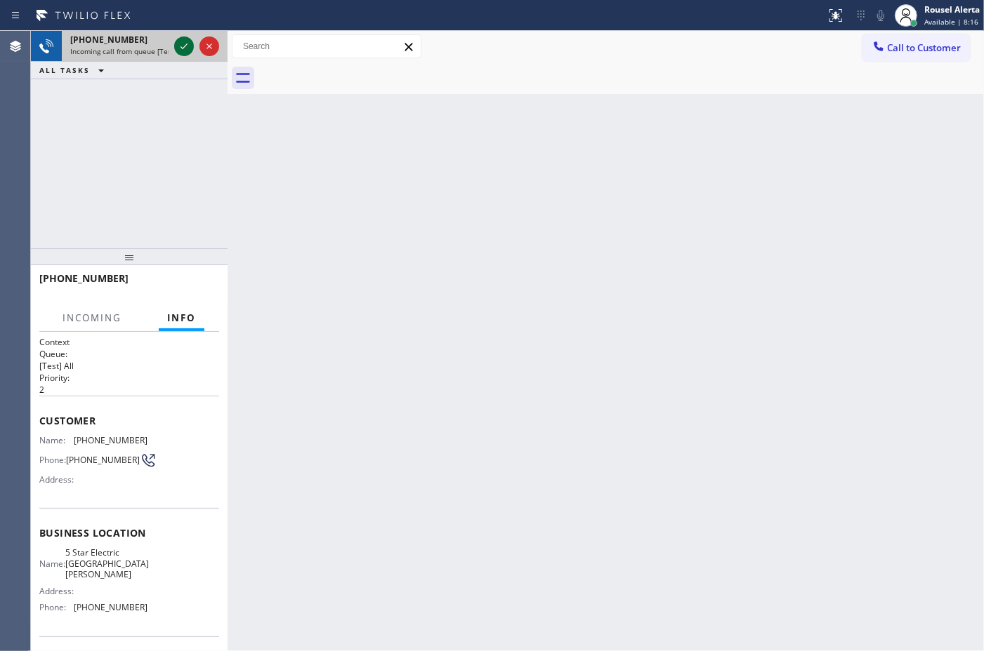
click at [178, 48] on icon at bounding box center [184, 46] width 17 height 17
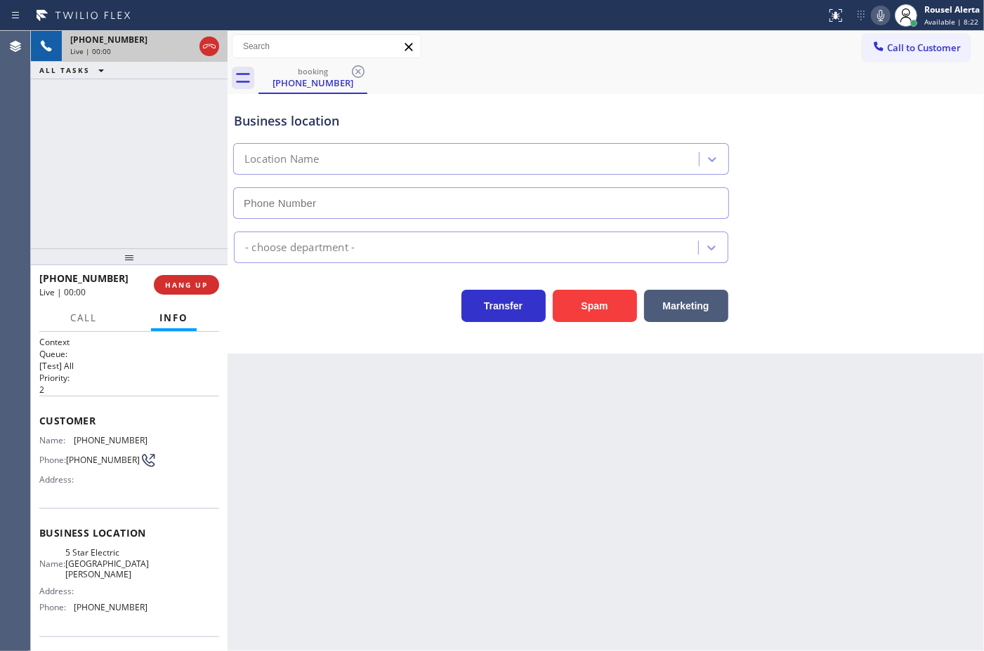
type input "[PHONE_NUMBER]"
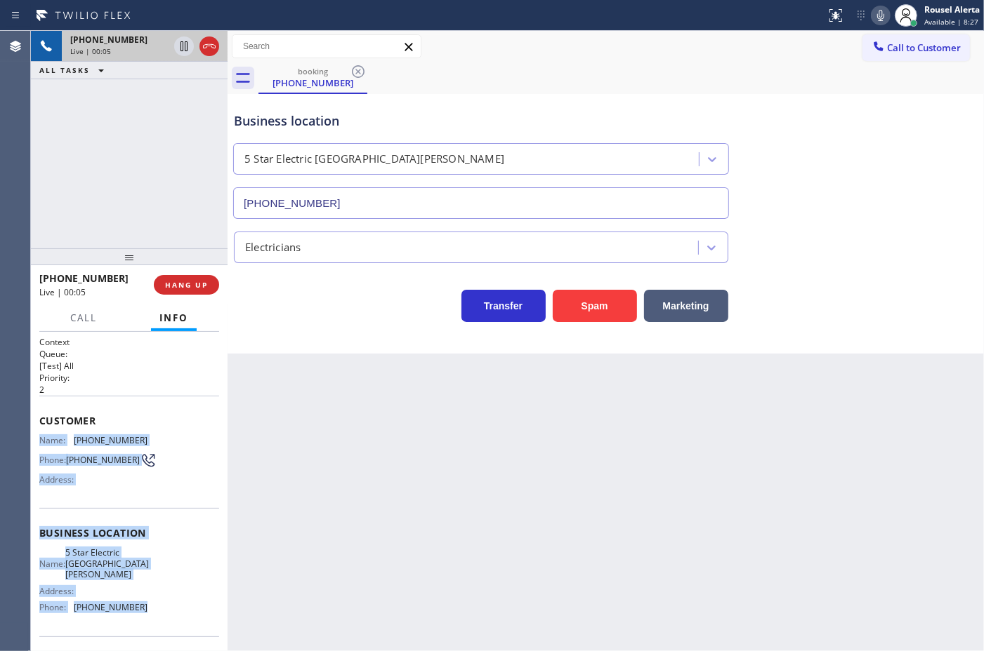
drag, startPoint x: 42, startPoint y: 437, endPoint x: 152, endPoint y: 604, distance: 200.7
click at [152, 604] on div "Context Queue: [Test] All Priority: 2 Customer Name: [PHONE_NUMBER] Phone: [PHO…" at bounding box center [129, 544] width 180 height 417
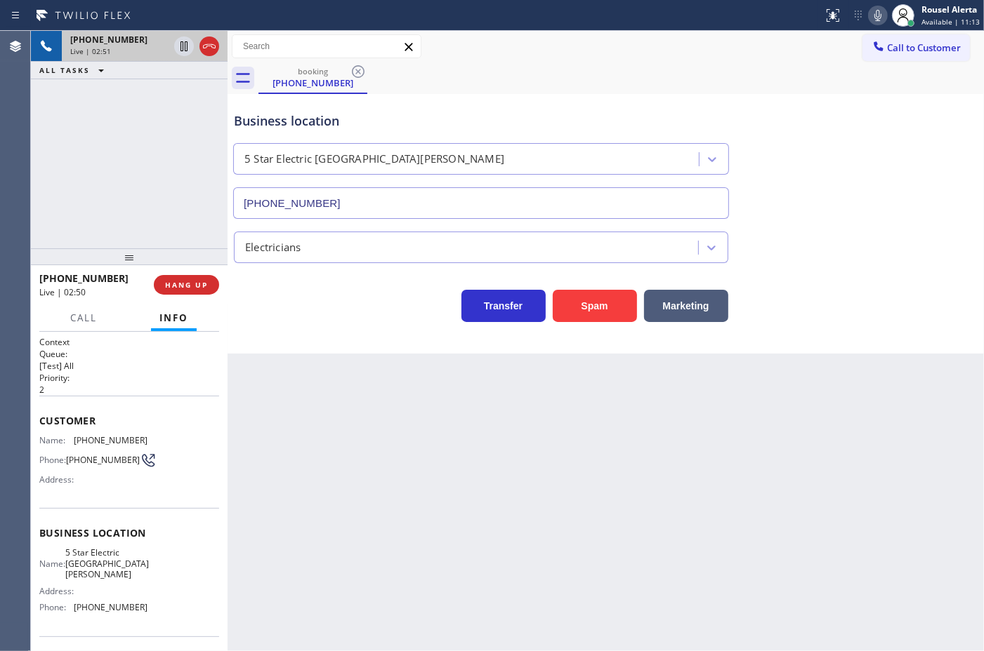
click at [131, 92] on div "[PHONE_NUMBER] Live | 02:51 ALL TASKS ALL TASKS ACTIVE TASKS TASKS IN WRAP UP" at bounding box center [129, 140] width 197 height 218
click at [180, 53] on icon at bounding box center [184, 46] width 17 height 17
click at [876, 18] on icon at bounding box center [877, 15] width 17 height 17
click at [177, 46] on icon at bounding box center [184, 46] width 17 height 17
click at [876, 16] on icon at bounding box center [877, 15] width 17 height 17
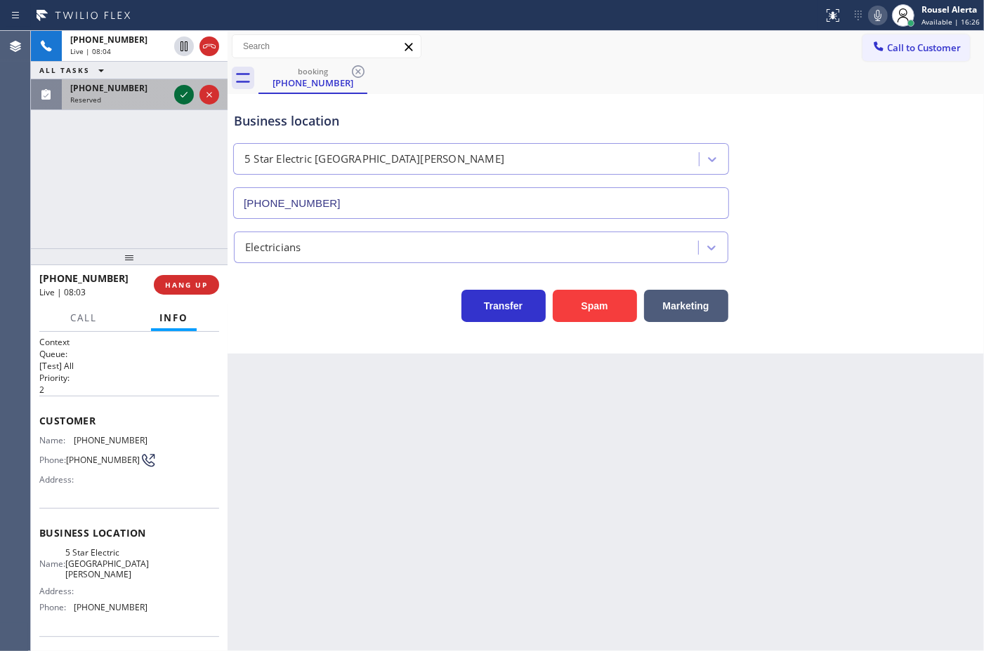
click at [177, 98] on icon at bounding box center [184, 94] width 17 height 17
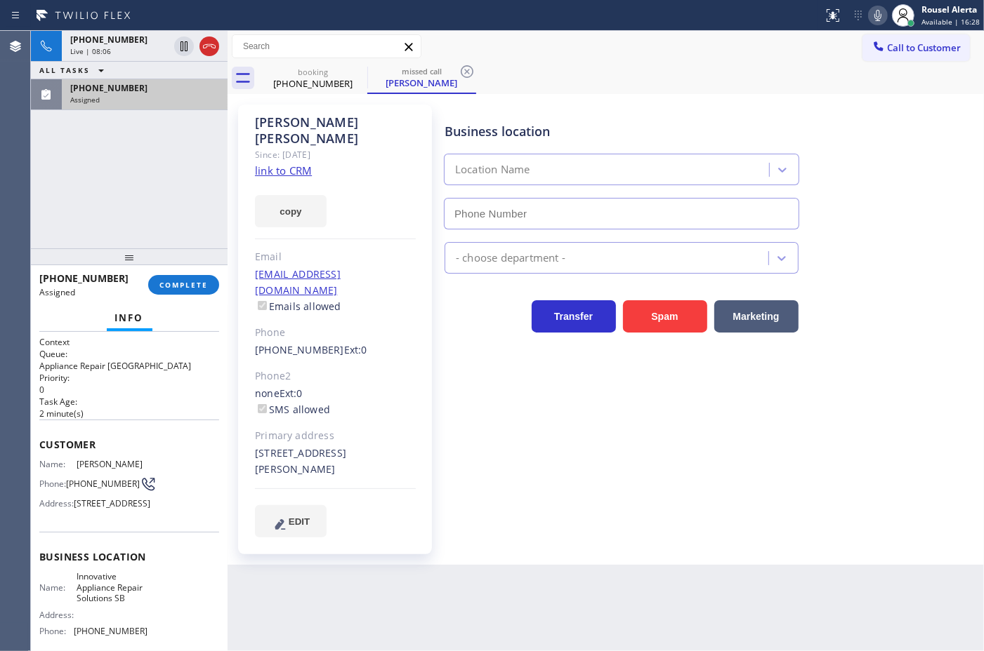
type input "[PHONE_NUMBER]"
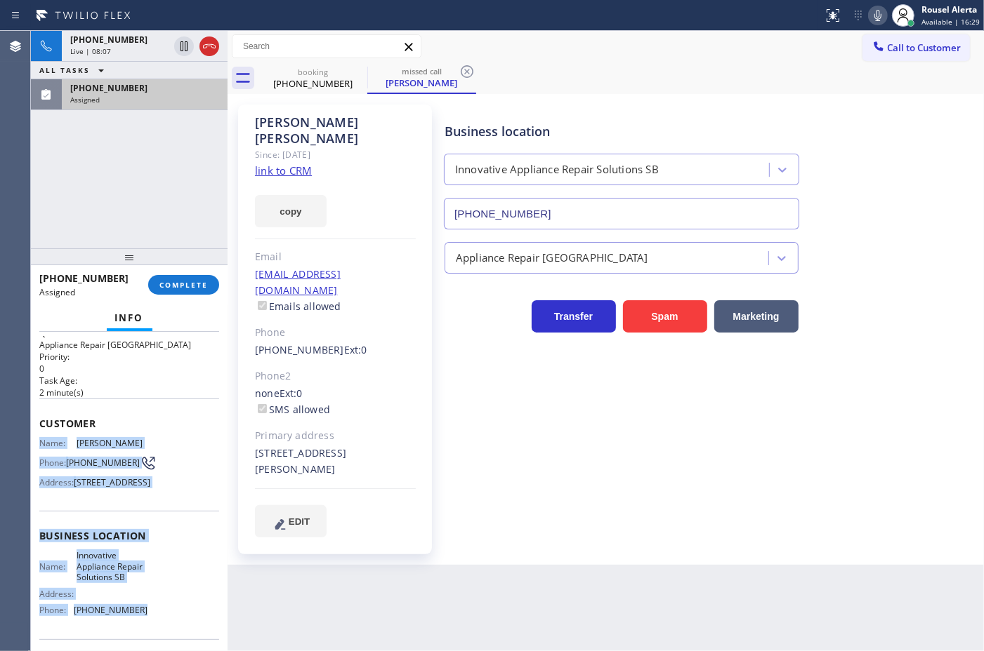
scroll to position [88, 0]
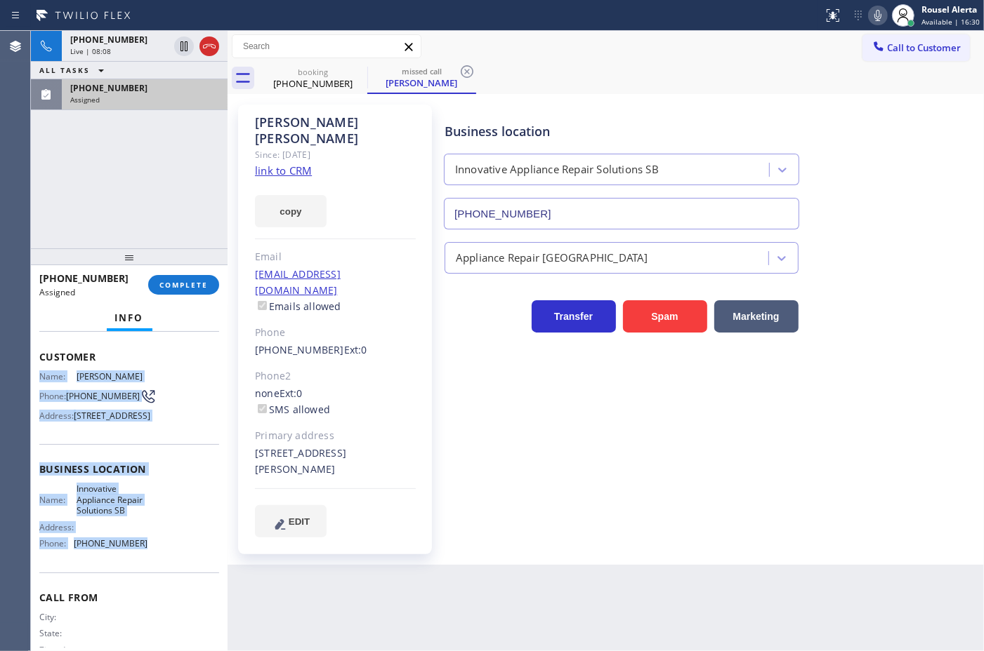
drag, startPoint x: 35, startPoint y: 462, endPoint x: 141, endPoint y: 597, distance: 171.5
click at [141, 597] on div "Context Queue: Appliance Repair High End Priority: 0 Task Age: [DEMOGRAPHIC_DAT…" at bounding box center [129, 491] width 197 height 319
click at [192, 98] on div "Assigned" at bounding box center [144, 100] width 149 height 10
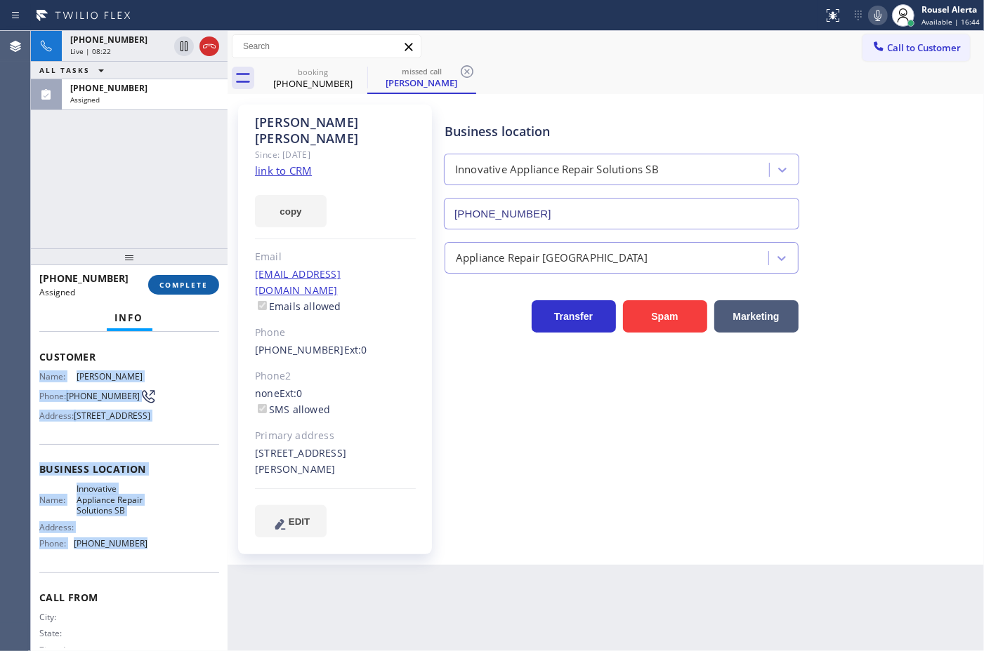
click at [190, 281] on span "COMPLETE" at bounding box center [183, 285] width 48 height 10
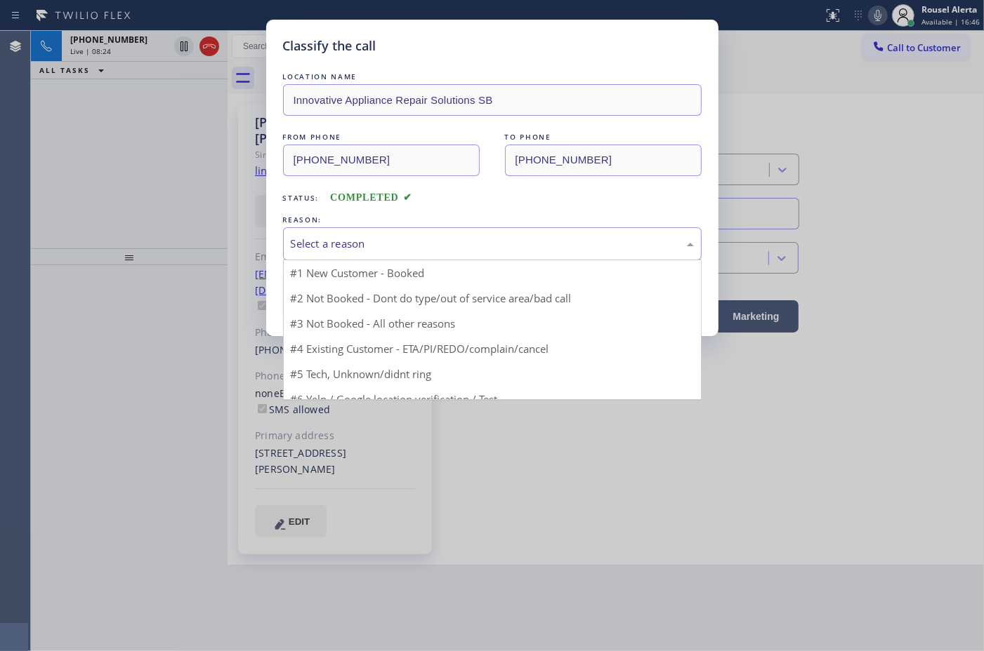
click at [383, 251] on div "Select a reason" at bounding box center [492, 244] width 403 height 16
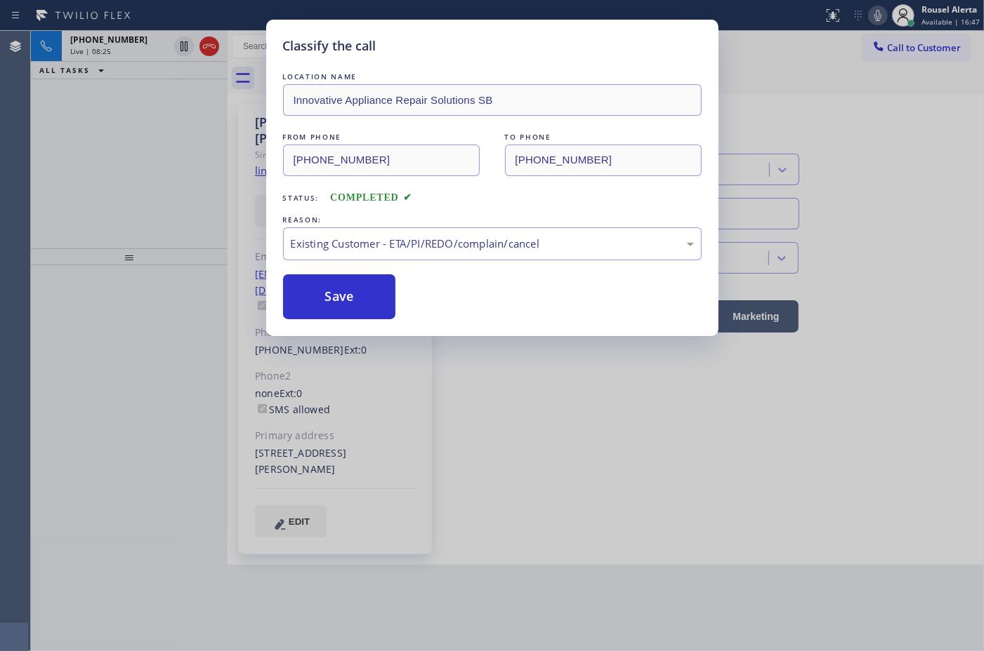
drag, startPoint x: 366, startPoint y: 300, endPoint x: 443, endPoint y: 548, distance: 258.9
click at [365, 300] on button "Save" at bounding box center [339, 296] width 113 height 45
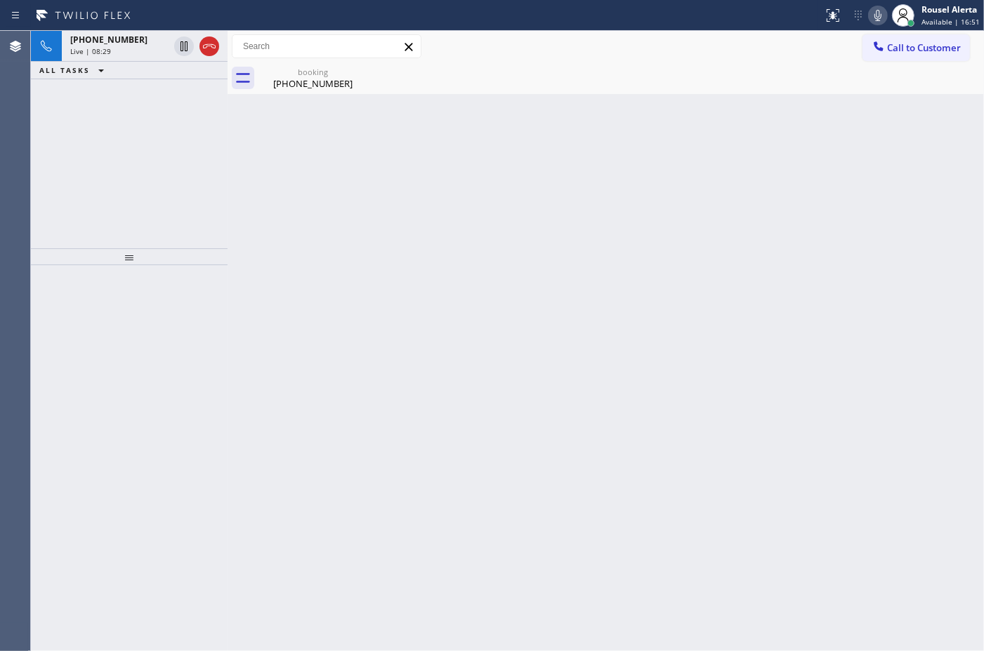
drag, startPoint x: 185, startPoint y: 100, endPoint x: 220, endPoint y: 103, distance: 35.3
click at [185, 100] on div "[PHONE_NUMBER] Live | 08:29 ALL TASKS ALL TASKS ACTIVE TASKS TASKS IN WRAP UP" at bounding box center [129, 140] width 197 height 218
click at [117, 58] on div "[PHONE_NUMBER] Live | 08:45" at bounding box center [117, 46] width 110 height 31
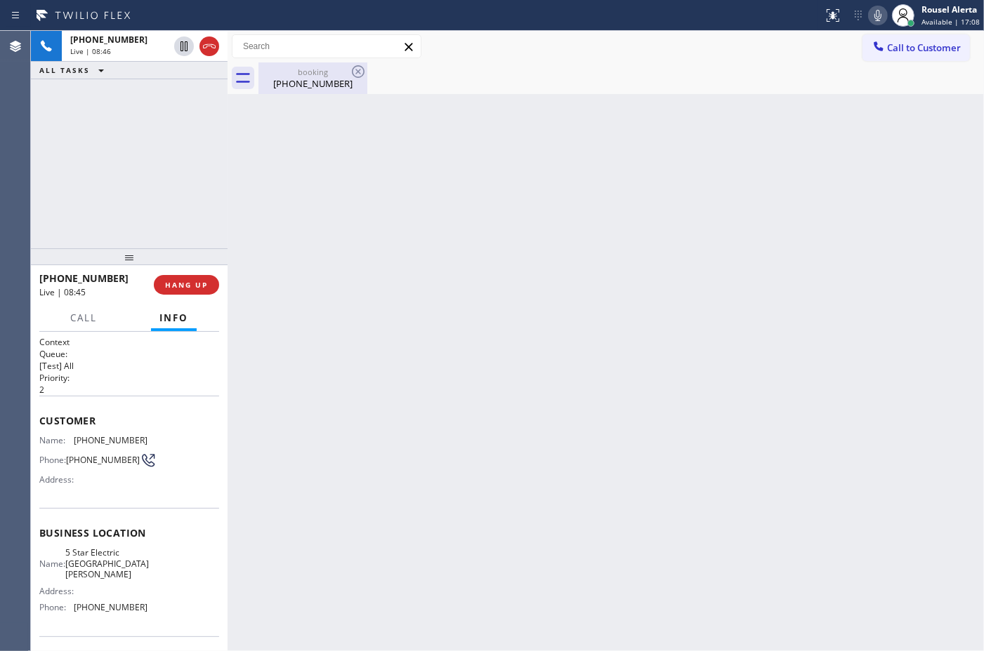
click at [292, 81] on div "[PHONE_NUMBER]" at bounding box center [313, 83] width 106 height 13
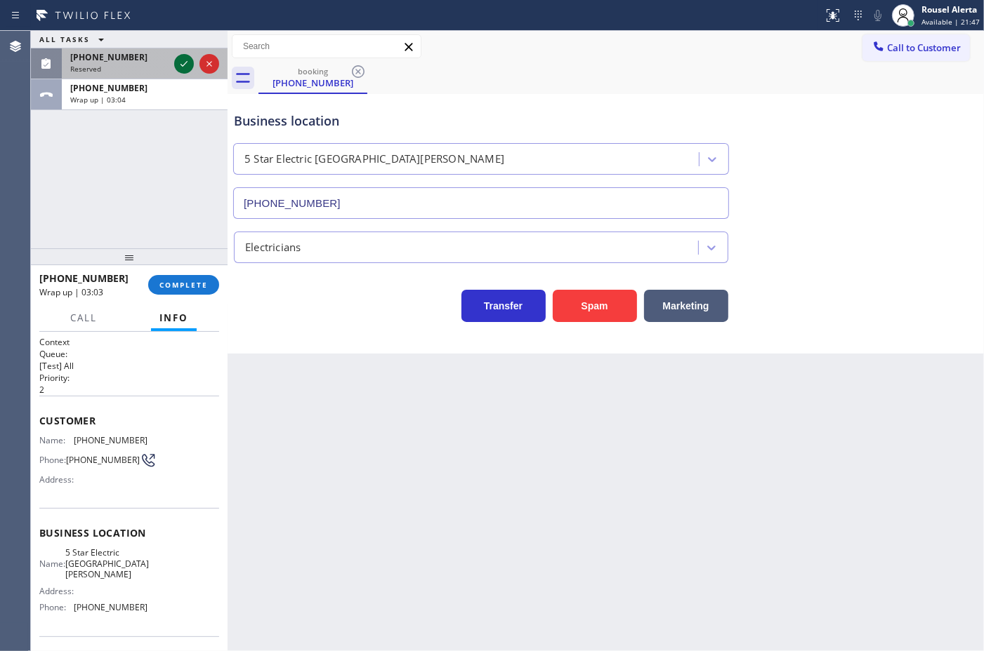
click at [184, 71] on icon at bounding box center [184, 63] width 17 height 17
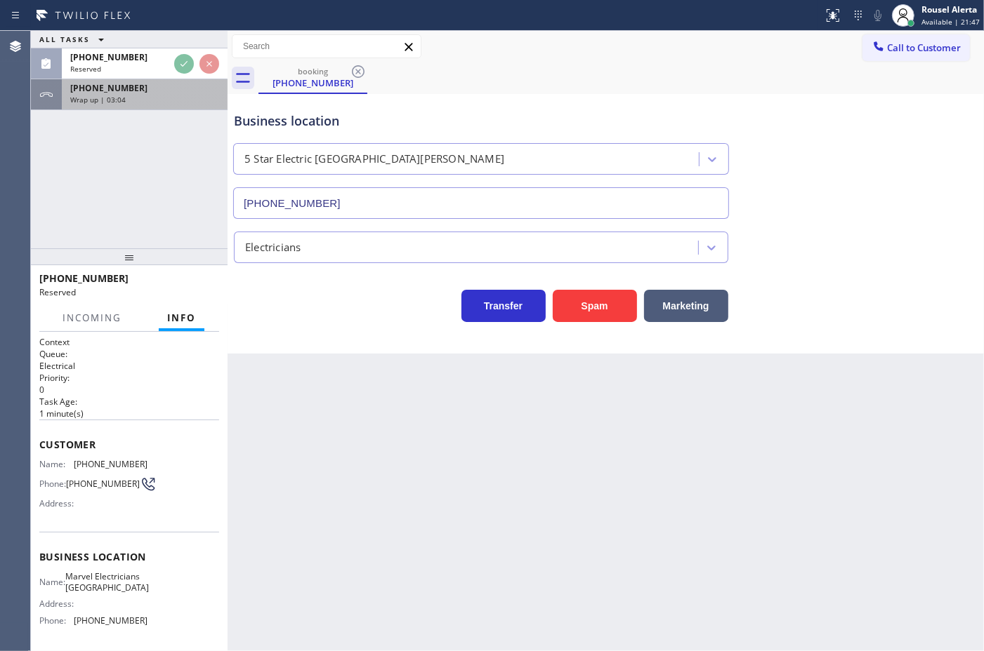
click at [179, 102] on div "Wrap up | 03:04" at bounding box center [144, 100] width 149 height 10
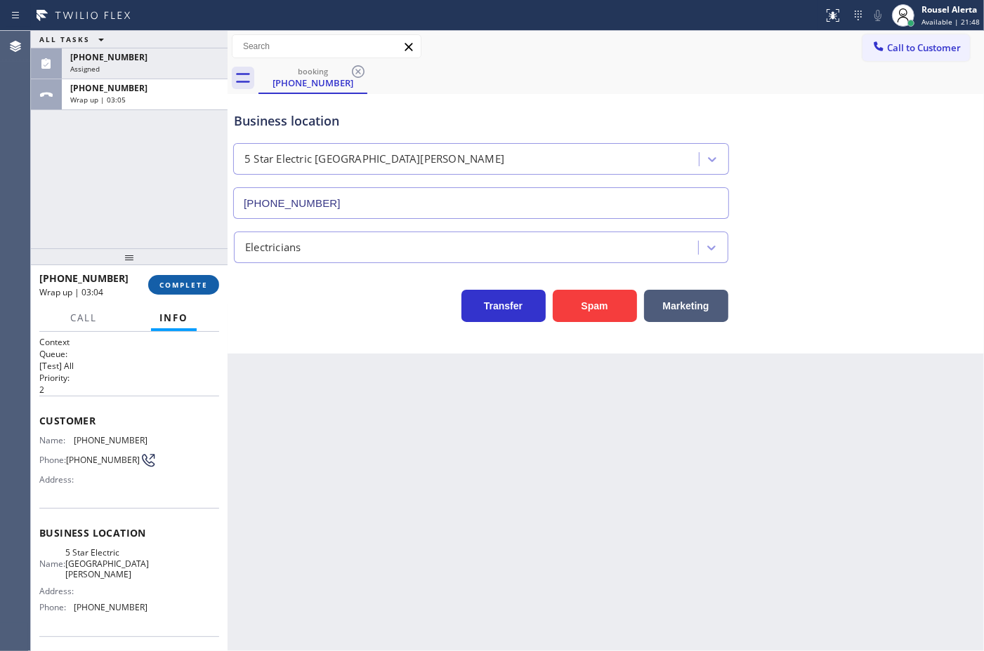
click at [180, 278] on button "COMPLETE" at bounding box center [183, 285] width 71 height 20
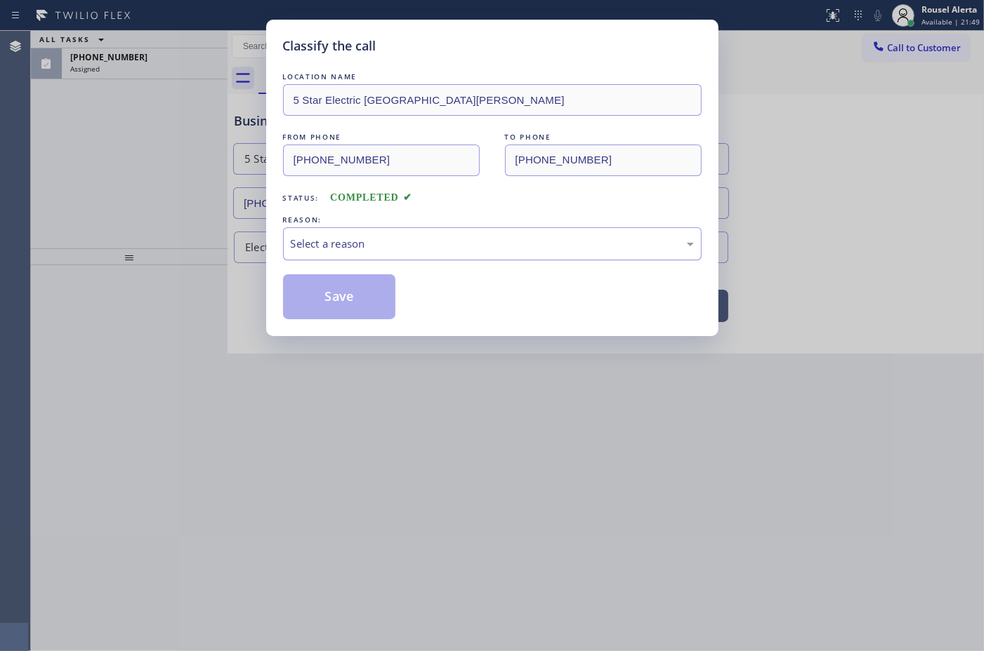
click at [357, 249] on div "Select a reason" at bounding box center [492, 244] width 403 height 16
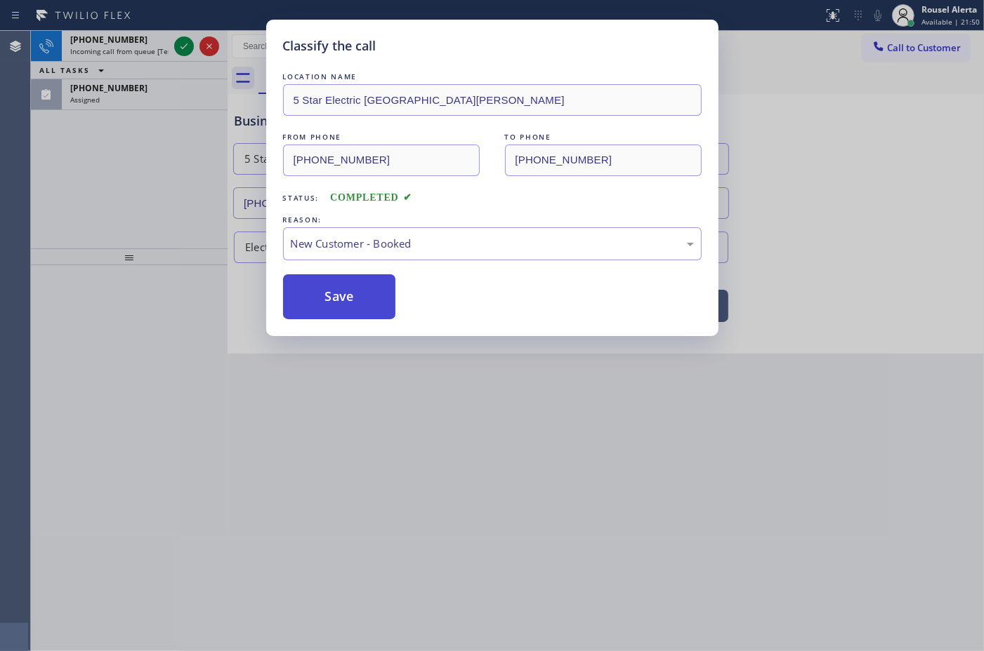
click at [357, 293] on button "Save" at bounding box center [339, 296] width 113 height 45
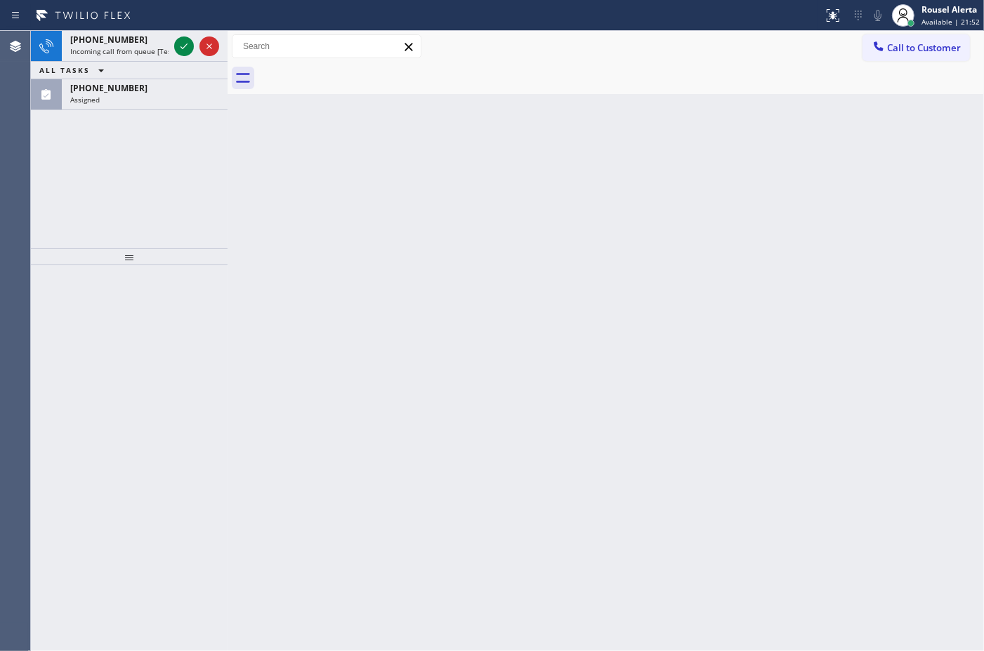
click at [149, 40] on div "[PHONE_NUMBER]" at bounding box center [119, 40] width 98 height 12
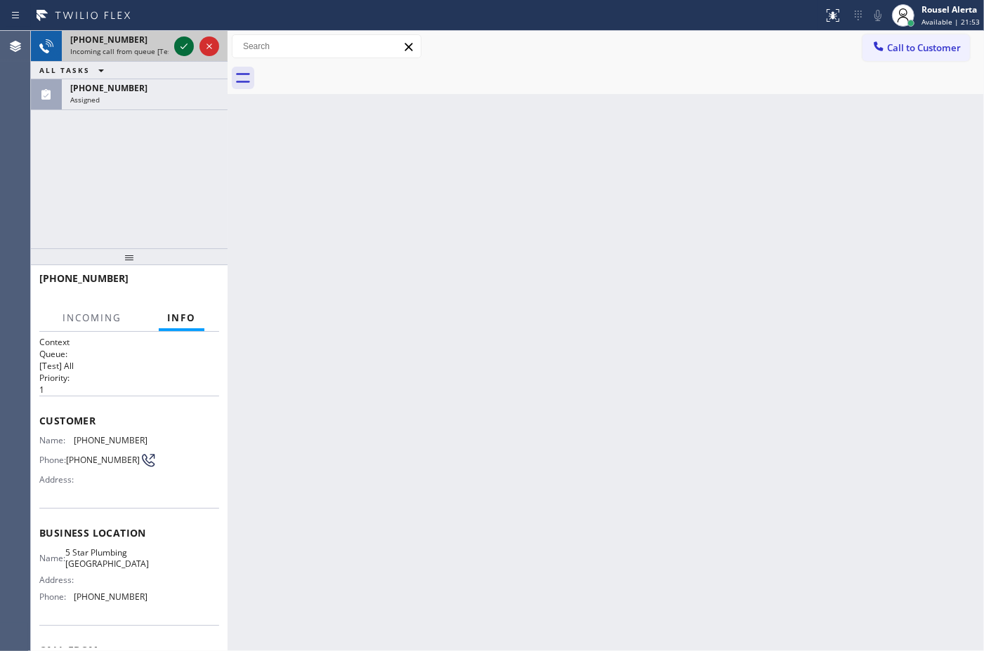
click at [179, 49] on icon at bounding box center [184, 46] width 17 height 17
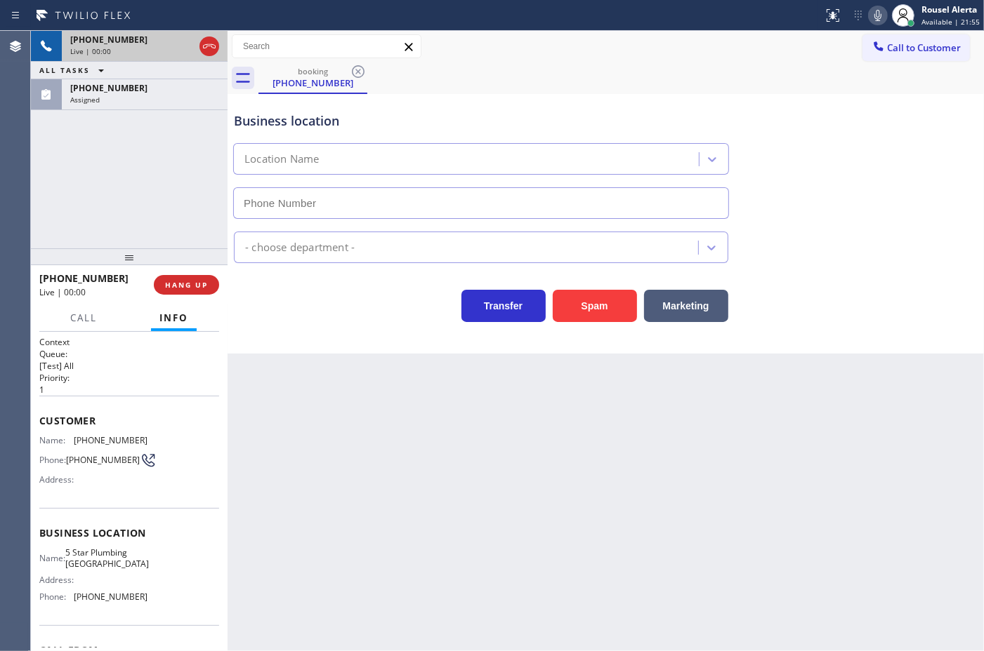
type input "[PHONE_NUMBER]"
click at [593, 311] on button "Spam" at bounding box center [594, 306] width 84 height 32
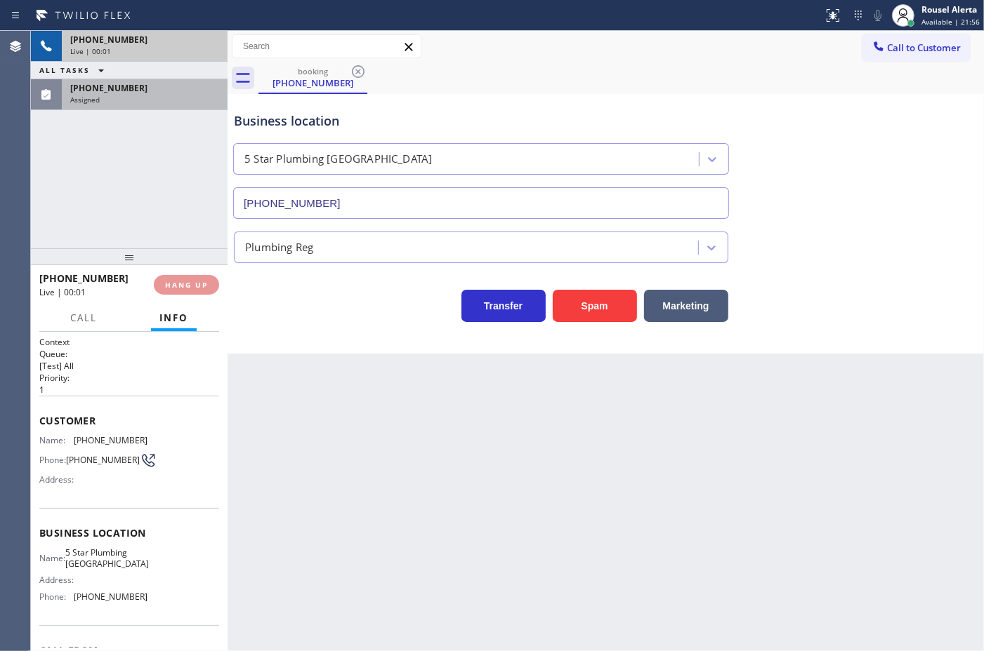
click at [133, 95] on div "Assigned" at bounding box center [144, 100] width 149 height 10
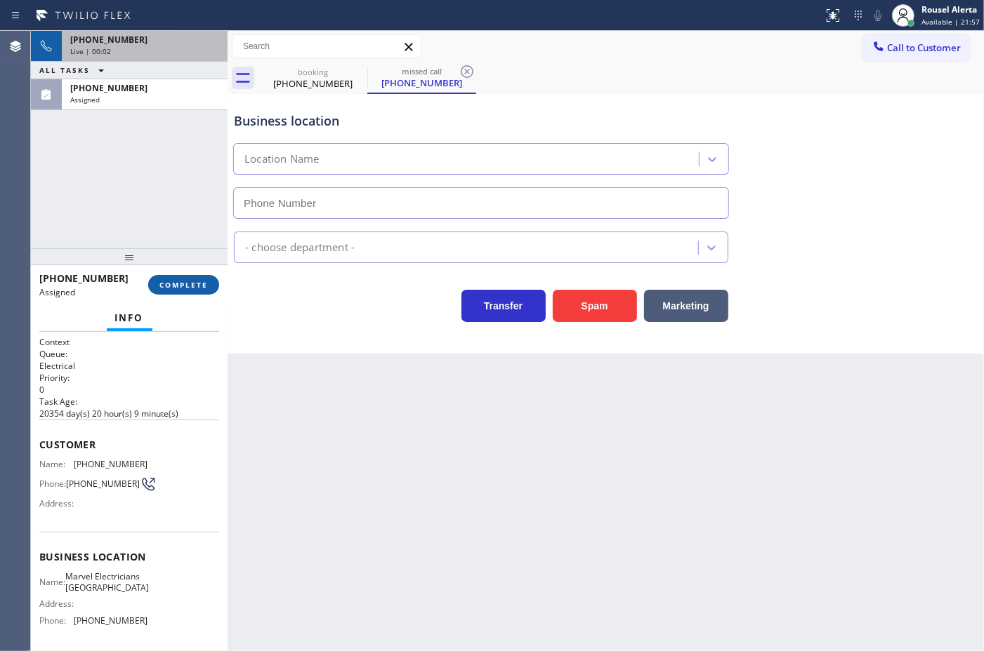
type input "[PHONE_NUMBER]"
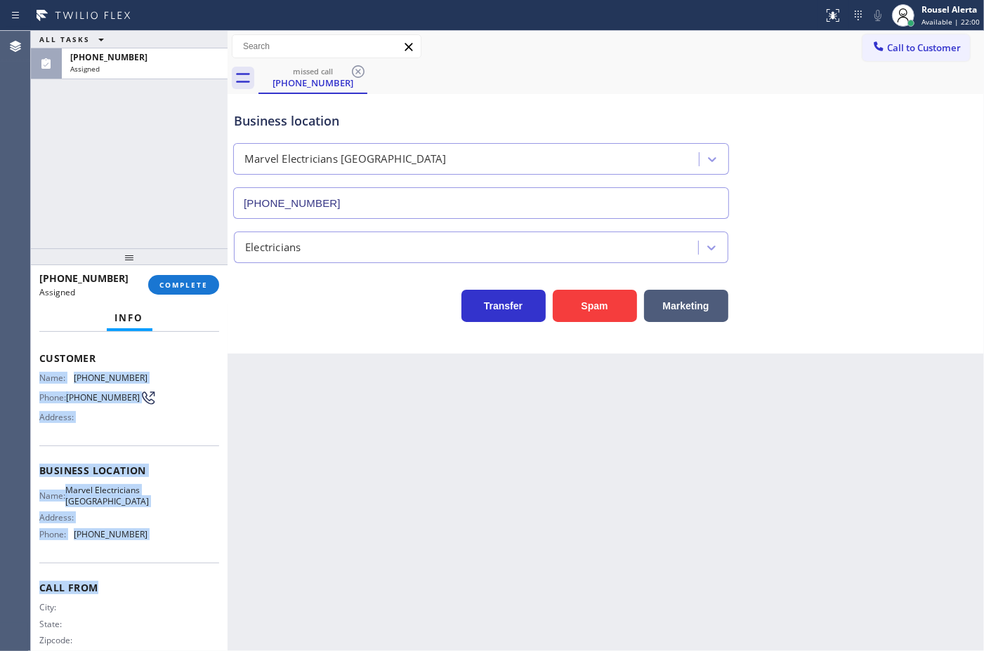
scroll to position [88, 0]
drag, startPoint x: 42, startPoint y: 454, endPoint x: 148, endPoint y: 549, distance: 142.2
click at [148, 549] on div "Context Queue: Electrical Priority: 0 Task Age: [DEMOGRAPHIC_DATA] minute(s) Cu…" at bounding box center [129, 458] width 180 height 419
click at [197, 289] on button "COMPLETE" at bounding box center [183, 285] width 71 height 20
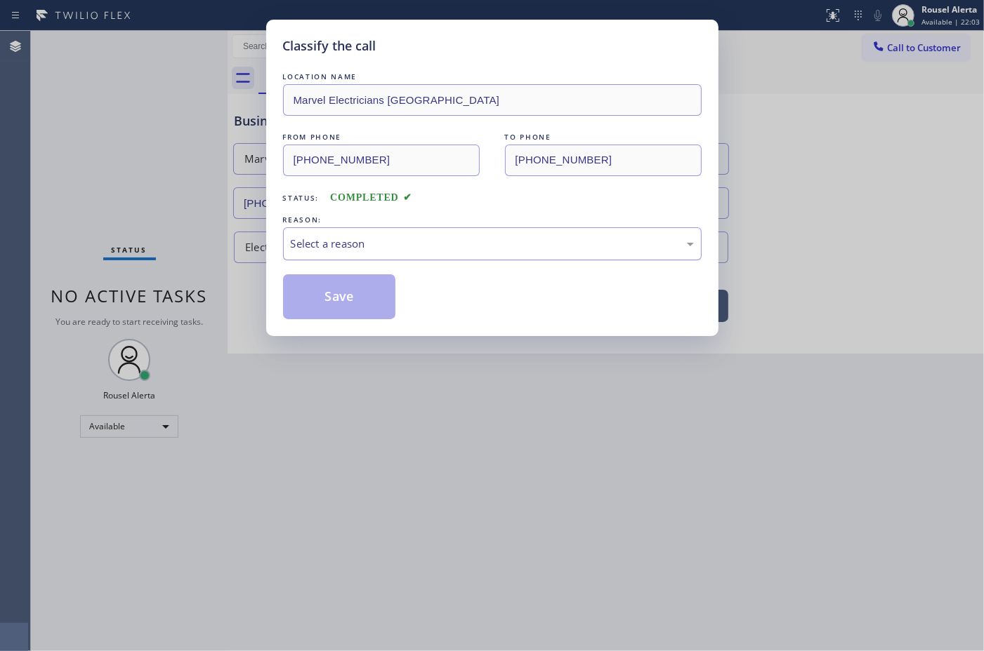
click at [376, 260] on div "Select a reason" at bounding box center [492, 243] width 418 height 33
drag, startPoint x: 342, startPoint y: 310, endPoint x: 409, endPoint y: 409, distance: 118.8
click at [342, 310] on button "Save" at bounding box center [339, 296] width 113 height 45
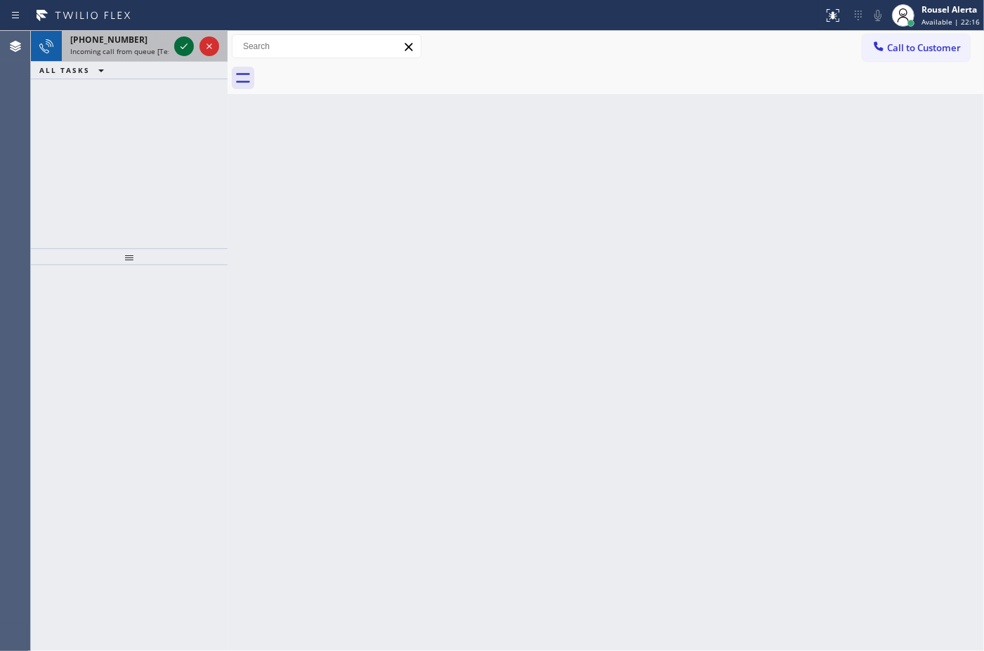
drag, startPoint x: 132, startPoint y: 44, endPoint x: 173, endPoint y: 46, distance: 41.5
click at [133, 43] on div "[PHONE_NUMBER]" at bounding box center [119, 40] width 98 height 12
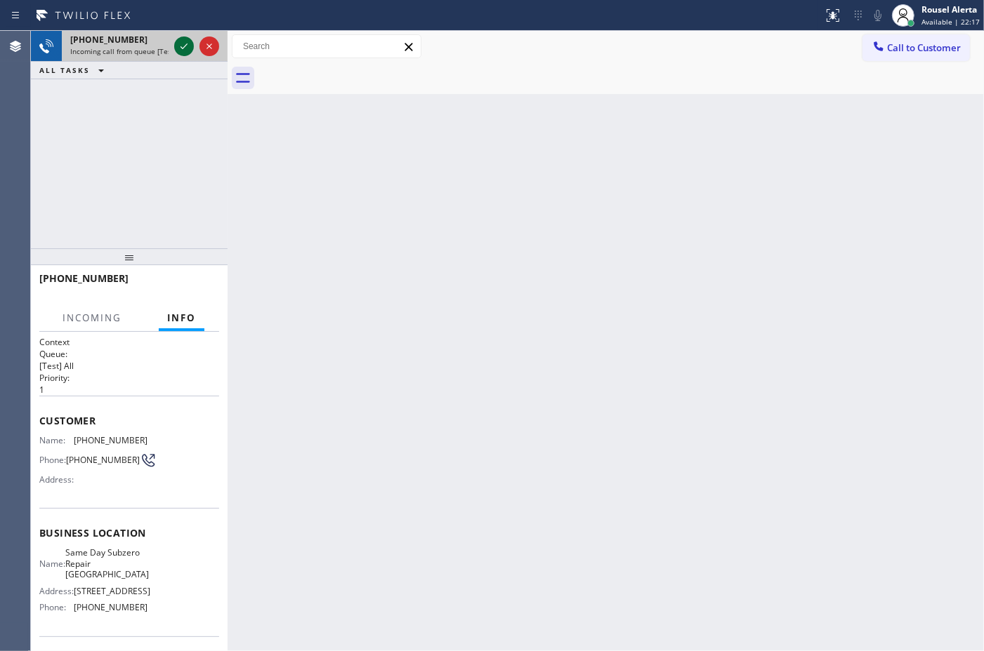
click at [176, 46] on icon at bounding box center [184, 46] width 17 height 17
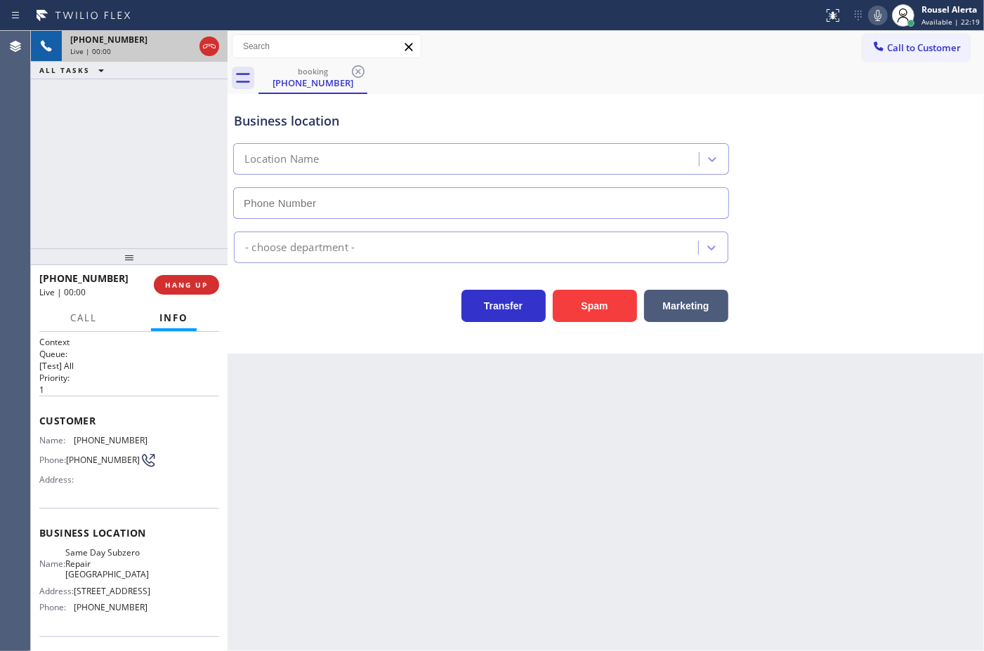
type input "[PHONE_NUMBER]"
click at [579, 310] on button "Spam" at bounding box center [594, 306] width 84 height 32
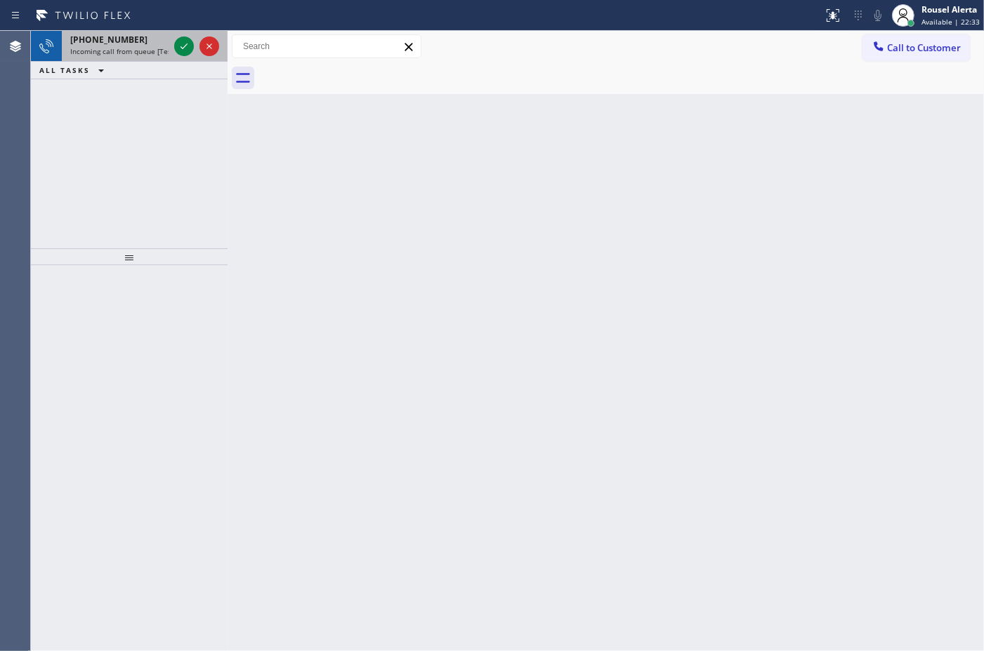
click at [162, 47] on span "Incoming call from queue [Test] All" at bounding box center [128, 51] width 117 height 10
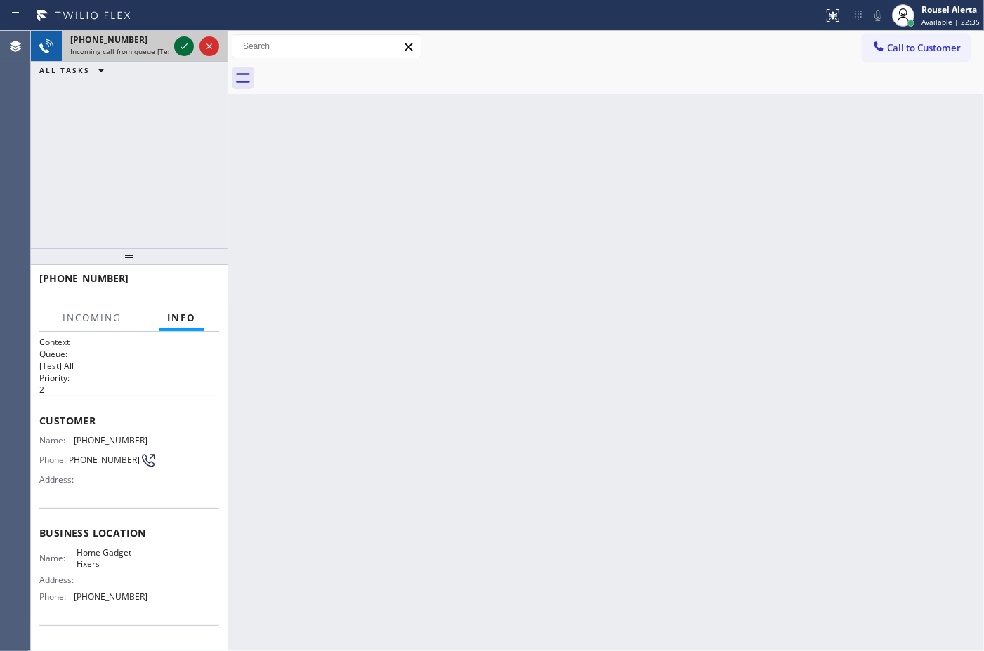
click at [176, 48] on icon at bounding box center [184, 46] width 17 height 17
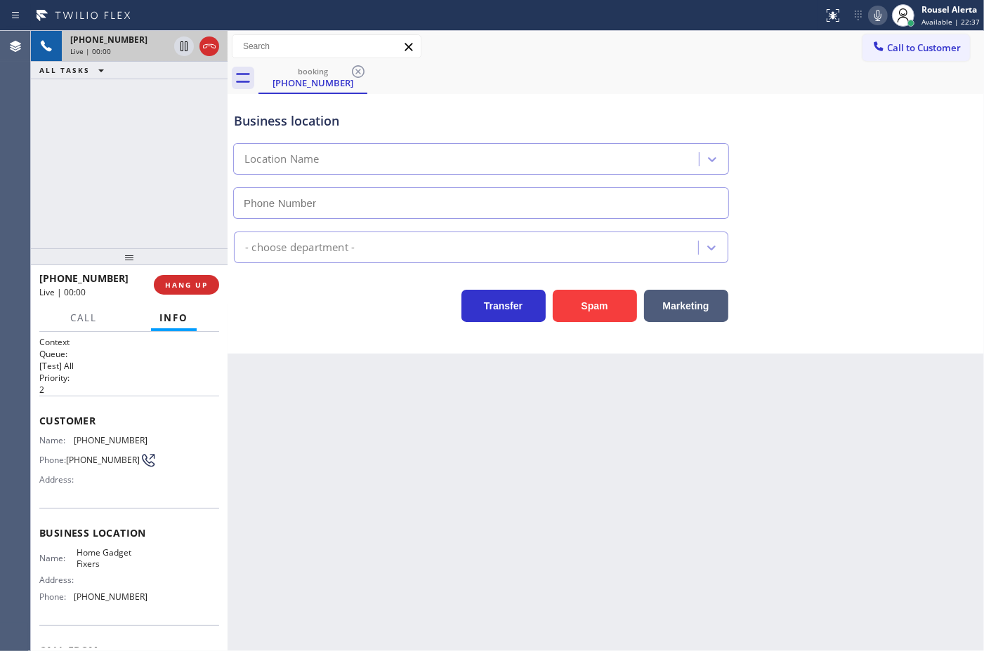
type input "[PHONE_NUMBER]"
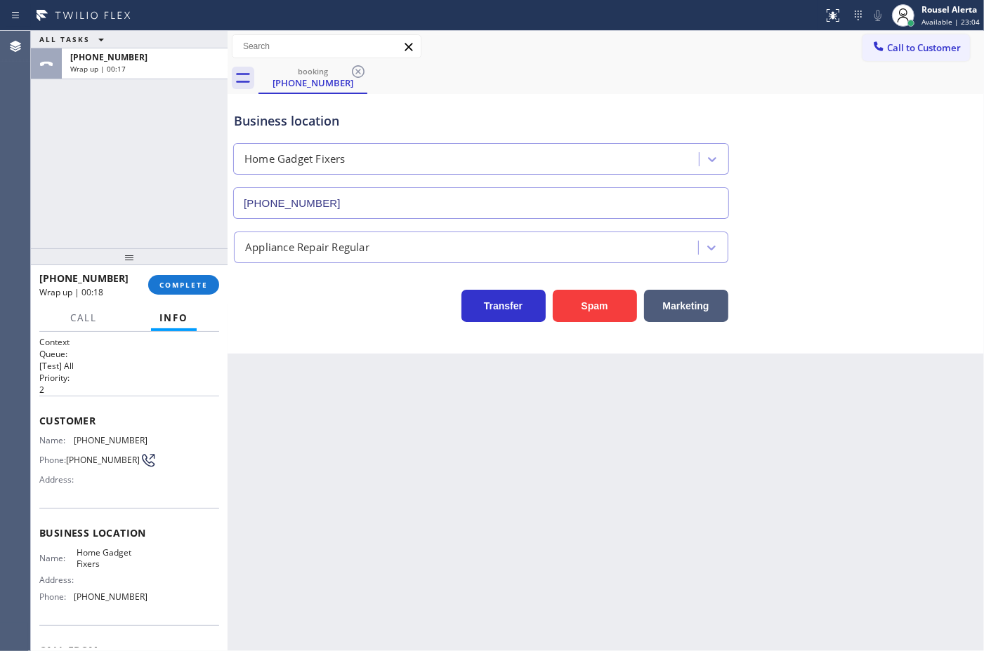
drag, startPoint x: 135, startPoint y: 55, endPoint x: 141, endPoint y: 81, distance: 27.3
click at [135, 55] on div "[PHONE_NUMBER]" at bounding box center [144, 57] width 149 height 12
click at [171, 290] on button "COMPLETE" at bounding box center [183, 285] width 71 height 20
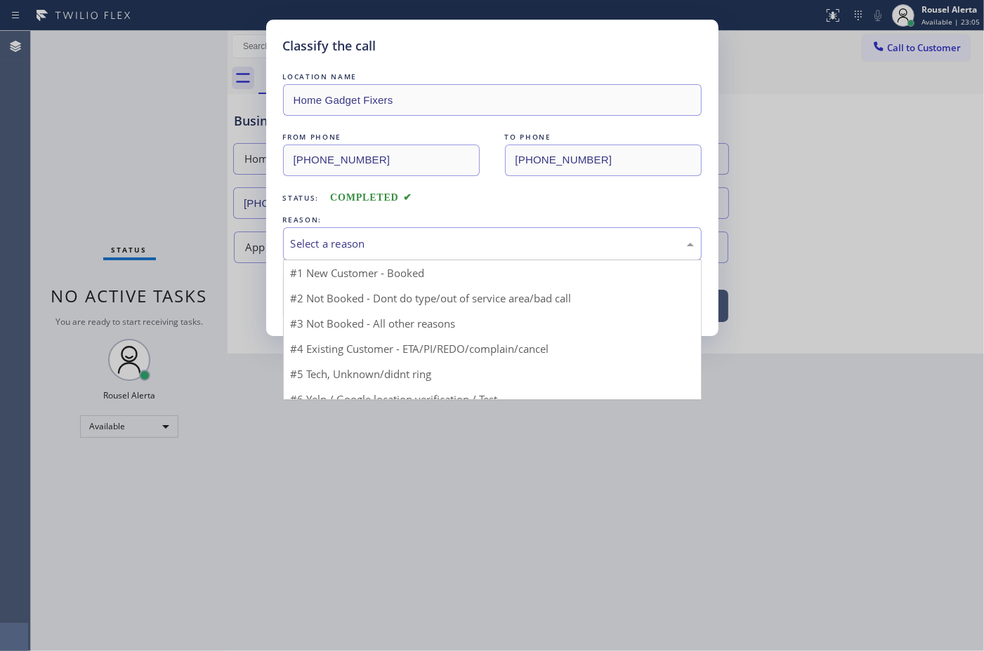
click at [349, 246] on div "Select a reason" at bounding box center [492, 244] width 403 height 16
drag, startPoint x: 408, startPoint y: 350, endPoint x: 393, endPoint y: 350, distance: 14.7
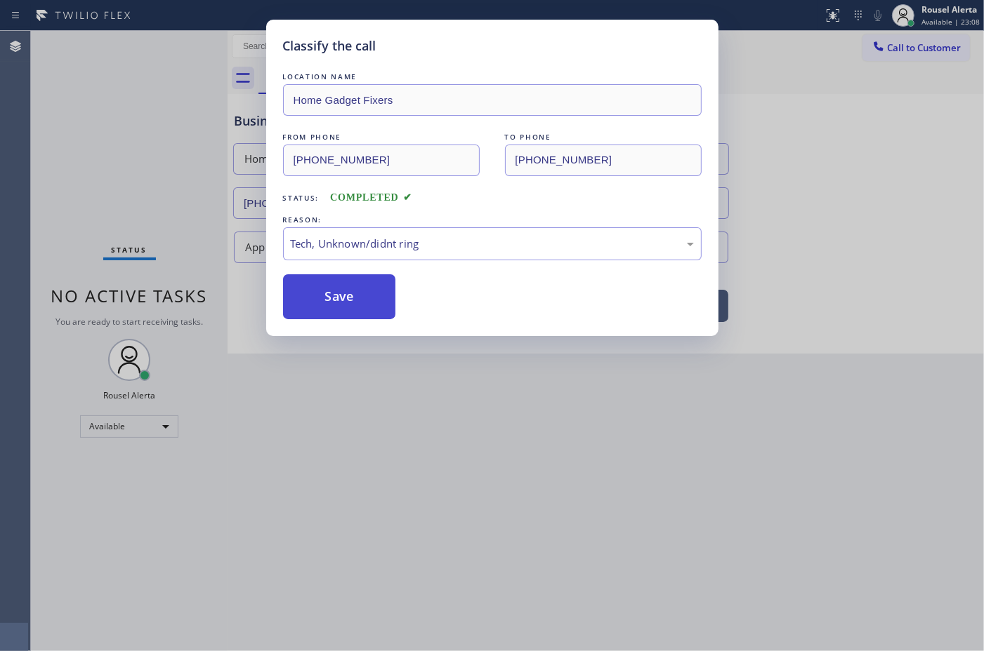
click at [331, 303] on button "Save" at bounding box center [339, 296] width 113 height 45
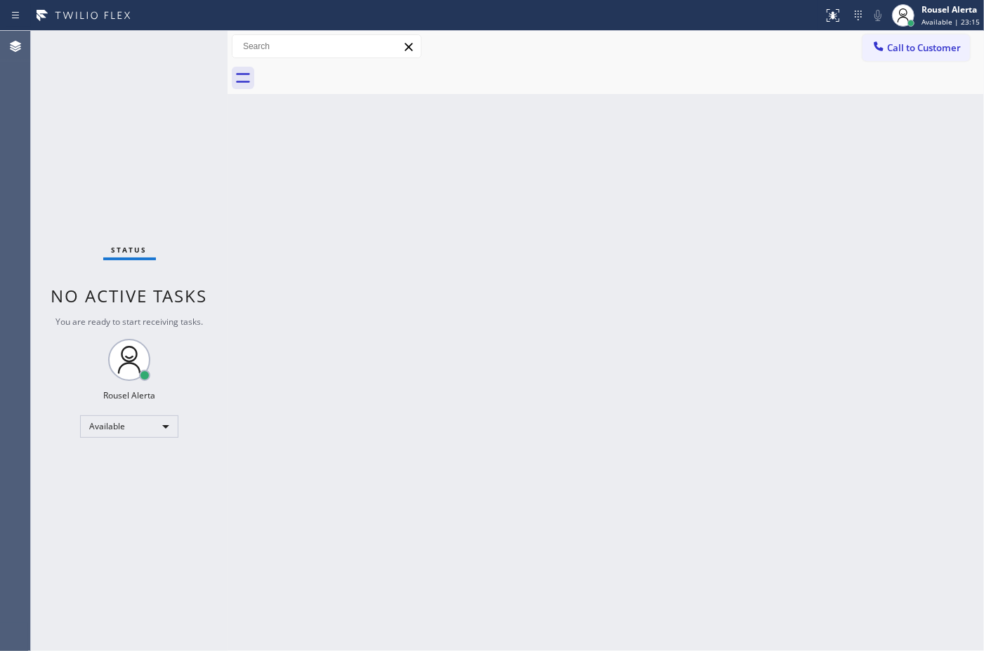
click at [714, 256] on div "Back to Dashboard Change Sender ID Customers Technicians Select a contact Outbo…" at bounding box center [605, 341] width 756 height 621
click at [145, 47] on div "Status No active tasks You are ready to start receiving tasks. Rousel Alerta Av…" at bounding box center [129, 341] width 197 height 621
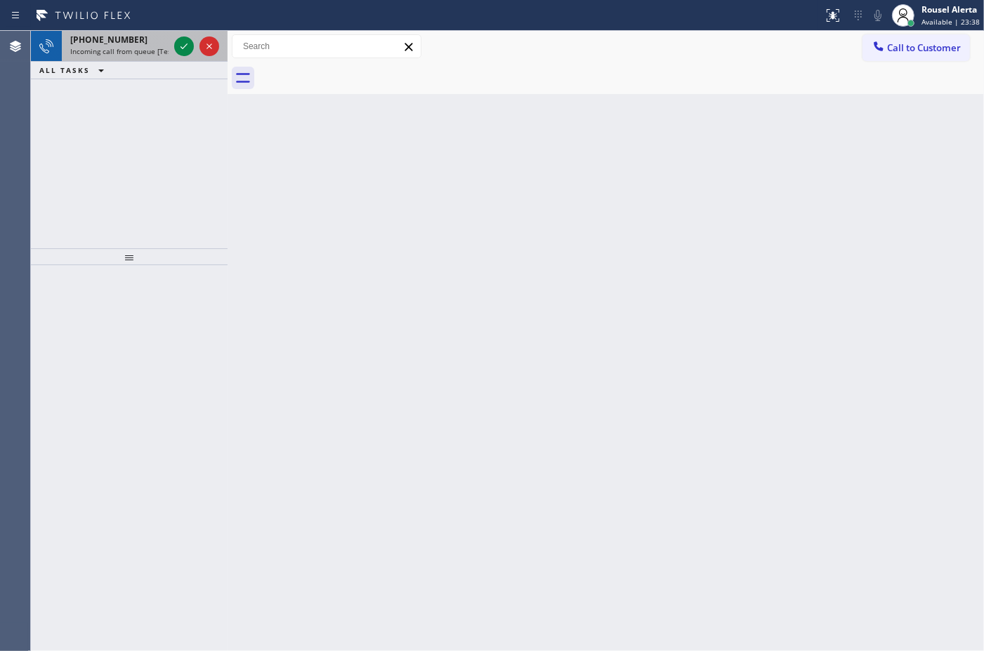
click at [130, 50] on span "Incoming call from queue [Test] All" at bounding box center [128, 51] width 117 height 10
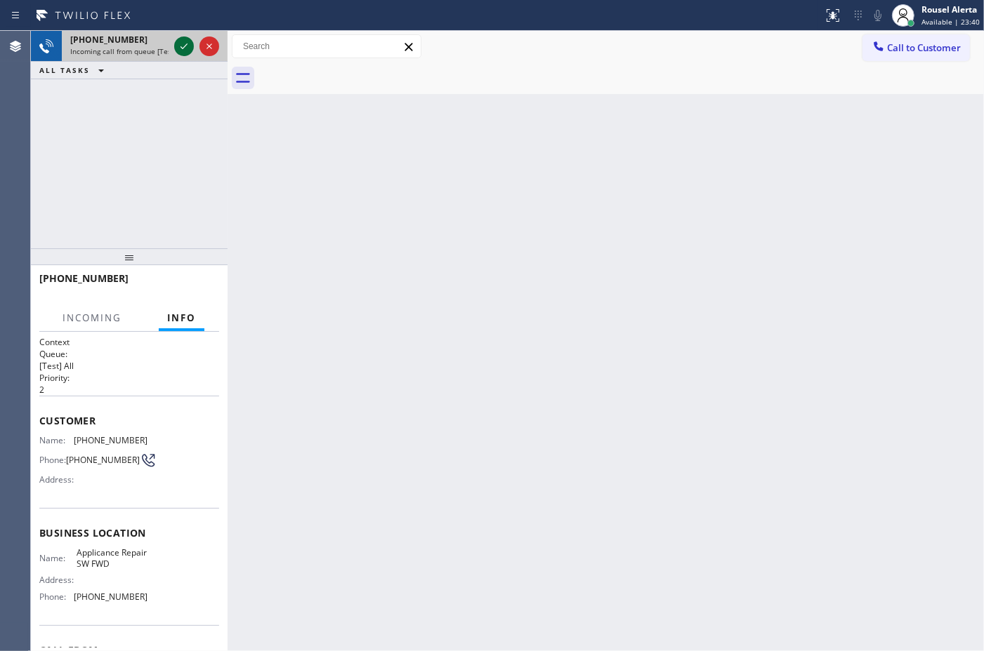
click at [178, 47] on icon at bounding box center [184, 46] width 17 height 17
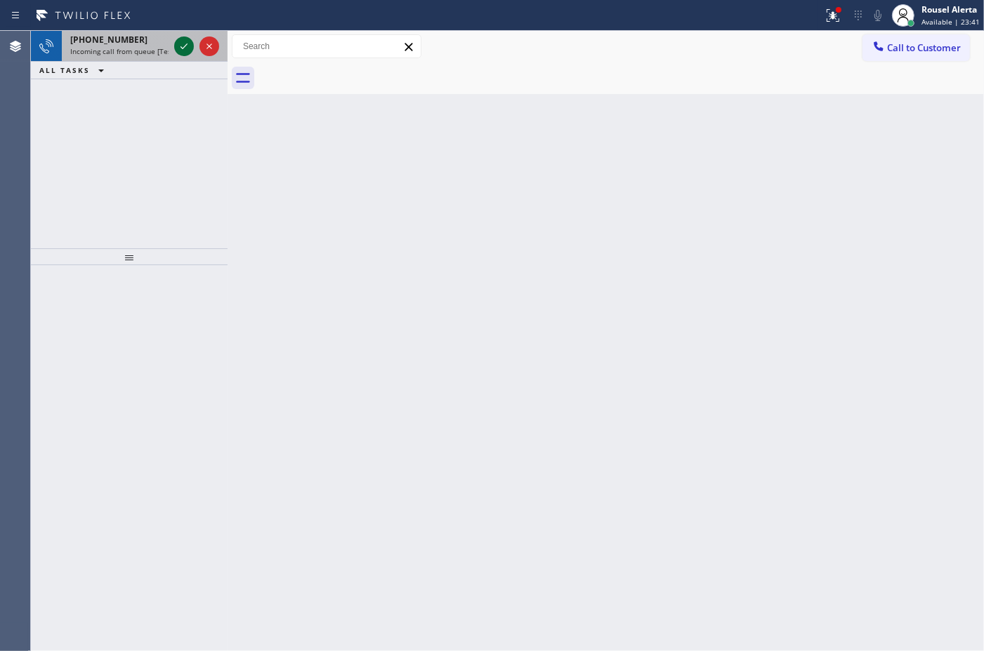
click at [179, 47] on icon at bounding box center [184, 46] width 17 height 17
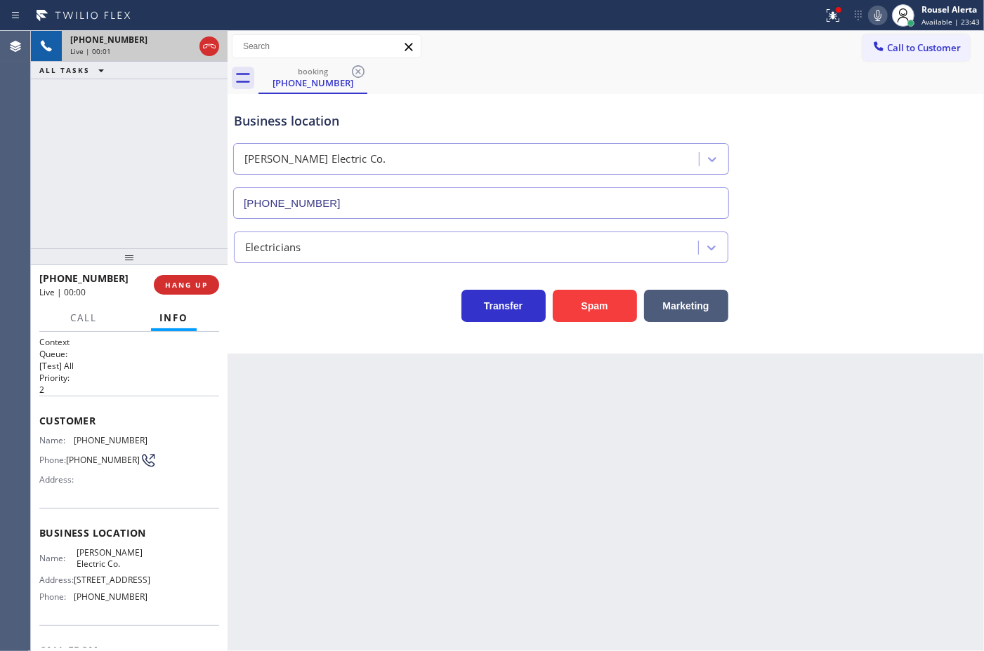
type input "[PHONE_NUMBER]"
click at [98, 85] on div "[PHONE_NUMBER] Live | 00:08 ALL TASKS ALL TASKS ACTIVE TASKS TASKS IN WRAP UP" at bounding box center [129, 140] width 197 height 218
click at [331, 442] on div "Back to Dashboard Change Sender ID Customers Technicians Select a contact Outbo…" at bounding box center [605, 341] width 756 height 621
click at [197, 291] on button "HANG UP" at bounding box center [186, 285] width 65 height 20
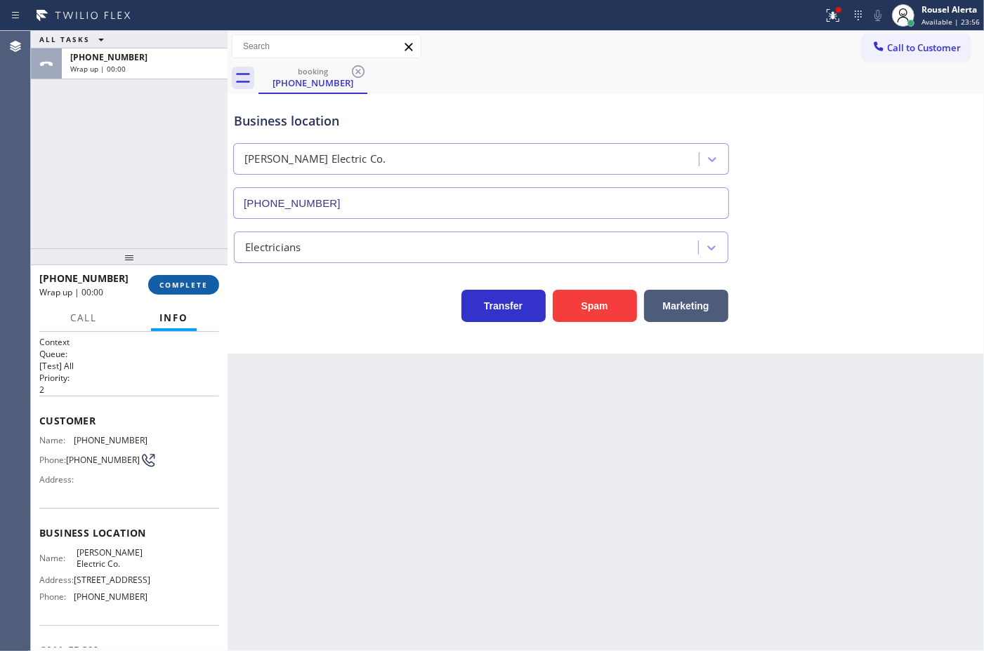
click at [183, 286] on span "COMPLETE" at bounding box center [183, 285] width 48 height 10
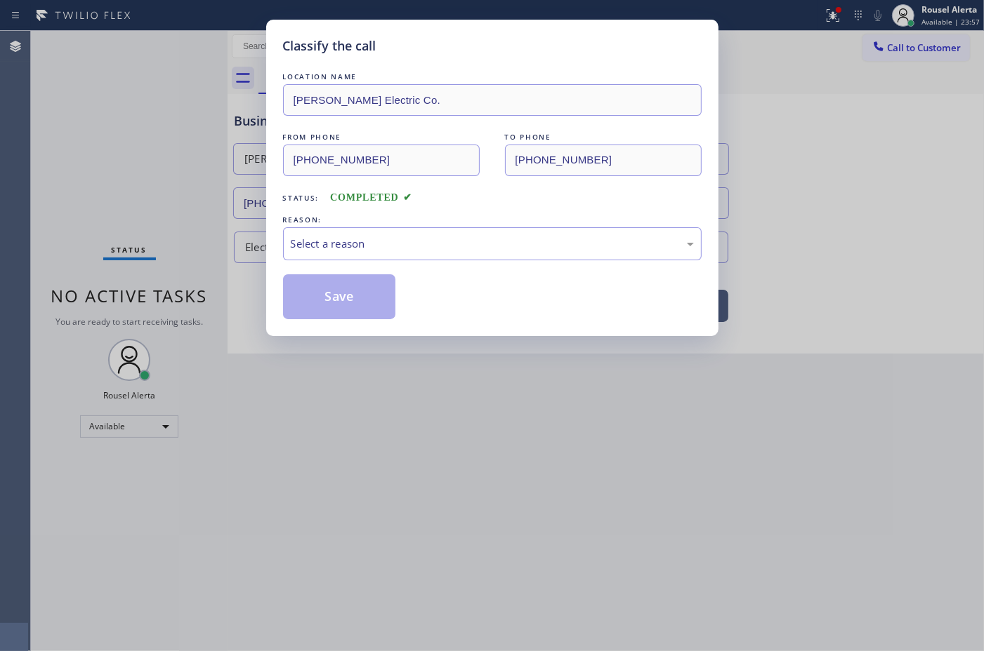
click at [277, 247] on div "Classify the call LOCATION NAME [PERSON_NAME] Electric Co. FROM PHONE [PHONE_NU…" at bounding box center [492, 178] width 452 height 317
click at [312, 248] on div "Select a reason" at bounding box center [492, 244] width 403 height 16
click at [324, 303] on button "Save" at bounding box center [339, 296] width 113 height 45
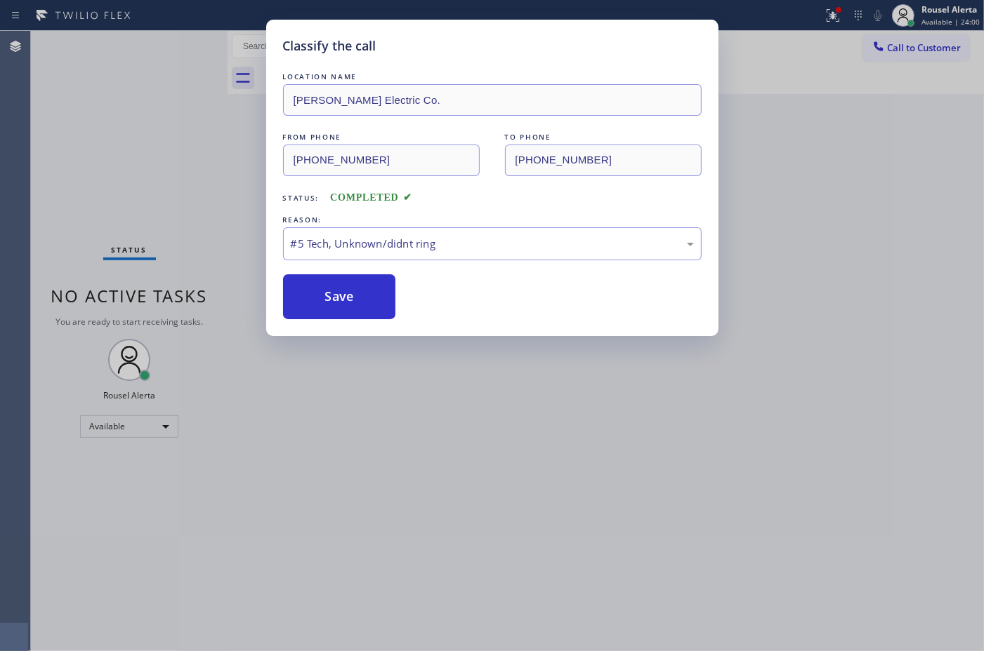
click at [433, 456] on div "Classify the call LOCATION NAME [PERSON_NAME] Electric Co. FROM PHONE [PHONE_NU…" at bounding box center [492, 325] width 984 height 651
click at [360, 297] on button "Save" at bounding box center [339, 296] width 113 height 45
click at [360, 296] on button "Save" at bounding box center [339, 296] width 113 height 45
click at [360, 295] on button "Save" at bounding box center [339, 296] width 113 height 45
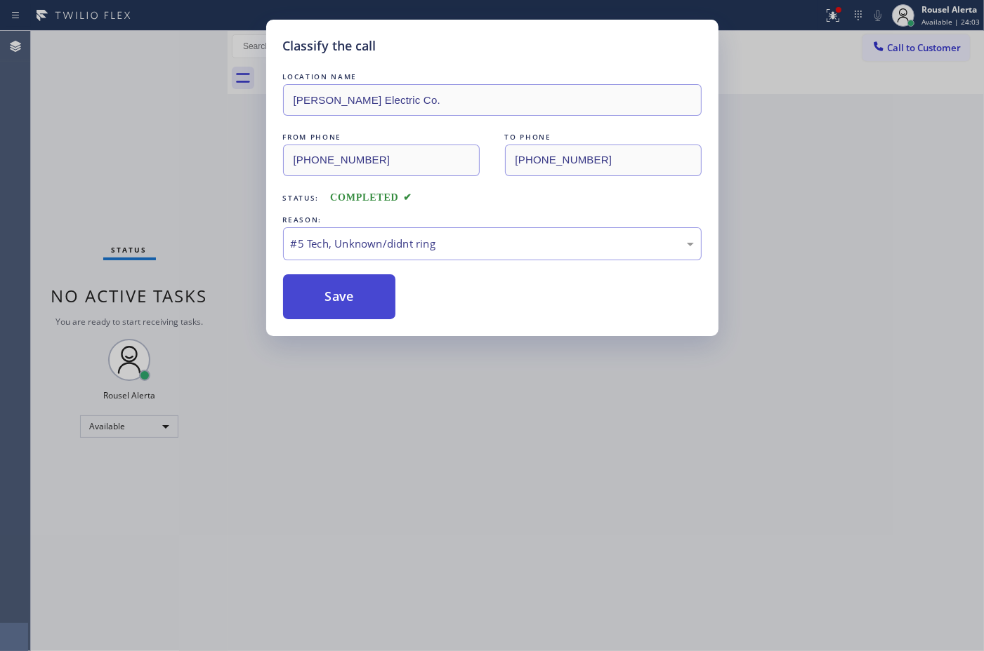
click at [363, 293] on button "Save" at bounding box center [339, 296] width 113 height 45
click at [366, 293] on button "Save" at bounding box center [339, 296] width 113 height 45
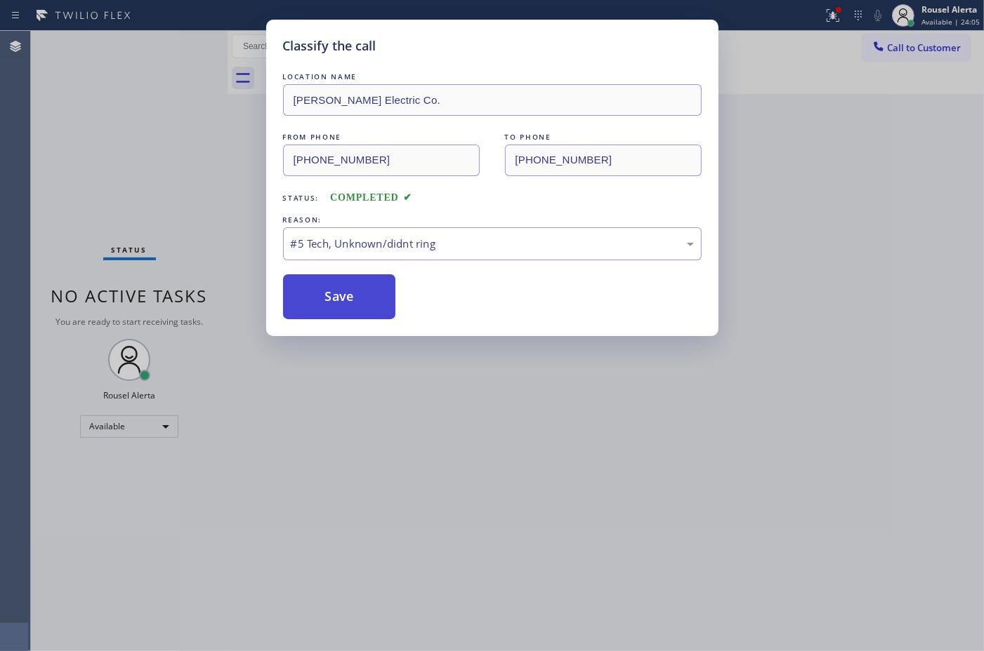
click at [366, 293] on button "Save" at bounding box center [339, 296] width 113 height 45
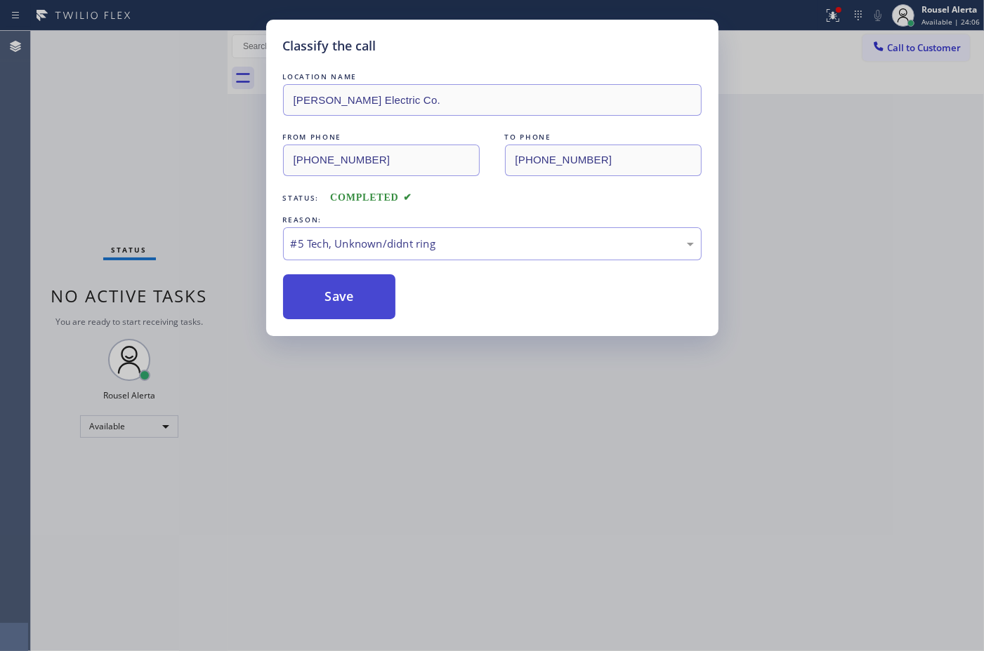
click at [366, 296] on button "Save" at bounding box center [339, 296] width 113 height 45
click at [367, 297] on button "Save" at bounding box center [339, 296] width 113 height 45
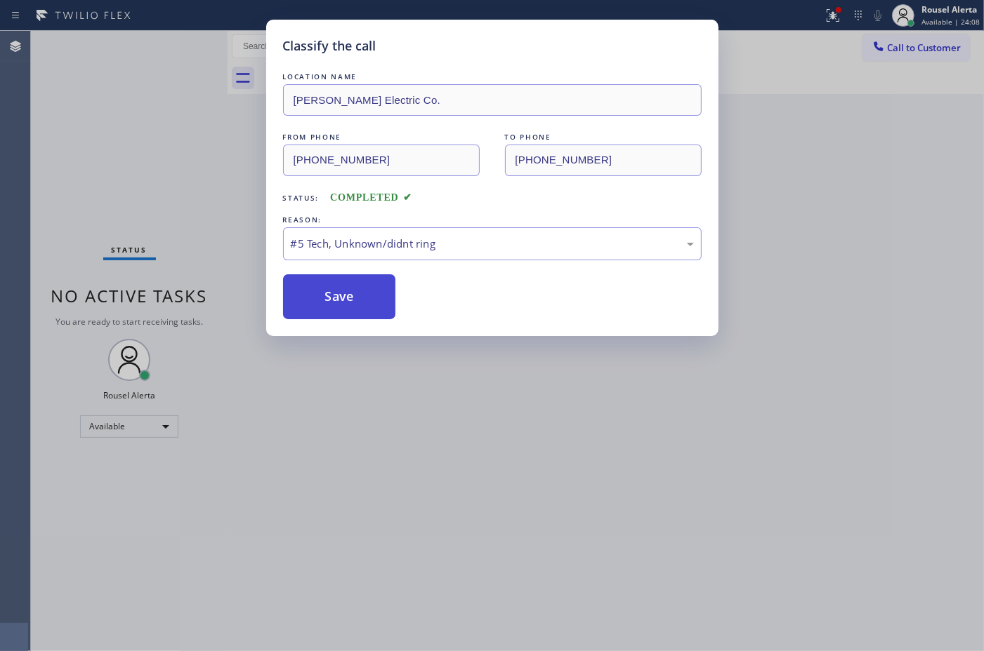
click at [369, 298] on button "Save" at bounding box center [339, 296] width 113 height 45
click at [374, 376] on div "Classify the call LOCATION NAME [PERSON_NAME] Electric Co. FROM PHONE [PHONE_NU…" at bounding box center [492, 325] width 984 height 651
click at [310, 292] on button "Save" at bounding box center [339, 296] width 113 height 45
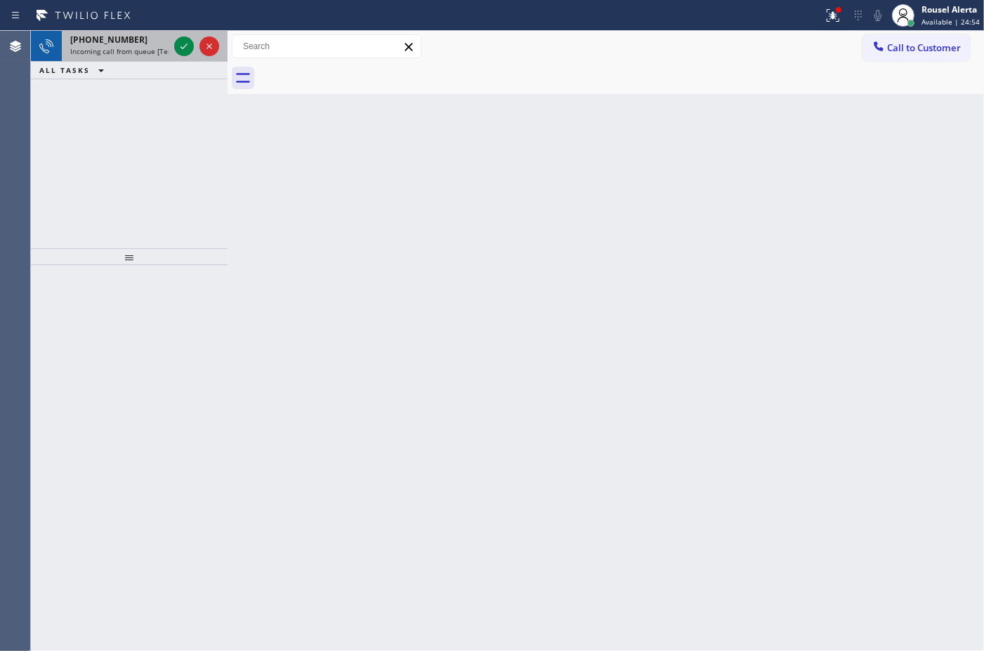
drag, startPoint x: 141, startPoint y: 44, endPoint x: 169, endPoint y: 51, distance: 28.8
click at [142, 46] on div "[PHONE_NUMBER] Incoming call from queue [Test] All" at bounding box center [117, 46] width 110 height 31
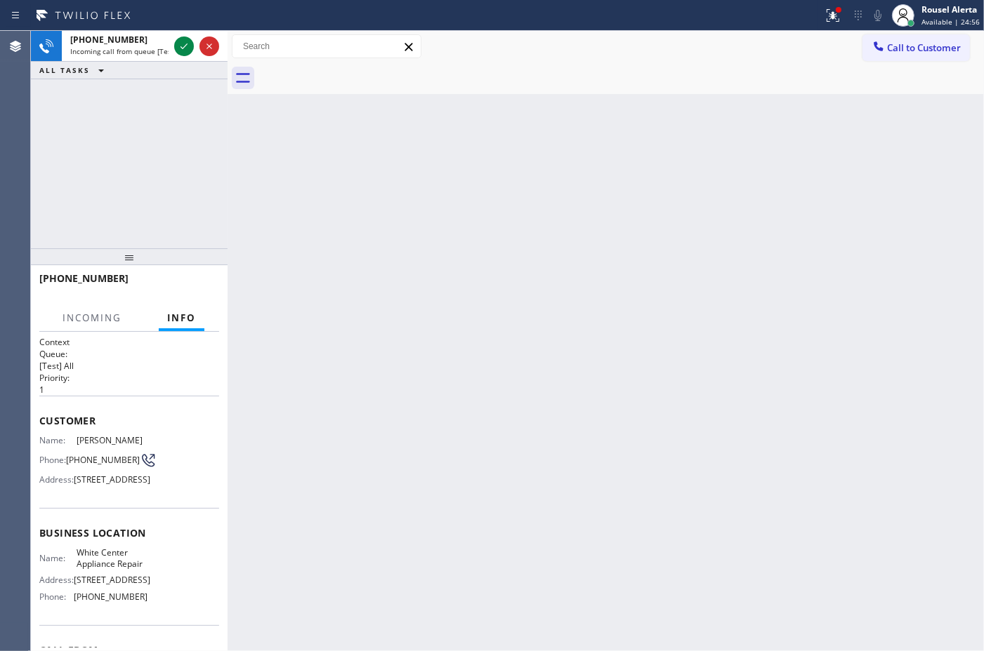
click at [251, 209] on div "Back to Dashboard Change Sender ID Customers Technicians Select a contact Outbo…" at bounding box center [605, 341] width 756 height 621
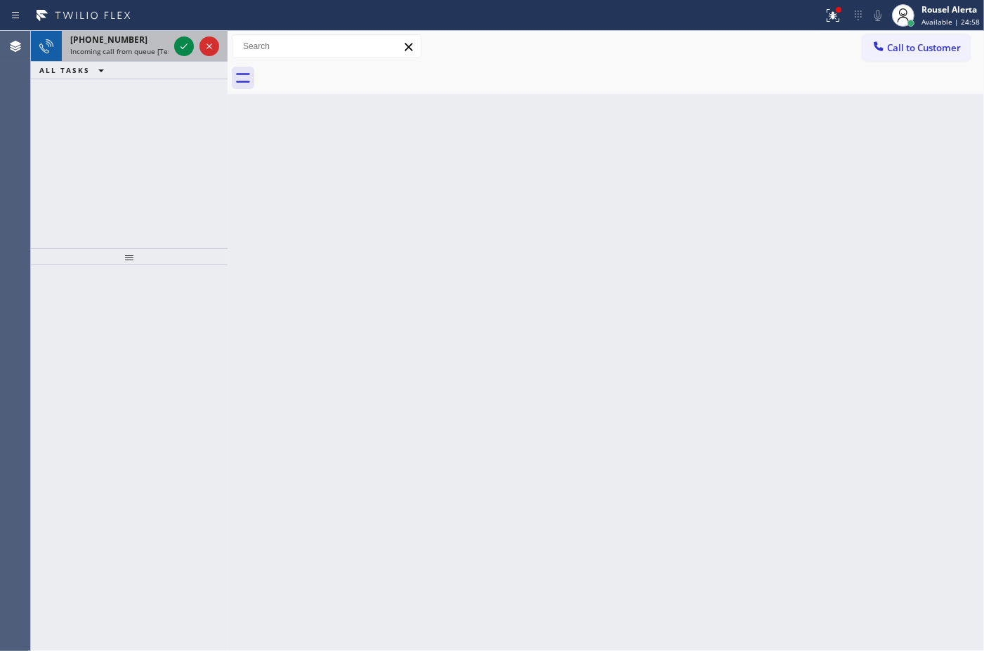
click at [150, 47] on span "Incoming call from queue [Test] All" at bounding box center [128, 51] width 117 height 10
drag, startPoint x: 148, startPoint y: 51, endPoint x: 176, endPoint y: 53, distance: 27.5
click at [149, 51] on span "Incoming call from queue [Test] All" at bounding box center [128, 51] width 117 height 10
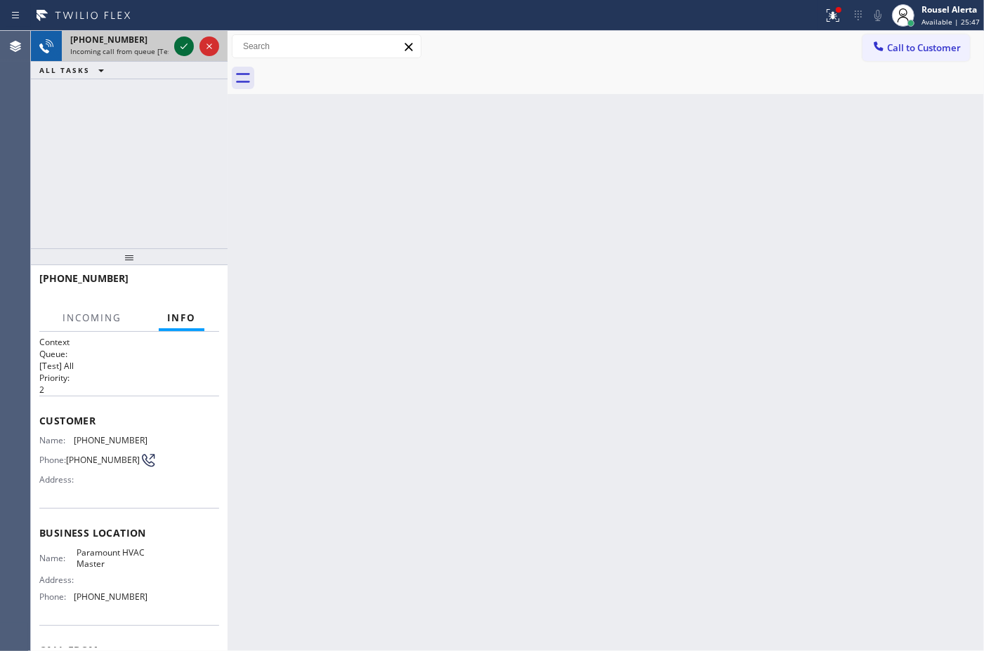
click at [180, 44] on icon at bounding box center [184, 46] width 17 height 17
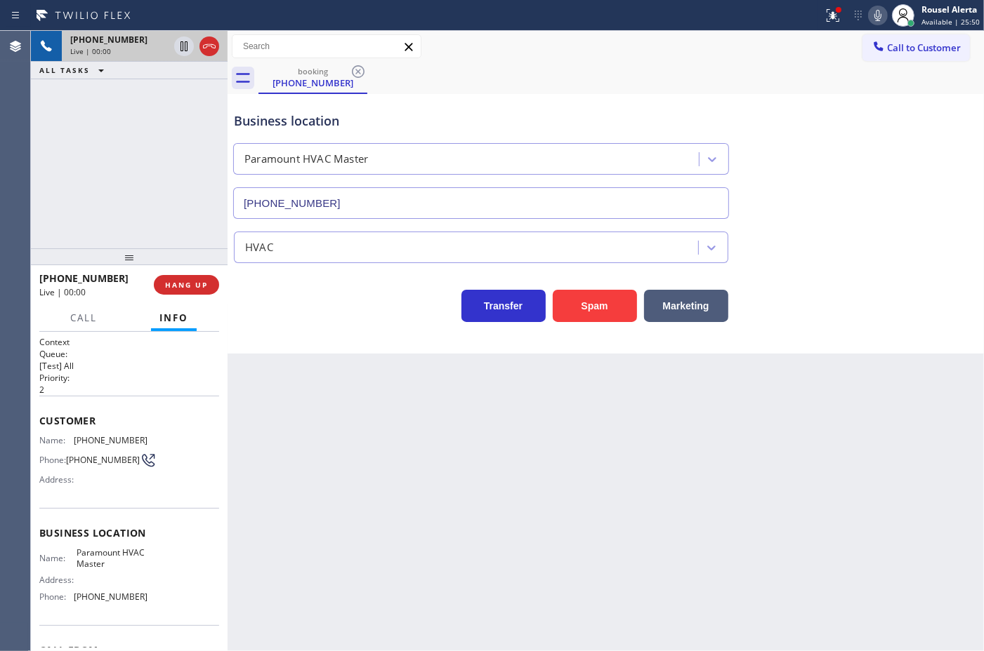
type input "[PHONE_NUMBER]"
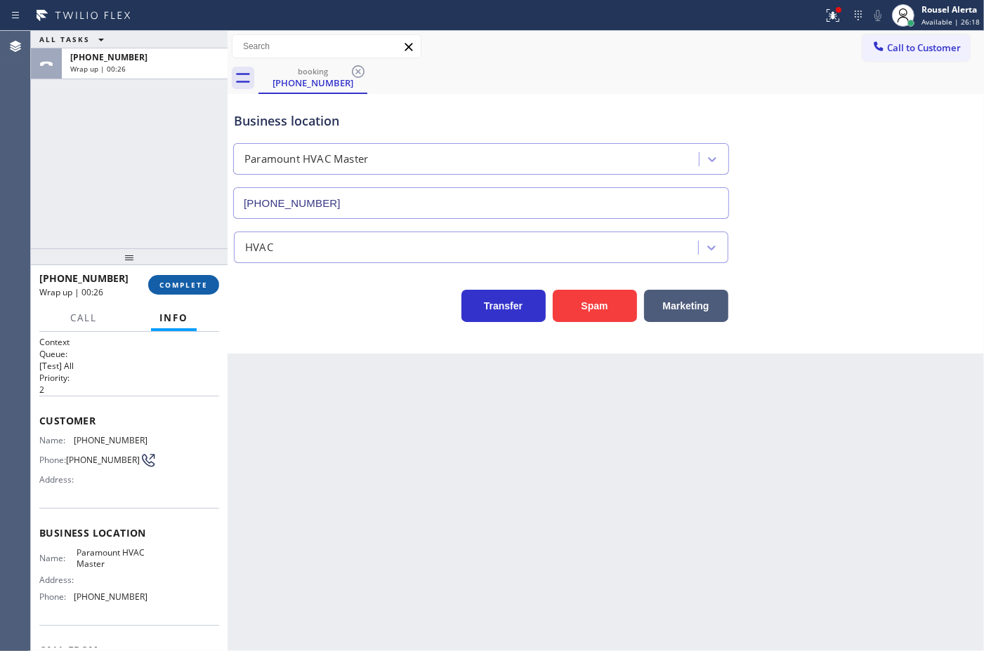
click at [173, 286] on span "COMPLETE" at bounding box center [183, 285] width 48 height 10
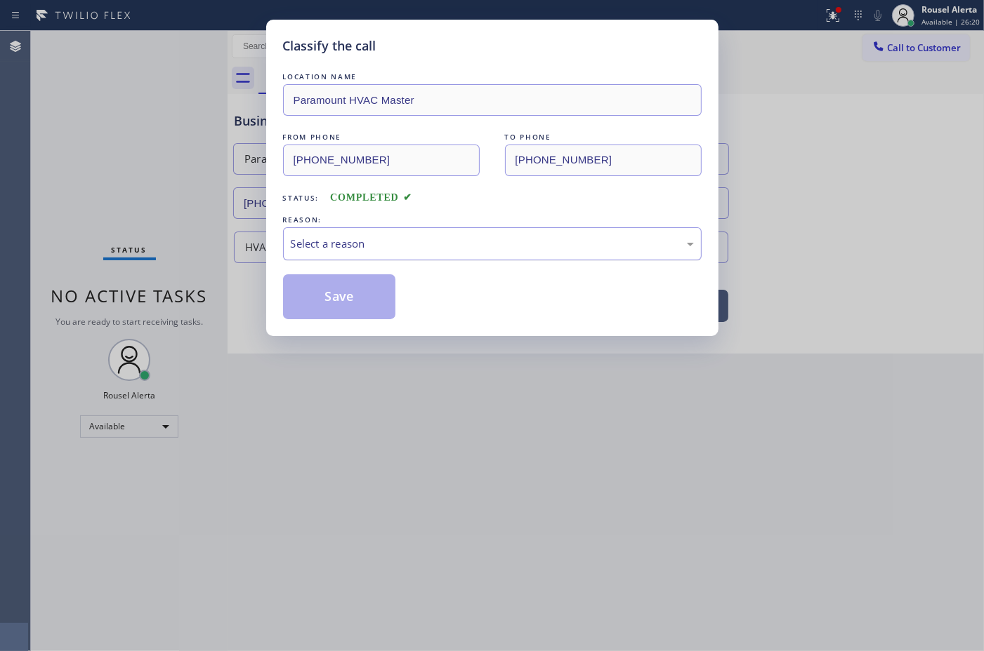
click at [391, 250] on div "Select a reason" at bounding box center [492, 244] width 403 height 16
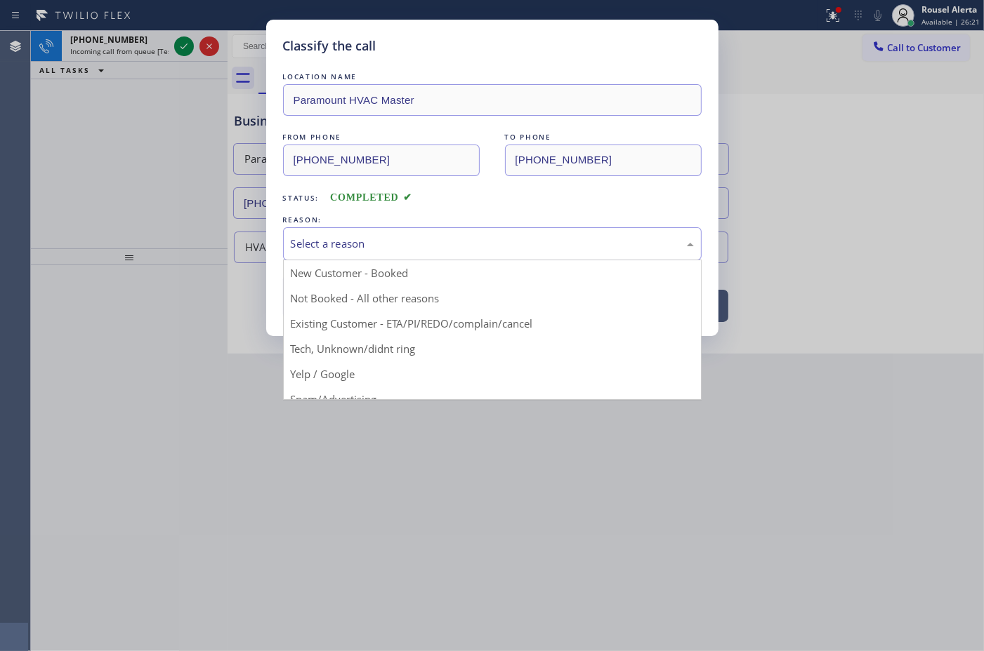
drag, startPoint x: 393, startPoint y: 345, endPoint x: 376, endPoint y: 345, distance: 17.6
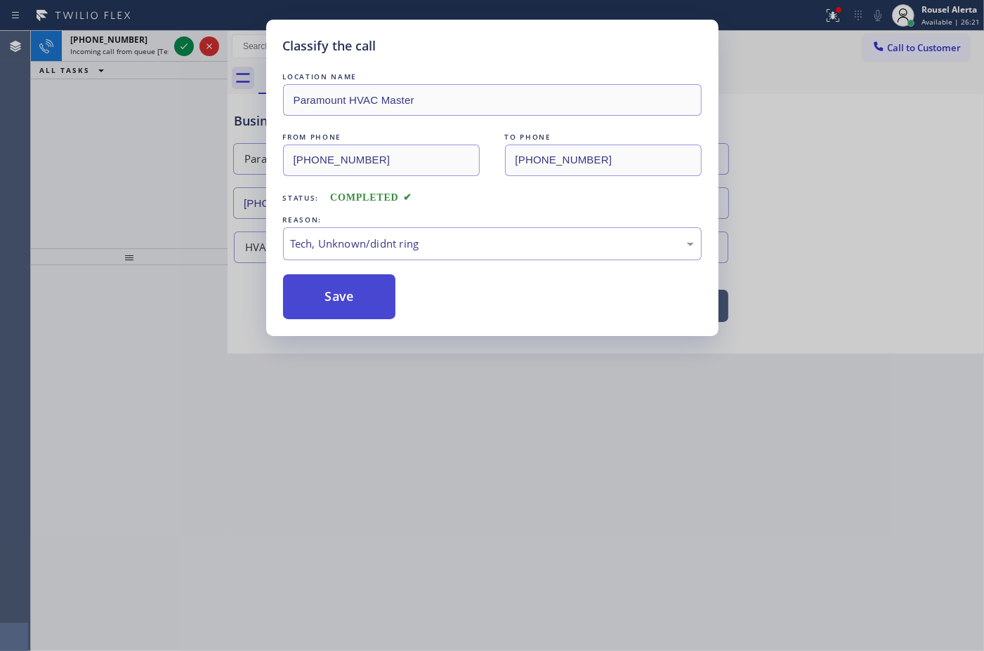
click at [343, 317] on button "Save" at bounding box center [339, 296] width 113 height 45
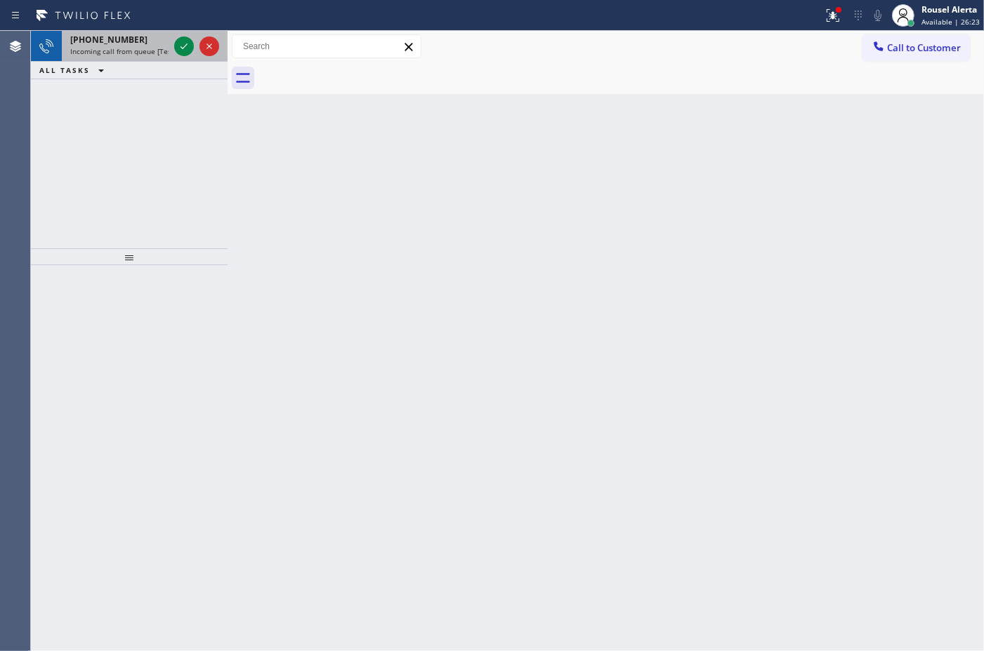
click at [153, 51] on span "Incoming call from queue [Test] All" at bounding box center [128, 51] width 117 height 10
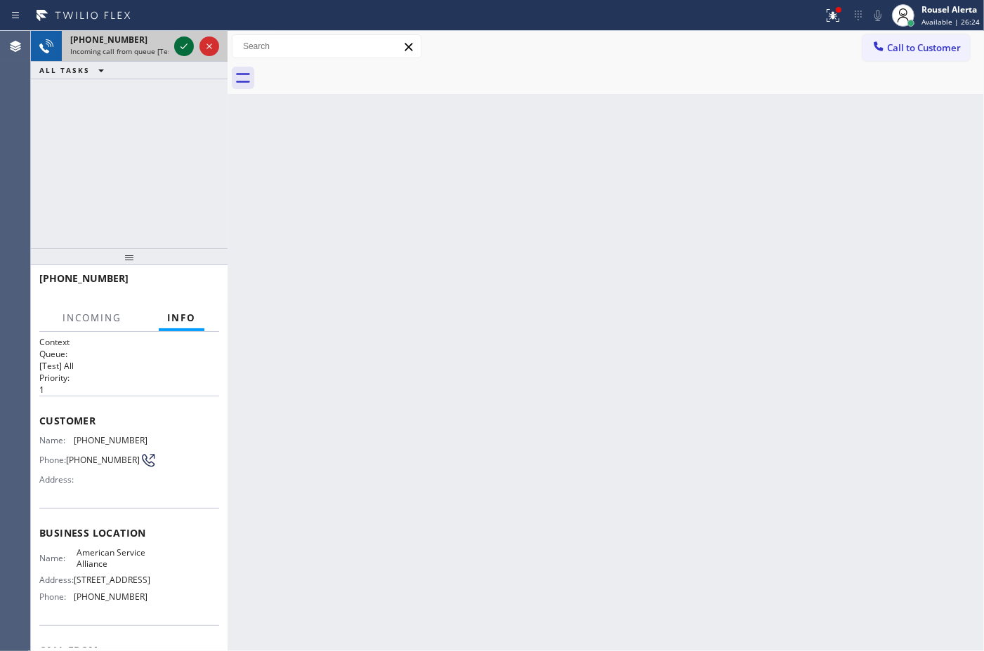
click at [179, 48] on icon at bounding box center [184, 46] width 17 height 17
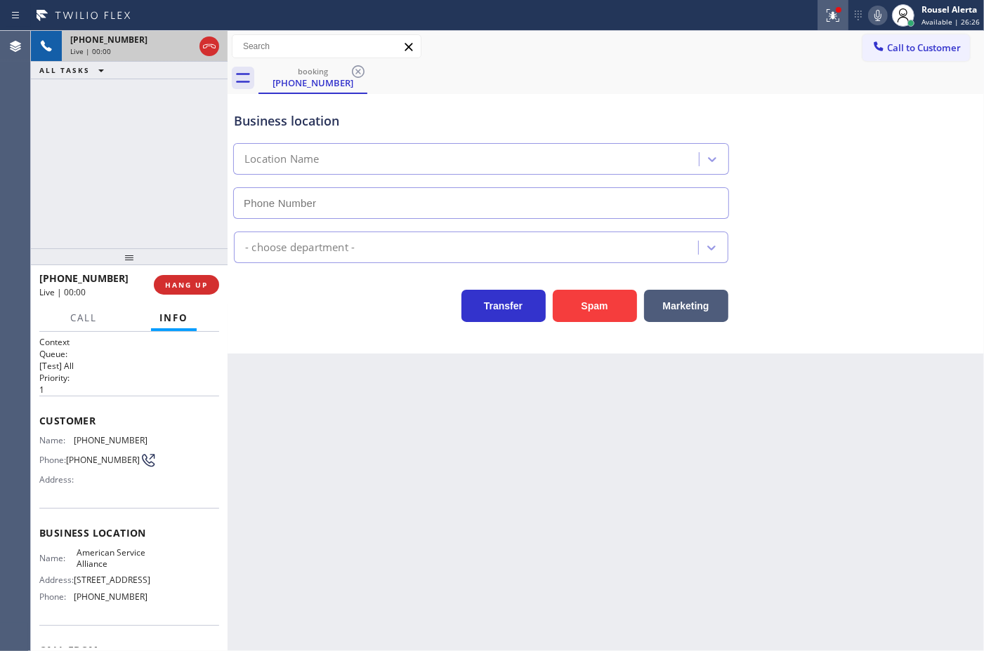
type input "[PHONE_NUMBER]"
click at [839, 19] on icon at bounding box center [832, 15] width 13 height 13
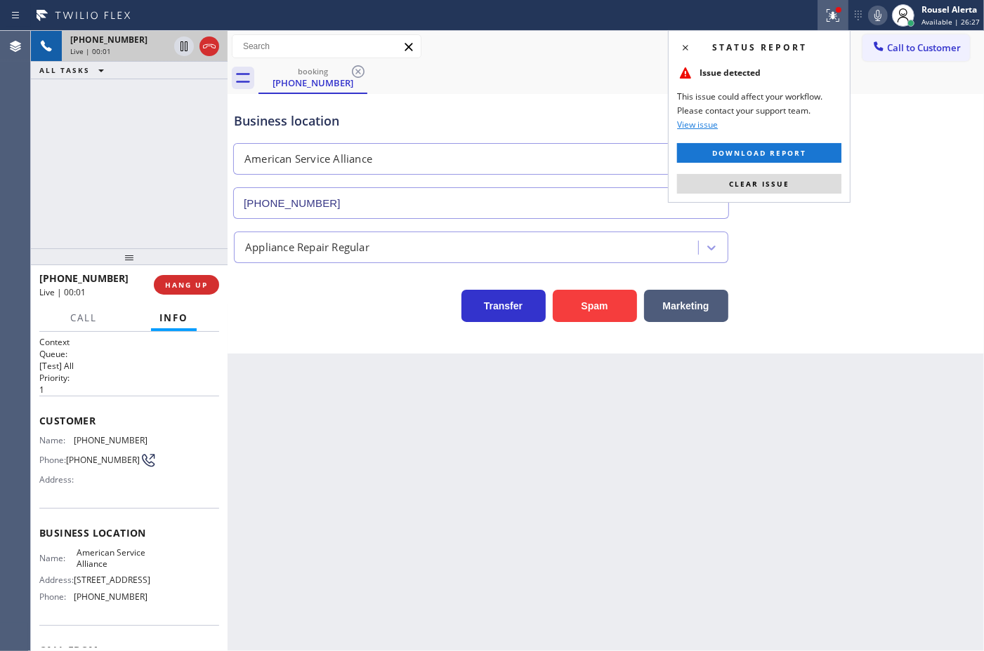
click at [798, 197] on div "Status report Issue detected This issue could affect your workflow. Please cont…" at bounding box center [759, 116] width 183 height 173
click at [798, 187] on button "Clear issue" at bounding box center [759, 184] width 164 height 20
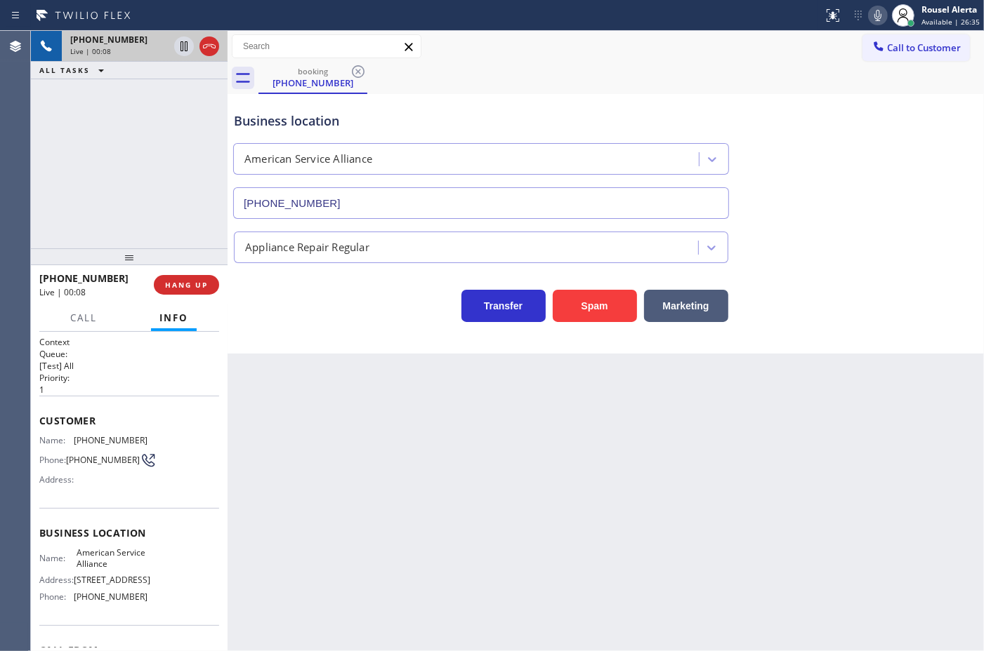
click at [145, 155] on div "[PHONE_NUMBER] Live | 00:08 ALL TASKS ALL TASKS ACTIVE TASKS TASKS IN WRAP UP" at bounding box center [129, 140] width 197 height 218
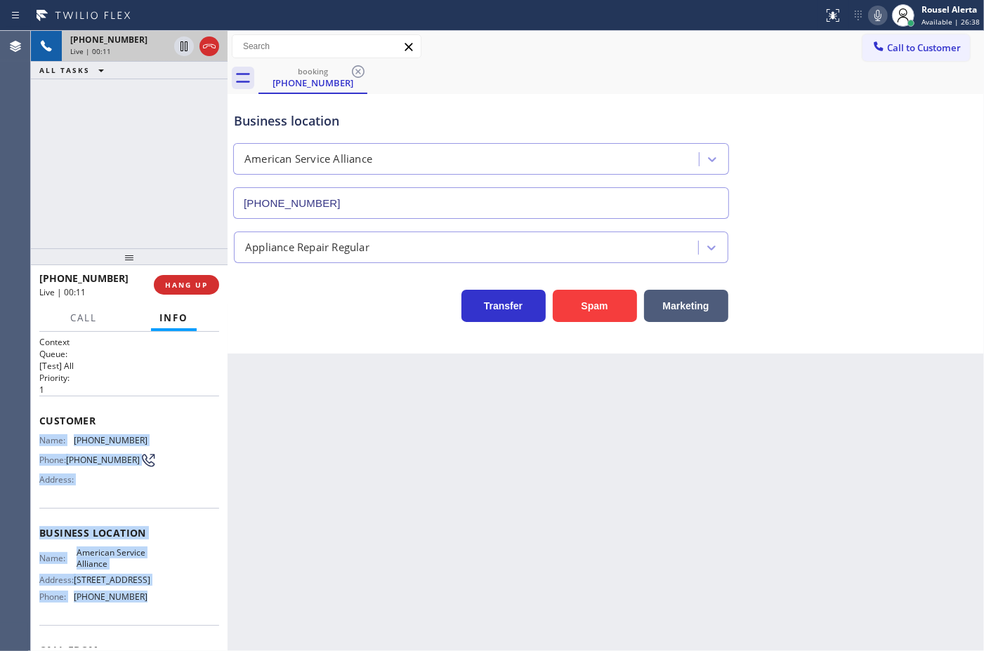
drag, startPoint x: 42, startPoint y: 442, endPoint x: 158, endPoint y: 608, distance: 202.2
click at [158, 608] on div "Context Queue: [Test] All Priority: 1 Customer Name: [PHONE_NUMBER] Phone: [PHO…" at bounding box center [129, 533] width 180 height 395
click at [187, 93] on icon at bounding box center [184, 94] width 17 height 17
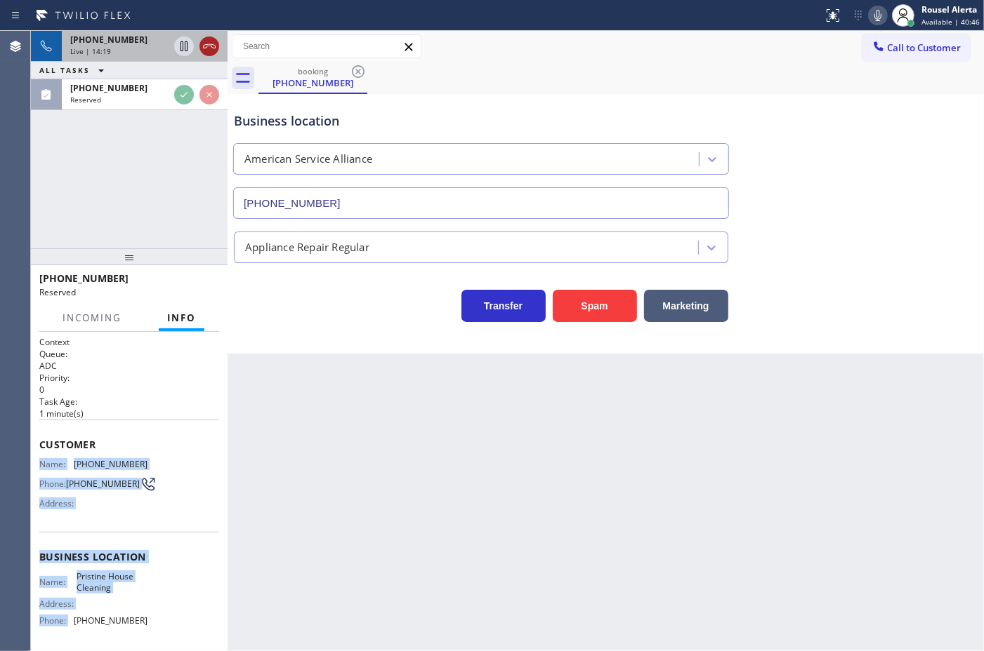
click at [211, 51] on icon at bounding box center [209, 46] width 17 height 17
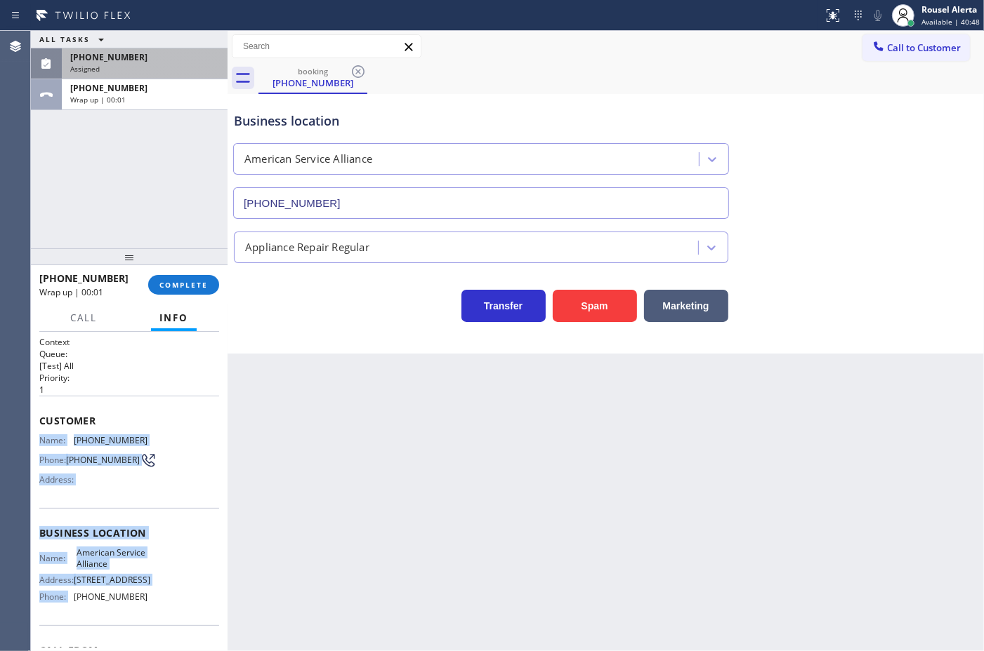
click at [171, 70] on div "Assigned" at bounding box center [144, 69] width 149 height 10
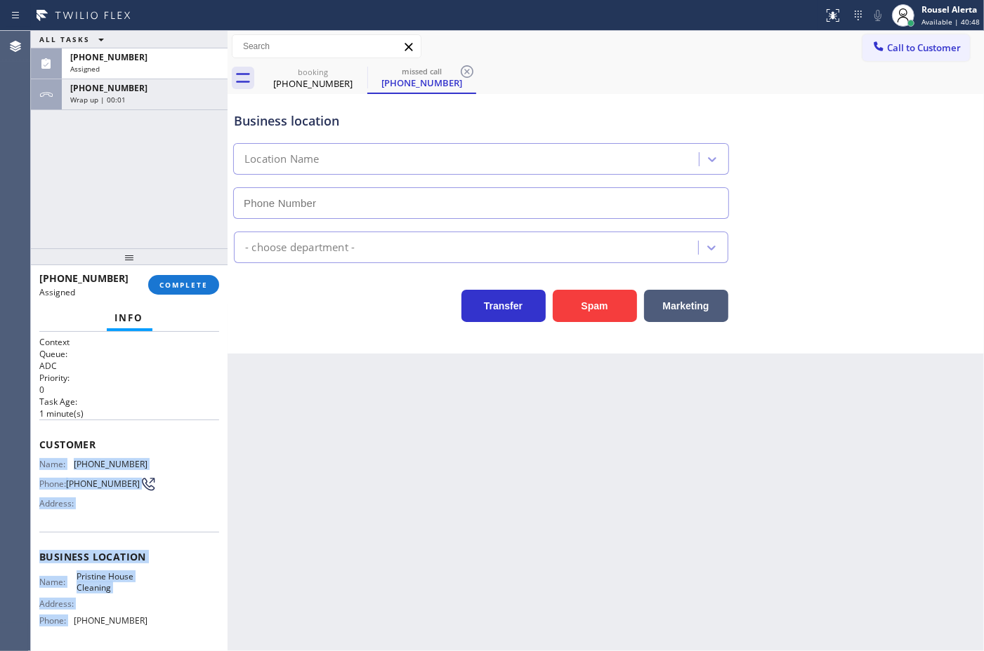
type input "[PHONE_NUMBER]"
click at [170, 549] on div "Business location Name: Pristine House Cleaning Address: Phone: [PHONE_NUMBER]" at bounding box center [129, 590] width 180 height 117
click at [180, 293] on button "COMPLETE" at bounding box center [183, 285] width 71 height 20
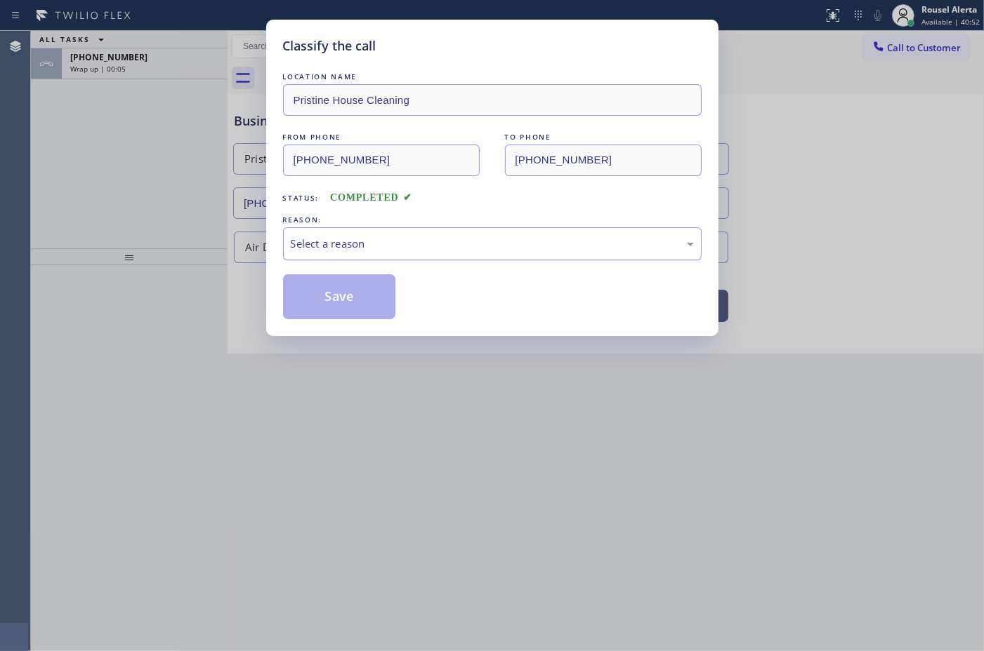
click at [340, 253] on div "Select a reason" at bounding box center [492, 243] width 418 height 33
click at [317, 293] on button "Save" at bounding box center [339, 296] width 113 height 45
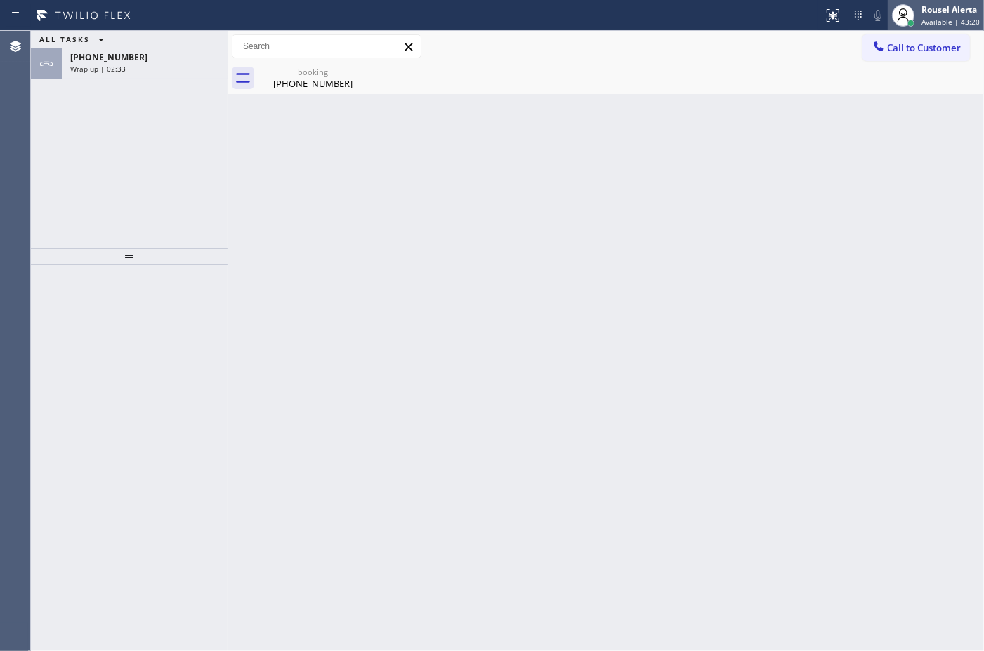
click at [936, 17] on span "Available | 43:20" at bounding box center [950, 22] width 58 height 10
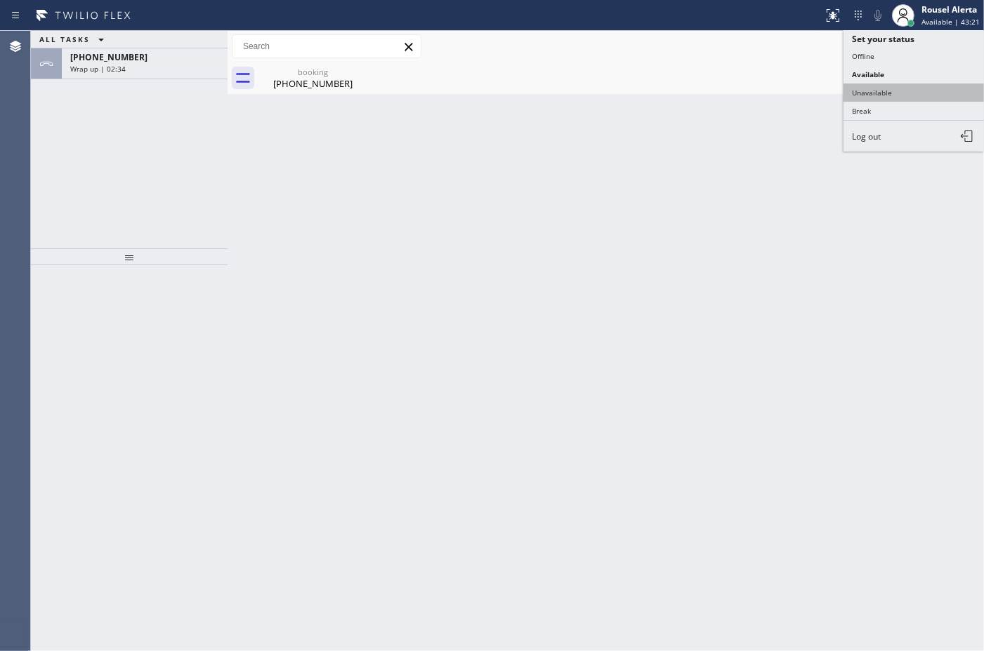
click at [913, 88] on button "Unavailable" at bounding box center [913, 93] width 140 height 18
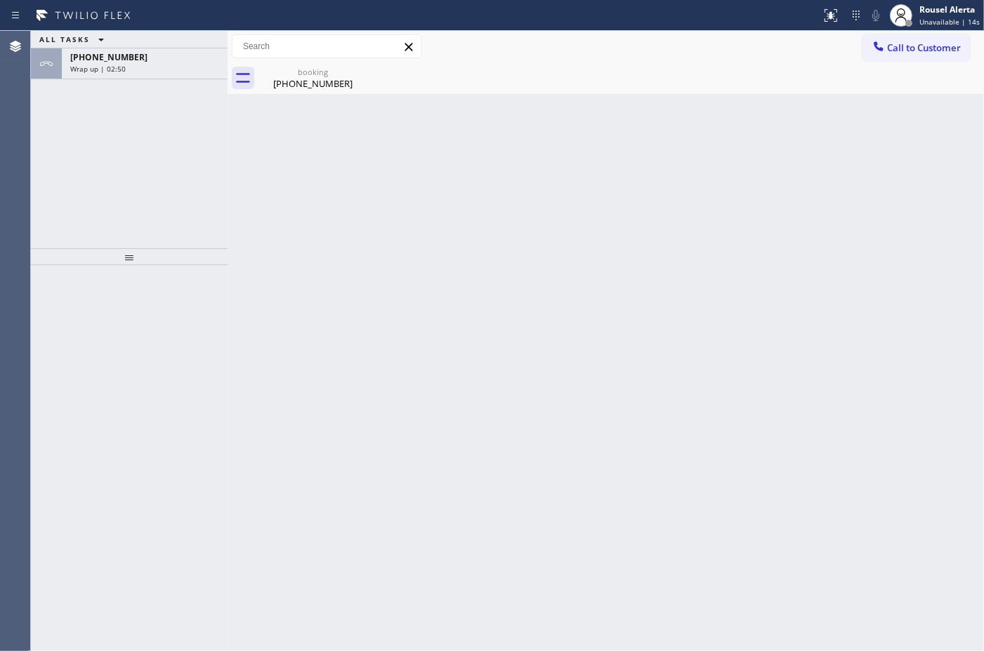
drag, startPoint x: 156, startPoint y: 53, endPoint x: 162, endPoint y: 95, distance: 41.9
click at [156, 53] on div "[PHONE_NUMBER]" at bounding box center [144, 57] width 149 height 12
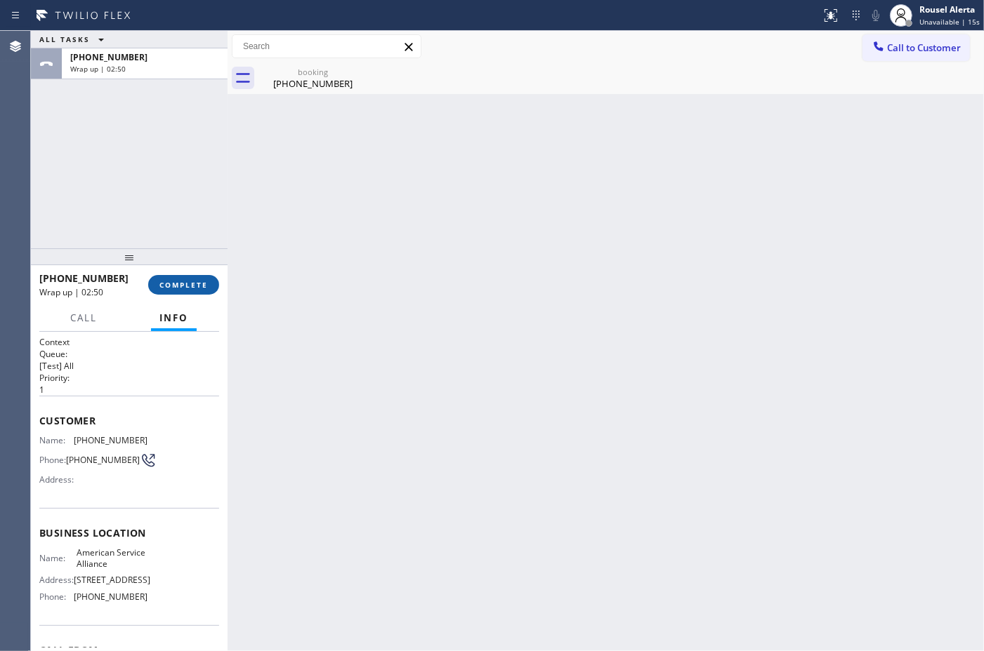
click at [183, 286] on span "COMPLETE" at bounding box center [183, 285] width 48 height 10
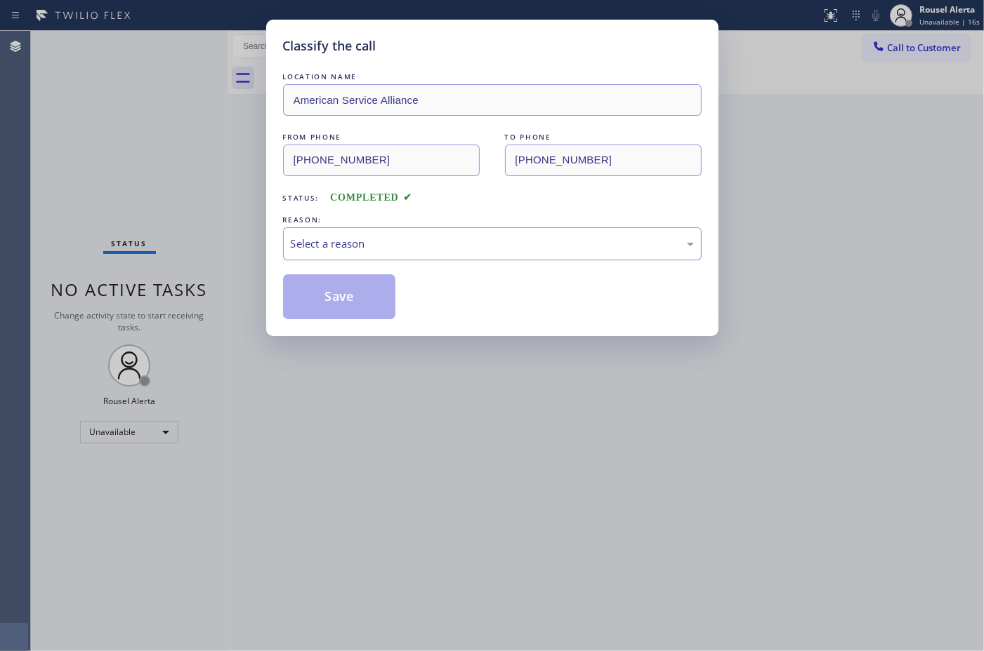
click at [432, 250] on div "Select a reason" at bounding box center [492, 244] width 403 height 16
click at [320, 292] on button "Save" at bounding box center [339, 296] width 113 height 45
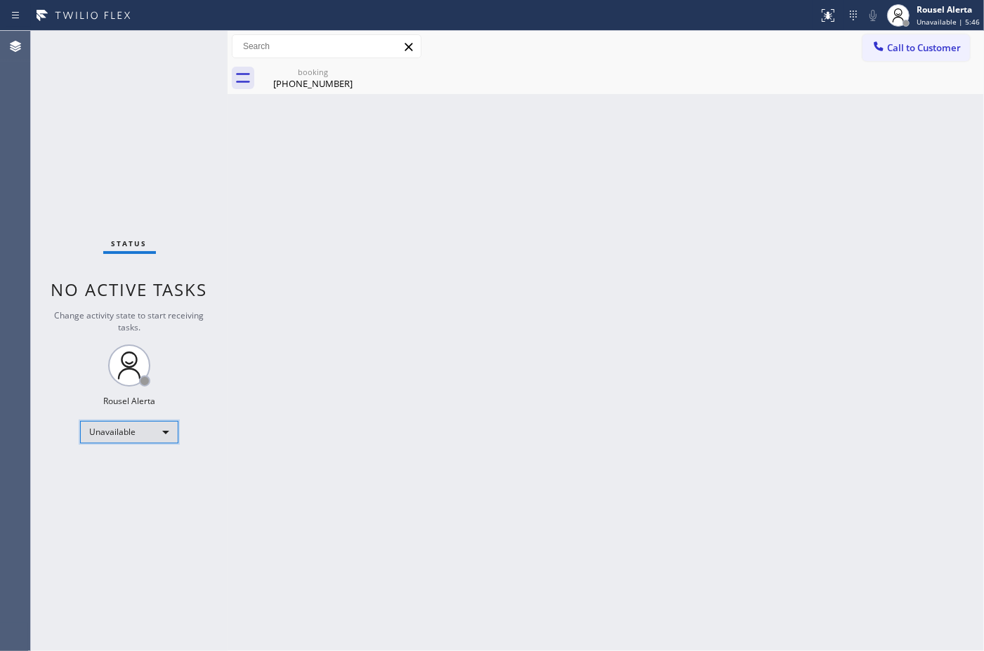
click at [151, 441] on div "Unavailable" at bounding box center [129, 432] width 98 height 22
click at [148, 472] on li "Available" at bounding box center [128, 469] width 95 height 17
click at [470, 458] on div "Back to Dashboard Change Sender ID Customers Technicians Select a contact Outbo…" at bounding box center [605, 341] width 756 height 621
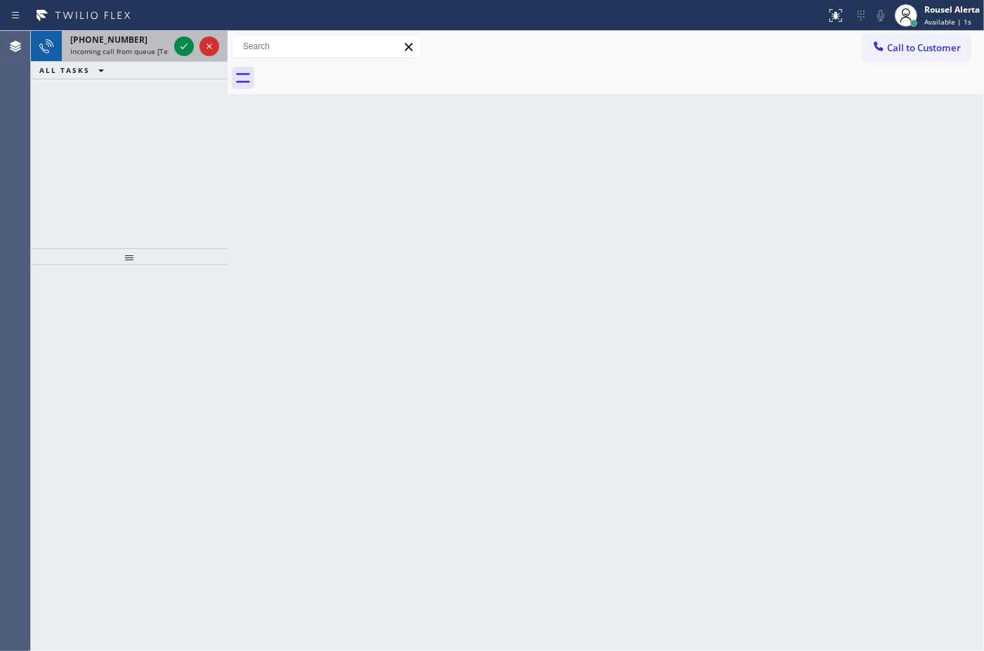
click at [126, 42] on span "[PHONE_NUMBER]" at bounding box center [108, 40] width 77 height 12
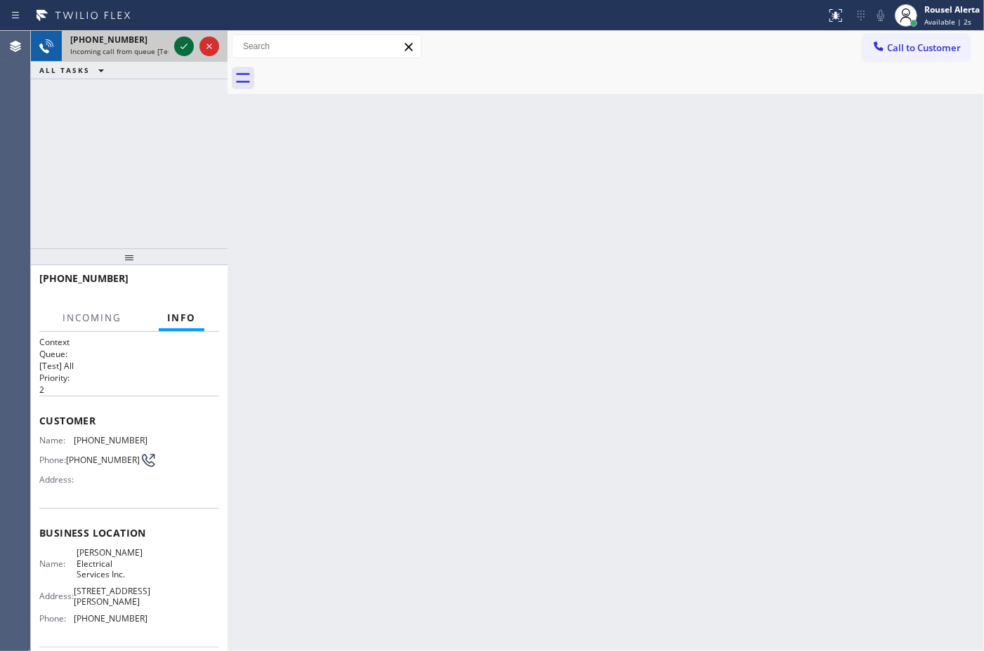
click at [180, 49] on icon at bounding box center [184, 46] width 17 height 17
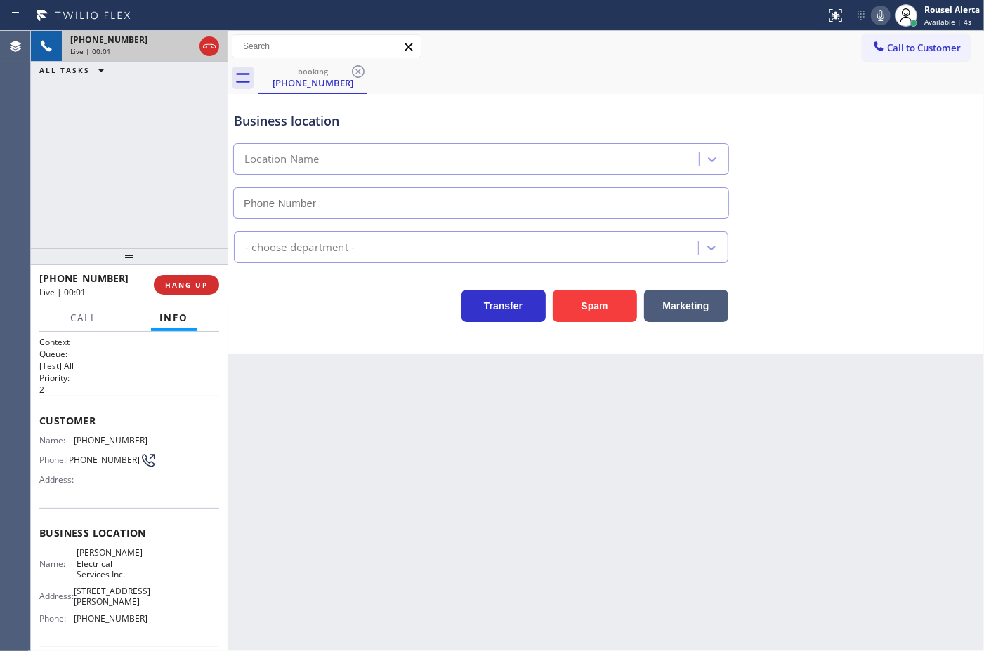
type input "[PHONE_NUMBER]"
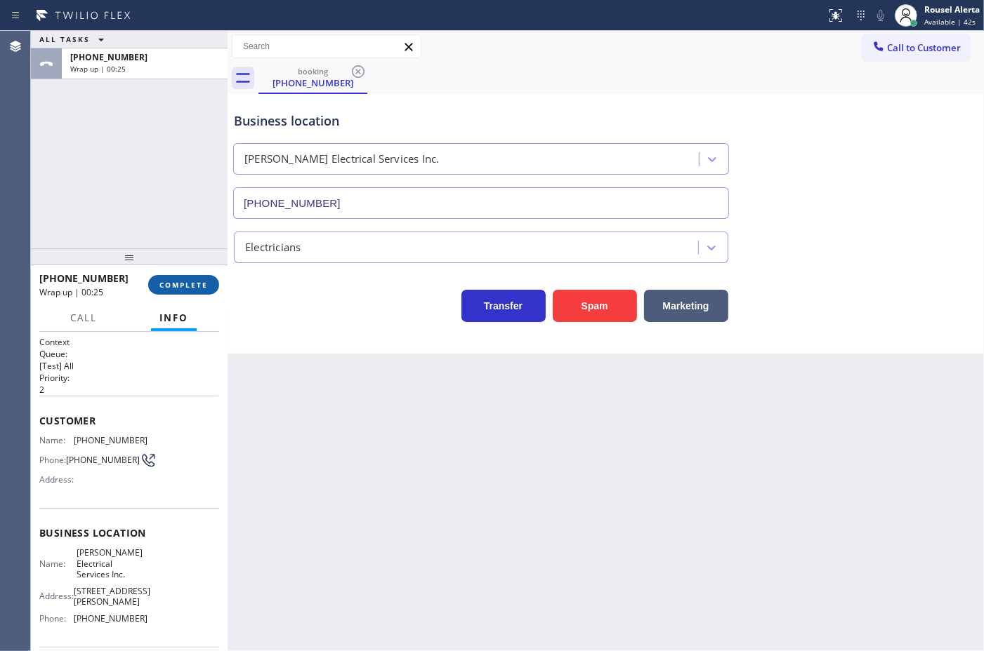
click at [169, 286] on span "COMPLETE" at bounding box center [183, 285] width 48 height 10
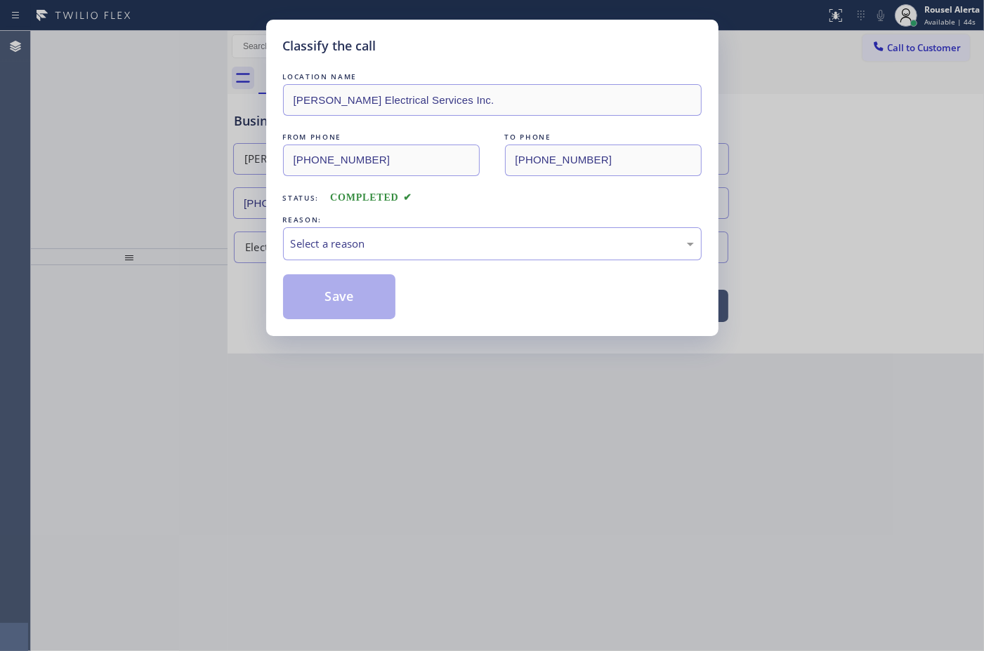
click at [390, 246] on div "Select a reason" at bounding box center [492, 244] width 403 height 16
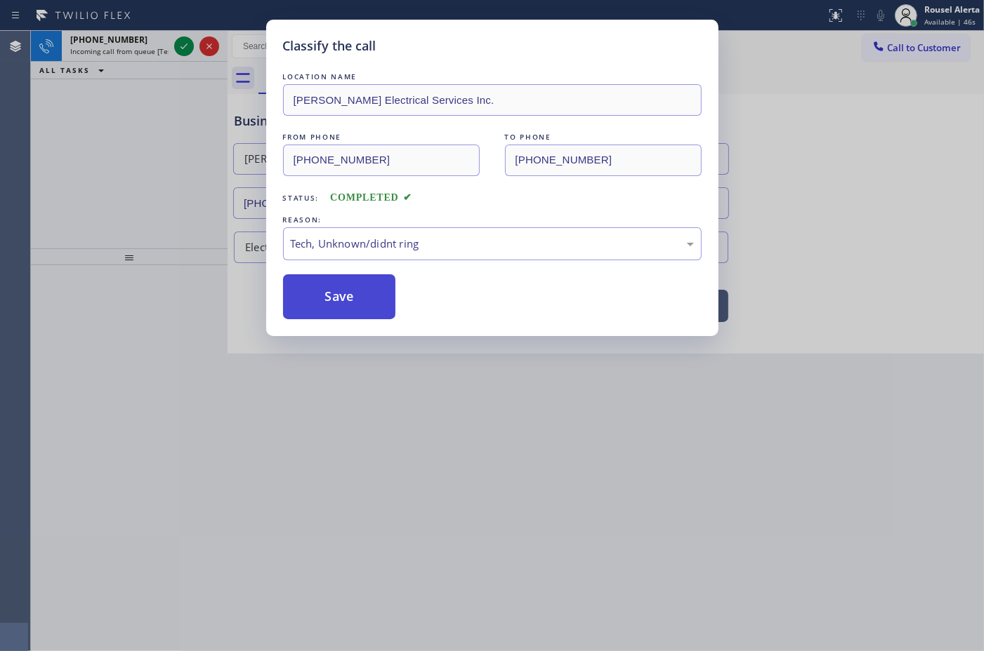
click at [359, 309] on button "Save" at bounding box center [339, 296] width 113 height 45
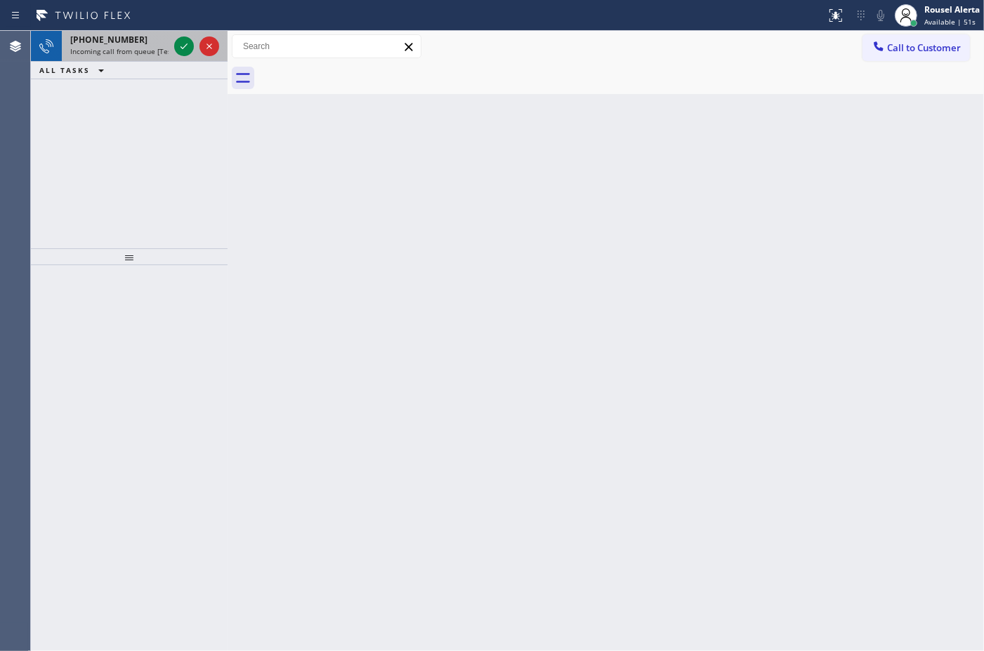
drag, startPoint x: 126, startPoint y: 41, endPoint x: 166, endPoint y: 55, distance: 41.7
click at [128, 41] on div "[PHONE_NUMBER]" at bounding box center [119, 40] width 98 height 12
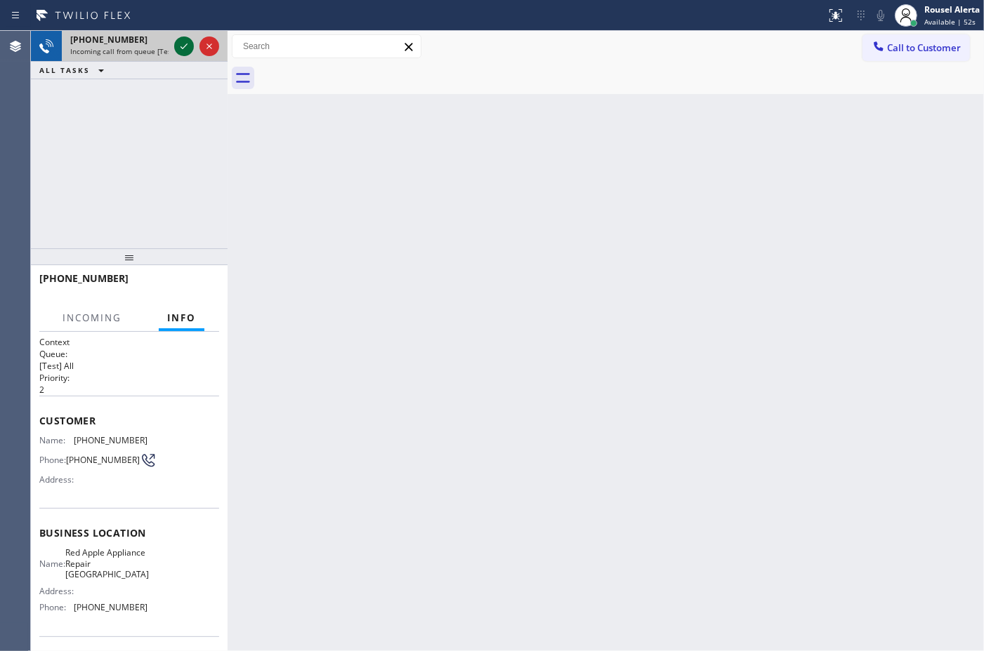
click at [183, 51] on icon at bounding box center [184, 46] width 17 height 17
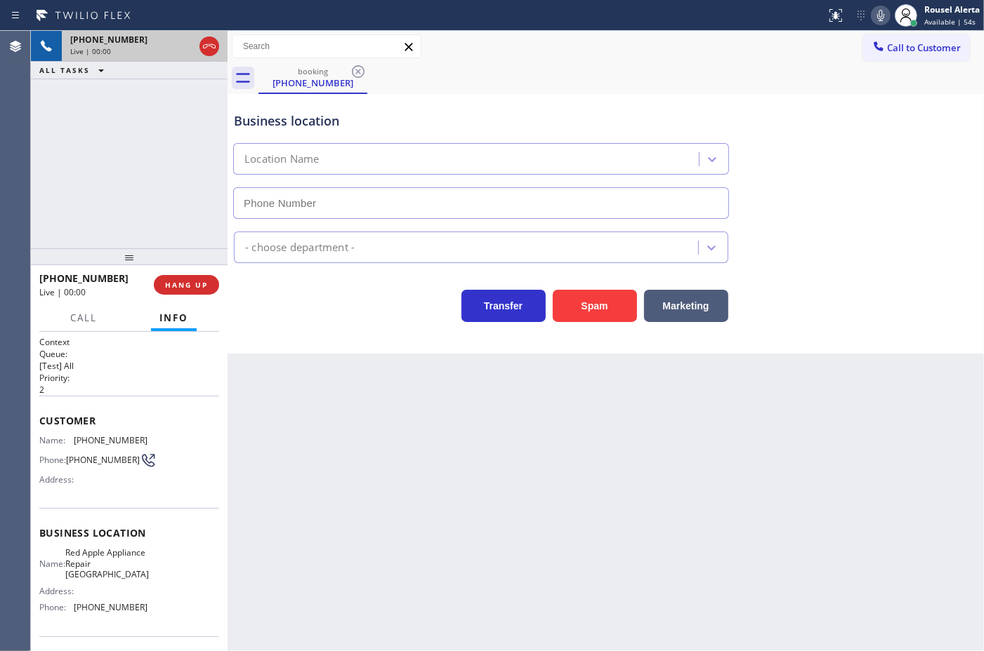
type input "[PHONE_NUMBER]"
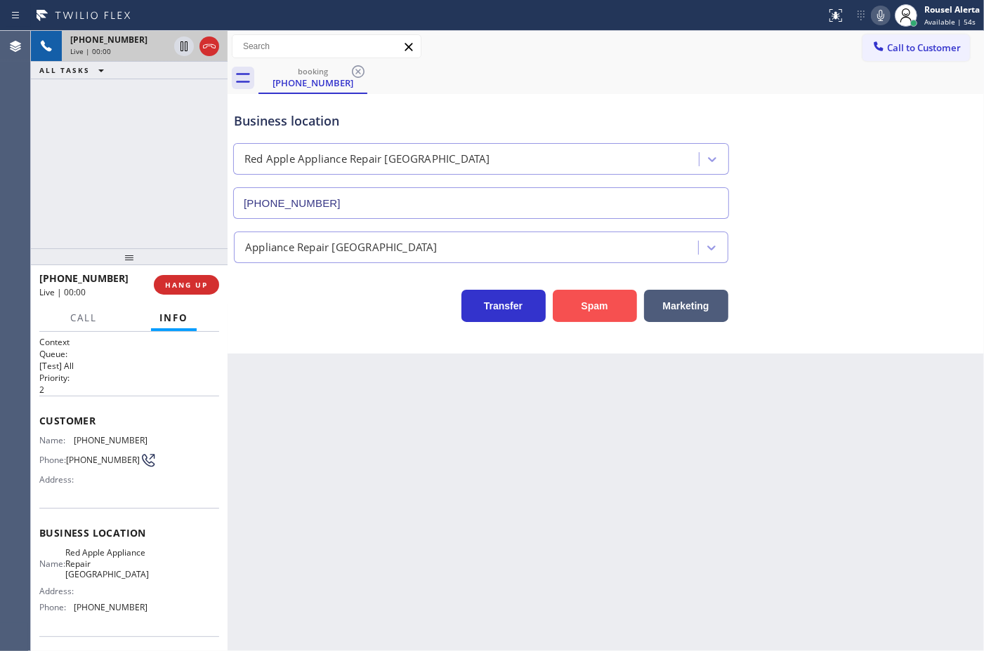
click at [622, 314] on button "Spam" at bounding box center [594, 306] width 84 height 32
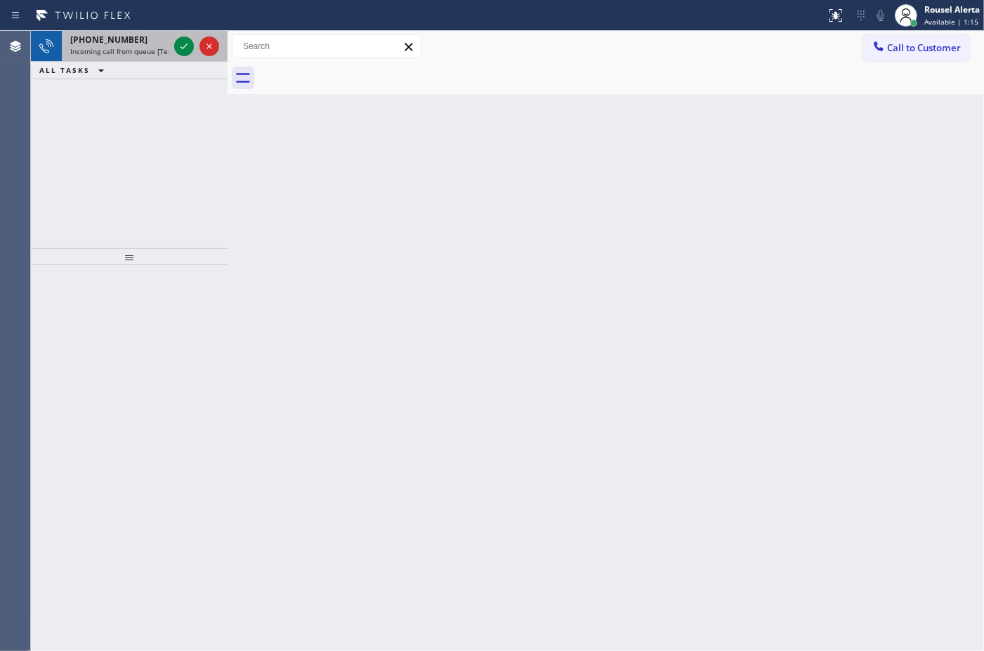
click at [163, 49] on span "Incoming call from queue [Test] All" at bounding box center [128, 51] width 117 height 10
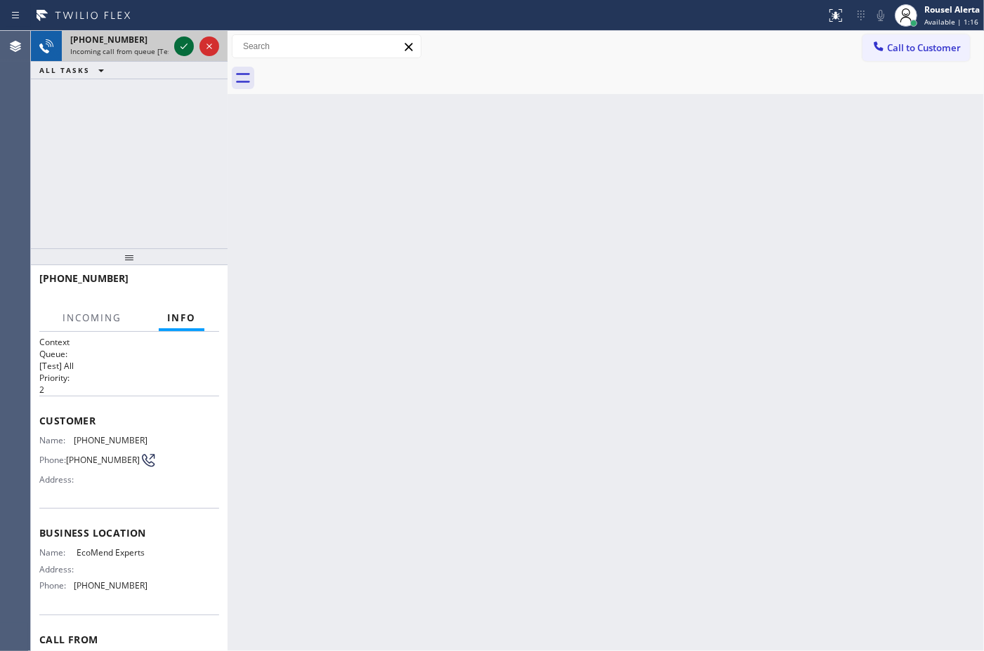
click at [174, 49] on div at bounding box center [184, 46] width 20 height 17
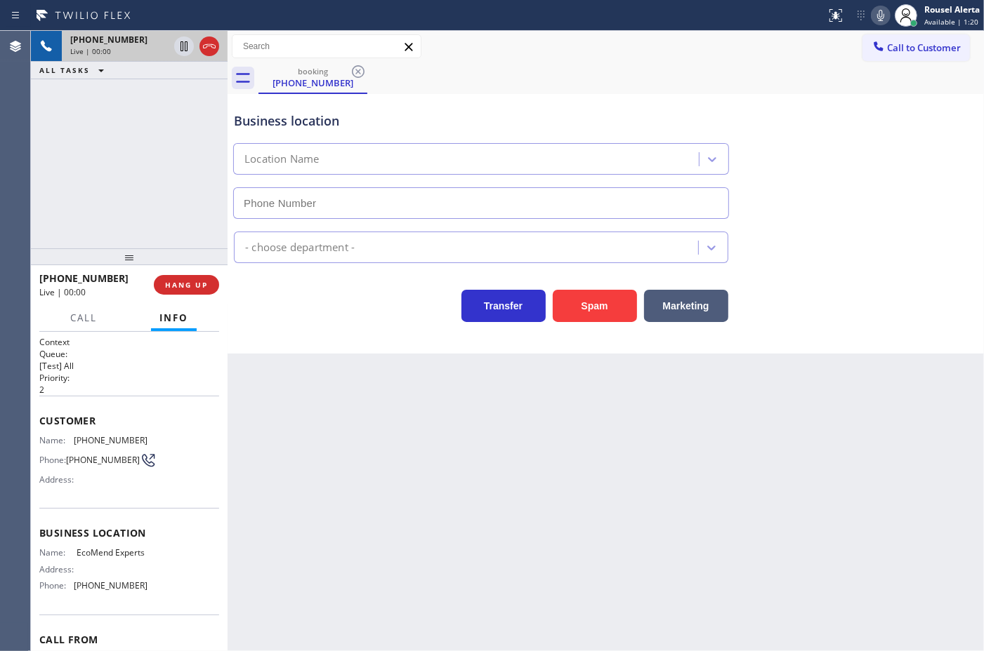
type input "[PHONE_NUMBER]"
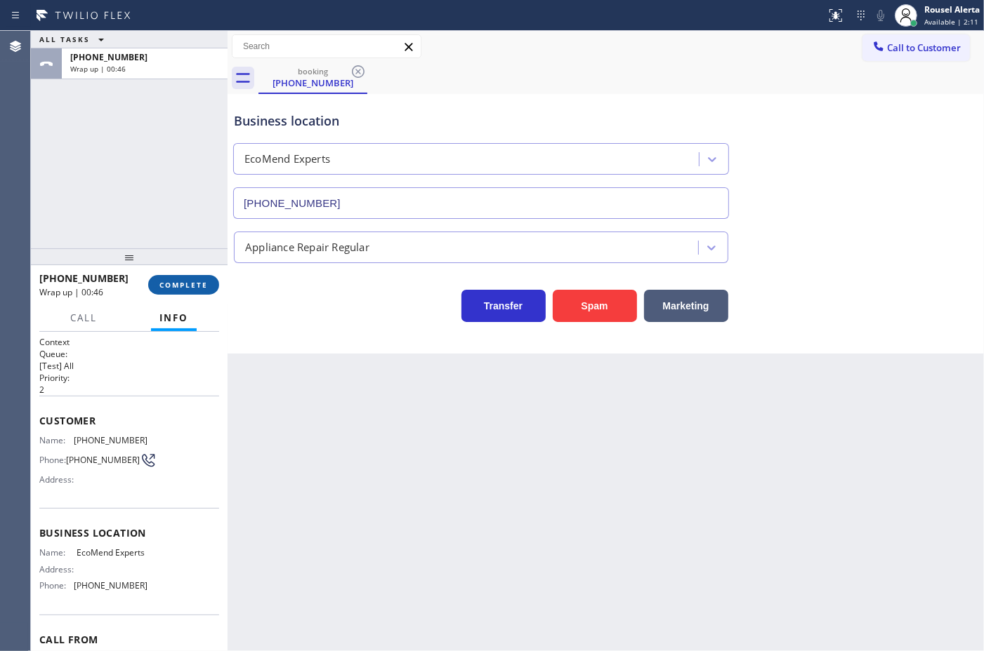
click at [183, 285] on span "COMPLETE" at bounding box center [183, 285] width 48 height 10
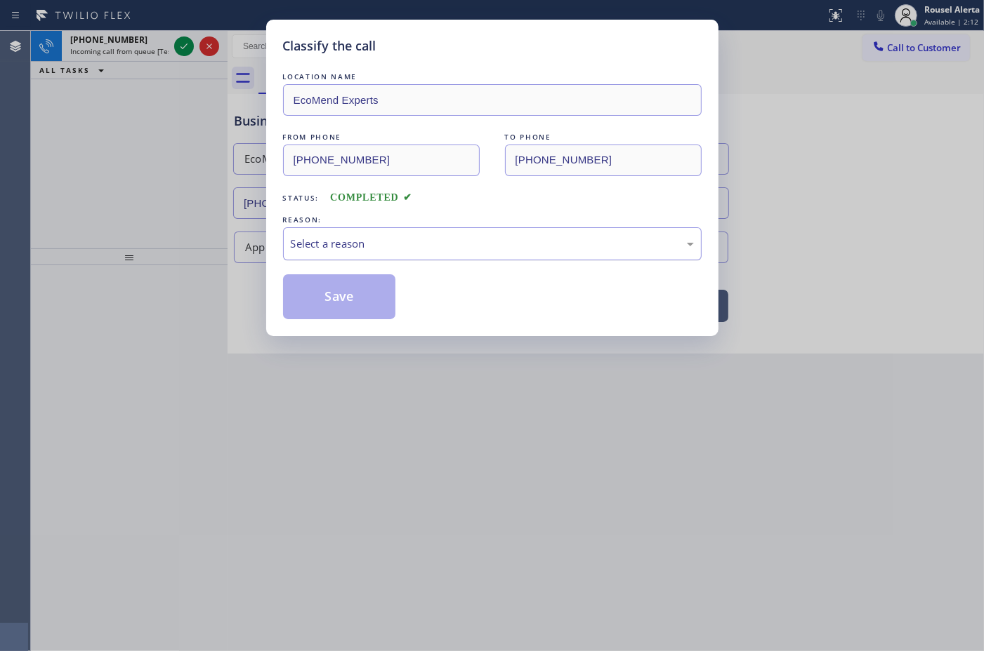
click at [378, 244] on div "Select a reason" at bounding box center [492, 244] width 403 height 16
click at [355, 310] on button "Save" at bounding box center [339, 296] width 113 height 45
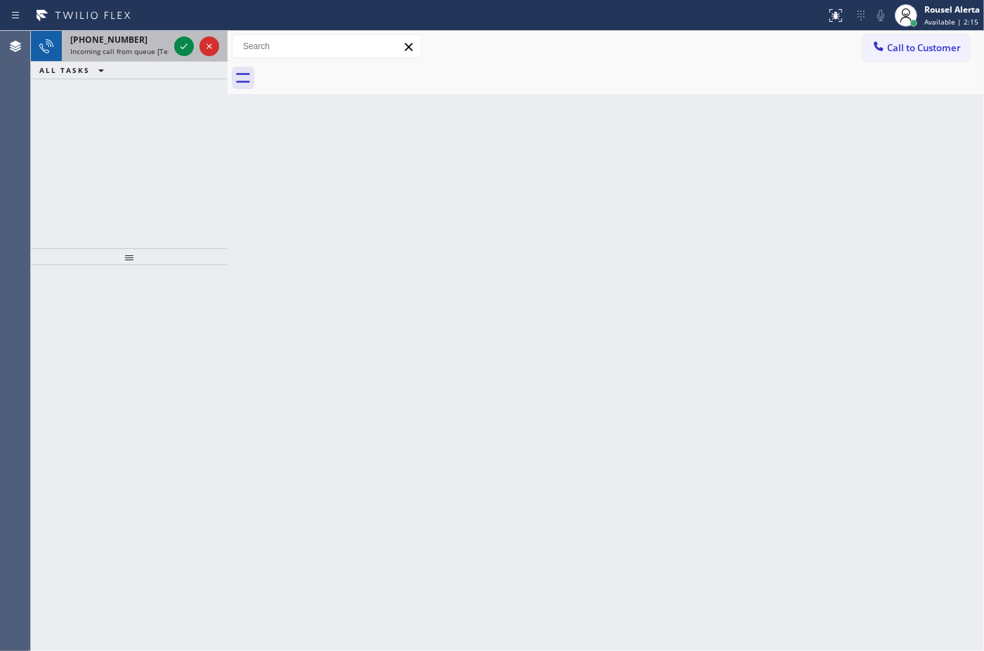
click at [162, 50] on span "Incoming call from queue [Test] All" at bounding box center [128, 51] width 117 height 10
click at [124, 44] on span "[PHONE_NUMBER]" at bounding box center [108, 40] width 77 height 12
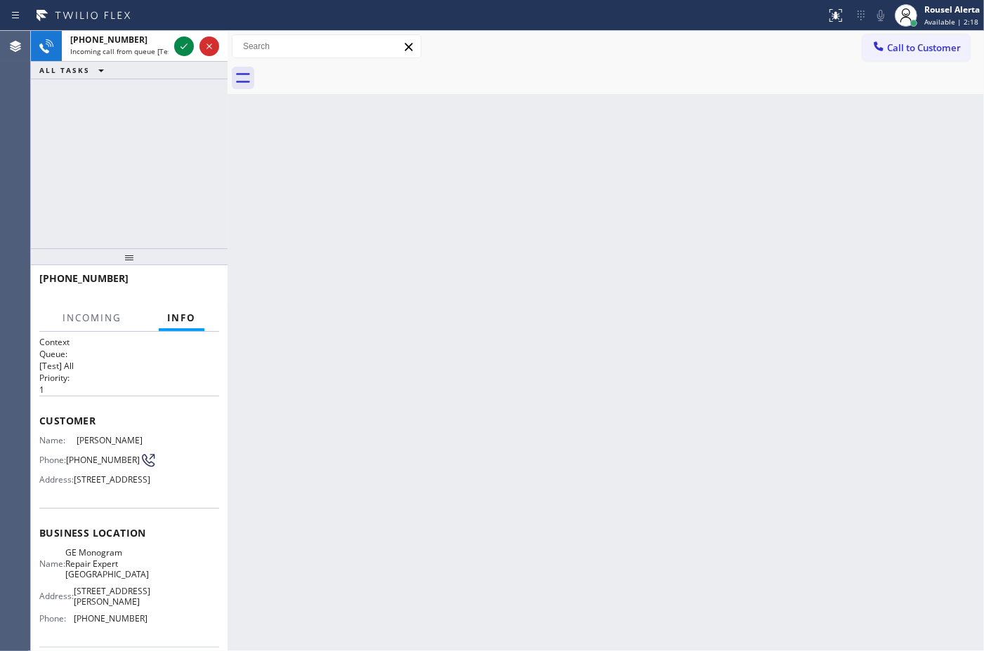
click at [124, 44] on span "[PHONE_NUMBER]" at bounding box center [108, 40] width 77 height 12
click at [352, 293] on div "Back to Dashboard Change Sender ID Customers Technicians Select a contact Outbo…" at bounding box center [605, 341] width 756 height 621
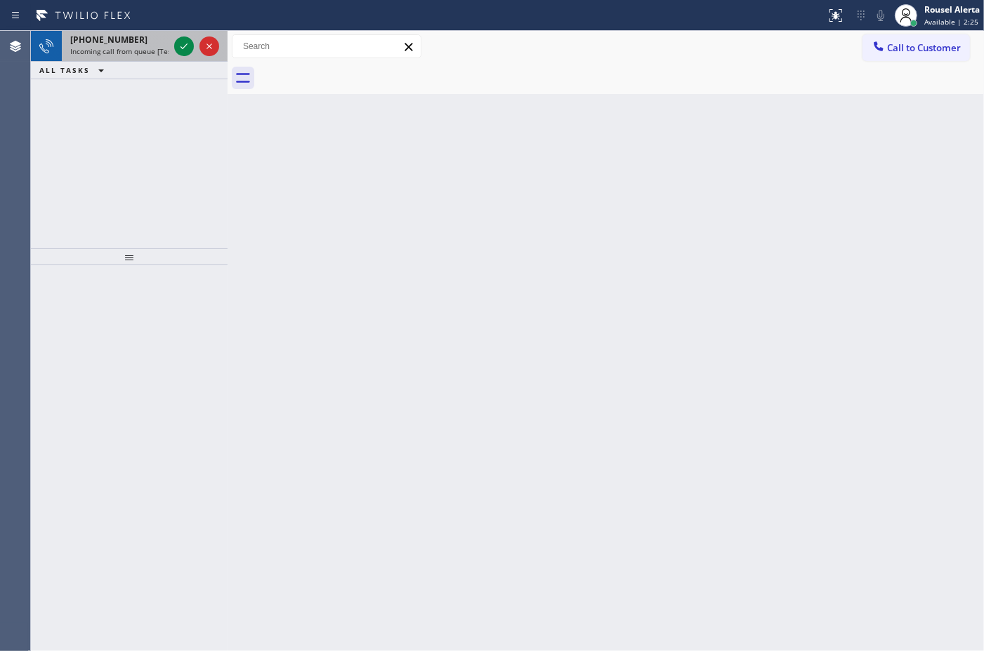
click at [138, 50] on span "Incoming call from queue [Test] All" at bounding box center [128, 51] width 117 height 10
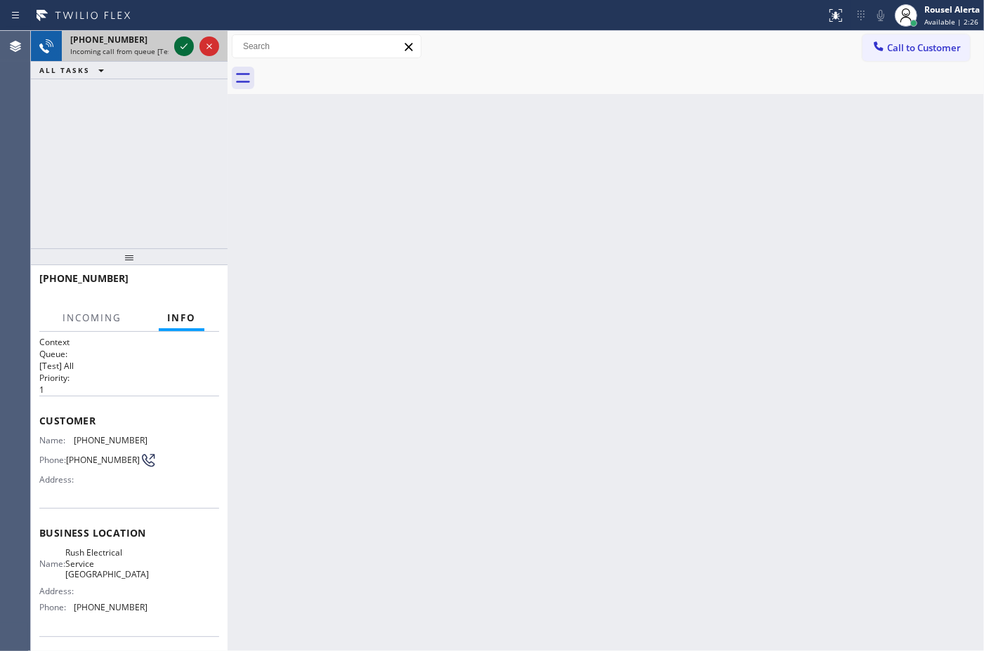
click at [176, 50] on icon at bounding box center [184, 46] width 17 height 17
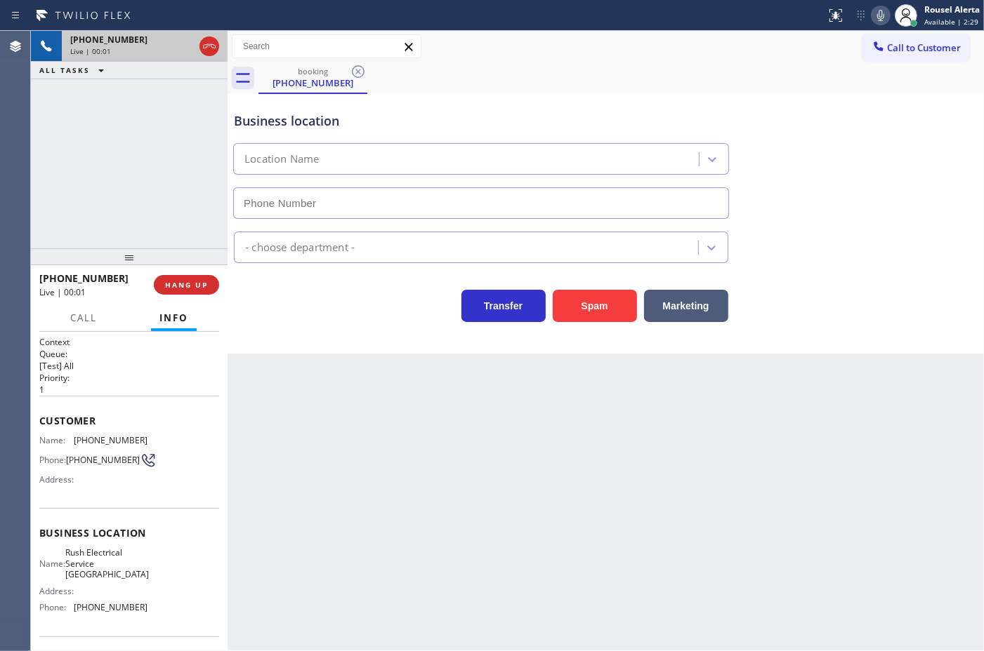
type input "[PHONE_NUMBER]"
click at [581, 310] on button "Spam" at bounding box center [594, 306] width 84 height 32
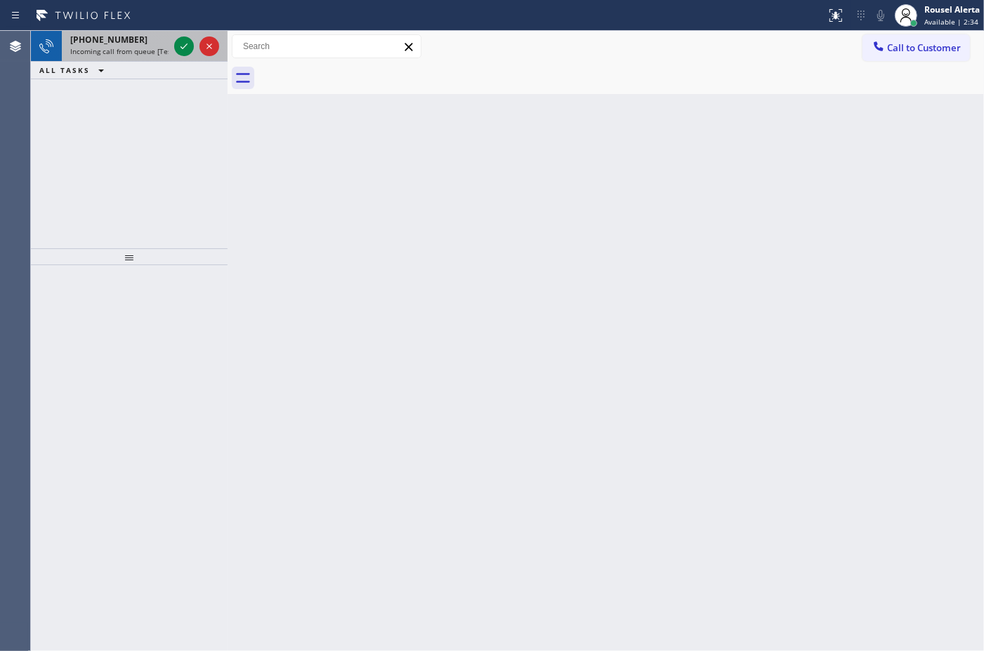
drag, startPoint x: 144, startPoint y: 44, endPoint x: 173, endPoint y: 50, distance: 29.3
click at [146, 44] on div "[PHONE_NUMBER]" at bounding box center [119, 40] width 98 height 12
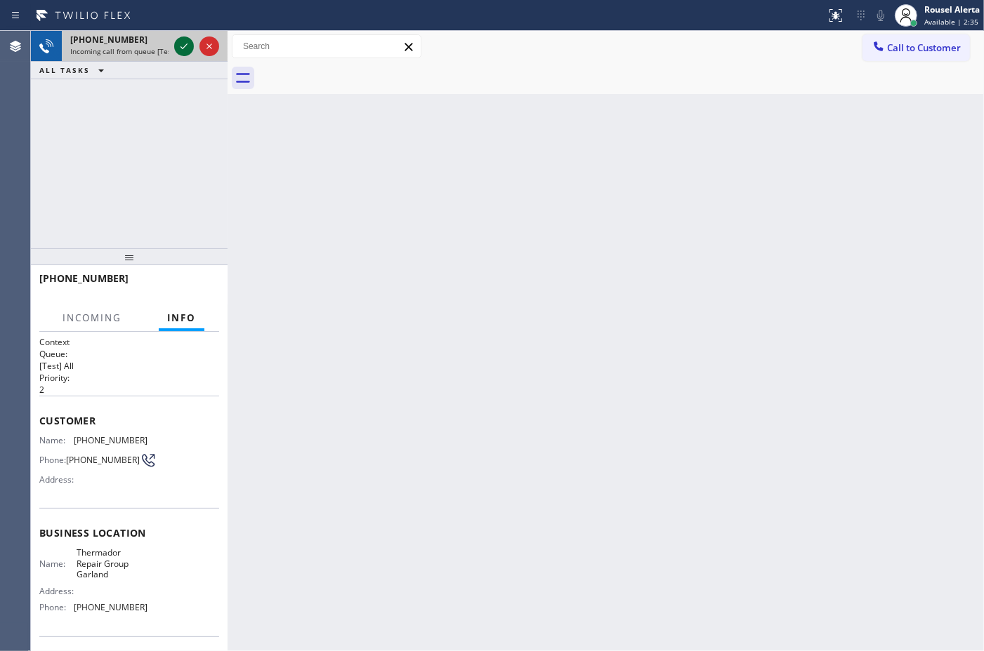
click at [177, 49] on icon at bounding box center [184, 46] width 17 height 17
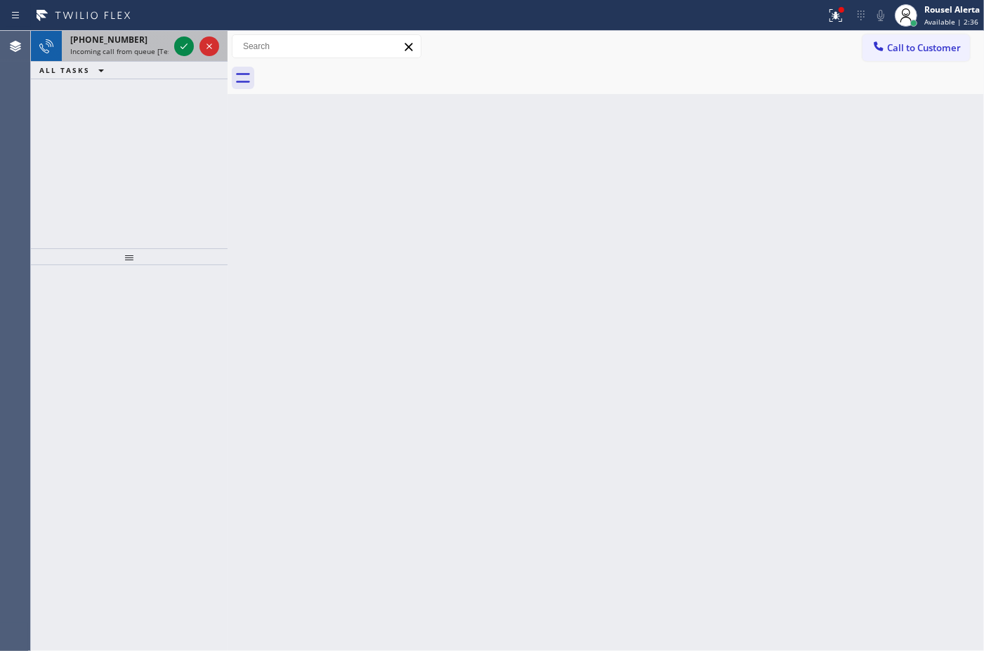
click at [147, 49] on span "Incoming call from queue [Test] All" at bounding box center [128, 51] width 117 height 10
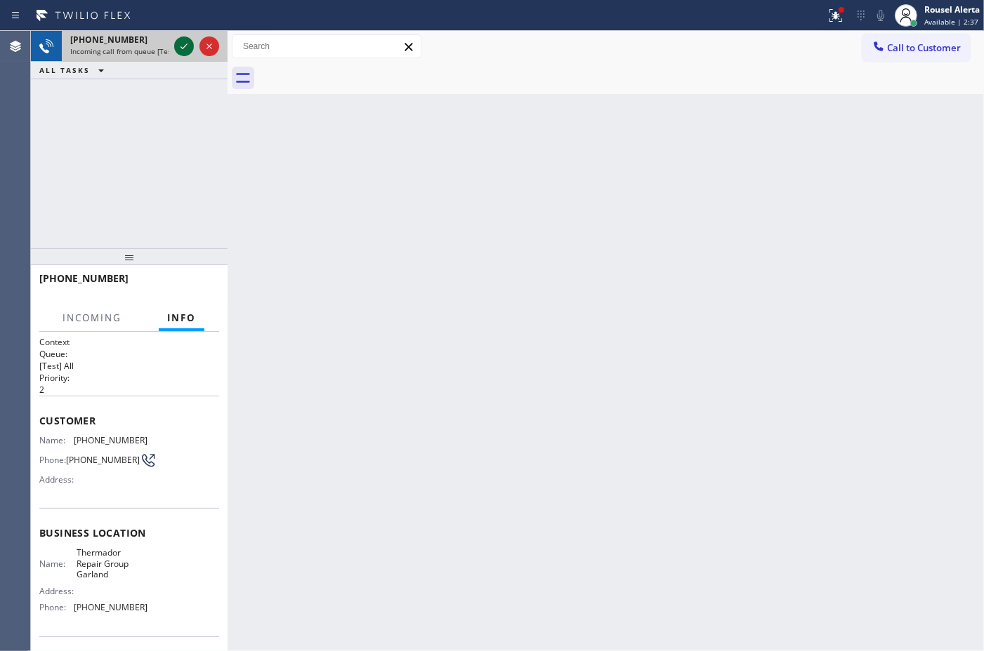
click at [176, 48] on icon at bounding box center [184, 46] width 17 height 17
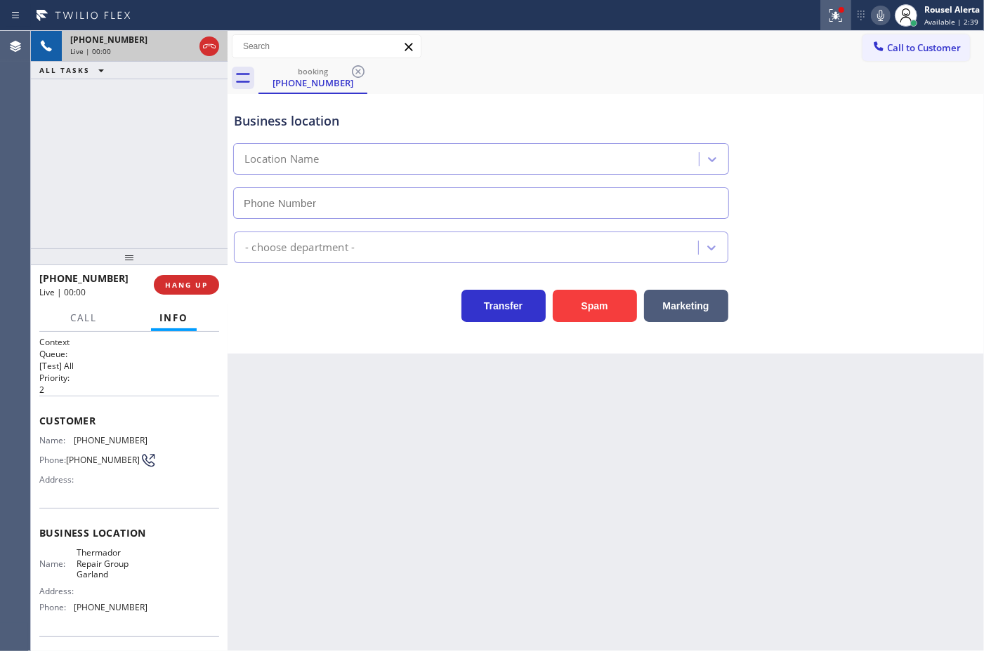
type input "[PHONE_NUMBER]"
click at [833, 20] on icon at bounding box center [835, 15] width 17 height 17
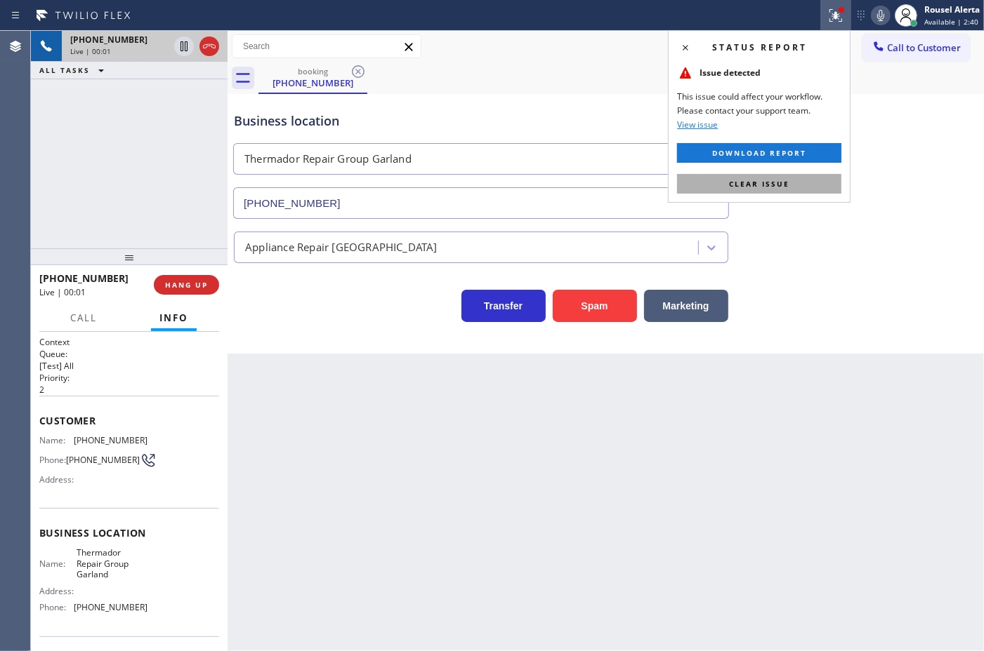
click at [808, 178] on button "Clear issue" at bounding box center [759, 184] width 164 height 20
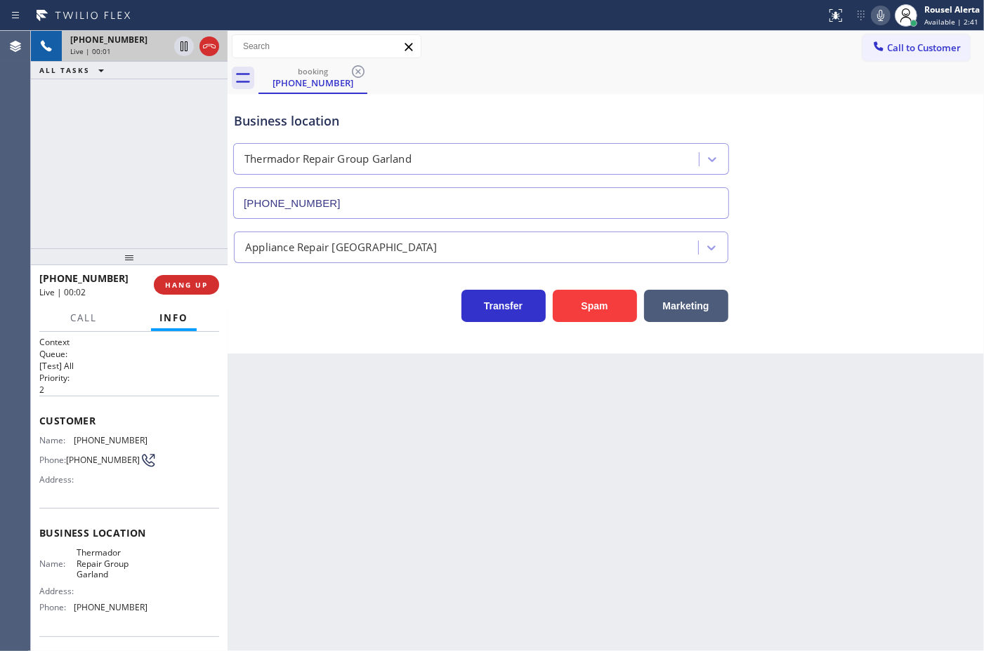
click at [842, 418] on div "Back to Dashboard Change Sender ID Customers Technicians Select a contact Outbo…" at bounding box center [605, 341] width 756 height 621
click at [188, 281] on span "HANG UP" at bounding box center [186, 285] width 43 height 10
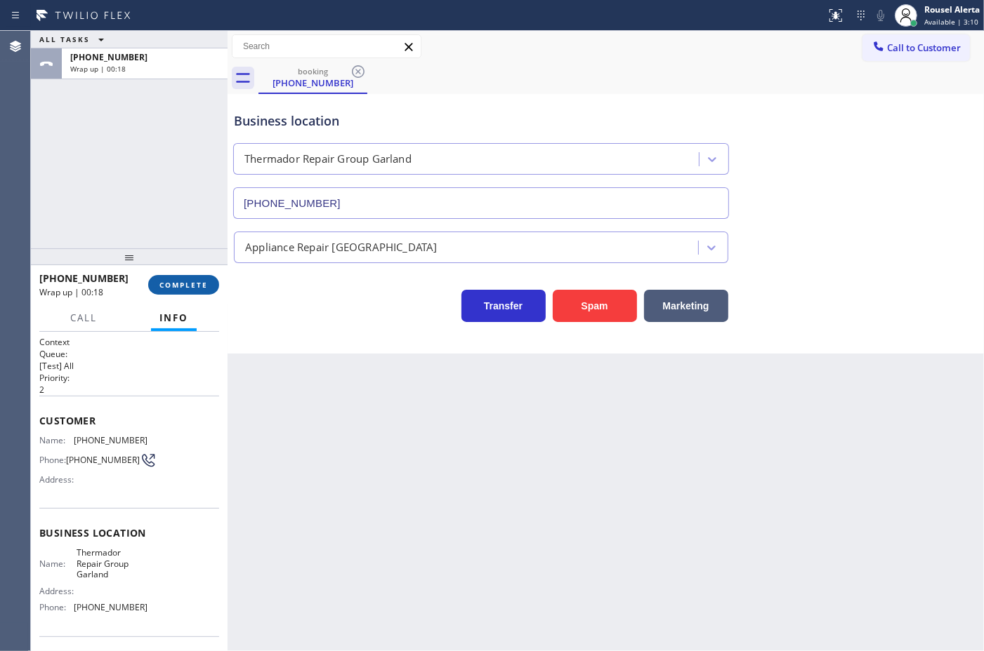
click at [195, 282] on span "COMPLETE" at bounding box center [183, 285] width 48 height 10
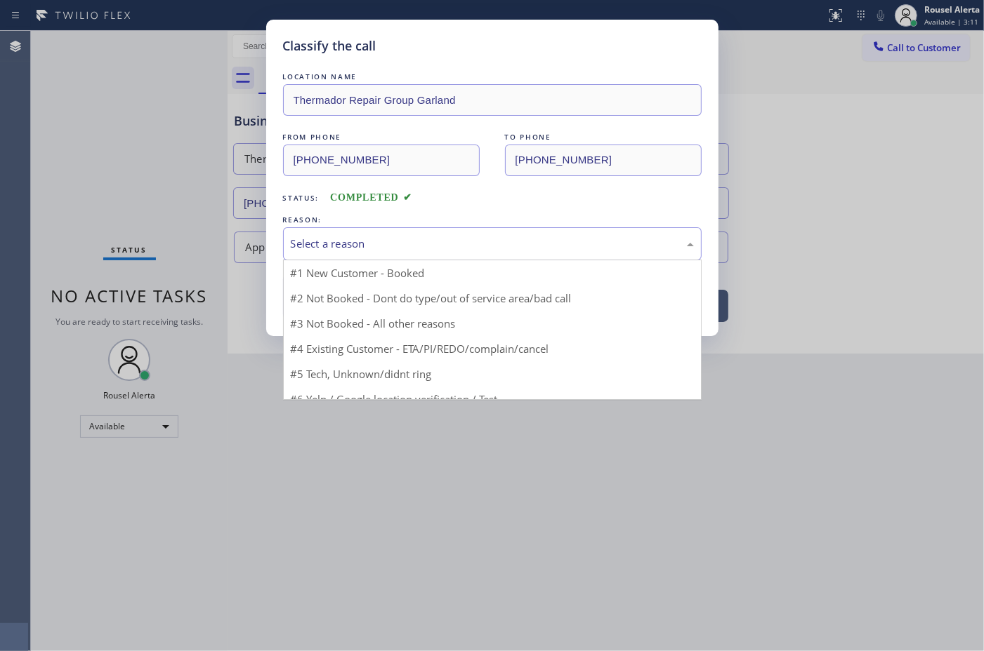
click at [409, 260] on div "Select a reason #1 New Customer - Booked #2 Not Booked - Dont do type/out of se…" at bounding box center [492, 243] width 418 height 33
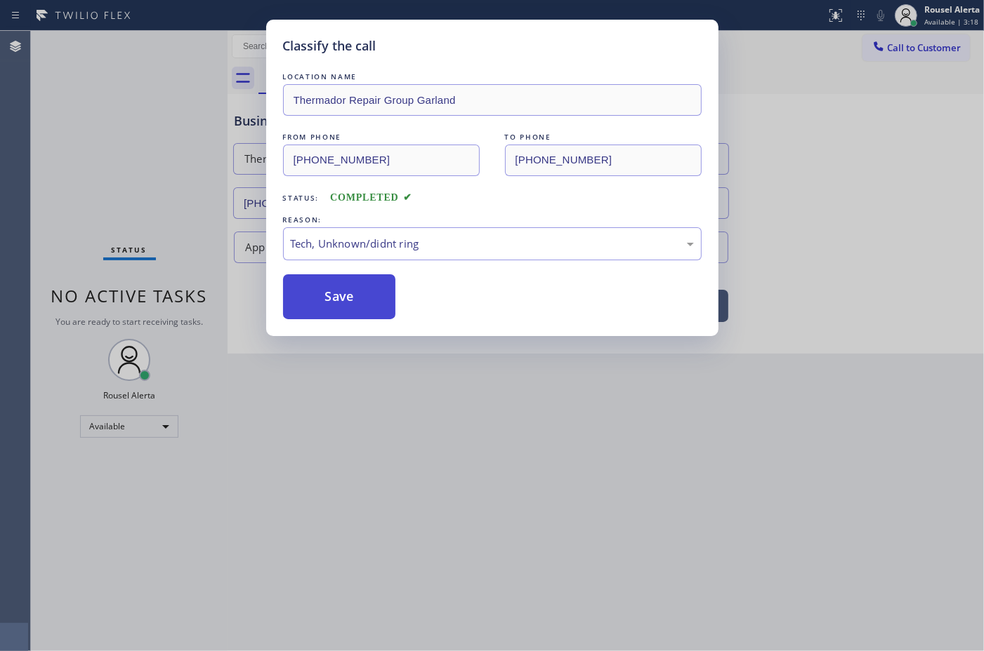
click at [369, 307] on button "Save" at bounding box center [339, 296] width 113 height 45
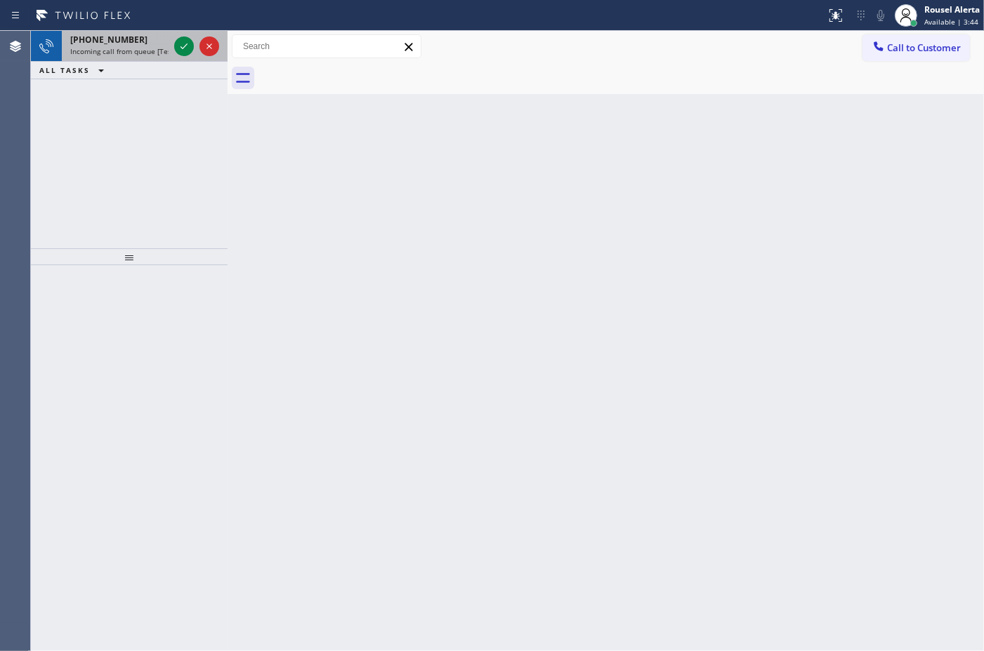
click at [144, 37] on div "[PHONE_NUMBER]" at bounding box center [119, 40] width 98 height 12
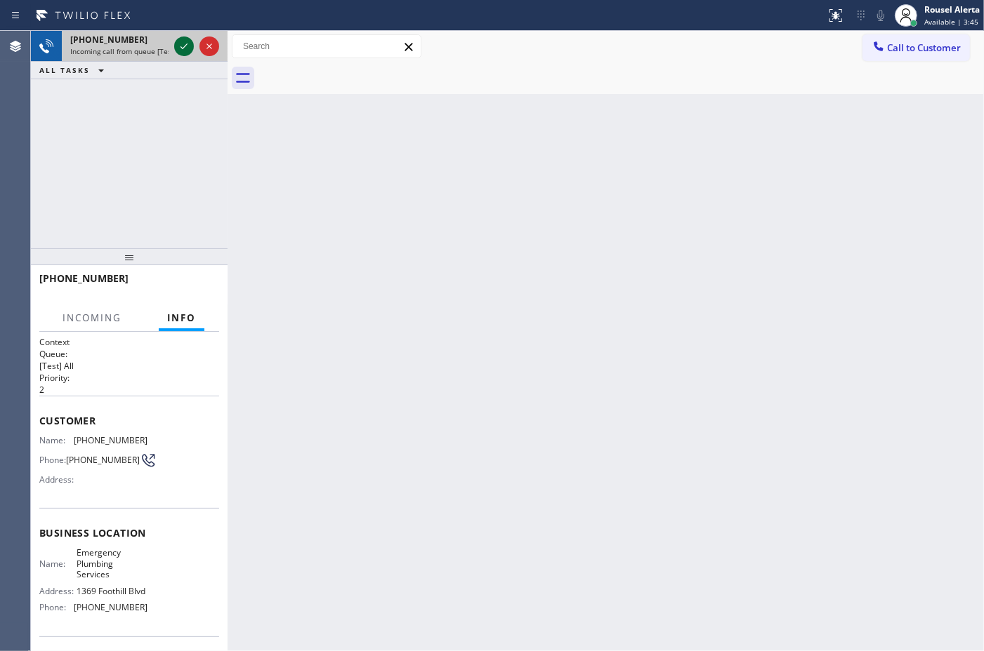
click at [179, 40] on icon at bounding box center [184, 46] width 17 height 17
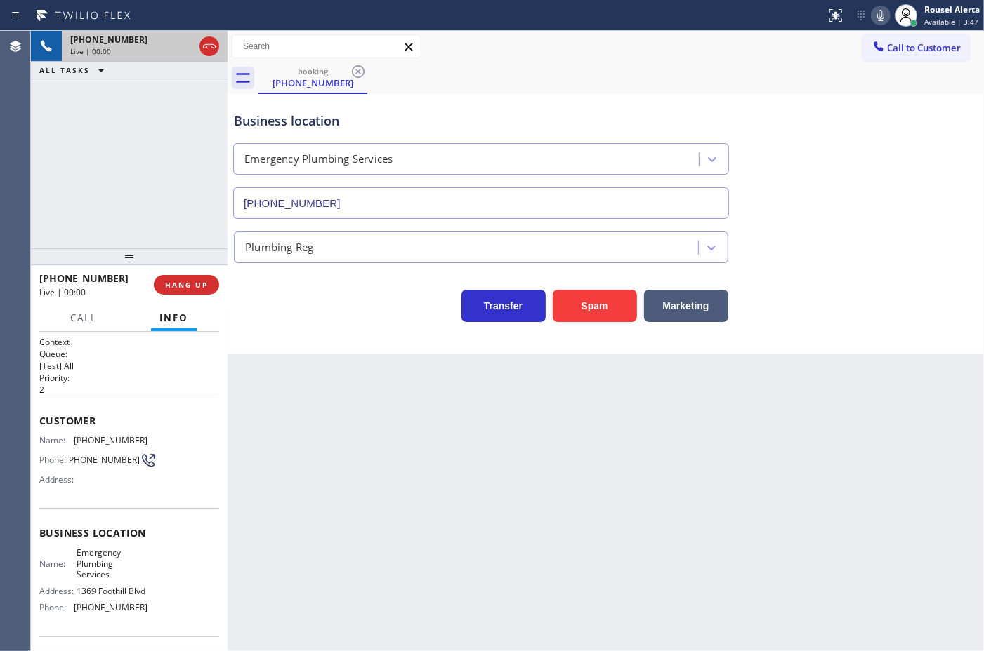
type input "[PHONE_NUMBER]"
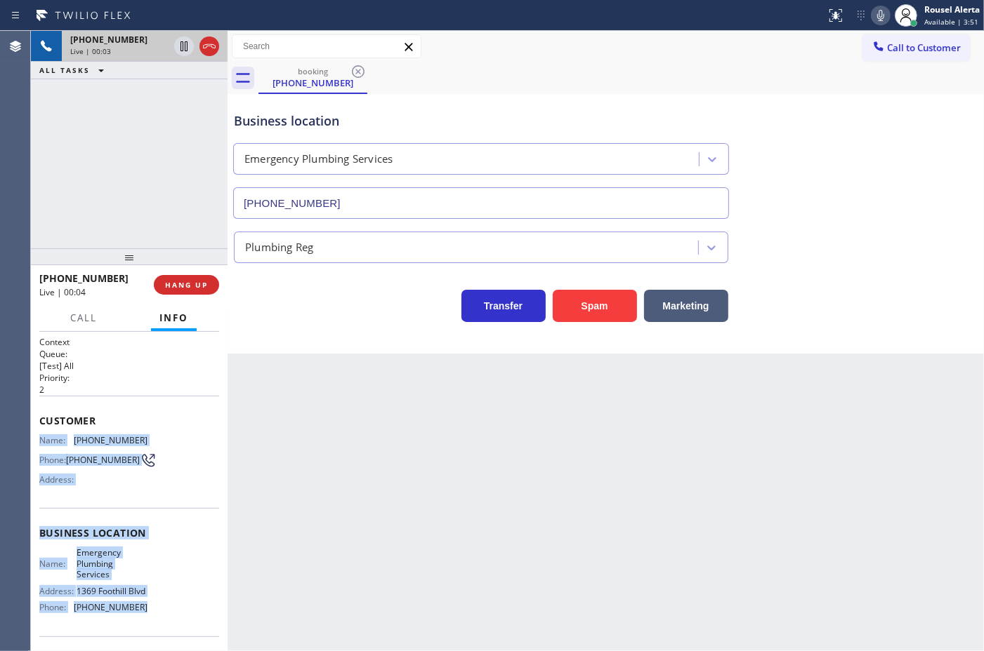
drag, startPoint x: 39, startPoint y: 437, endPoint x: 145, endPoint y: 615, distance: 207.4
click at [145, 615] on div "Context Queue: [Test] All Priority: 2 Customer Name: [PHONE_NUMBER] Phone: [PHO…" at bounding box center [129, 539] width 180 height 406
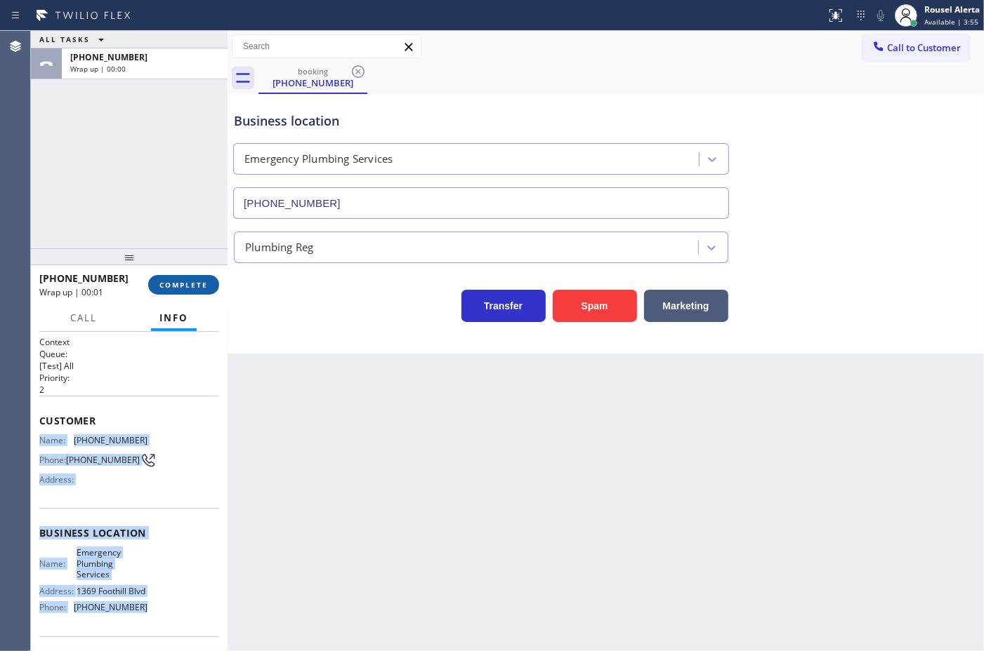
click at [199, 290] on button "COMPLETE" at bounding box center [183, 285] width 71 height 20
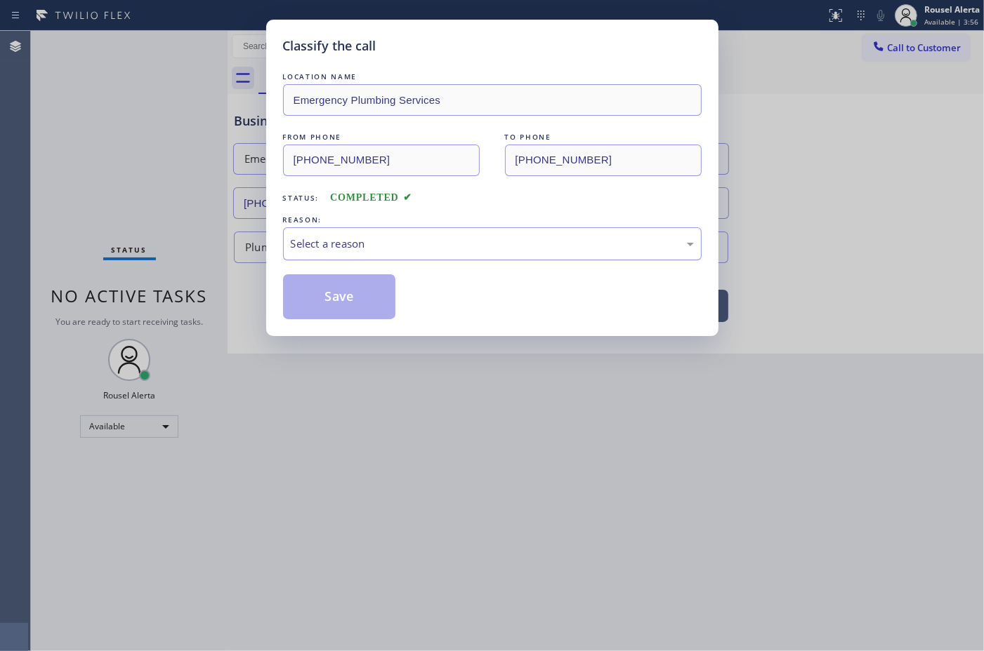
click at [509, 246] on div "Select a reason" at bounding box center [492, 244] width 403 height 16
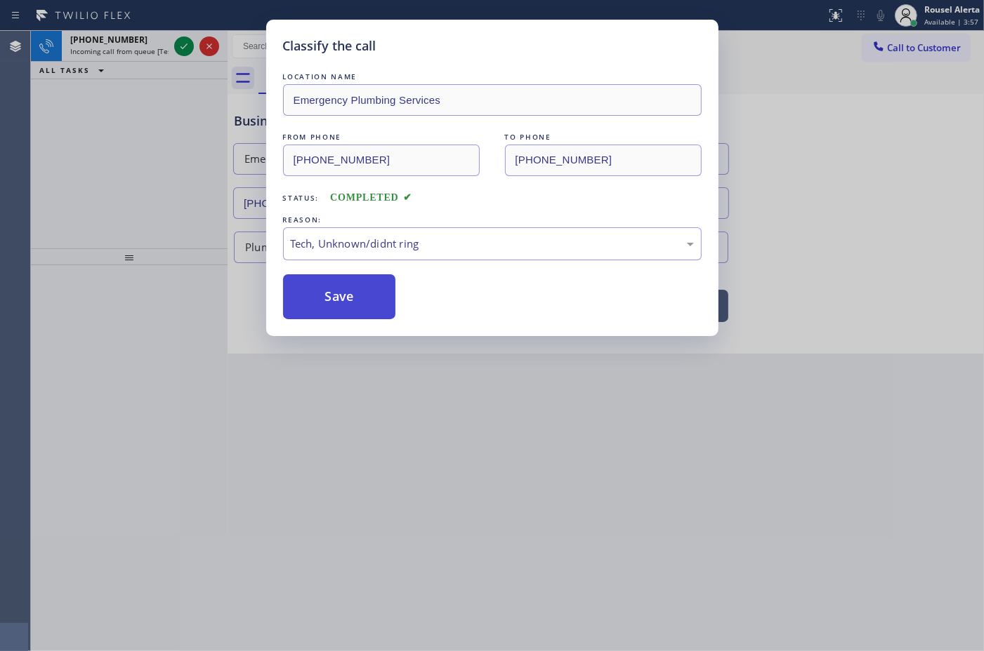
click at [381, 304] on button "Save" at bounding box center [339, 296] width 113 height 45
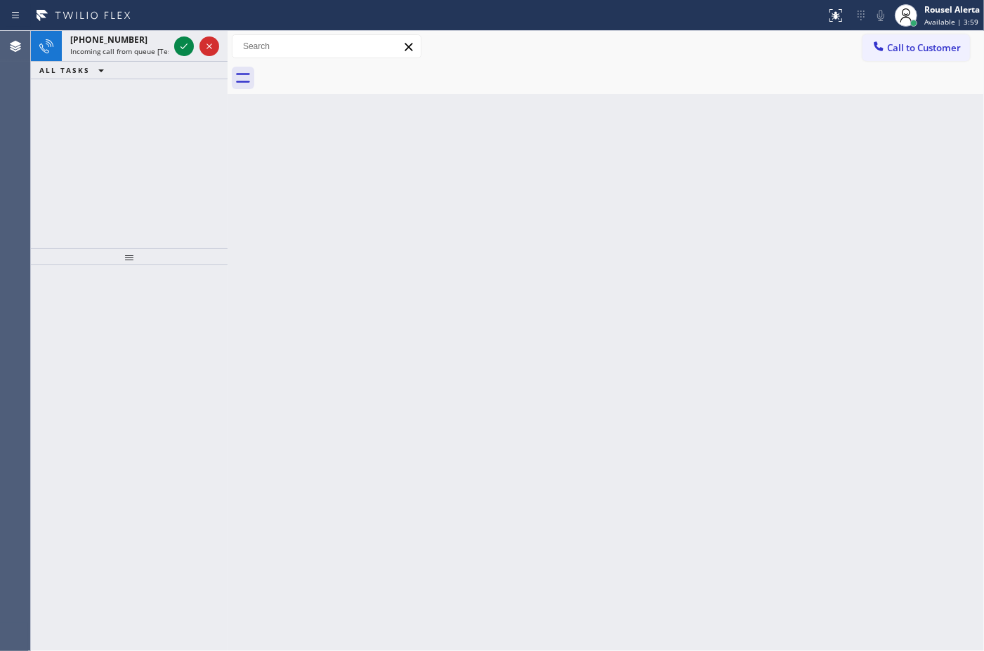
click at [148, 48] on span "Incoming call from queue [Test] All" at bounding box center [128, 51] width 117 height 10
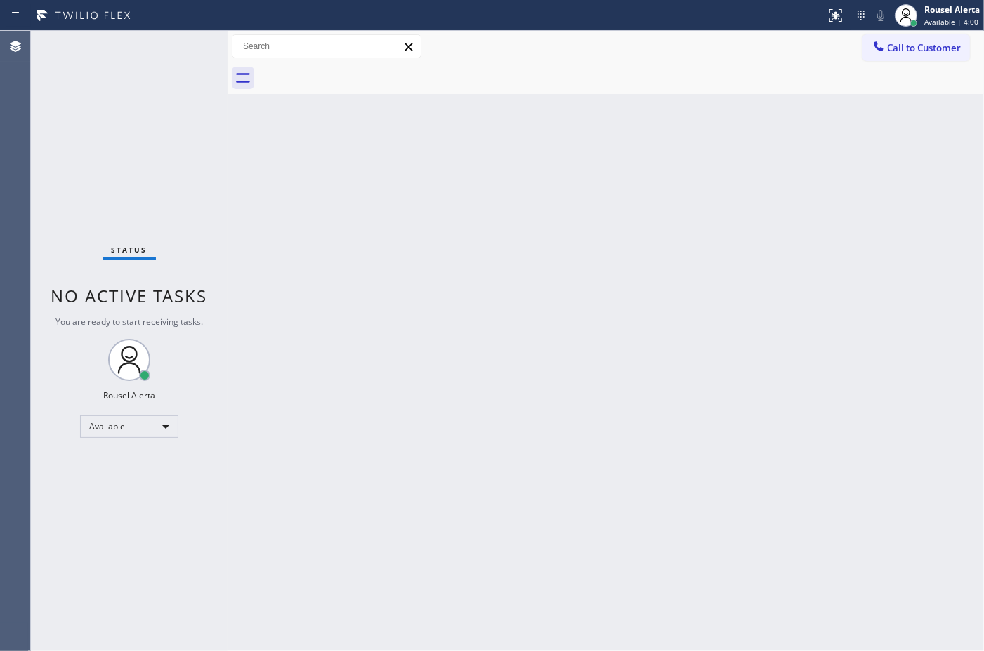
click at [142, 51] on div "Status No active tasks You are ready to start receiving tasks. Rousel Alerta Av…" at bounding box center [129, 341] width 197 height 621
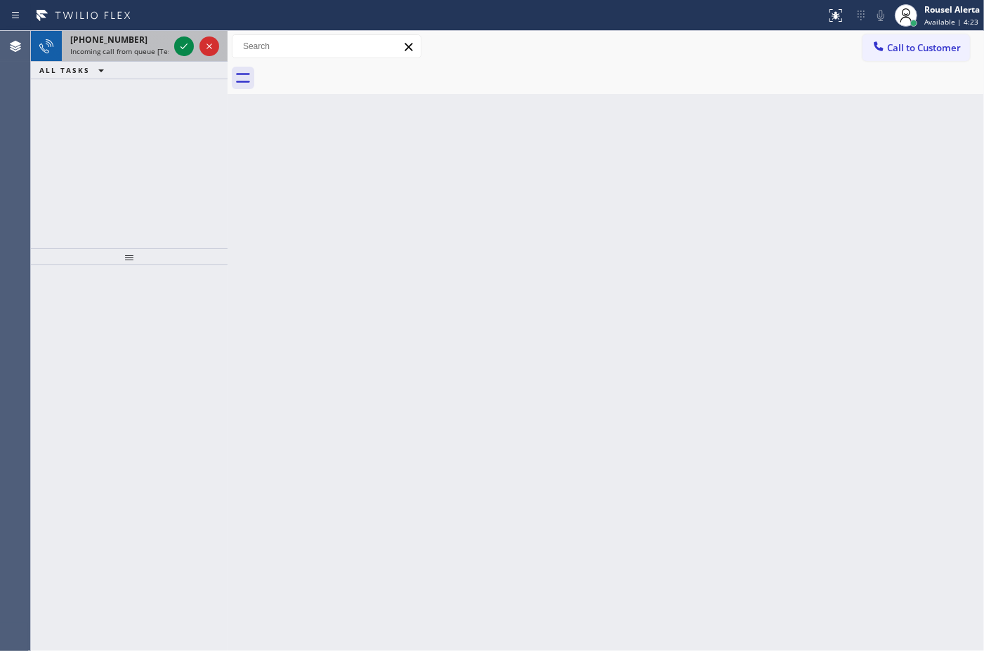
click at [153, 37] on div "[PHONE_NUMBER]" at bounding box center [119, 40] width 98 height 12
click at [150, 56] on div "[PHONE_NUMBER] Incoming call from queue [Test] All" at bounding box center [117, 46] width 110 height 31
click at [176, 50] on icon at bounding box center [184, 46] width 17 height 17
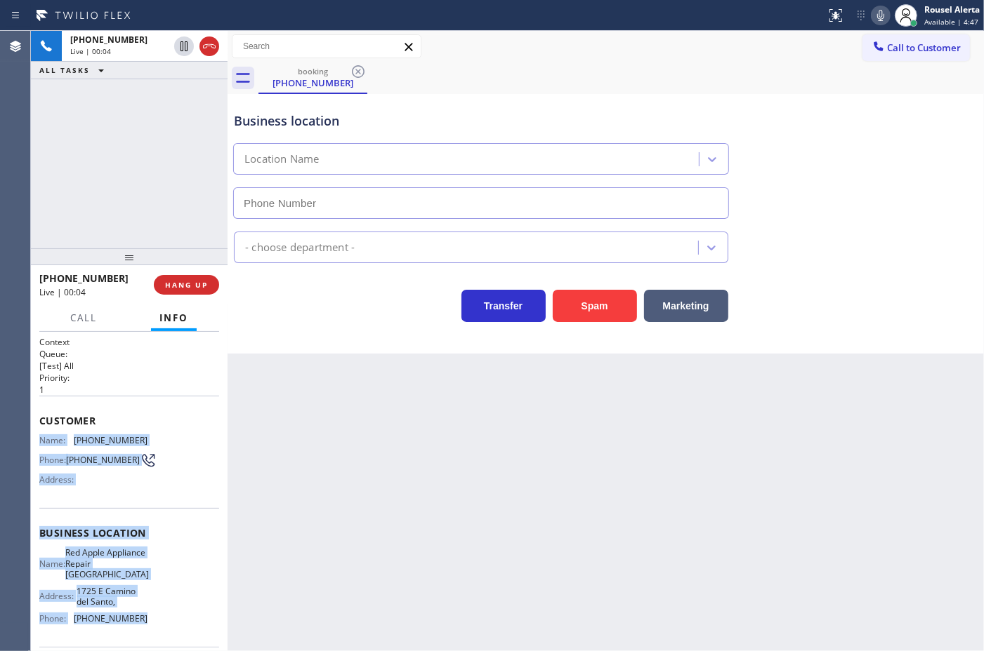
drag, startPoint x: 50, startPoint y: 451, endPoint x: 157, endPoint y: 614, distance: 195.3
click at [157, 614] on div "Context Queue: [Test] All Priority: 1 Customer Name: [PHONE_NUMBER] Phone: [PHO…" at bounding box center [129, 491] width 197 height 319
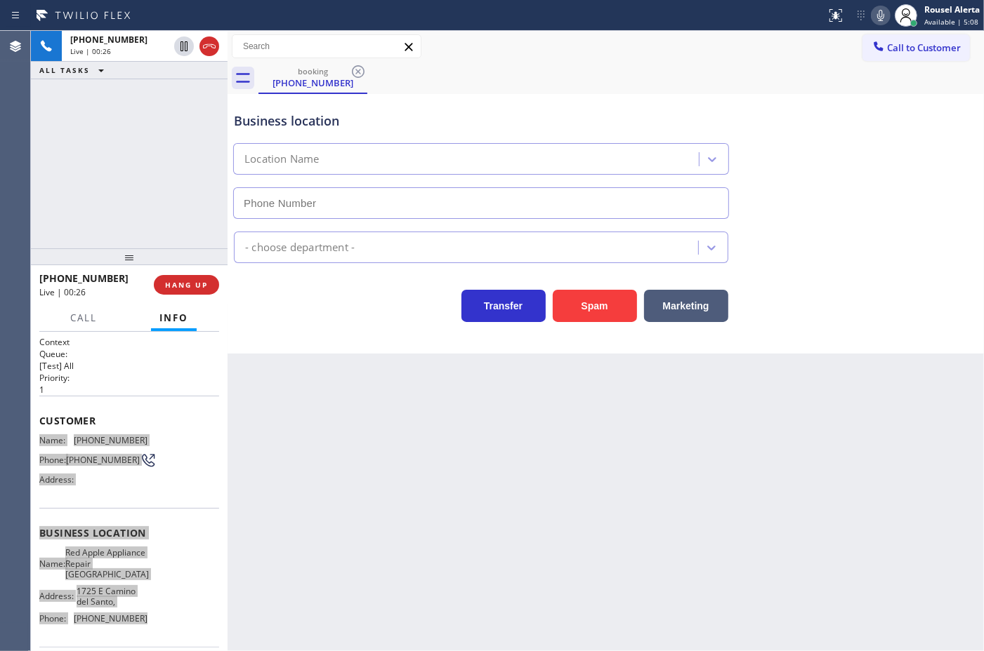
type input "[PHONE_NUMBER]"
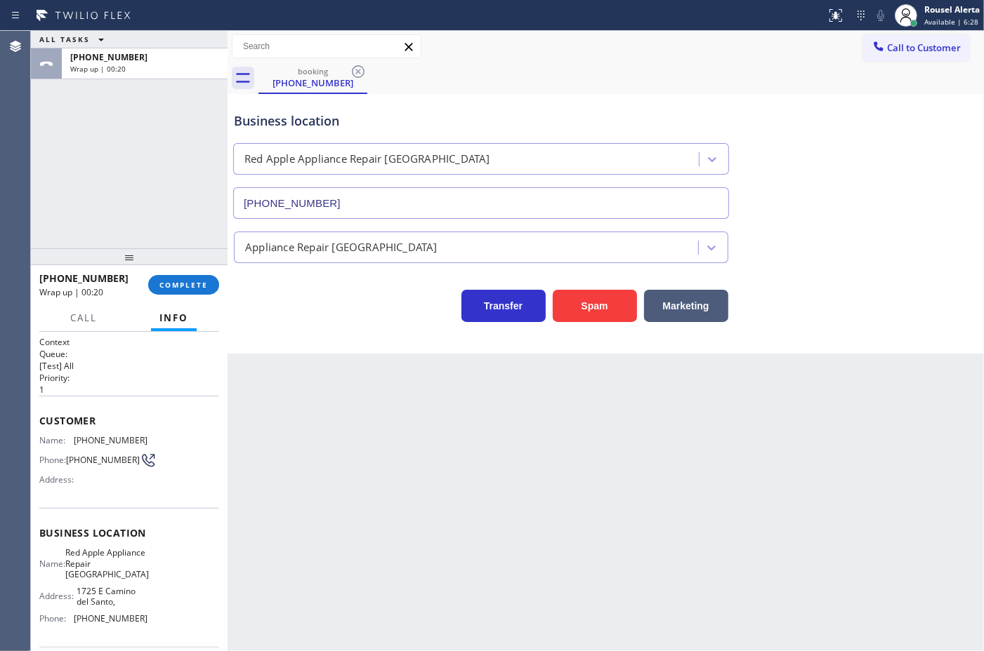
click at [147, 116] on div "ALL TASKS ALL TASKS ACTIVE TASKS TASKS IN WRAP UP [PHONE_NUMBER] Wrap up | 00:20" at bounding box center [129, 140] width 197 height 218
click at [292, 400] on div "Back to Dashboard Change Sender ID Customers Technicians Select a contact Outbo…" at bounding box center [605, 341] width 756 height 621
click at [190, 289] on button "COMPLETE" at bounding box center [183, 285] width 71 height 20
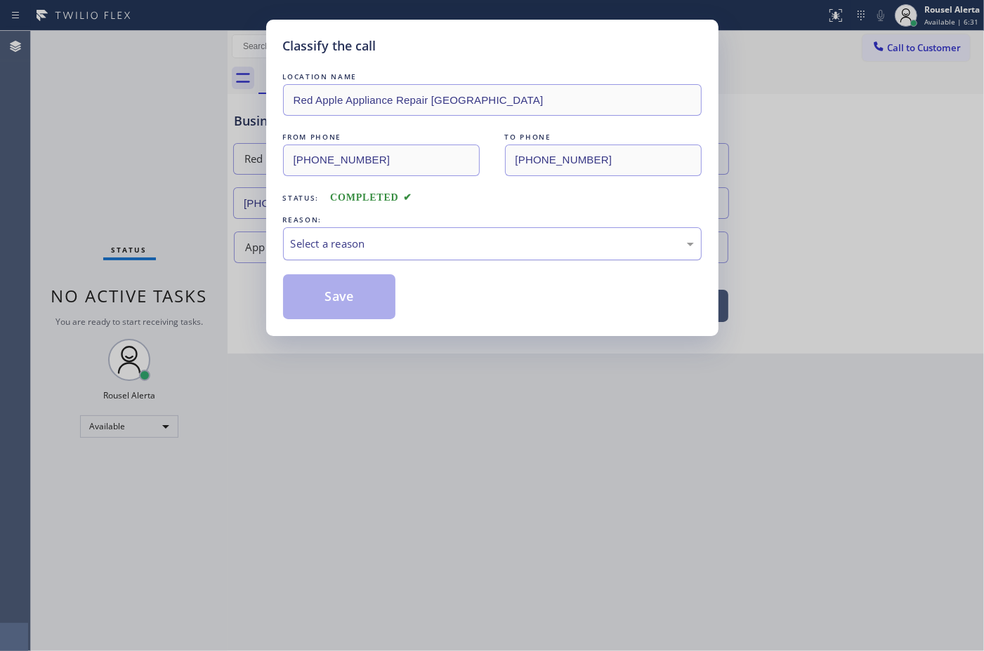
click at [337, 251] on div "Select a reason" at bounding box center [492, 244] width 403 height 16
click at [362, 305] on button "Save" at bounding box center [339, 296] width 113 height 45
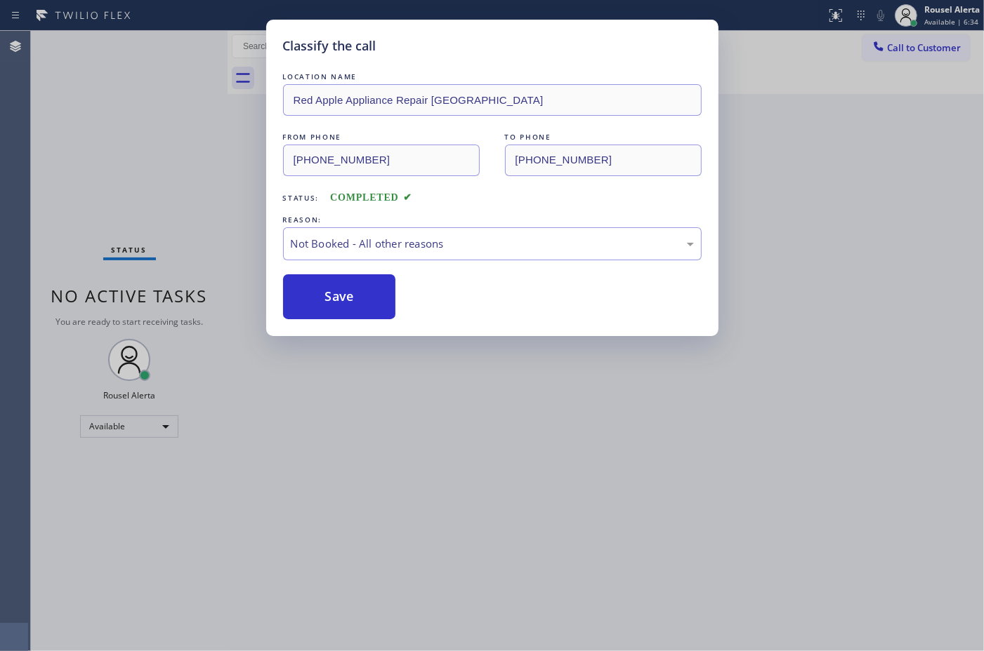
click at [567, 454] on div "Classify the call LOCATION NAME Red Apple Appliance Repair Phoenix FROM PHONE […" at bounding box center [492, 325] width 984 height 651
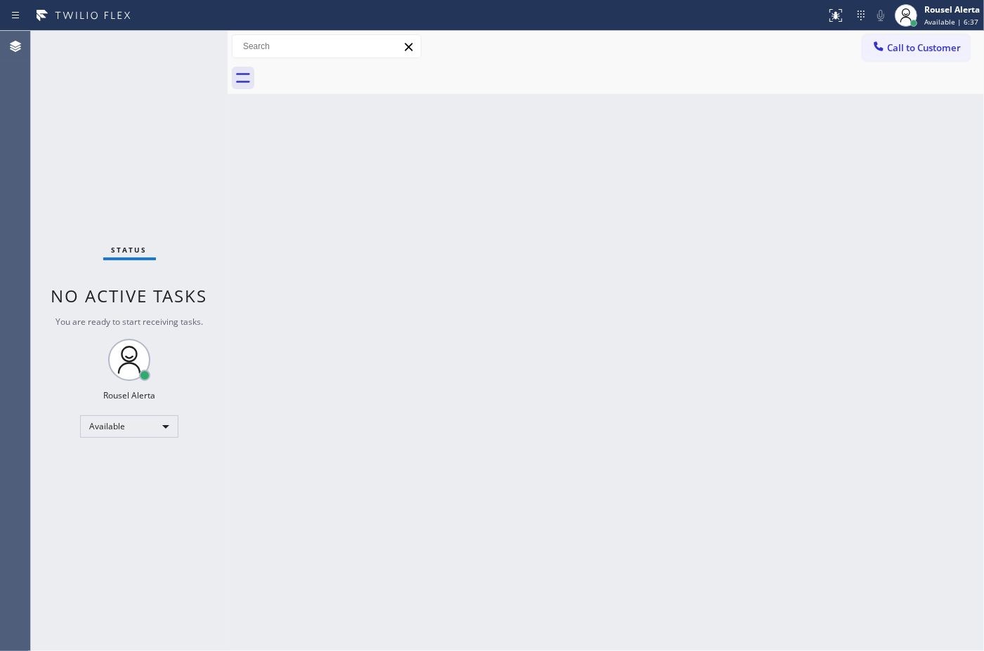
click at [542, 439] on div "Back to Dashboard Change Sender ID Customers Technicians Select a contact Outbo…" at bounding box center [605, 341] width 756 height 621
click at [918, 44] on span "Call to Customer" at bounding box center [924, 47] width 74 height 13
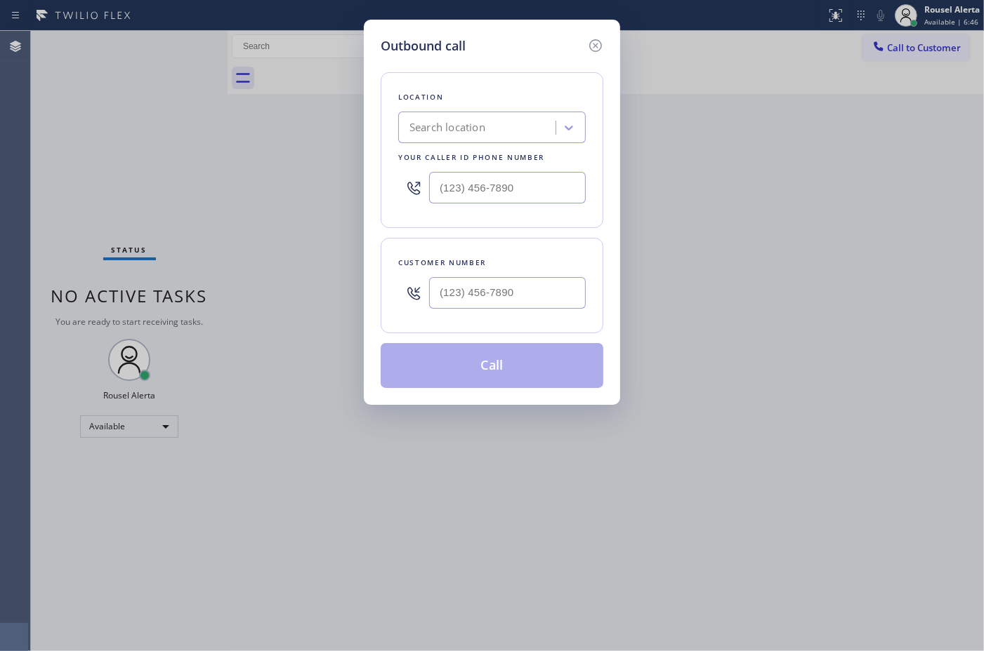
drag, startPoint x: 658, startPoint y: 102, endPoint x: 711, endPoint y: 75, distance: 60.0
click at [666, 103] on div "Outbound call Location Search location Your caller id phone number Customer num…" at bounding box center [492, 325] width 984 height 651
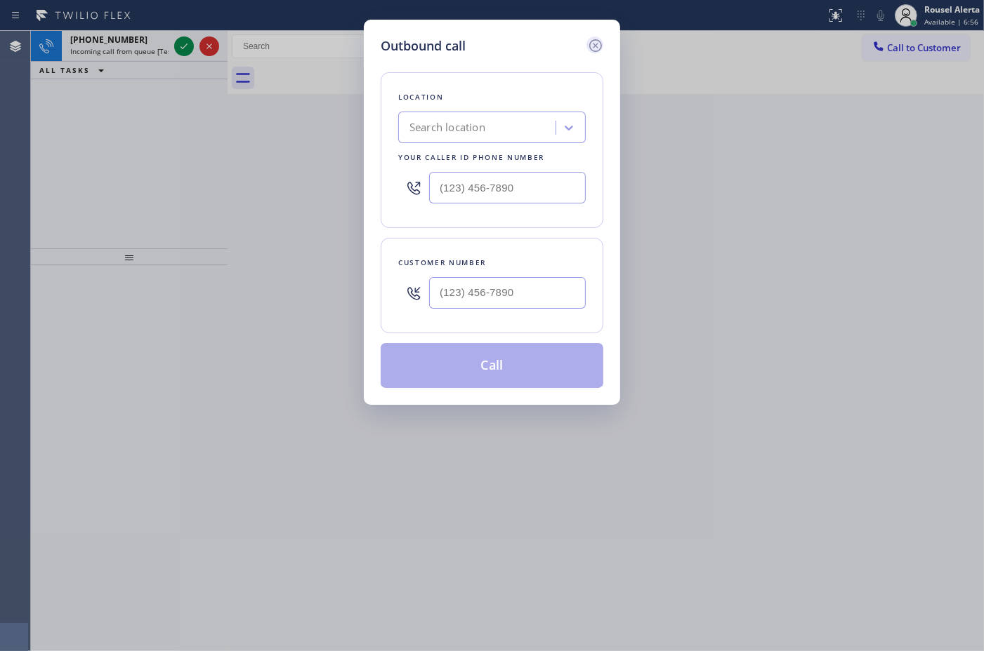
click at [597, 46] on icon at bounding box center [595, 45] width 17 height 17
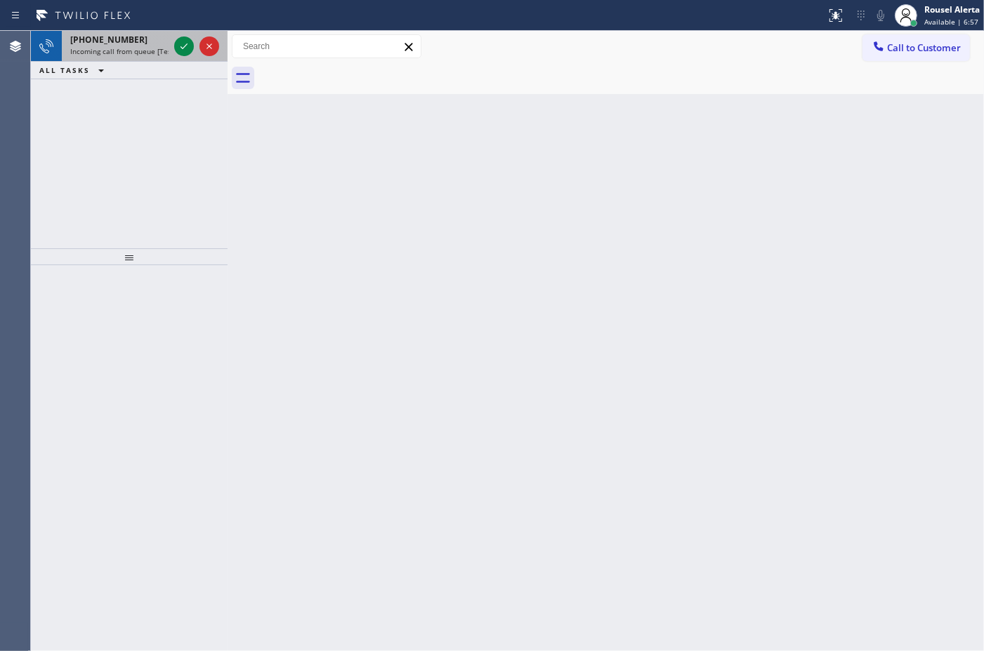
click at [132, 42] on div "[PHONE_NUMBER]" at bounding box center [119, 40] width 98 height 12
click at [187, 41] on icon at bounding box center [184, 46] width 17 height 17
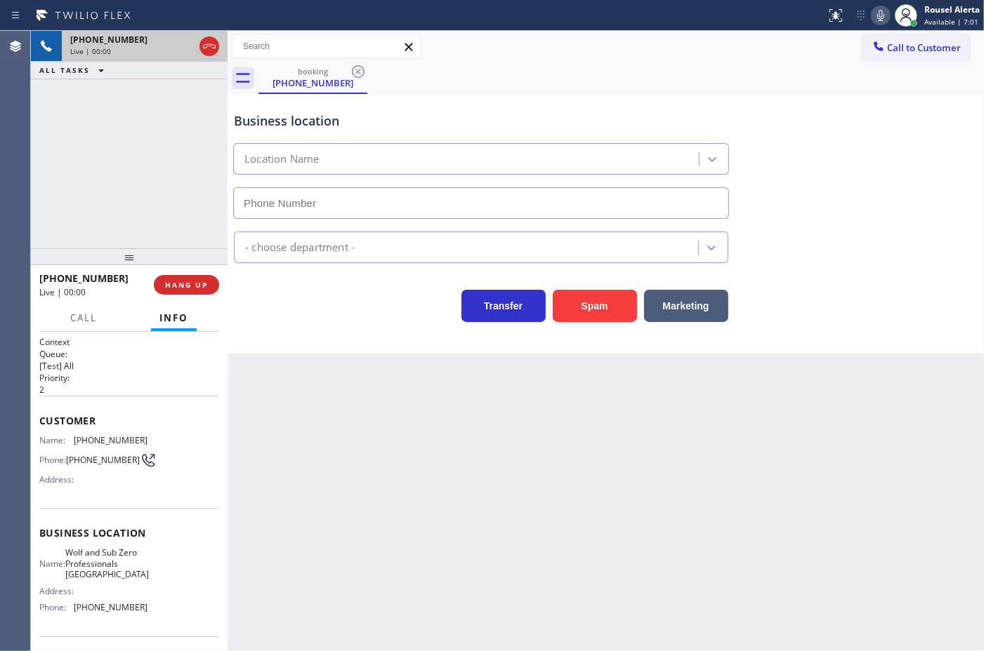
type input "[PHONE_NUMBER]"
click at [567, 282] on div "Transfer Spam Marketing" at bounding box center [605, 299] width 749 height 45
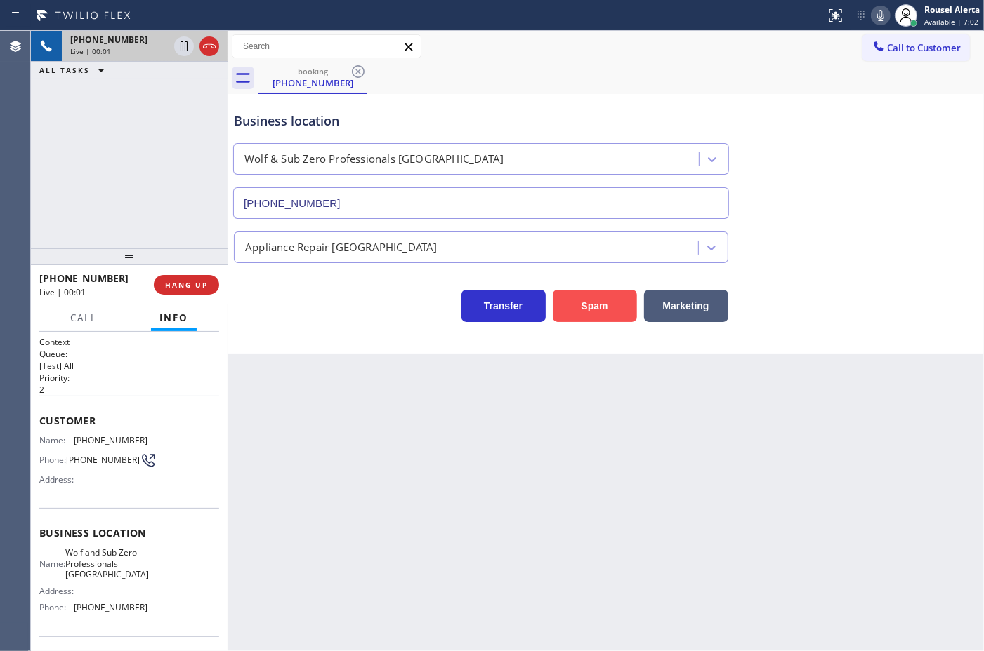
click at [578, 299] on button "Spam" at bounding box center [594, 306] width 84 height 32
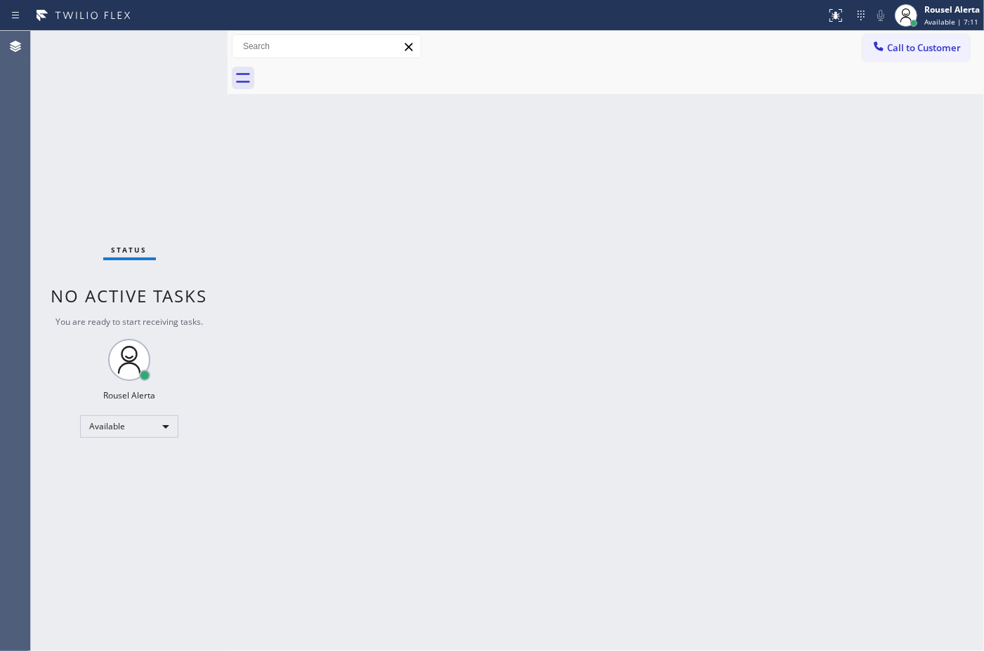
click at [657, 181] on div "Back to Dashboard Change Sender ID Customers Technicians Select a contact Outbo…" at bounding box center [605, 341] width 756 height 621
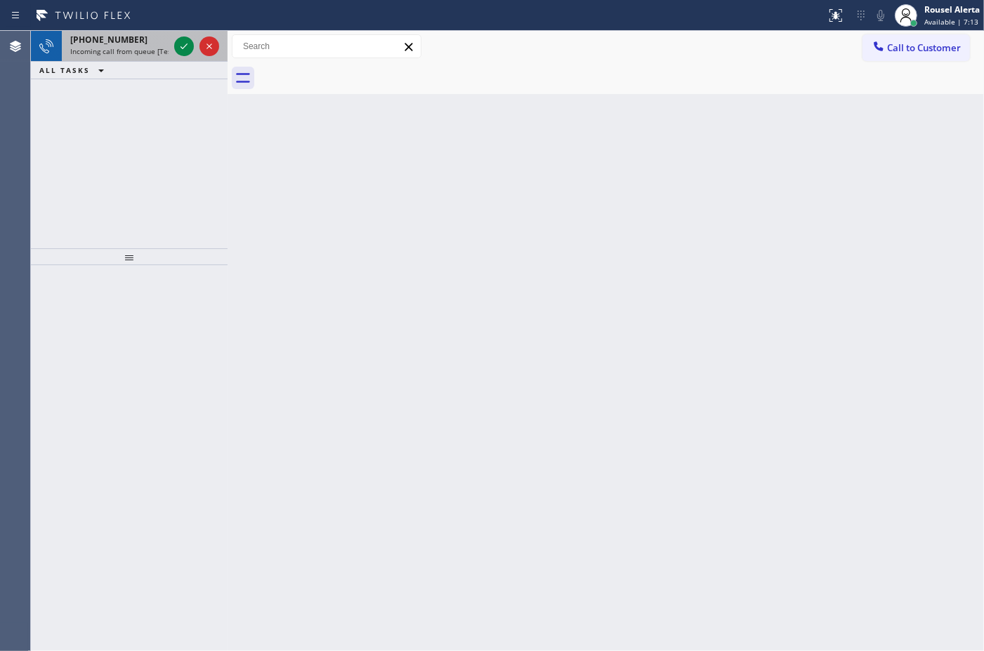
click at [154, 44] on div "[PHONE_NUMBER]" at bounding box center [119, 40] width 98 height 12
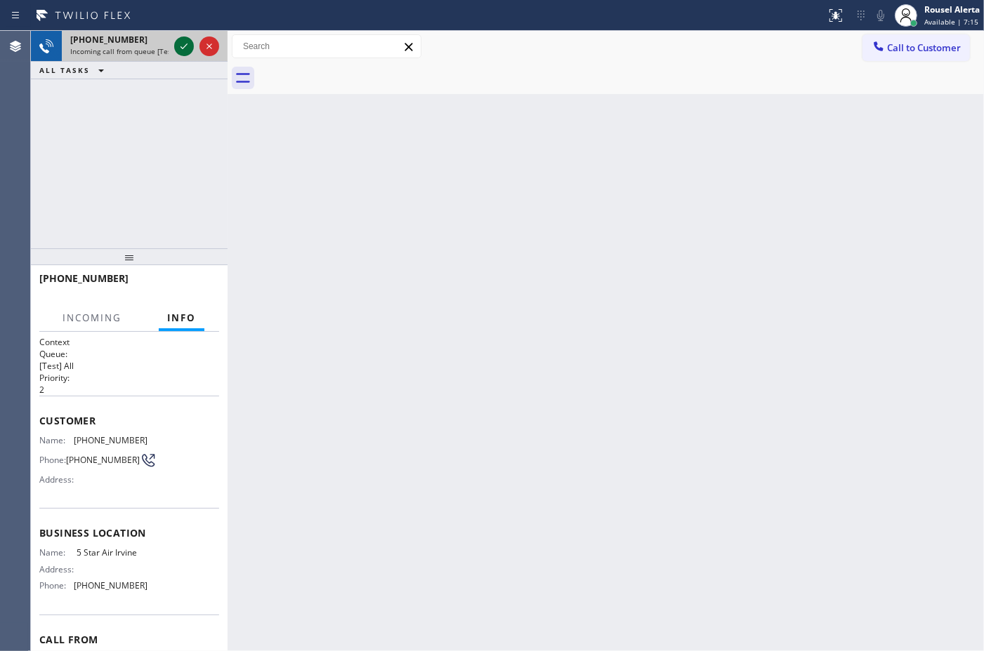
click at [181, 47] on icon at bounding box center [183, 47] width 7 height 6
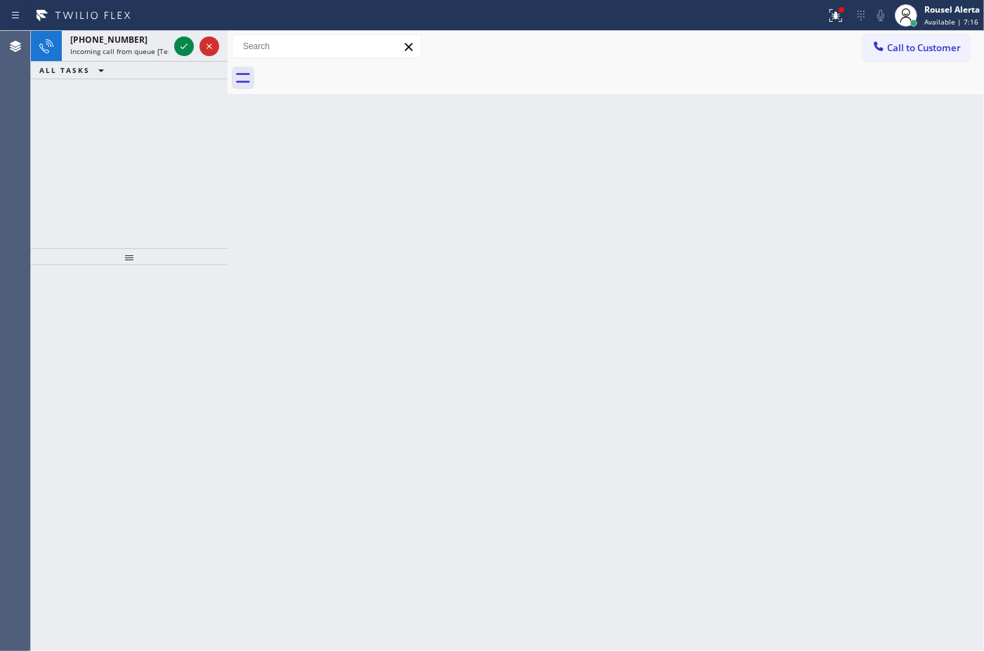
click at [181, 47] on icon at bounding box center [183, 47] width 7 height 6
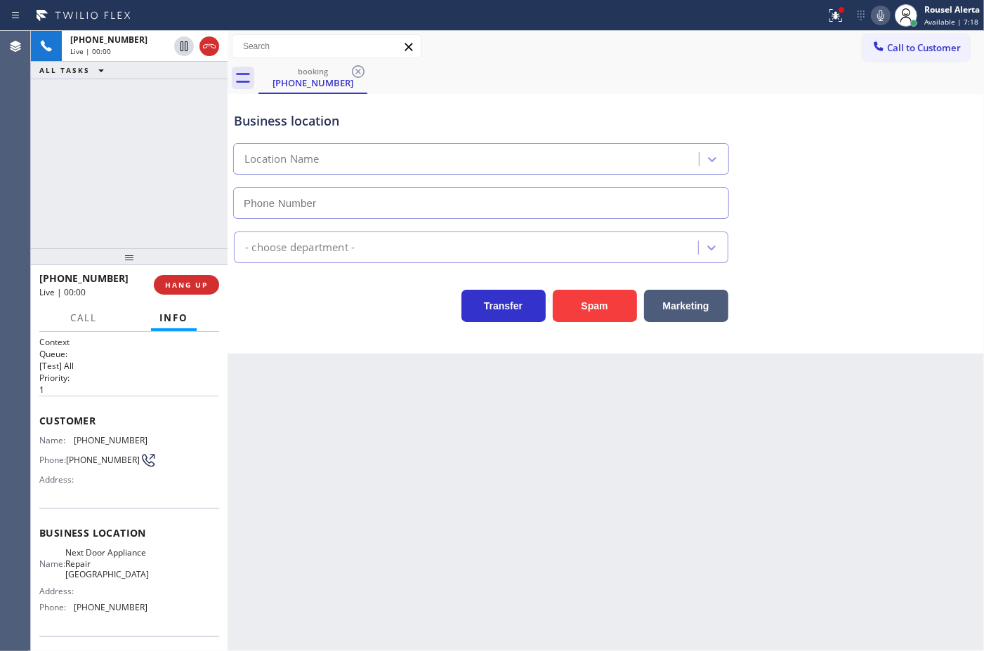
type input "[PHONE_NUMBER]"
click at [86, 95] on div "[PHONE_NUMBER] Live | 00:19 ALL TASKS ALL TASKS ACTIVE TASKS TASKS IN WRAP UP" at bounding box center [129, 140] width 197 height 218
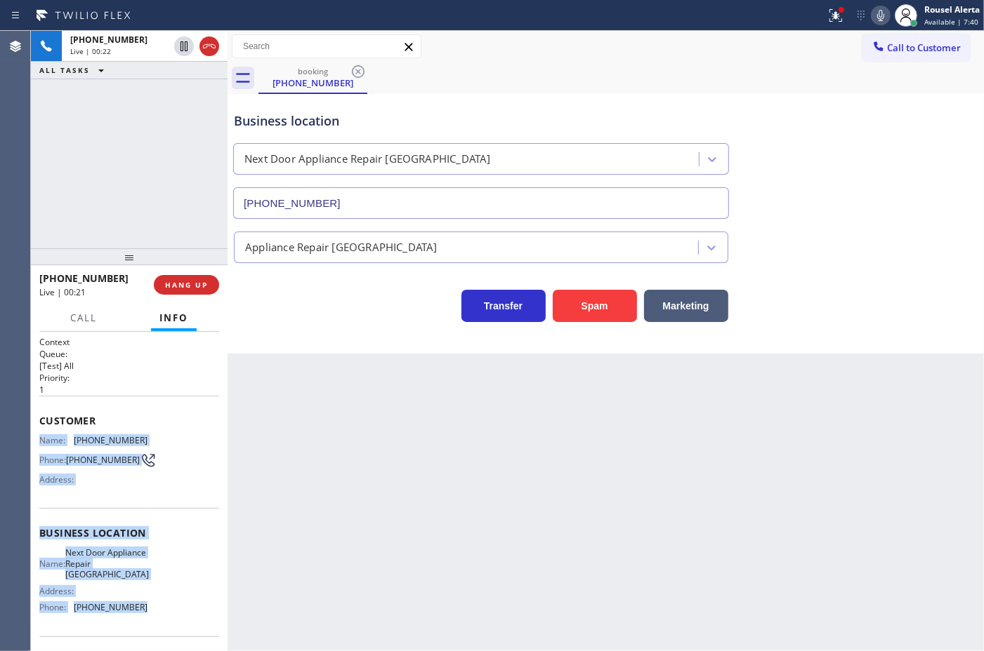
drag, startPoint x: 41, startPoint y: 437, endPoint x: 158, endPoint y: 613, distance: 211.1
click at [158, 613] on div "Context Queue: [Test] All Priority: 1 Customer Name: [PHONE_NUMBER] Phone: [PHO…" at bounding box center [129, 539] width 180 height 406
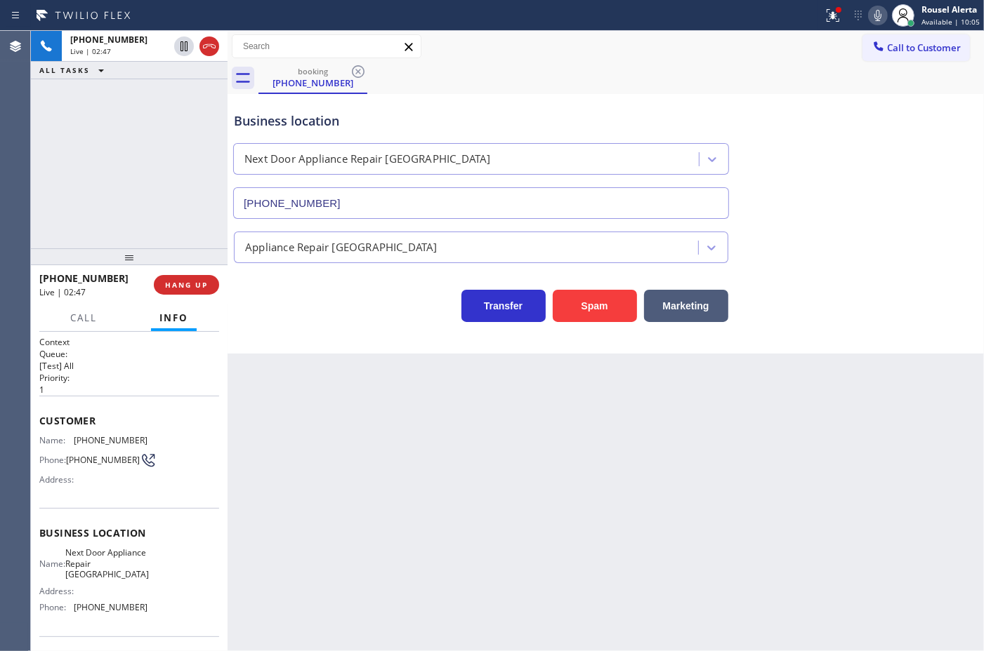
click at [134, 142] on div "[PHONE_NUMBER] Live | 02:47 ALL TASKS ALL TASKS ACTIVE TASKS TASKS IN WRAP UP" at bounding box center [129, 140] width 197 height 218
click at [185, 50] on icon at bounding box center [183, 46] width 7 height 10
click at [878, 13] on icon at bounding box center [877, 15] width 7 height 11
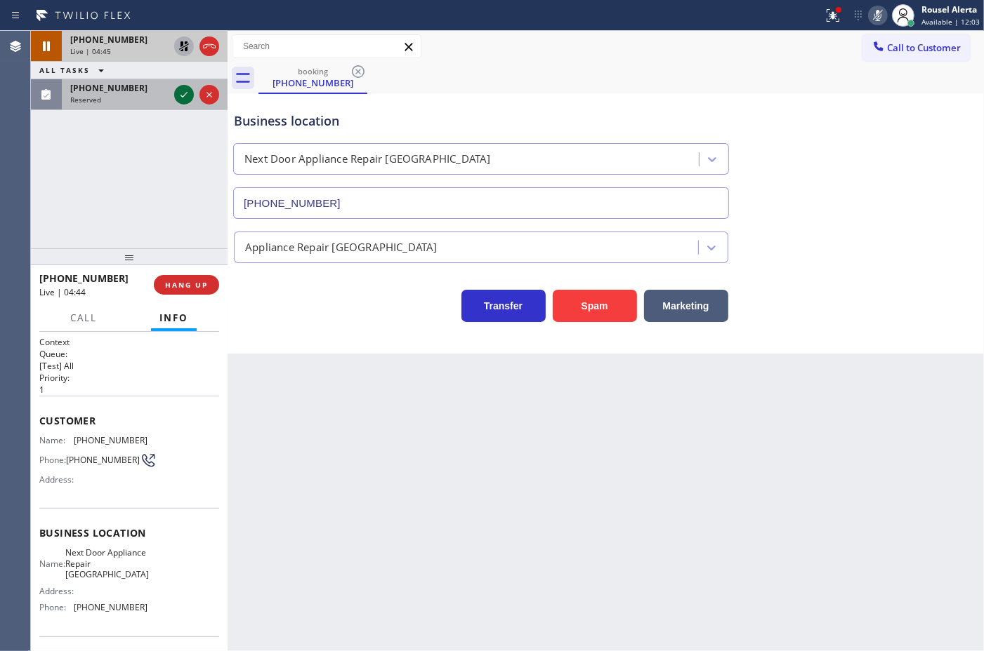
click at [183, 103] on button at bounding box center [184, 95] width 20 height 20
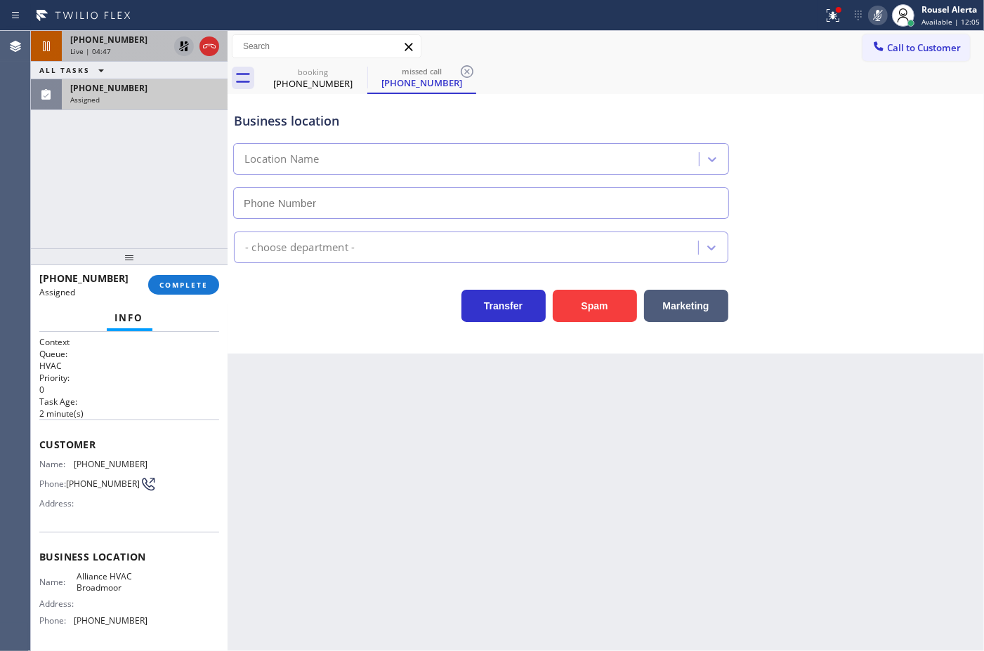
type input "[PHONE_NUMBER]"
click at [178, 50] on icon at bounding box center [184, 46] width 17 height 17
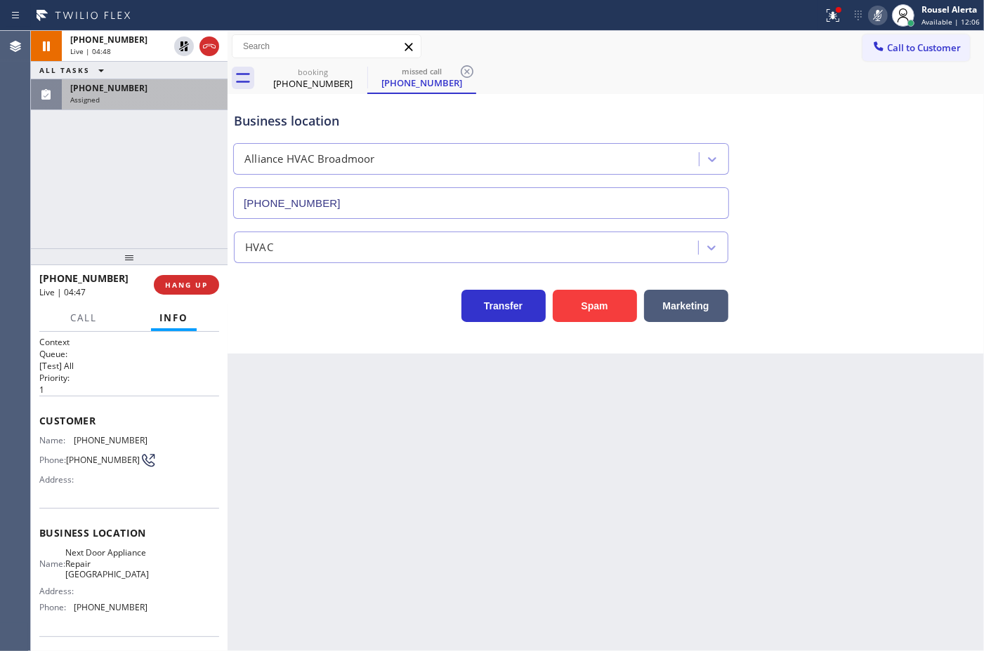
click at [878, 19] on icon at bounding box center [877, 15] width 17 height 17
click at [106, 113] on div "[PHONE_NUMBER] Live | 04:49 ALL TASKS ALL TASKS ACTIVE TASKS TASKS IN WRAP UP […" at bounding box center [129, 140] width 197 height 218
click at [109, 106] on div "[PHONE_NUMBER] Assigned" at bounding box center [142, 94] width 160 height 31
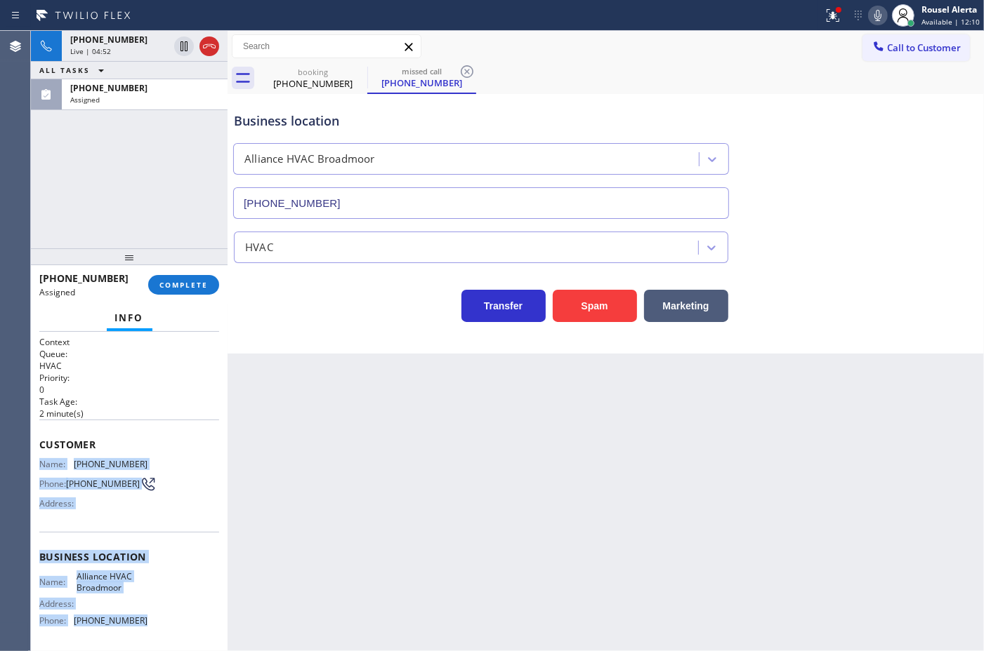
drag, startPoint x: 39, startPoint y: 456, endPoint x: 135, endPoint y: 626, distance: 194.6
click at [135, 626] on div "Context Queue: HVAC Priority: 0 Task Age: [DEMOGRAPHIC_DATA] minute(s) Customer…" at bounding box center [129, 545] width 180 height 419
click at [171, 102] on div "Assigned" at bounding box center [144, 100] width 149 height 10
click at [193, 289] on span "COMPLETE" at bounding box center [183, 285] width 48 height 10
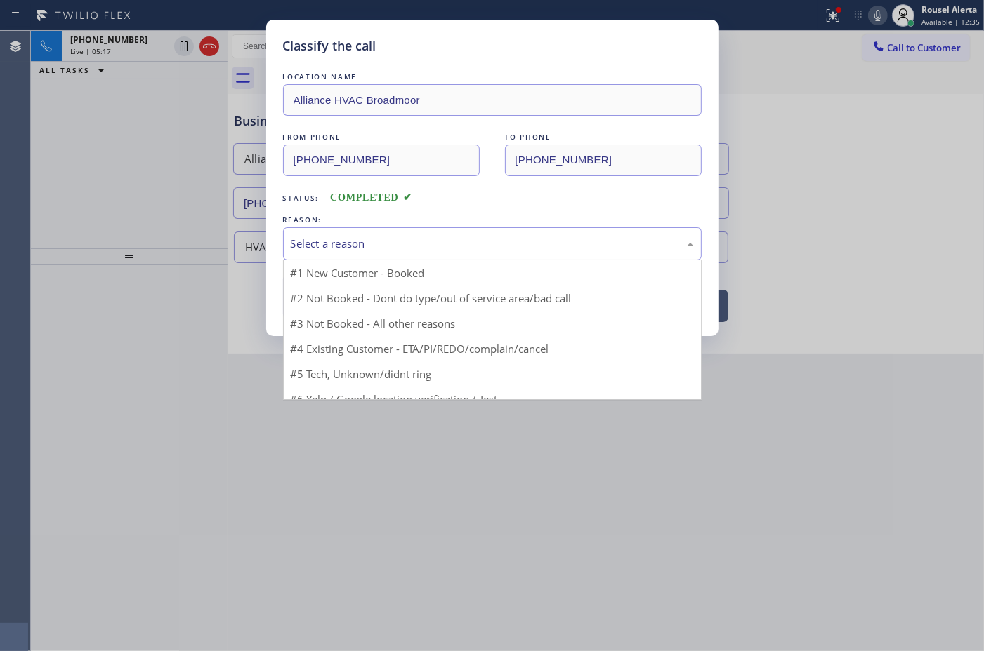
click at [352, 247] on div "Select a reason" at bounding box center [492, 244] width 403 height 16
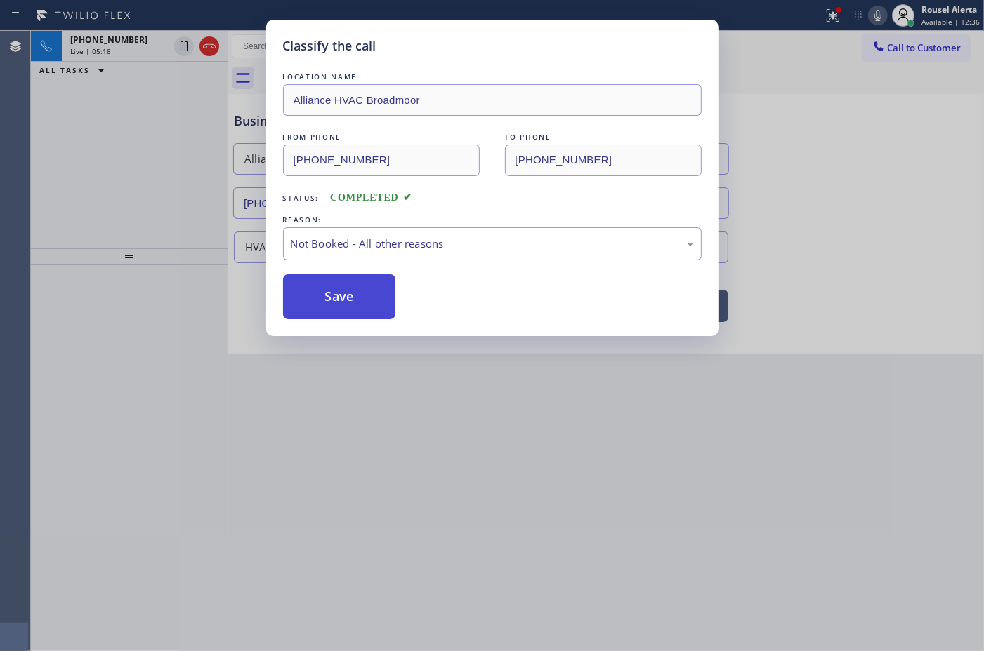
click at [383, 290] on button "Save" at bounding box center [339, 296] width 113 height 45
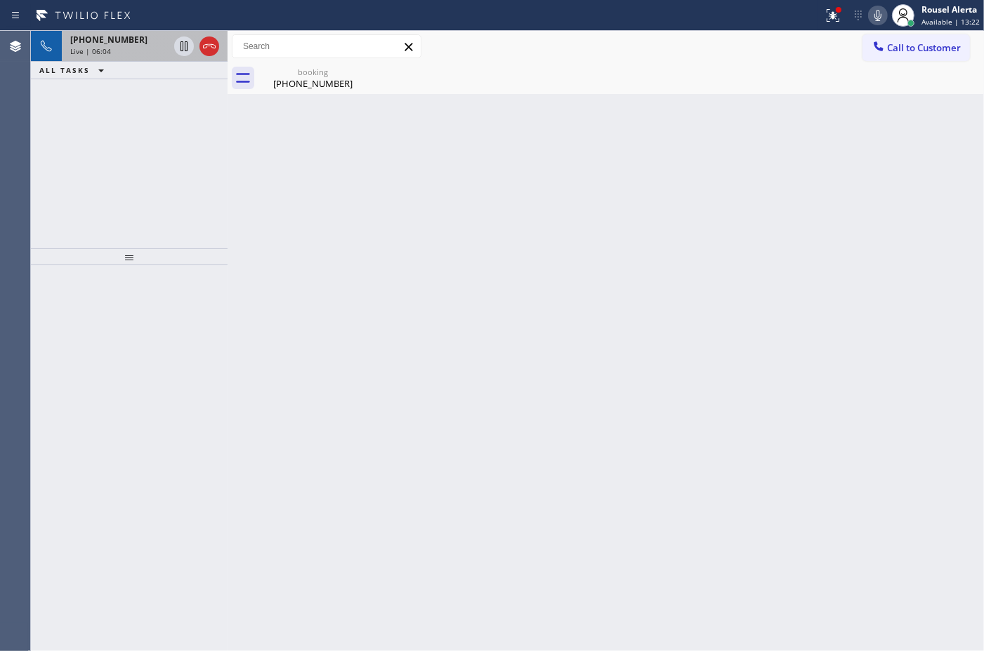
click at [124, 43] on span "[PHONE_NUMBER]" at bounding box center [108, 40] width 77 height 12
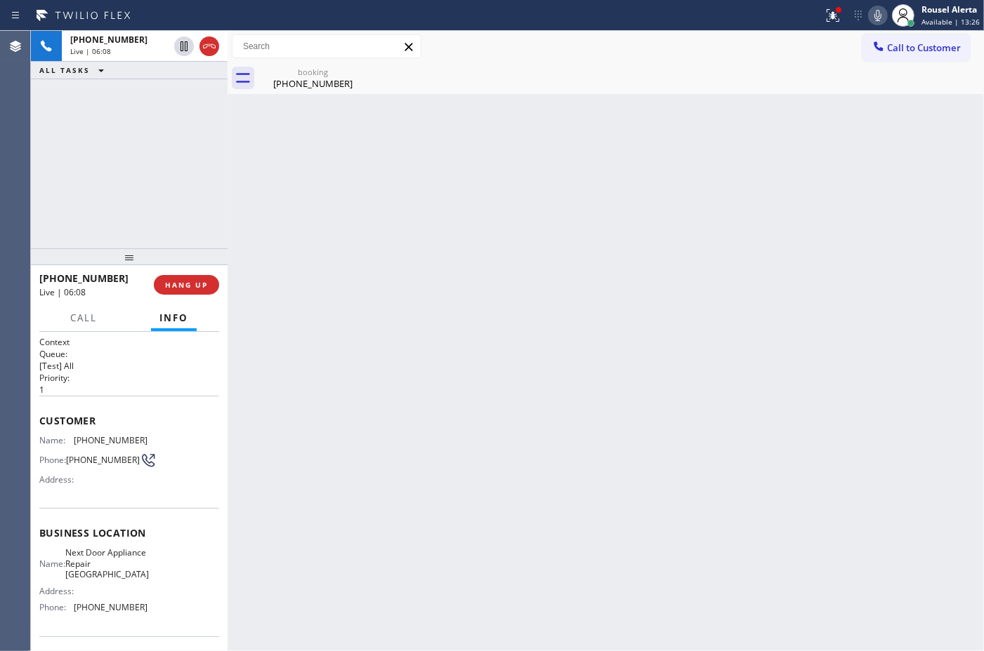
drag, startPoint x: 481, startPoint y: 218, endPoint x: 485, endPoint y: 199, distance: 20.1
click at [482, 218] on div "Back to Dashboard Change Sender ID Customers Technicians Select a contact Outbo…" at bounding box center [605, 341] width 756 height 621
click at [323, 79] on div "[PHONE_NUMBER]" at bounding box center [313, 83] width 106 height 13
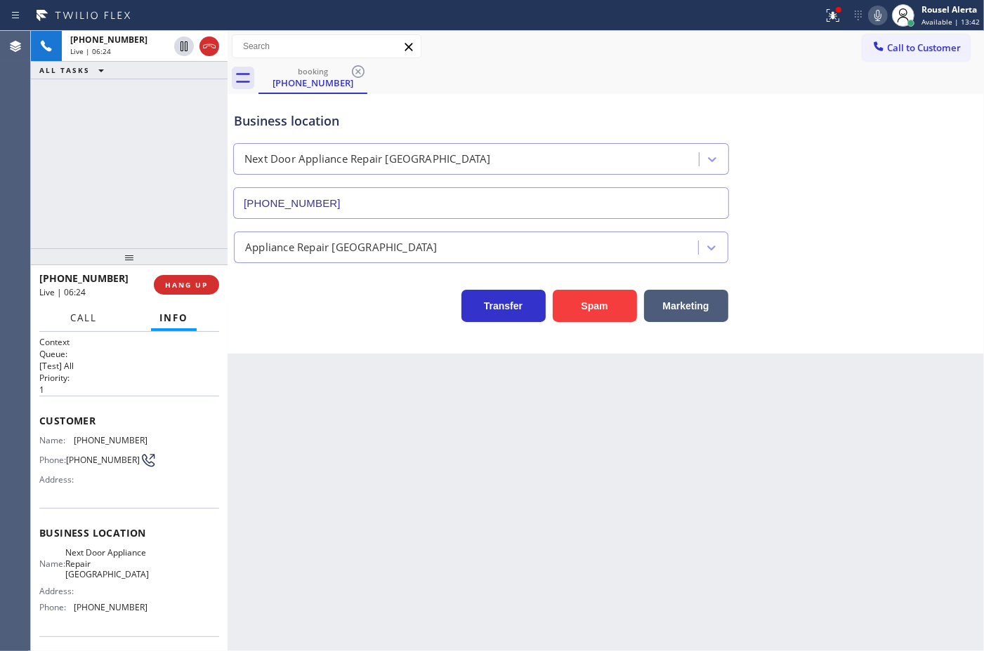
click at [77, 316] on span "Call" at bounding box center [83, 318] width 27 height 13
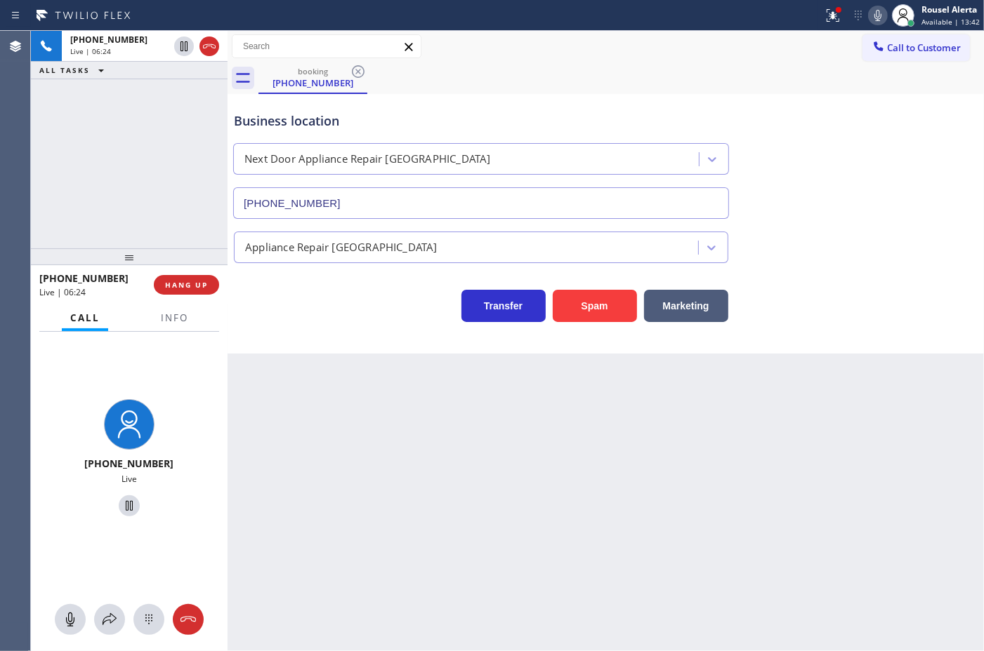
click at [148, 316] on div "Call Info" at bounding box center [129, 319] width 180 height 28
click at [161, 315] on span "Info" at bounding box center [174, 318] width 27 height 13
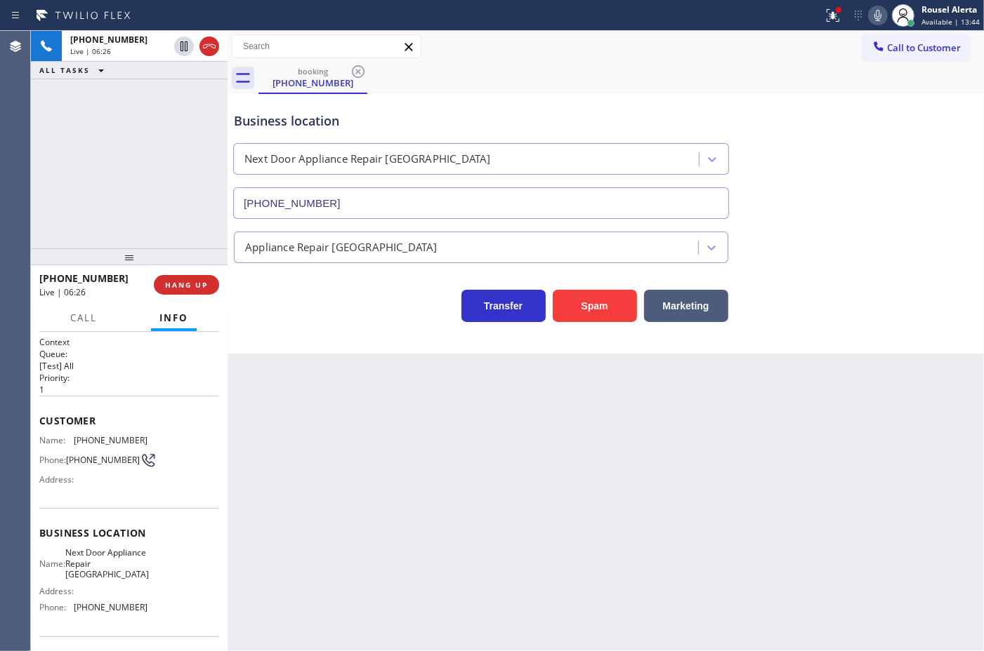
click at [407, 461] on div "Back to Dashboard Change Sender ID Customers Technicians Select a contact Outbo…" at bounding box center [605, 341] width 756 height 621
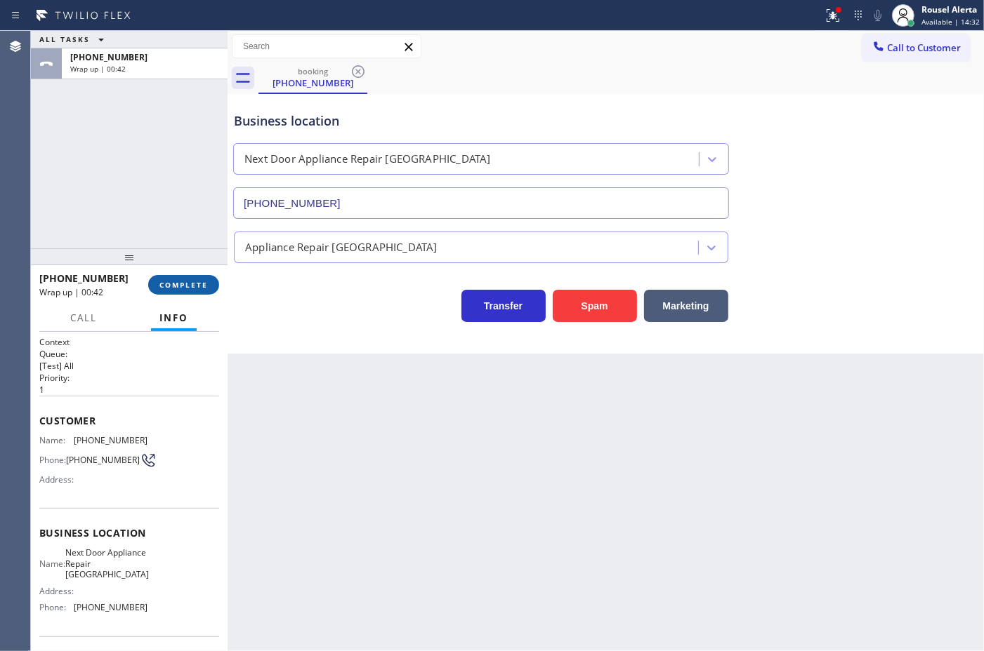
click at [183, 289] on span "COMPLETE" at bounding box center [183, 285] width 48 height 10
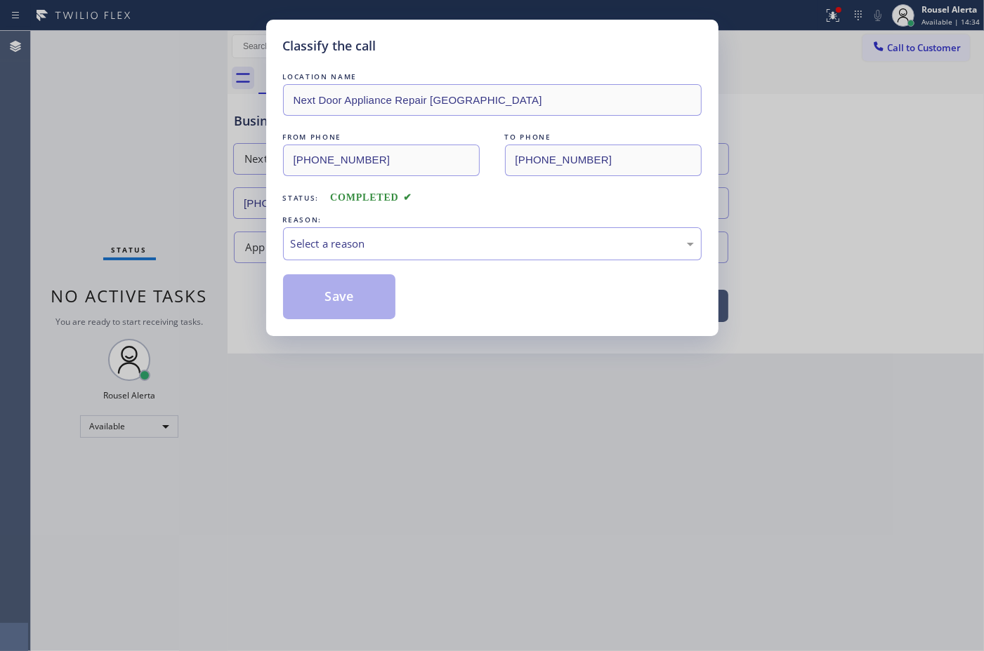
click at [418, 250] on div "Select a reason" at bounding box center [492, 244] width 403 height 16
click at [338, 299] on button "Save" at bounding box center [339, 296] width 113 height 45
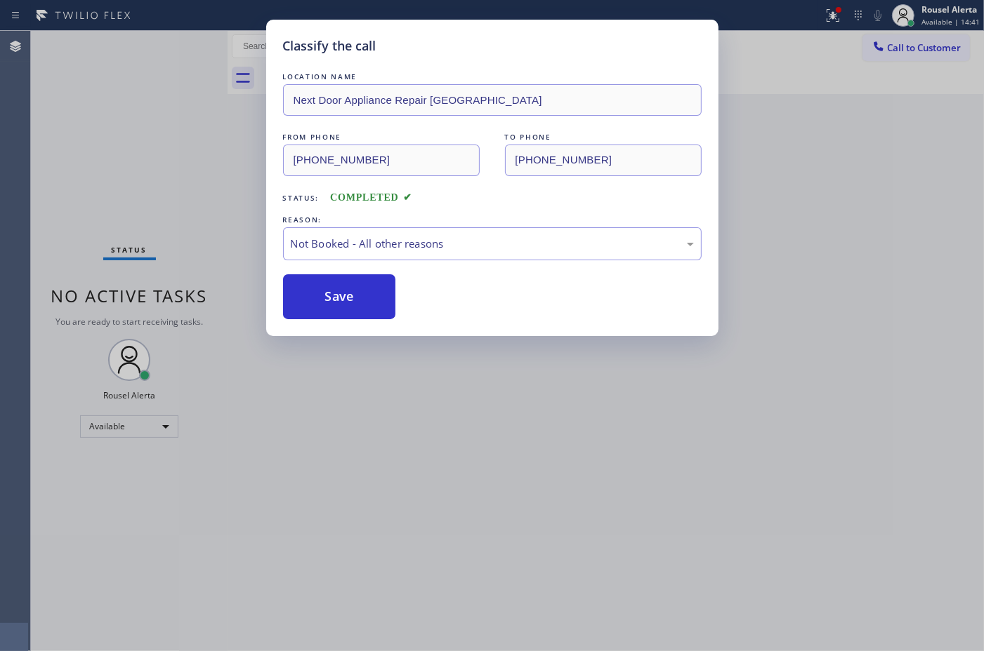
click at [444, 413] on div "Classify the call LOCATION NAME Next Door Appliance Repair [GEOGRAPHIC_DATA] FR…" at bounding box center [492, 325] width 984 height 651
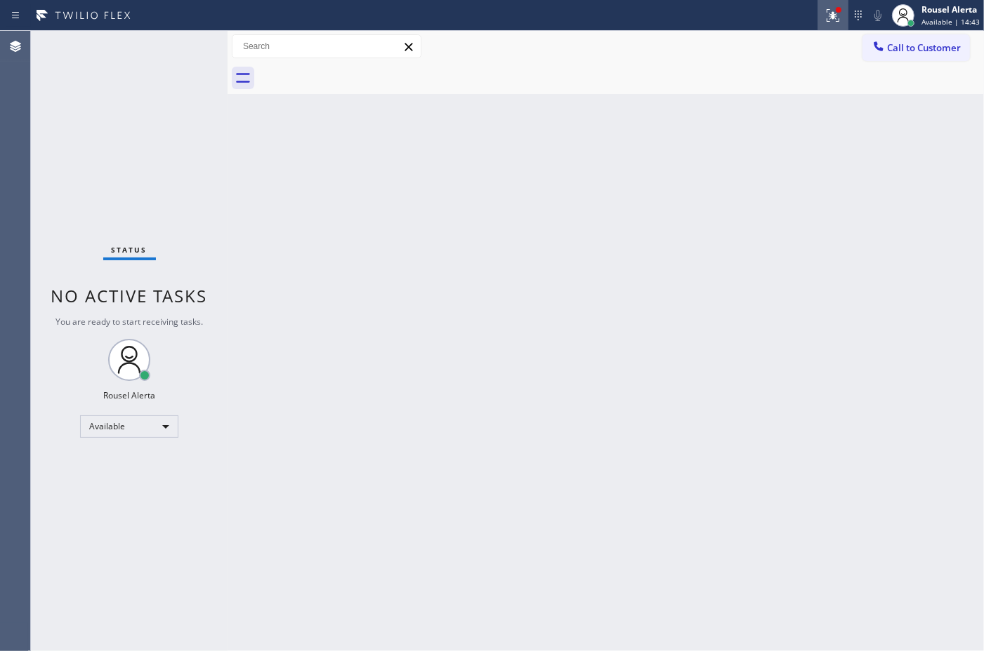
drag, startPoint x: 831, startPoint y: 9, endPoint x: 838, endPoint y: 29, distance: 20.9
click at [832, 8] on icon at bounding box center [832, 15] width 17 height 17
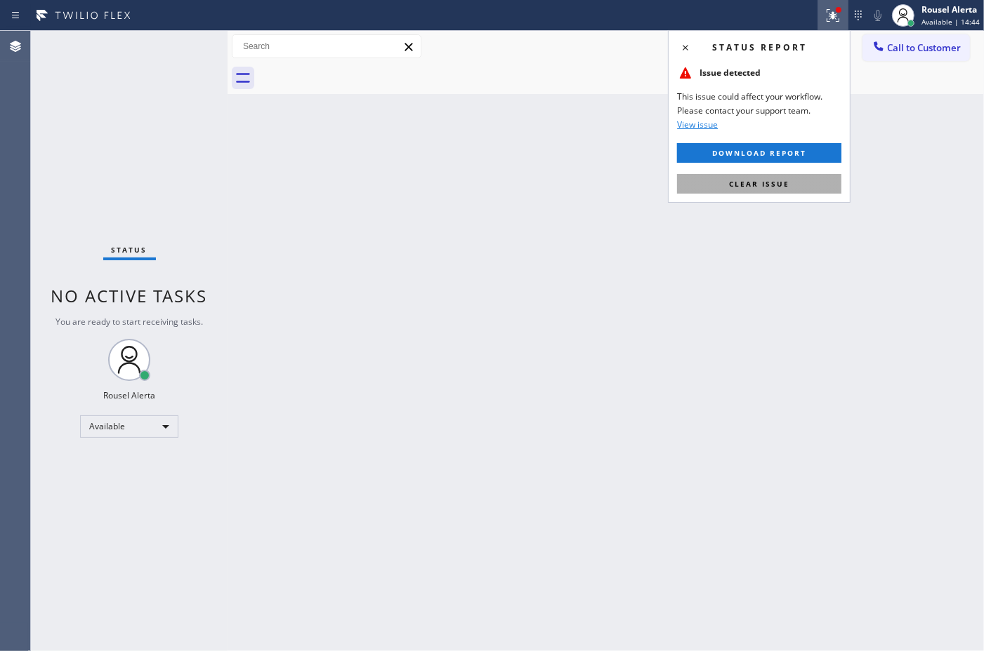
click at [792, 180] on button "Clear issue" at bounding box center [759, 184] width 164 height 20
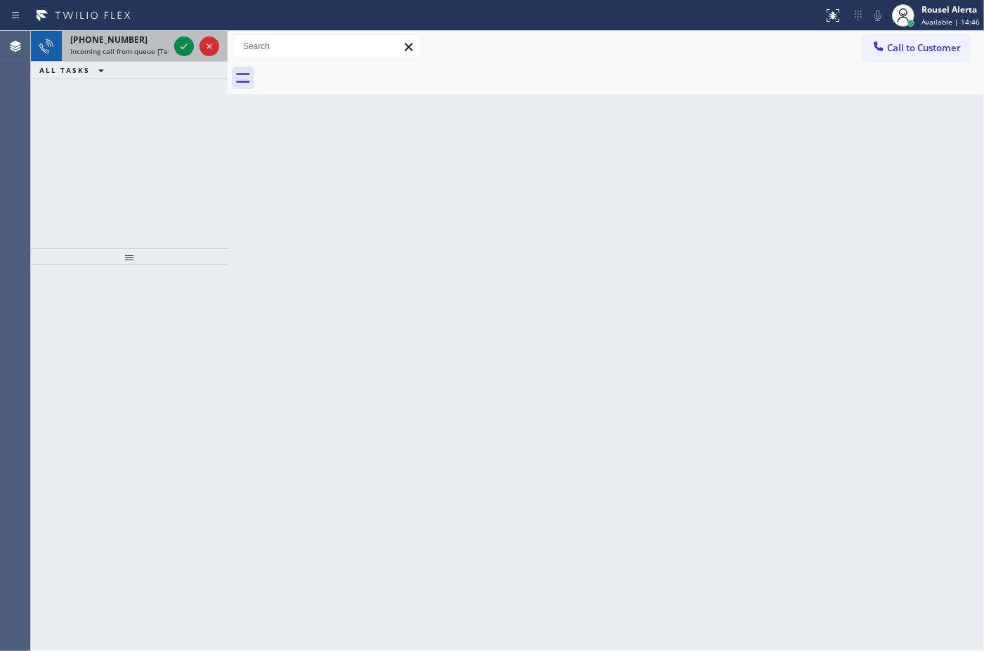
click at [128, 58] on div "[PHONE_NUMBER] Incoming call from queue [Test] All" at bounding box center [117, 46] width 110 height 31
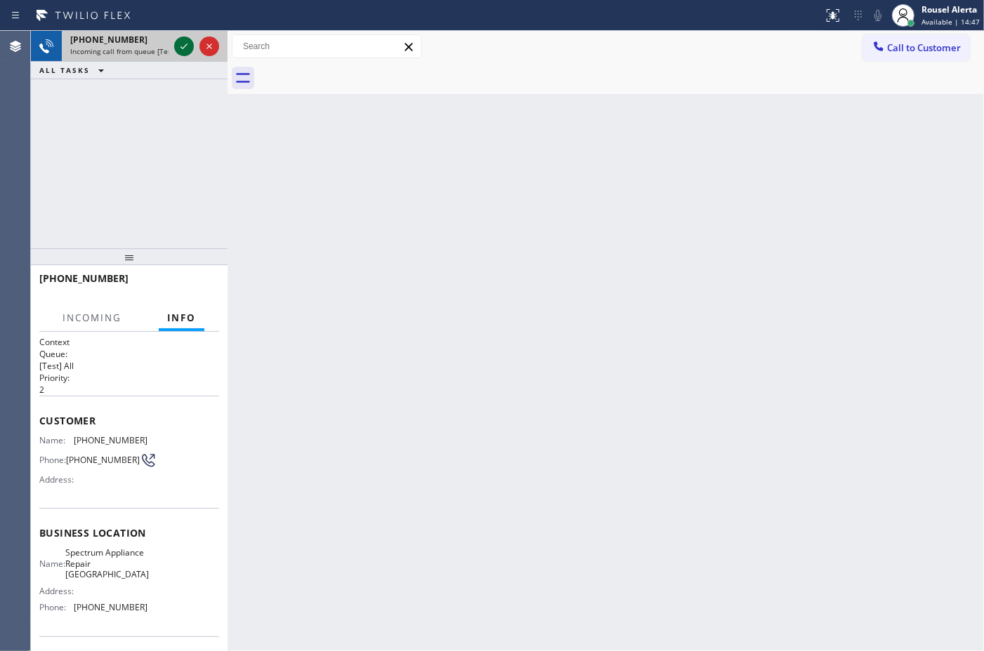
click at [183, 49] on icon at bounding box center [184, 46] width 17 height 17
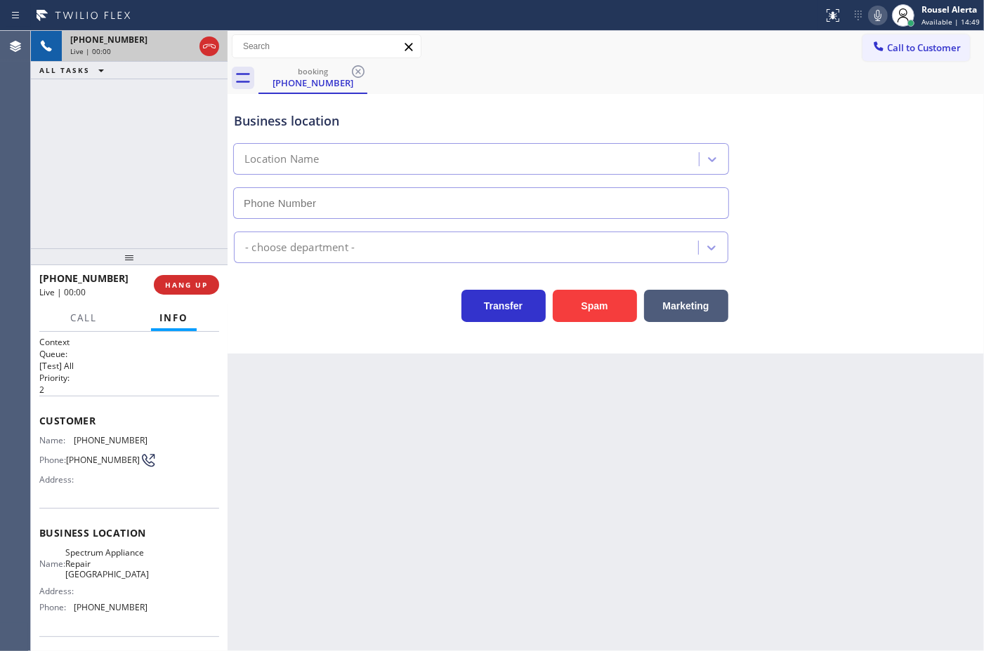
type input "[PHONE_NUMBER]"
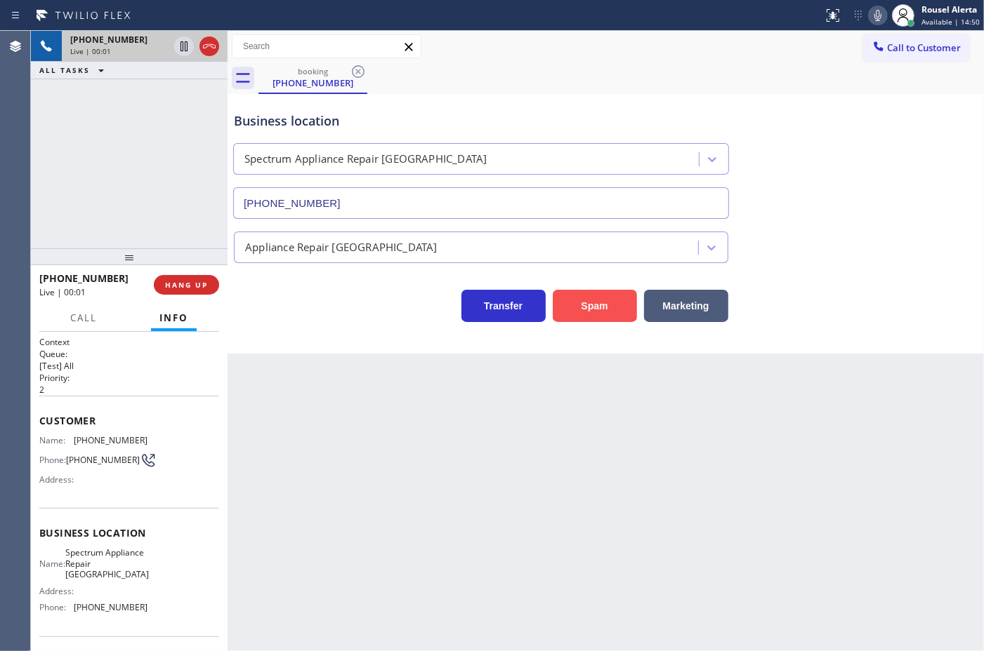
click at [556, 305] on button "Spam" at bounding box center [594, 306] width 84 height 32
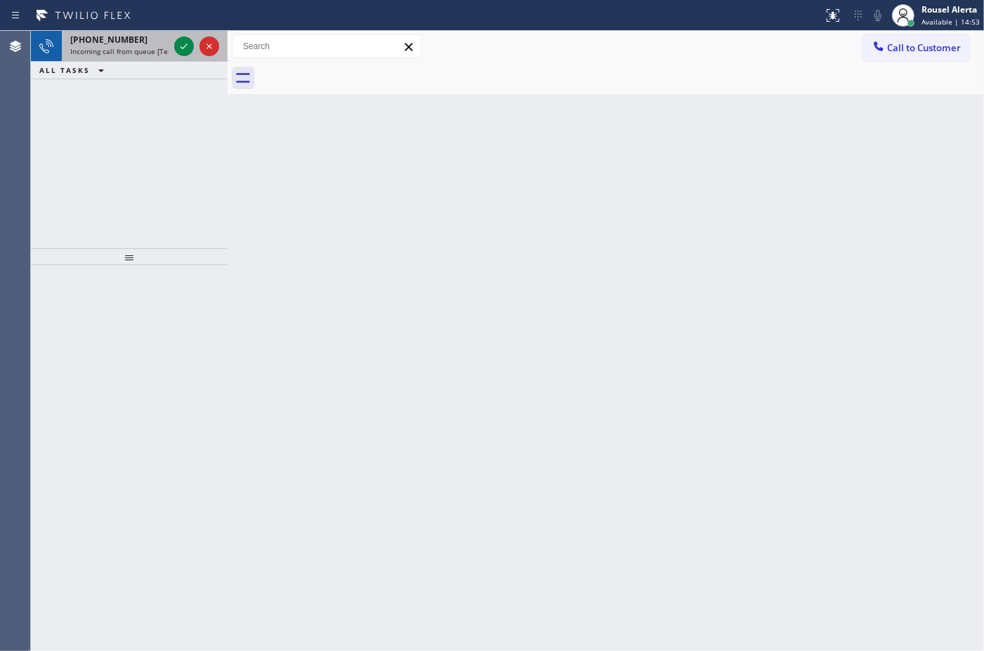
drag, startPoint x: 153, startPoint y: 47, endPoint x: 167, endPoint y: 47, distance: 14.0
click at [154, 47] on span "Incoming call from queue [Test] All" at bounding box center [128, 51] width 117 height 10
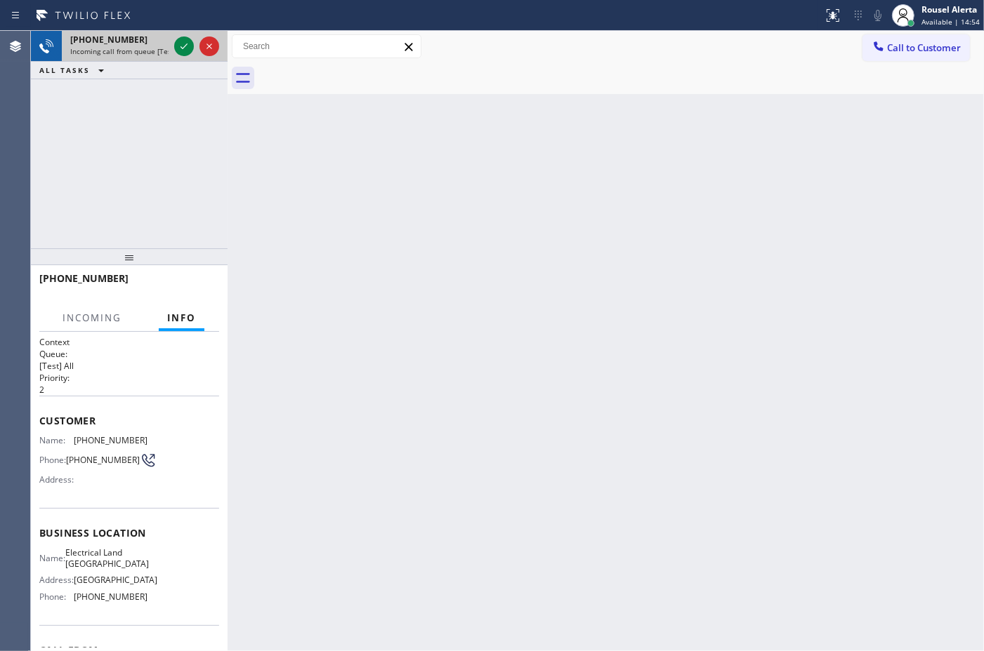
click at [172, 46] on div at bounding box center [196, 46] width 51 height 31
click at [177, 46] on icon at bounding box center [184, 46] width 17 height 17
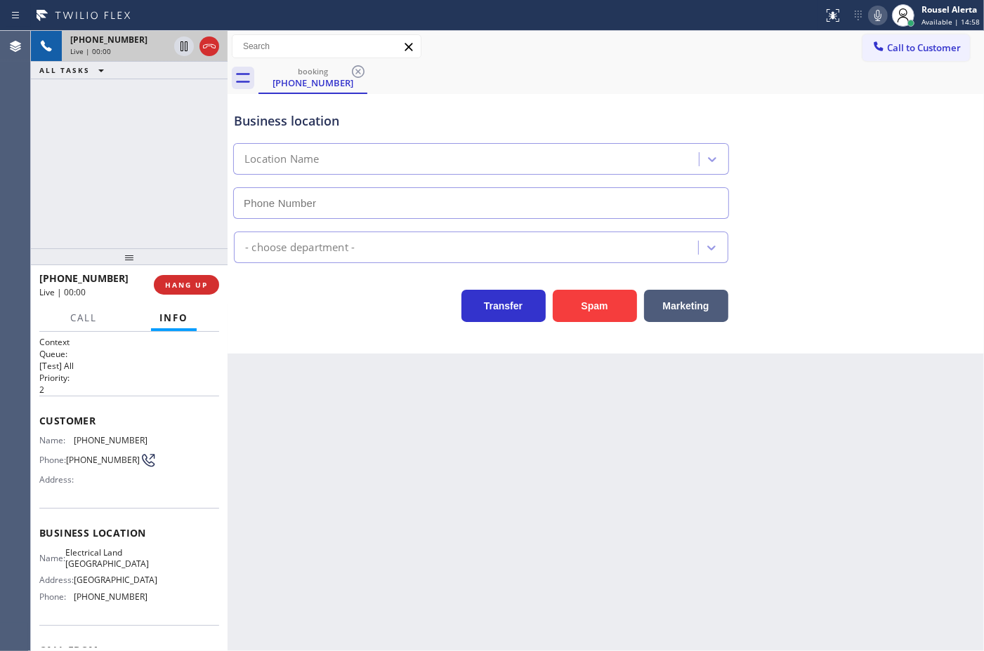
type input "[PHONE_NUMBER]"
click at [604, 319] on button "Spam" at bounding box center [594, 306] width 84 height 32
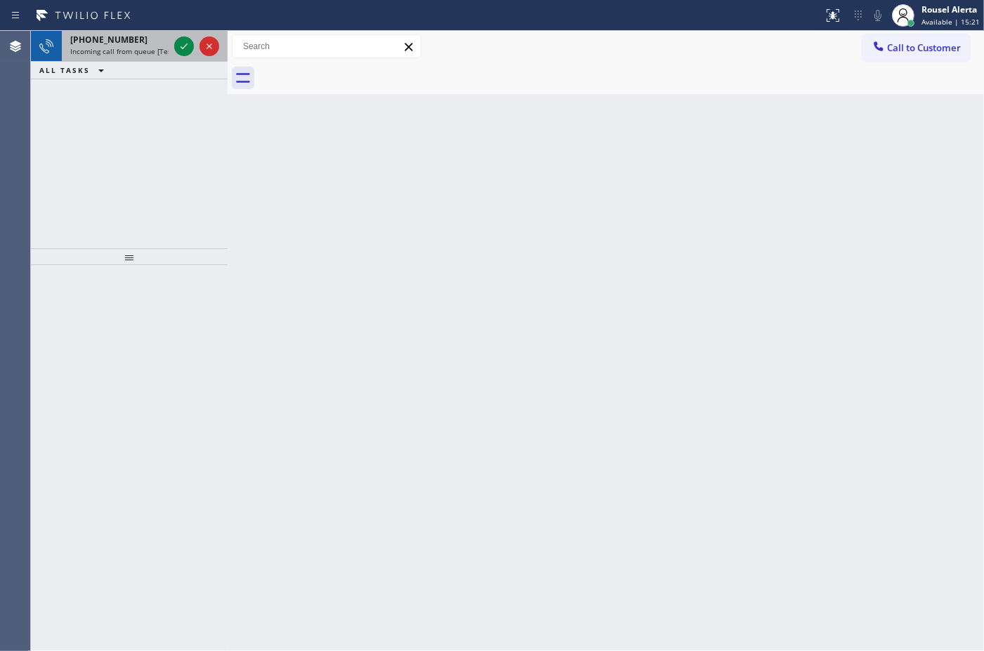
click at [147, 35] on div "[PHONE_NUMBER]" at bounding box center [119, 40] width 98 height 12
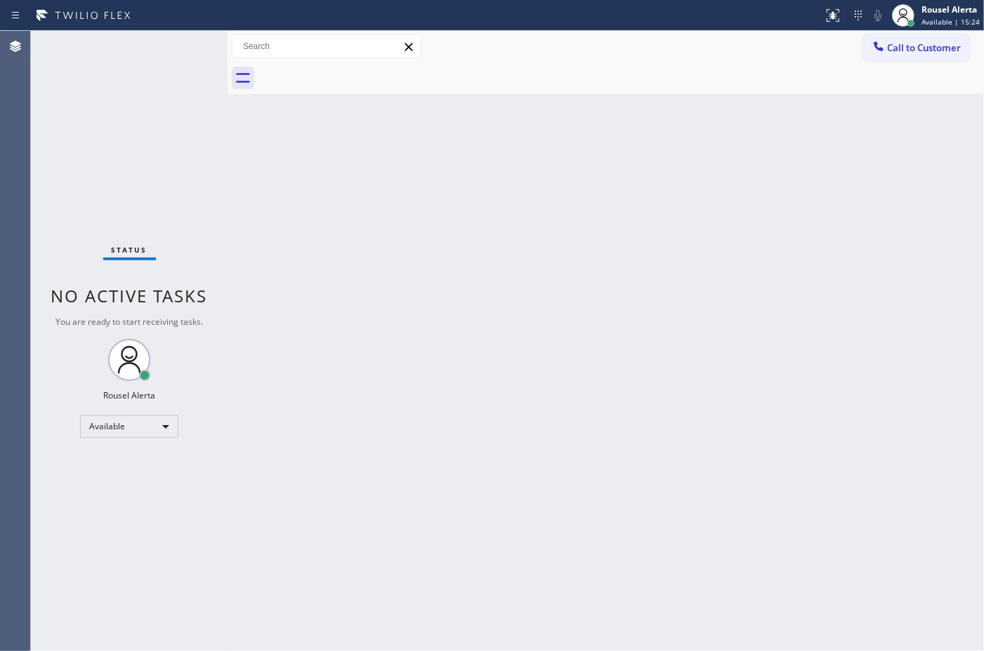
click at [178, 58] on div "Status No active tasks You are ready to start receiving tasks. Rousel Alerta Av…" at bounding box center [129, 341] width 197 height 621
click at [426, 204] on div "Back to Dashboard Change Sender ID Customers Technicians Select a contact Outbo…" at bounding box center [605, 341] width 756 height 621
click at [142, 67] on div "Status No active tasks You are ready to start receiving tasks. Rousel Alerta Av…" at bounding box center [129, 341] width 197 height 621
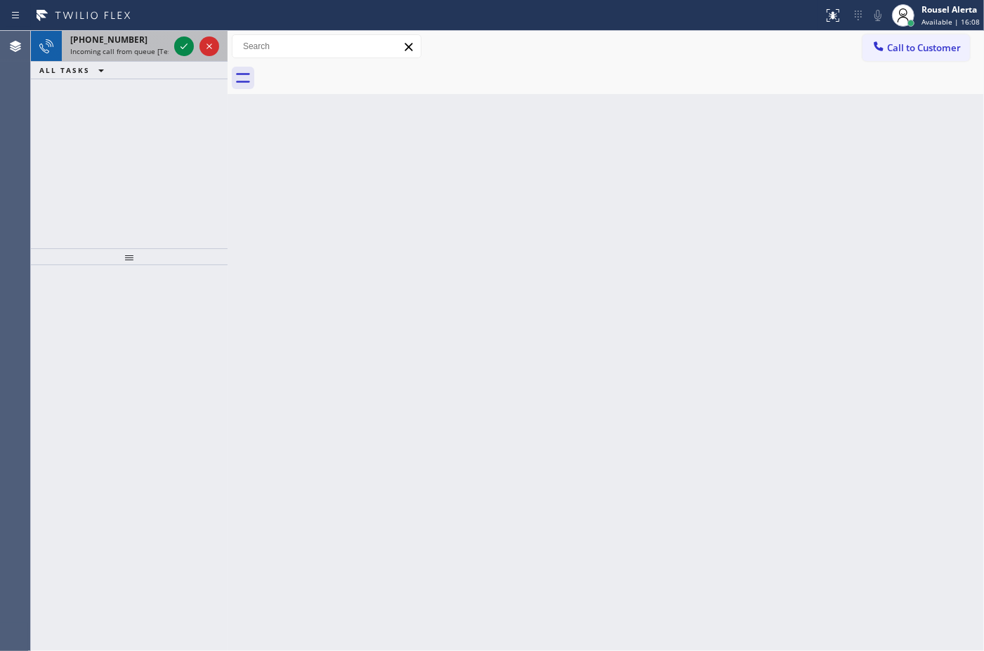
drag, startPoint x: 148, startPoint y: 57, endPoint x: 159, endPoint y: 55, distance: 11.4
click at [148, 57] on div "[PHONE_NUMBER] Incoming call from queue [Test] All" at bounding box center [117, 46] width 110 height 31
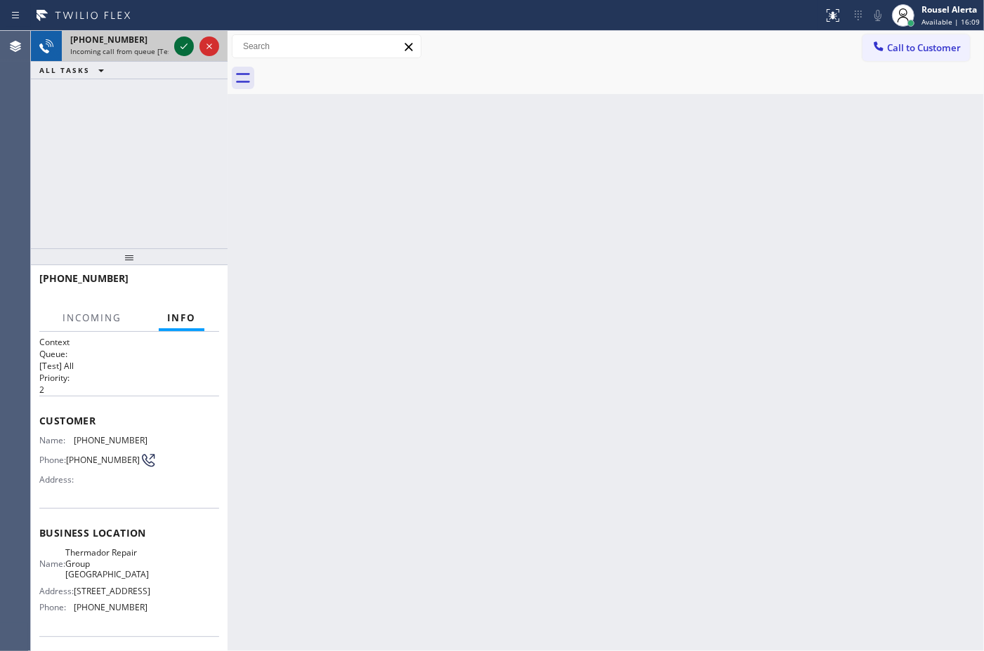
click at [177, 54] on icon at bounding box center [184, 46] width 17 height 17
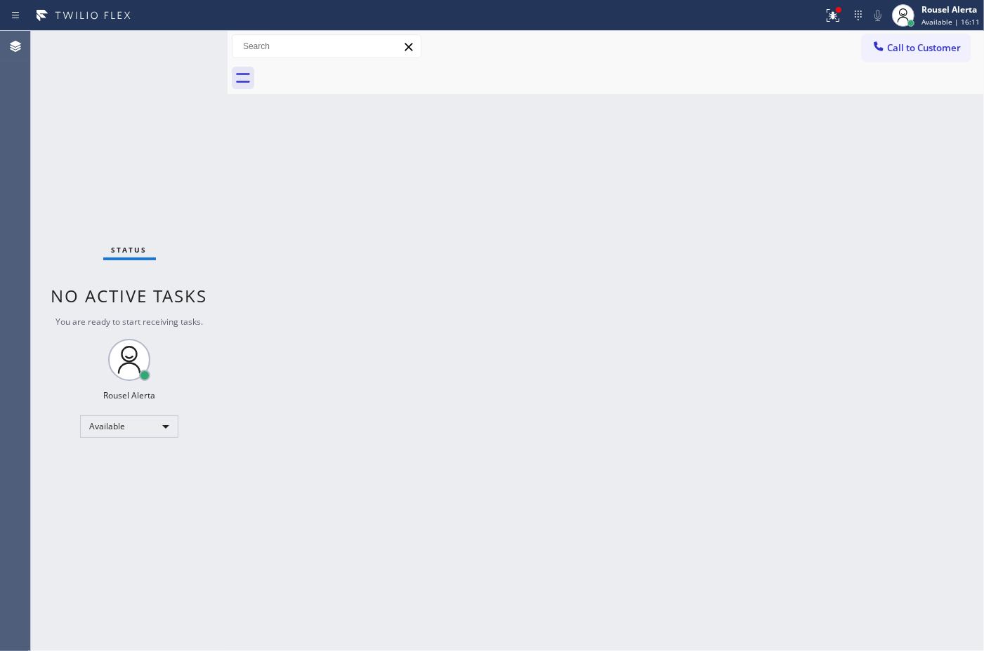
click at [178, 54] on div "Status No active tasks You are ready to start receiving tasks. Rousel Alerta Av…" at bounding box center [129, 341] width 197 height 621
click at [828, 25] on button at bounding box center [832, 15] width 31 height 31
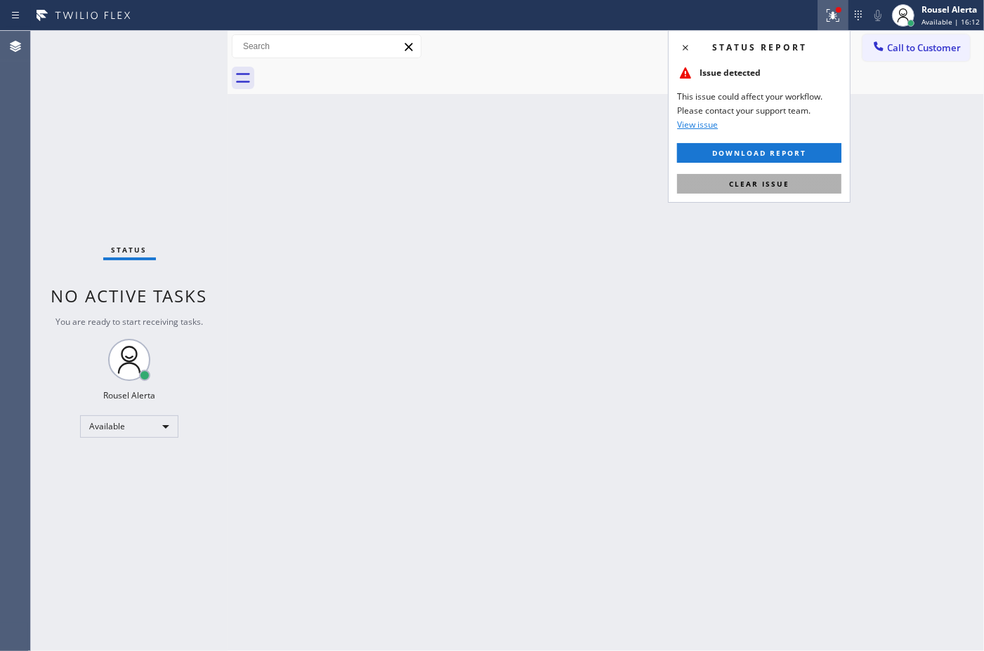
click at [799, 184] on button "Clear issue" at bounding box center [759, 184] width 164 height 20
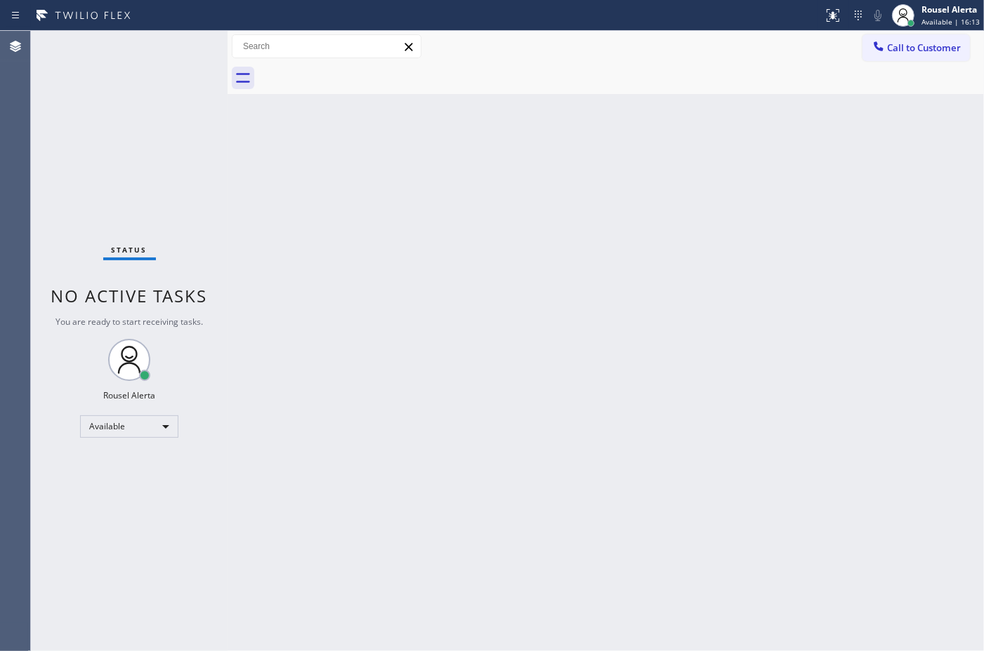
click at [820, 285] on div "Back to Dashboard Change Sender ID Customers Technicians Select a contact Outbo…" at bounding box center [605, 341] width 756 height 621
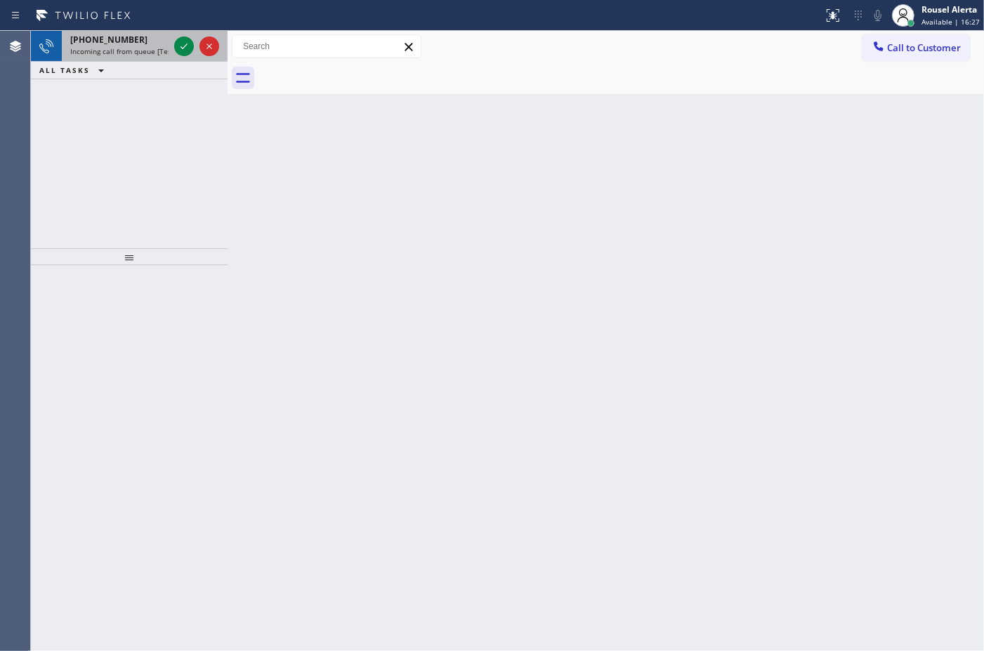
drag, startPoint x: 143, startPoint y: 51, endPoint x: 173, endPoint y: 50, distance: 30.2
click at [144, 50] on span "Incoming call from queue [Test] All" at bounding box center [128, 51] width 117 height 10
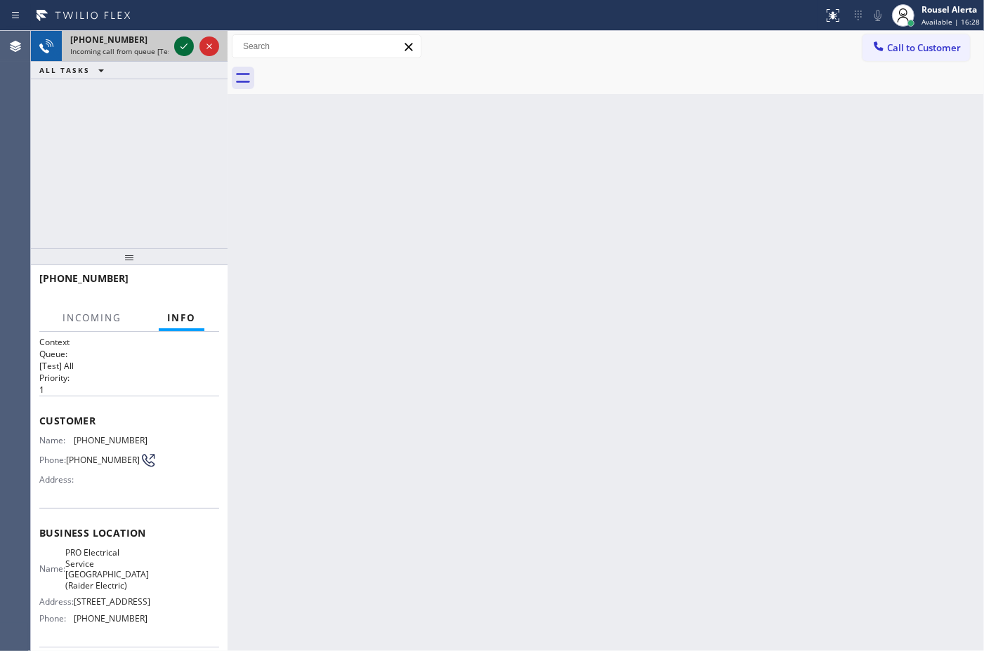
click at [183, 47] on icon at bounding box center [184, 46] width 17 height 17
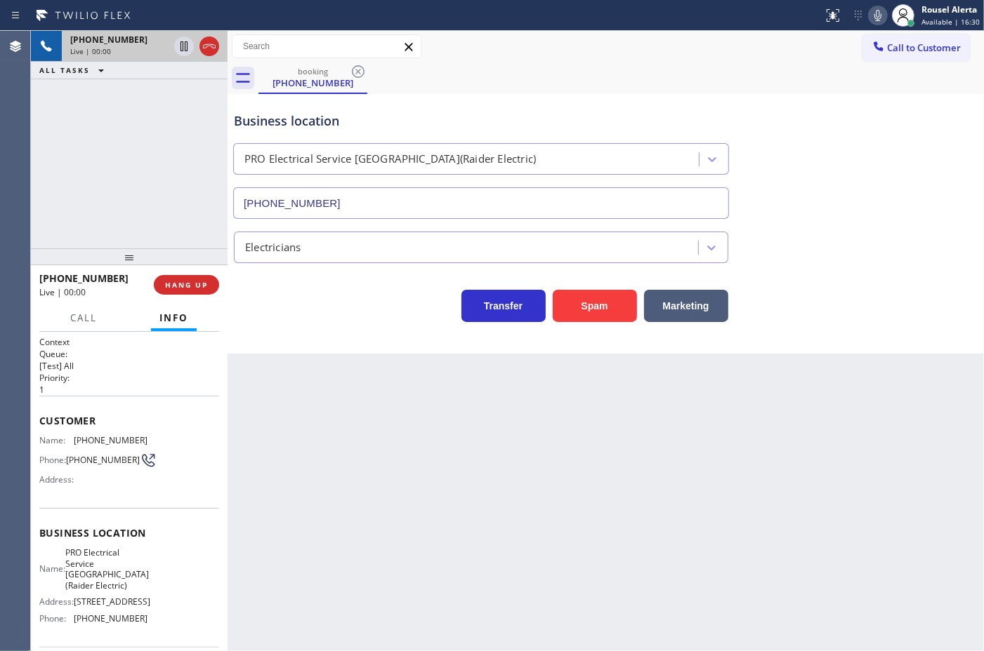
type input "[PHONE_NUMBER]"
click at [586, 314] on button "Spam" at bounding box center [594, 306] width 84 height 32
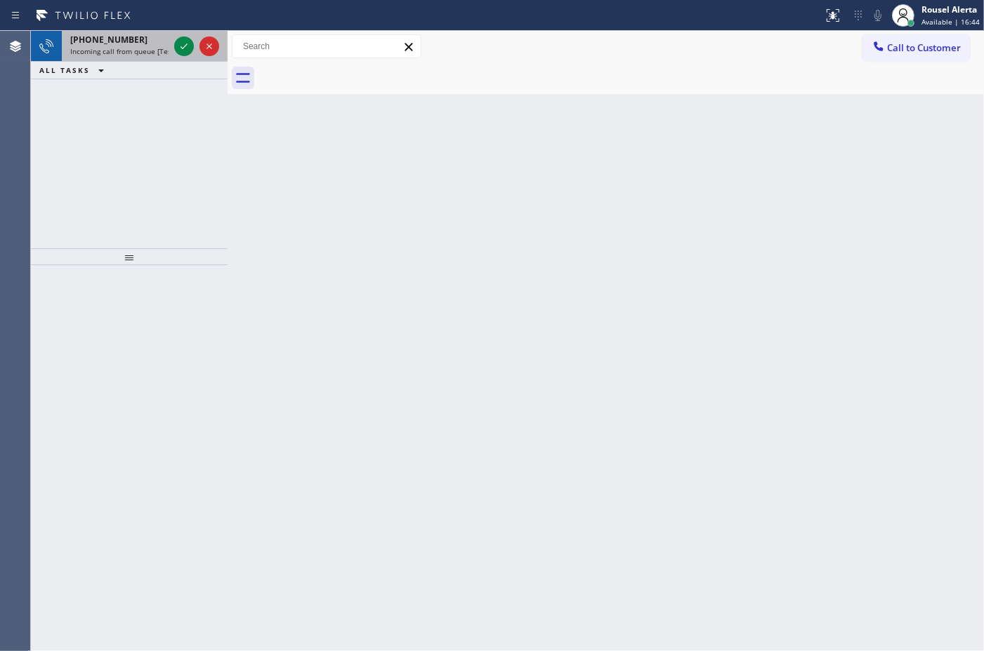
click at [114, 46] on span "Incoming call from queue [Test] All" at bounding box center [128, 51] width 117 height 10
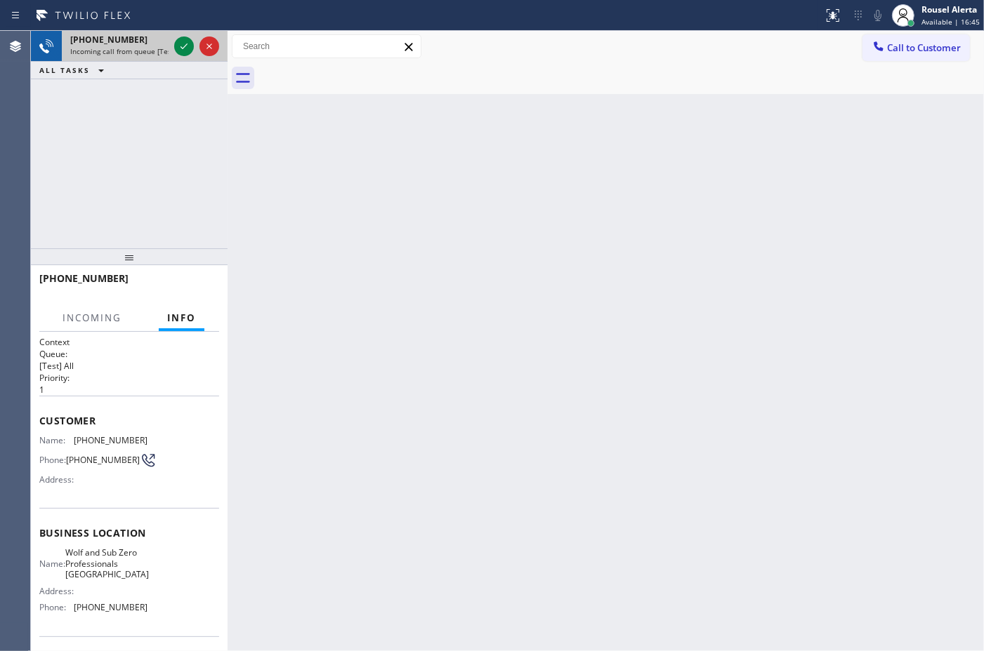
click at [167, 47] on span "Incoming call from queue [Test] All" at bounding box center [128, 51] width 117 height 10
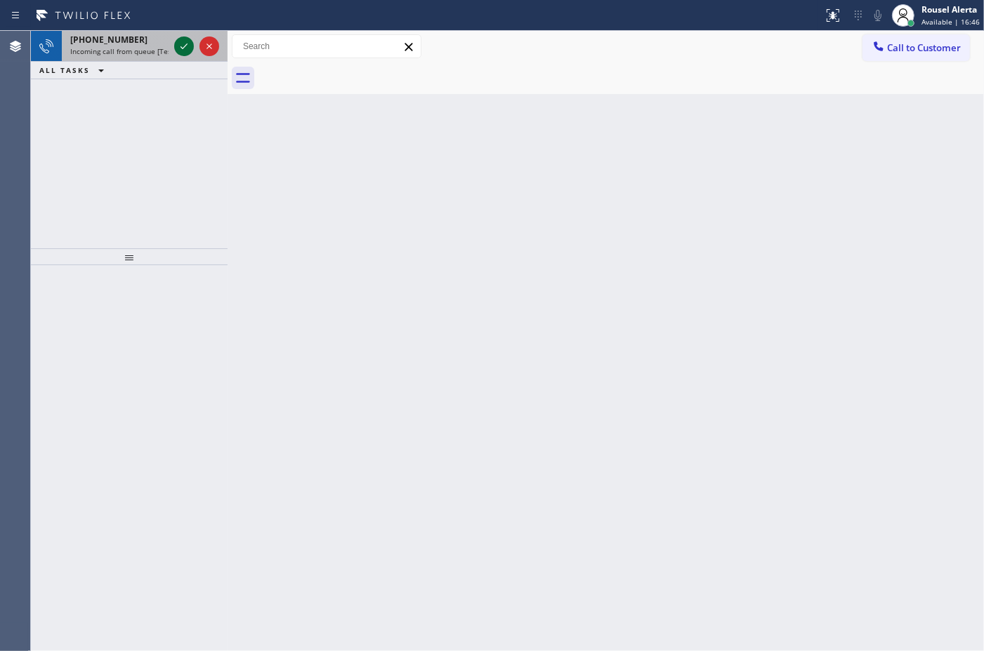
drag, startPoint x: 167, startPoint y: 47, endPoint x: 179, endPoint y: 43, distance: 12.7
click at [178, 43] on icon at bounding box center [184, 46] width 17 height 17
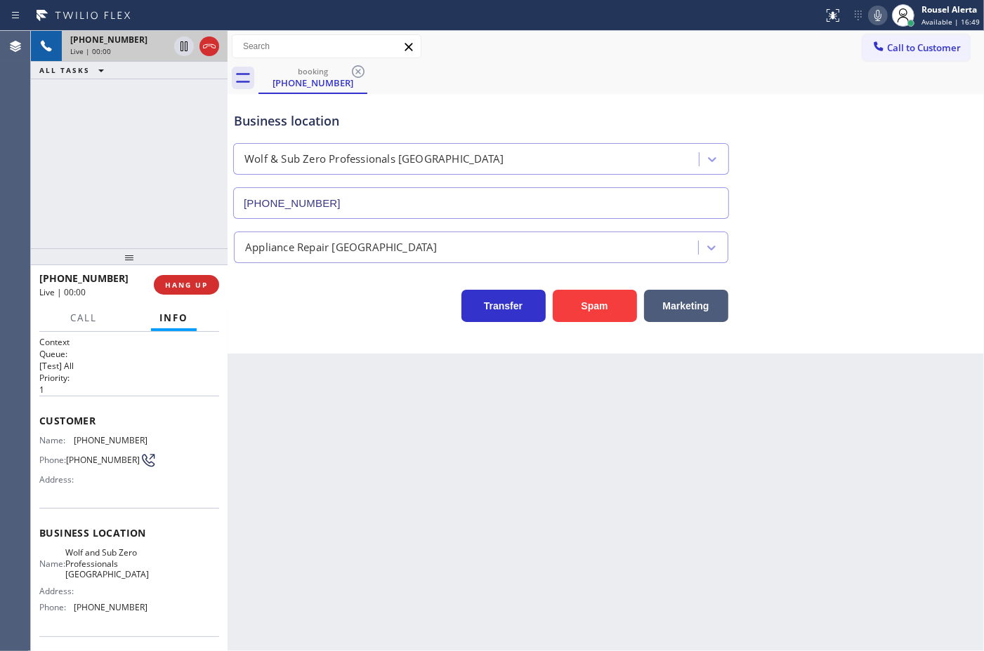
type input "[PHONE_NUMBER]"
click at [587, 314] on button "Spam" at bounding box center [594, 306] width 84 height 32
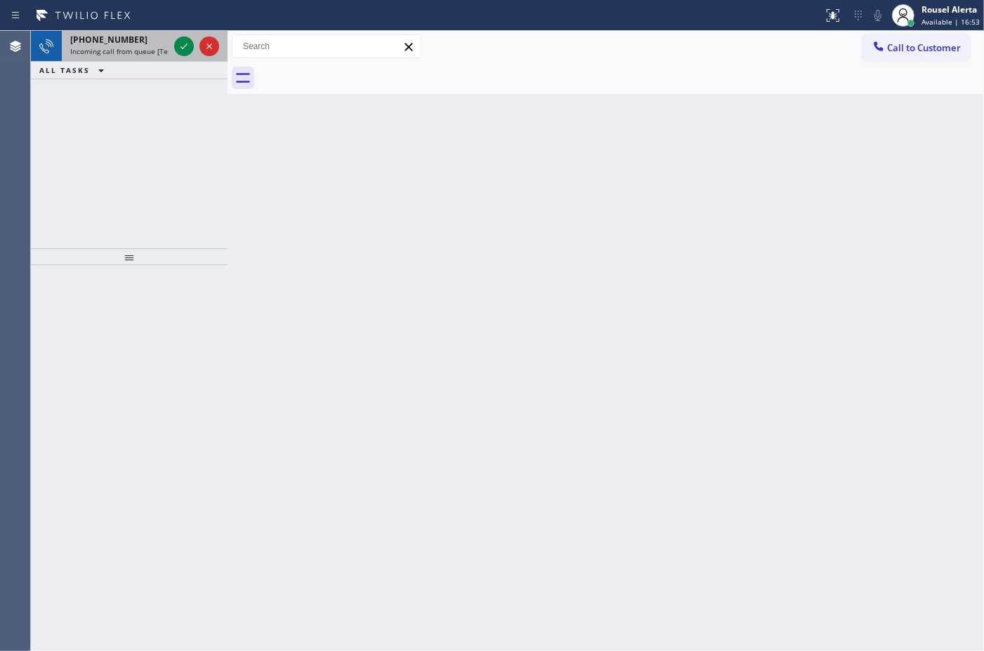
click at [162, 58] on div "[PHONE_NUMBER] Incoming call from queue [Test] All" at bounding box center [117, 46] width 110 height 31
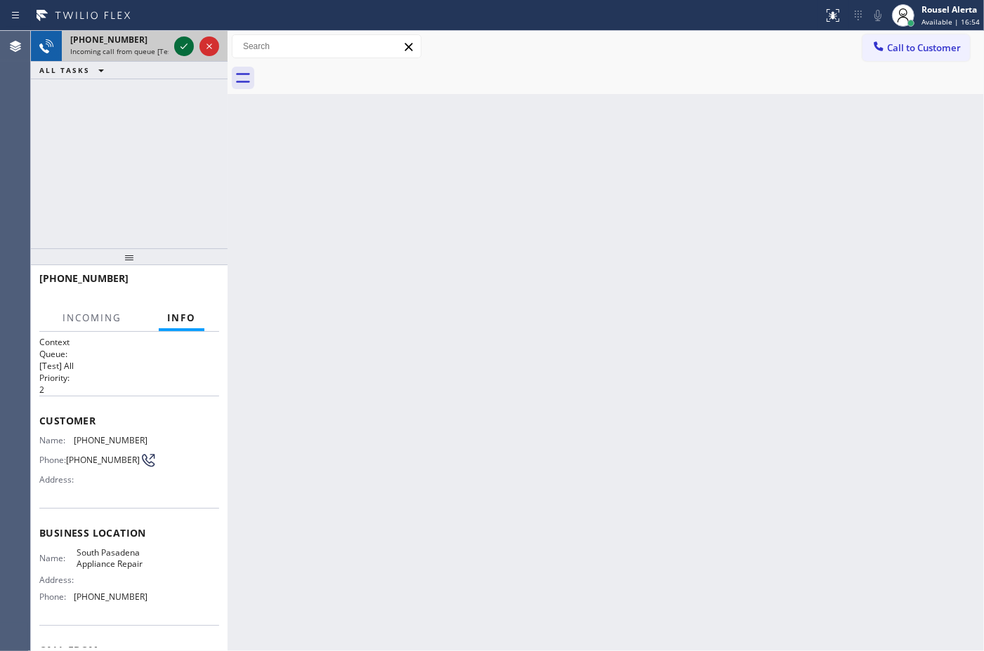
click at [181, 44] on icon at bounding box center [184, 46] width 17 height 17
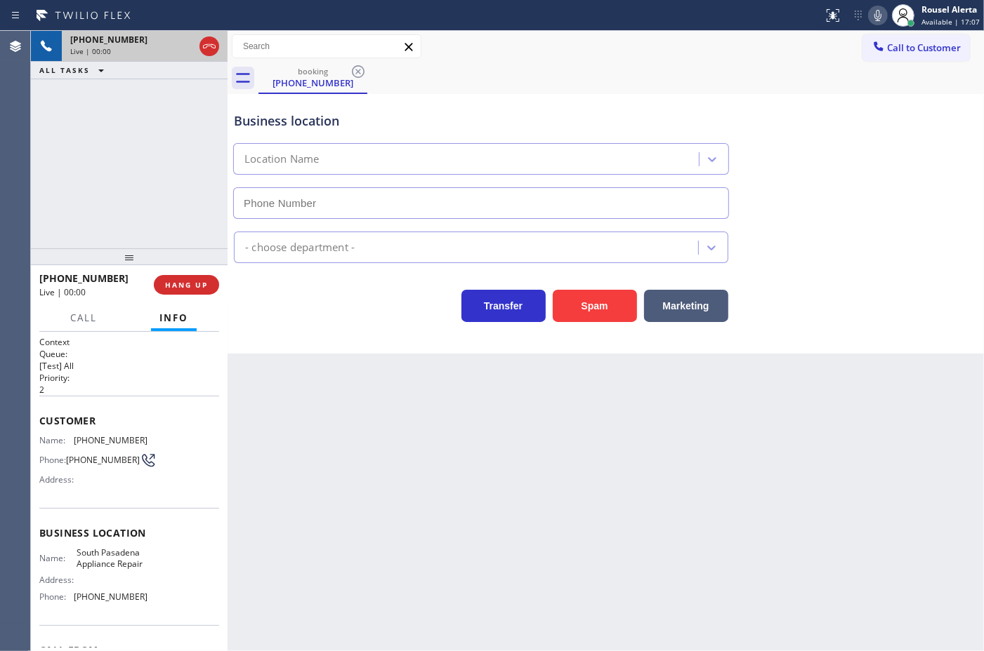
type input "[PHONE_NUMBER]"
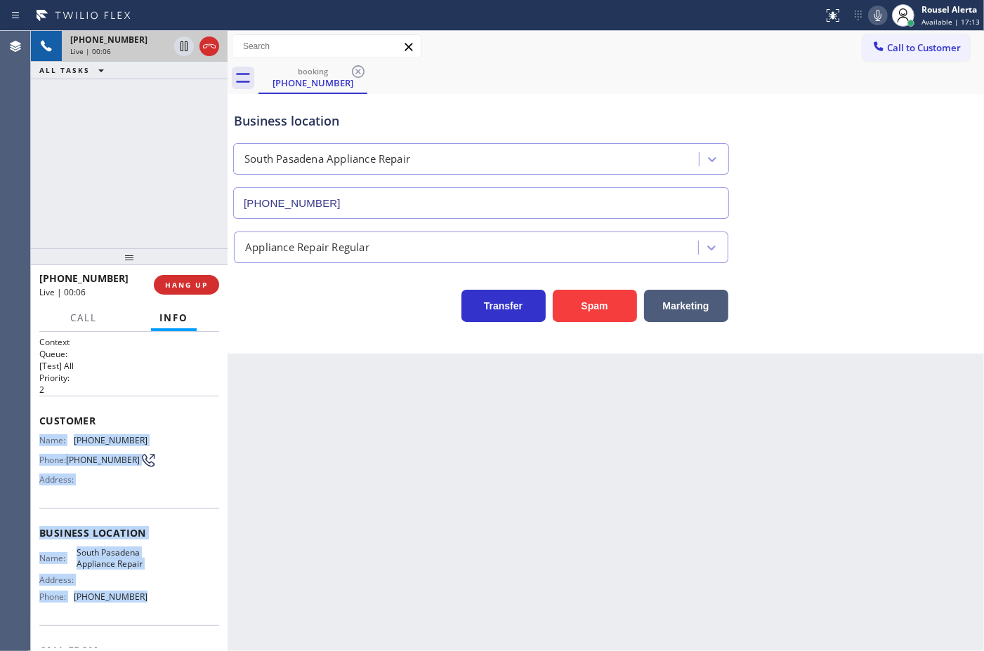
drag, startPoint x: 161, startPoint y: 615, endPoint x: 32, endPoint y: 439, distance: 217.9
click at [32, 439] on div "Context Queue: [Test] All Priority: 2 Customer Name: [PHONE_NUMBER] Phone: [PHO…" at bounding box center [129, 491] width 197 height 319
click at [206, 279] on button "HANG UP" at bounding box center [186, 285] width 65 height 20
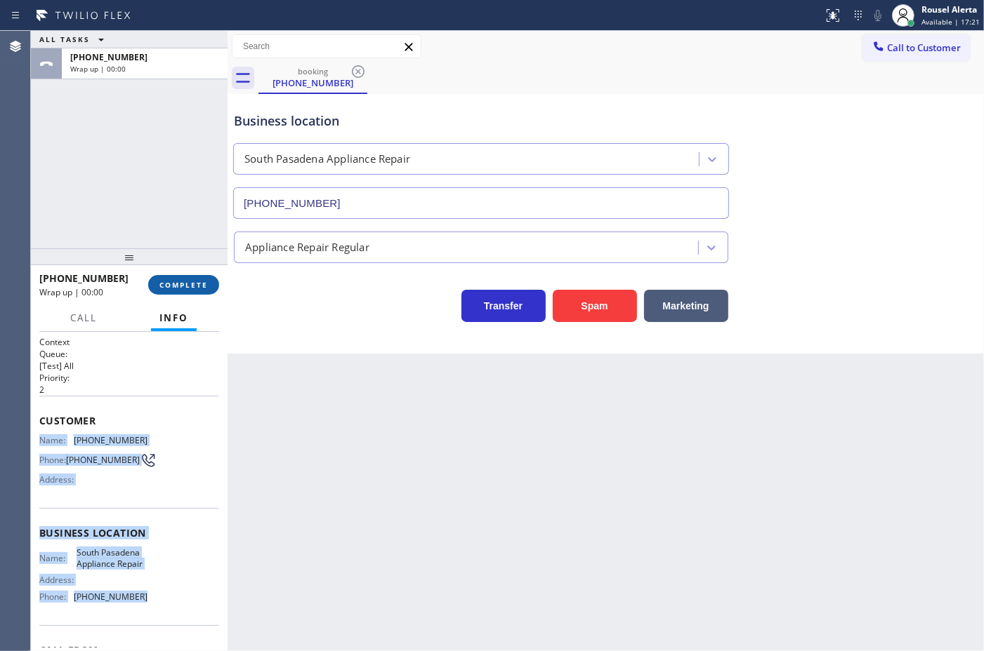
click at [197, 288] on span "COMPLETE" at bounding box center [183, 285] width 48 height 10
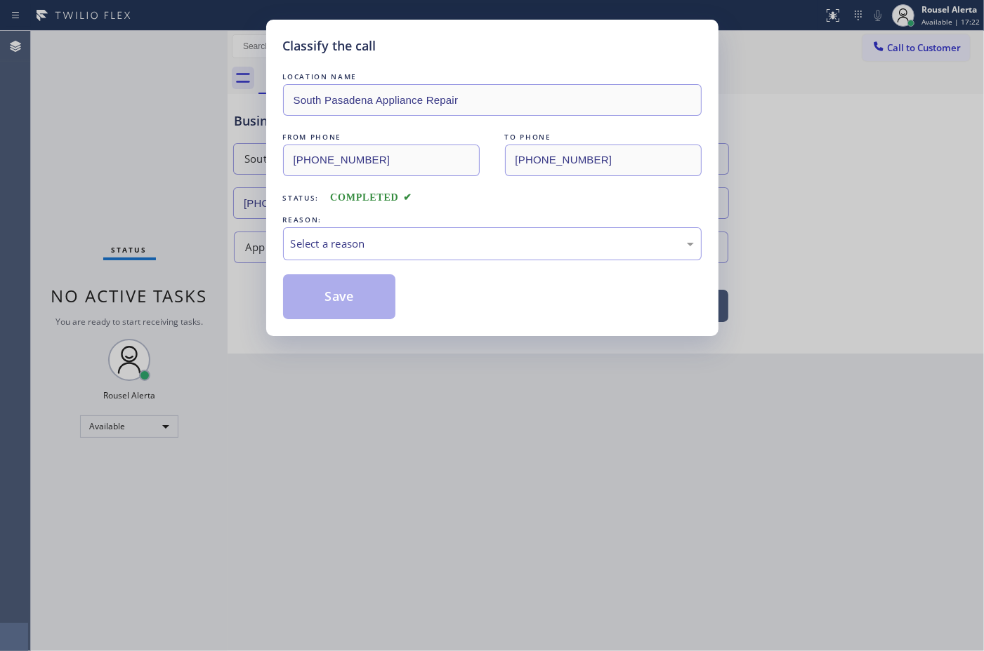
click at [436, 230] on div "Select a reason" at bounding box center [492, 243] width 418 height 33
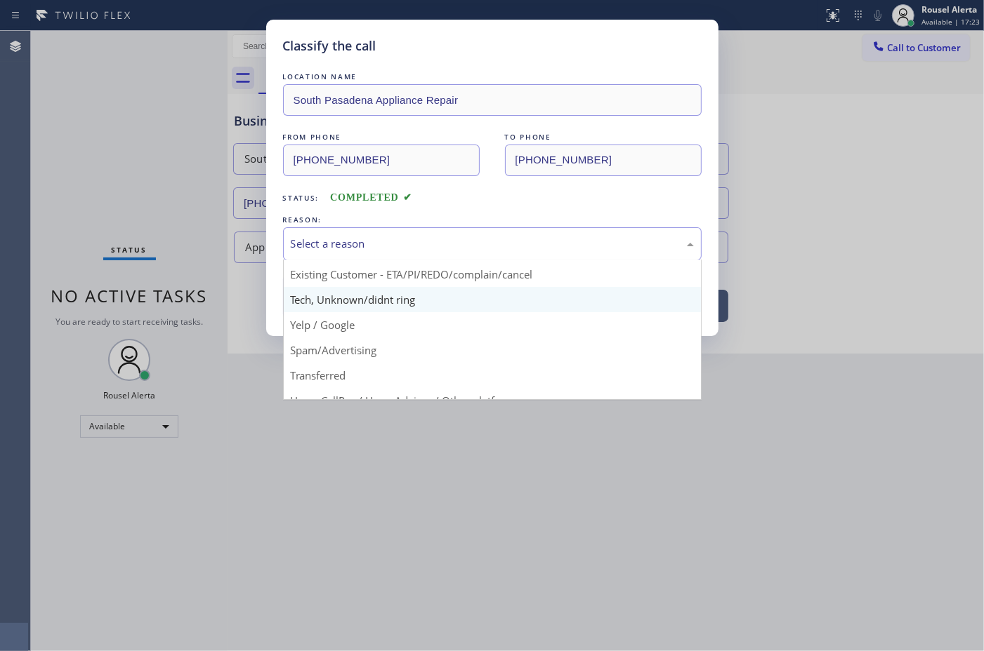
scroll to position [88, 0]
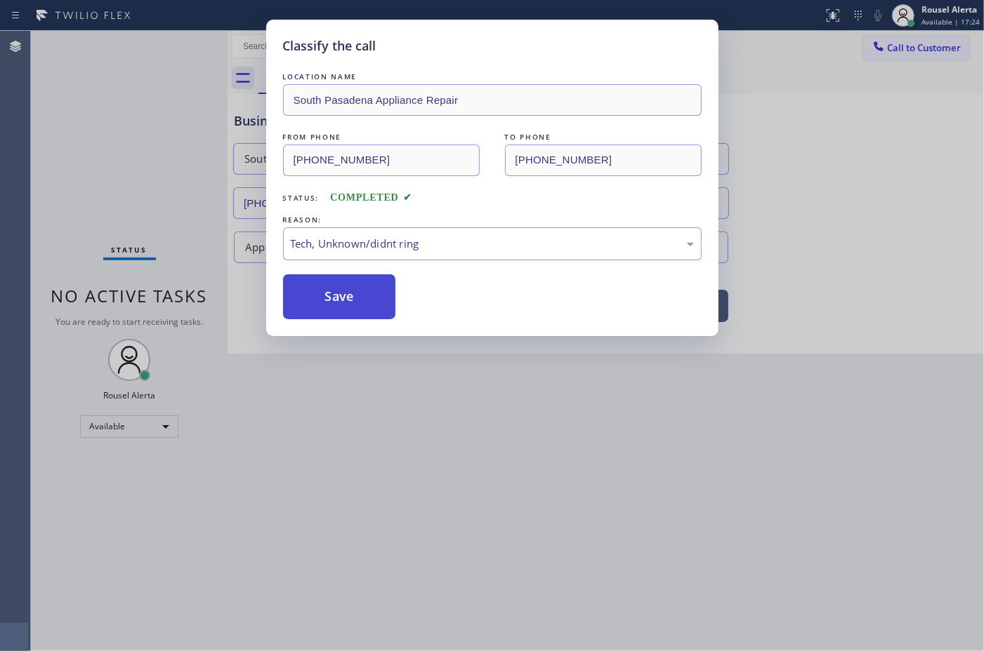
click at [369, 291] on button "Save" at bounding box center [339, 296] width 113 height 45
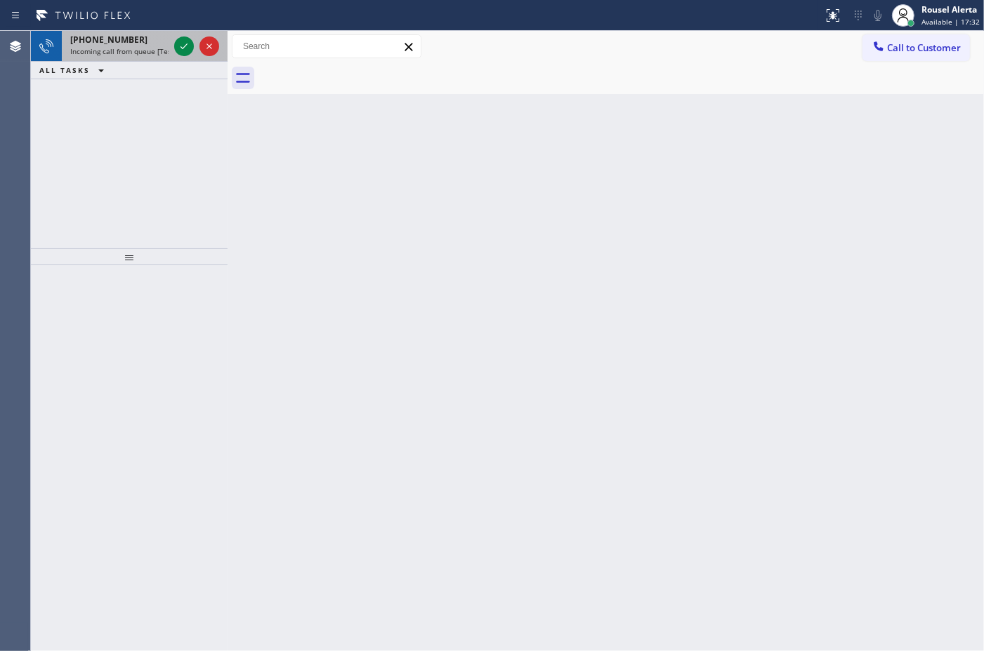
drag, startPoint x: 153, startPoint y: 55, endPoint x: 167, endPoint y: 51, distance: 14.5
click at [155, 55] on span "Incoming call from queue [Test] All" at bounding box center [128, 51] width 117 height 10
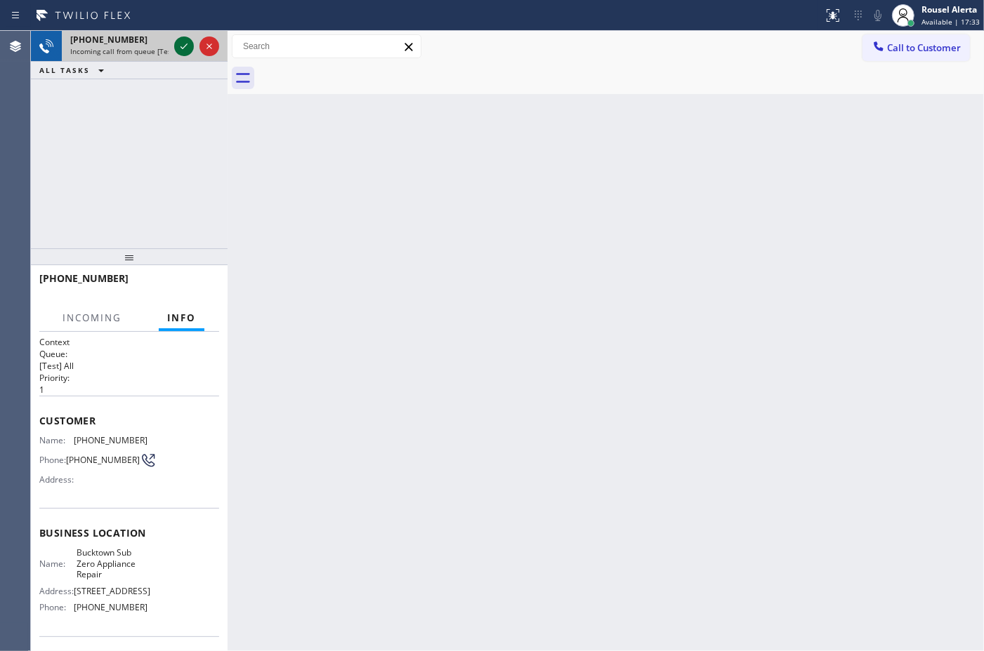
click at [183, 48] on icon at bounding box center [183, 47] width 7 height 6
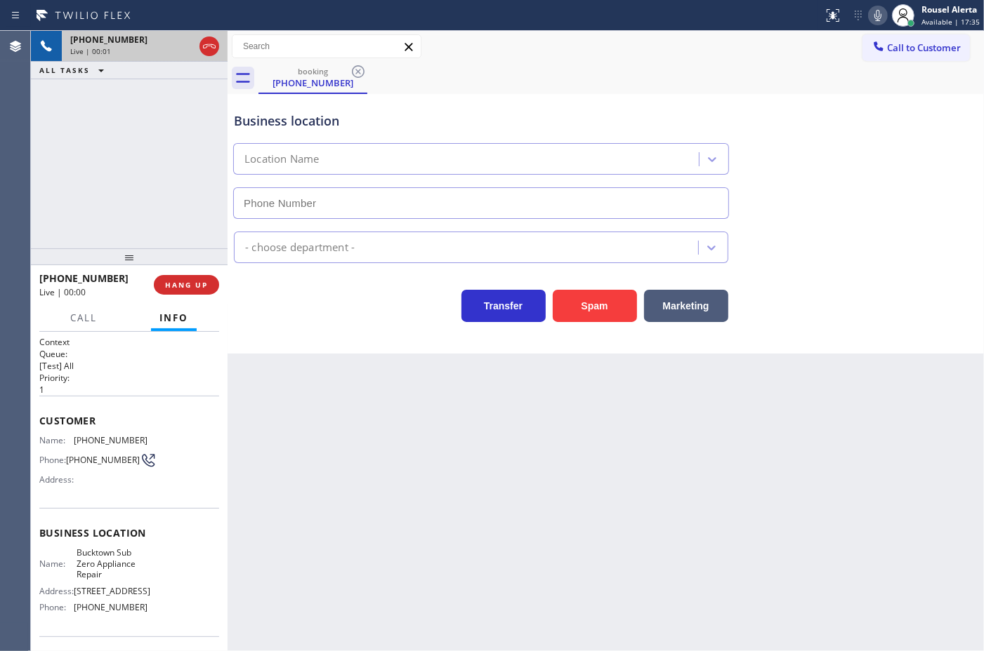
type input "[PHONE_NUMBER]"
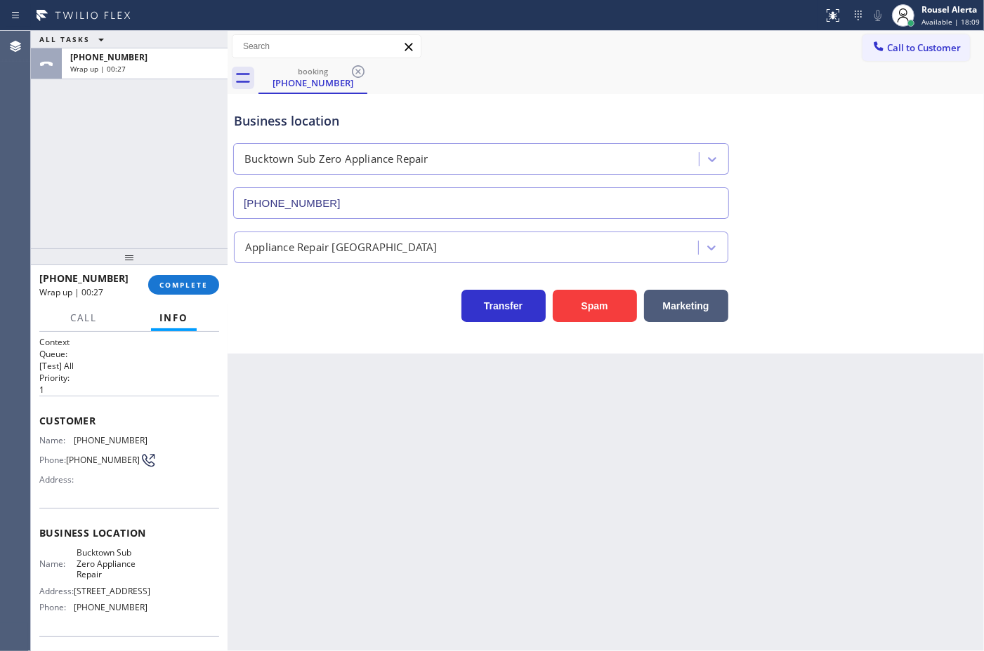
click at [135, 112] on div "ALL TASKS ALL TASKS ACTIVE TASKS TASKS IN WRAP UP [PHONE_NUMBER] Wrap up | 00:27" at bounding box center [129, 140] width 197 height 218
click at [178, 286] on span "COMPLETE" at bounding box center [183, 285] width 48 height 10
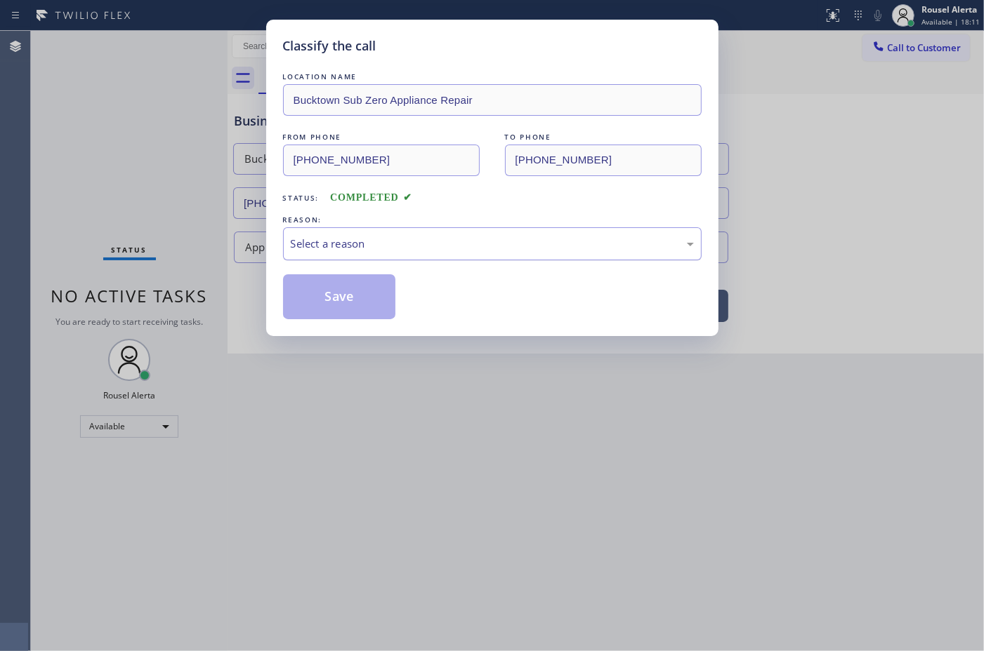
click at [398, 230] on div "Select a reason" at bounding box center [492, 243] width 418 height 33
click at [351, 313] on button "Save" at bounding box center [339, 296] width 113 height 45
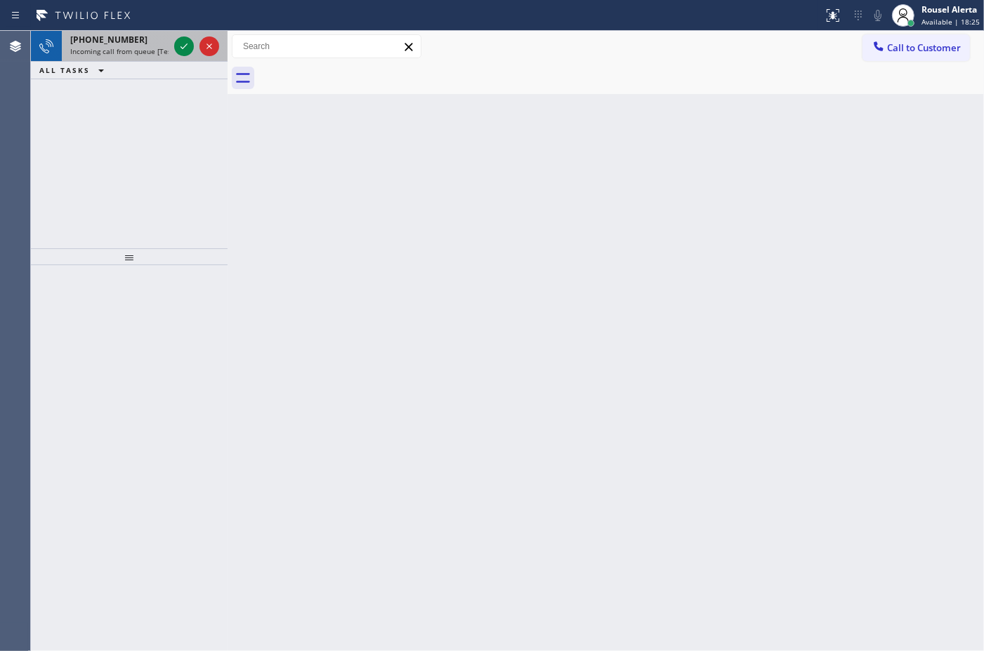
drag, startPoint x: 147, startPoint y: 51, endPoint x: 165, endPoint y: 46, distance: 18.2
click at [148, 51] on span "Incoming call from queue [Test] All" at bounding box center [128, 51] width 117 height 10
click at [167, 53] on span "Incoming call from queue [Test] All" at bounding box center [128, 51] width 117 height 10
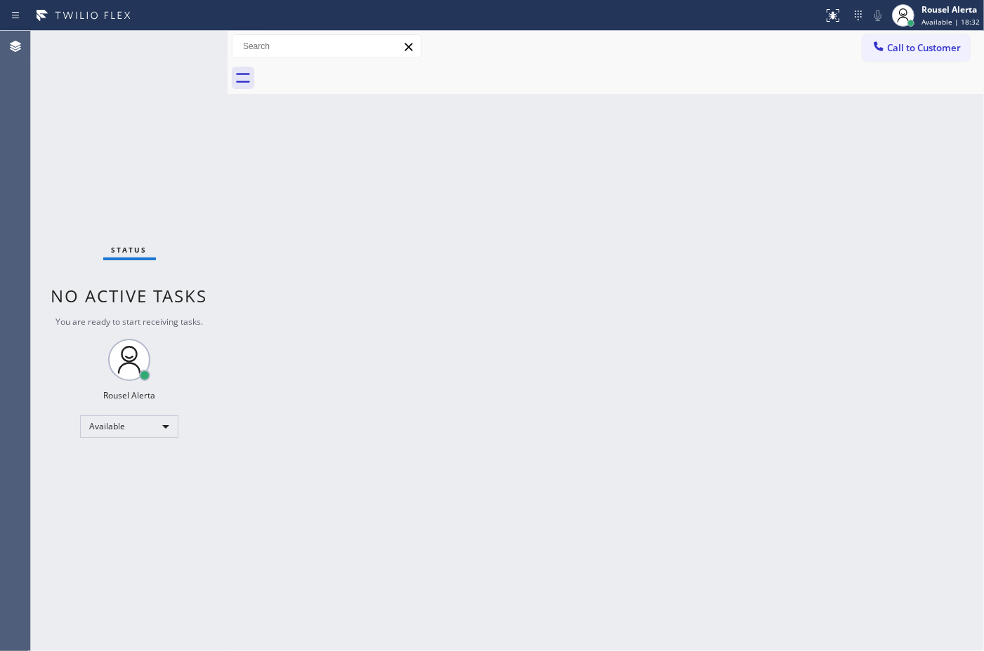
click at [179, 51] on div "Status No active tasks You are ready to start receiving tasks. Rousel Alerta Av…" at bounding box center [129, 341] width 197 height 621
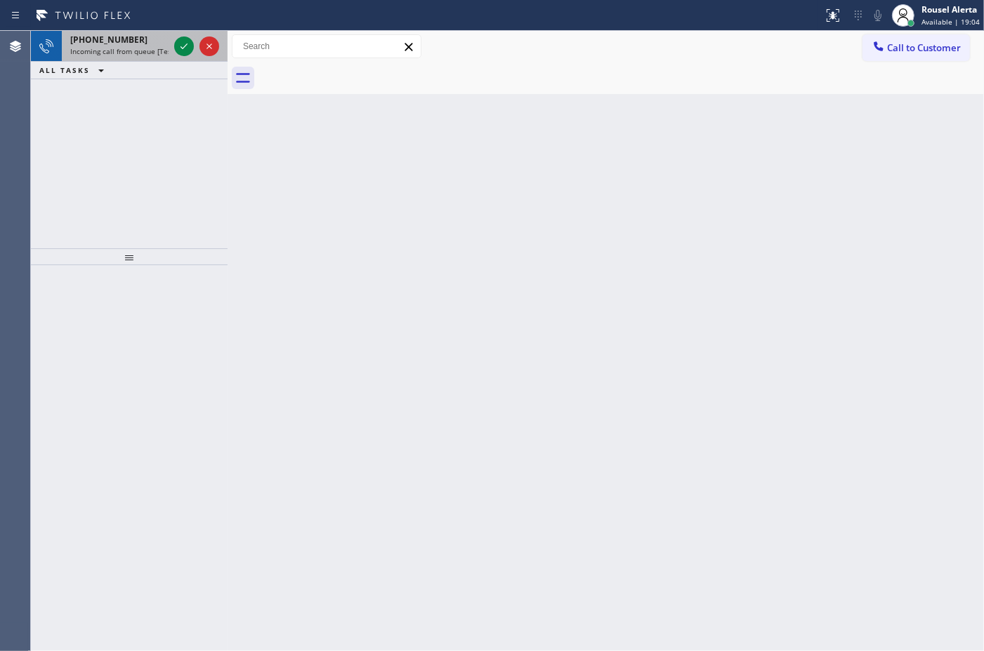
click at [145, 46] on span "Incoming call from queue [Test] All" at bounding box center [128, 51] width 117 height 10
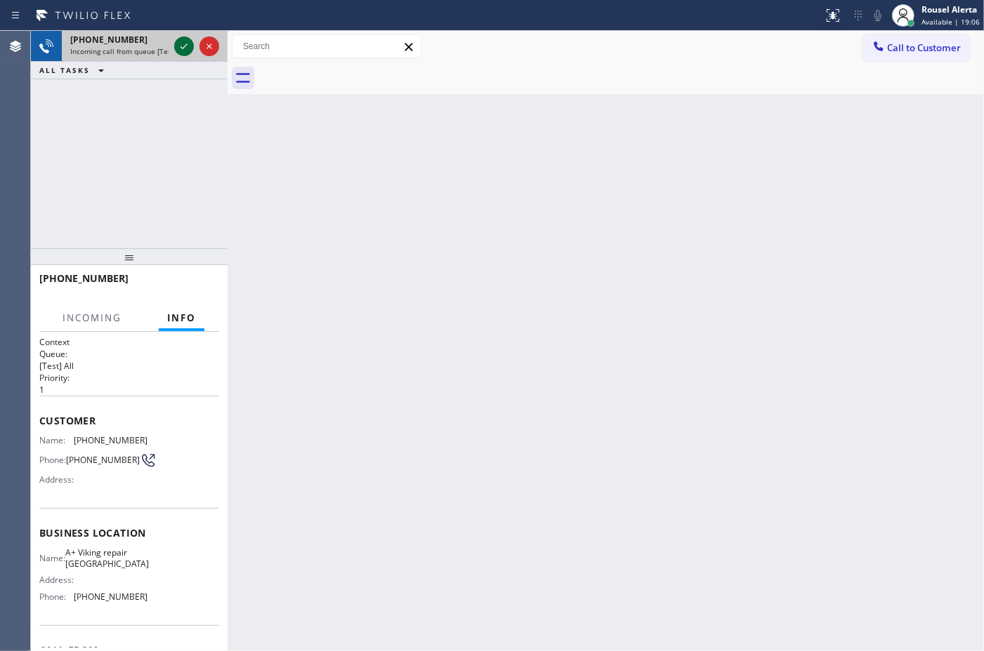
click at [184, 43] on icon at bounding box center [184, 46] width 17 height 17
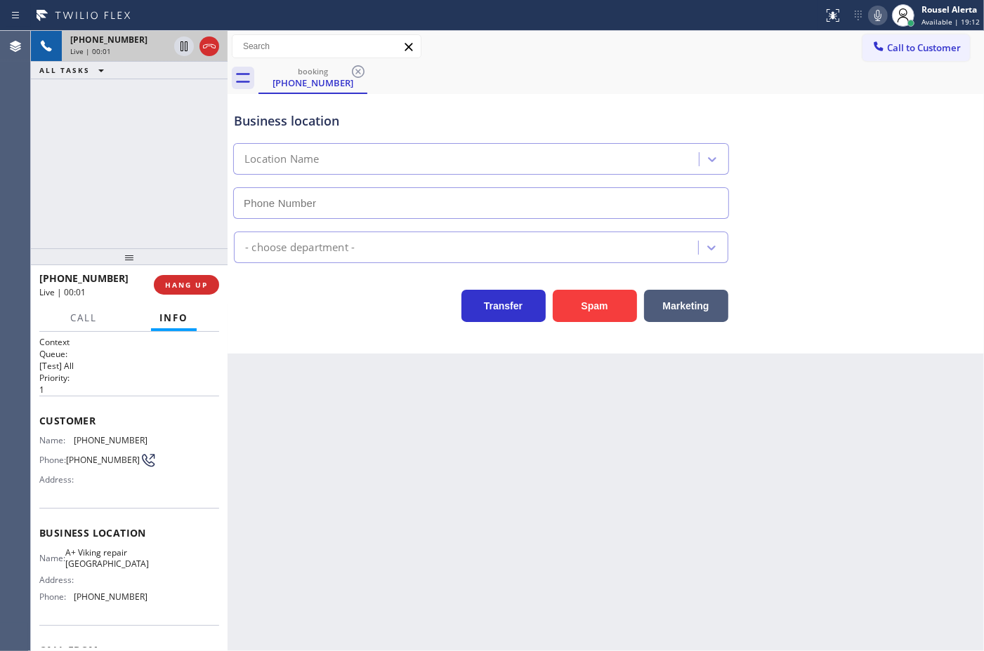
type input "[PHONE_NUMBER]"
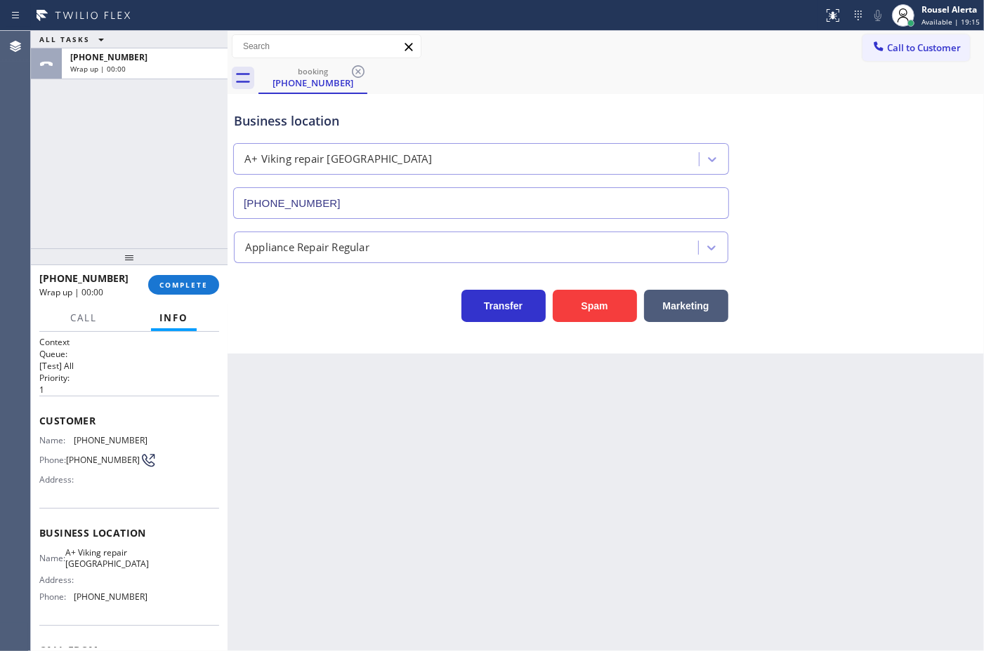
click at [366, 420] on div "Back to Dashboard Change Sender ID Customers Technicians Select a contact Outbo…" at bounding box center [605, 341] width 756 height 621
click at [200, 288] on span "COMPLETE" at bounding box center [183, 285] width 48 height 10
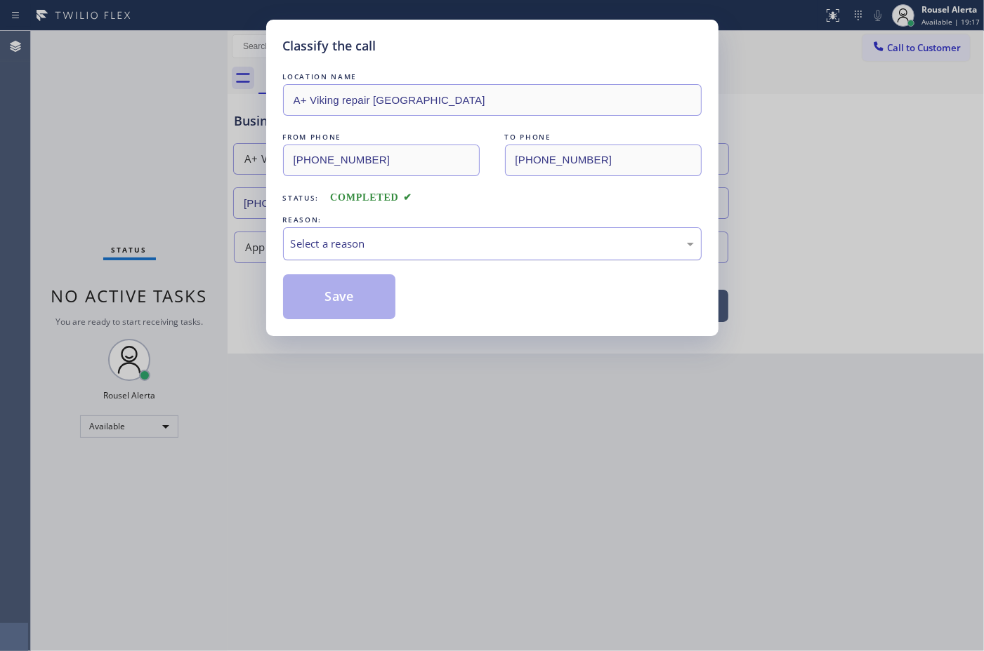
click at [425, 244] on div "Select a reason" at bounding box center [492, 244] width 403 height 16
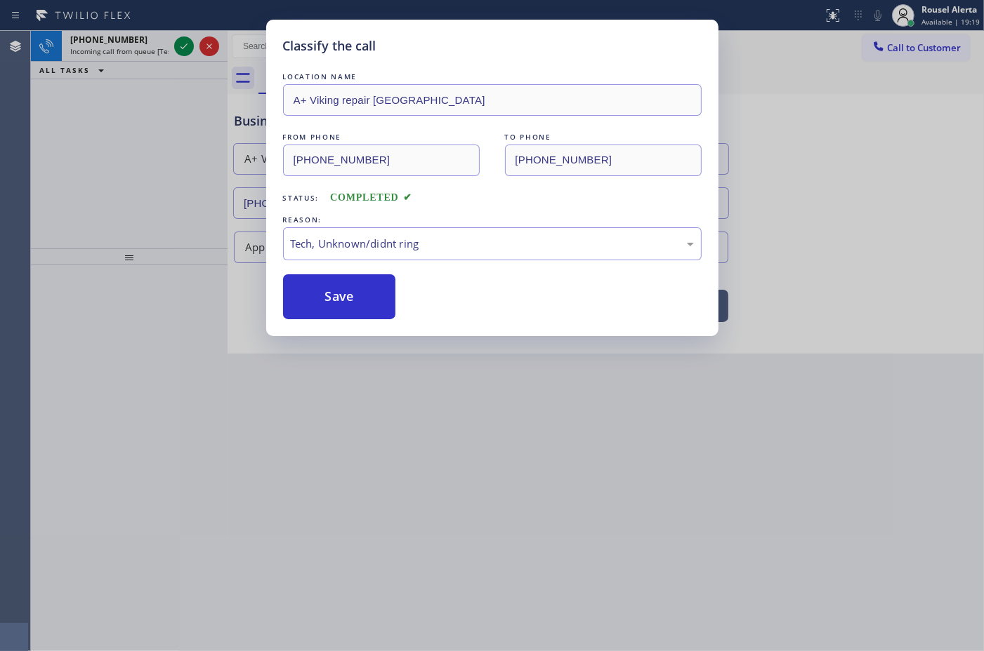
click at [380, 321] on div "Classify the call LOCATION NAME A+ Viking repair Torrance FROM PHONE [PHONE_NUM…" at bounding box center [492, 178] width 452 height 317
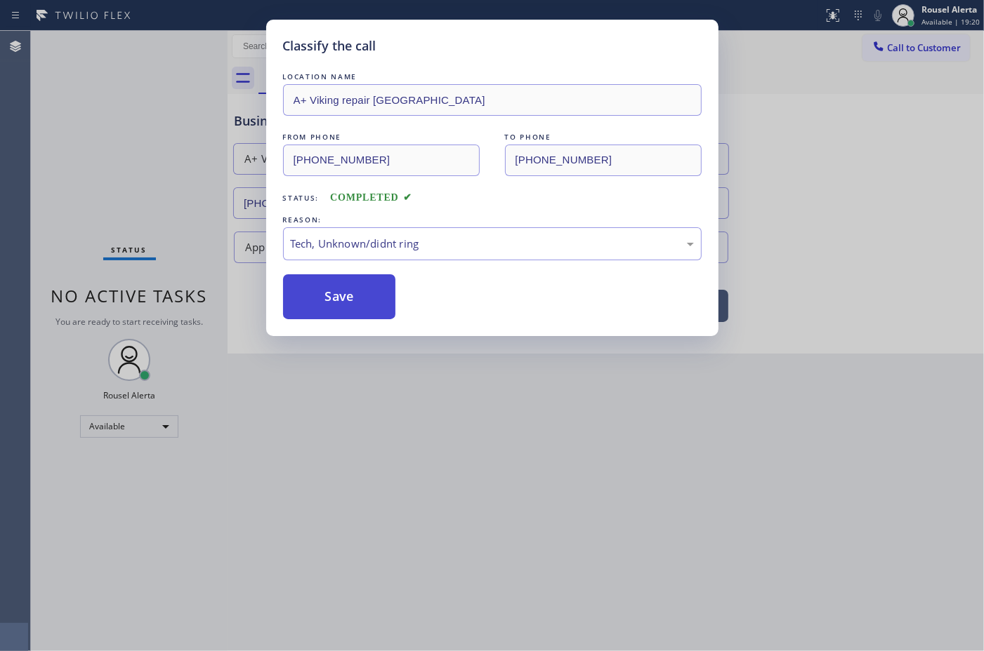
click at [374, 303] on button "Save" at bounding box center [339, 296] width 113 height 45
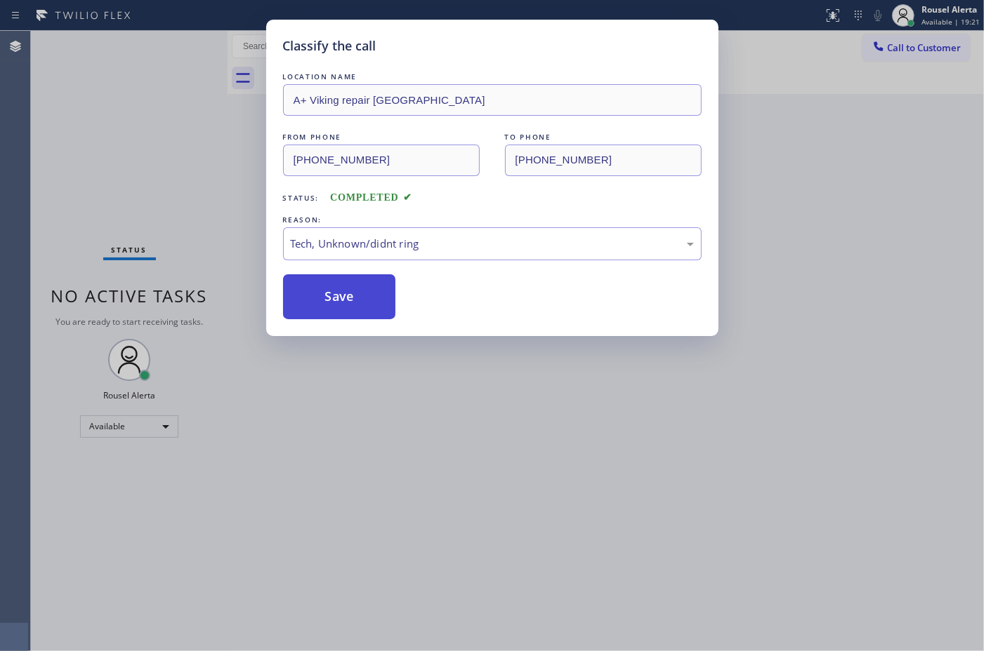
drag, startPoint x: 349, startPoint y: 292, endPoint x: 352, endPoint y: 307, distance: 15.2
click at [352, 307] on button "Save" at bounding box center [339, 296] width 113 height 45
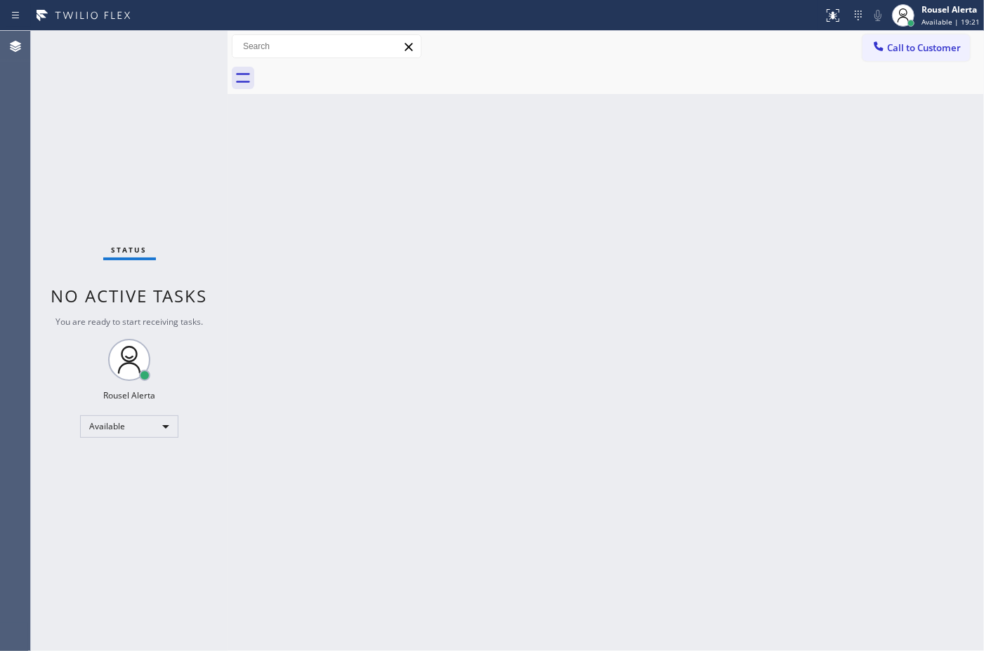
click at [376, 289] on div "Back to Dashboard Change Sender ID Customers Technicians Select a contact Outbo…" at bounding box center [605, 341] width 756 height 621
click at [460, 404] on div "Back to Dashboard Change Sender ID Customers Technicians Select a contact Outbo…" at bounding box center [605, 341] width 756 height 621
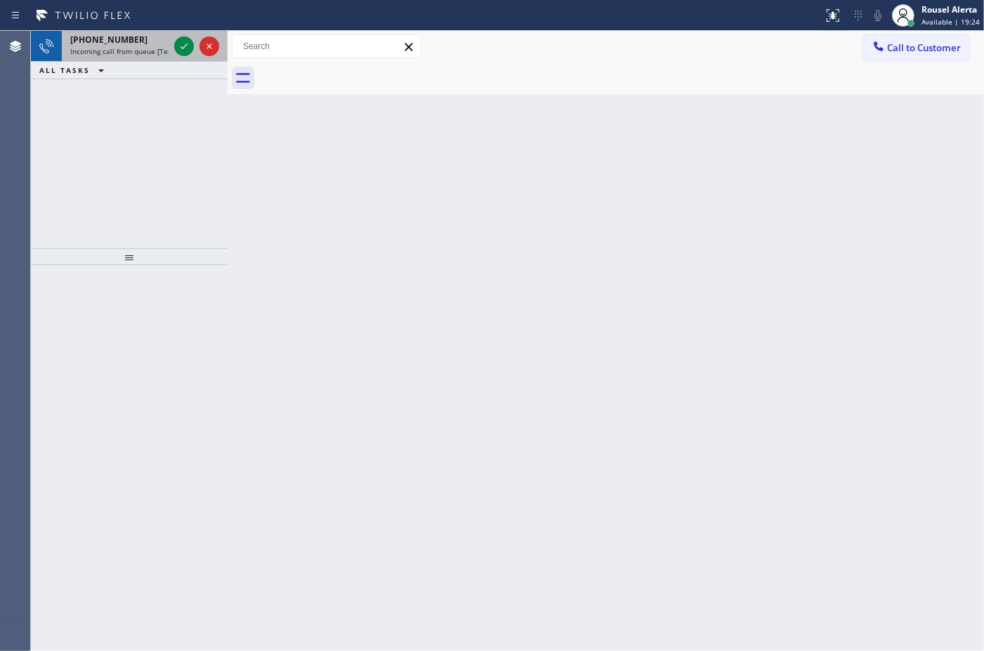
click at [160, 53] on span "Incoming call from queue [Test] All" at bounding box center [128, 51] width 117 height 10
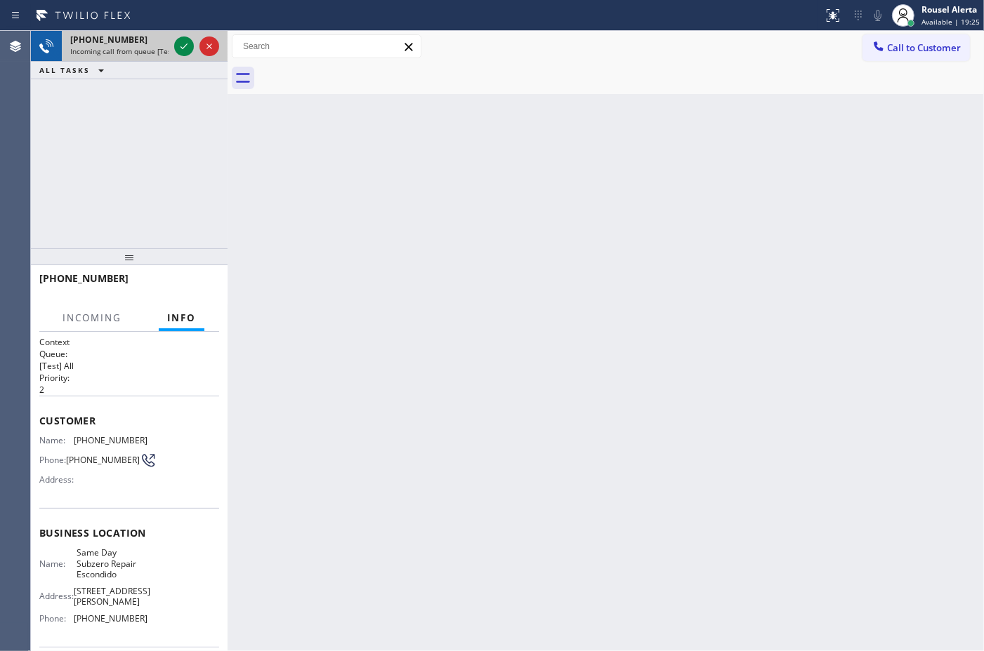
click at [173, 49] on div at bounding box center [196, 46] width 51 height 31
click at [174, 47] on div at bounding box center [184, 46] width 20 height 17
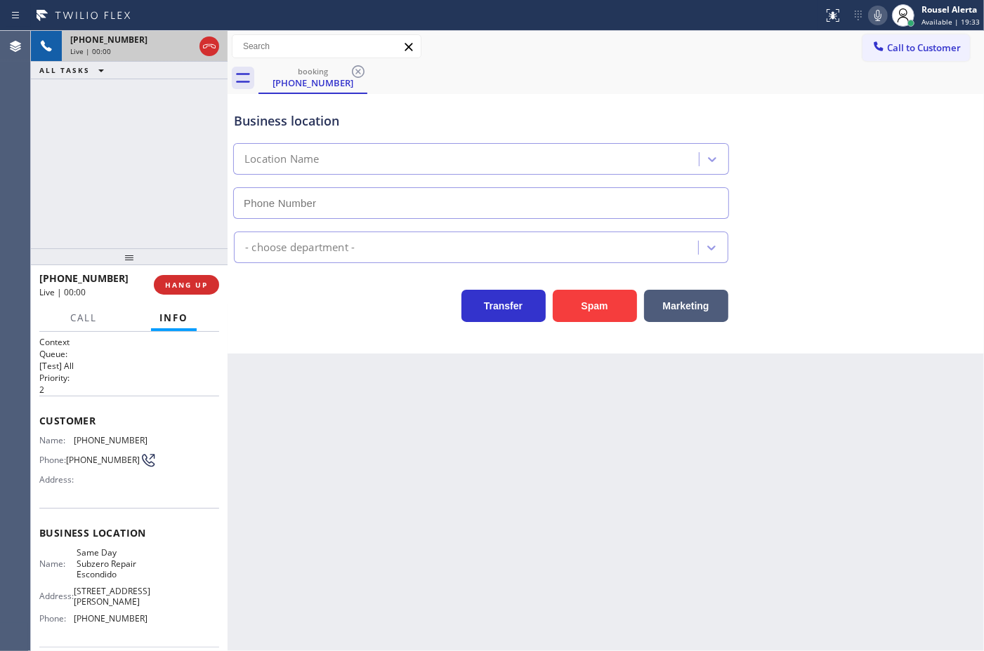
type input "[PHONE_NUMBER]"
click at [594, 307] on button "Spam" at bounding box center [594, 306] width 84 height 32
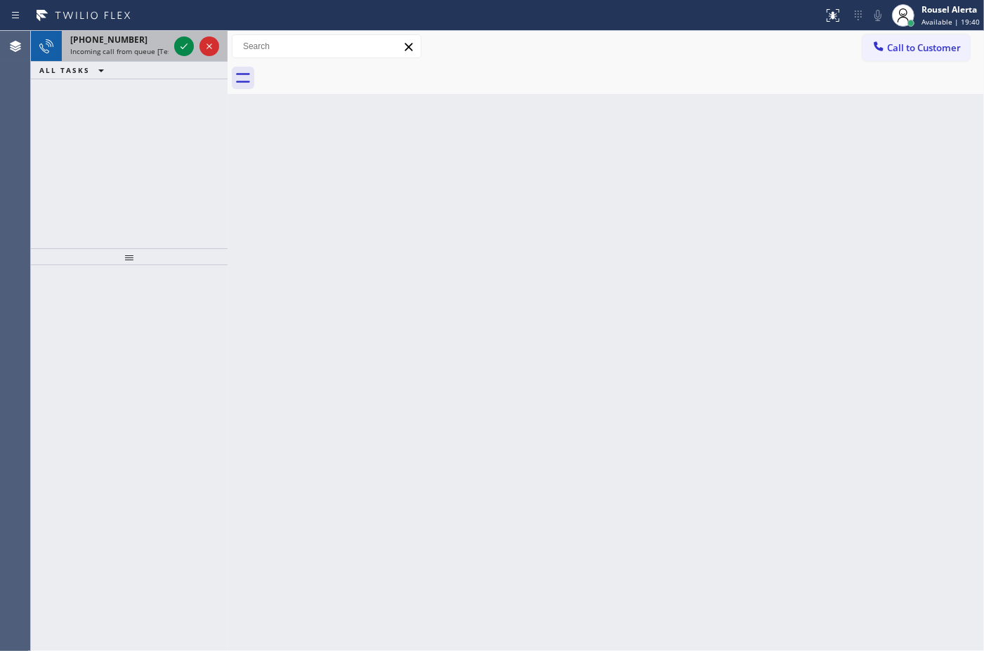
drag, startPoint x: 157, startPoint y: 56, endPoint x: 163, endPoint y: 51, distance: 8.0
click at [156, 55] on div "[PHONE_NUMBER] Incoming call from queue [Test] All" at bounding box center [117, 46] width 110 height 31
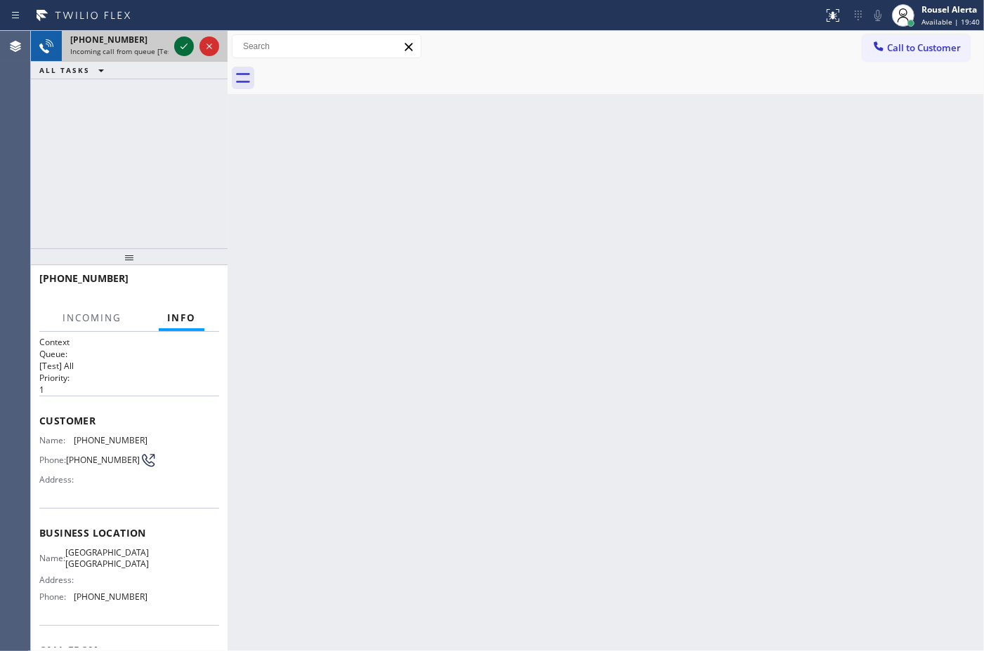
click at [187, 43] on icon at bounding box center [184, 46] width 17 height 17
click at [172, 44] on div at bounding box center [196, 46] width 51 height 31
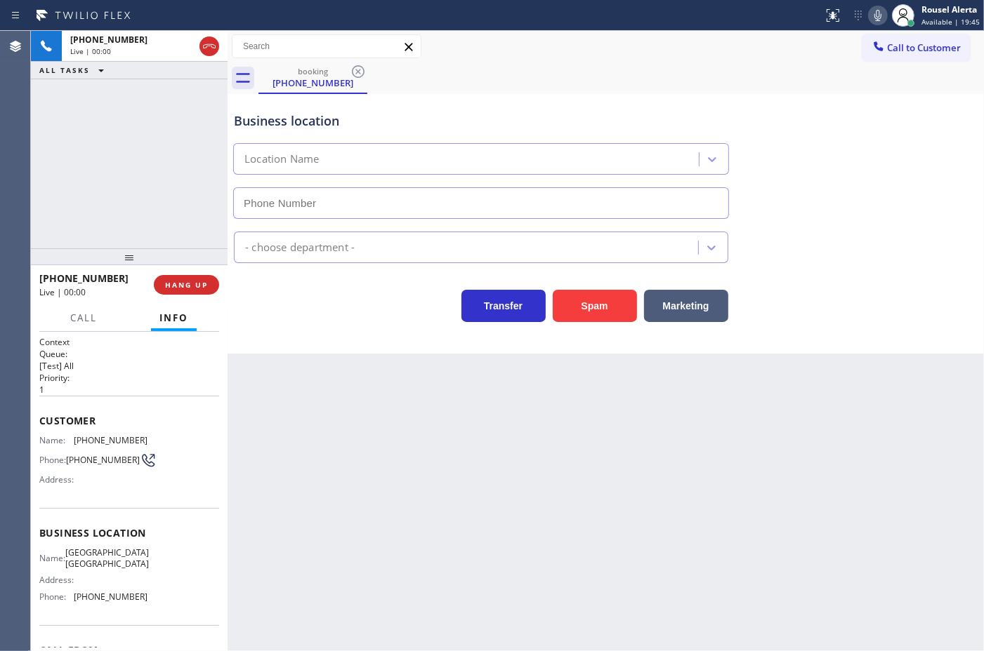
type input "[PHONE_NUMBER]"
click at [336, 422] on div "Back to Dashboard Change Sender ID Customers Technicians Select a contact Outbo…" at bounding box center [605, 341] width 756 height 621
click at [732, 485] on div "Back to Dashboard Change Sender ID Customers Technicians Select a contact Outbo…" at bounding box center [605, 341] width 756 height 621
click at [187, 289] on button "HANG UP" at bounding box center [186, 285] width 65 height 20
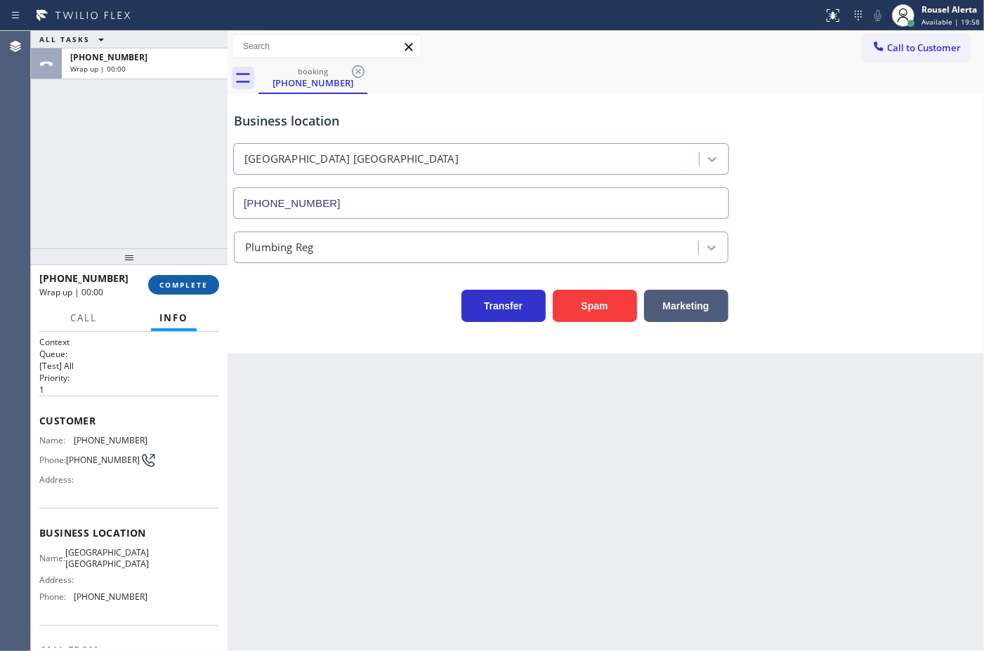
click at [187, 289] on button "COMPLETE" at bounding box center [183, 285] width 71 height 20
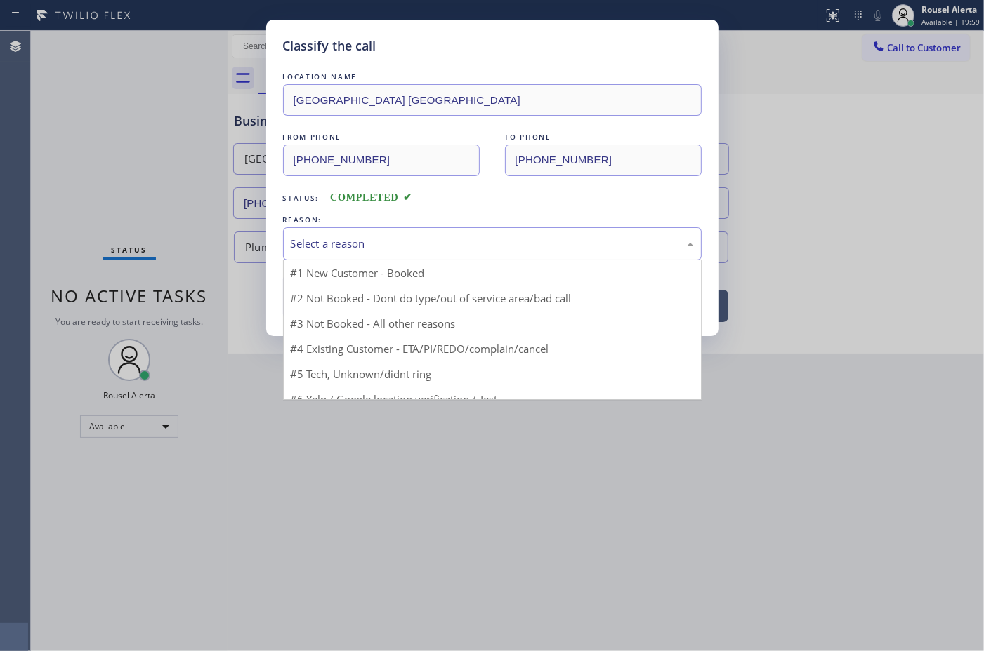
click at [359, 257] on div "Select a reason" at bounding box center [492, 243] width 418 height 33
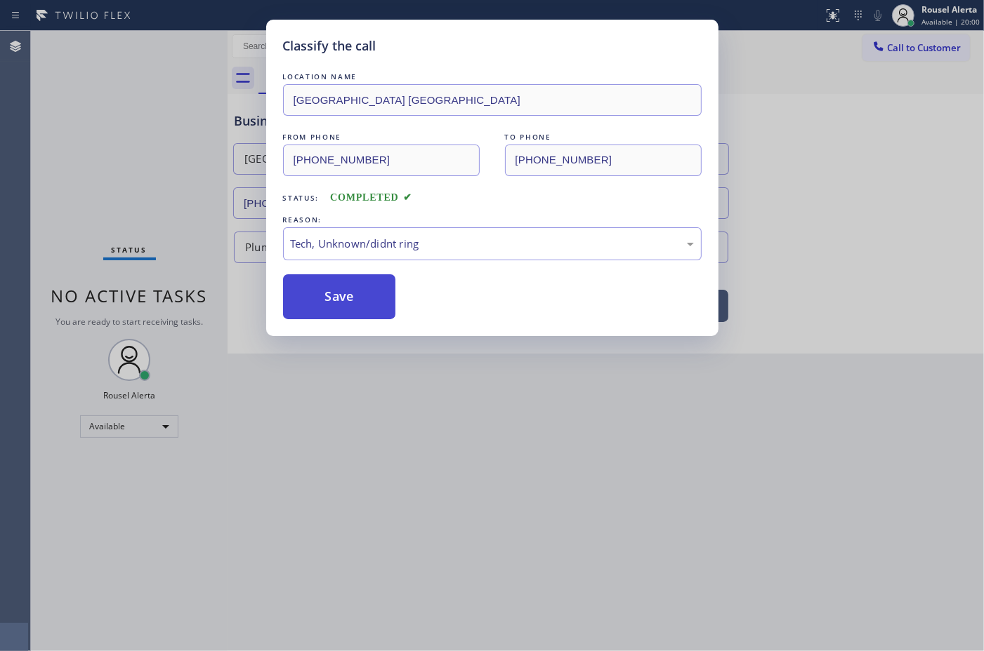
click at [352, 289] on button "Save" at bounding box center [339, 296] width 113 height 45
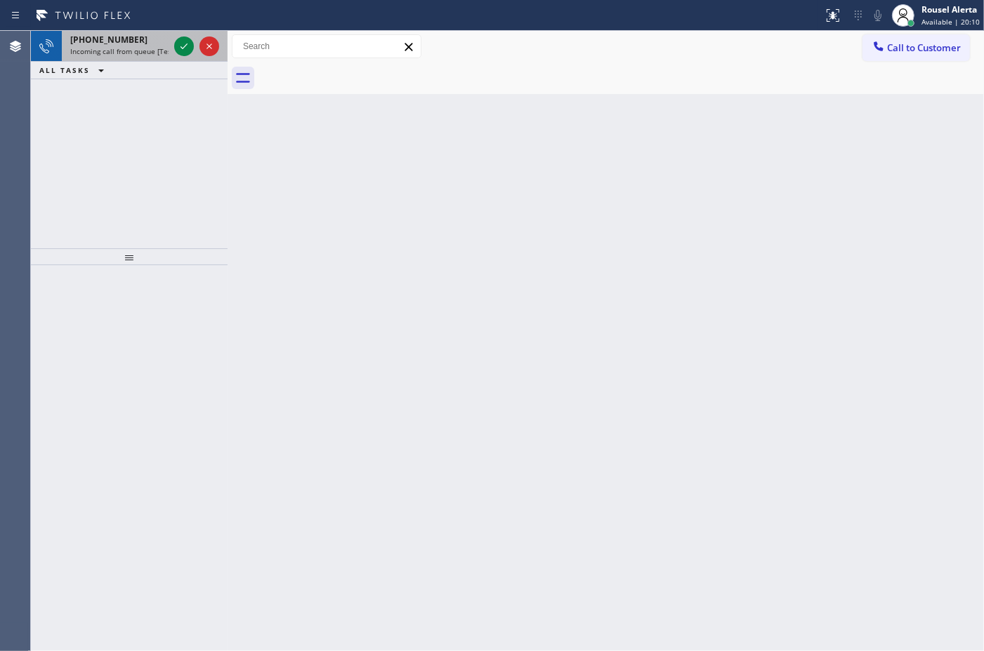
click at [145, 37] on div "[PHONE_NUMBER]" at bounding box center [119, 40] width 98 height 12
drag, startPoint x: 131, startPoint y: 44, endPoint x: 145, endPoint y: 46, distance: 13.5
click at [131, 44] on div "[PHONE_NUMBER]" at bounding box center [119, 40] width 98 height 12
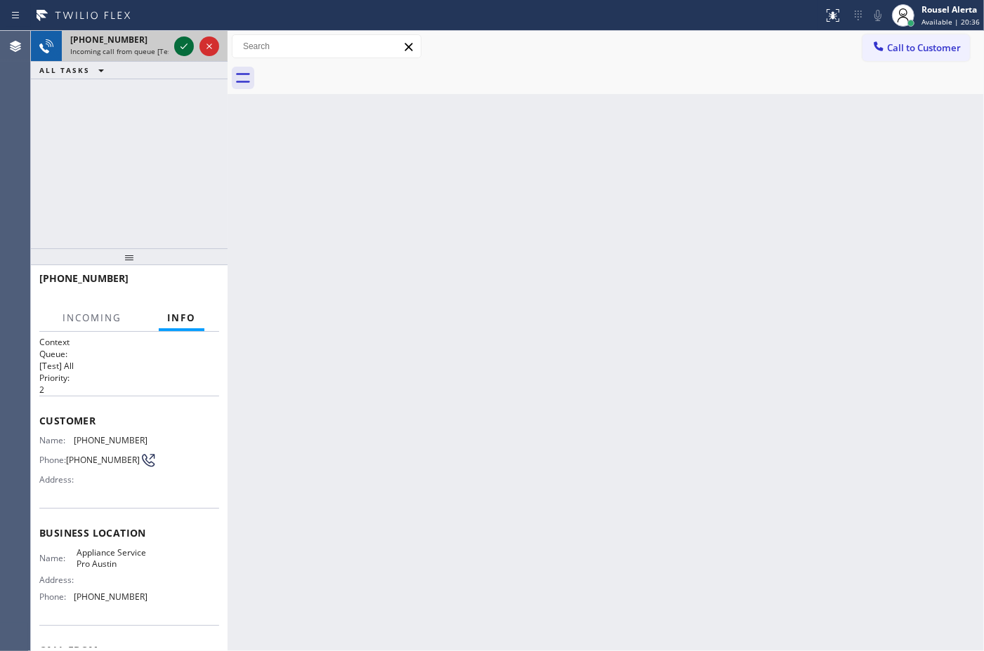
click at [178, 50] on icon at bounding box center [184, 46] width 17 height 17
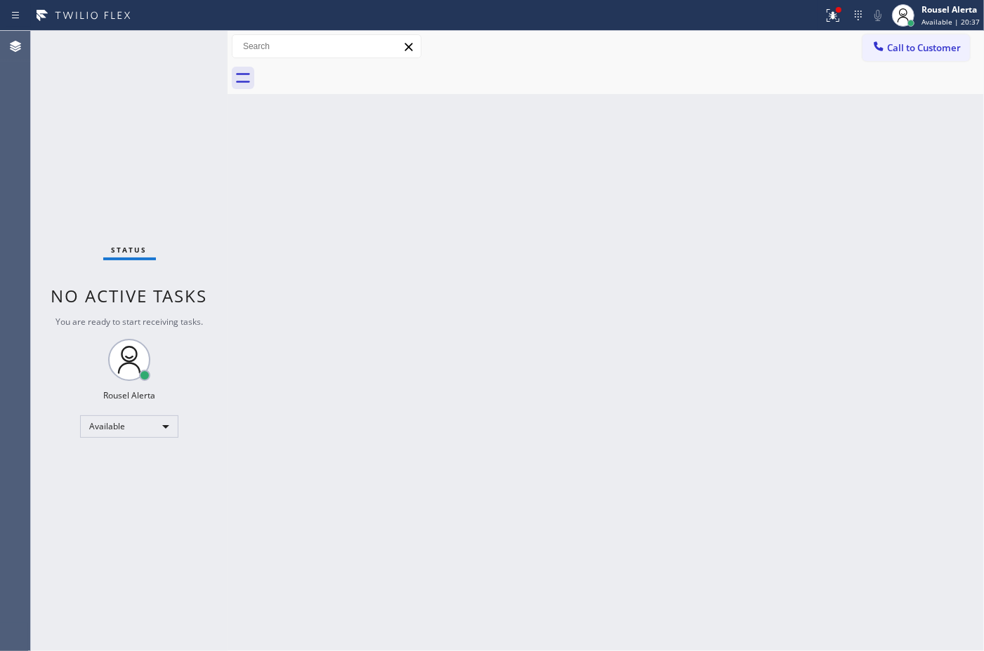
click at [180, 50] on div "Status No active tasks You are ready to start receiving tasks. Rousel Alerta Av…" at bounding box center [129, 341] width 197 height 621
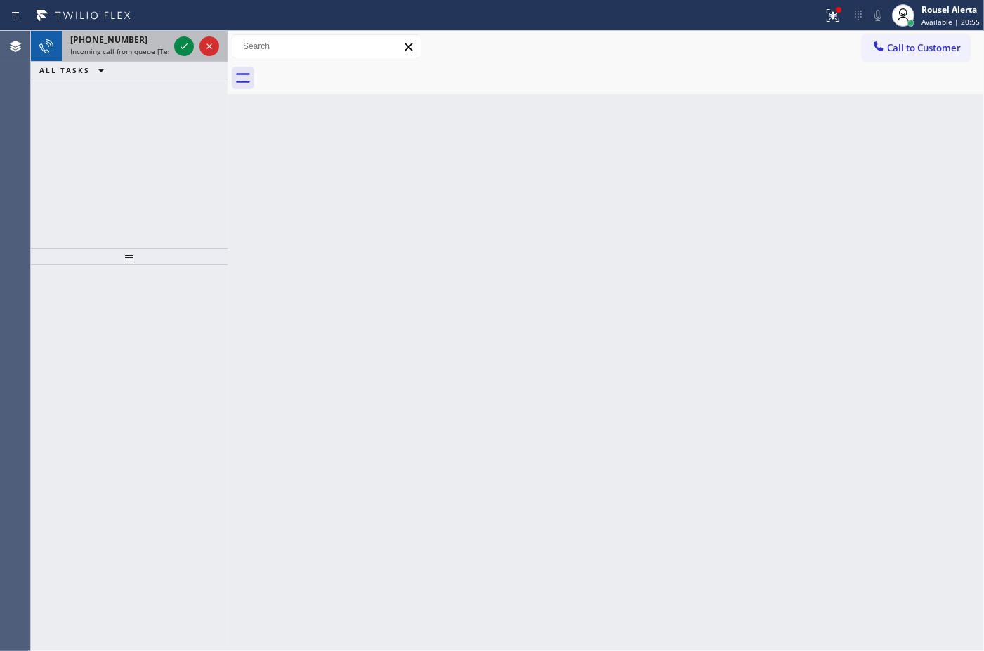
drag, startPoint x: 120, startPoint y: 44, endPoint x: 155, endPoint y: 44, distance: 35.1
click at [121, 44] on span "[PHONE_NUMBER]" at bounding box center [108, 40] width 77 height 12
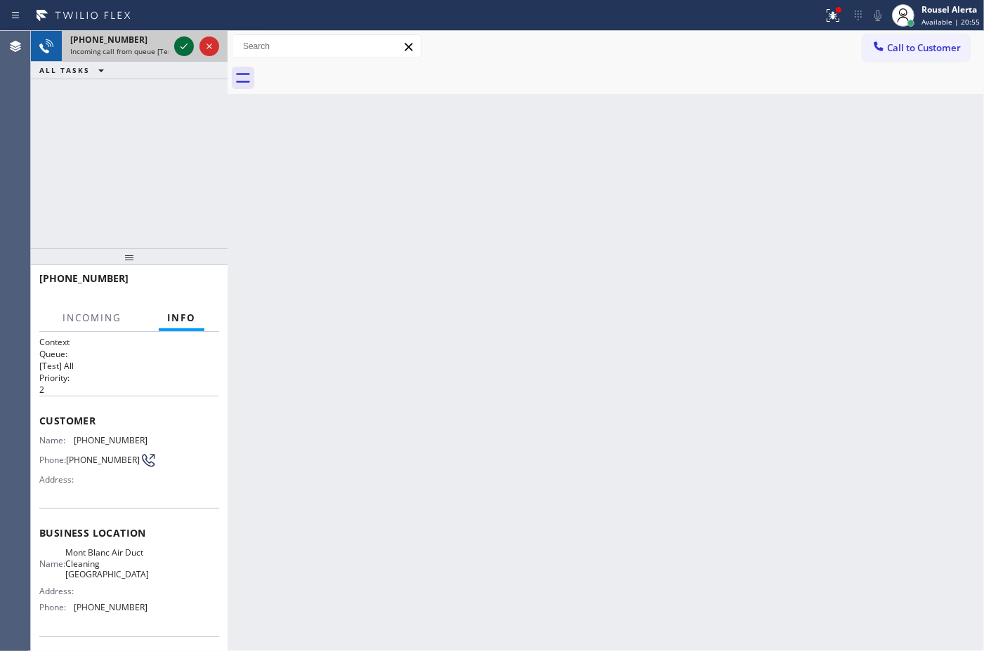
click at [179, 41] on icon at bounding box center [184, 46] width 17 height 17
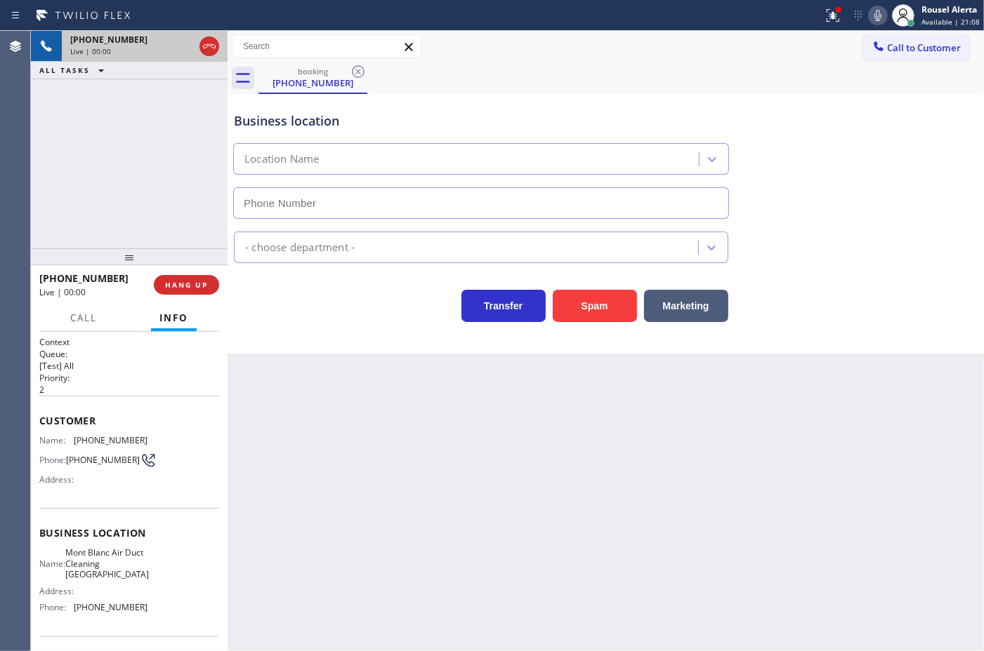
type input "[PHONE_NUMBER]"
click at [281, 383] on div "Back to Dashboard Change Sender ID Customers Technicians Select a contact Outbo…" at bounding box center [605, 341] width 756 height 621
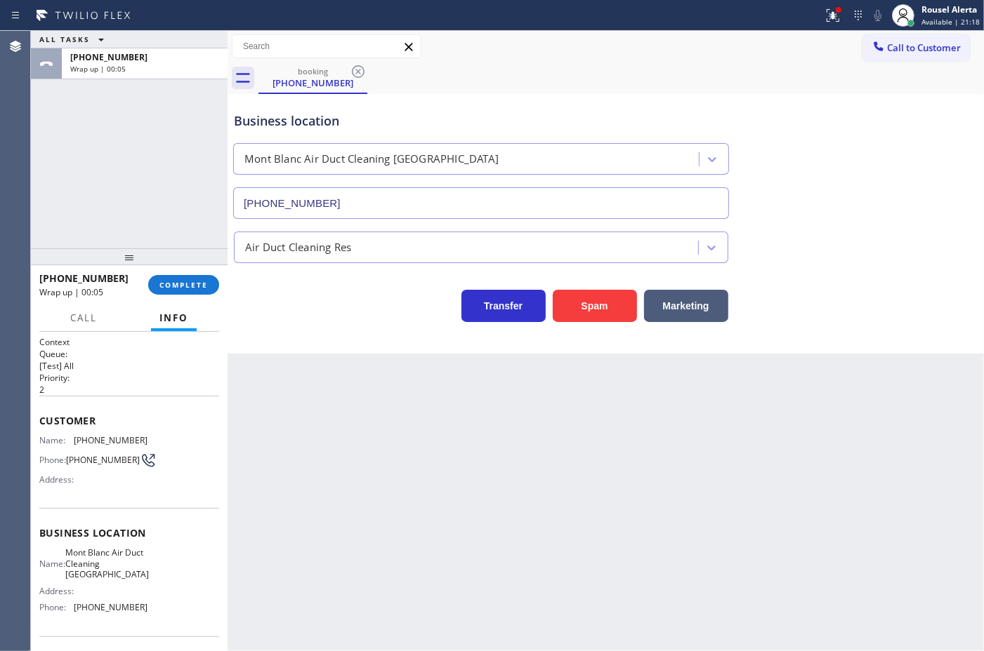
click at [132, 131] on div "ALL TASKS ALL TASKS ACTIVE TASKS TASKS IN WRAP UP [PHONE_NUMBER] Wrap up | 00:05" at bounding box center [129, 140] width 197 height 218
click at [827, 19] on icon at bounding box center [832, 15] width 17 height 17
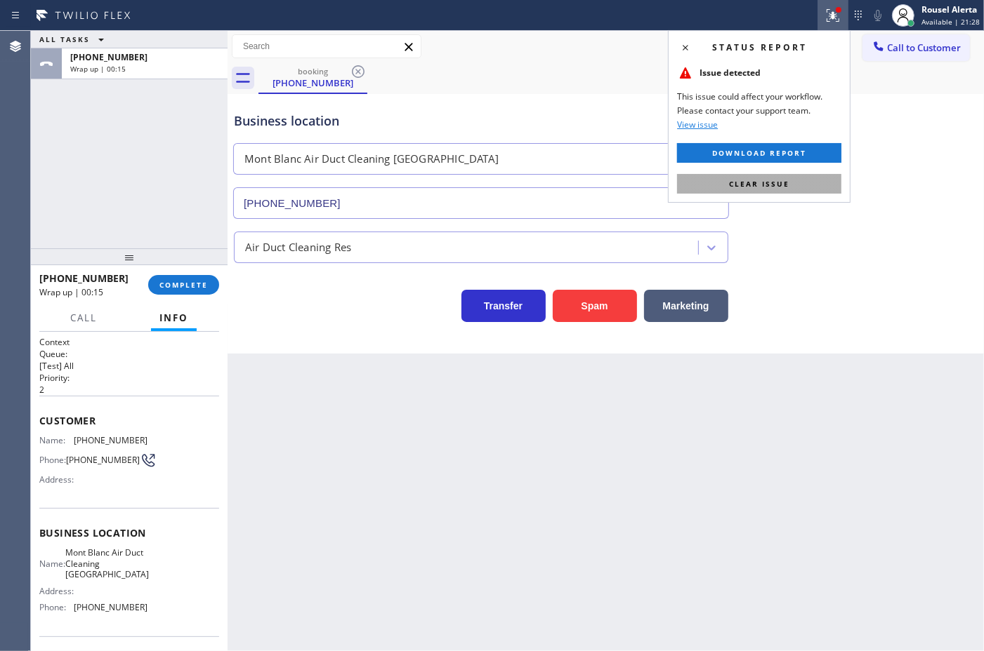
click at [812, 177] on button "Clear issue" at bounding box center [759, 184] width 164 height 20
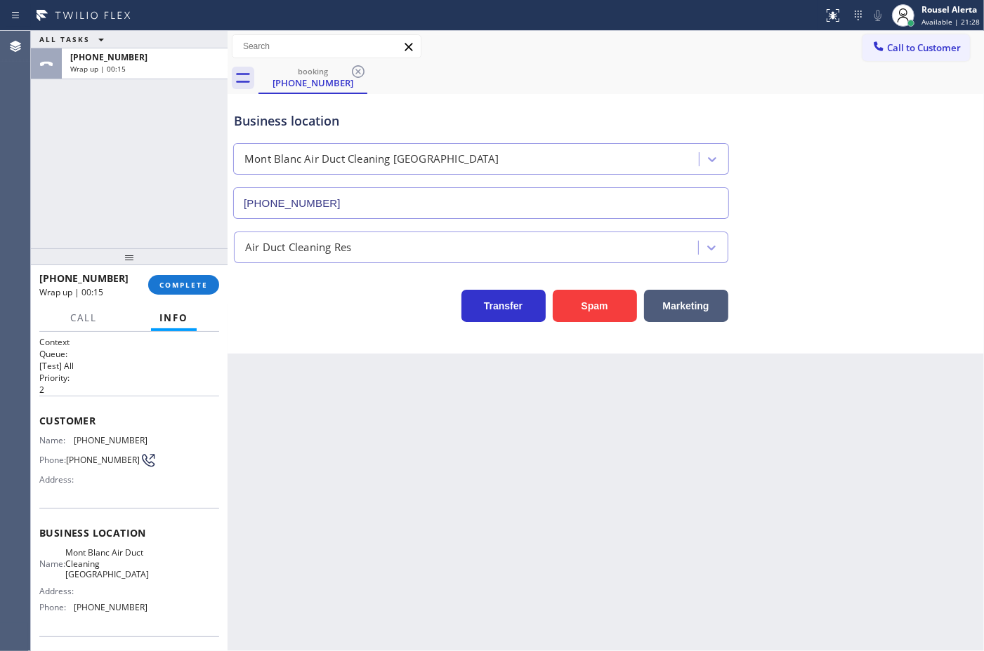
click at [829, 390] on div "Back to Dashboard Change Sender ID Customers Technicians Select a contact Outbo…" at bounding box center [605, 341] width 756 height 621
click at [174, 290] on button "COMPLETE" at bounding box center [183, 285] width 71 height 20
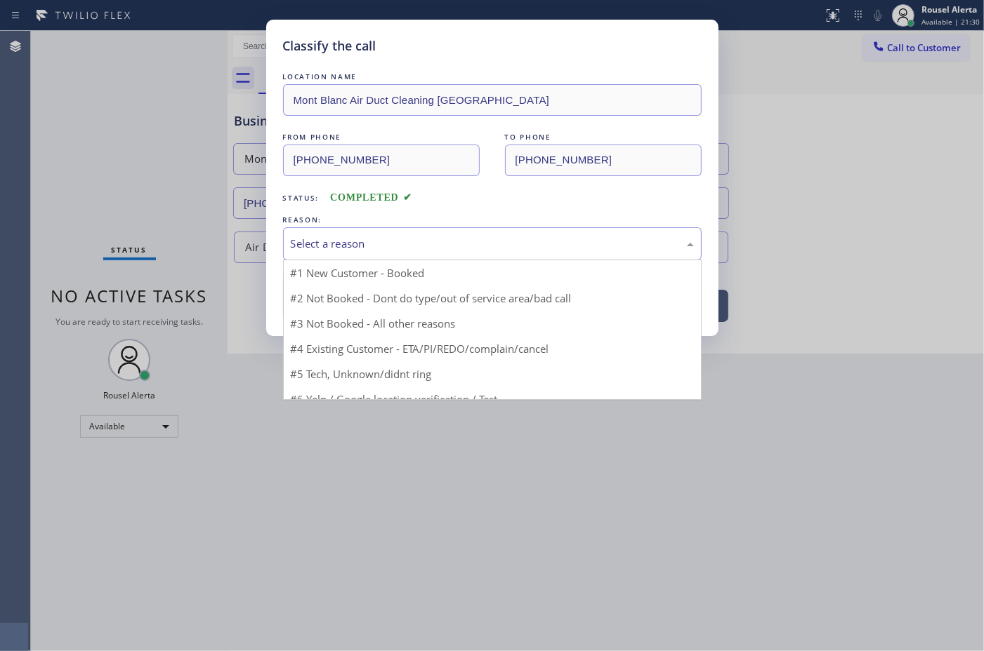
click at [356, 236] on div "Select a reason" at bounding box center [492, 244] width 403 height 16
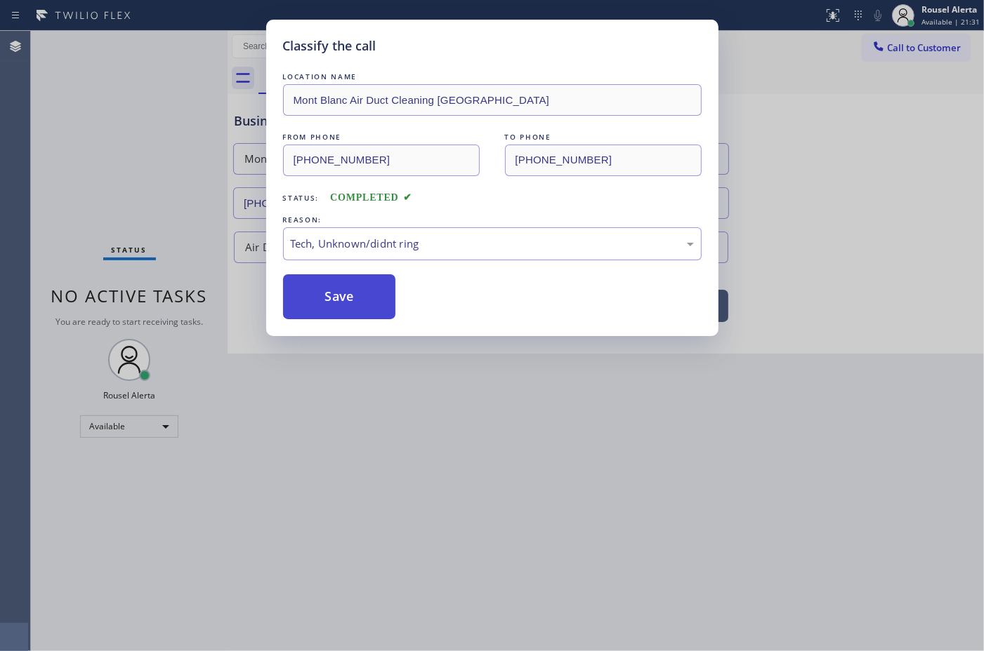
click at [341, 296] on button "Save" at bounding box center [339, 296] width 113 height 45
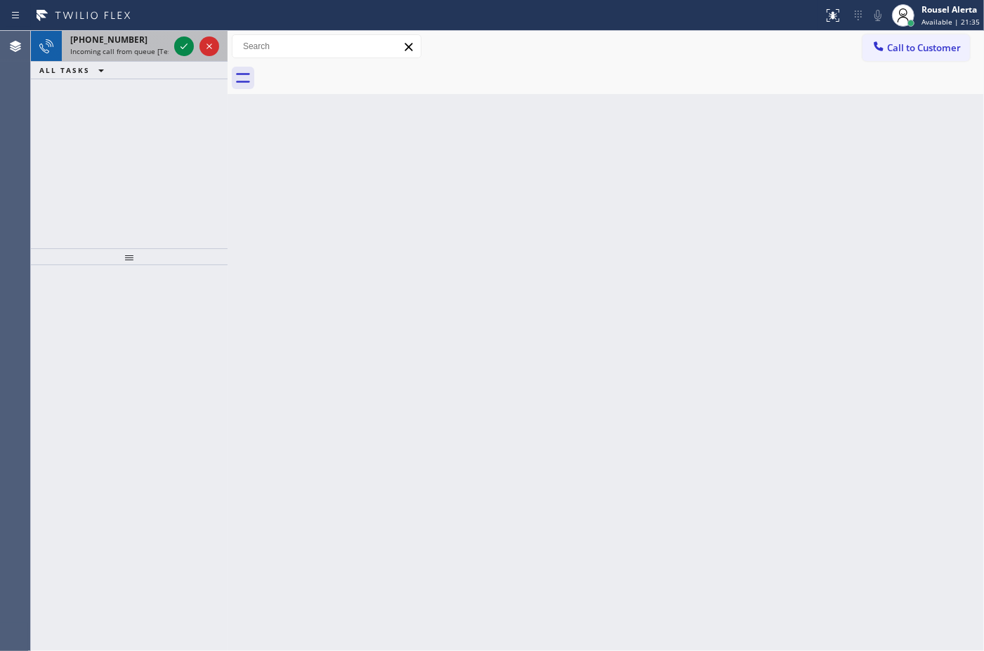
click at [137, 43] on div "[PHONE_NUMBER]" at bounding box center [119, 40] width 98 height 12
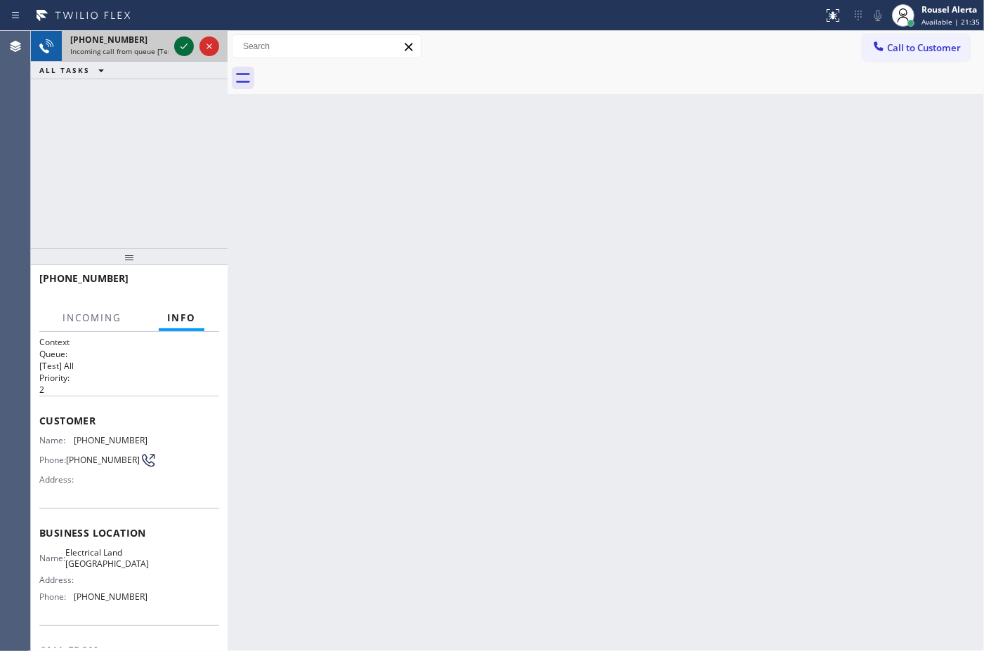
click at [180, 44] on icon at bounding box center [184, 46] width 17 height 17
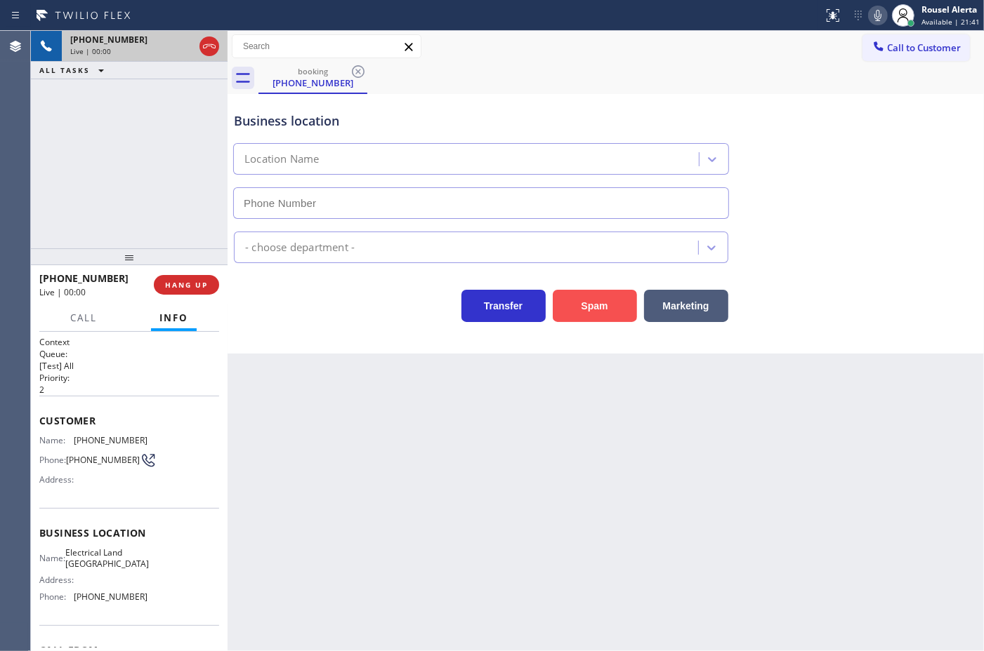
type input "[PHONE_NUMBER]"
click at [615, 293] on button "Spam" at bounding box center [594, 306] width 84 height 32
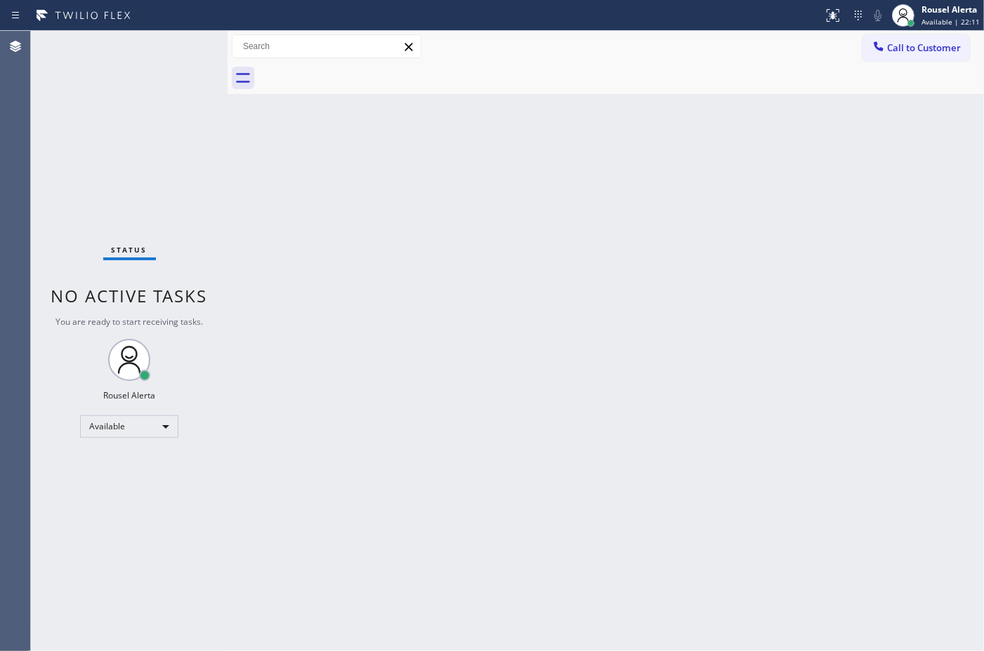
drag, startPoint x: 349, startPoint y: 324, endPoint x: 477, endPoint y: 497, distance: 215.2
click at [357, 333] on div "Back to Dashboard Change Sender ID Customers Technicians Select a contact Outbo…" at bounding box center [605, 341] width 756 height 621
click at [945, 12] on div "Rousel Alerta" at bounding box center [950, 10] width 58 height 12
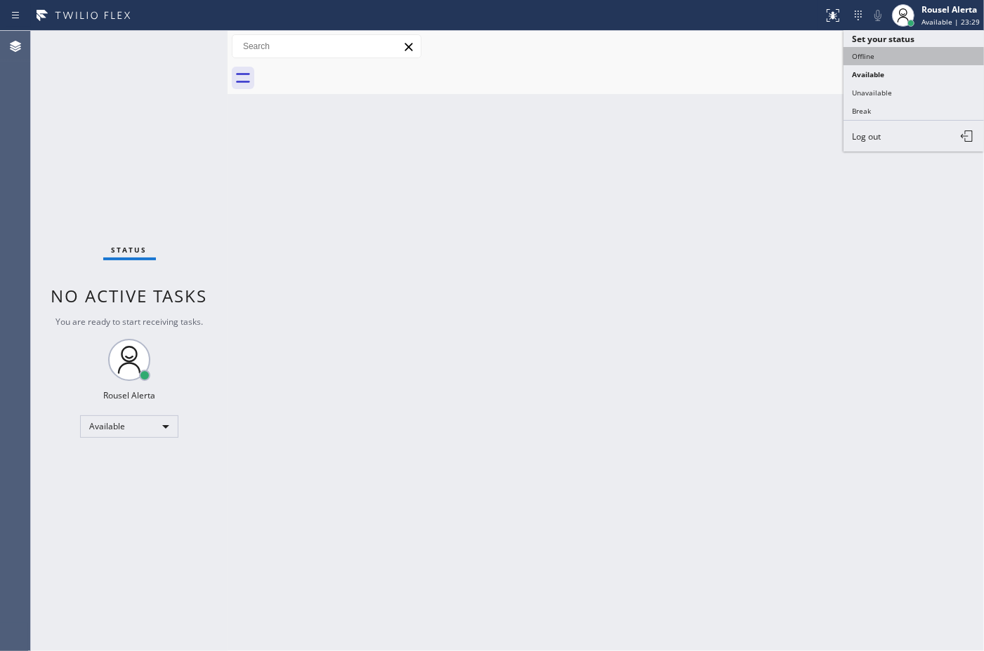
click at [920, 51] on button "Offline" at bounding box center [913, 56] width 140 height 18
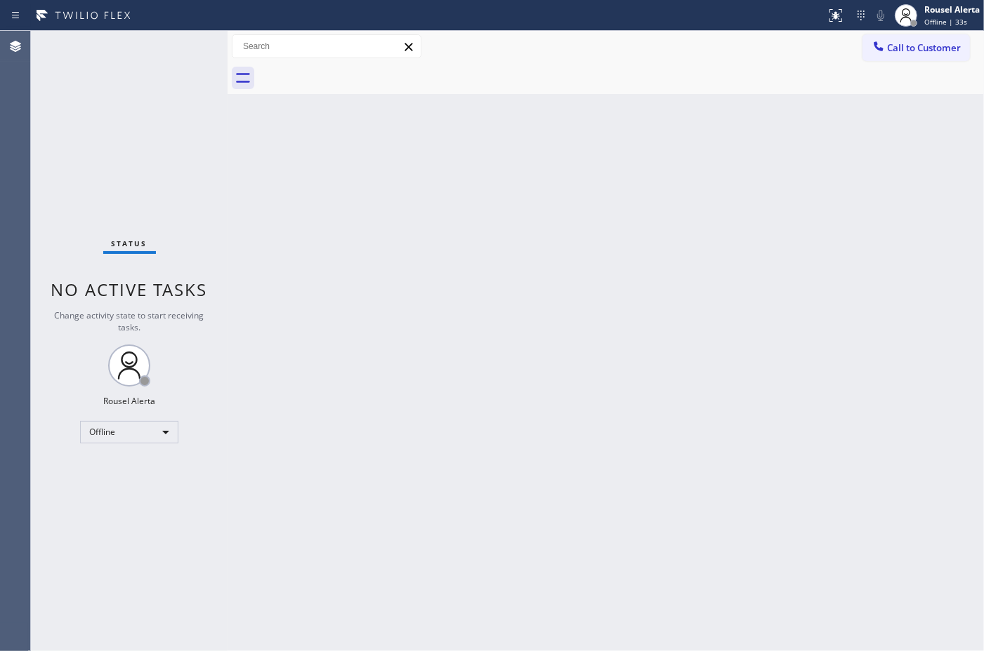
drag, startPoint x: 806, startPoint y: 166, endPoint x: 829, endPoint y: 128, distance: 45.0
click at [806, 166] on div "Back to Dashboard Change Sender ID Customers Technicians Select a contact Outbo…" at bounding box center [605, 341] width 756 height 621
click at [932, 22] on span "Offline | 34s" at bounding box center [945, 22] width 43 height 10
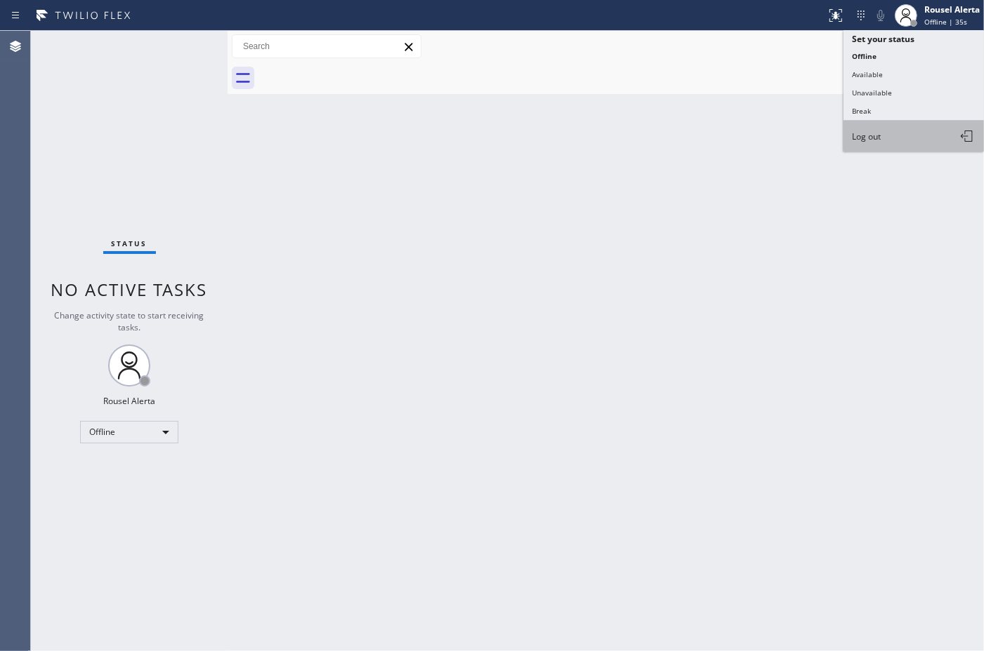
click at [914, 124] on button "Log out" at bounding box center [913, 136] width 140 height 31
